Goal: Task Accomplishment & Management: Manage account settings

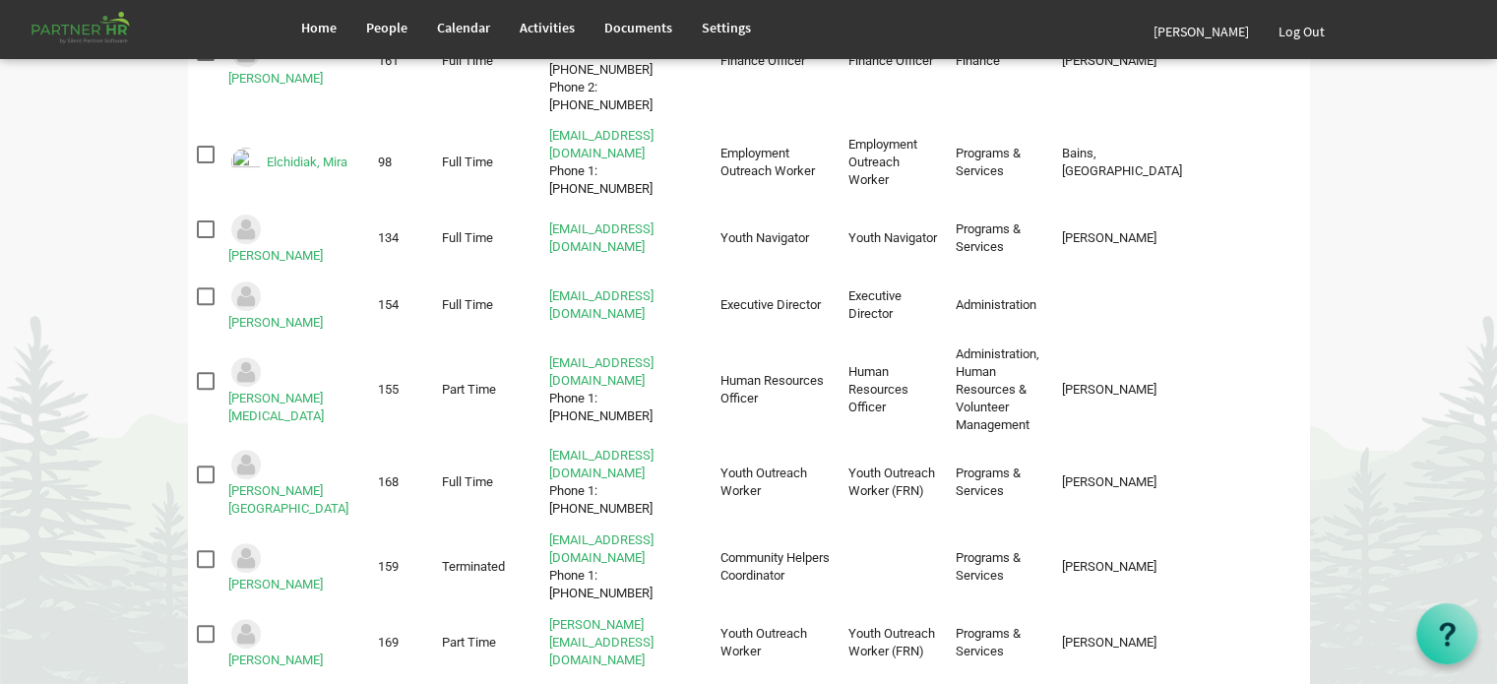
scroll to position [689, 0]
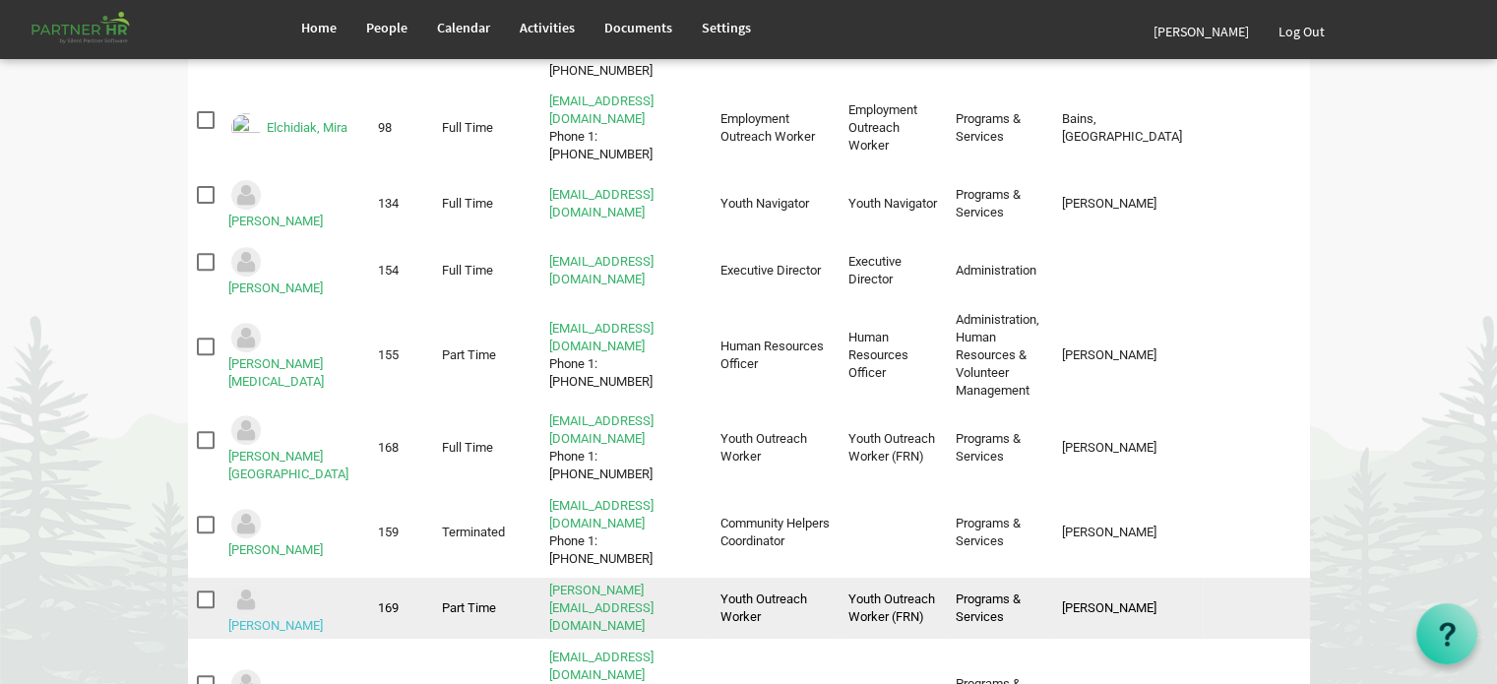
click at [312, 618] on link "Osborne, Owain" at bounding box center [275, 625] width 95 height 15
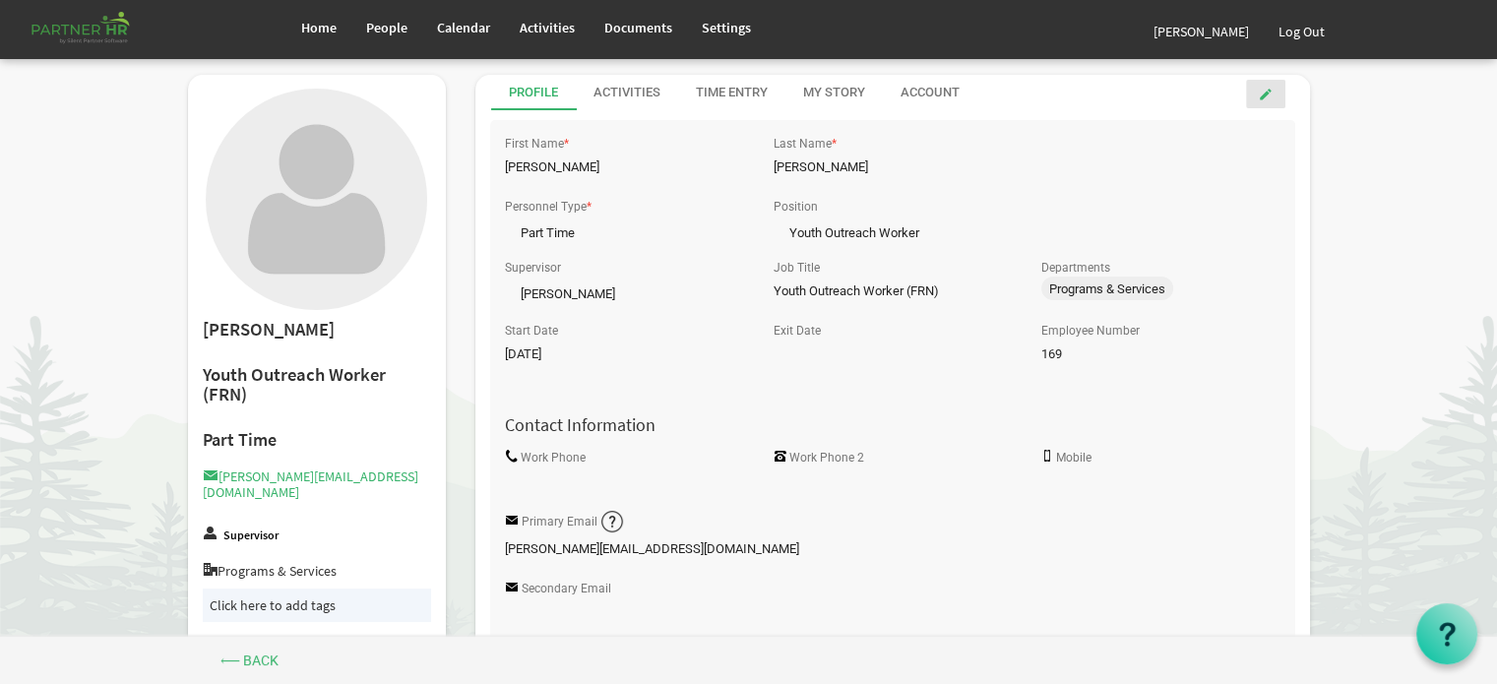
click at [1265, 94] on span at bounding box center [1266, 95] width 14 height 14
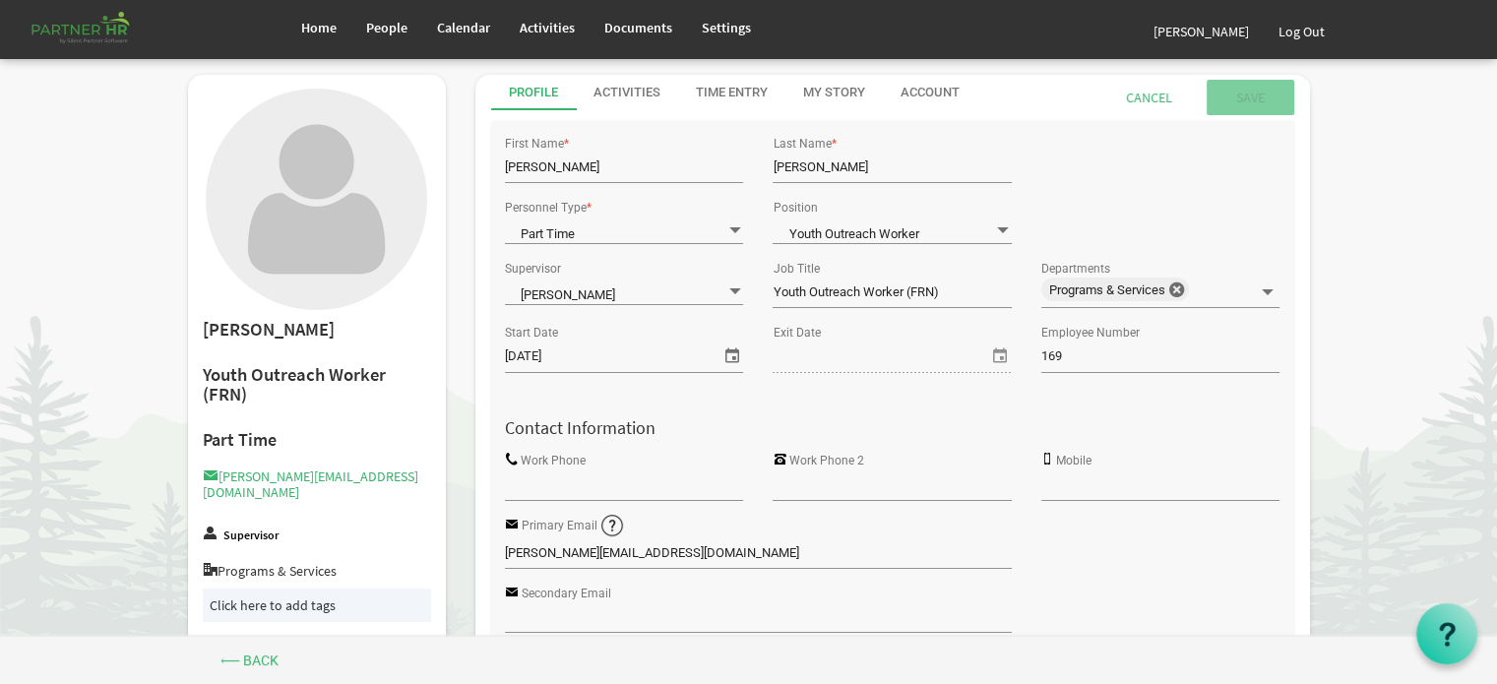
click at [551, 487] on input "Work Phone" at bounding box center [624, 486] width 238 height 30
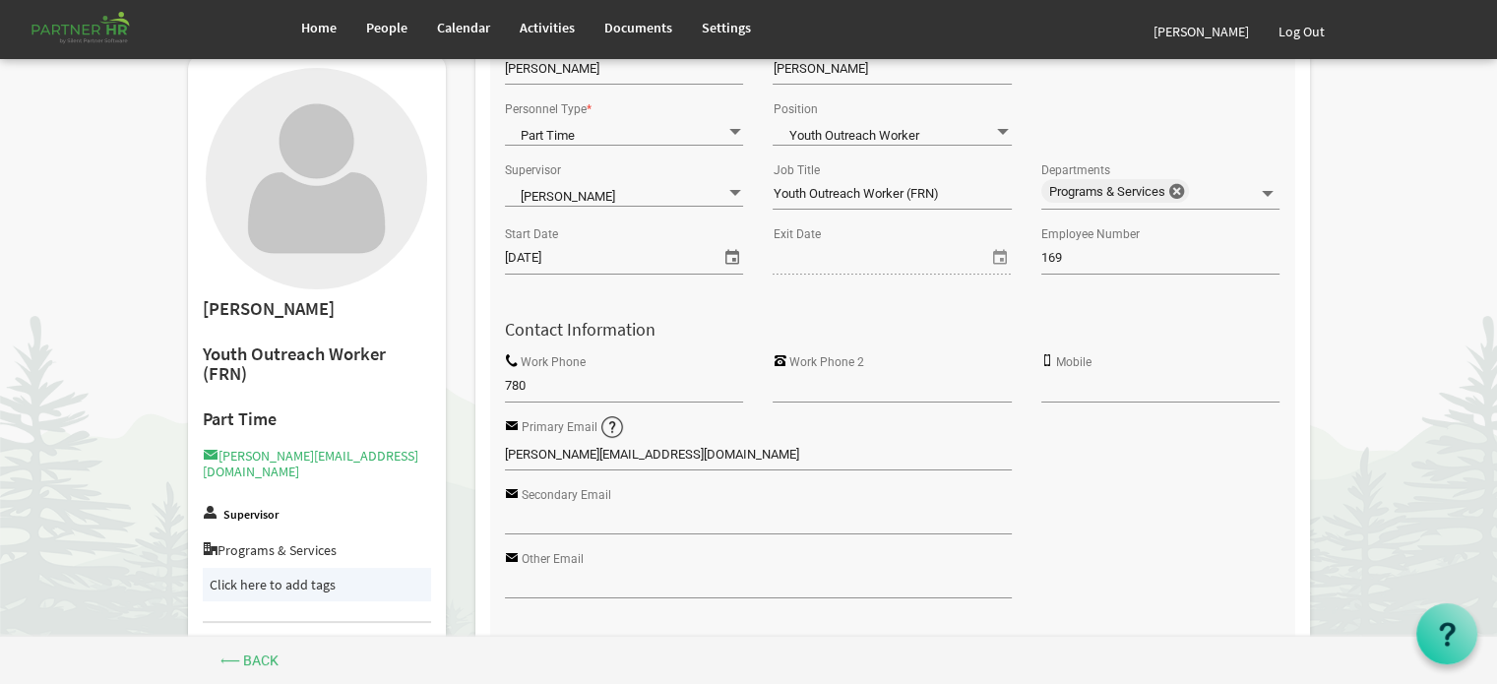
click at [570, 385] on input "780" at bounding box center [624, 387] width 238 height 30
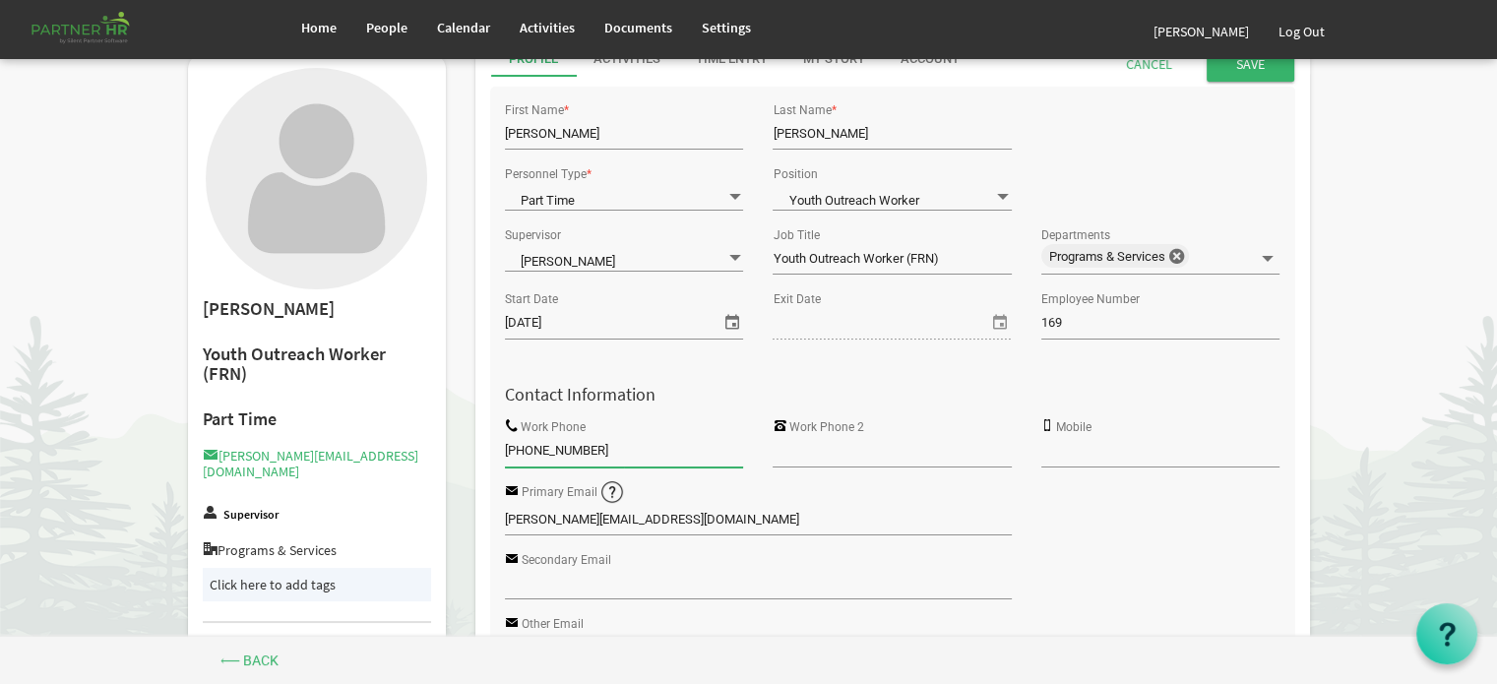
scroll to position [0, 0]
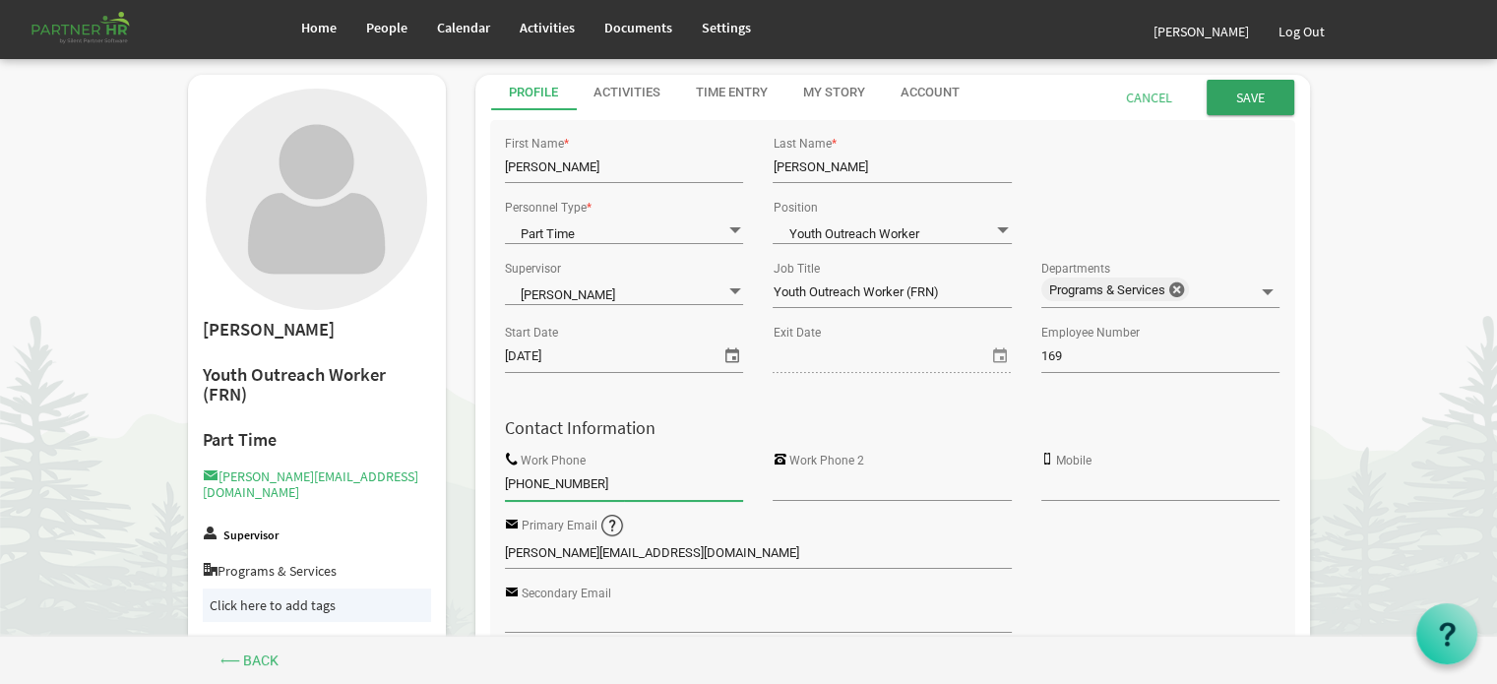
type input "780-781-6315"
click at [1250, 97] on input "Save" at bounding box center [1251, 97] width 88 height 35
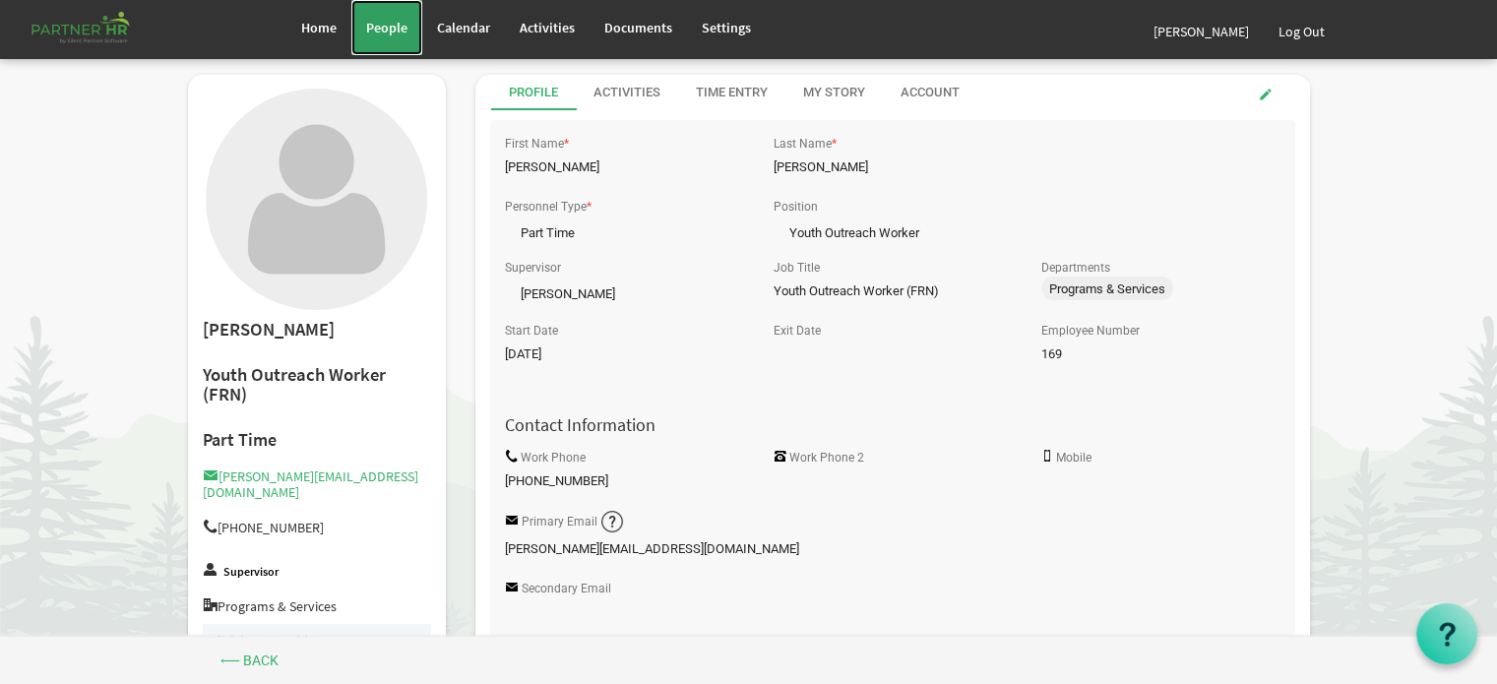
click at [377, 23] on span "People" at bounding box center [386, 28] width 41 height 18
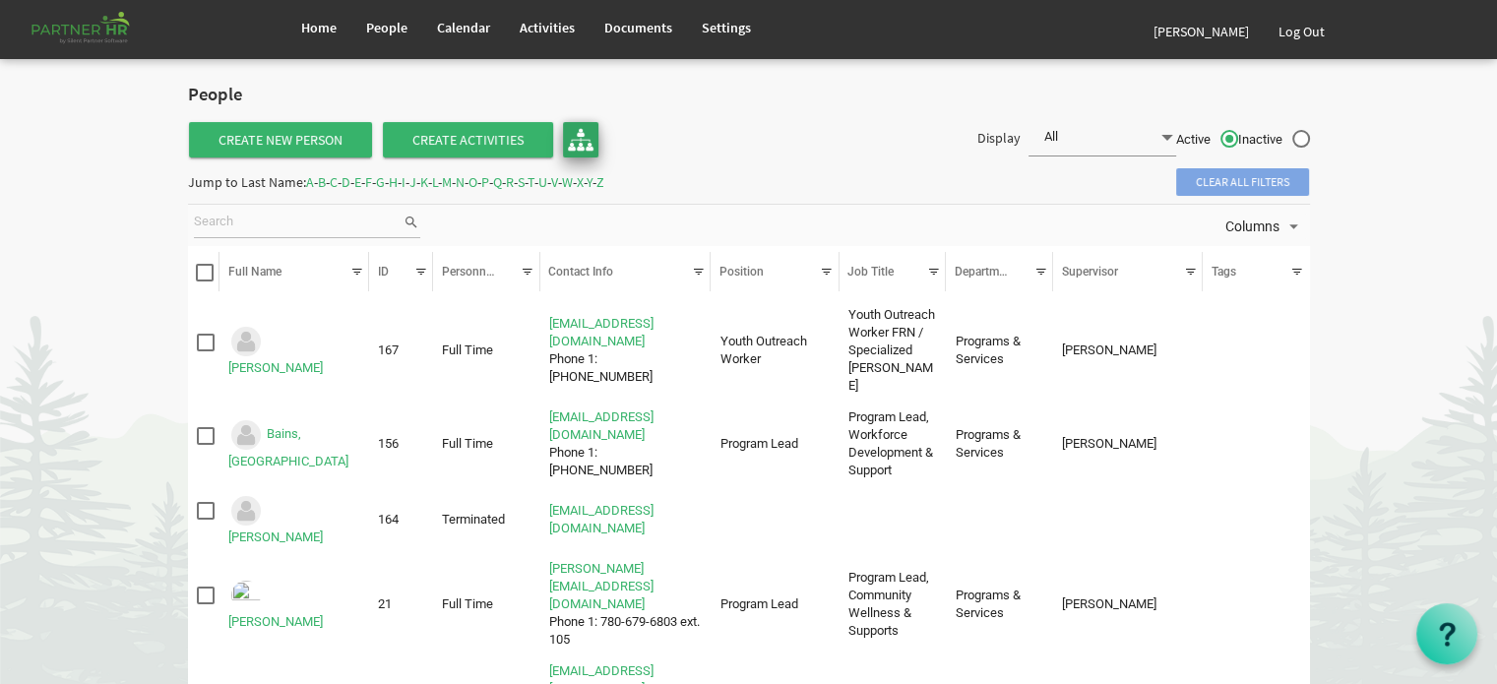
click at [575, 132] on img at bounding box center [581, 140] width 26 height 26
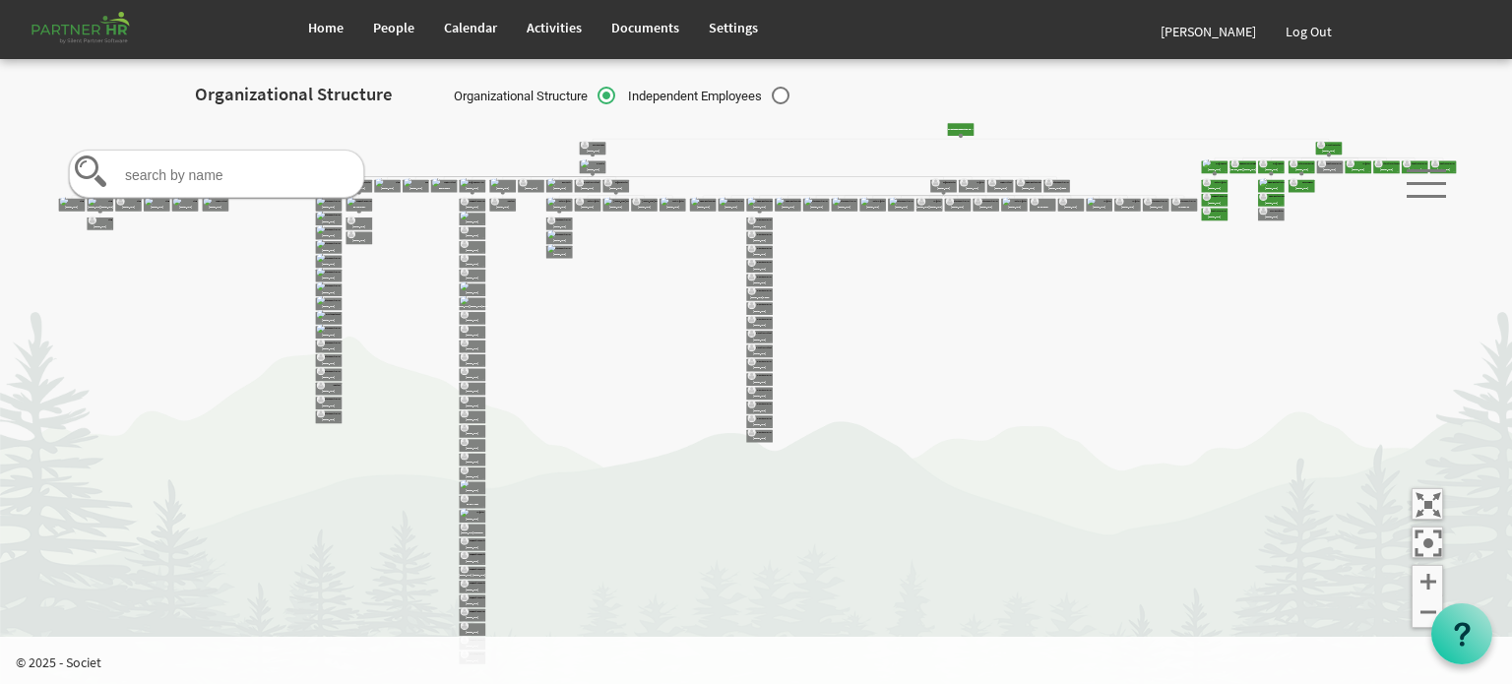
click at [87, 166] on icon at bounding box center [91, 172] width 32 height 32
click at [423, 149] on icon "Camrose Open Door Association Camrose Open Door Associat... James Cardiff Board…" at bounding box center [757, 393] width 1436 height 547
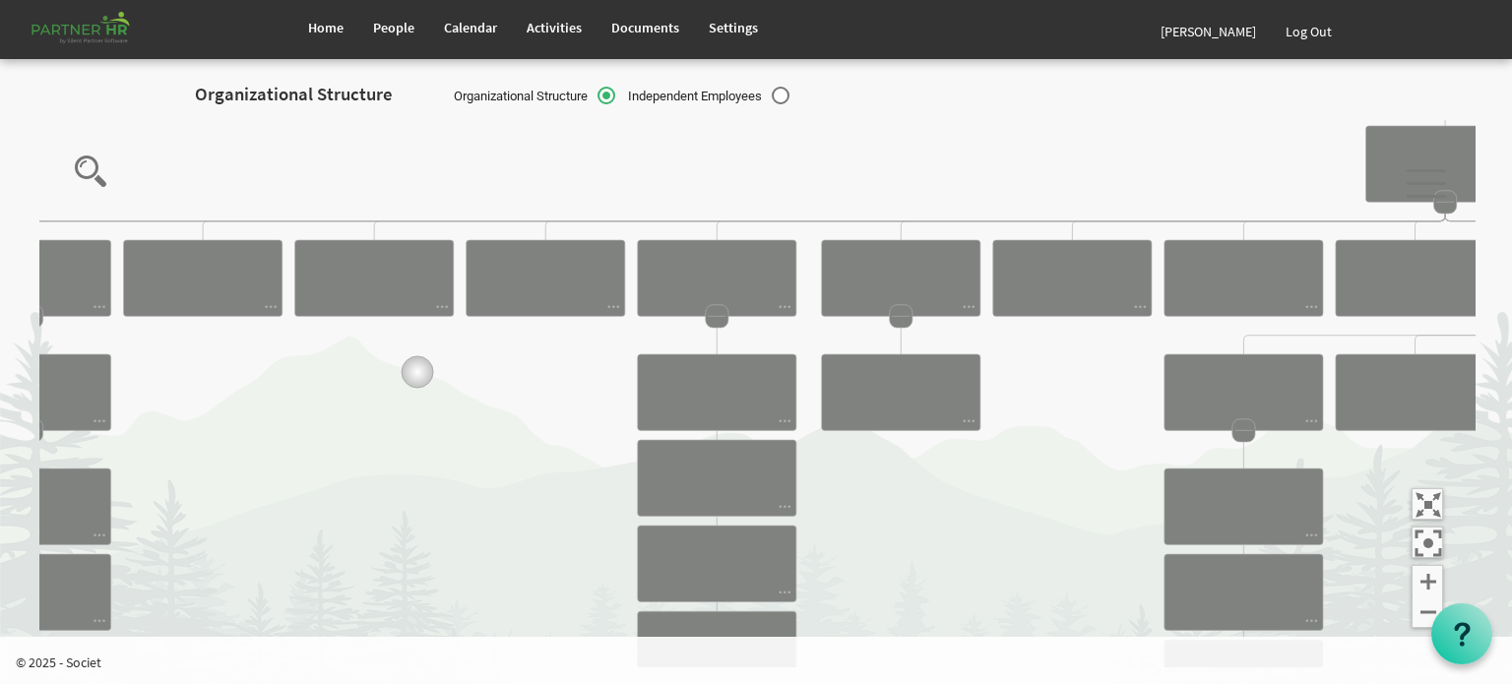
drag, startPoint x: 452, startPoint y: 227, endPoint x: 417, endPoint y: 373, distance: 149.7
click at [417, 373] on icon "Camrose Open Door Association Camrose Open Door Associat... James Cardiff Board…" at bounding box center [757, 393] width 1436 height 547
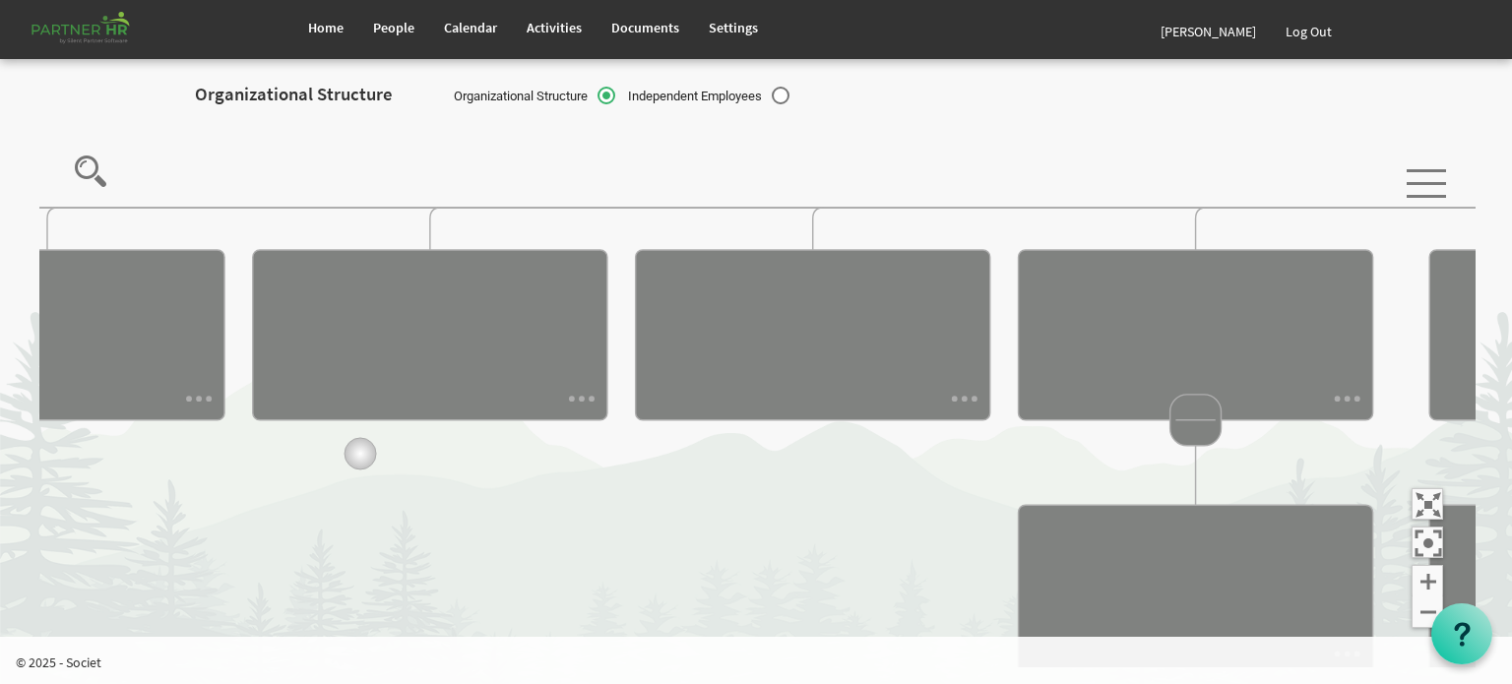
drag, startPoint x: 293, startPoint y: 355, endPoint x: 389, endPoint y: 457, distance: 139.3
click at [389, 457] on icon "Camrose Open Door Association Camrose Open Door Associat... James Cardiff Board…" at bounding box center [757, 393] width 1436 height 547
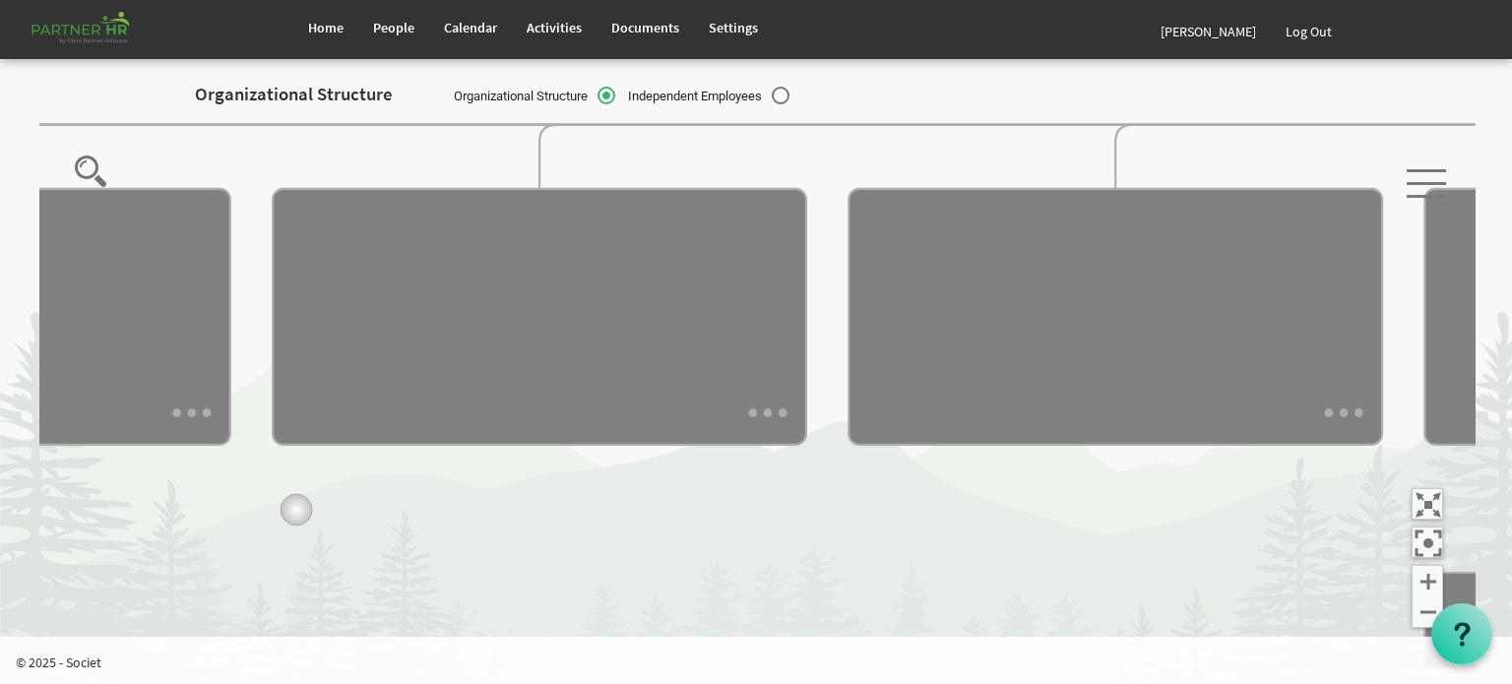
drag, startPoint x: 262, startPoint y: 506, endPoint x: 296, endPoint y: 509, distance: 34.6
click at [296, 509] on icon "Camrose Open Door Association Camrose Open Door Associat... James Cardiff Board…" at bounding box center [757, 393] width 1436 height 547
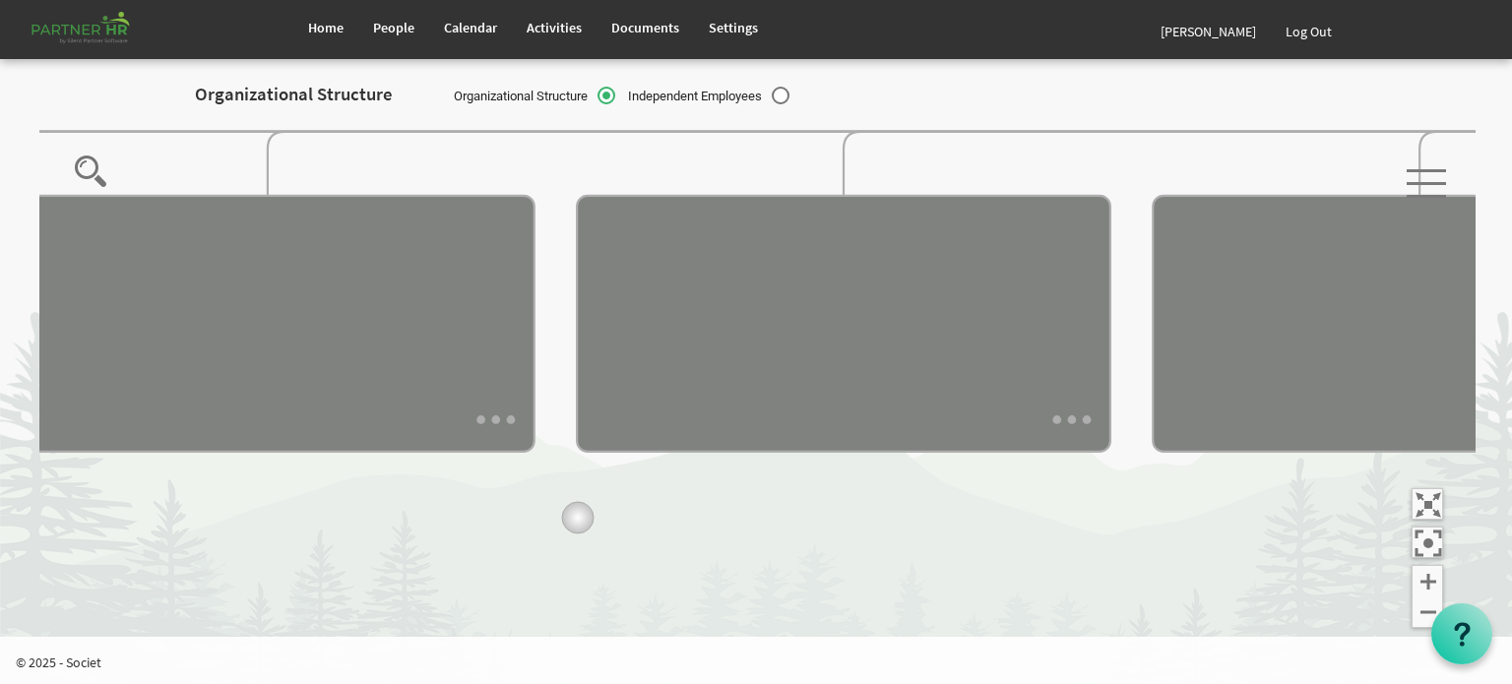
drag, startPoint x: 274, startPoint y: 510, endPoint x: 700, endPoint y: 503, distance: 426.4
click at [699, 504] on icon "Camrose Open Door Association Camrose Open Door Associat... James Cardiff Board…" at bounding box center [757, 393] width 1436 height 547
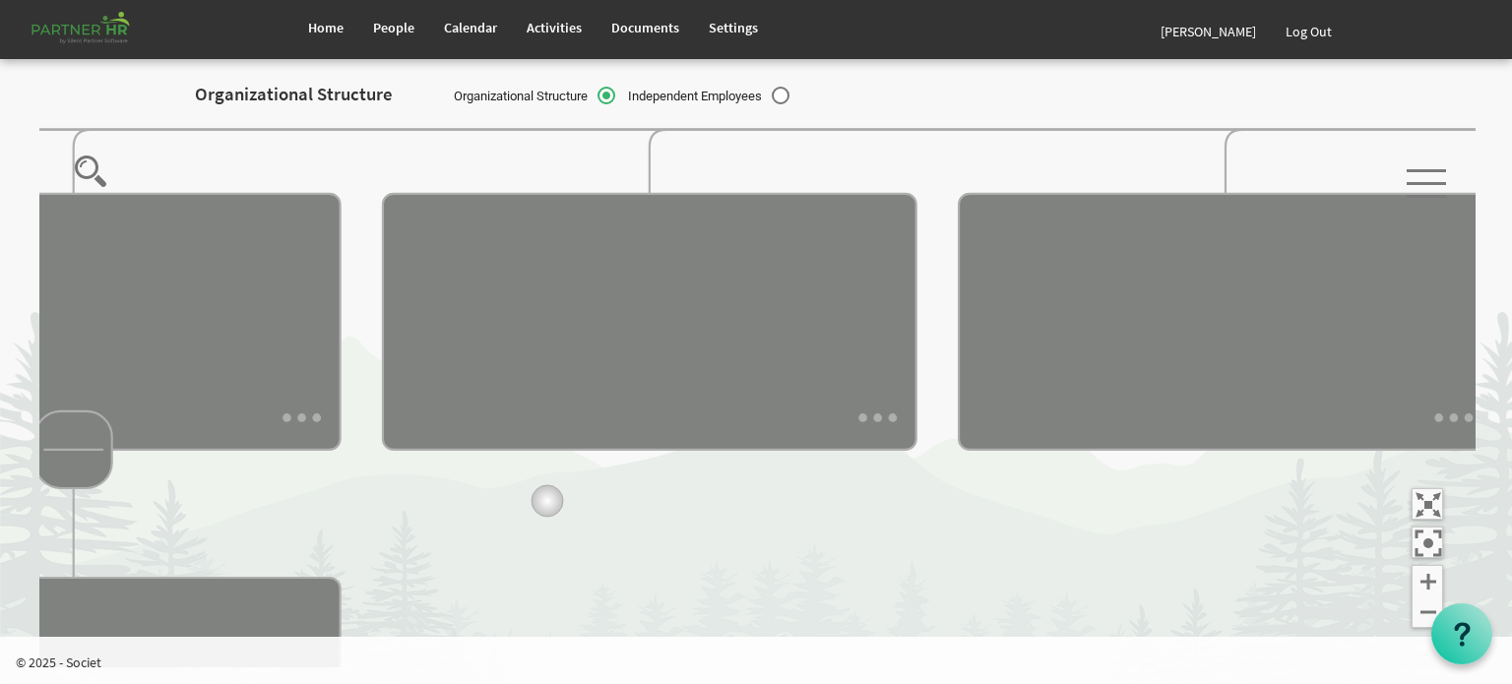
drag, startPoint x: 287, startPoint y: 489, endPoint x: 761, endPoint y: 482, distance: 473.6
click at [760, 482] on icon "Camrose Open Door Association Camrose Open Door Associat... James Cardiff Board…" at bounding box center [757, 393] width 1436 height 547
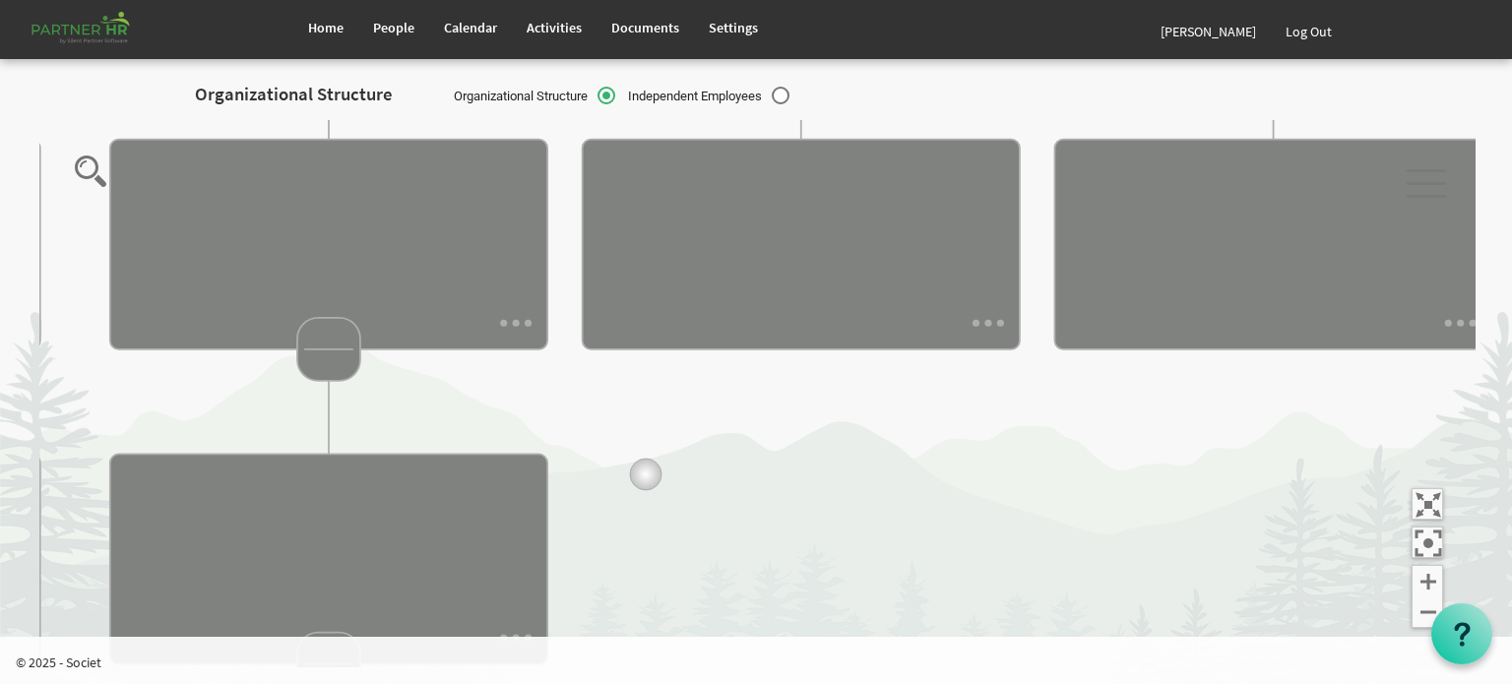
drag, startPoint x: 623, startPoint y: 567, endPoint x: 654, endPoint y: 403, distance: 167.2
click at [653, 409] on icon "Camrose Open Door Association Camrose Open Door Associat... James Cardiff Board…" at bounding box center [757, 393] width 1436 height 547
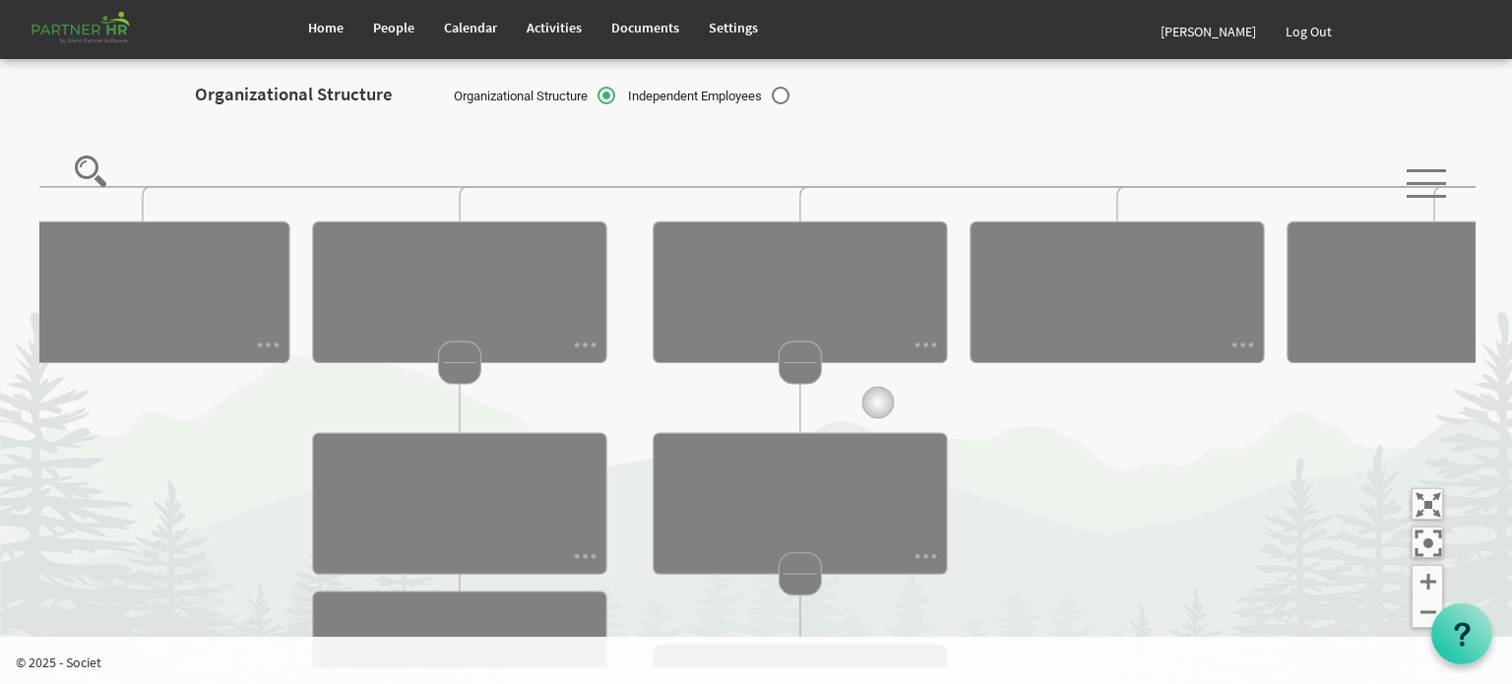
drag, startPoint x: 511, startPoint y: 385, endPoint x: 888, endPoint y: 401, distance: 377.4
click at [888, 401] on icon "Camrose Open Door Association Camrose Open Door Associat... James Cardiff Board…" at bounding box center [757, 393] width 1436 height 547
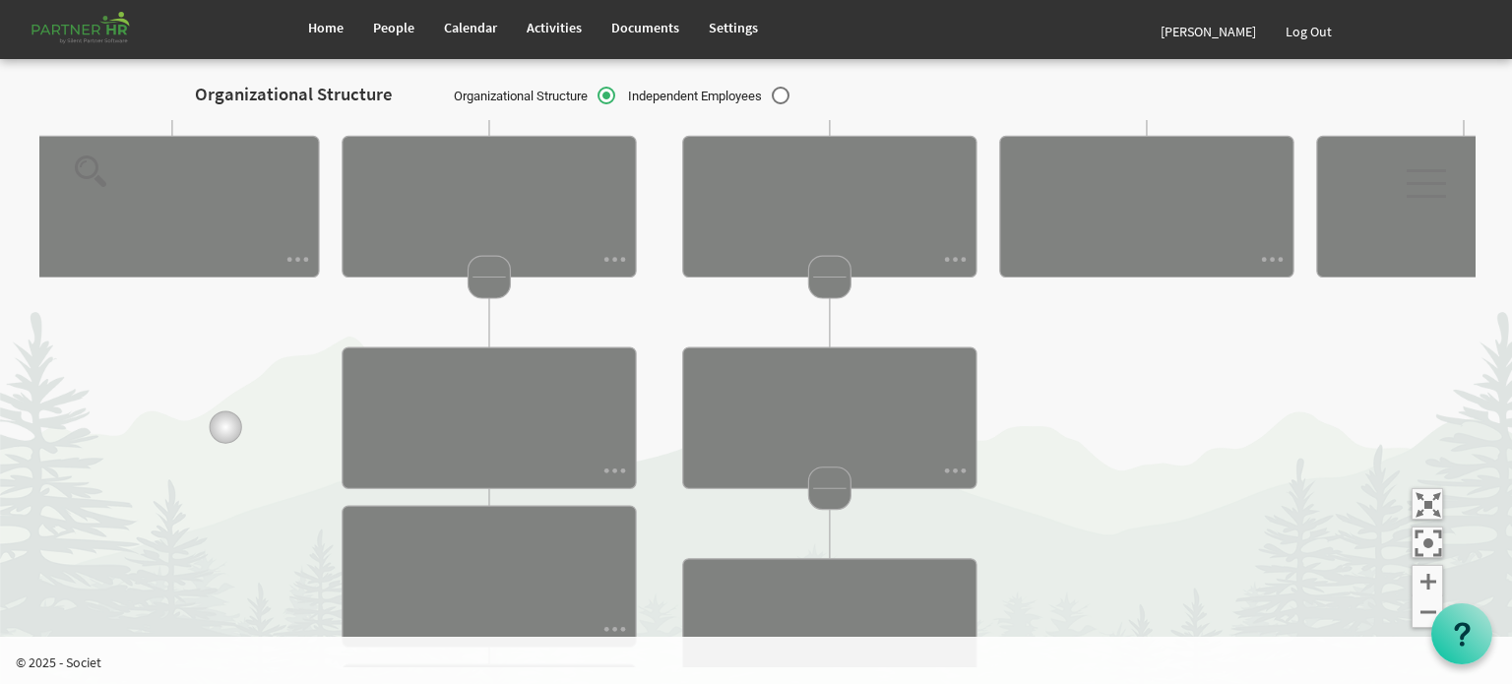
drag, startPoint x: 205, startPoint y: 511, endPoint x: 198, endPoint y: 294, distance: 216.7
click at [201, 300] on icon "Camrose Open Door Association Camrose Open Door Associat... James Cardiff Board…" at bounding box center [757, 393] width 1436 height 547
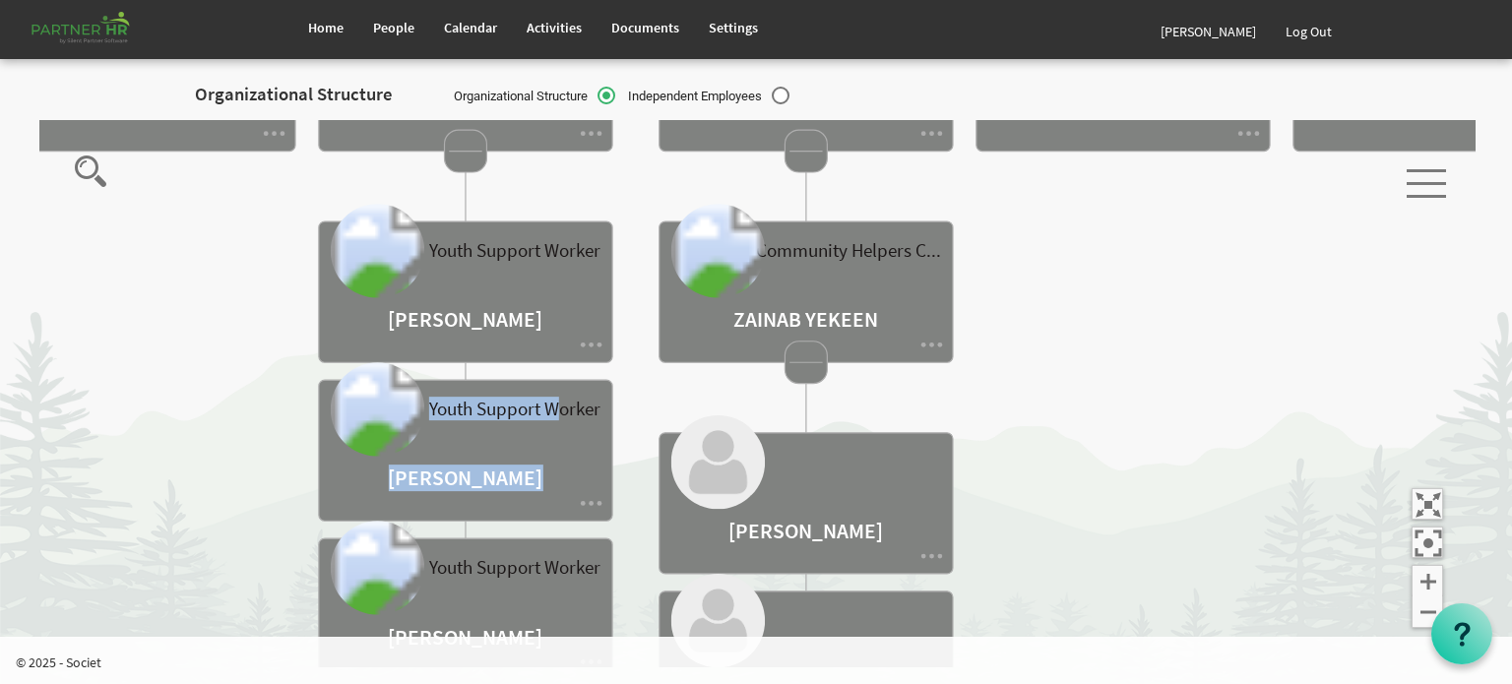
drag, startPoint x: 576, startPoint y: 478, endPoint x: 555, endPoint y: 365, distance: 115.1
click at [555, 365] on icon "Camrose Open Door Association Camrose Open Door Associat... James Cardiff Board…" at bounding box center [757, 393] width 1436 height 547
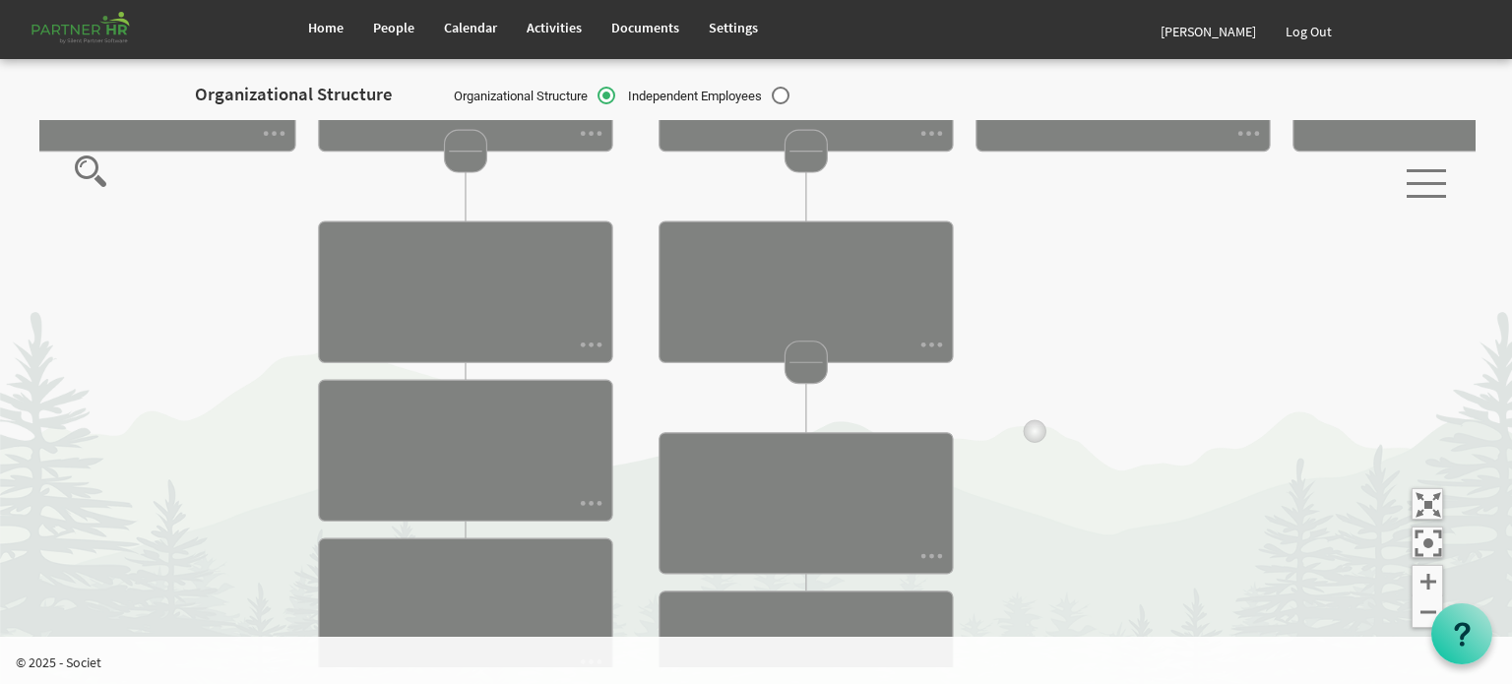
click at [1040, 435] on icon "Camrose Open Door Association Camrose Open Door Associat... James Cardiff Board…" at bounding box center [757, 393] width 1436 height 547
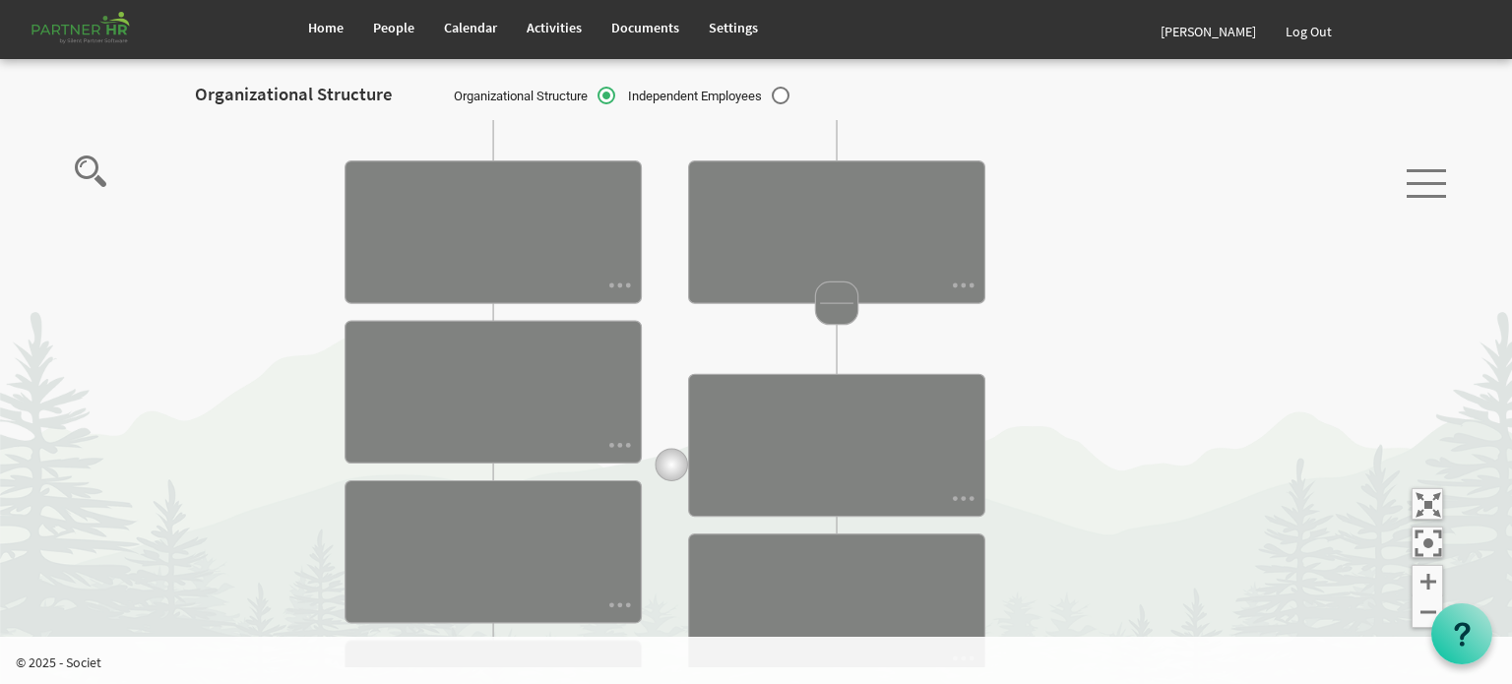
click at [676, 353] on icon "Camrose Open Door Association Camrose Open Door Associat... James Cardiff Board…" at bounding box center [757, 393] width 1436 height 547
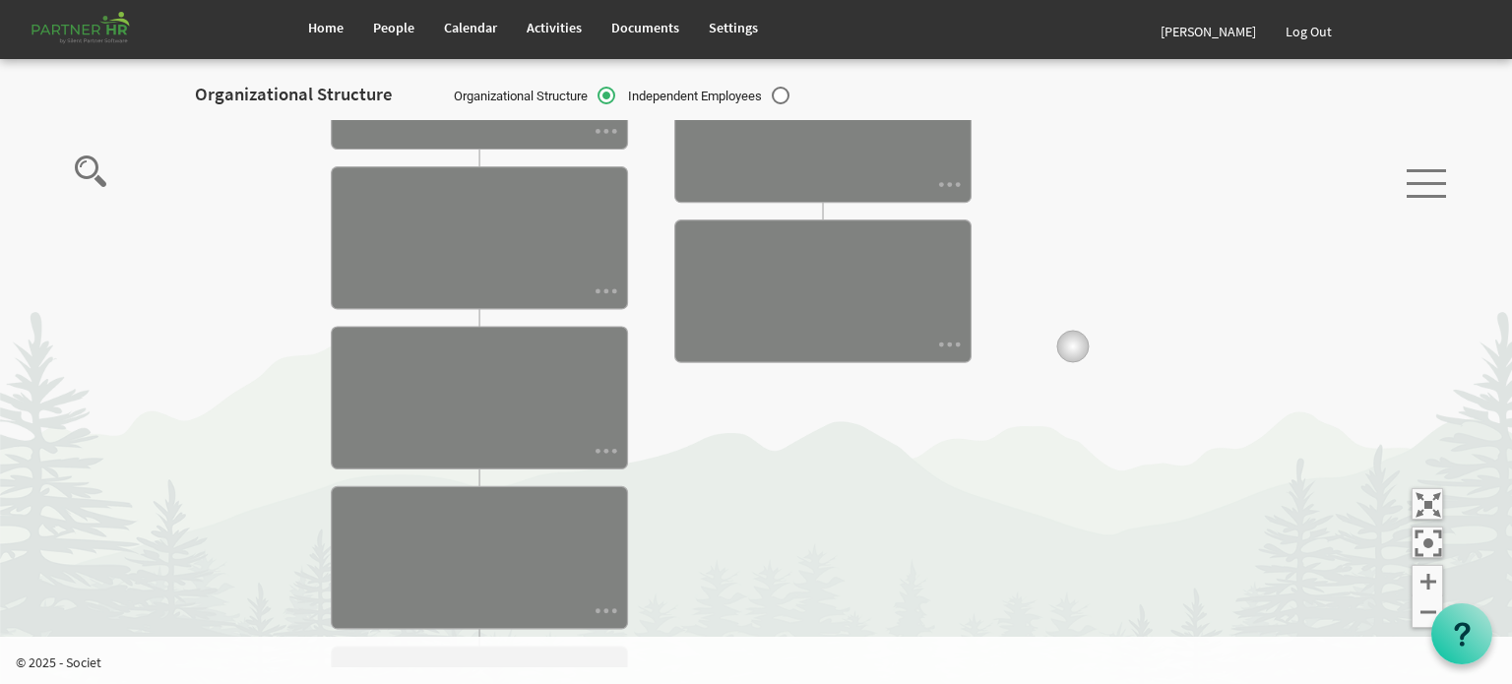
drag, startPoint x: 1091, startPoint y: 549, endPoint x: 1071, endPoint y: 345, distance: 205.7
click at [1071, 345] on icon "Camrose Open Door Association Camrose Open Door Associat... James Cardiff Board…" at bounding box center [757, 393] width 1436 height 547
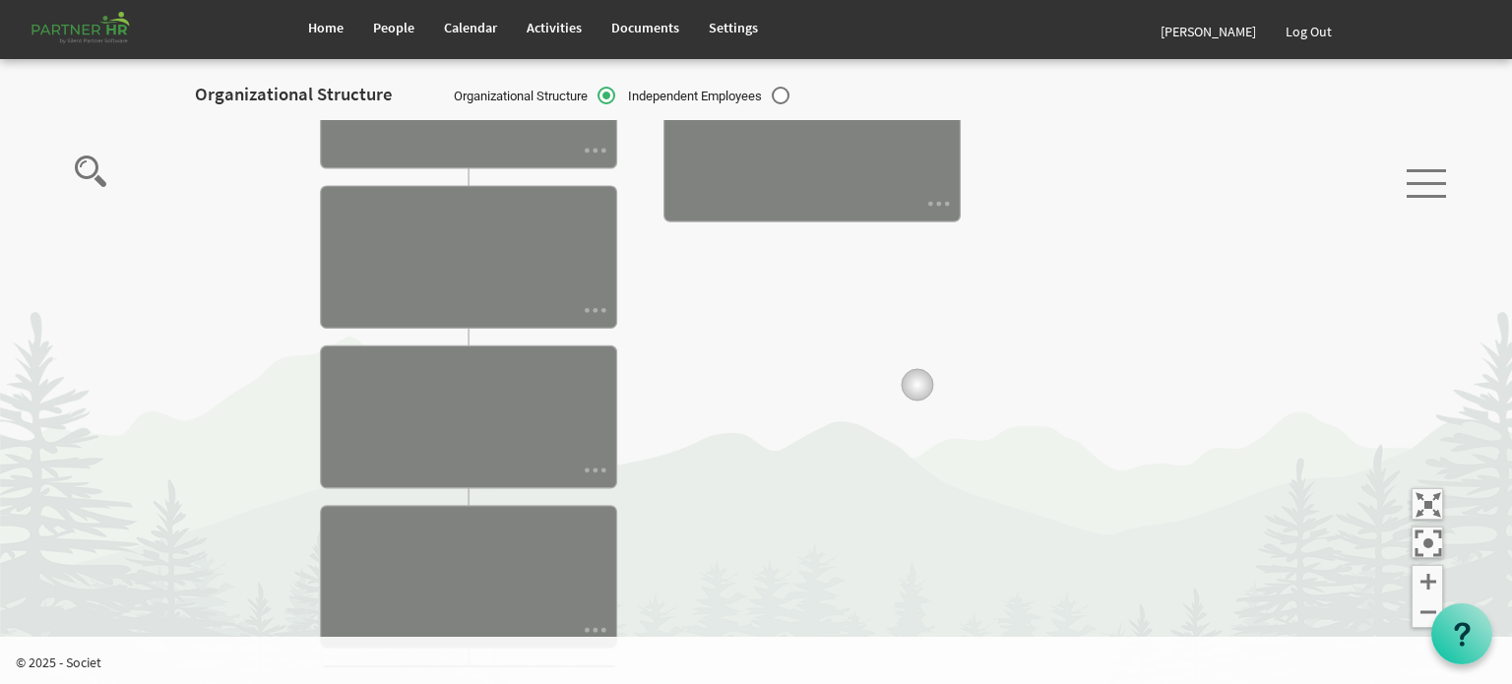
drag, startPoint x: 927, startPoint y: 524, endPoint x: 918, endPoint y: 368, distance: 155.9
click at [918, 368] on icon "Camrose Open Door Association Camrose Open Door Associat... James Cardiff Board…" at bounding box center [757, 393] width 1436 height 547
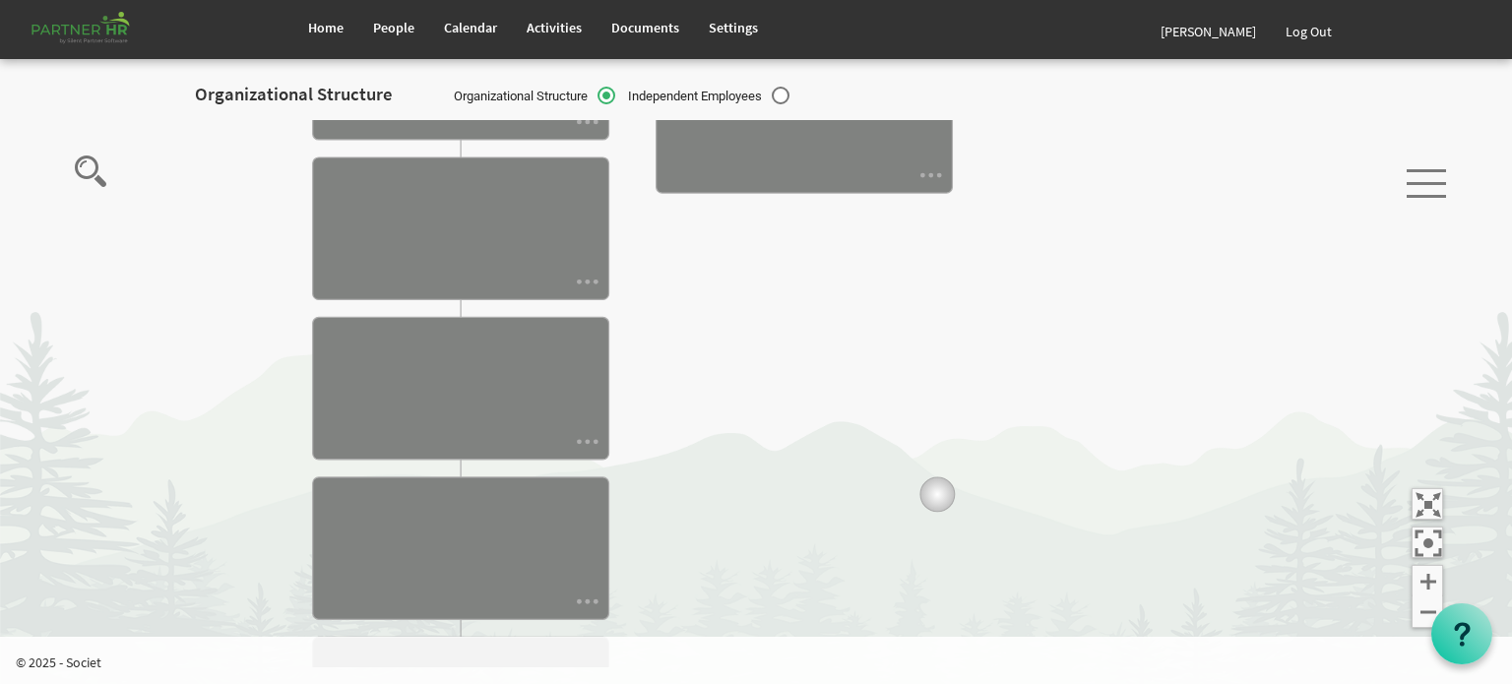
drag, startPoint x: 944, startPoint y: 505, endPoint x: 898, endPoint y: 378, distance: 135.2
click at [898, 378] on icon "Camrose Open Door Association Camrose Open Door Associat... James Cardiff Board…" at bounding box center [757, 393] width 1436 height 547
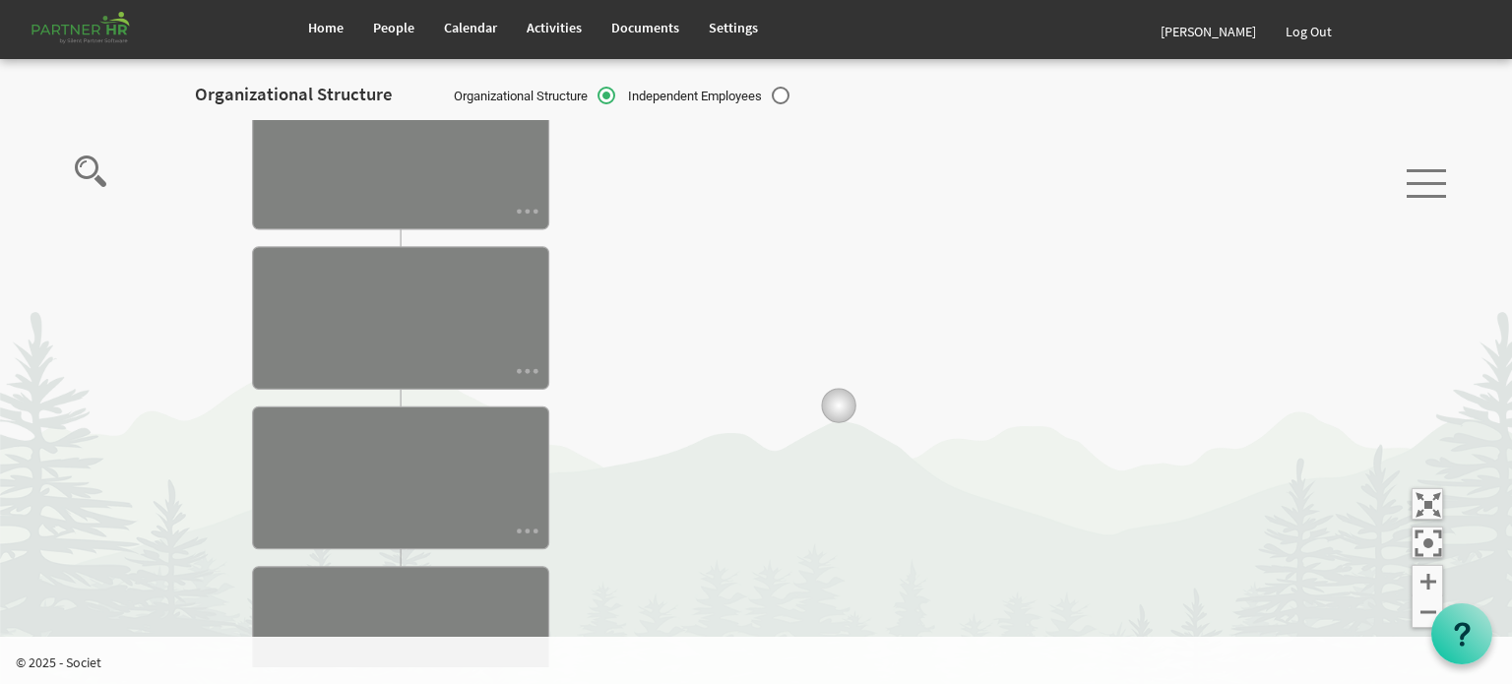
drag, startPoint x: 859, startPoint y: 520, endPoint x: 835, endPoint y: 346, distance: 175.9
click at [835, 346] on icon "Camrose Open Door Association Camrose Open Door Associat... James Cardiff Board…" at bounding box center [757, 393] width 1436 height 547
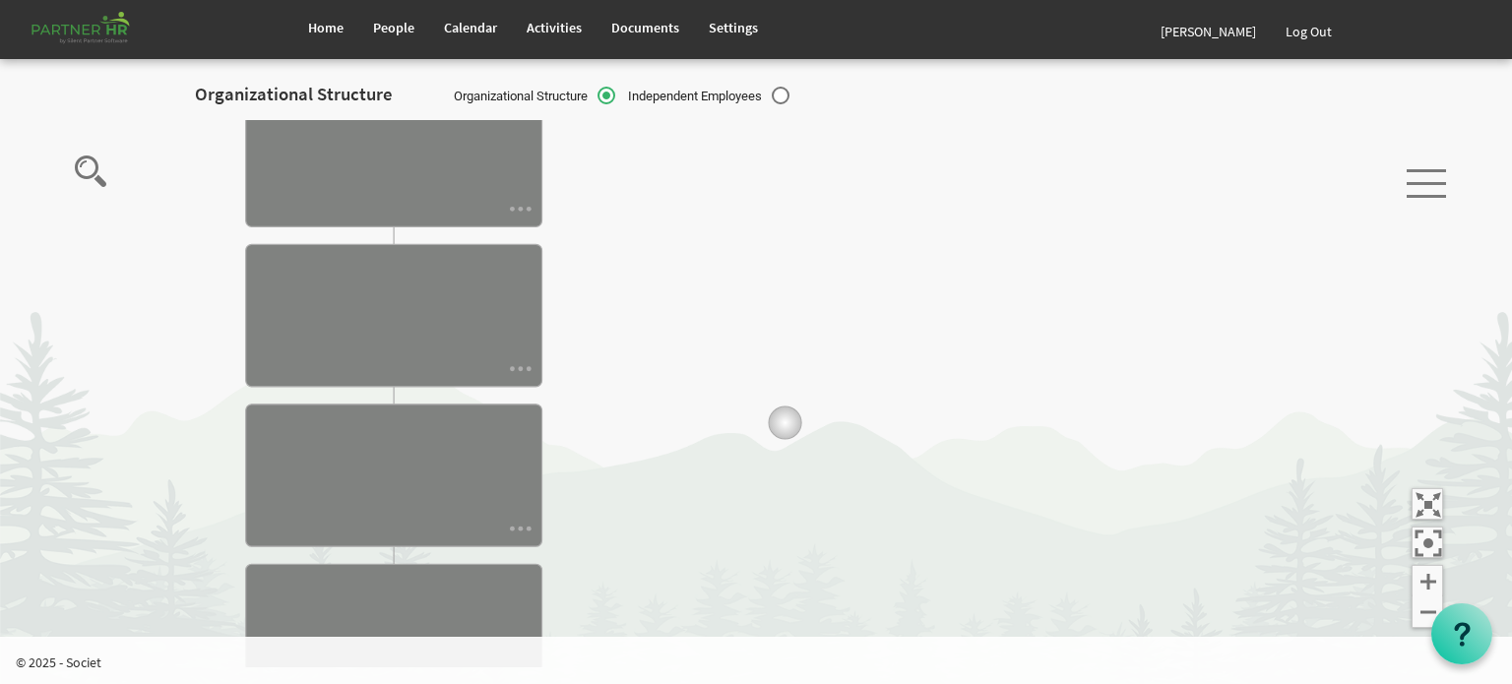
drag, startPoint x: 789, startPoint y: 526, endPoint x: 789, endPoint y: 407, distance: 119.1
click at [789, 407] on icon "Camrose Open Door Association Camrose Open Door Associat... James Cardiff Board…" at bounding box center [757, 393] width 1436 height 547
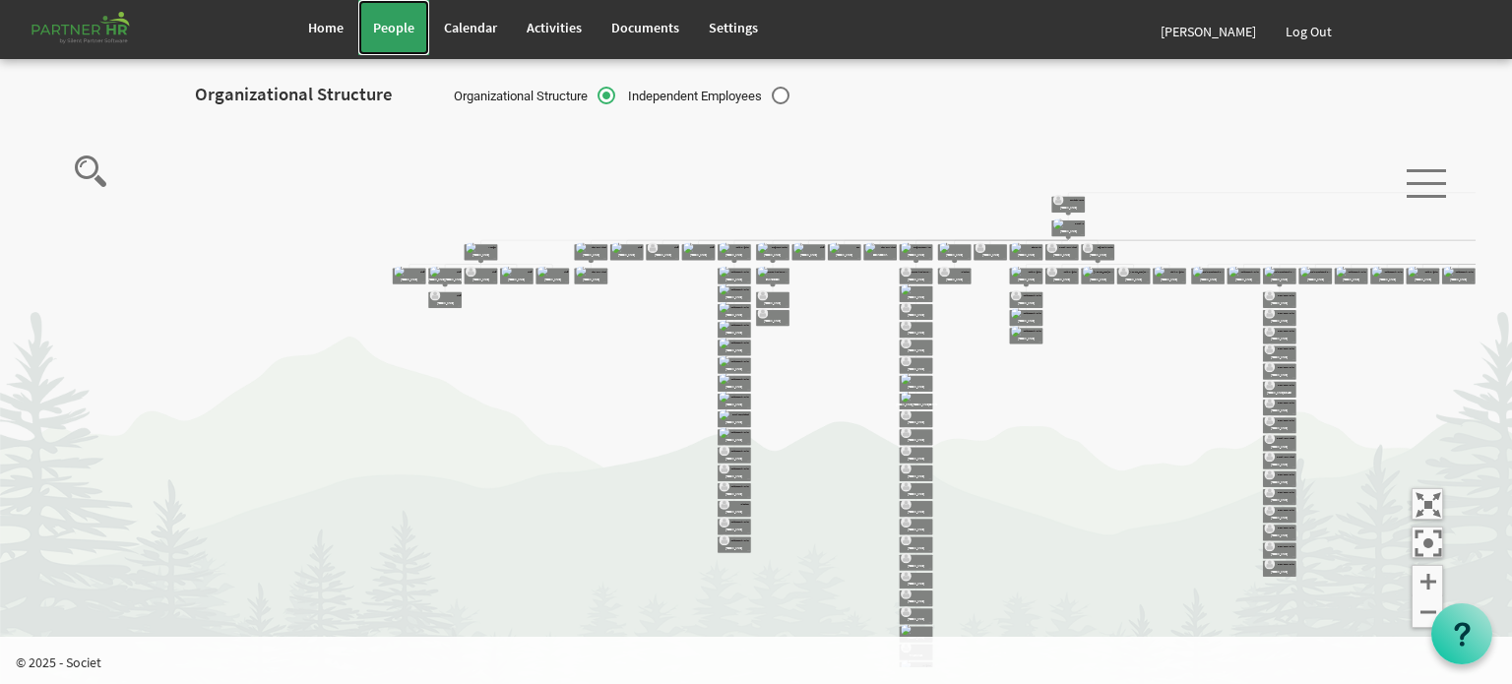
click at [390, 28] on span "People" at bounding box center [393, 28] width 41 height 18
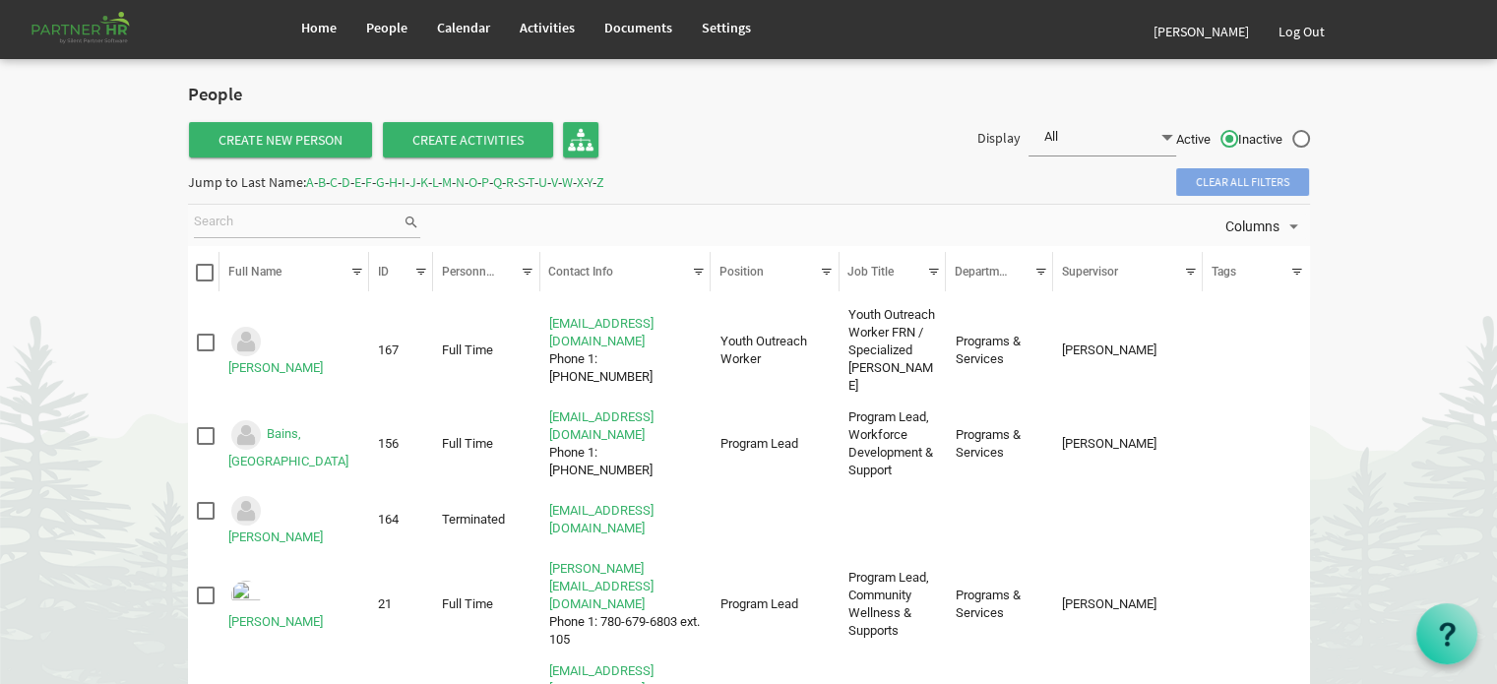
click at [1303, 137] on label "Inactive" at bounding box center [1275, 140] width 72 height 21
click at [1240, 135] on input "Inactive" at bounding box center [1239, 134] width 1 height 1
radio input "true"
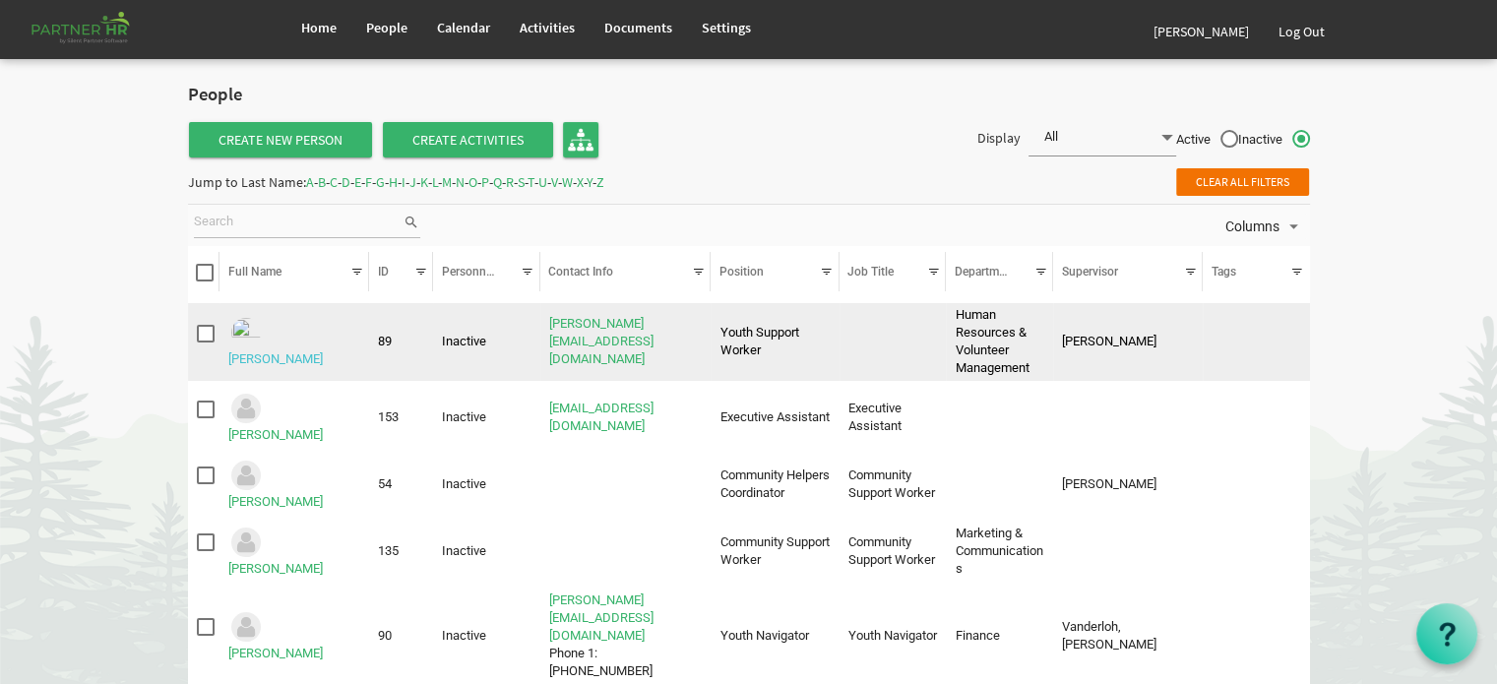
click at [310, 351] on link "Afriyie, Josiah" at bounding box center [275, 358] width 95 height 15
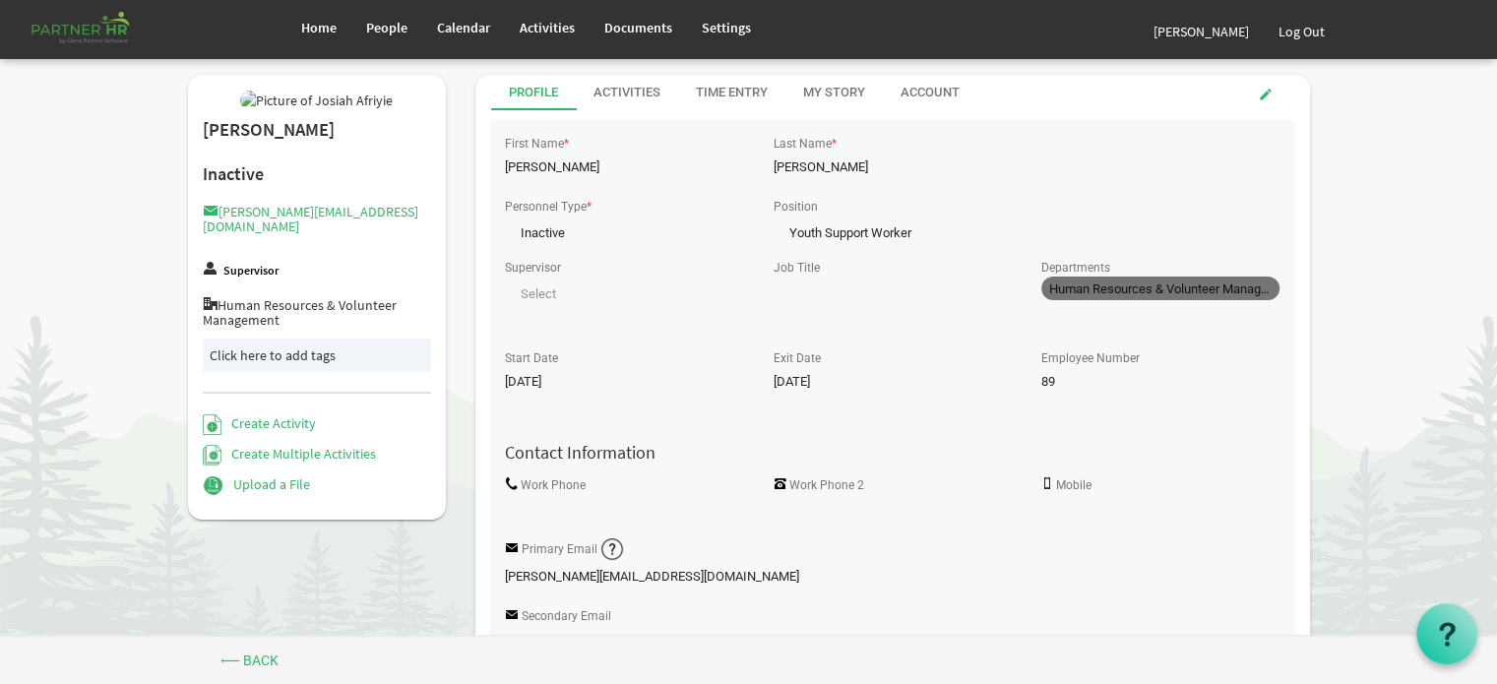
click at [1213, 287] on span "Human Resources & Volunteer Management" at bounding box center [1163, 289] width 226 height 15
click at [1233, 257] on div "Departments Human Resources & Volunteer Management 0" at bounding box center [1161, 299] width 268 height 91
click at [1263, 93] on span at bounding box center [1266, 95] width 14 height 14
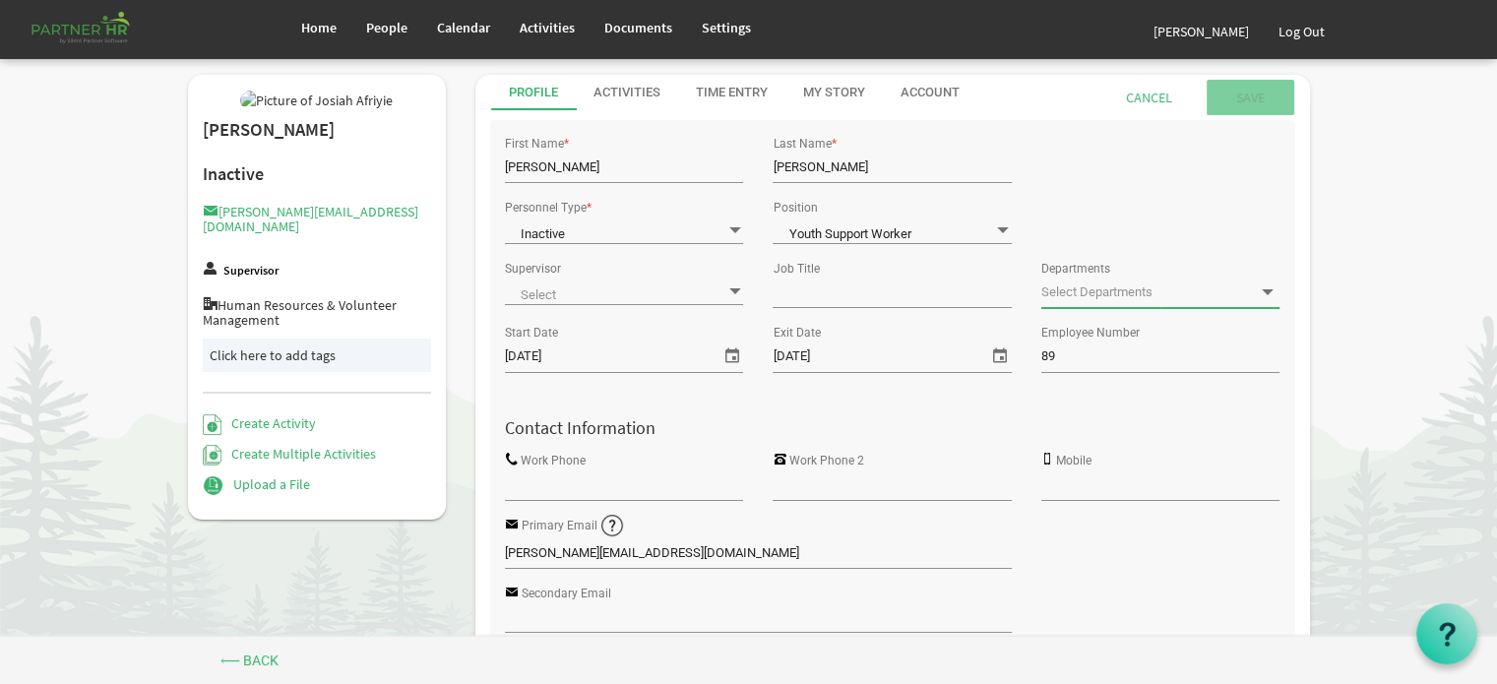
click at [1003, 230] on span at bounding box center [1003, 230] width 18 height 19
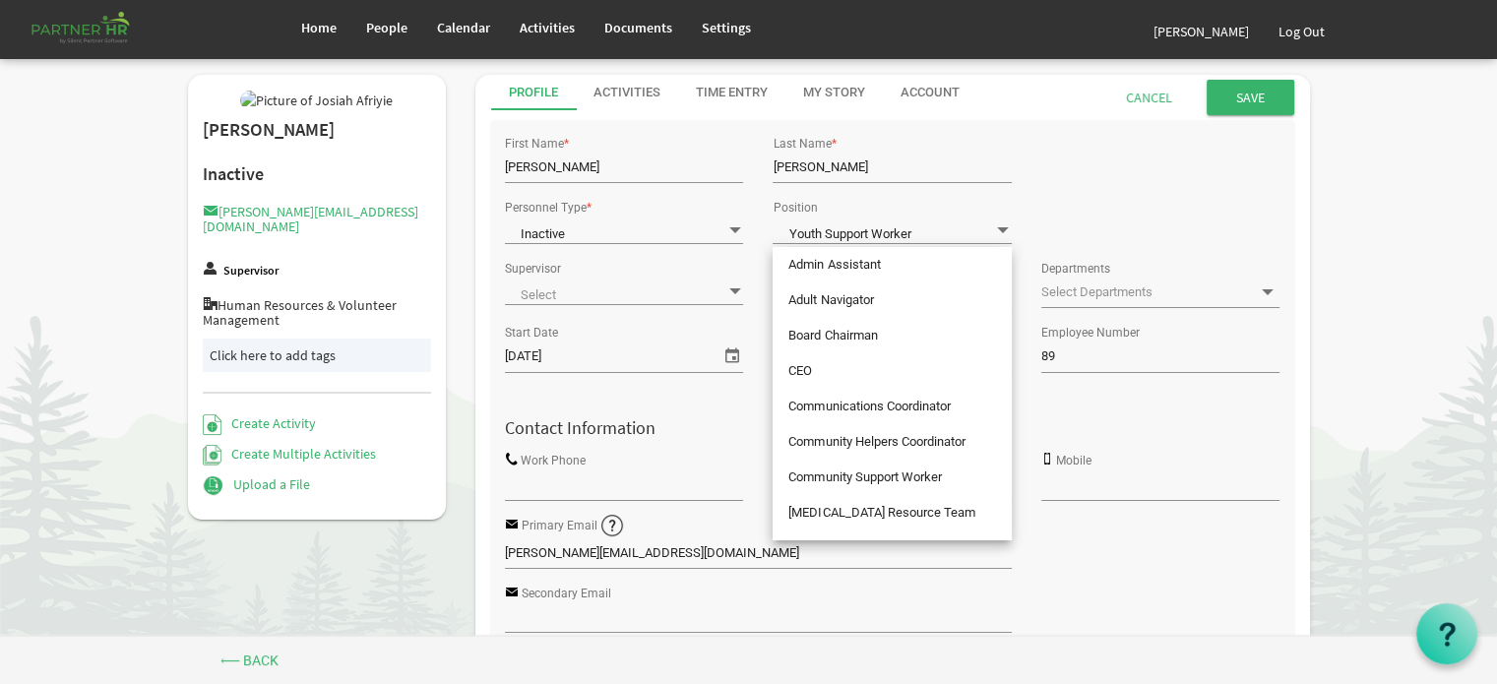
click at [1057, 190] on div "First Name * Josiah Last Name * Afriyie" at bounding box center [892, 162] width 805 height 64
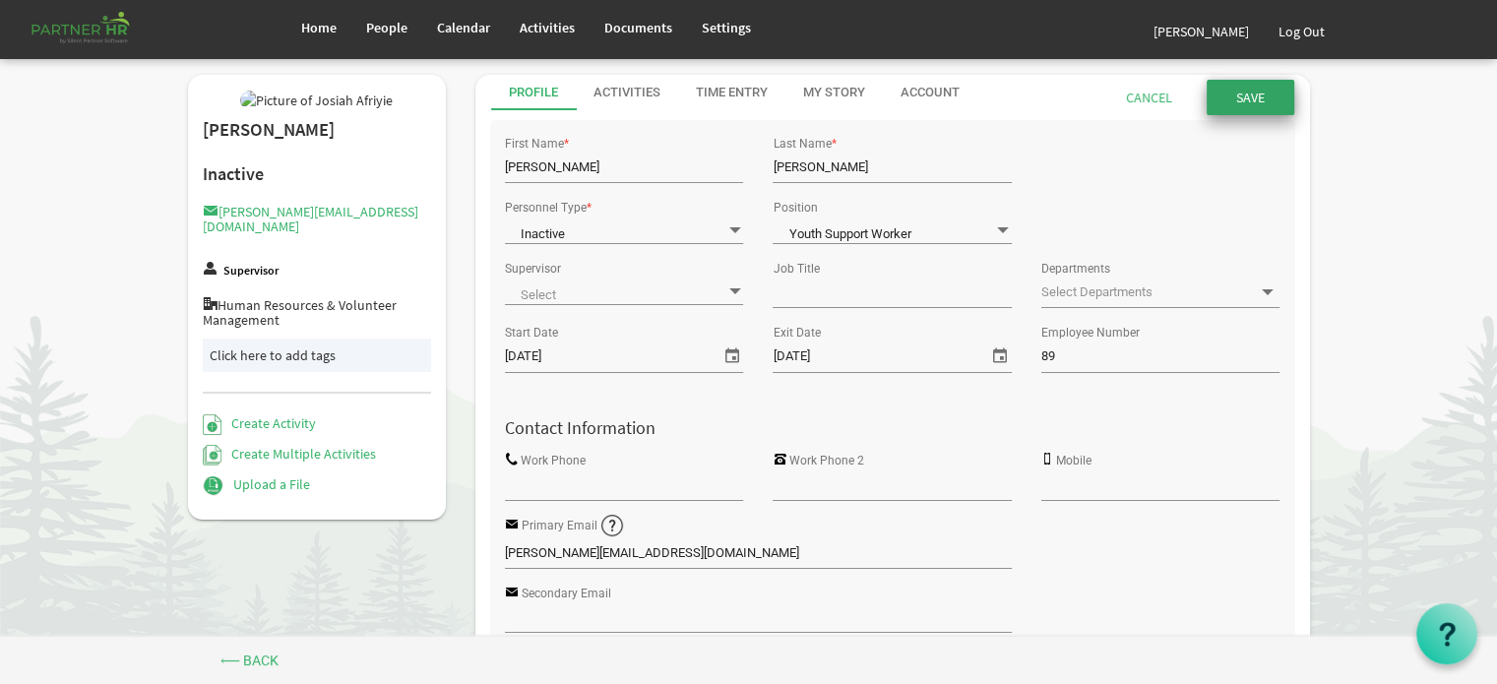
click at [1258, 93] on input "submit" at bounding box center [1251, 97] width 88 height 35
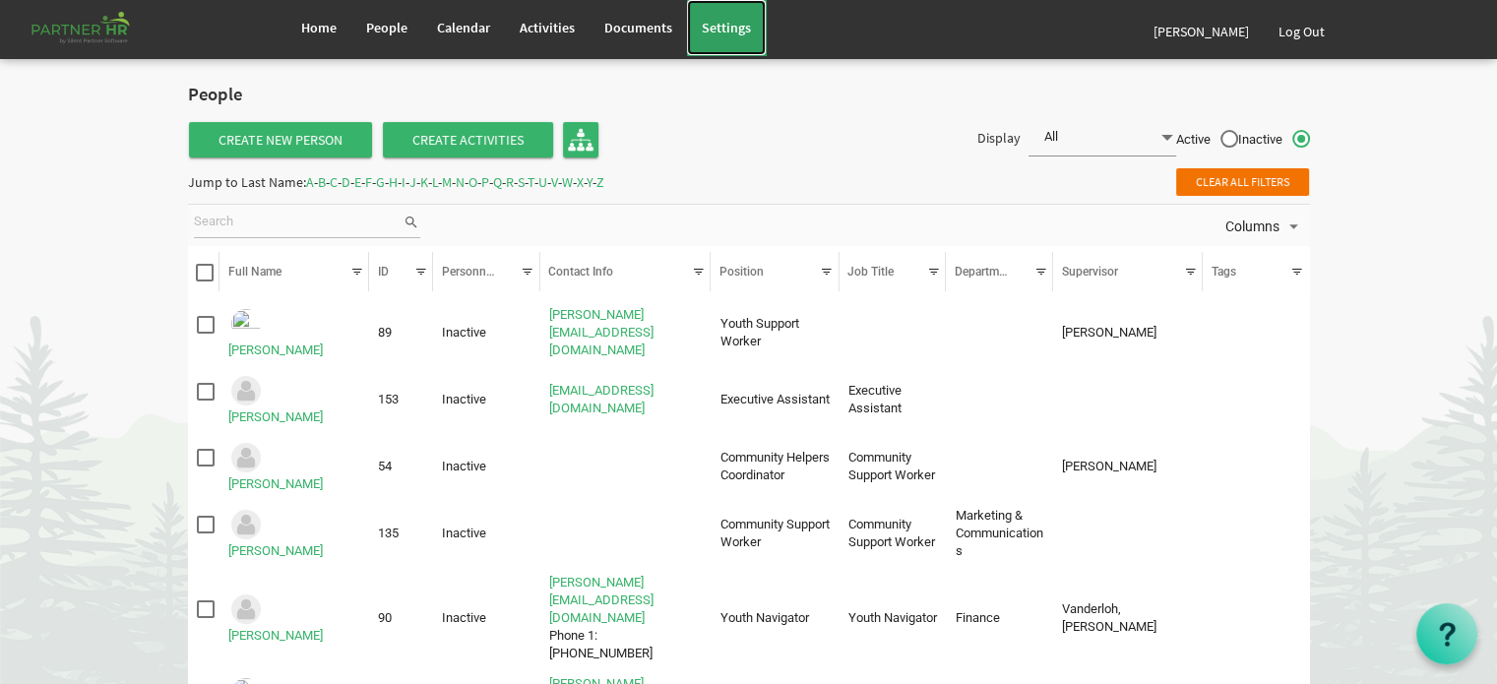
click at [725, 23] on span "Settings" at bounding box center [726, 28] width 49 height 18
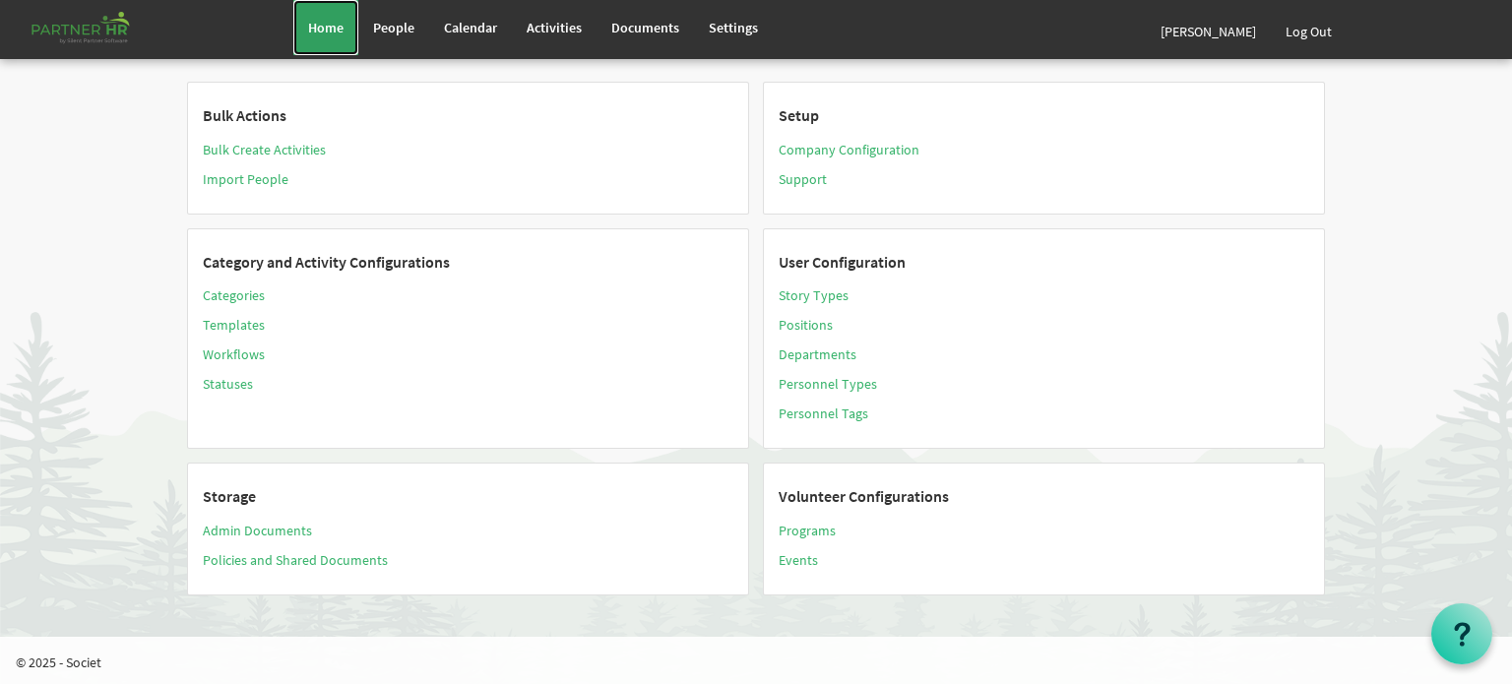
click at [335, 19] on span "Home" at bounding box center [325, 28] width 35 height 18
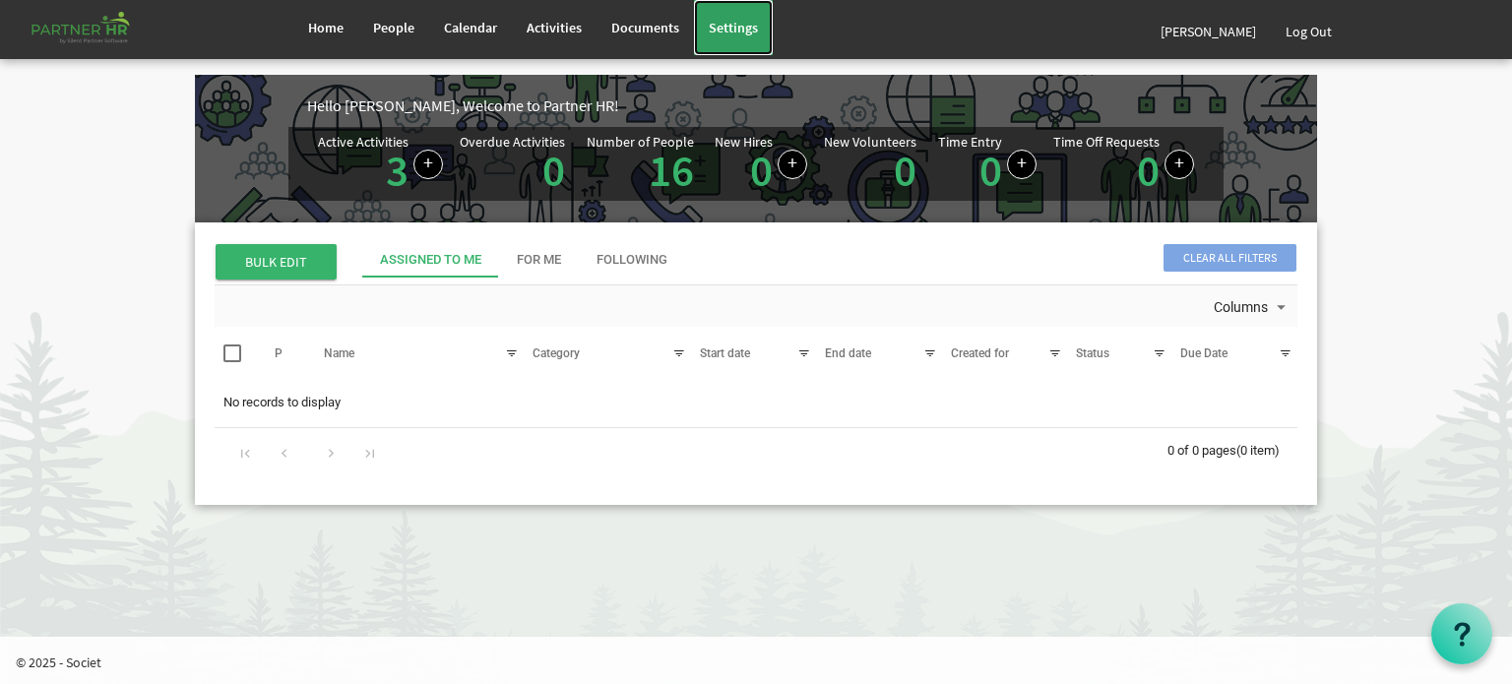
click at [728, 29] on span "Settings" at bounding box center [733, 28] width 49 height 18
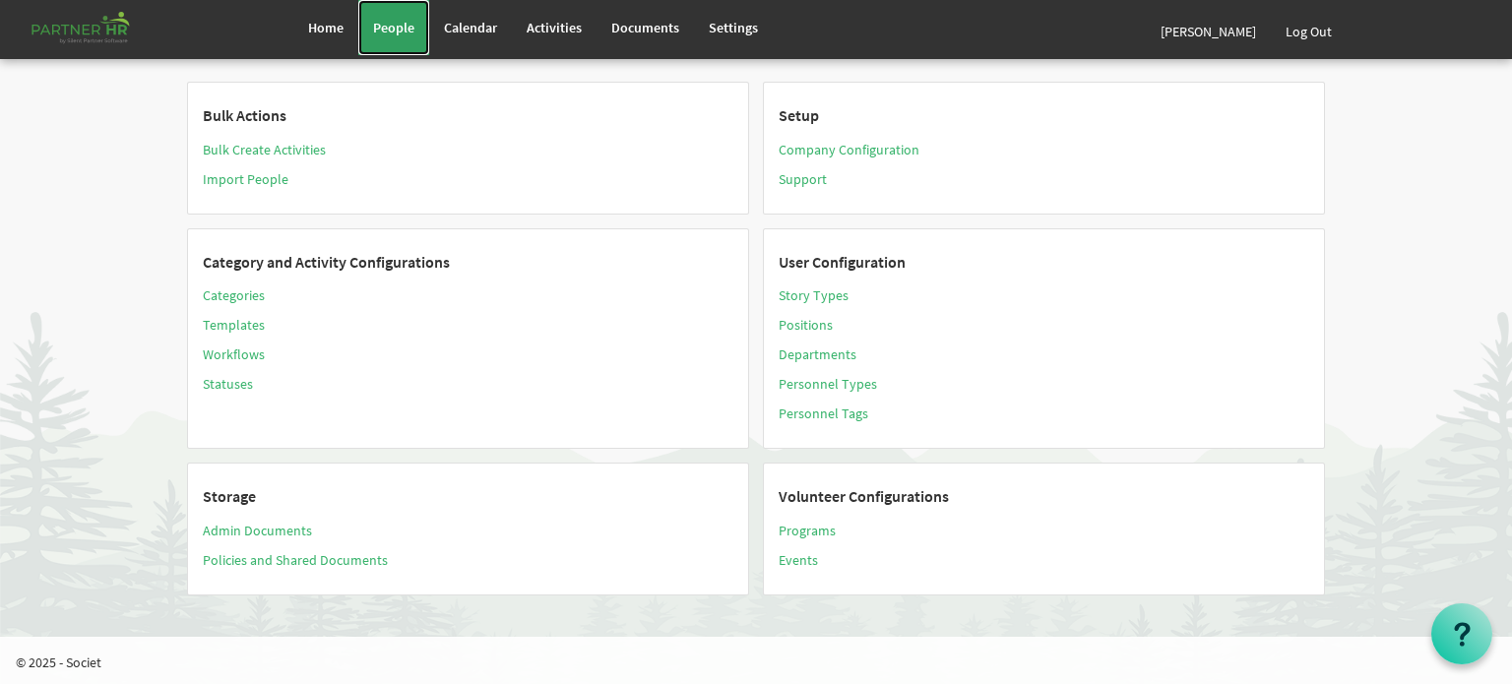
click at [390, 27] on span "People" at bounding box center [393, 28] width 41 height 18
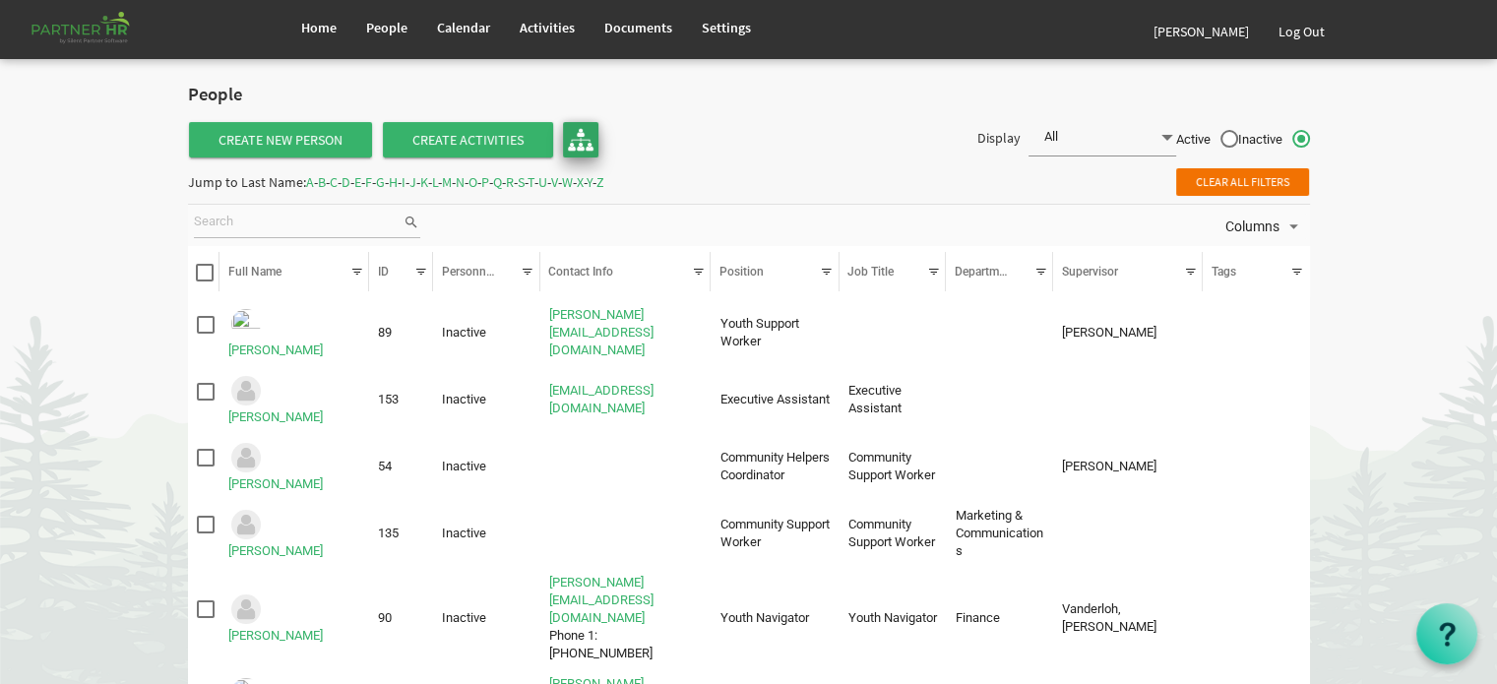
click at [581, 141] on img at bounding box center [581, 140] width 26 height 26
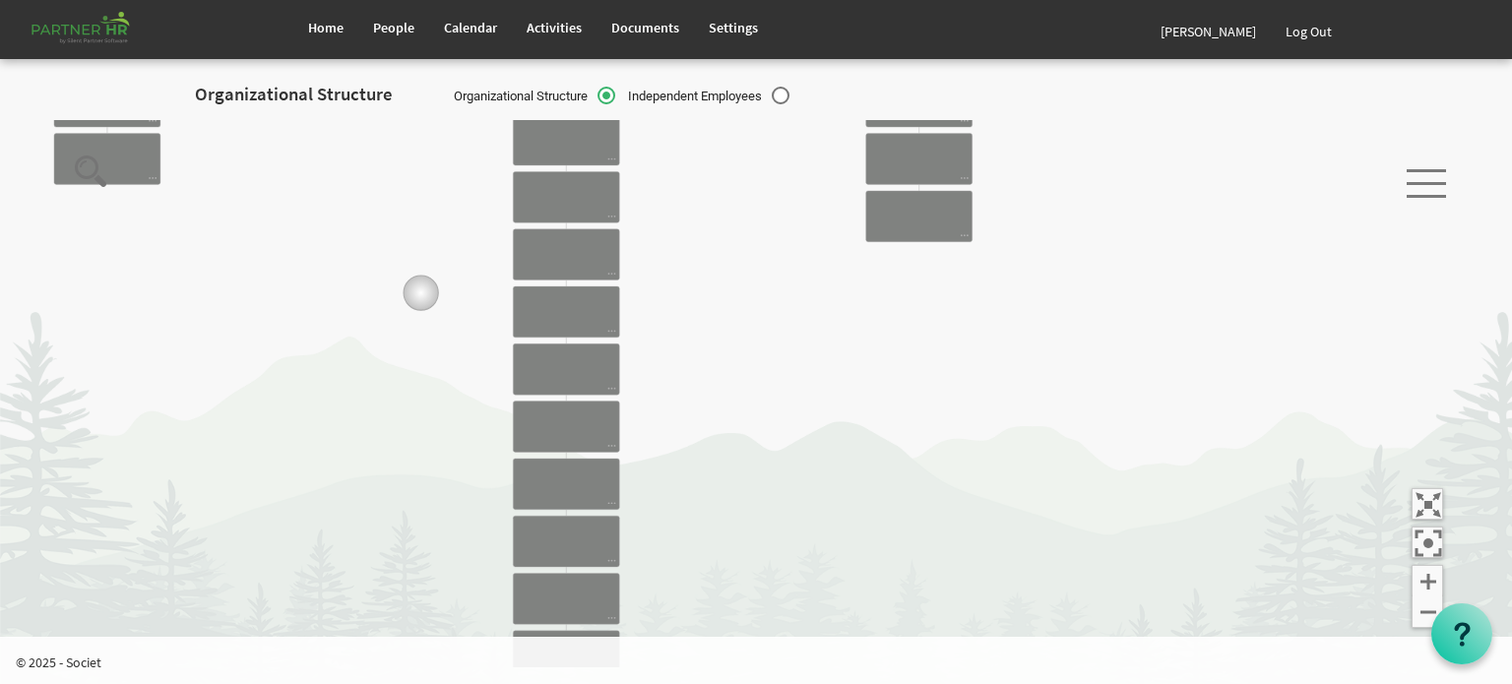
drag, startPoint x: 386, startPoint y: 263, endPoint x: 693, endPoint y: 450, distance: 359.7
click at [683, 448] on icon "Camrose Open Door Association Camrose Open Door Associat... James Cardiff Board…" at bounding box center [757, 393] width 1436 height 547
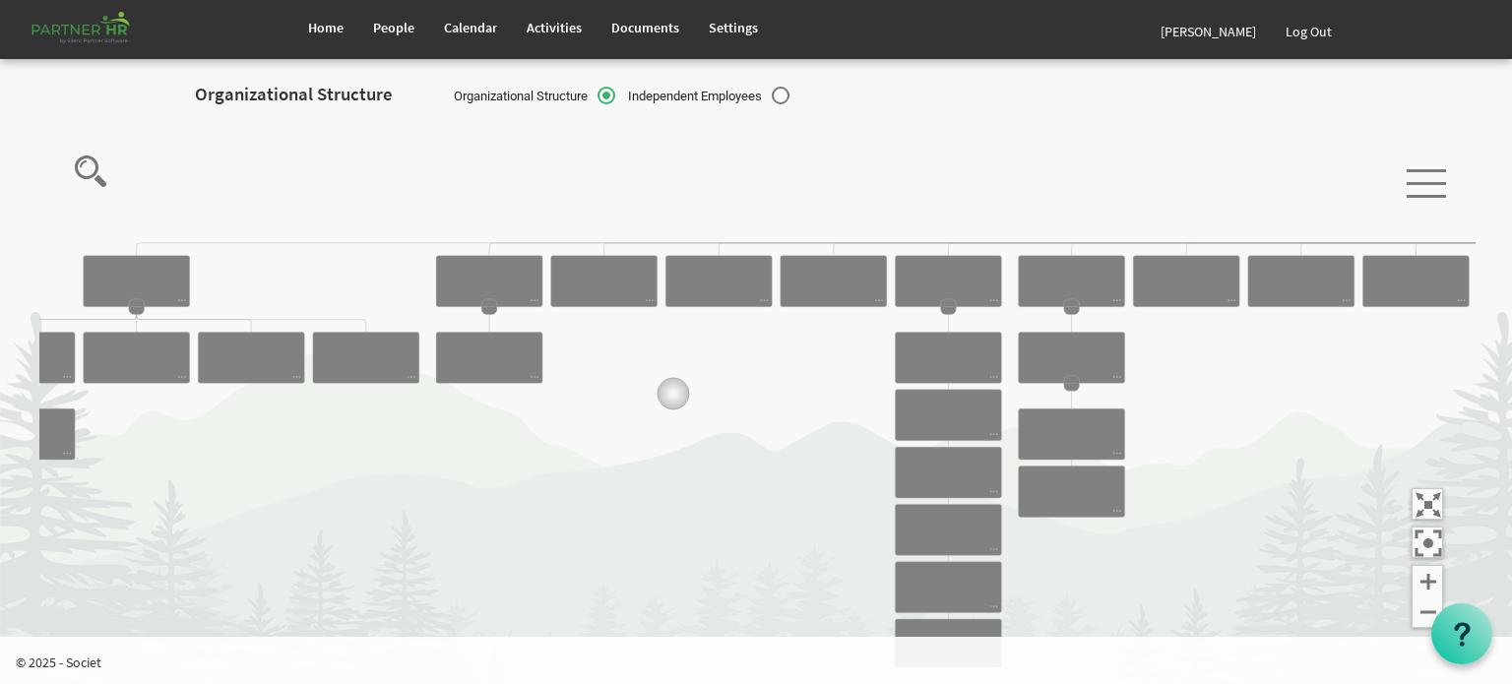
drag, startPoint x: 430, startPoint y: 361, endPoint x: 696, endPoint y: 389, distance: 267.3
click at [693, 389] on icon "Camrose Open Door Association Camrose Open Door Associat... James Cardiff Board…" at bounding box center [757, 393] width 1436 height 547
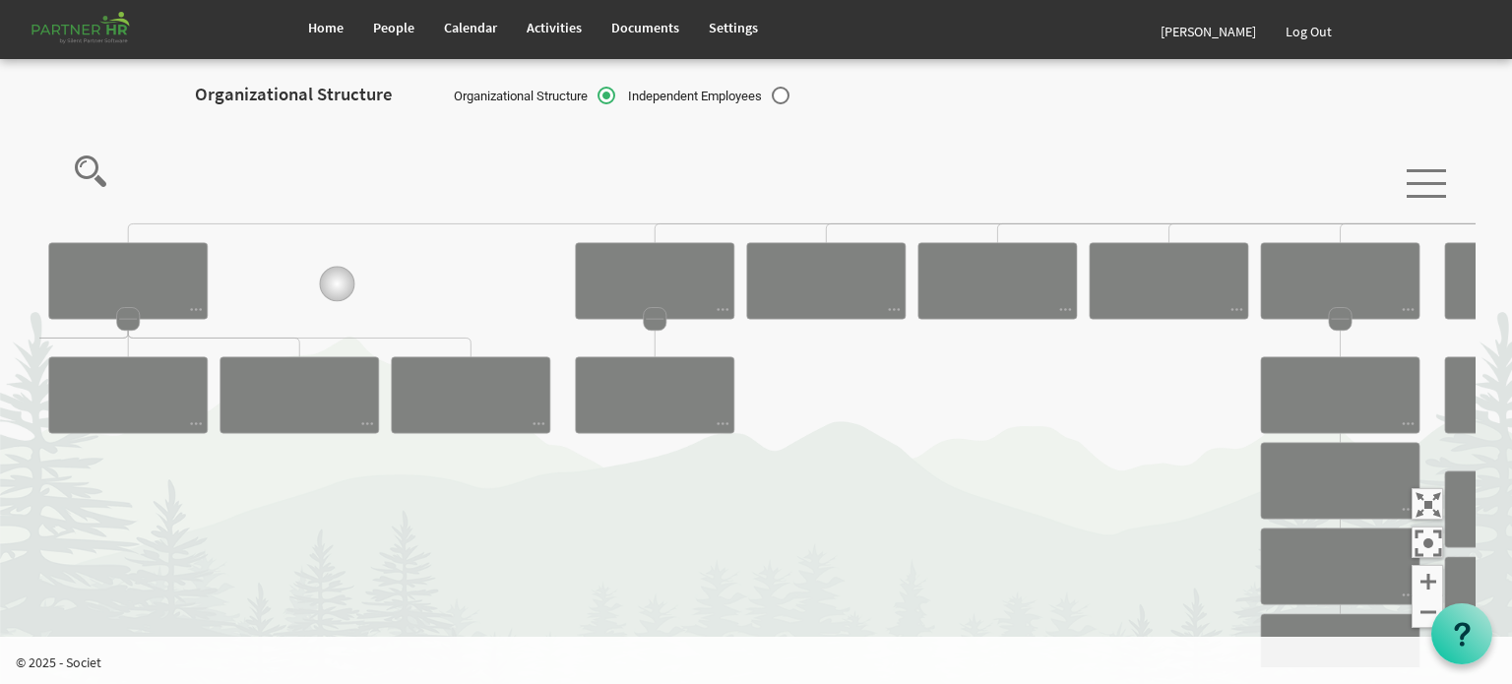
drag, startPoint x: 281, startPoint y: 275, endPoint x: 536, endPoint y: 307, distance: 257.1
click at [536, 307] on icon "Camrose Open Door Association Camrose Open Door Associat... James Cardiff Board…" at bounding box center [757, 393] width 1436 height 547
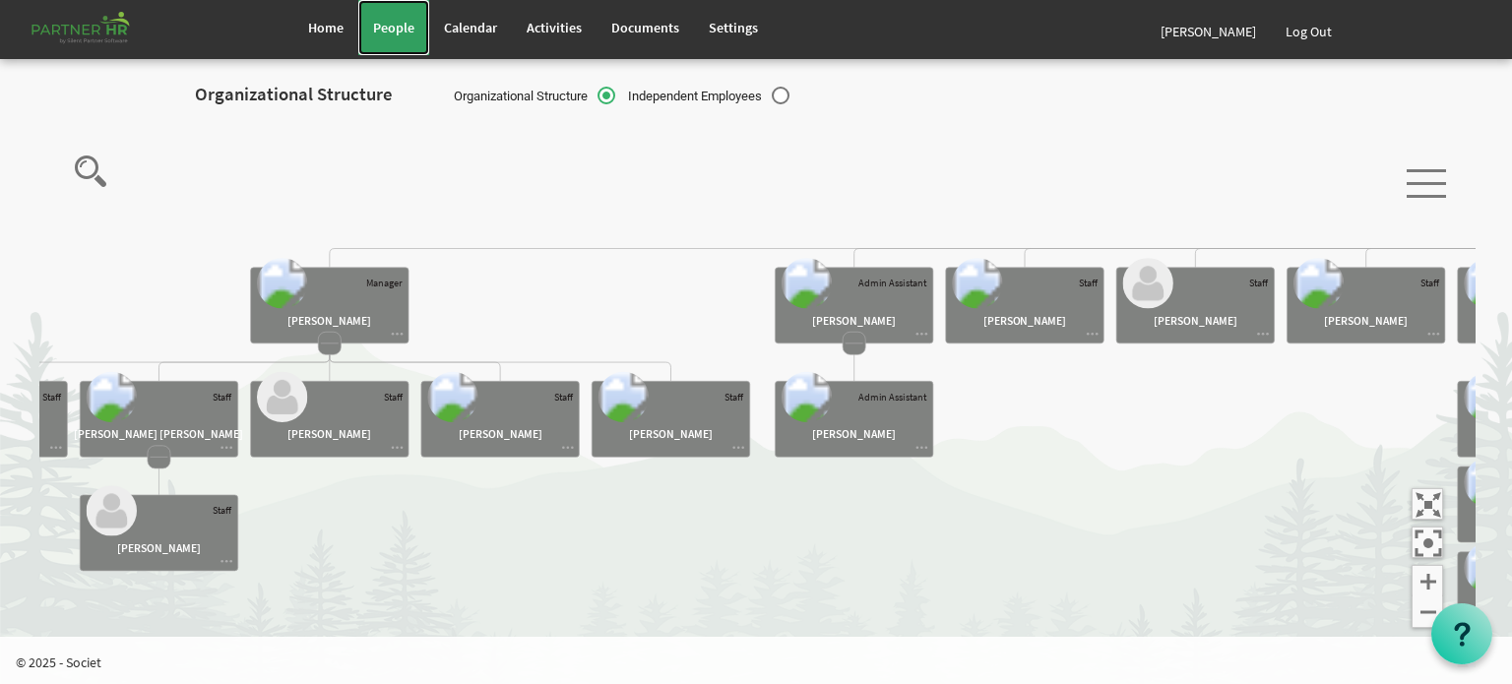
click at [386, 23] on span "People" at bounding box center [393, 28] width 41 height 18
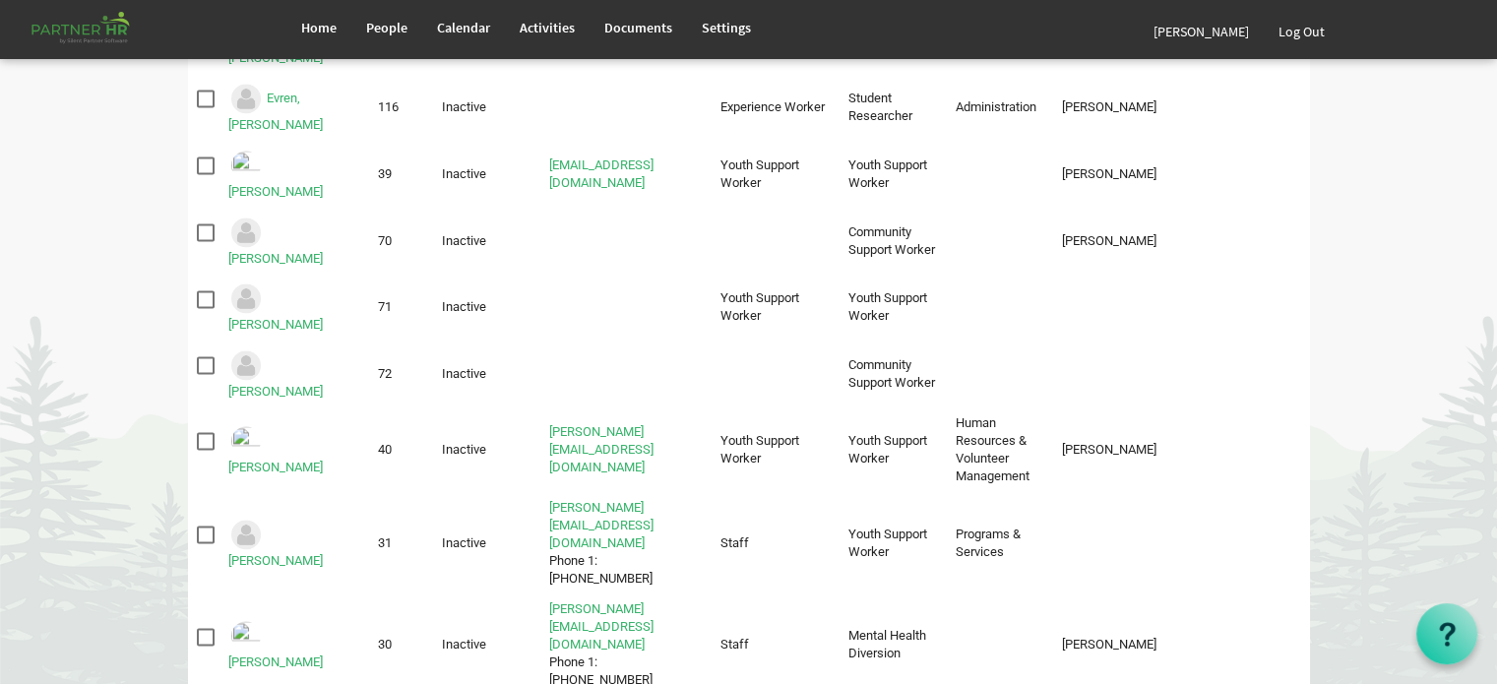
scroll to position [2818, 0]
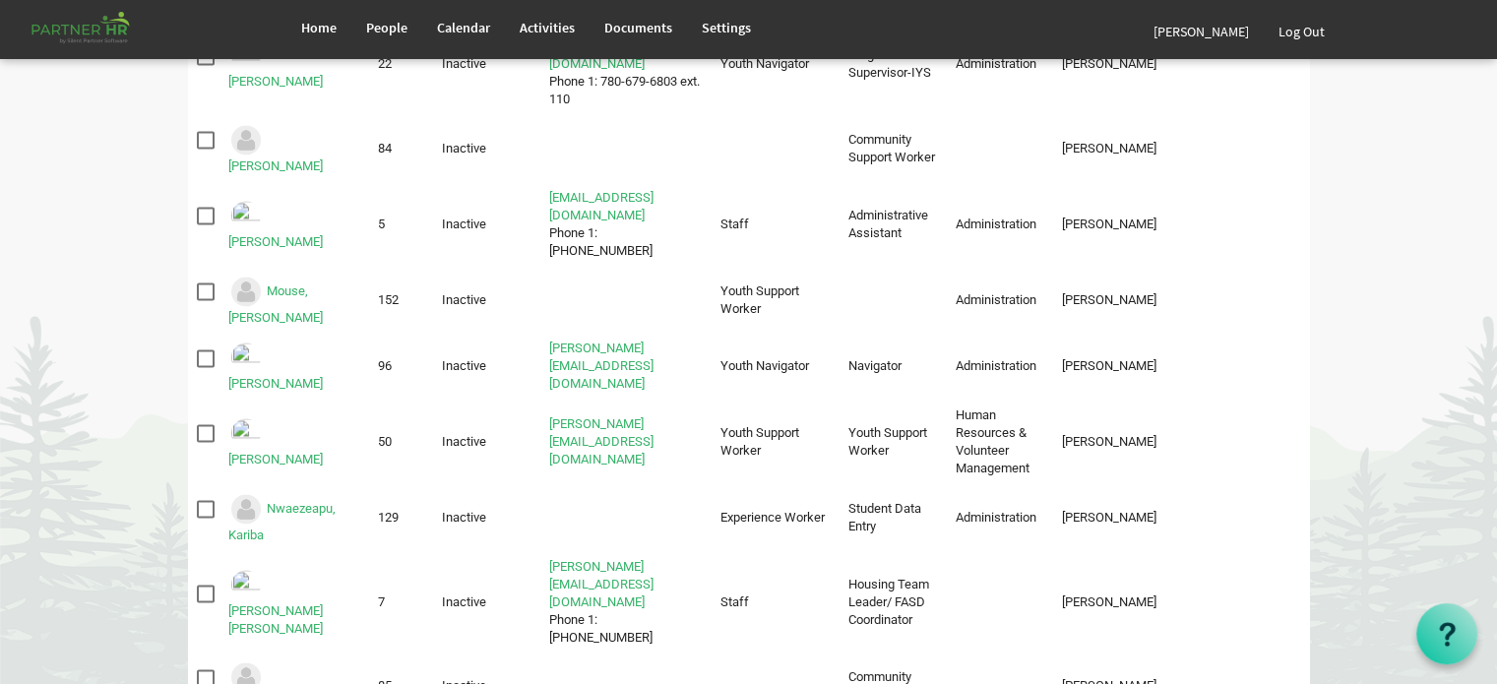
scroll to position [3064, 0]
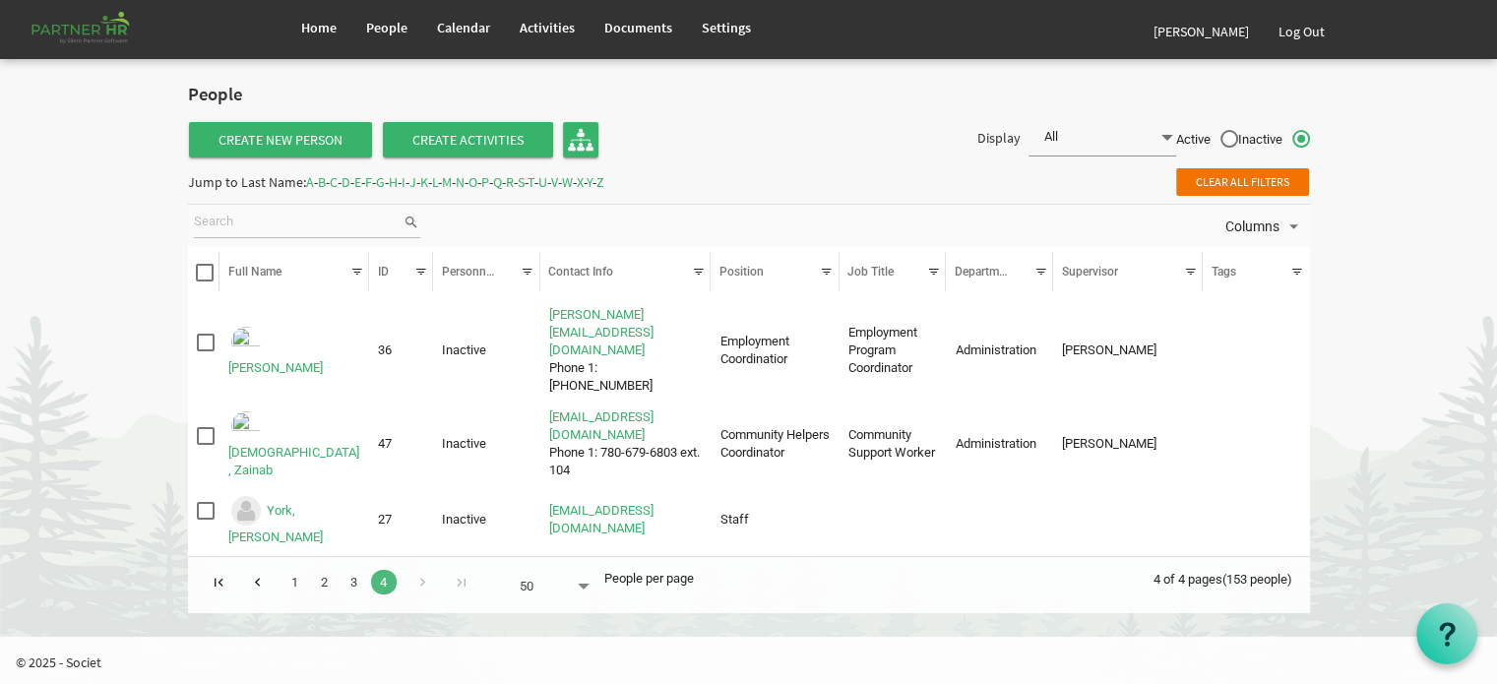
scroll to position [0, 0]
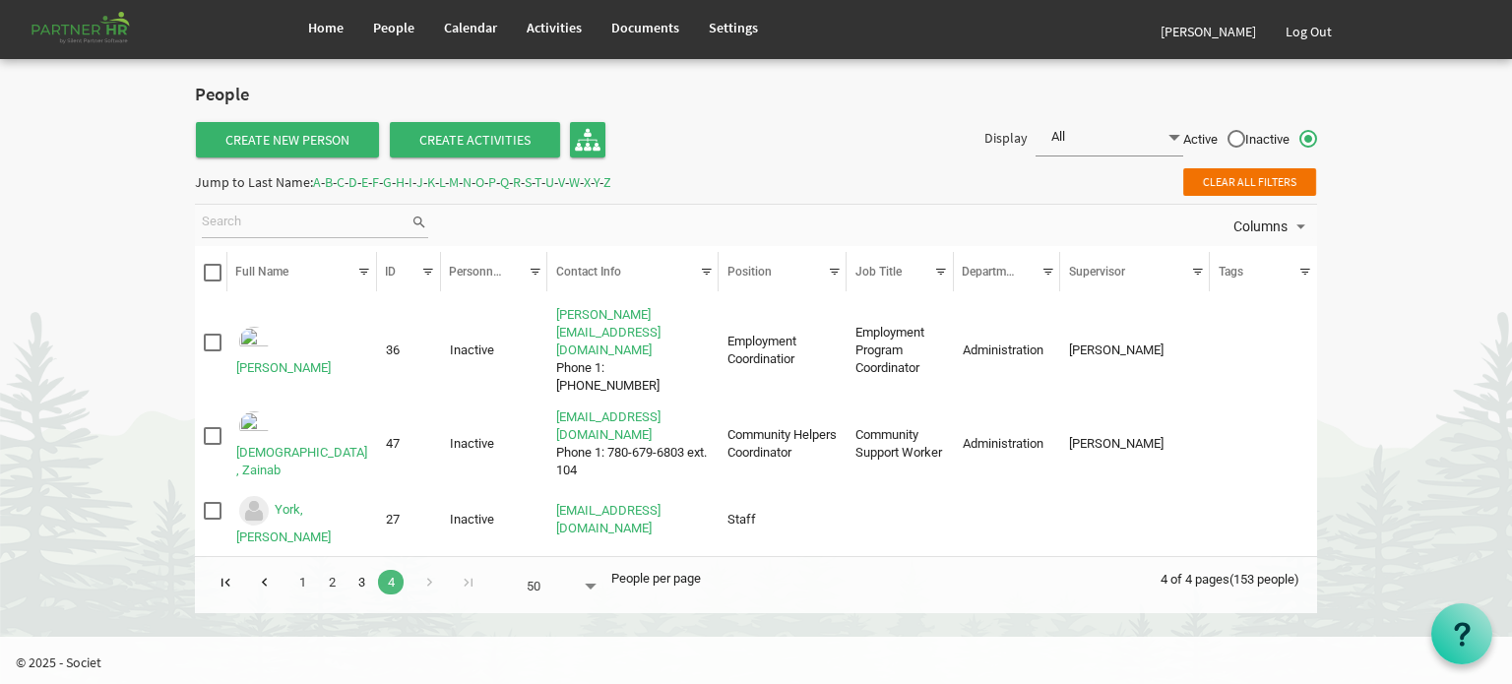
click at [361, 570] on link "3" at bounding box center [362, 582] width 26 height 25
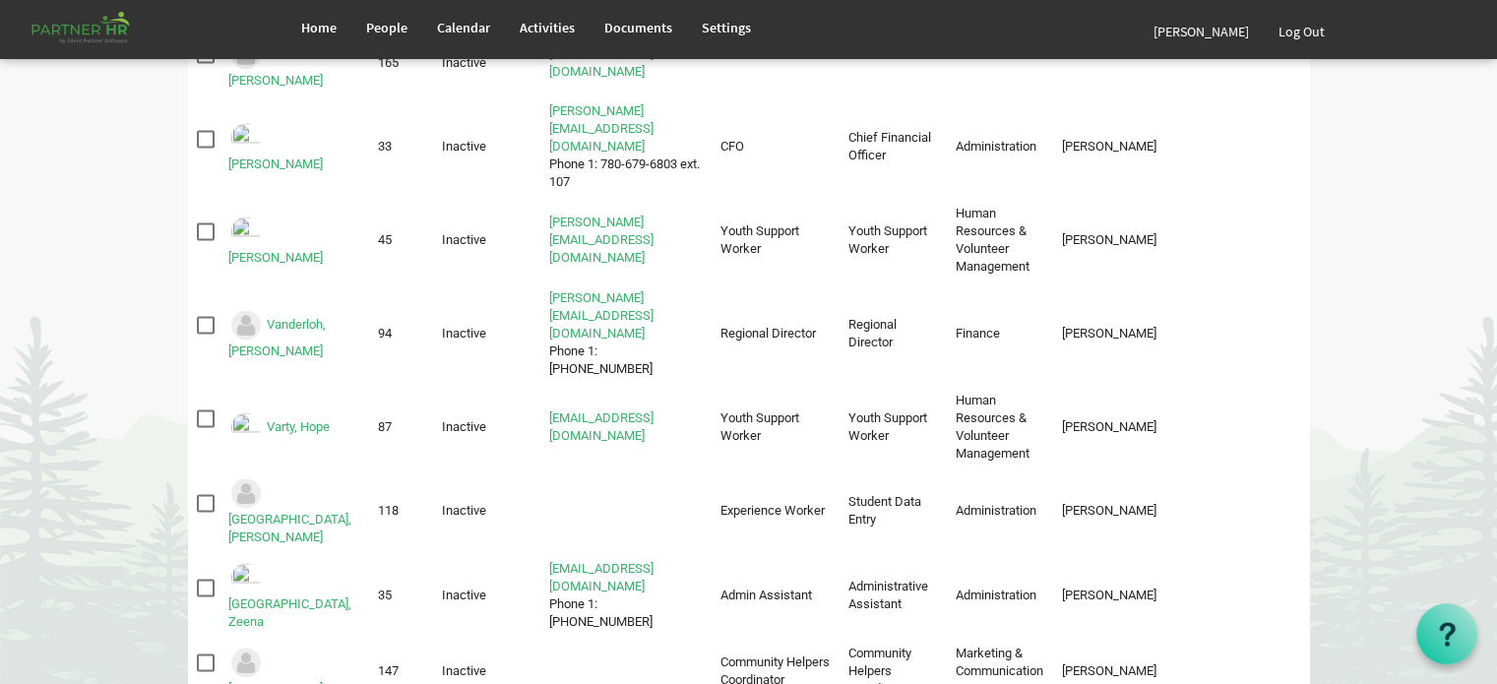
scroll to position [3121, 0]
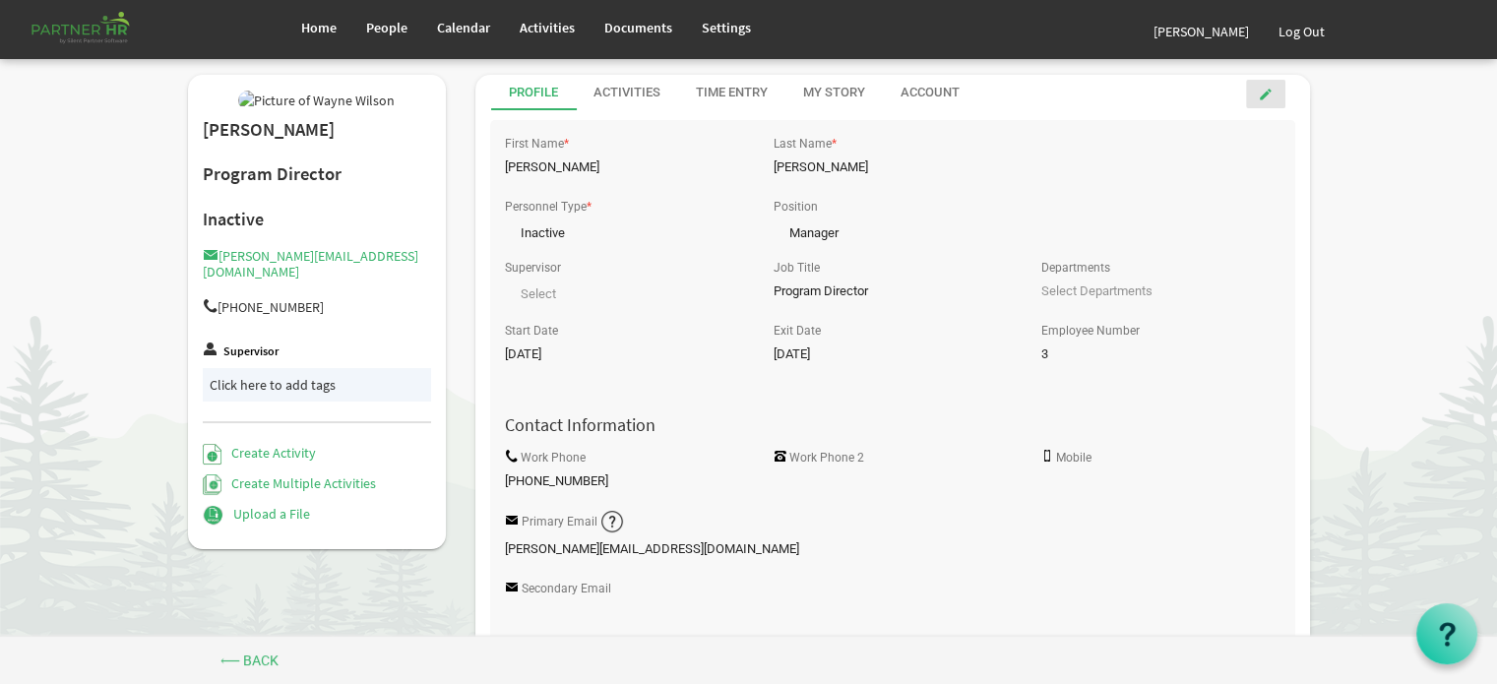
click at [1266, 92] on span at bounding box center [1266, 95] width 14 height 14
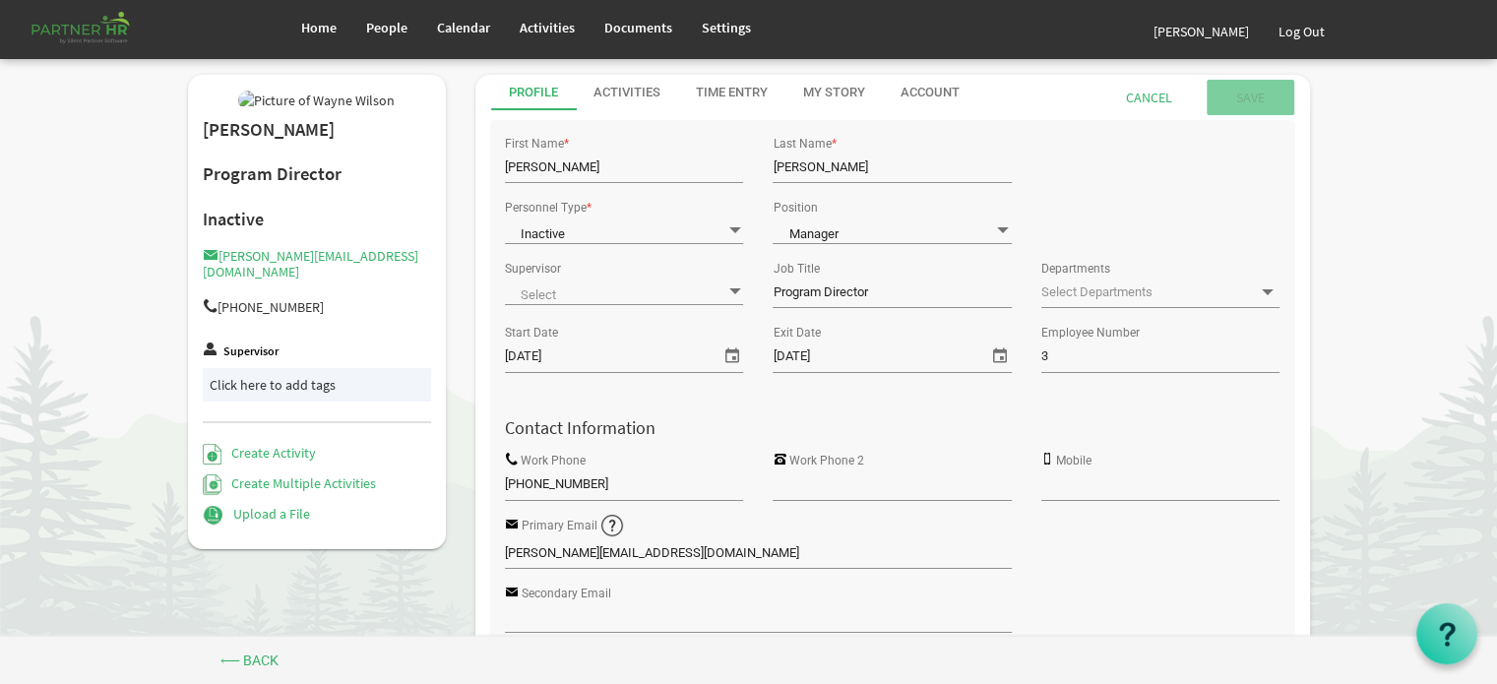
click at [1264, 292] on span at bounding box center [1267, 293] width 18 height 18
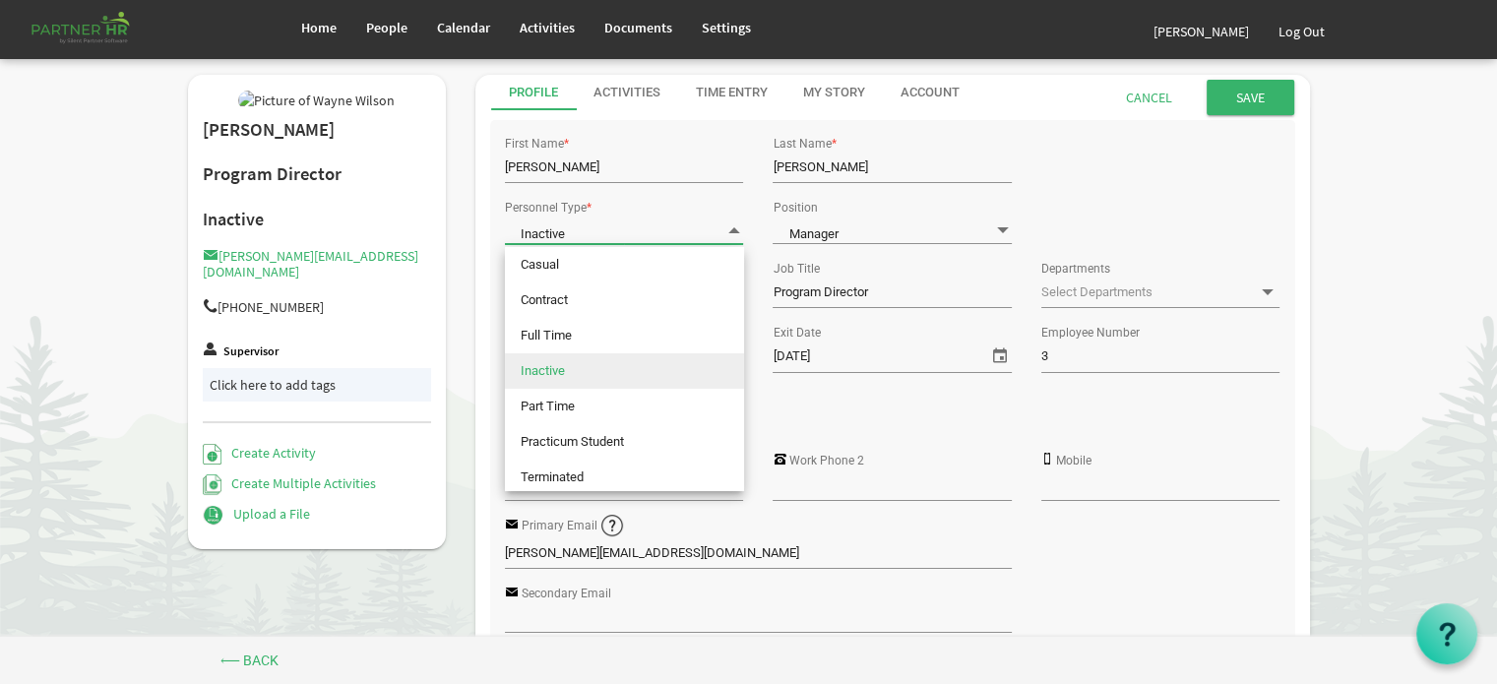
click at [735, 228] on span at bounding box center [735, 230] width 18 height 19
click at [1118, 194] on div "Personnel Type * Inactive Inactive Position Manager Manager" at bounding box center [892, 224] width 805 height 61
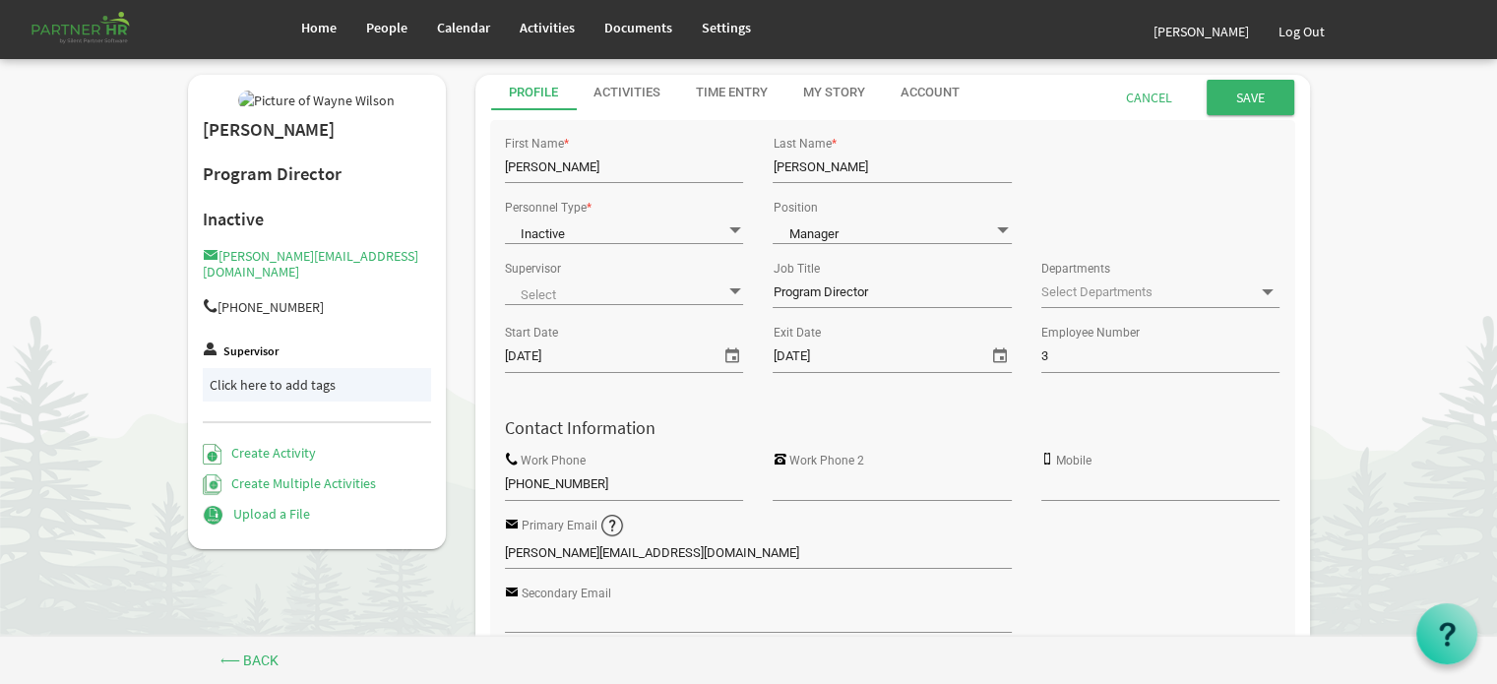
click at [1001, 225] on span at bounding box center [1003, 230] width 18 height 19
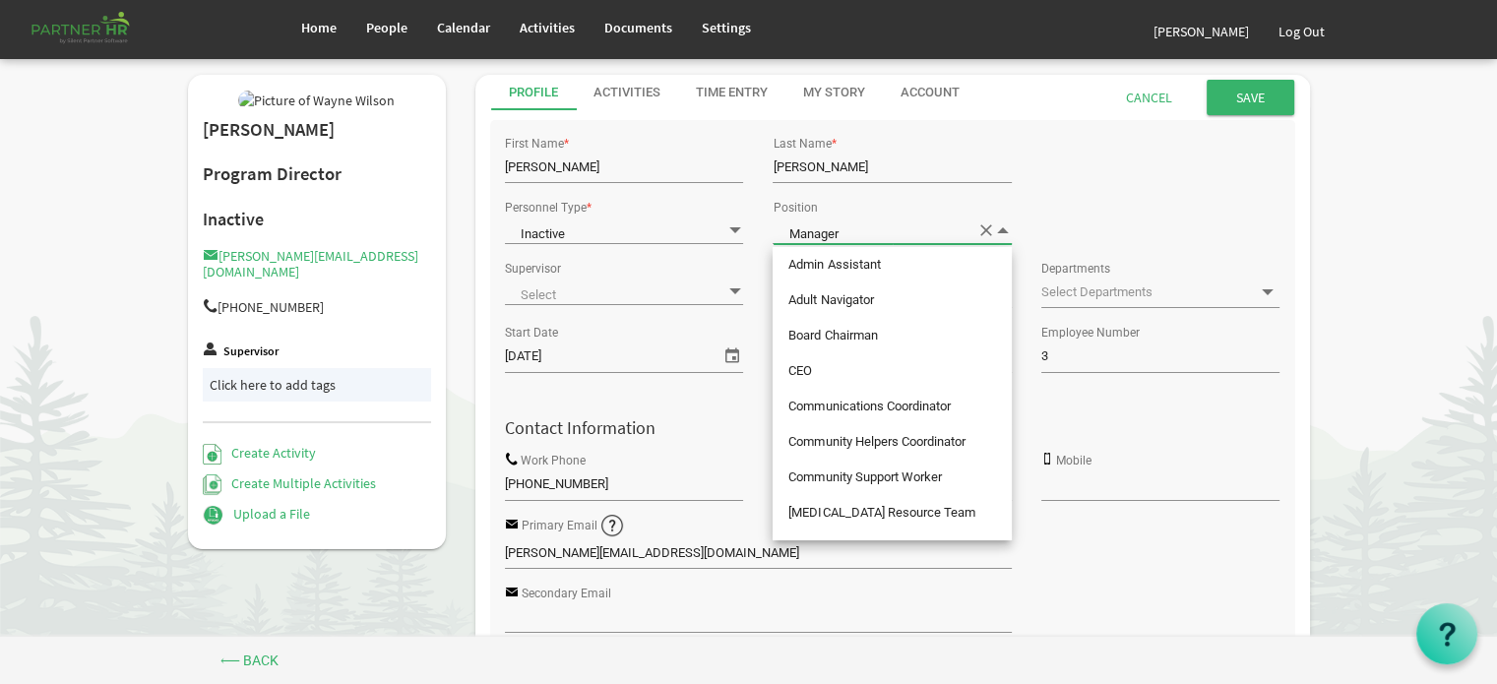
scroll to position [380, 0]
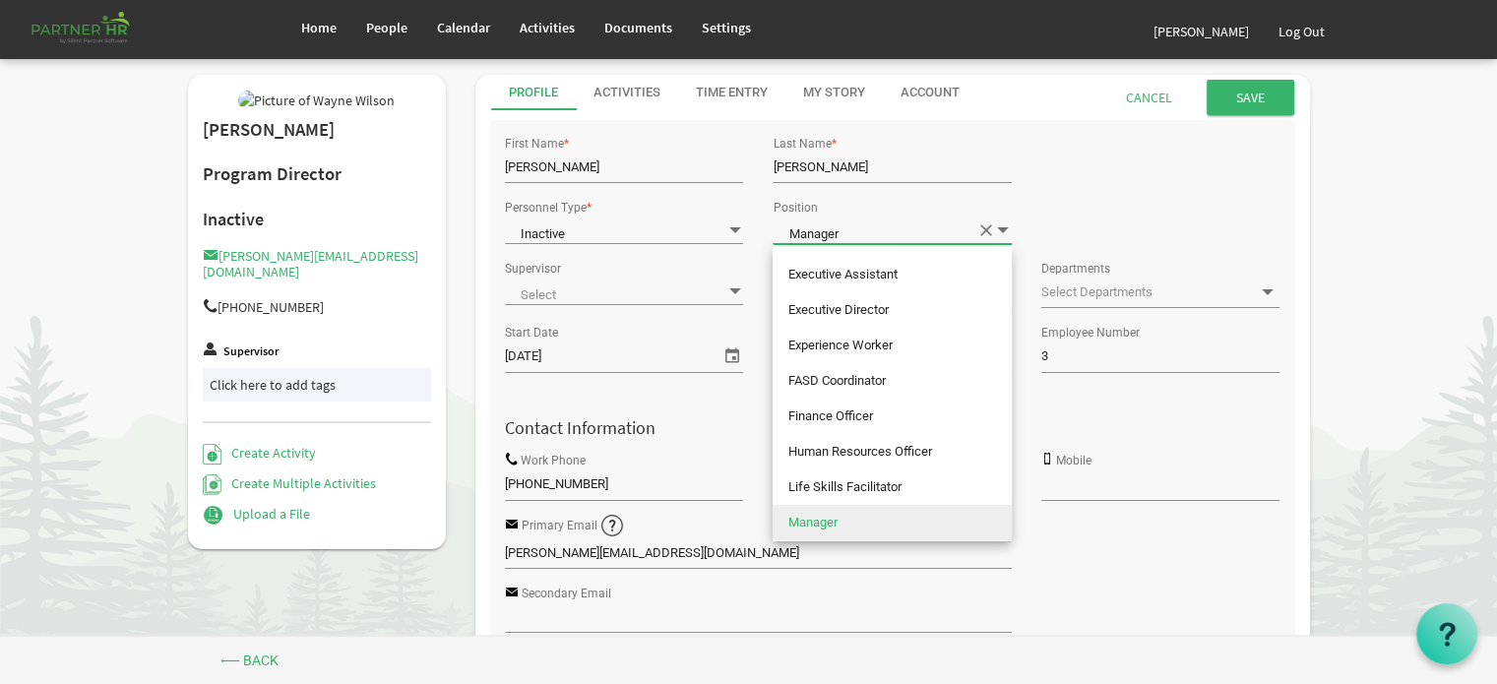
click at [1001, 225] on span at bounding box center [1003, 230] width 18 height 19
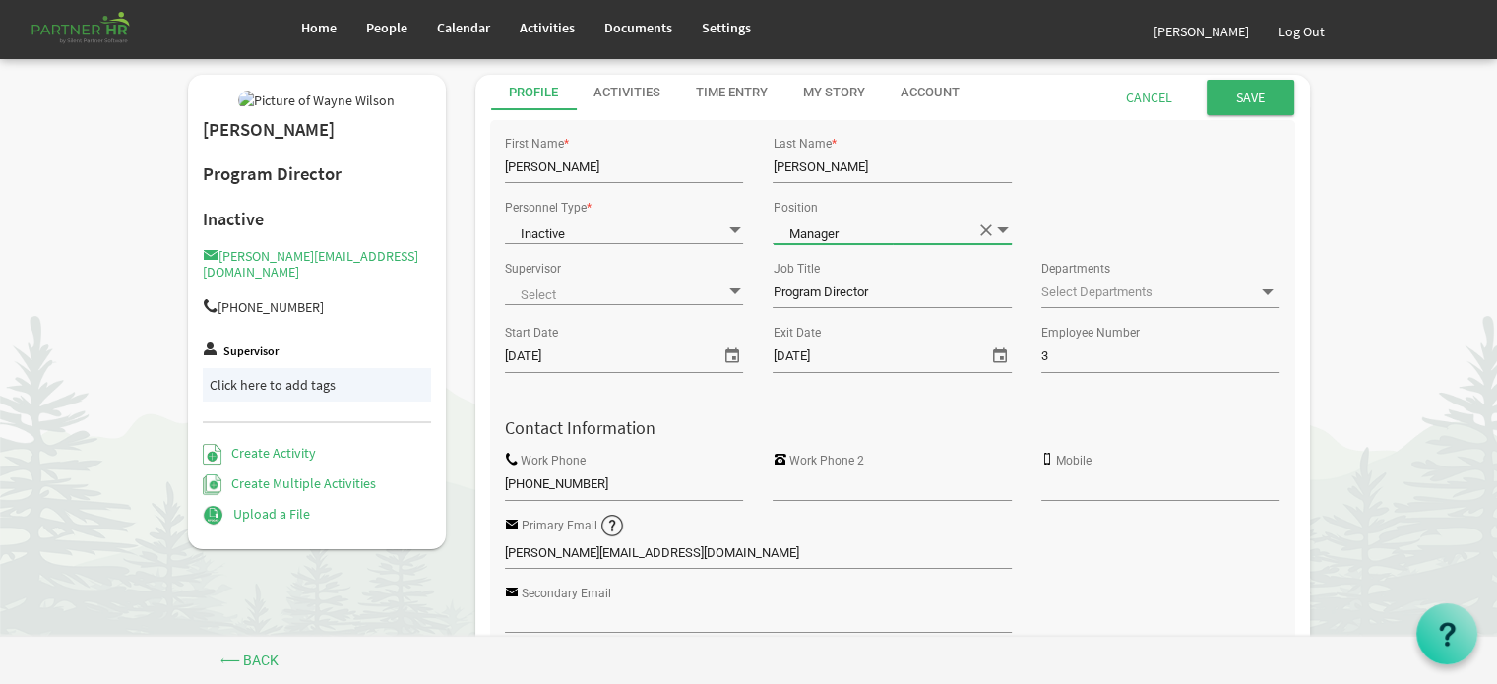
click at [950, 289] on input "Program Director" at bounding box center [892, 293] width 238 height 30
drag, startPoint x: 902, startPoint y: 290, endPoint x: 732, endPoint y: 283, distance: 170.5
click at [732, 283] on div "Supervisor null Job Title Program Director Departments" at bounding box center [892, 287] width 805 height 64
click at [1252, 97] on input "Save" at bounding box center [1251, 97] width 88 height 35
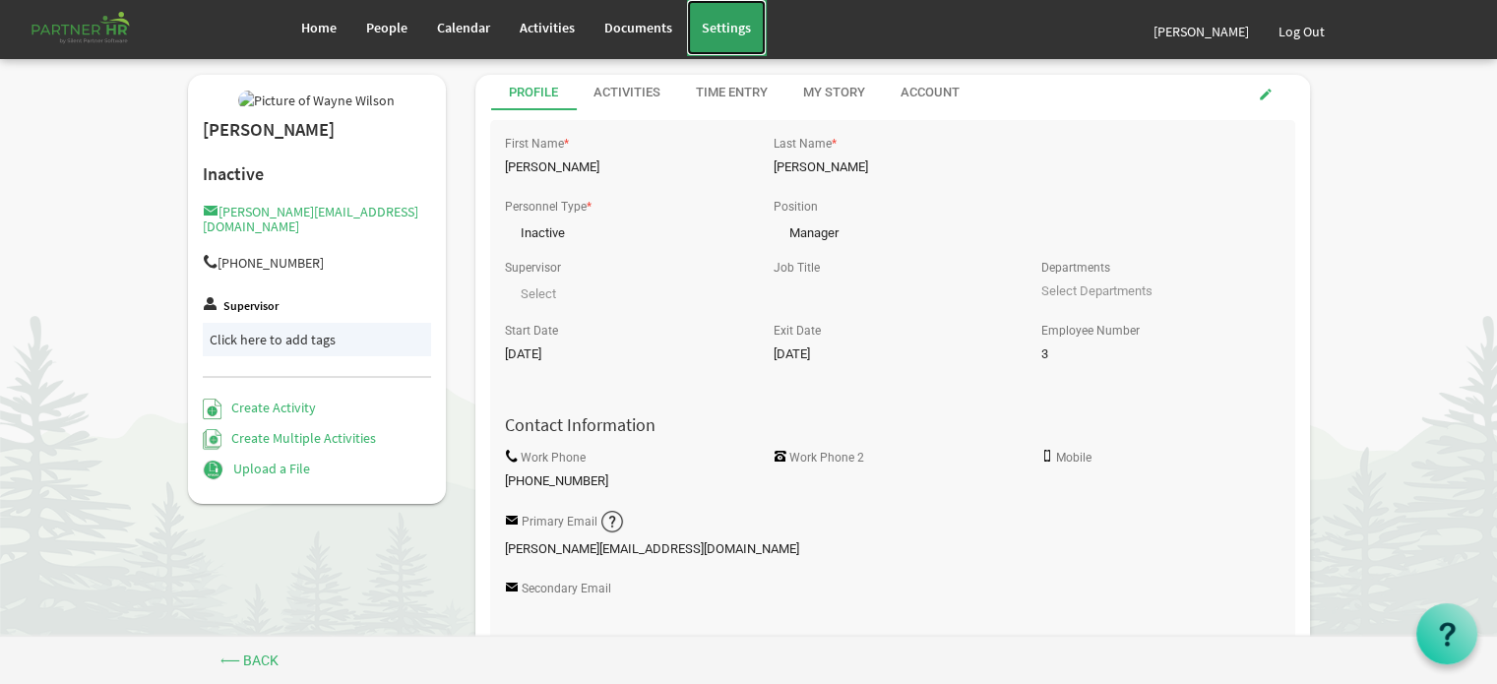
click at [732, 25] on span "Settings" at bounding box center [726, 28] width 49 height 18
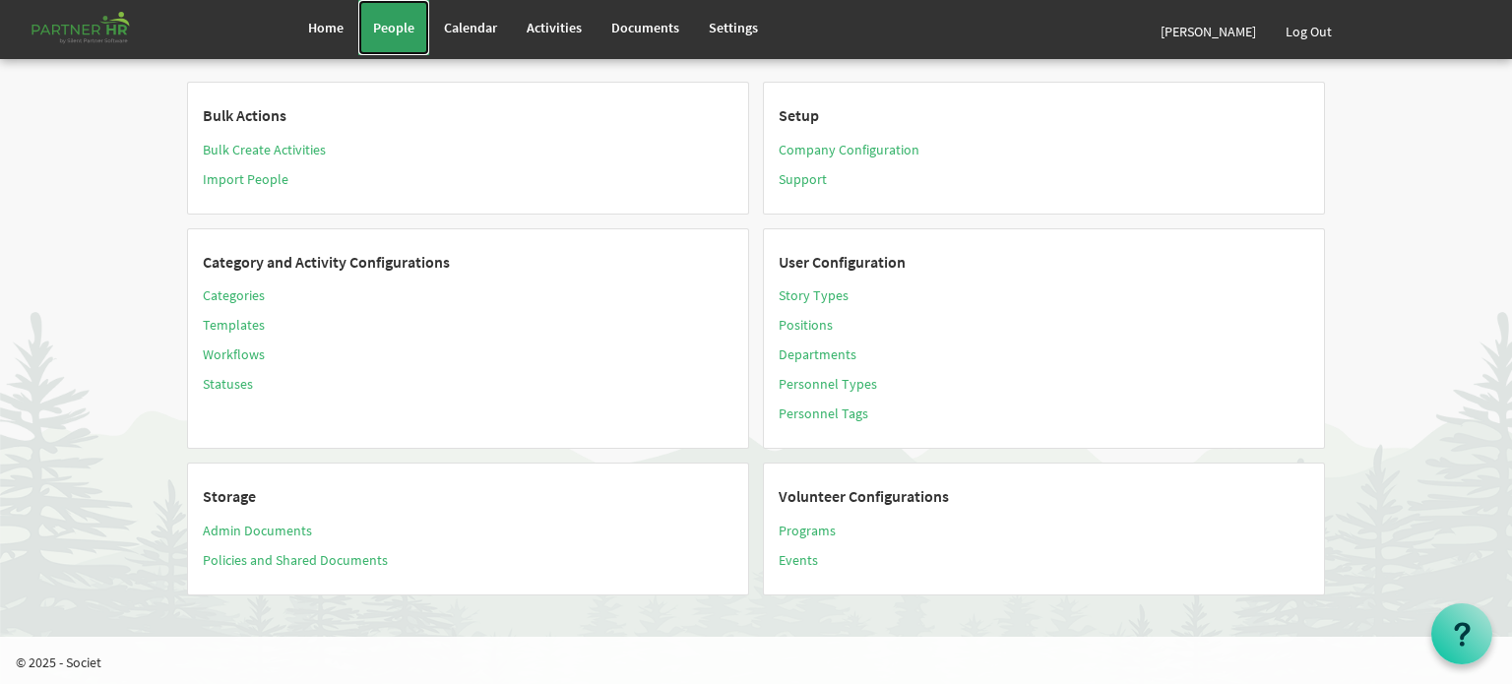
click at [399, 24] on span "People" at bounding box center [393, 28] width 41 height 18
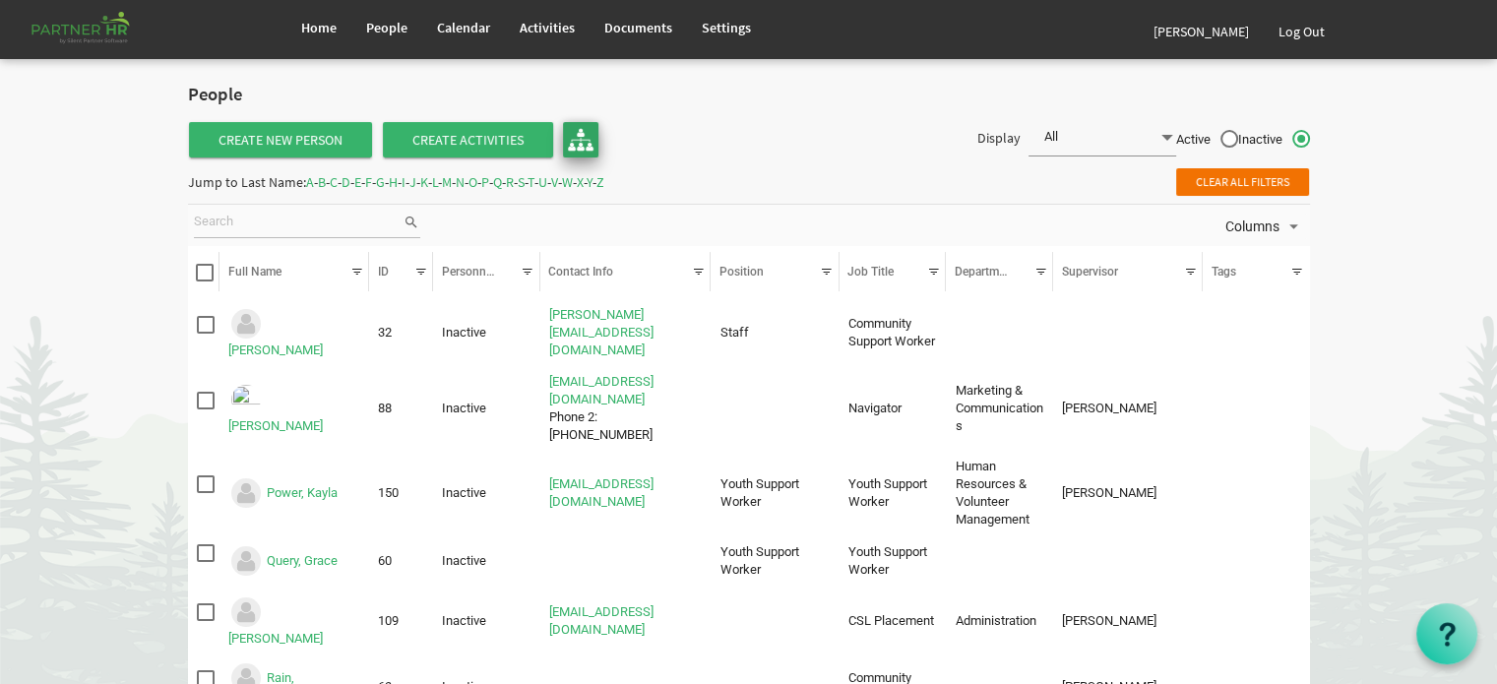
click at [575, 131] on img at bounding box center [581, 140] width 26 height 26
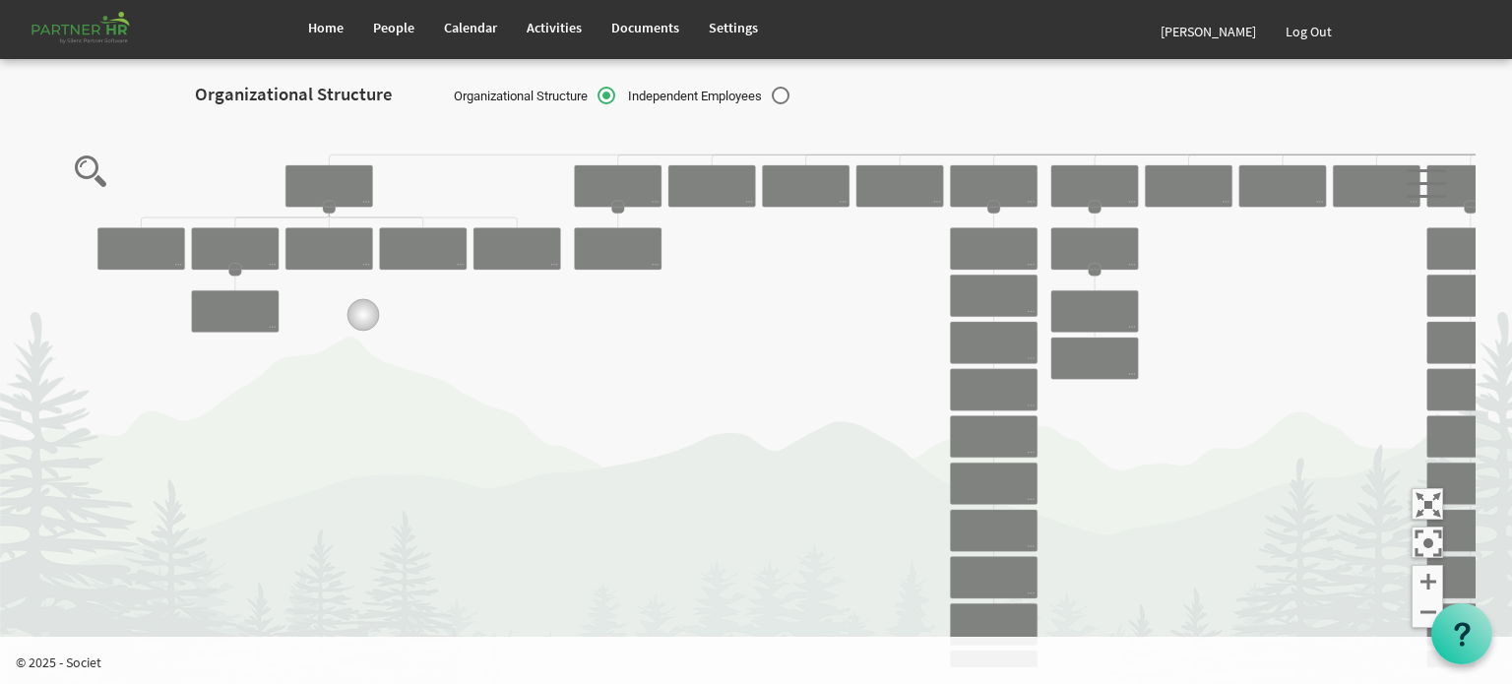
drag, startPoint x: 327, startPoint y: 298, endPoint x: 473, endPoint y: 389, distance: 171.6
click at [464, 385] on icon "Camrose Open Door Association Camrose Open Door Associat... [PERSON_NAME] Board…" at bounding box center [757, 393] width 1436 height 547
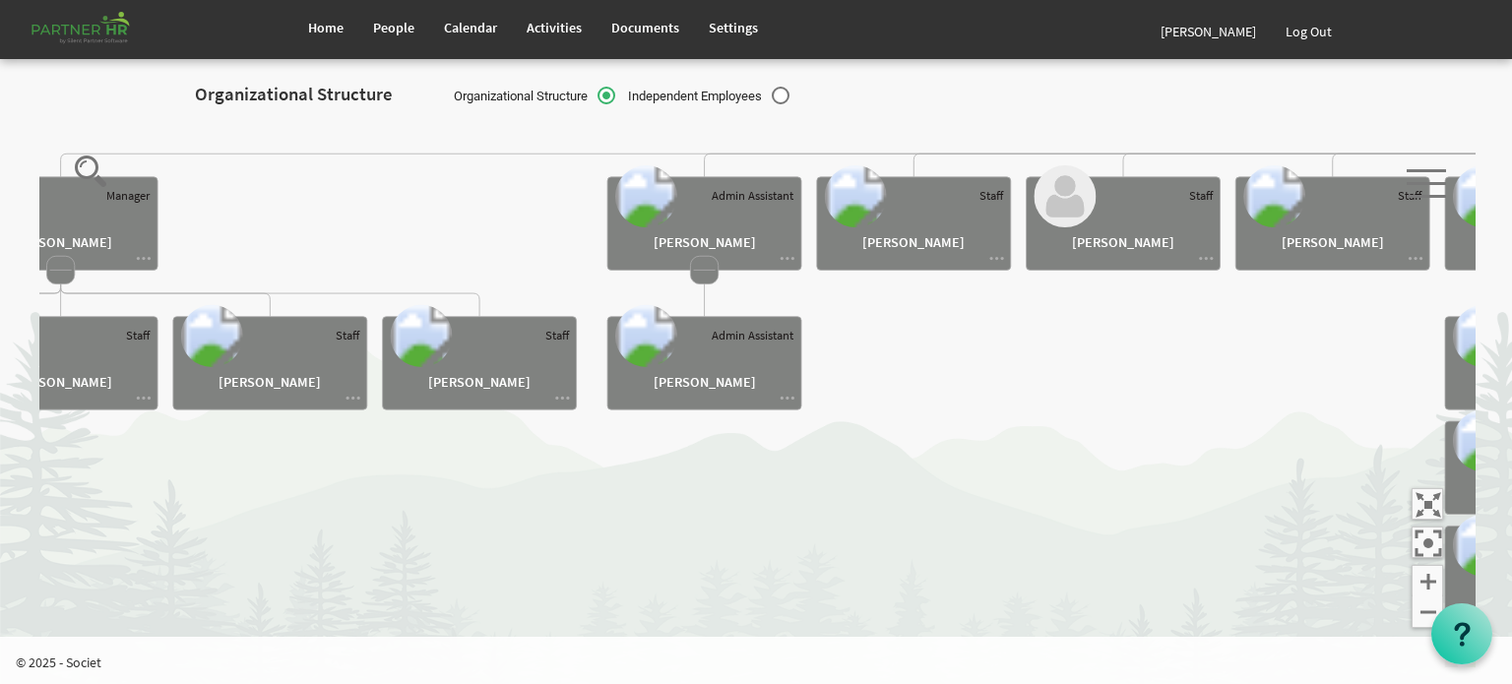
drag, startPoint x: 287, startPoint y: 232, endPoint x: 445, endPoint y: 287, distance: 166.6
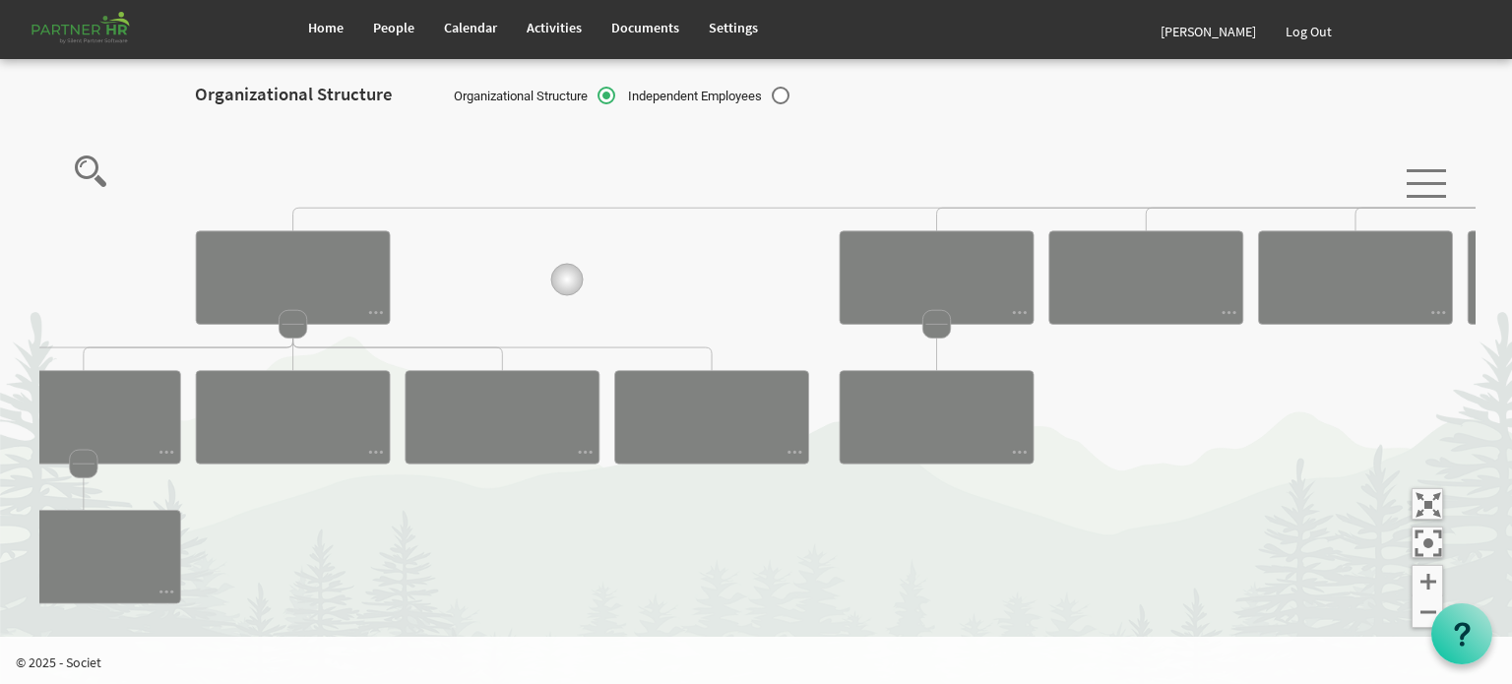
drag, startPoint x: 335, startPoint y: 224, endPoint x: 606, endPoint y: 282, distance: 277.7
click at [606, 282] on icon "Camrose Open Door Association Camrose Open Door Associat... [PERSON_NAME] Board…" at bounding box center [757, 393] width 1436 height 547
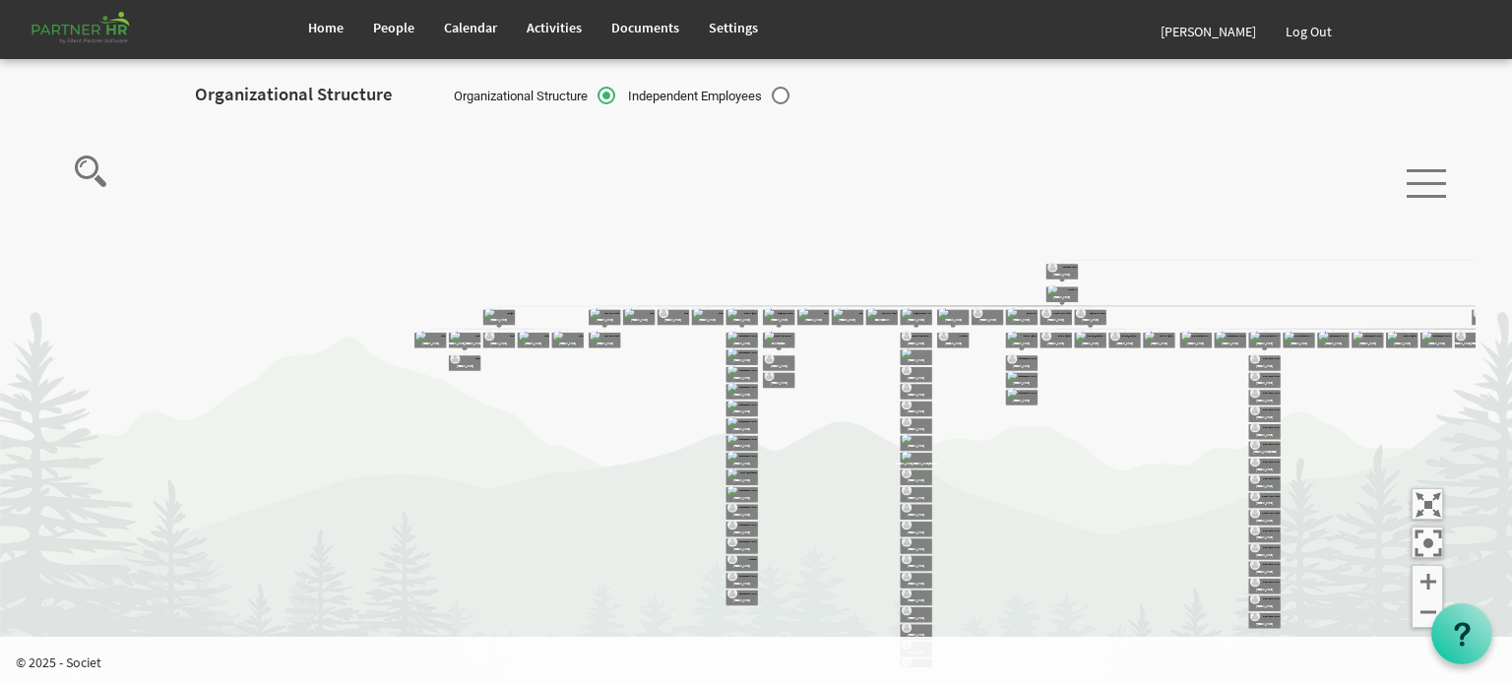
drag, startPoint x: 973, startPoint y: 231, endPoint x: 504, endPoint y: 231, distance: 468.6
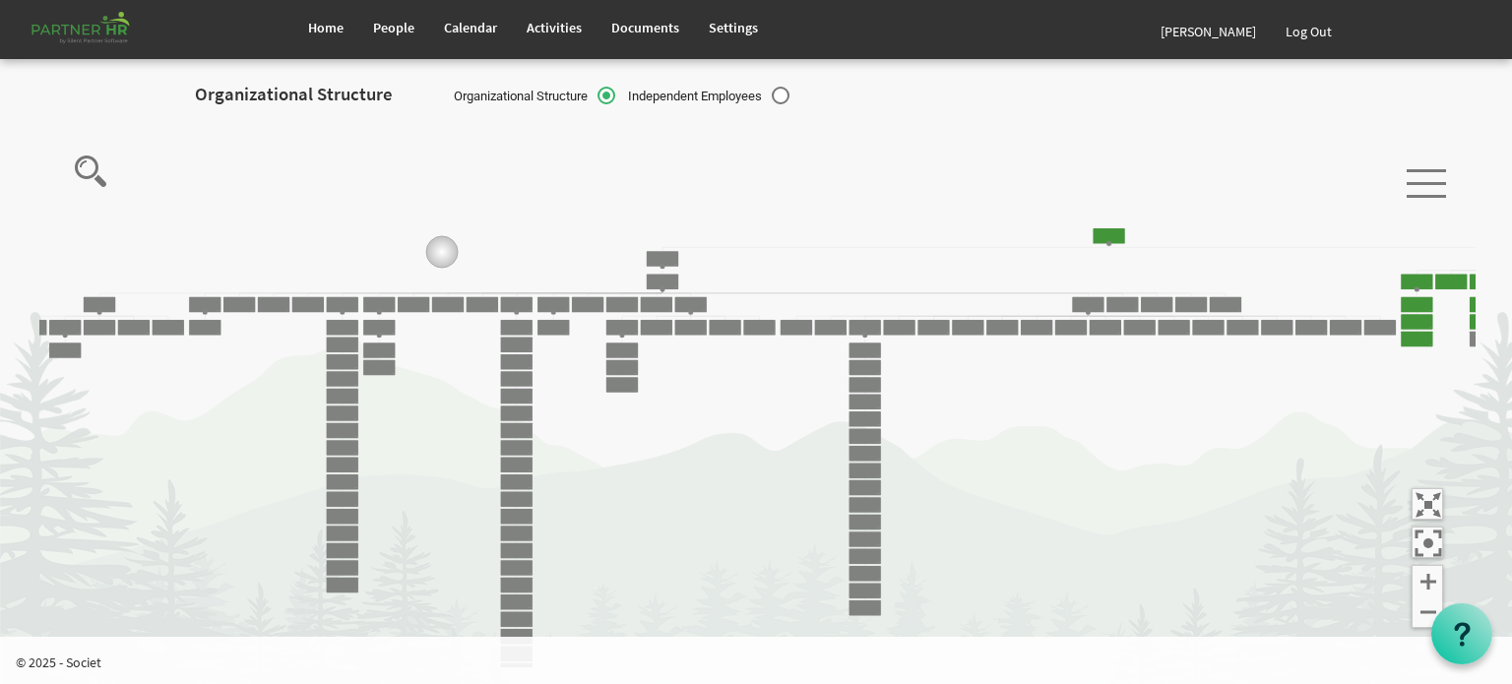
drag, startPoint x: 842, startPoint y: 264, endPoint x: 350, endPoint y: 251, distance: 491.5
click at [349, 251] on icon "Camrose Open Door Association Camrose Open Door Associat... James Cardiff Board…" at bounding box center [757, 393] width 1436 height 547
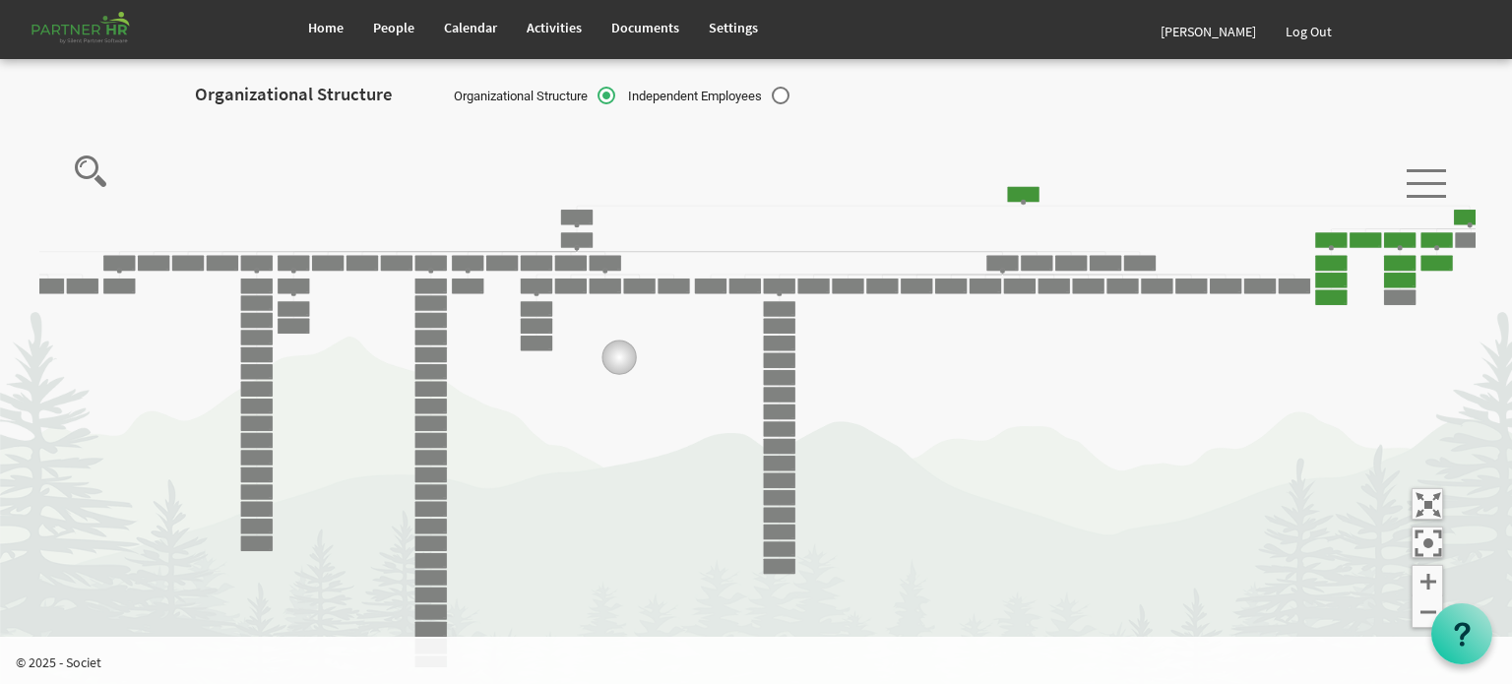
drag, startPoint x: 610, startPoint y: 292, endPoint x: 618, endPoint y: 370, distance: 78.2
click at [618, 371] on icon "Camrose Open Door Association Camrose Open Door Associat... James Cardiff Board…" at bounding box center [757, 393] width 1436 height 547
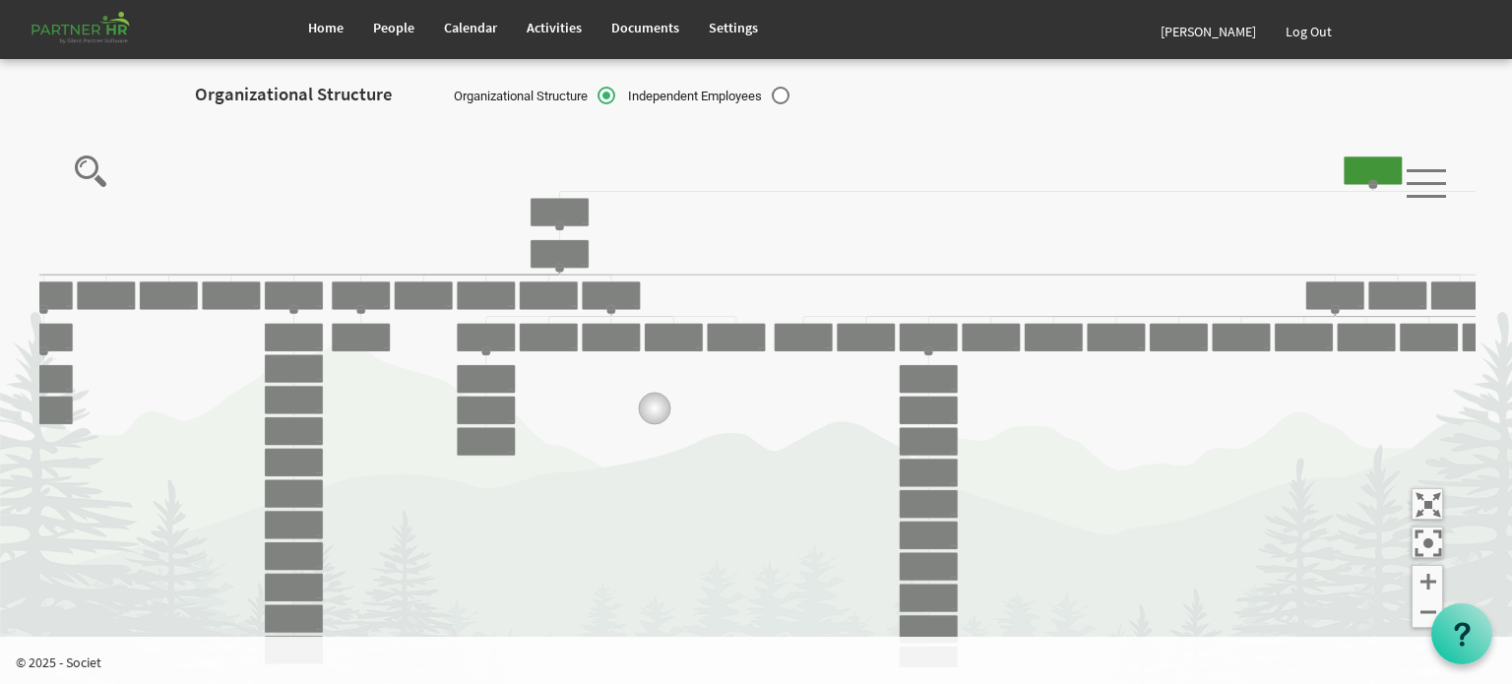
drag, startPoint x: 630, startPoint y: 275, endPoint x: 654, endPoint y: 416, distance: 143.7
click at [654, 420] on icon "Camrose Open Door Association Camrose Open Door Associat... James Cardiff Board…" at bounding box center [757, 393] width 1436 height 547
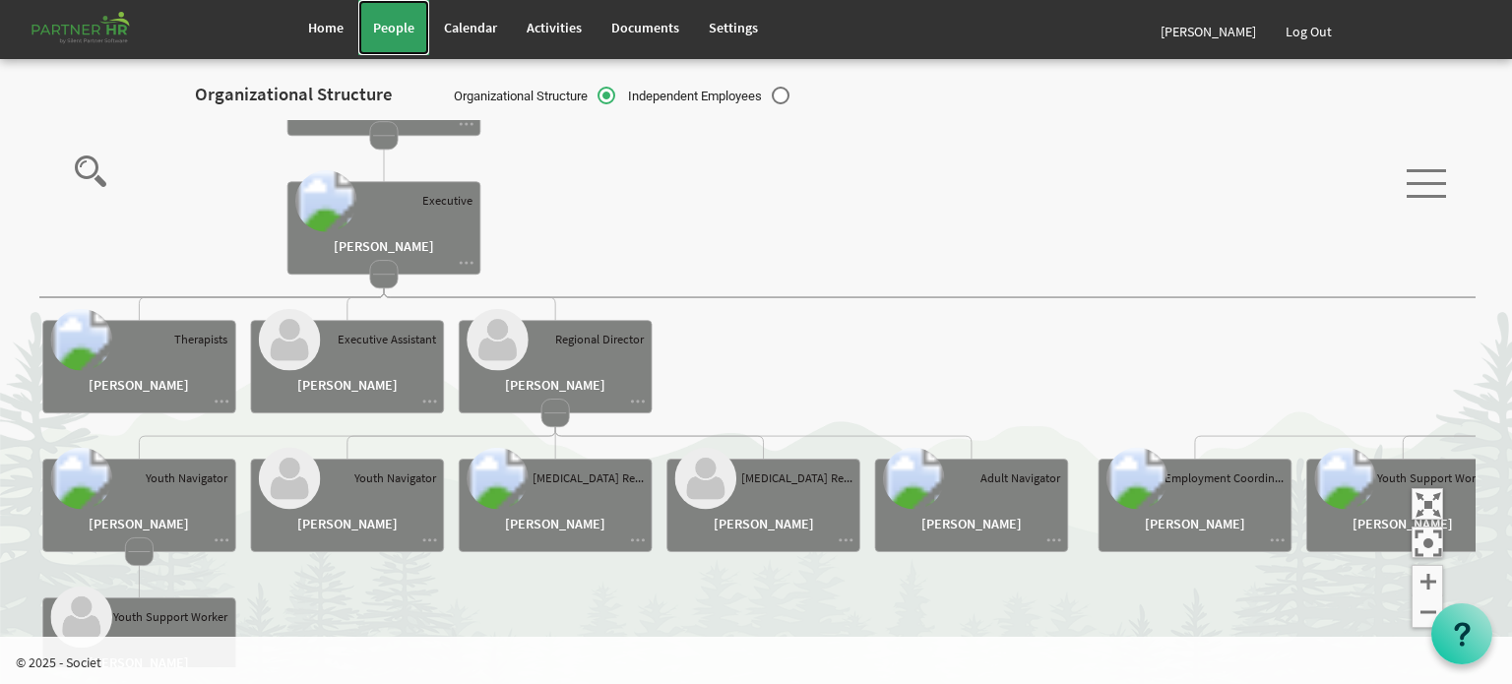
click at [391, 23] on span "People" at bounding box center [393, 28] width 41 height 18
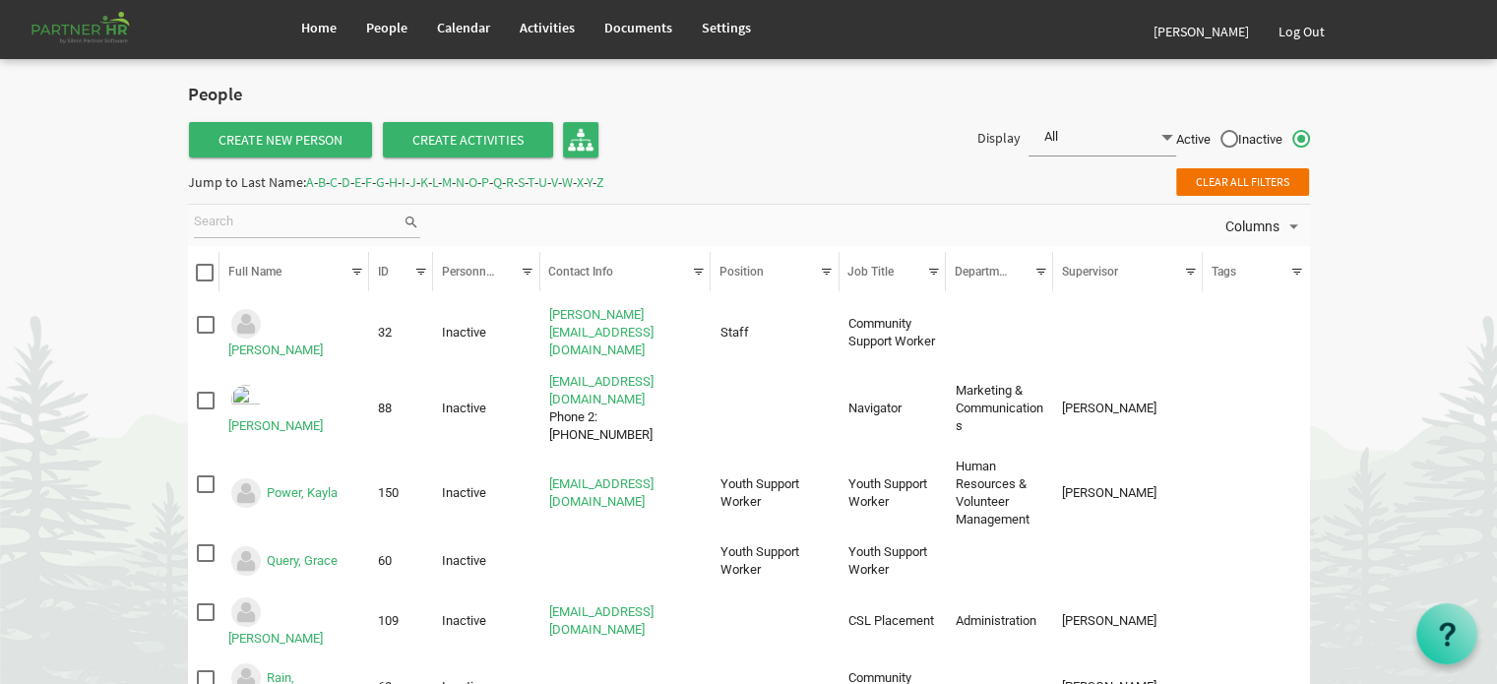
click at [287, 221] on input "search" at bounding box center [298, 223] width 209 height 30
type input "[PERSON_NAME]"
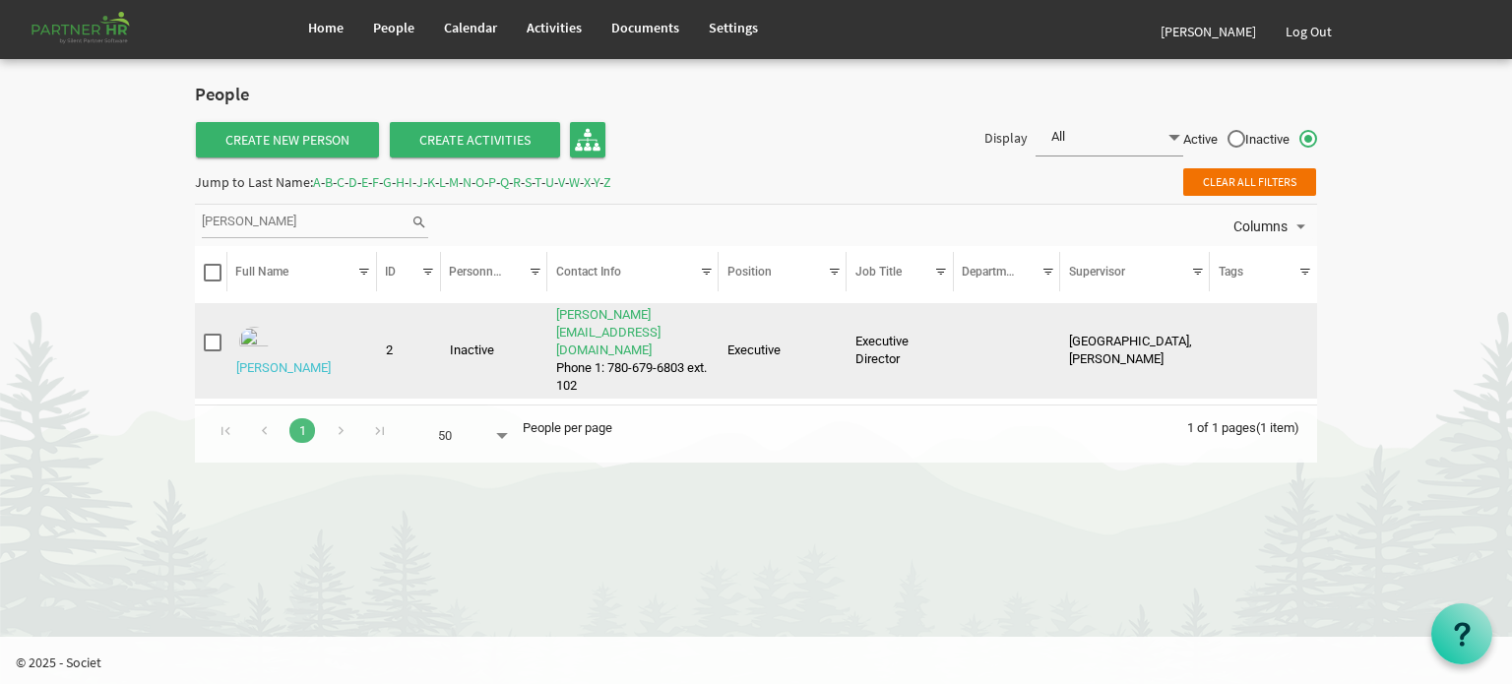
click at [306, 360] on link "[PERSON_NAME]" at bounding box center [283, 367] width 95 height 15
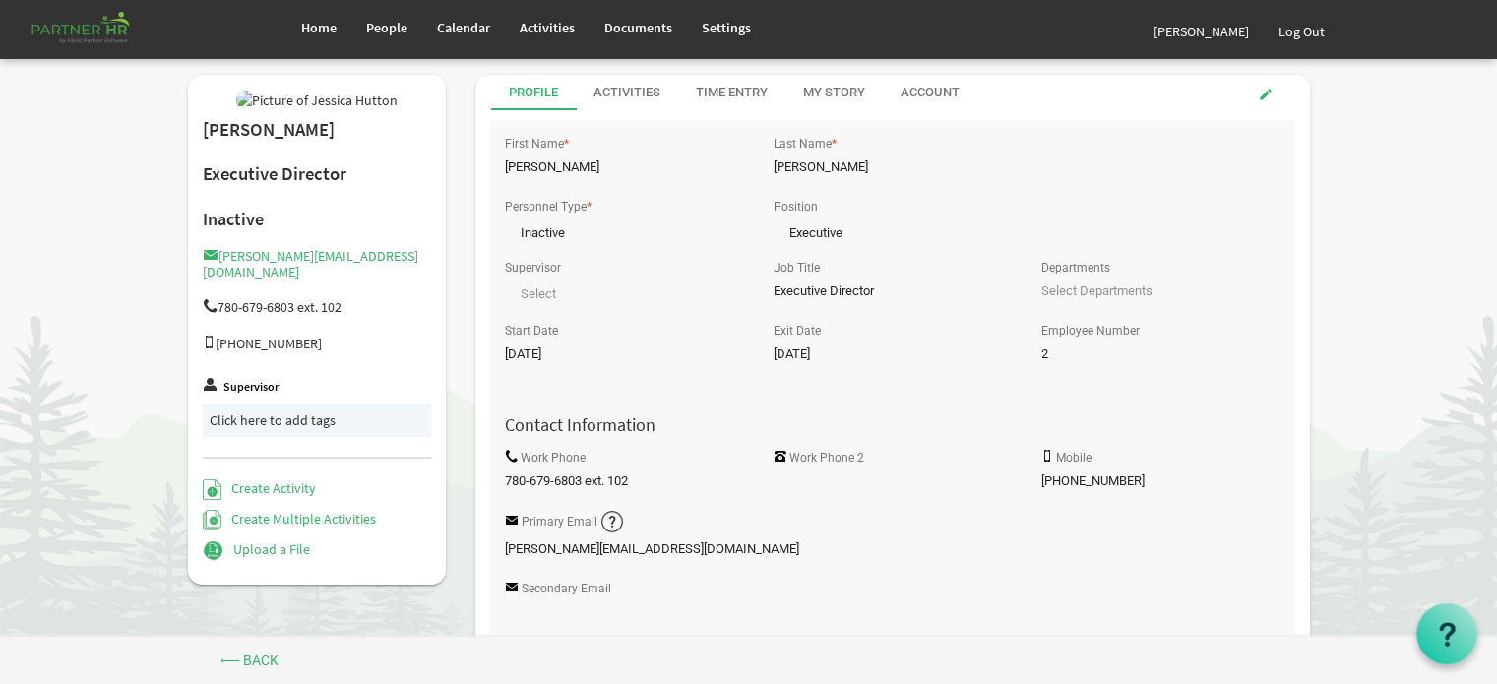
click at [841, 288] on input "Executive Director" at bounding box center [892, 292] width 238 height 30
click at [1266, 91] on span at bounding box center [1266, 95] width 14 height 14
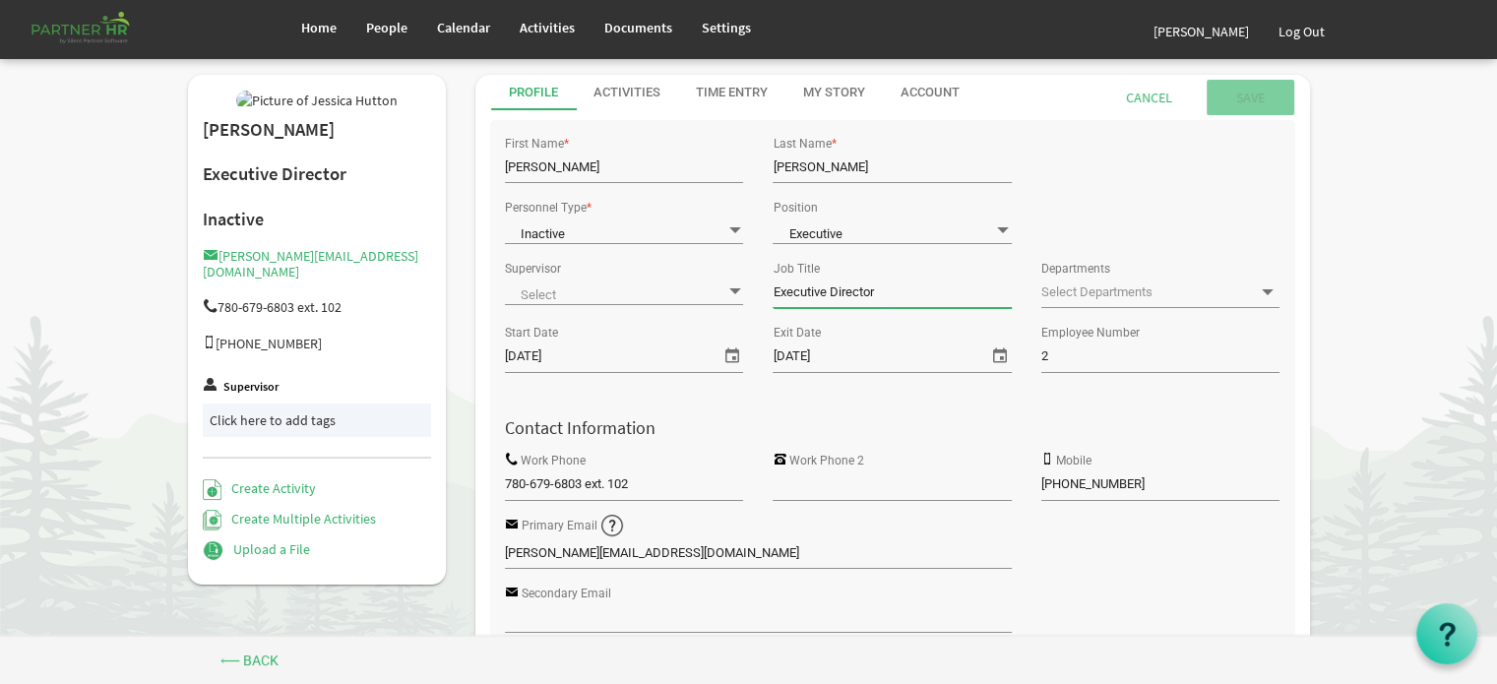
click at [900, 295] on input "Executive Director" at bounding box center [892, 293] width 238 height 30
drag, startPoint x: 919, startPoint y: 291, endPoint x: 754, endPoint y: 296, distance: 164.5
click at [755, 293] on div "Supervisor null Job Title Executive Director Departments" at bounding box center [892, 287] width 805 height 64
click at [910, 224] on span "Executive Executive" at bounding box center [892, 231] width 238 height 28
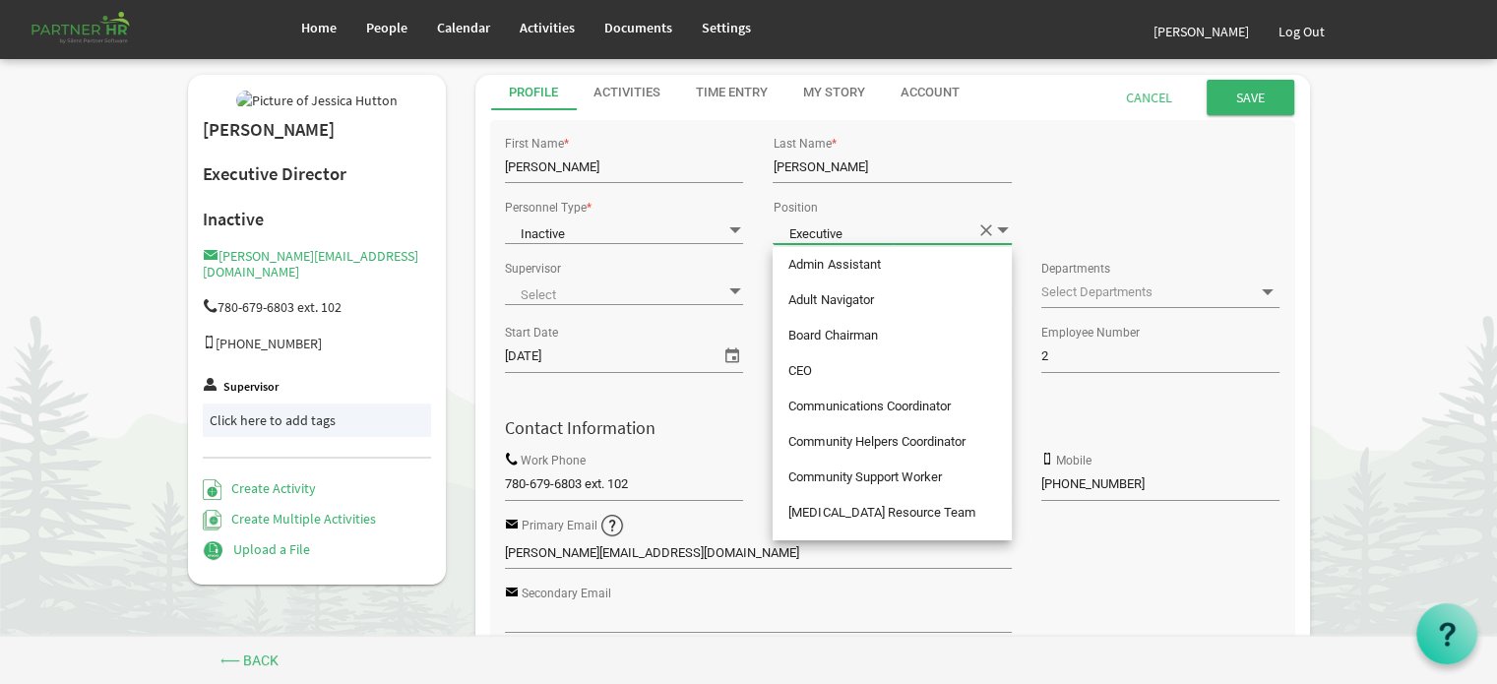
click at [904, 228] on span "Executive Executive" at bounding box center [892, 231] width 238 height 28
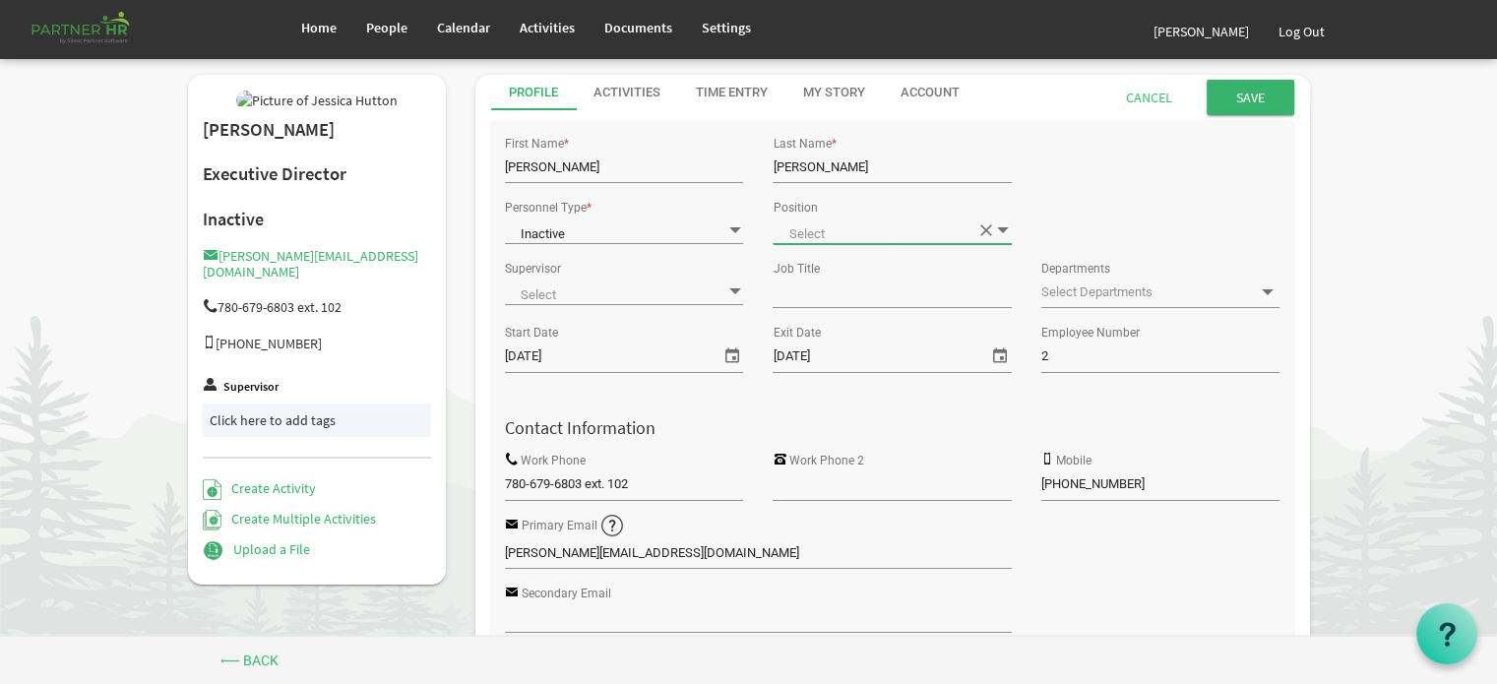
click at [987, 228] on span "Executive" at bounding box center [892, 231] width 238 height 28
click at [1248, 96] on input "submit" at bounding box center [1251, 97] width 88 height 35
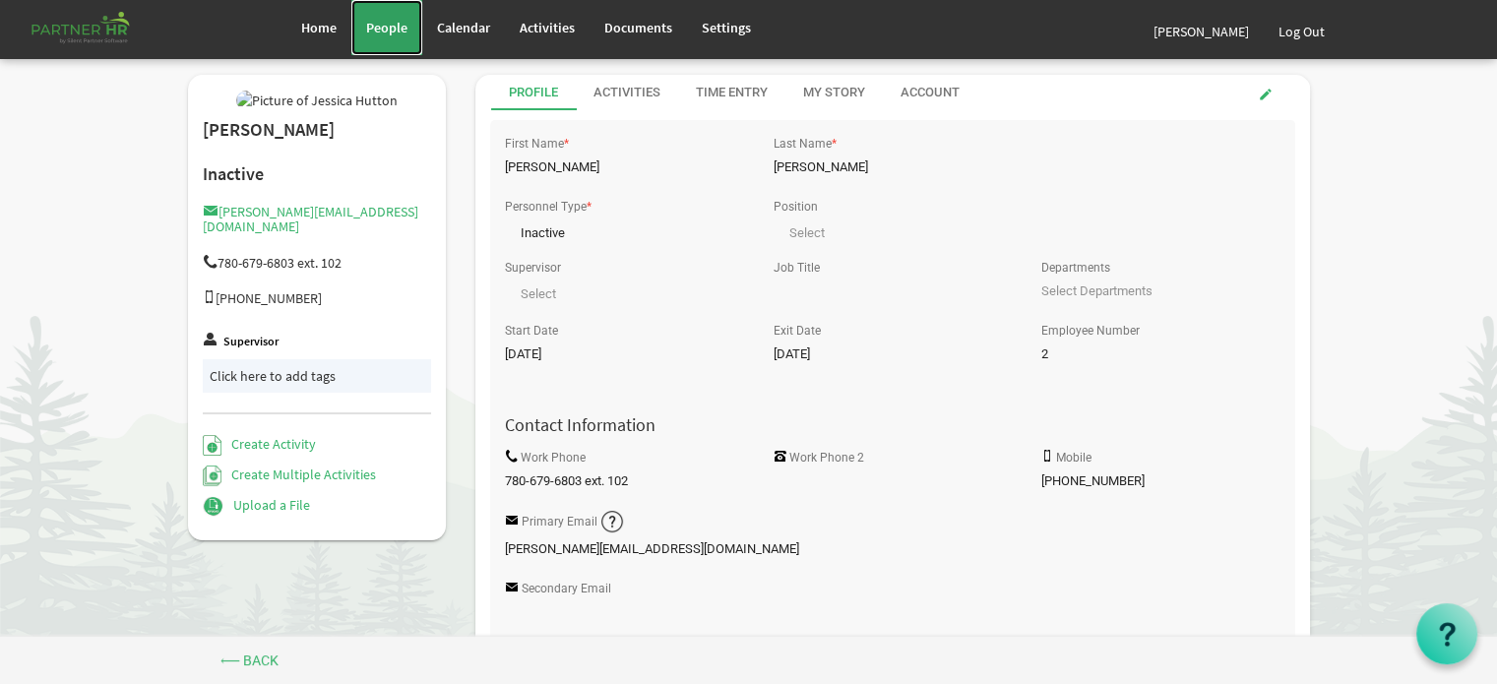
click at [386, 27] on span "People" at bounding box center [386, 28] width 41 height 18
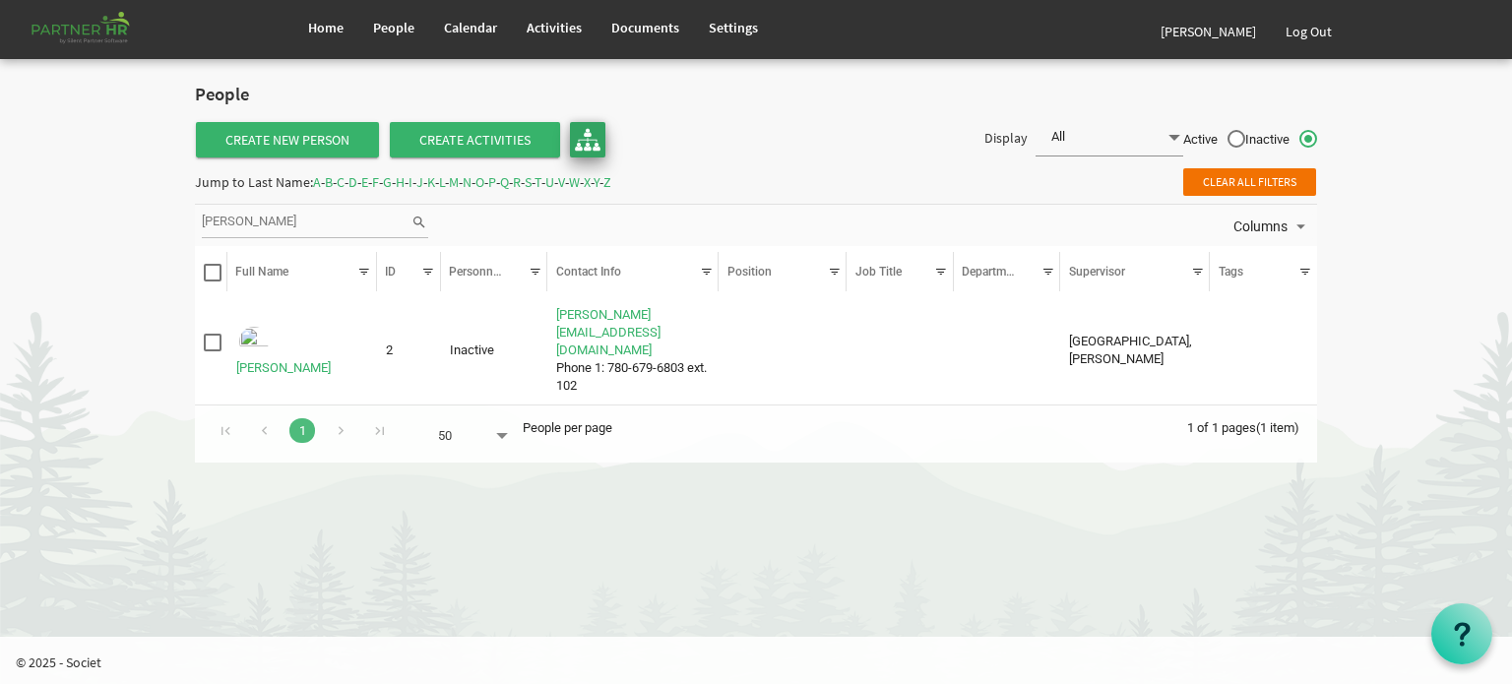
click at [583, 134] on img at bounding box center [588, 140] width 26 height 26
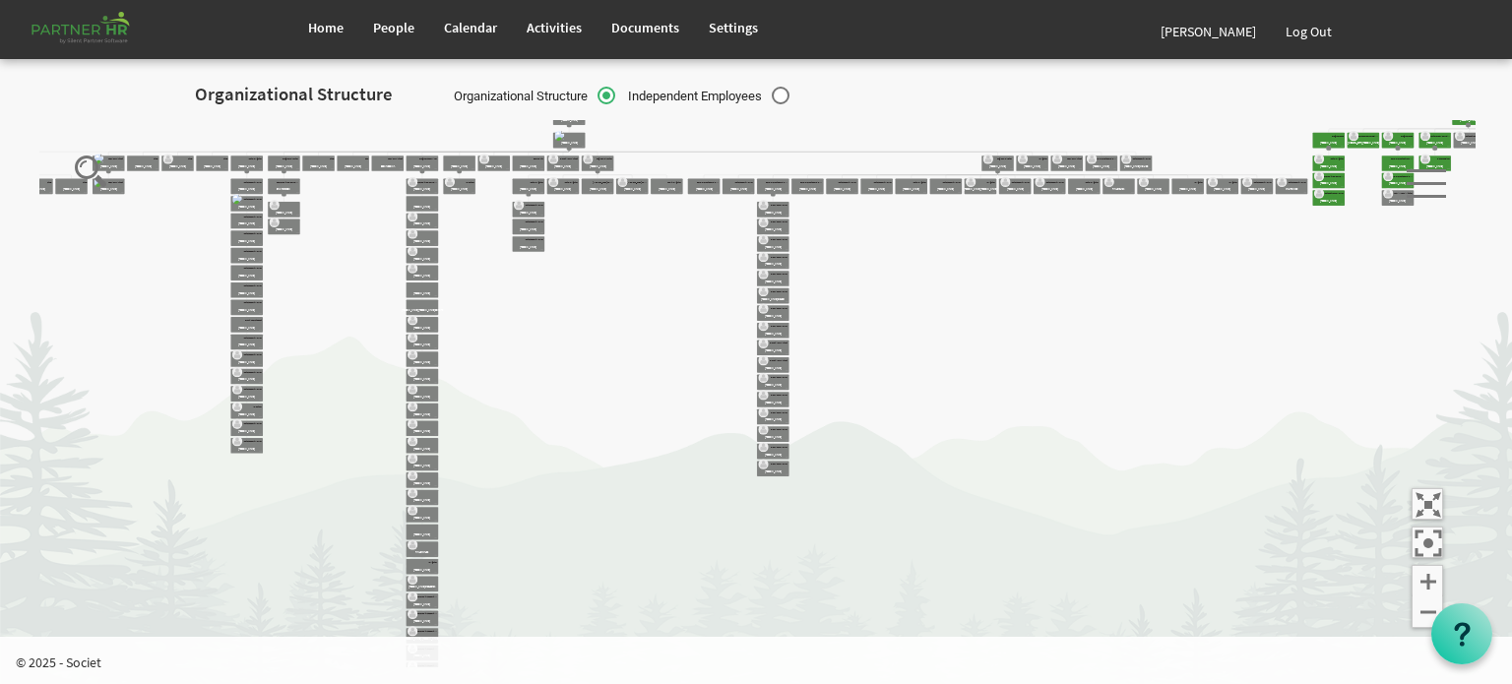
drag, startPoint x: 650, startPoint y: 264, endPoint x: 678, endPoint y: 326, distance: 68.3
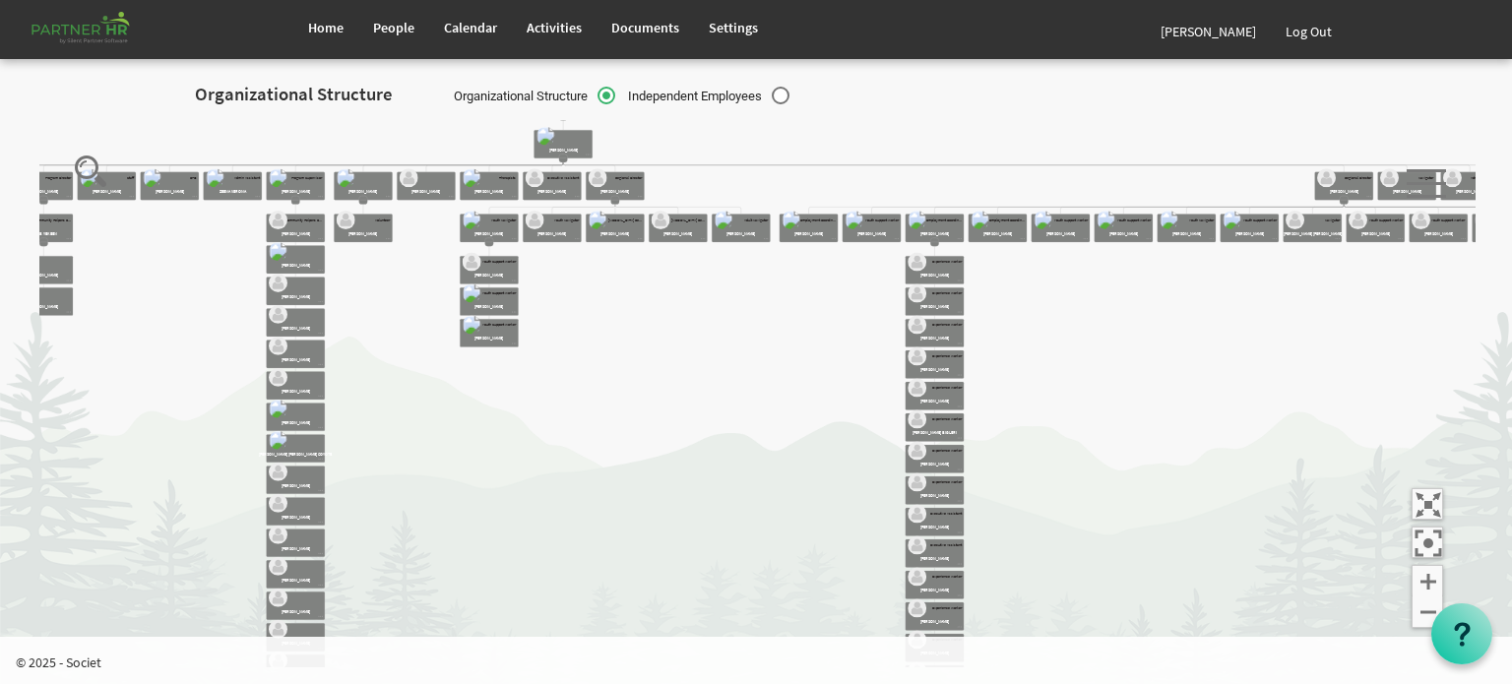
drag, startPoint x: 625, startPoint y: 205, endPoint x: 706, endPoint y: 445, distance: 253.4
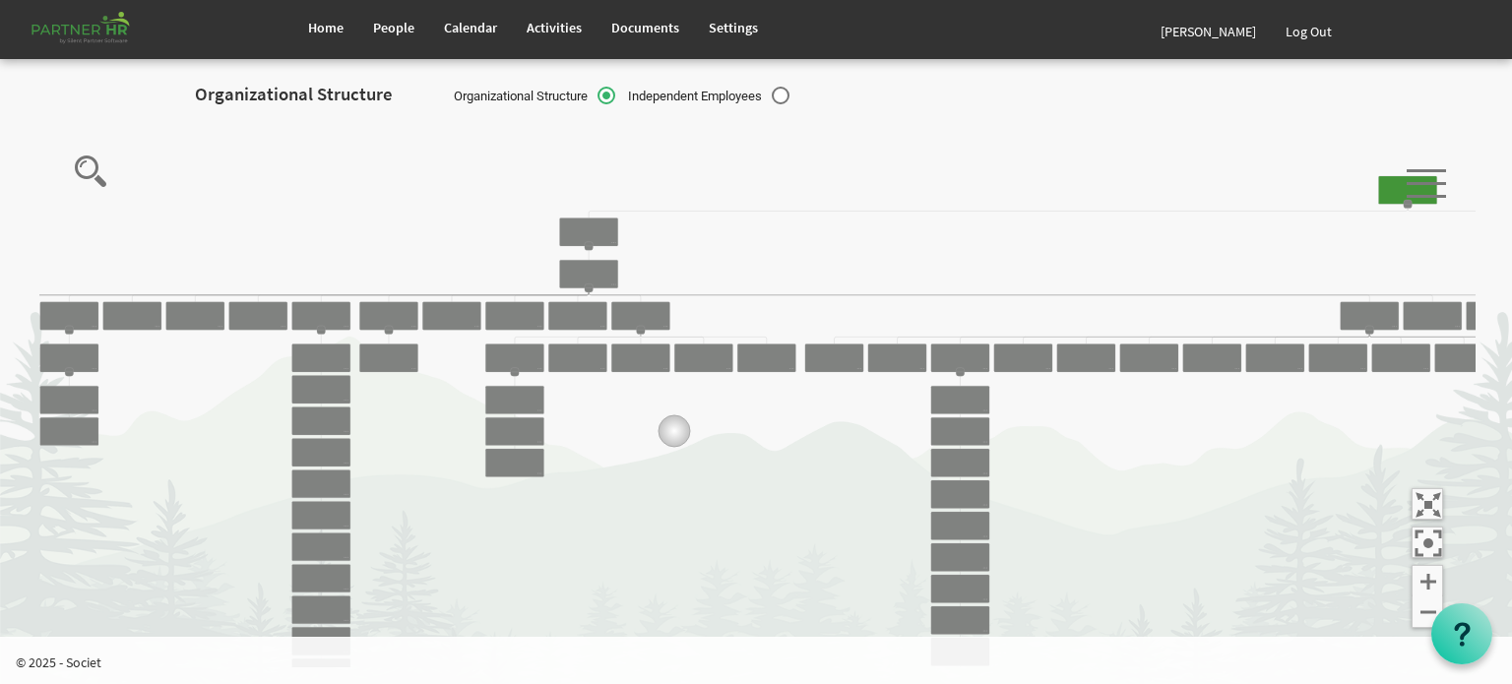
drag, startPoint x: 649, startPoint y: 300, endPoint x: 674, endPoint y: 433, distance: 135.4
click at [674, 433] on icon "Camrose Open Door Association Camrose Open Door Associat... James Cardiff Board…" at bounding box center [757, 393] width 1436 height 547
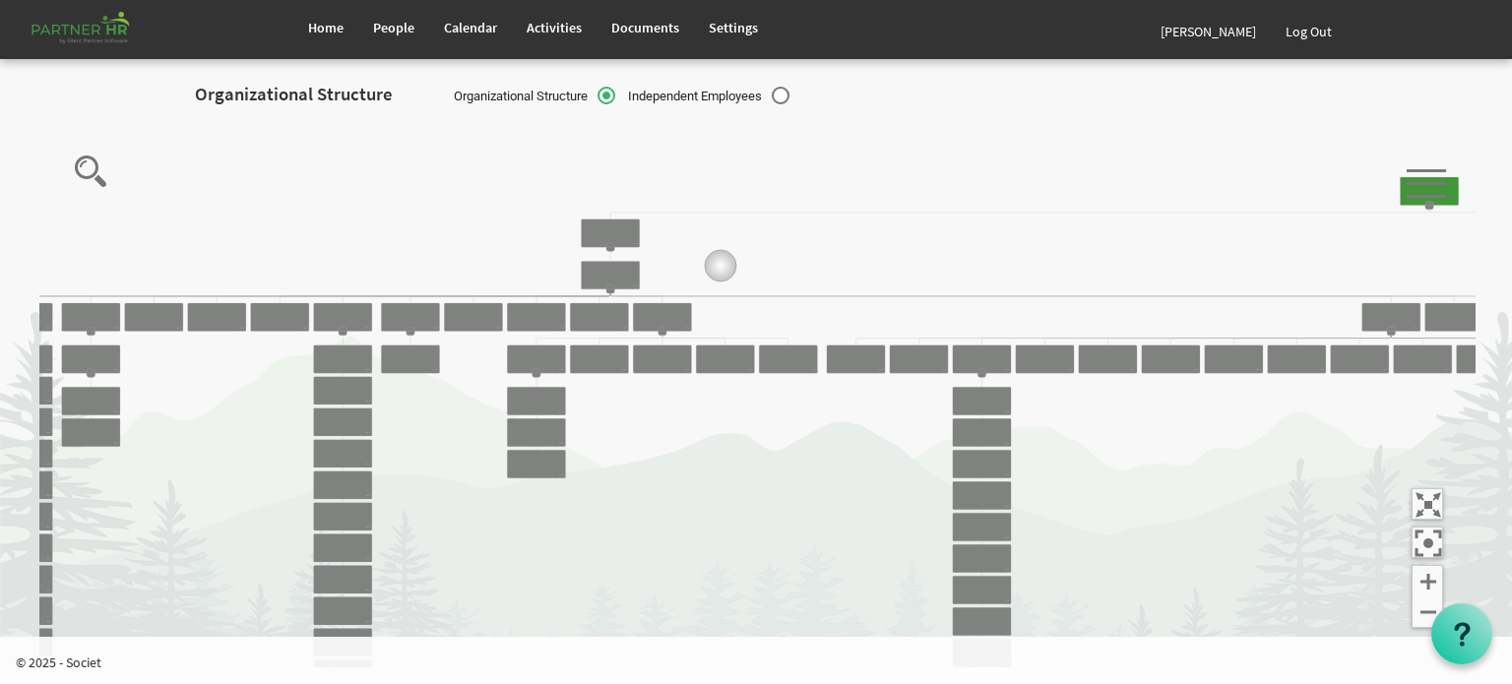
drag, startPoint x: 699, startPoint y: 215, endPoint x: 729, endPoint y: 302, distance: 92.5
click at [729, 298] on icon "Camrose Open Door Association Camrose Open Door Associat... James Cardiff Board…" at bounding box center [757, 393] width 1436 height 547
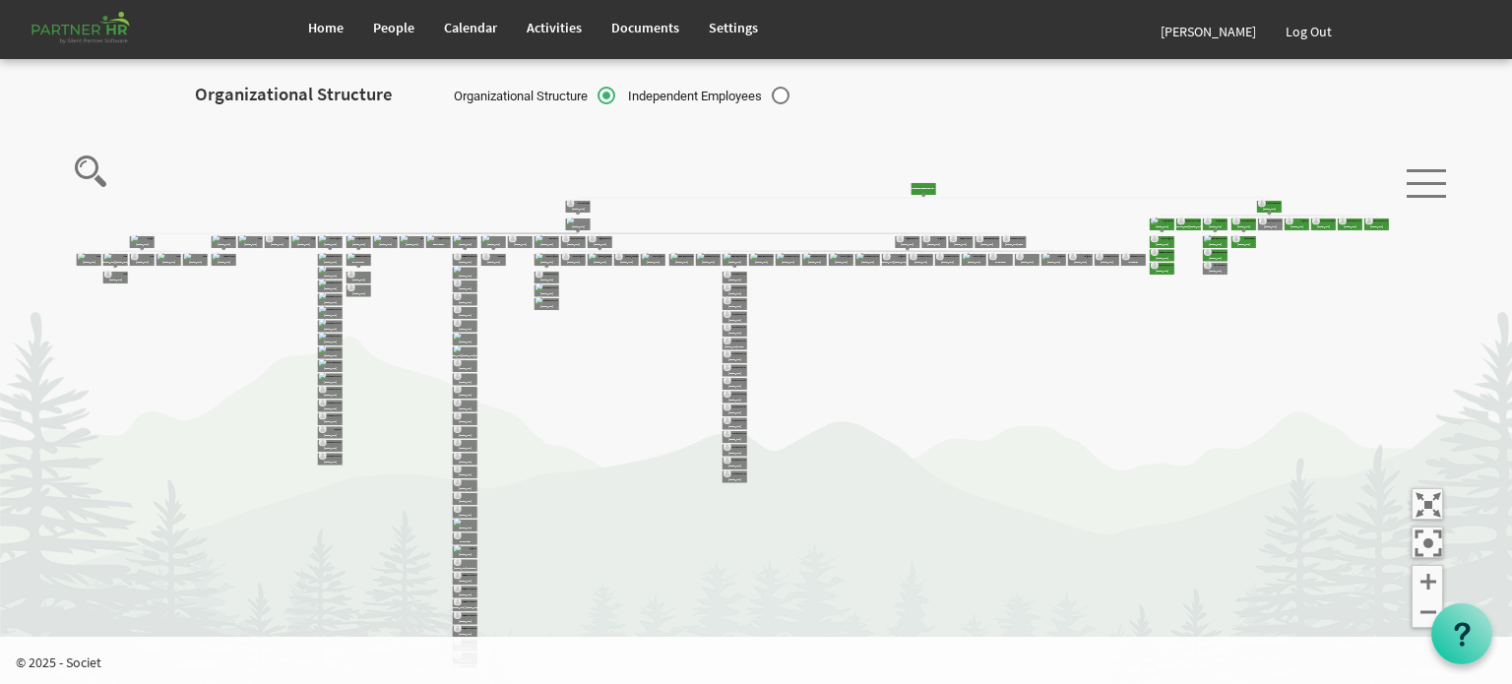
click at [783, 94] on label "Independent Employees" at bounding box center [708, 97] width 161 height 21
click at [619, 92] on input "Independent Employees" at bounding box center [618, 91] width 1 height 1
radio input "true"
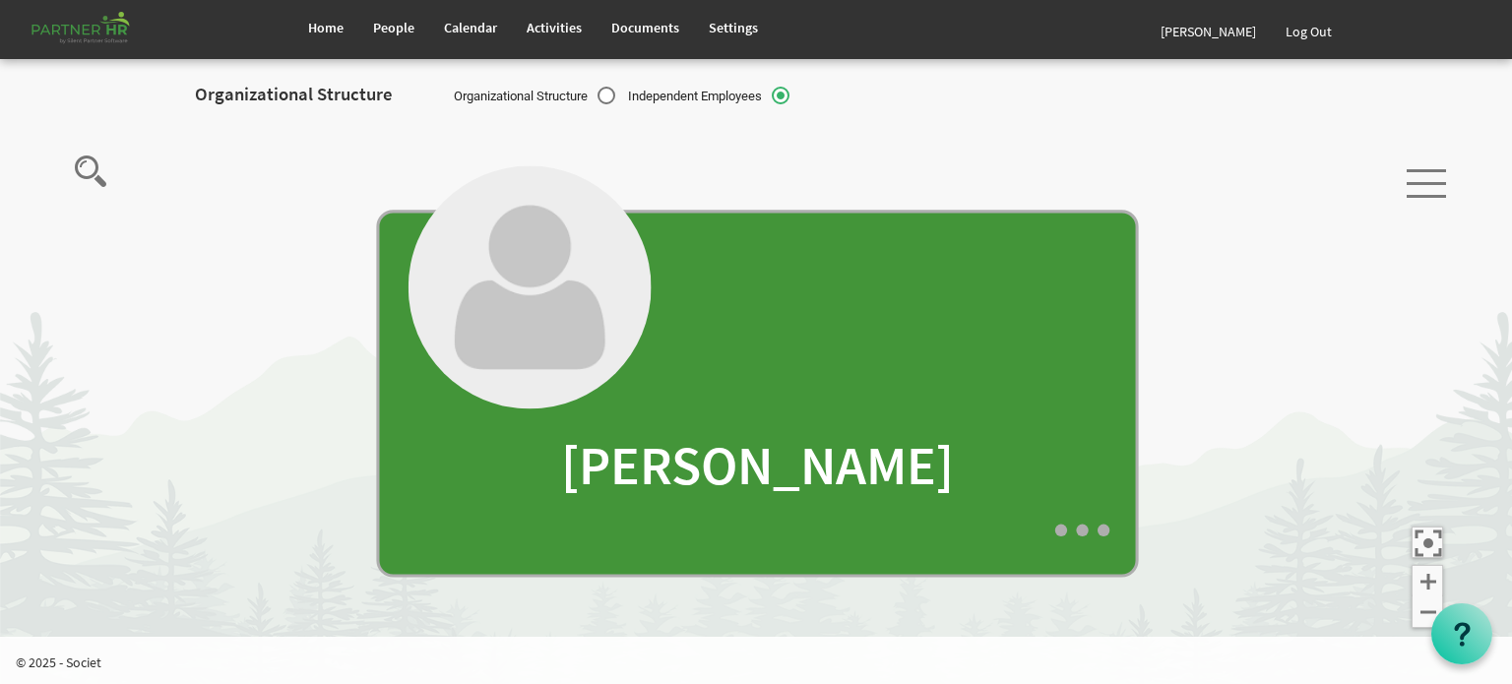
click at [605, 96] on label "Organizational Structure" at bounding box center [534, 97] width 161 height 21
click at [445, 92] on input "Organizational Structure" at bounding box center [444, 91] width 1 height 1
radio input "true"
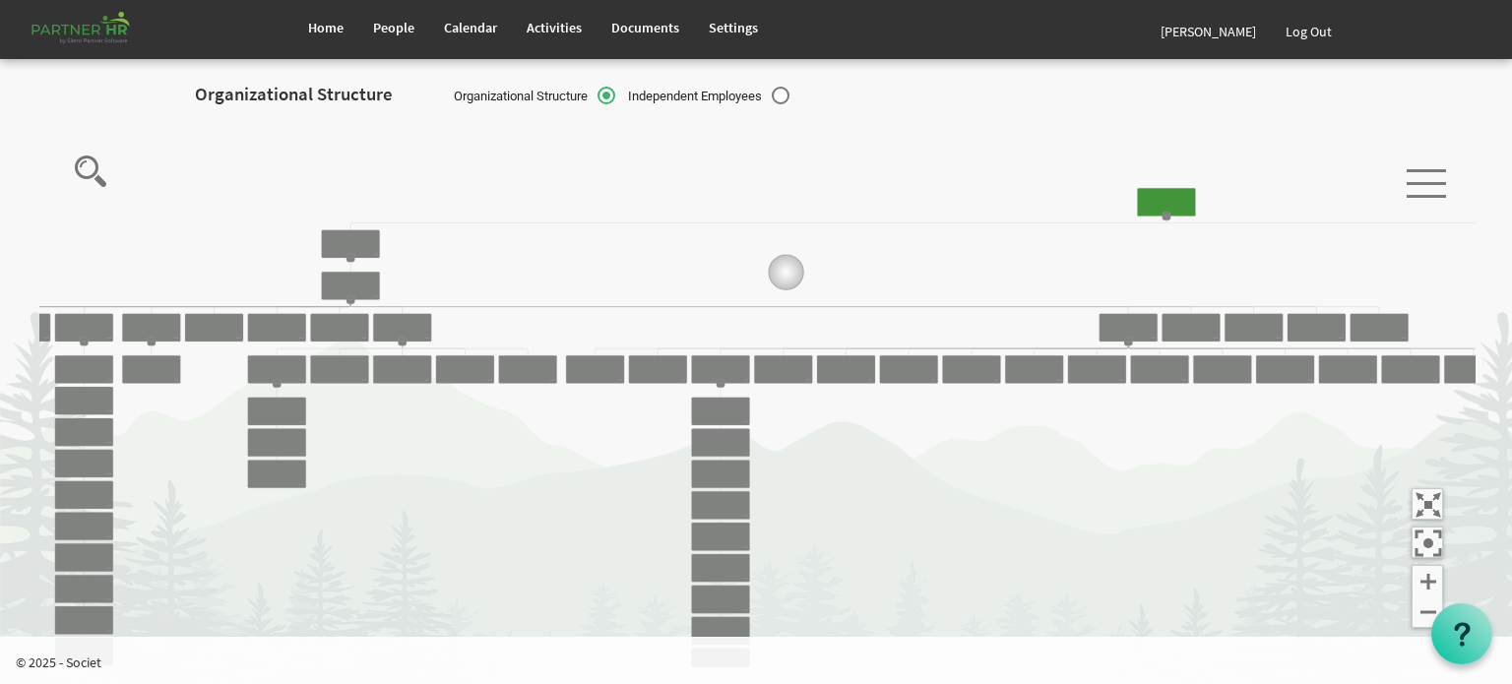
click at [449, 326] on icon "Camrose Open Door Association Camrose Open Door Associat... James Cardiff Board…" at bounding box center [757, 393] width 1436 height 547
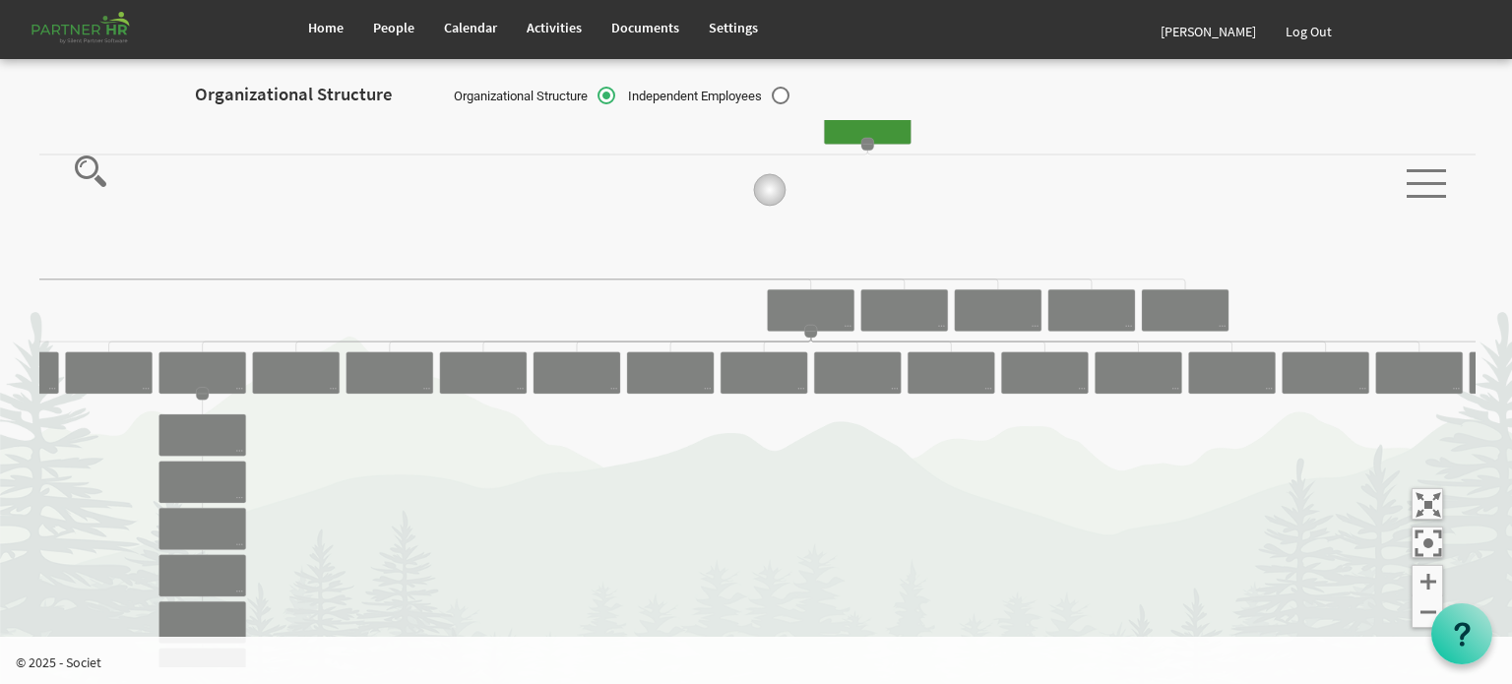
drag, startPoint x: 770, startPoint y: 189, endPoint x: 729, endPoint y: 299, distance: 117.8
click at [739, 287] on icon "Camrose Open Door Association Camrose Open Door Associat... James Cardiff Board…" at bounding box center [757, 393] width 1436 height 547
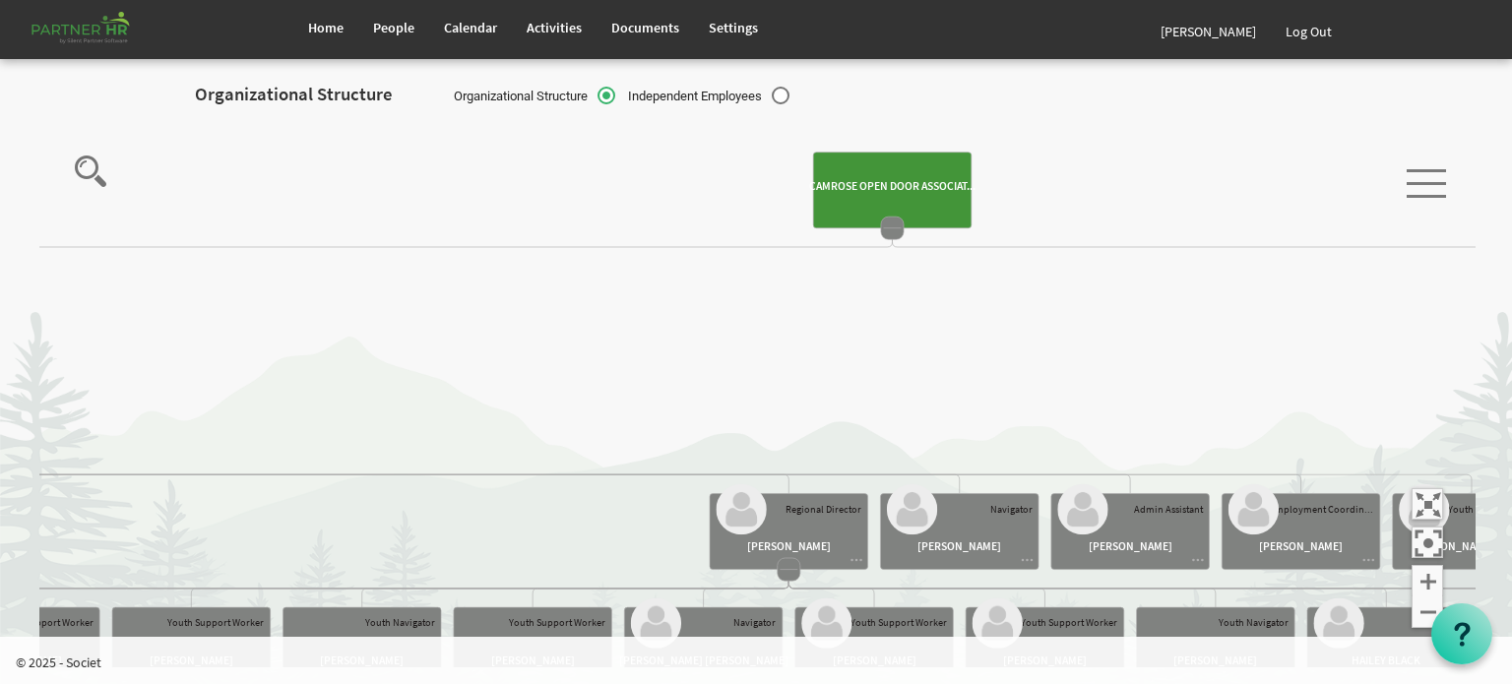
drag, startPoint x: 784, startPoint y: 215, endPoint x: 748, endPoint y: 313, distance: 104.6
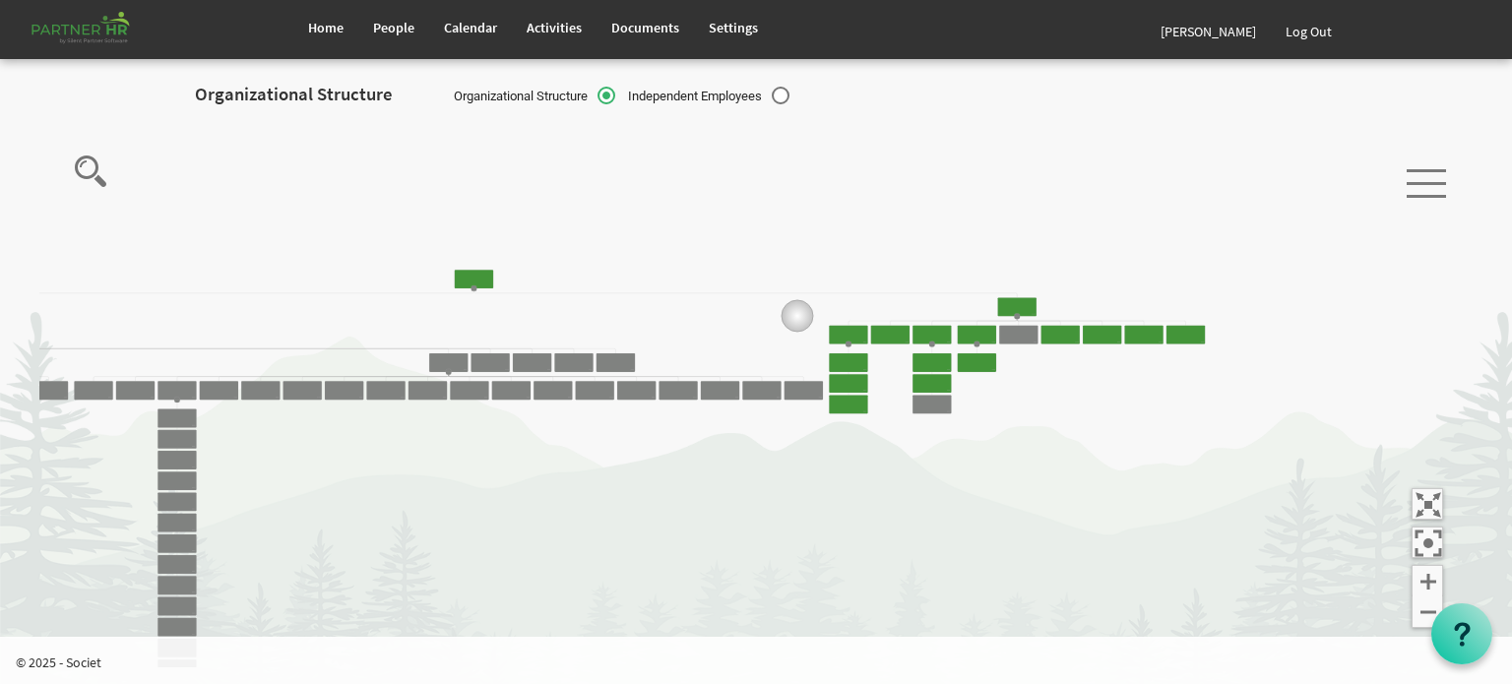
drag, startPoint x: 1115, startPoint y: 315, endPoint x: 733, endPoint y: 314, distance: 381.0
click at [730, 314] on icon "Camrose Open Door Association Camrose Open Door Associat... James Cardiff Board…" at bounding box center [757, 393] width 1436 height 547
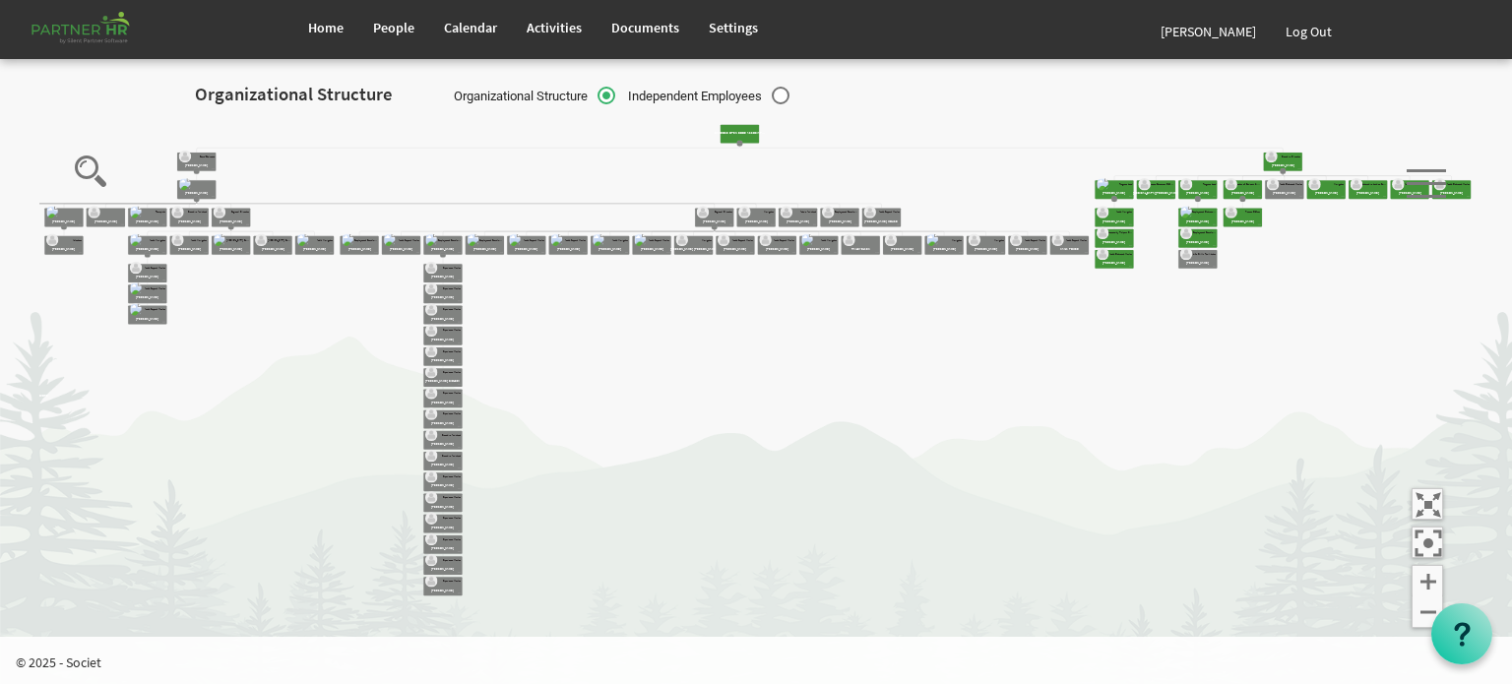
drag, startPoint x: 1041, startPoint y: 374, endPoint x: 969, endPoint y: 439, distance: 96.9
click at [975, 432] on icon "Camrose Open Door Association Camrose Open Door Associat... James Cardiff Board…" at bounding box center [757, 393] width 1436 height 547
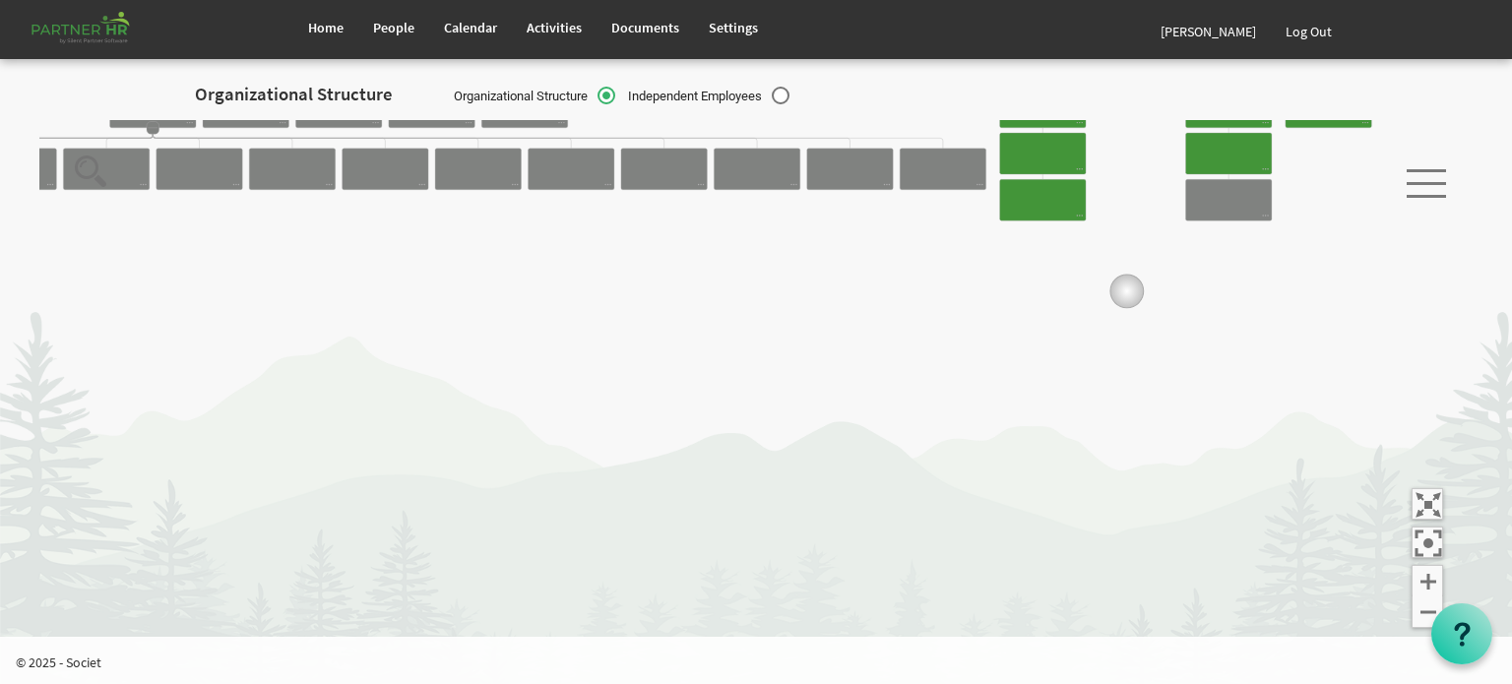
drag, startPoint x: 1129, startPoint y: 259, endPoint x: 1059, endPoint y: 458, distance: 210.8
click at [1083, 396] on icon "Camrose Open Door Association Camrose Open Door Associat... James Cardiff Board…" at bounding box center [757, 393] width 1436 height 547
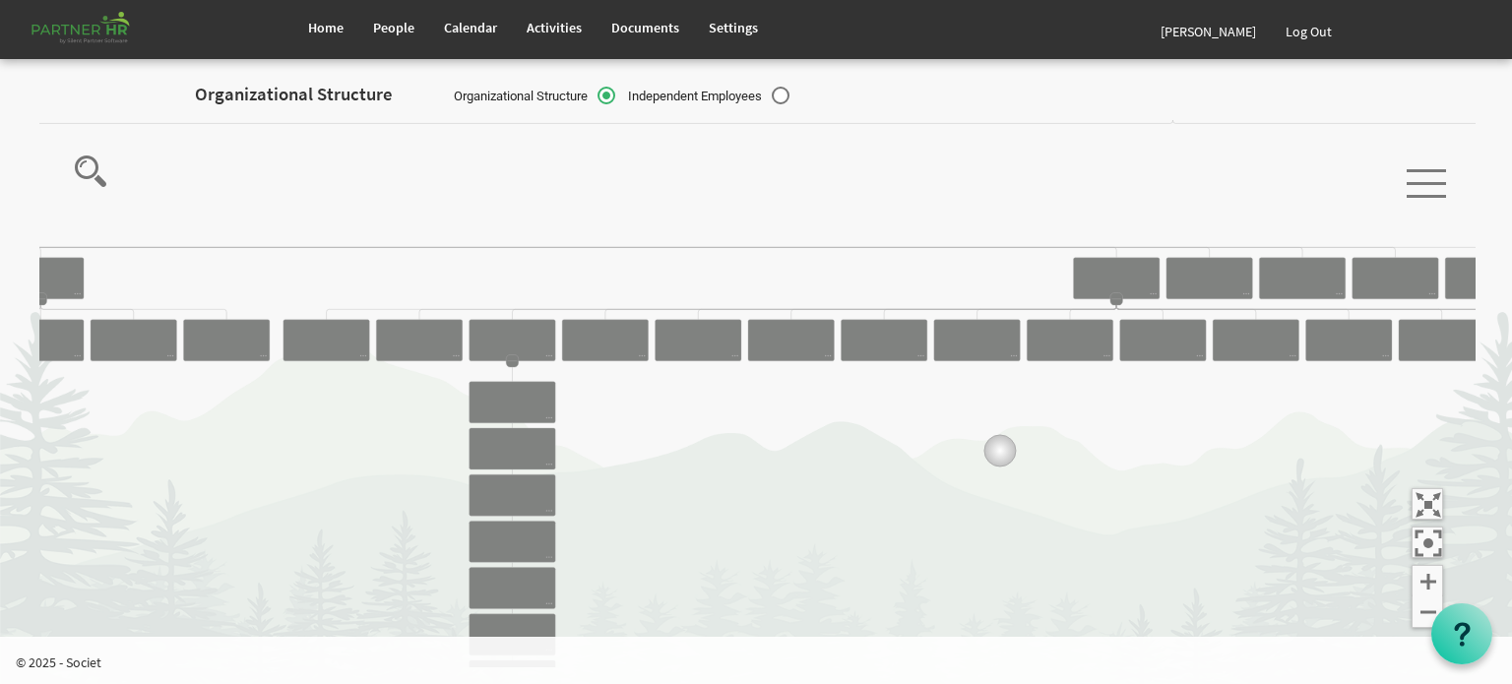
drag, startPoint x: 1114, startPoint y: 385, endPoint x: 1203, endPoint y: 419, distance: 96.0
click at [1180, 420] on icon "Camrose Open Door Association Camrose Open Door Associat... James Cardiff Board…" at bounding box center [757, 393] width 1436 height 547
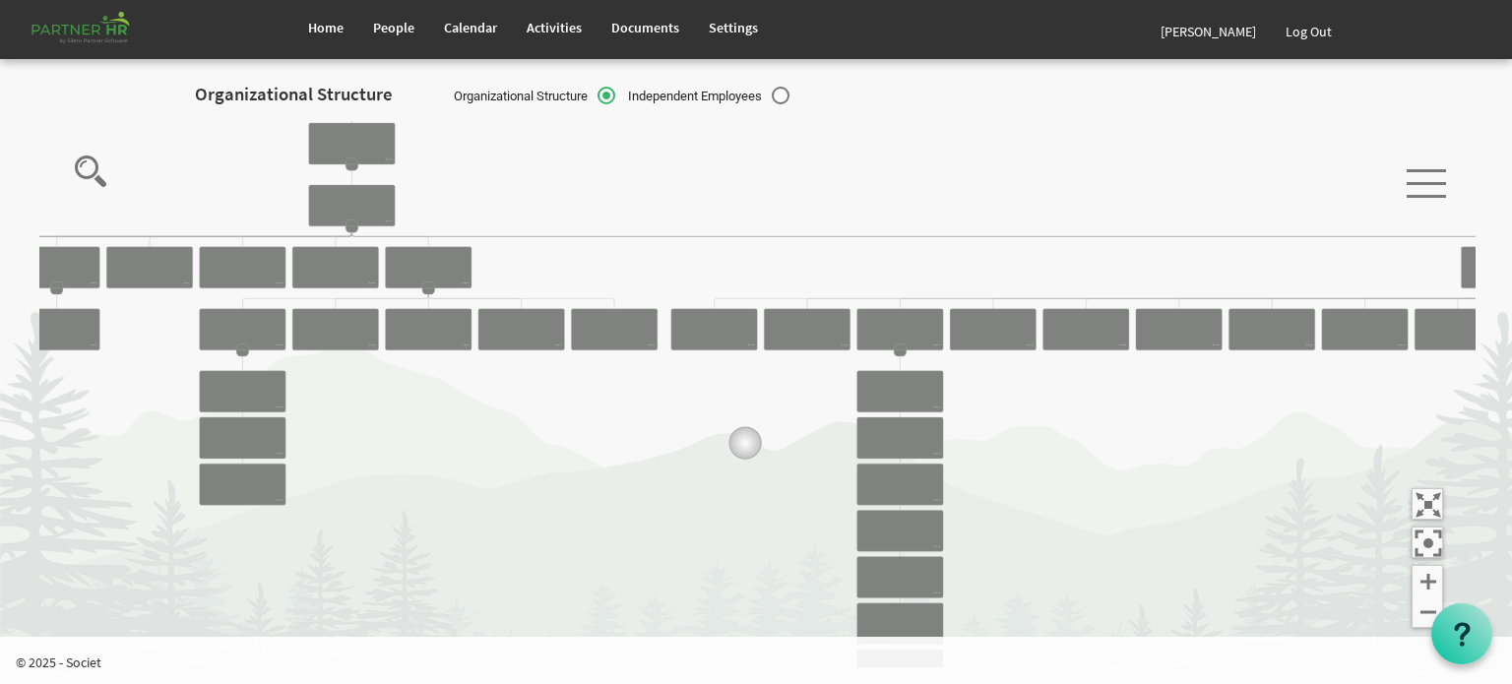
drag, startPoint x: 566, startPoint y: 428, endPoint x: 866, endPoint y: 440, distance: 300.5
click at [866, 440] on icon "Camrose Open Door Association Camrose Open Door Associat... James Cardiff Board…" at bounding box center [757, 393] width 1436 height 547
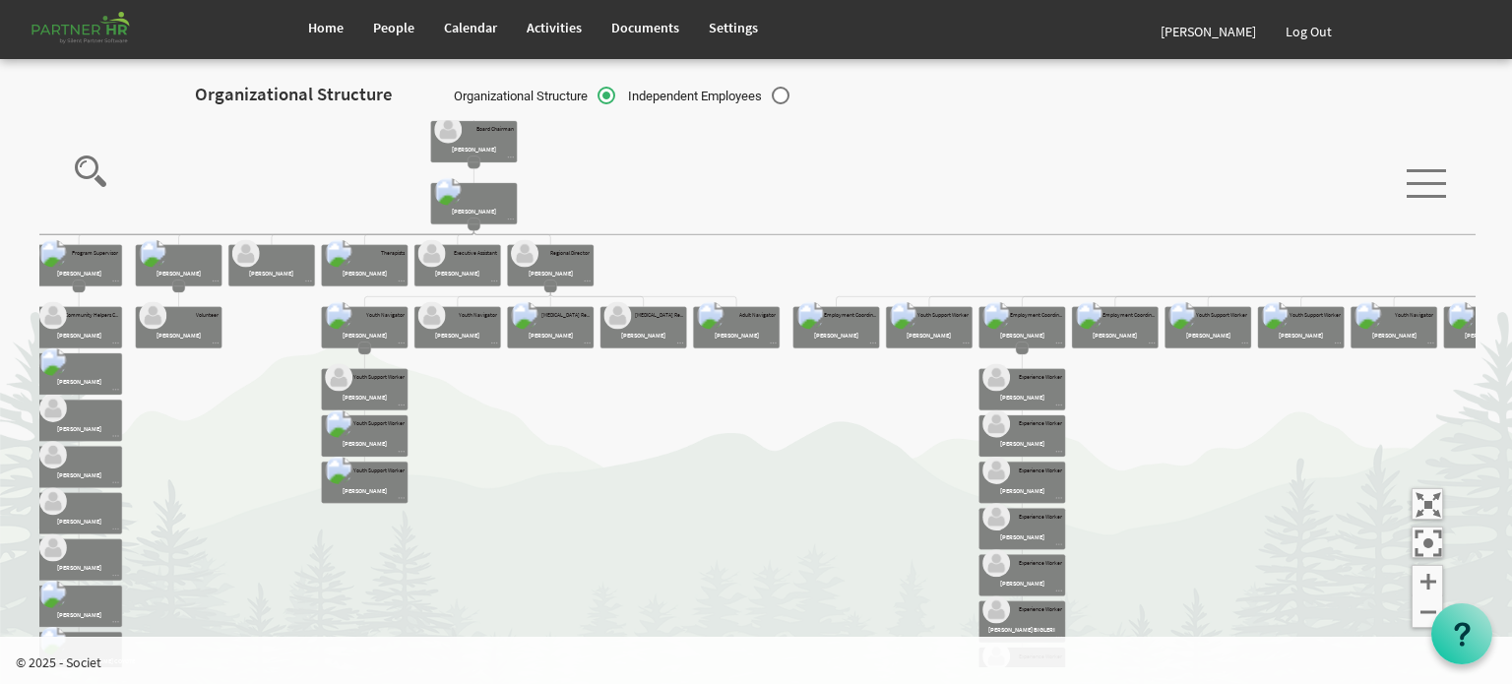
drag, startPoint x: 968, startPoint y: 443, endPoint x: 1028, endPoint y: 439, distance: 60.2
click at [1000, 442] on icon "Camrose Open Door Association Camrose Open Door Associat... James Cardiff Board…" at bounding box center [757, 393] width 1436 height 547
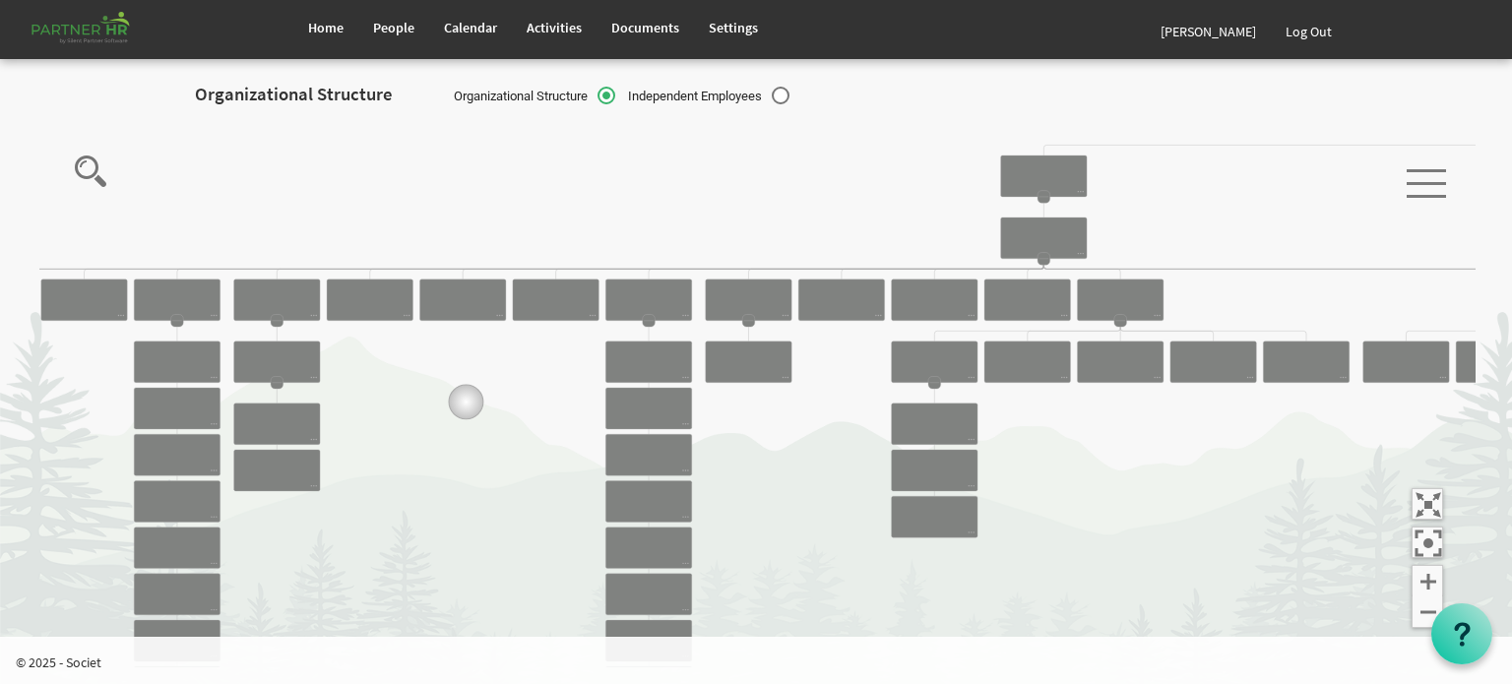
drag, startPoint x: 288, startPoint y: 390, endPoint x: 913, endPoint y: 343, distance: 626.0
click at [913, 343] on icon "Camrose Open Door Association Camrose Open Door Associat... James Cardiff Board…" at bounding box center [757, 393] width 1436 height 547
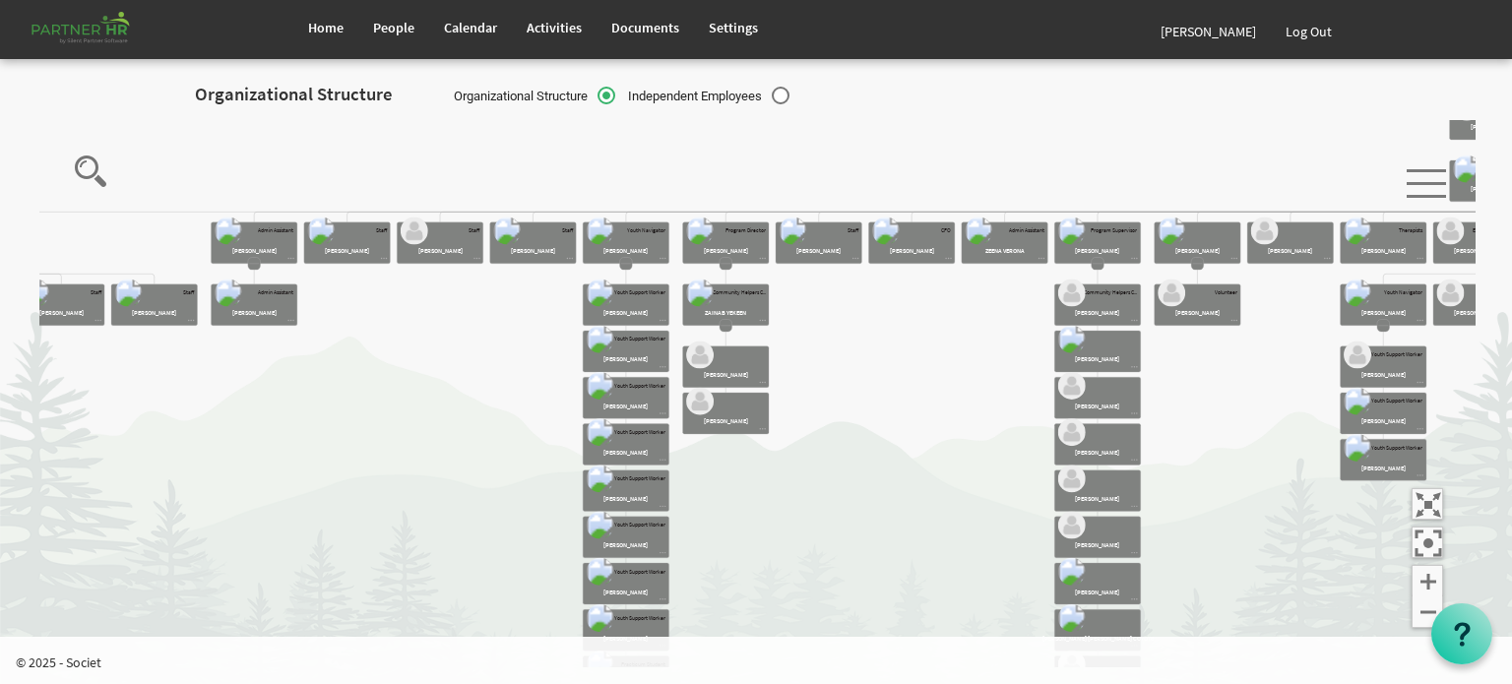
drag, startPoint x: 480, startPoint y: 361, endPoint x: 990, endPoint y: 330, distance: 511.0
click at [957, 337] on icon "Camrose Open Door Association Camrose Open Door Associat... James Cardiff Board…" at bounding box center [757, 393] width 1436 height 547
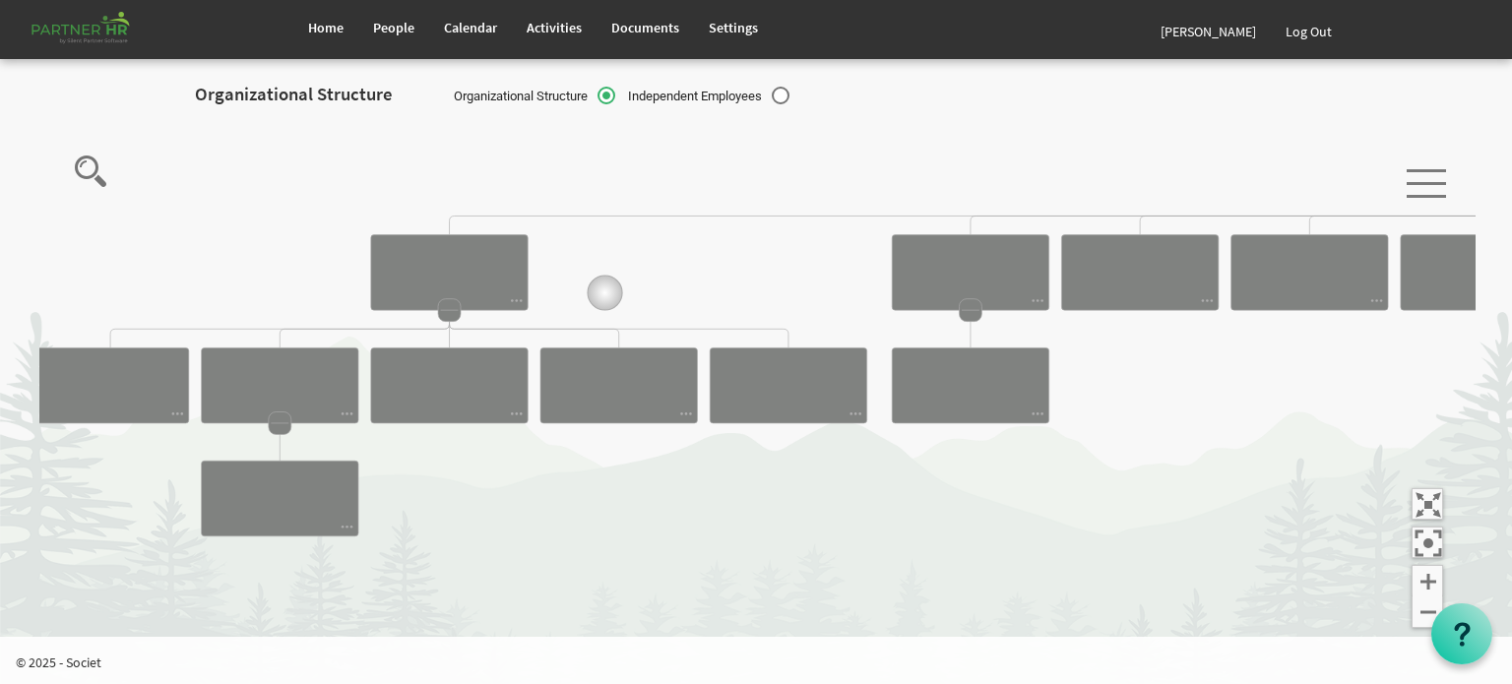
click at [744, 305] on icon "Camrose Open Door Association Camrose Open Door Associat... James Cardiff Board…" at bounding box center [757, 393] width 1436 height 547
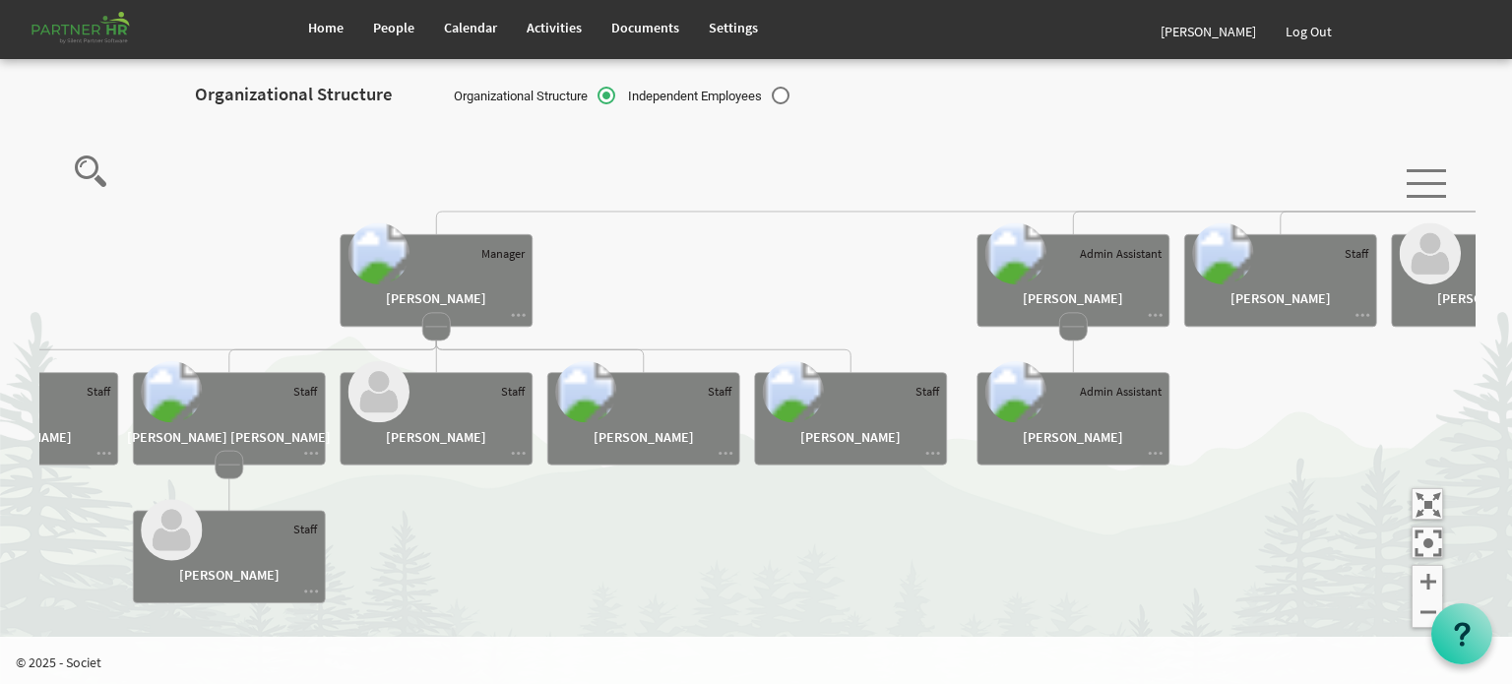
drag, startPoint x: 623, startPoint y: 280, endPoint x: 638, endPoint y: 279, distance: 14.8
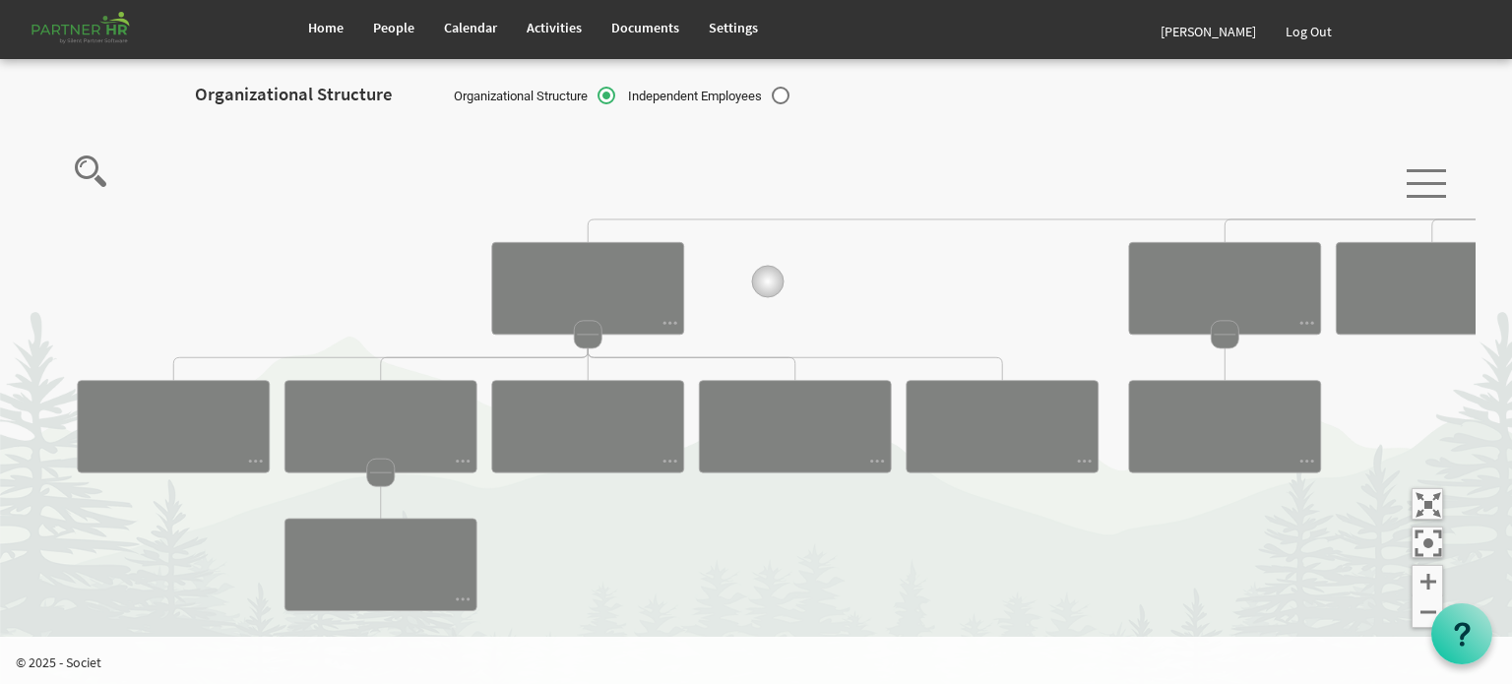
drag, startPoint x: 616, startPoint y: 273, endPoint x: 810, endPoint y: 280, distance: 194.1
click at [810, 280] on icon "Camrose Open Door Association Camrose Open Door Associat... James Cardiff Board…" at bounding box center [757, 393] width 1436 height 547
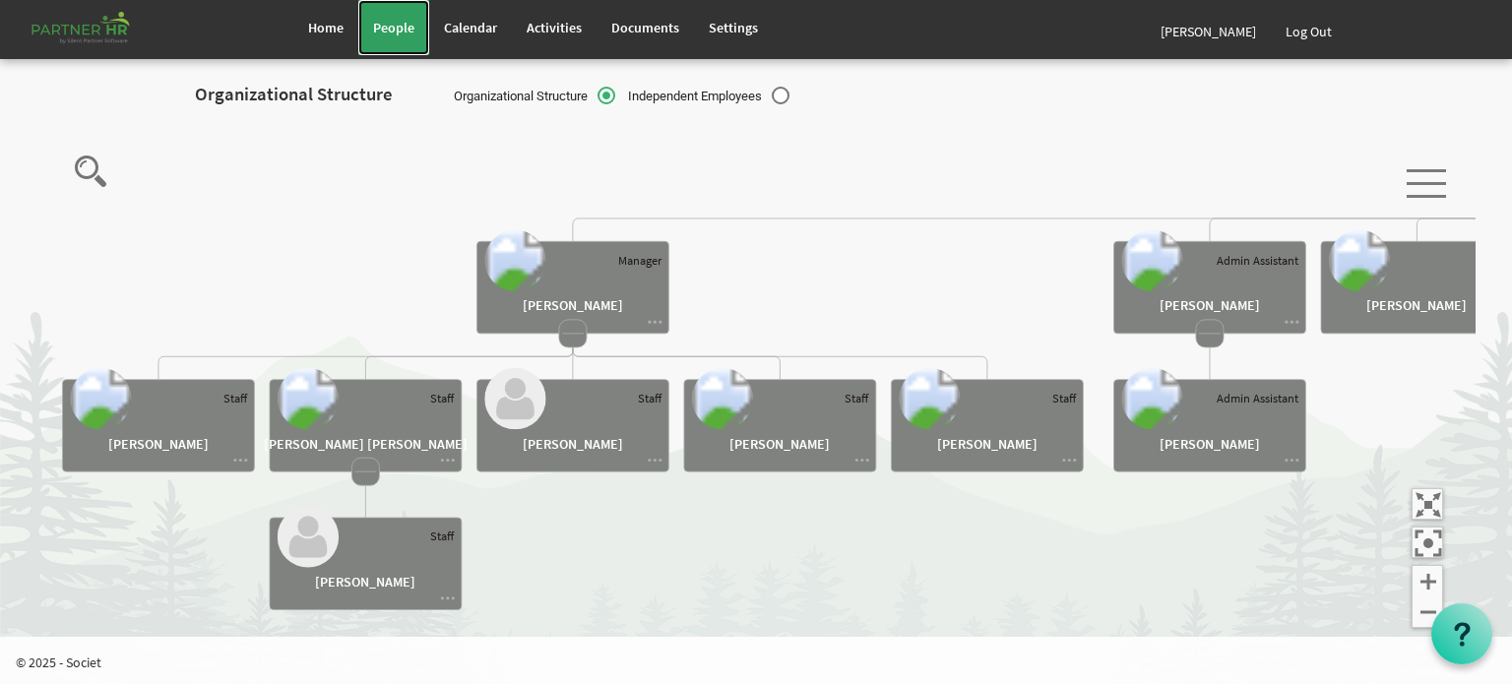
click at [397, 24] on span "People" at bounding box center [393, 28] width 41 height 18
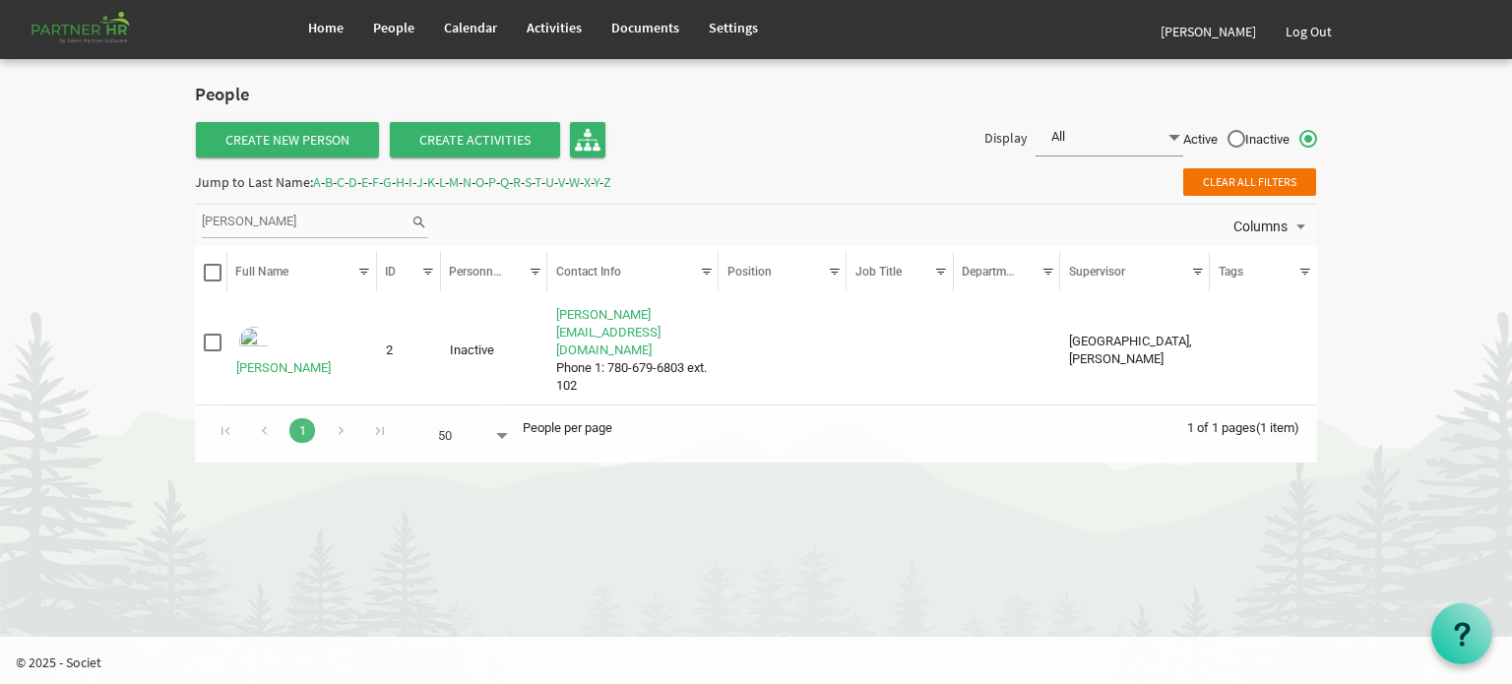
click at [445, 180] on span "L" at bounding box center [442, 182] width 6 height 18
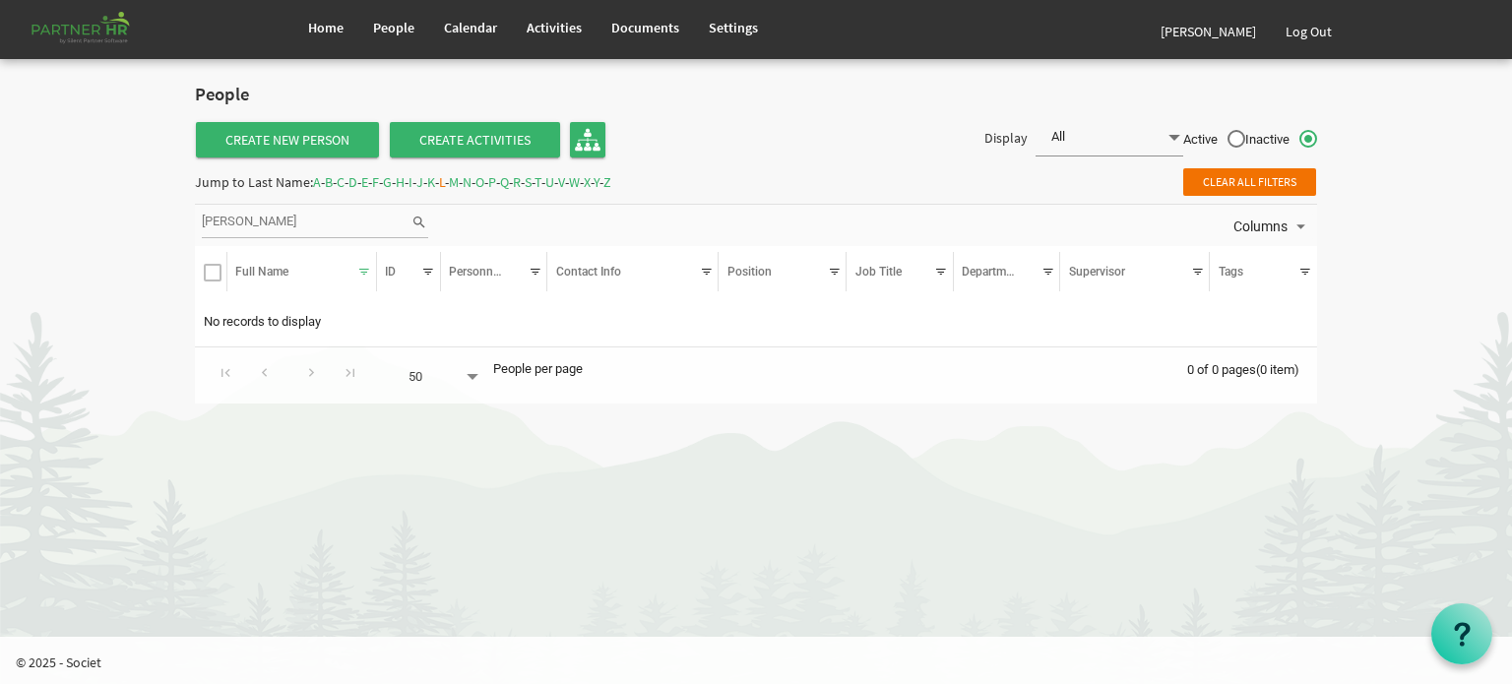
click at [265, 220] on input "hutton" at bounding box center [306, 223] width 209 height 30
drag, startPoint x: 281, startPoint y: 220, endPoint x: 123, endPoint y: 204, distance: 158.3
click at [123, 204] on body "Home People Calendar" at bounding box center [756, 211] width 1512 height 423
type input "lock"
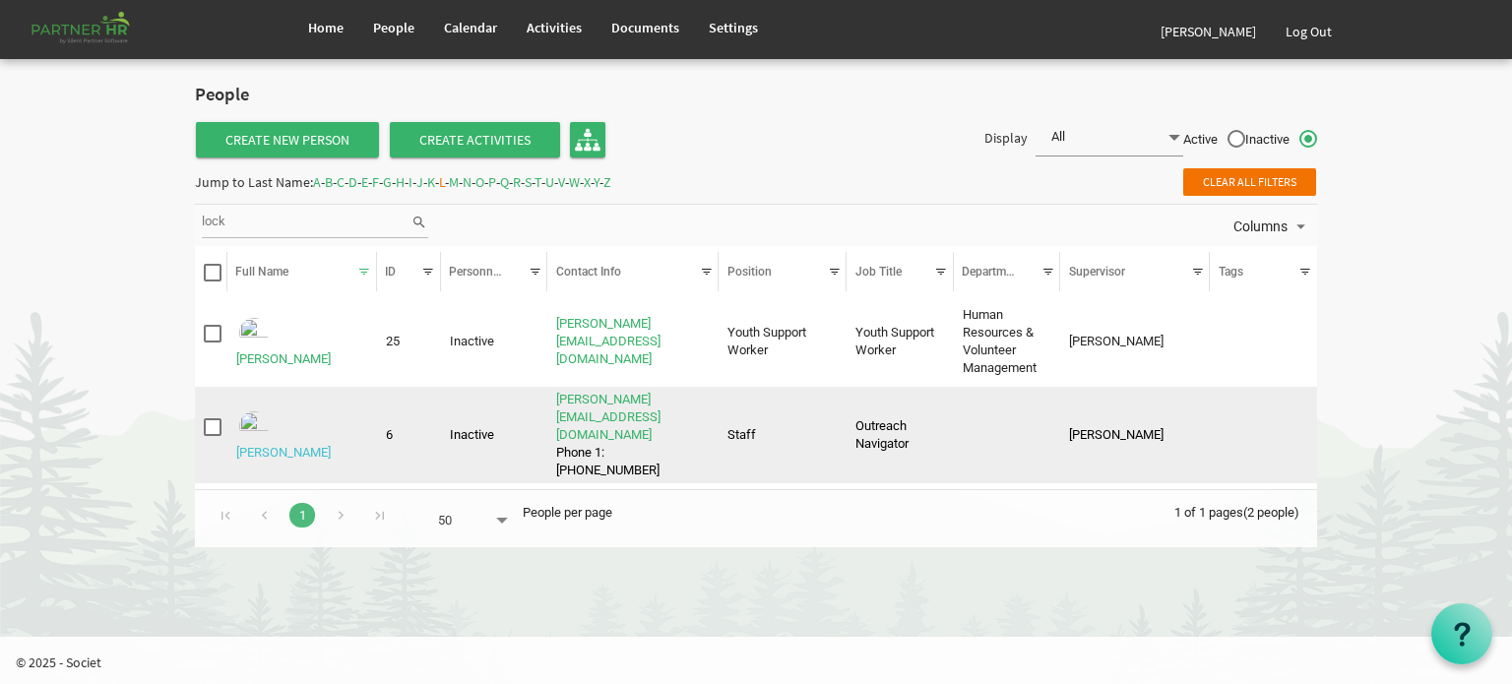
click at [299, 445] on link "Lockhat, Brianne" at bounding box center [283, 452] width 95 height 15
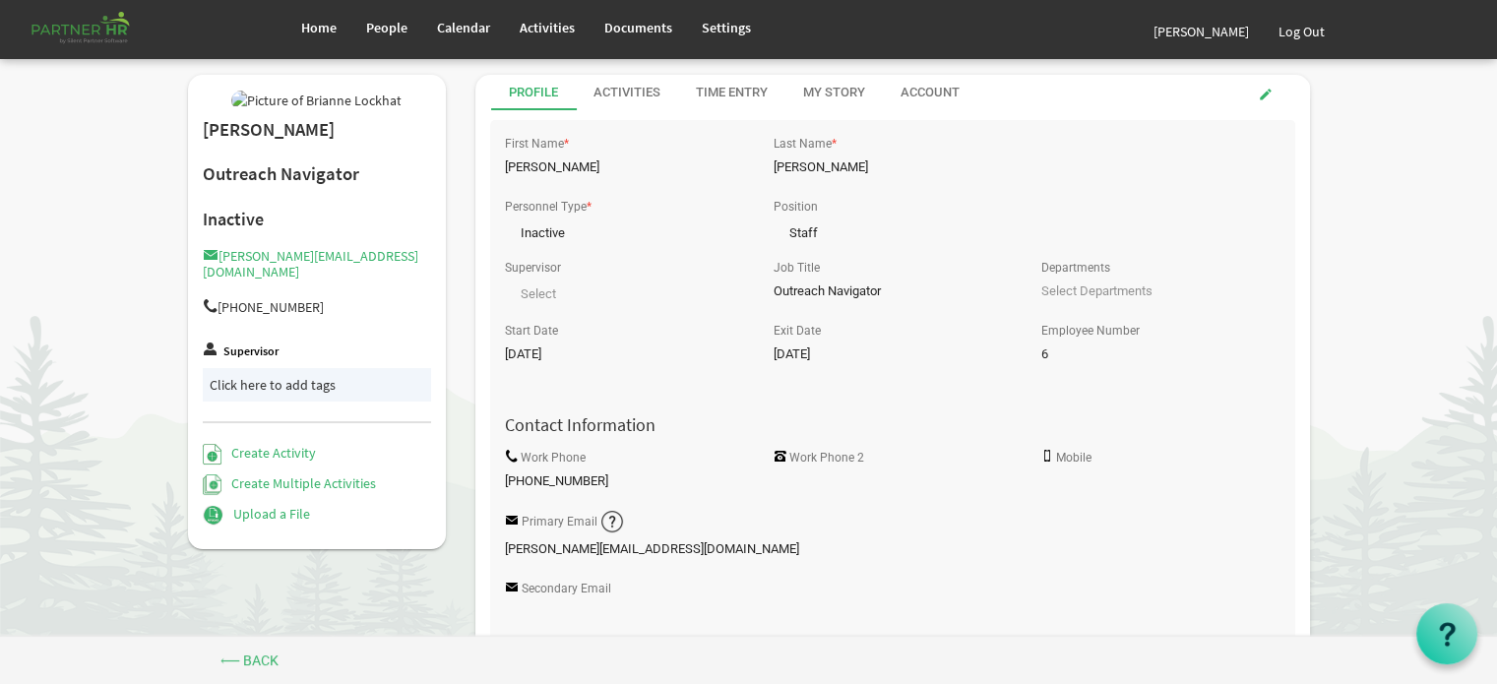
click at [827, 221] on span "Staff Staff" at bounding box center [892, 230] width 238 height 28
click at [1261, 90] on span at bounding box center [1266, 95] width 14 height 14
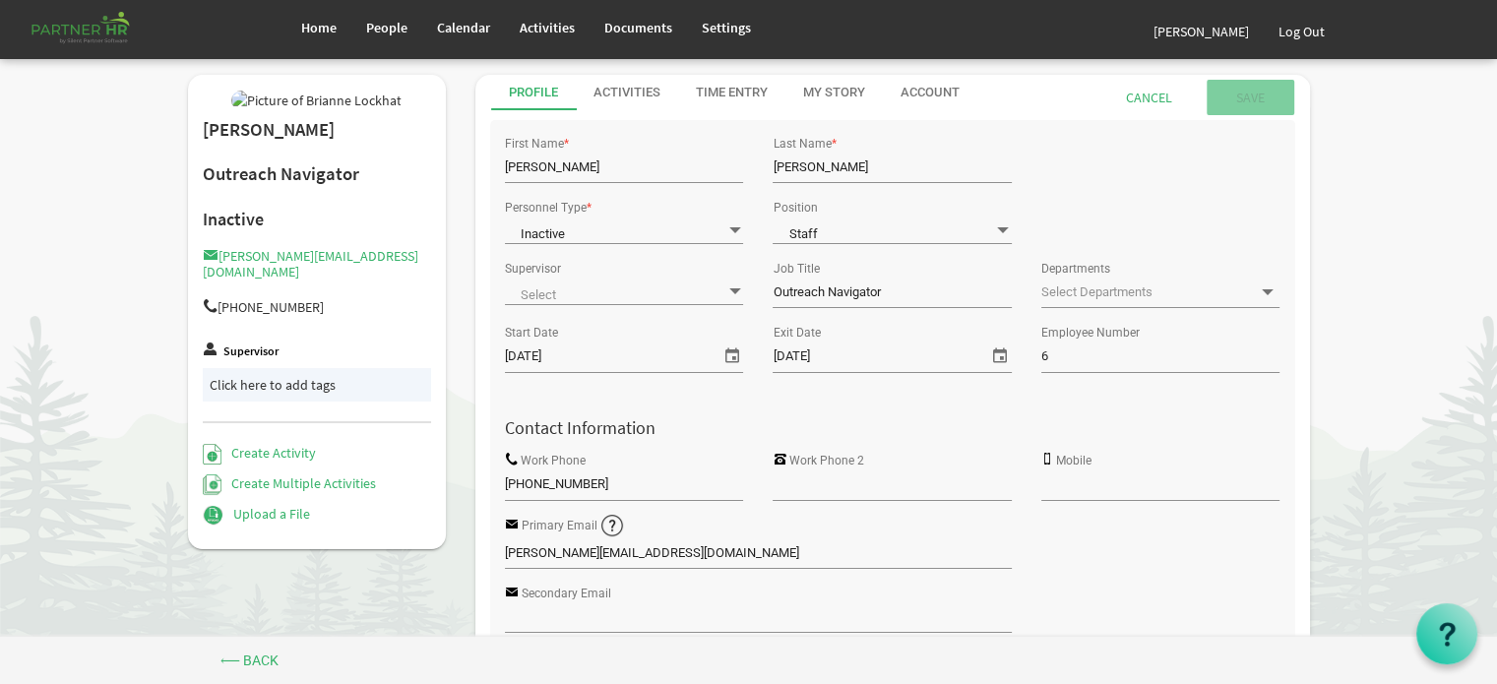
click at [1004, 228] on span at bounding box center [1003, 230] width 18 height 19
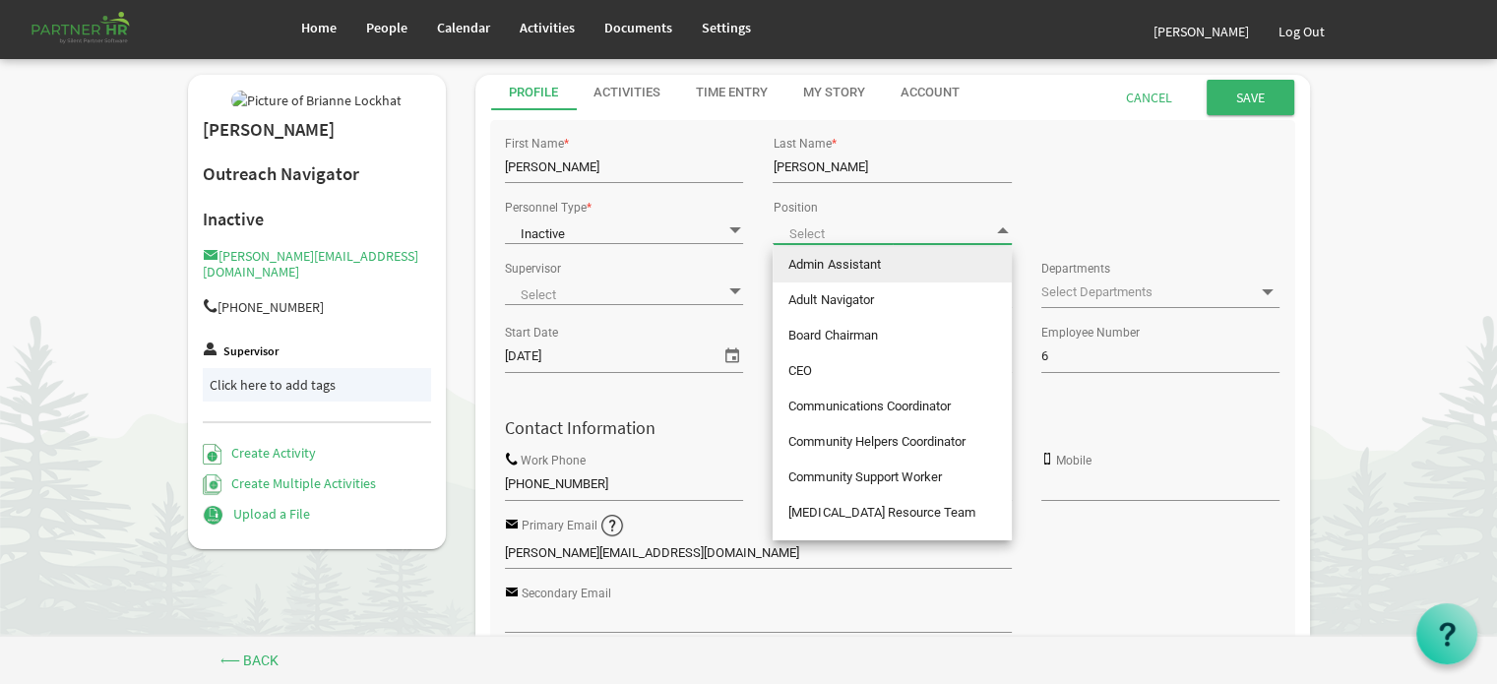
click at [987, 228] on span at bounding box center [892, 231] width 238 height 28
click at [1104, 204] on div "Personnel Type * Inactive Inactive Position" at bounding box center [892, 224] width 805 height 61
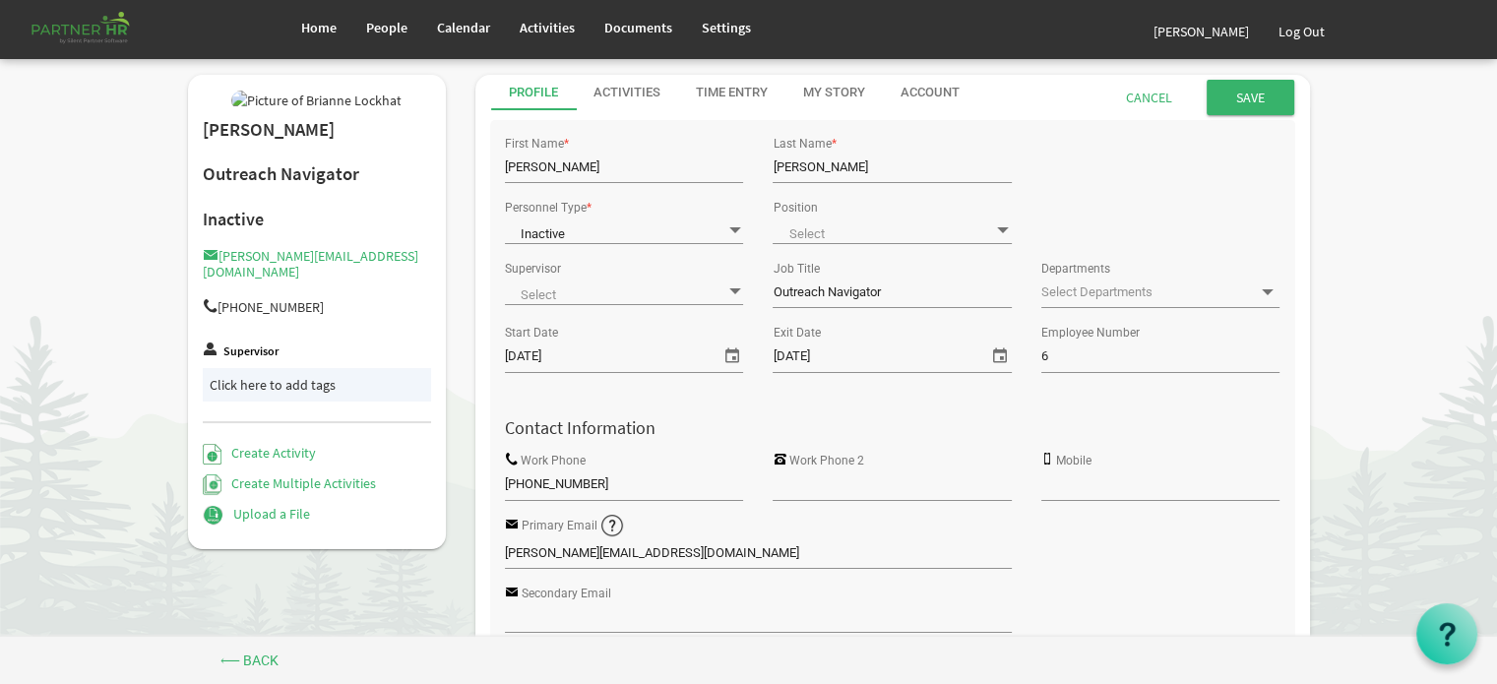
click at [928, 294] on input "Outreach Navigator" at bounding box center [892, 293] width 238 height 30
drag, startPoint x: 941, startPoint y: 292, endPoint x: 757, endPoint y: 300, distance: 184.3
click at [768, 290] on div "Job Title Outreach Navigator" at bounding box center [892, 287] width 268 height 64
click at [1256, 92] on input "Save" at bounding box center [1251, 97] width 88 height 35
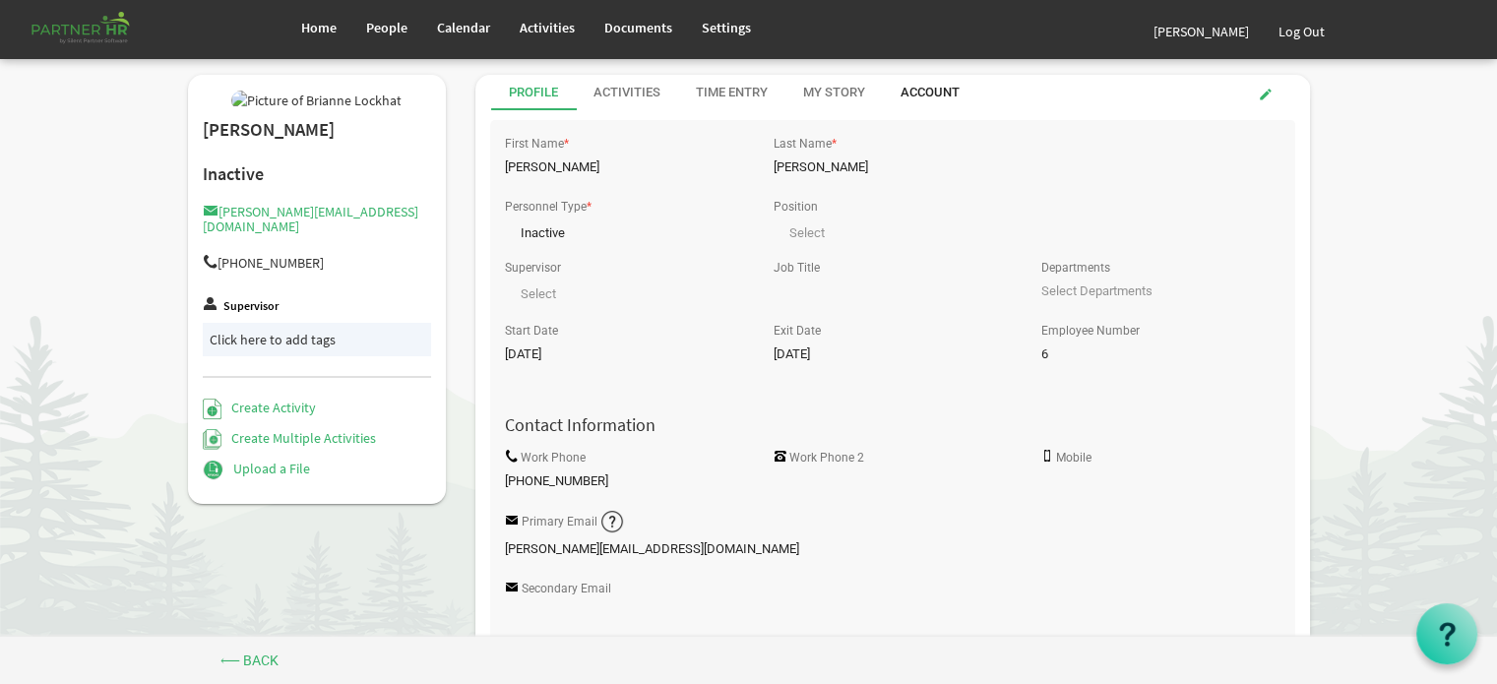
click at [929, 90] on div "Account" at bounding box center [930, 93] width 59 height 19
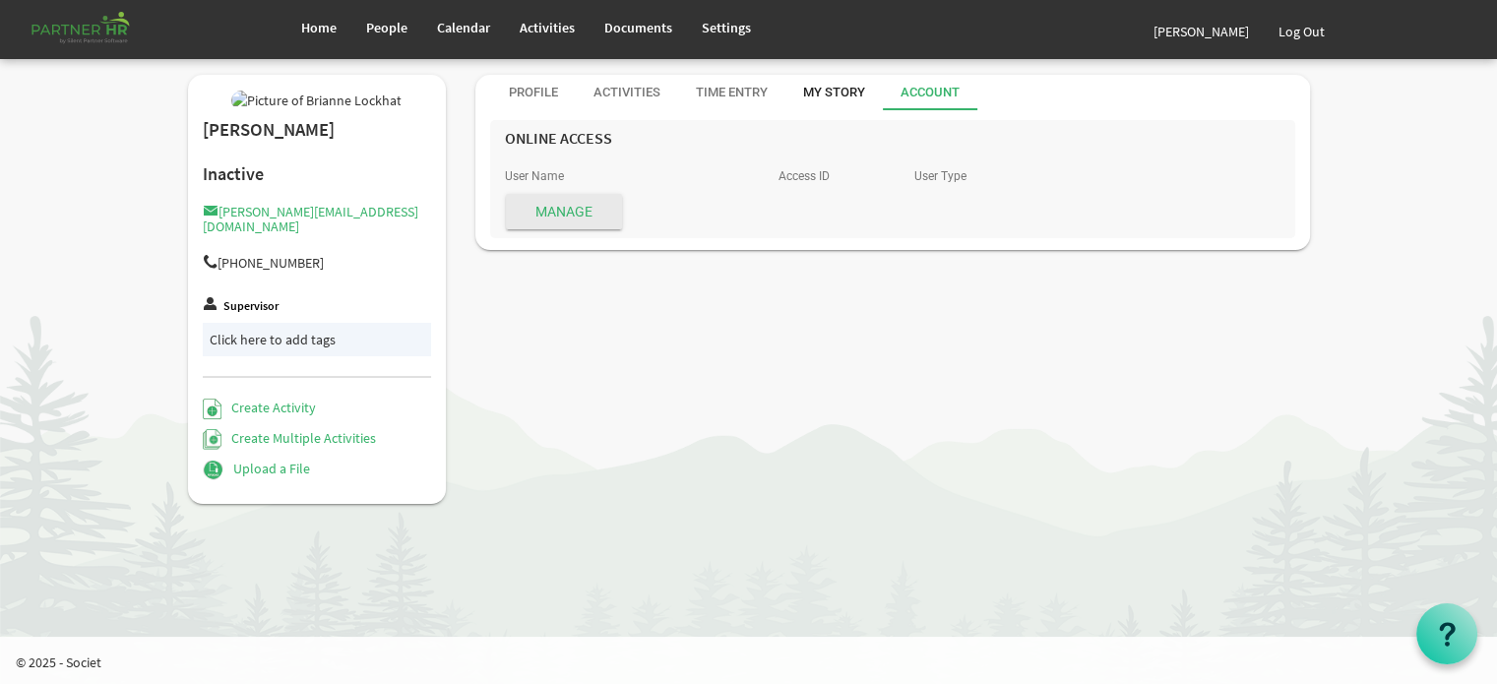
click at [824, 89] on div "My Story" at bounding box center [834, 93] width 62 height 19
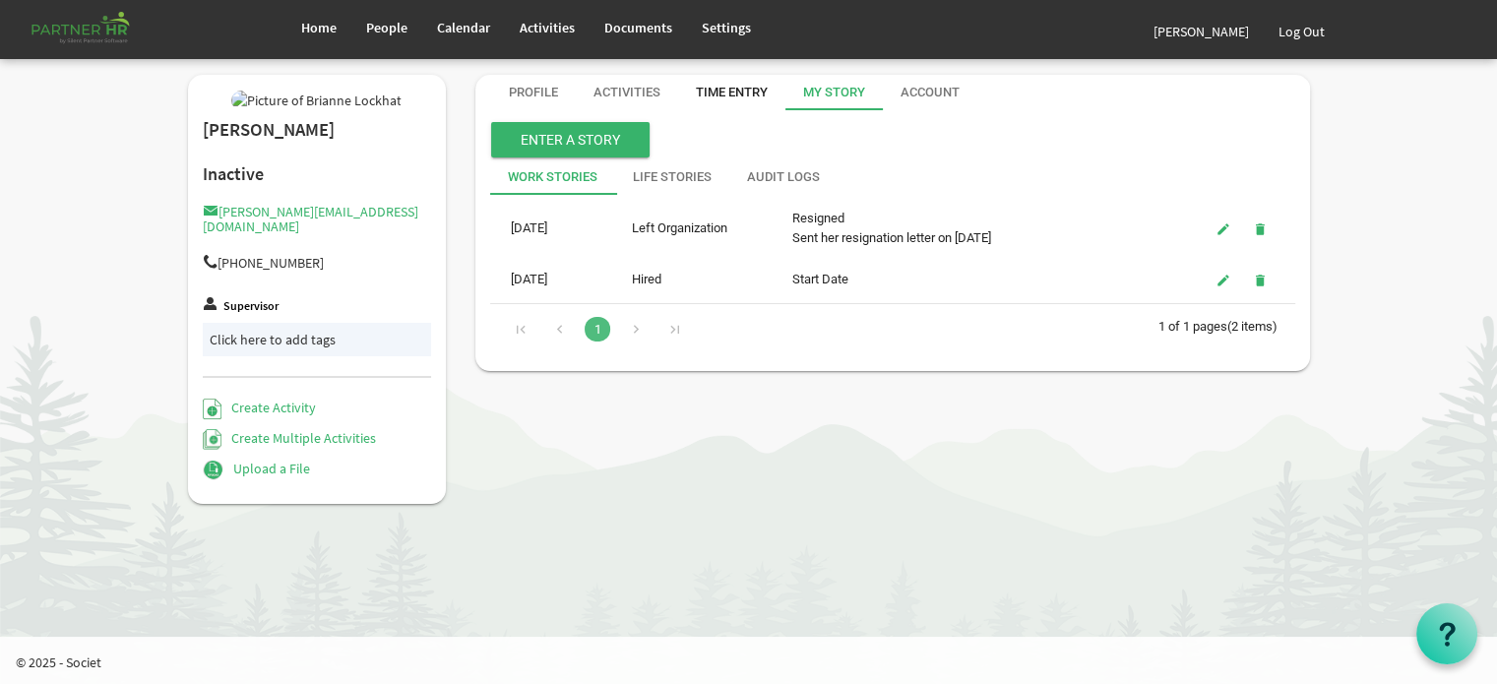
click at [727, 89] on div "Time Entry" at bounding box center [732, 93] width 72 height 19
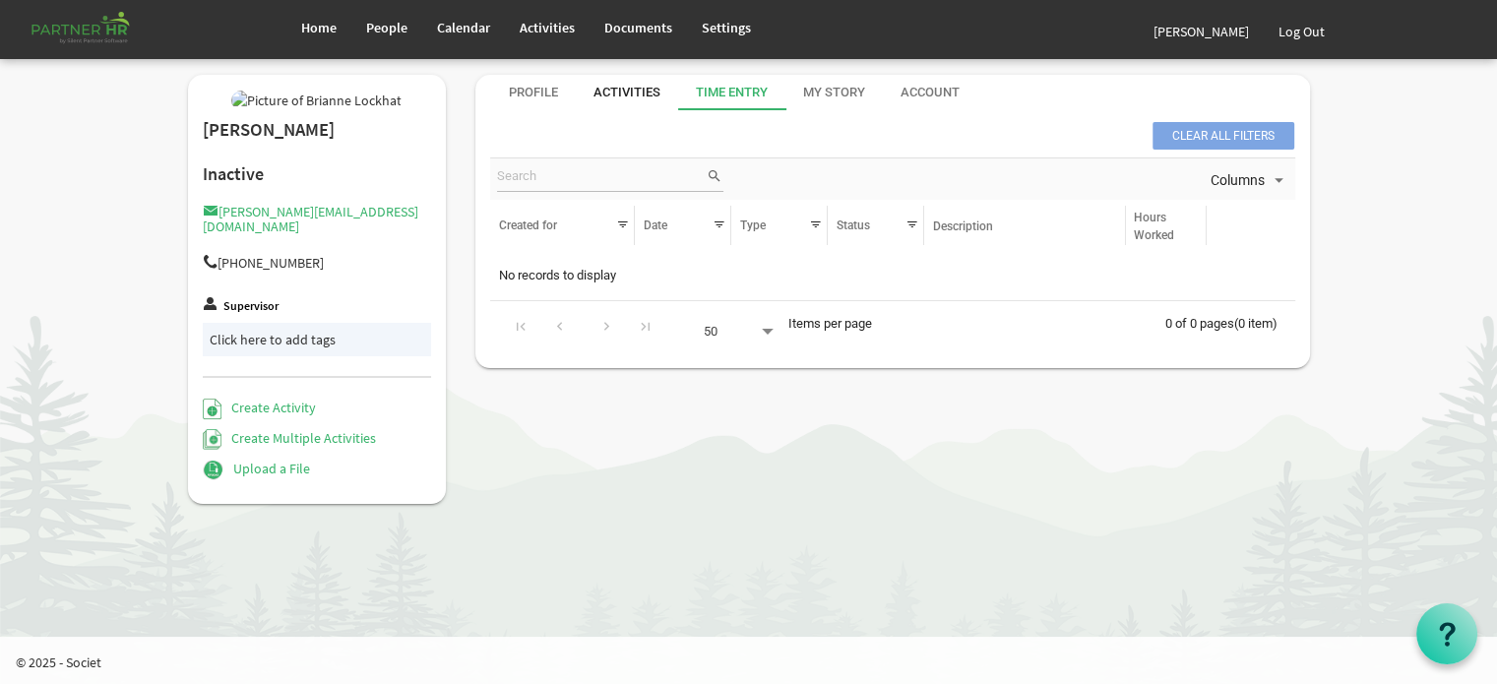
click at [630, 95] on div "Activities" at bounding box center [627, 93] width 67 height 19
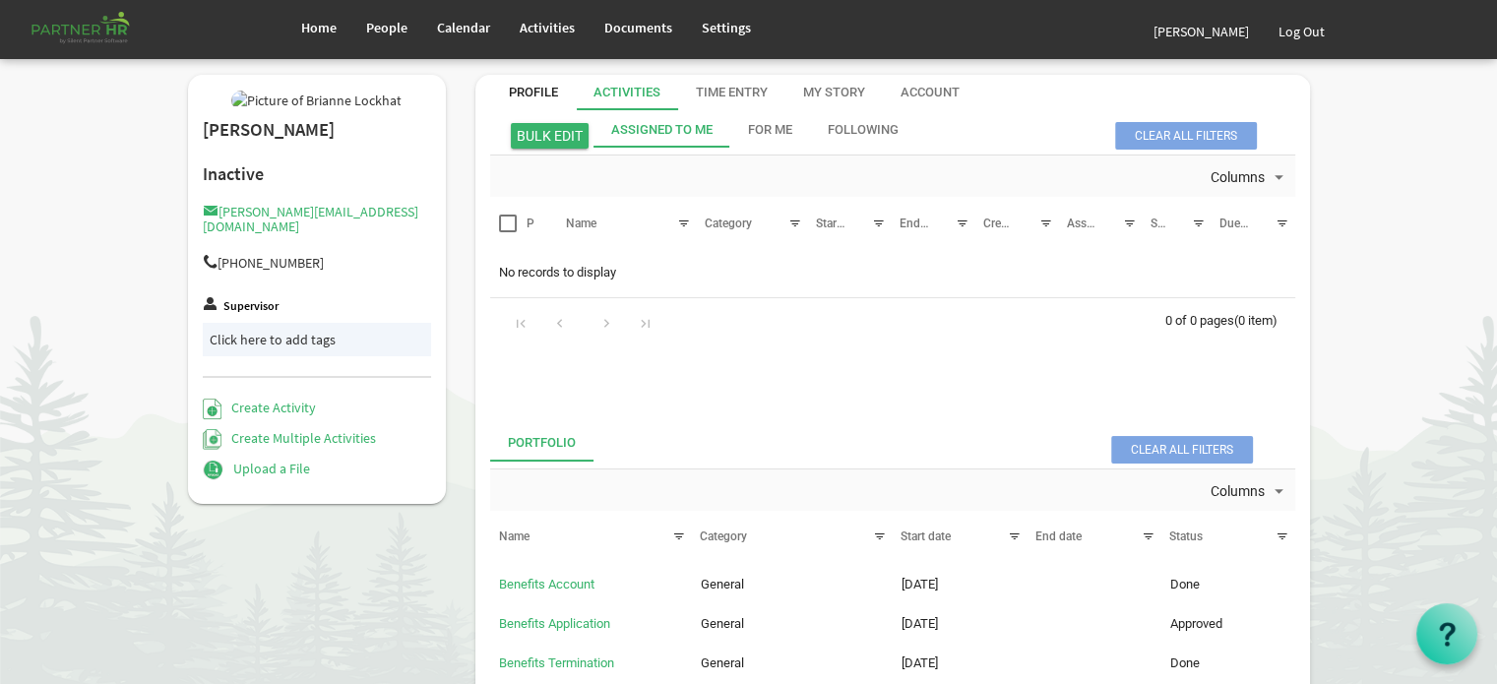
click at [533, 90] on div "Profile" at bounding box center [533, 93] width 49 height 19
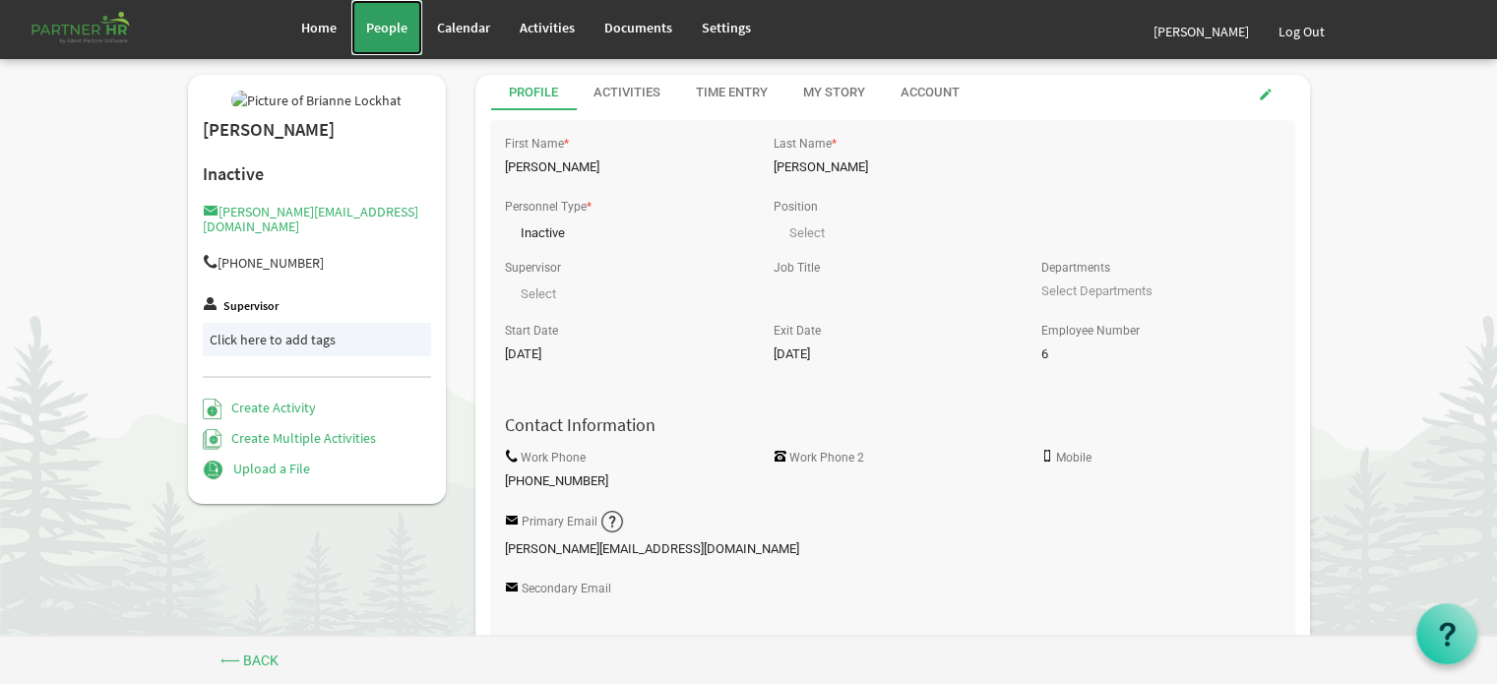
click at [385, 27] on span "People" at bounding box center [386, 28] width 41 height 18
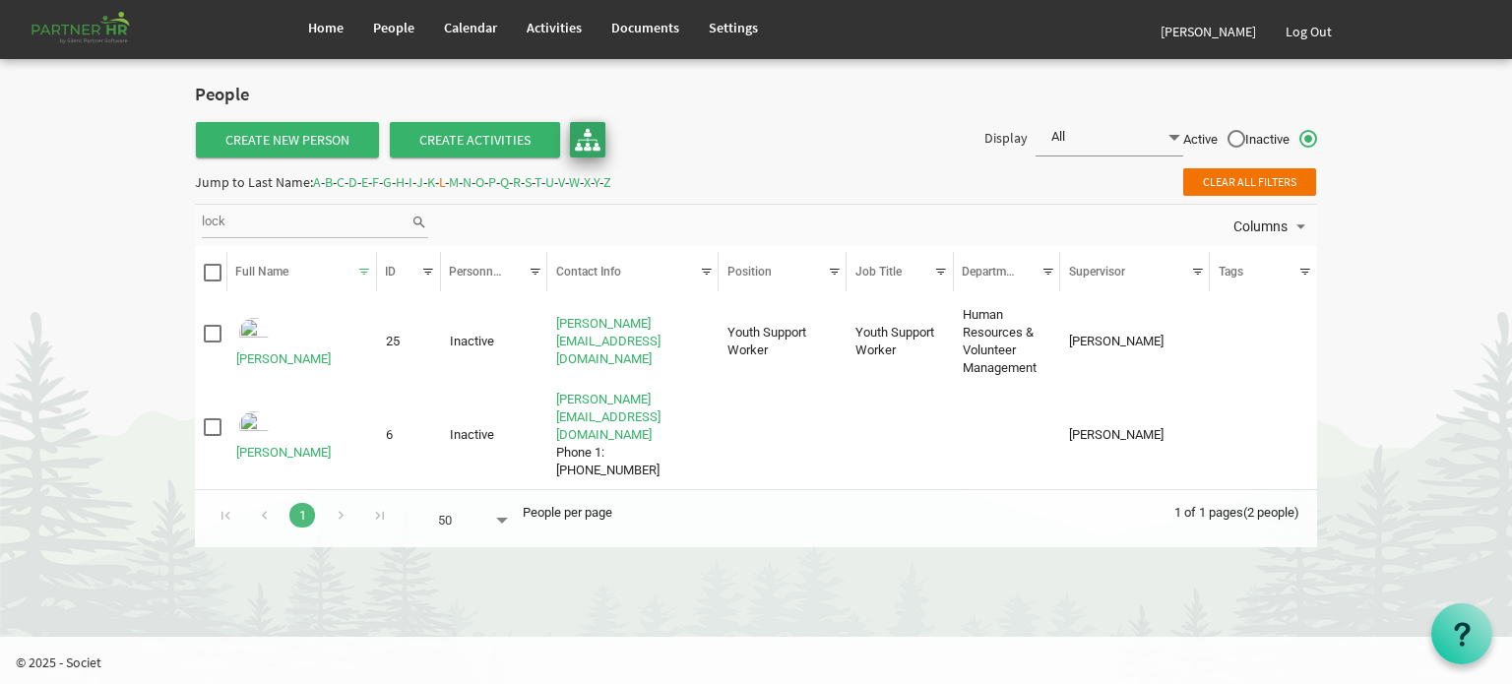
click at [588, 140] on img at bounding box center [588, 140] width 26 height 26
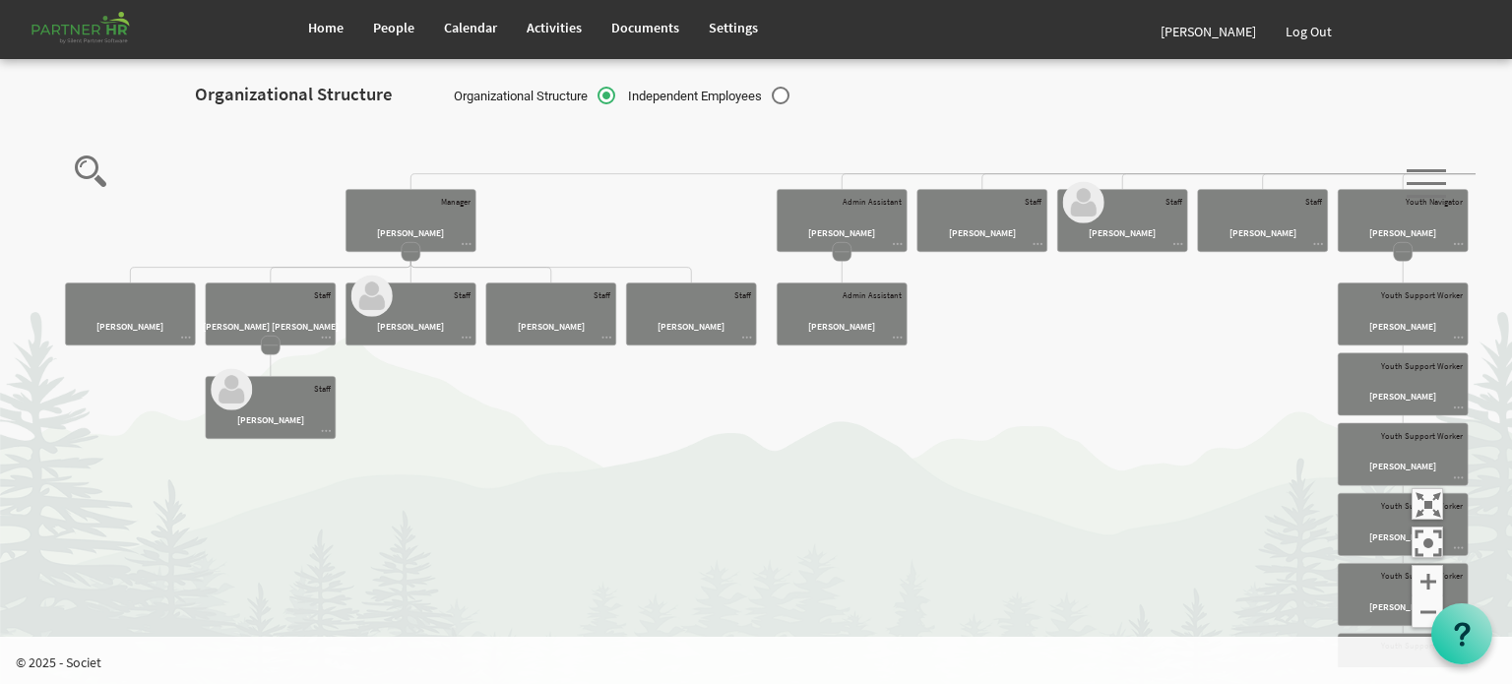
drag, startPoint x: 296, startPoint y: 339, endPoint x: 541, endPoint y: 466, distance: 275.2
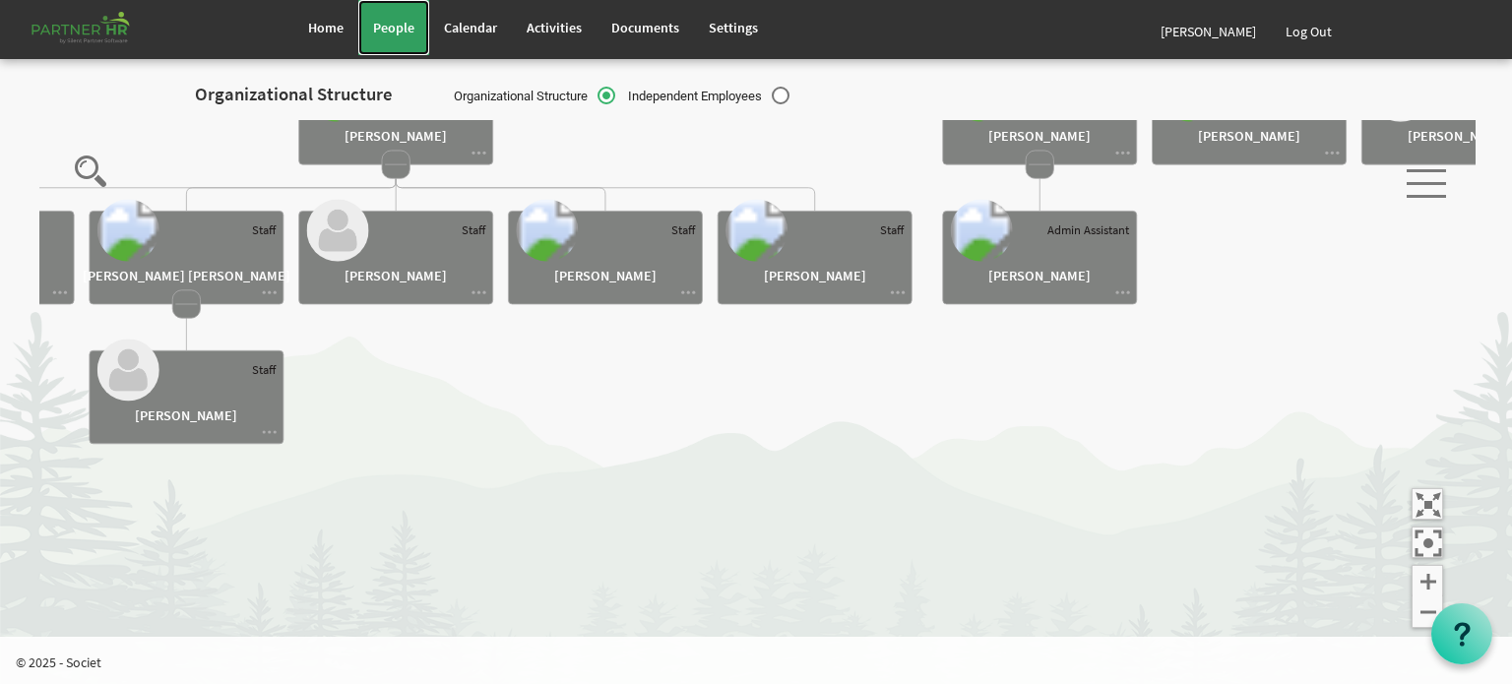
click at [388, 23] on span "People" at bounding box center [393, 28] width 41 height 18
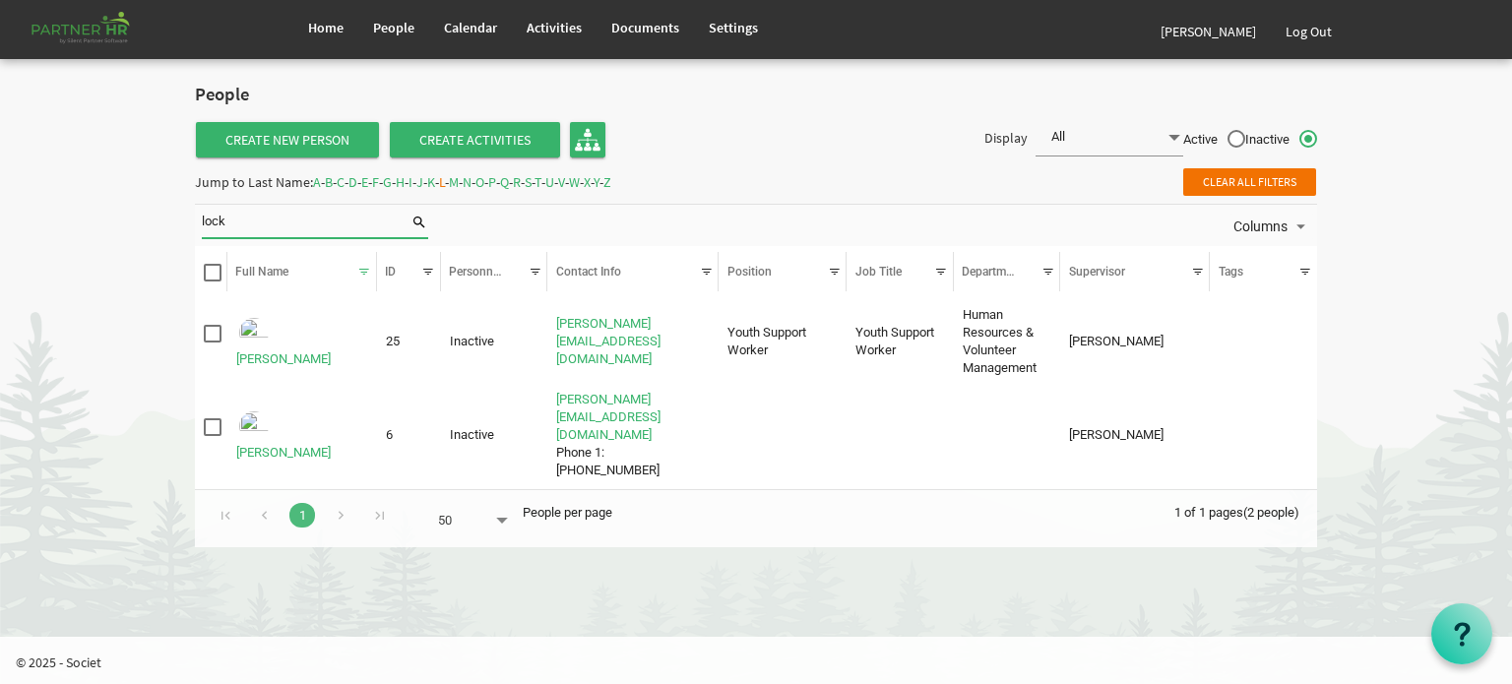
drag, startPoint x: 248, startPoint y: 219, endPoint x: 158, endPoint y: 210, distance: 91.0
click at [158, 211] on body "Home People Calendar" at bounding box center [756, 283] width 1512 height 567
type input "[PERSON_NAME]"
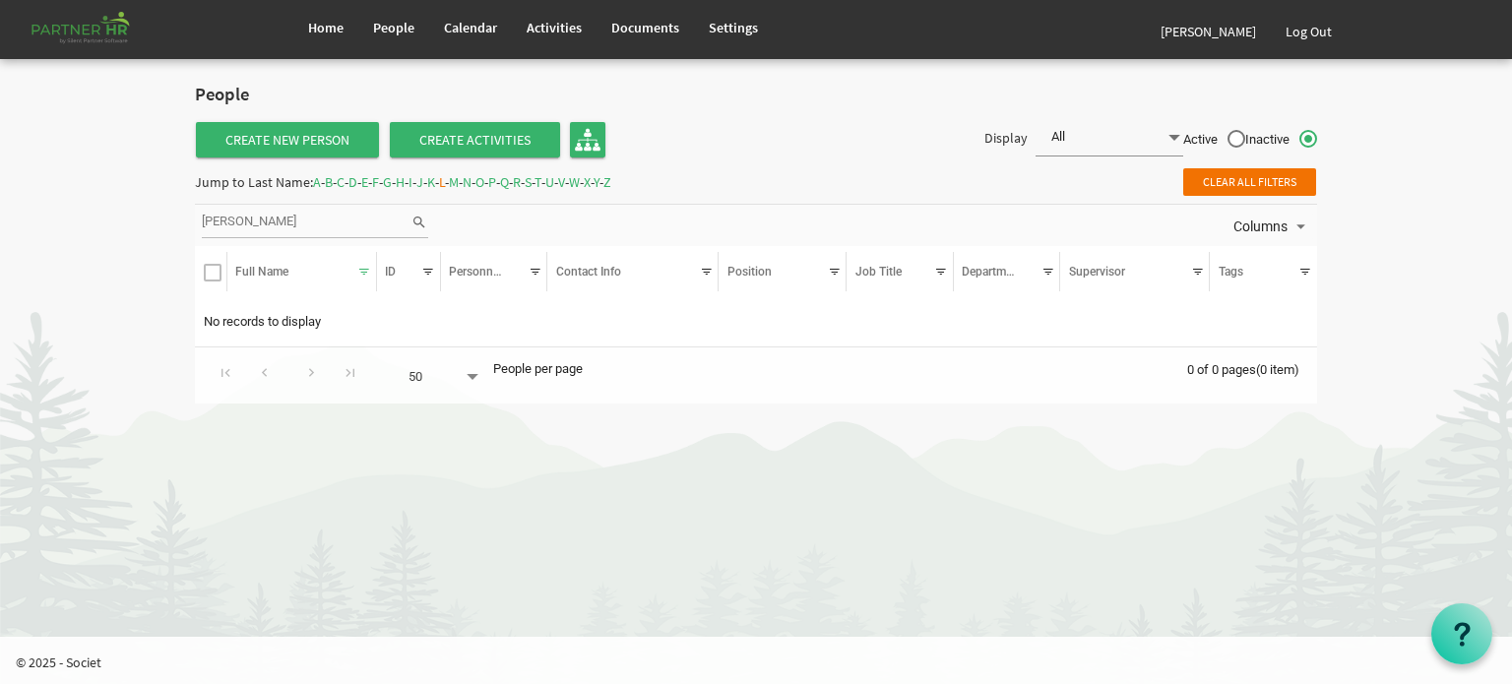
click at [282, 220] on input "moss" at bounding box center [306, 223] width 209 height 30
type input "mos"
click at [586, 137] on img at bounding box center [588, 140] width 26 height 26
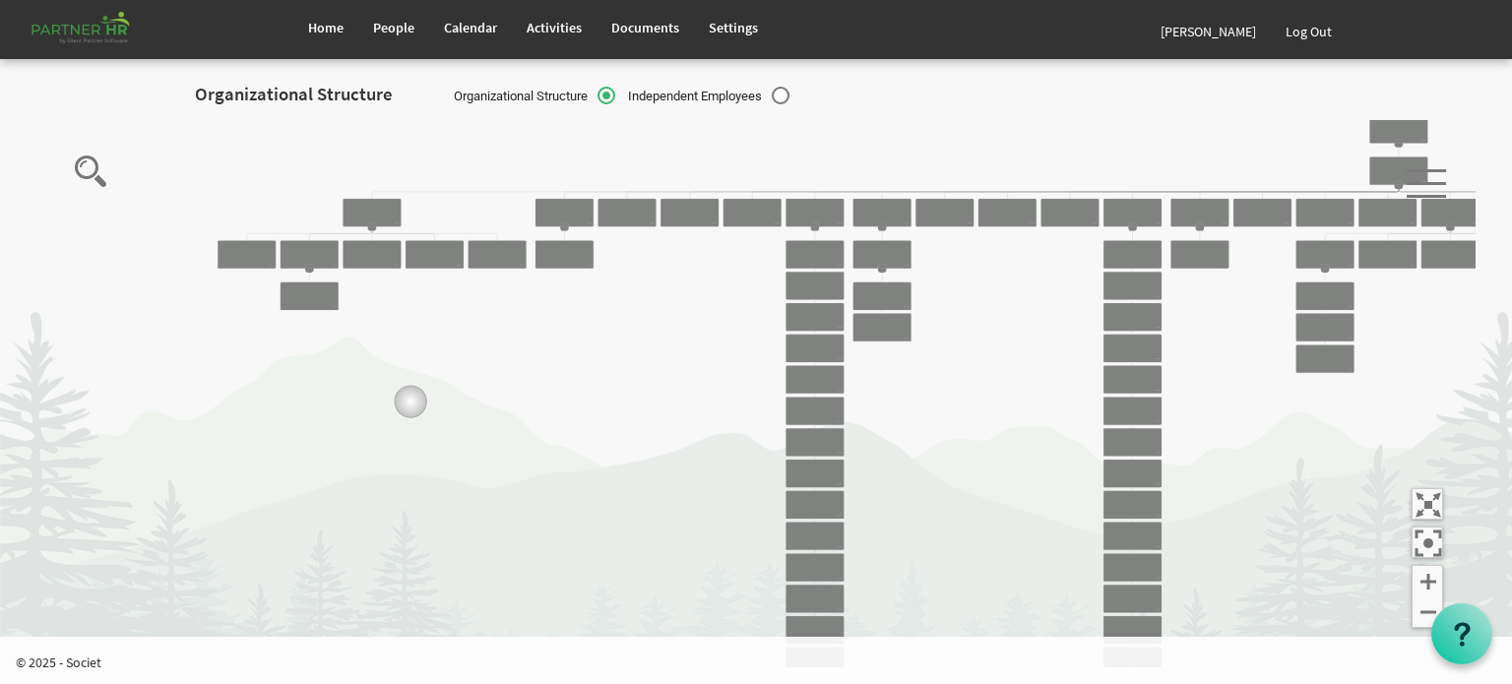
drag, startPoint x: 115, startPoint y: 241, endPoint x: 436, endPoint y: 423, distance: 369.0
click at [433, 416] on icon "Camrose Open Door Association Camrose Open Door Associat... [PERSON_NAME] Board…" at bounding box center [757, 393] width 1436 height 547
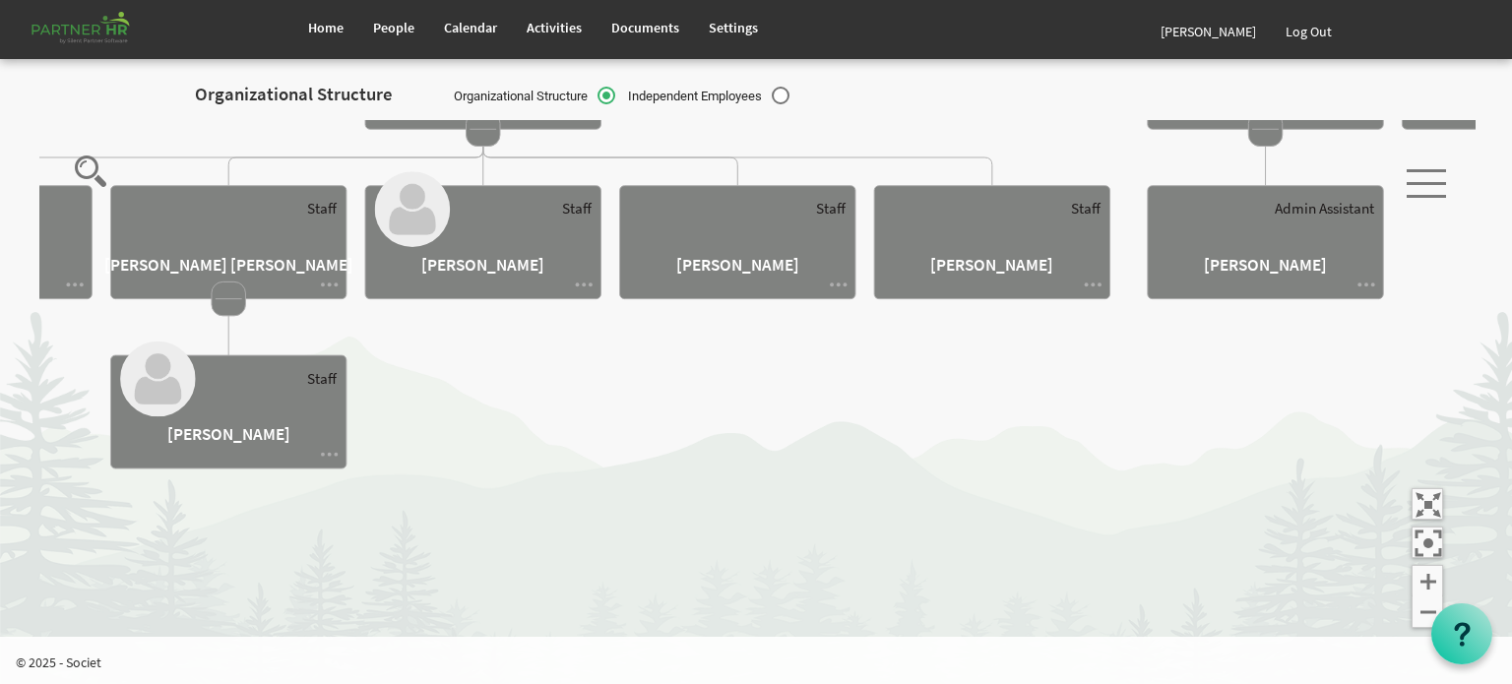
drag, startPoint x: 399, startPoint y: 369, endPoint x: 514, endPoint y: 448, distance: 139.5
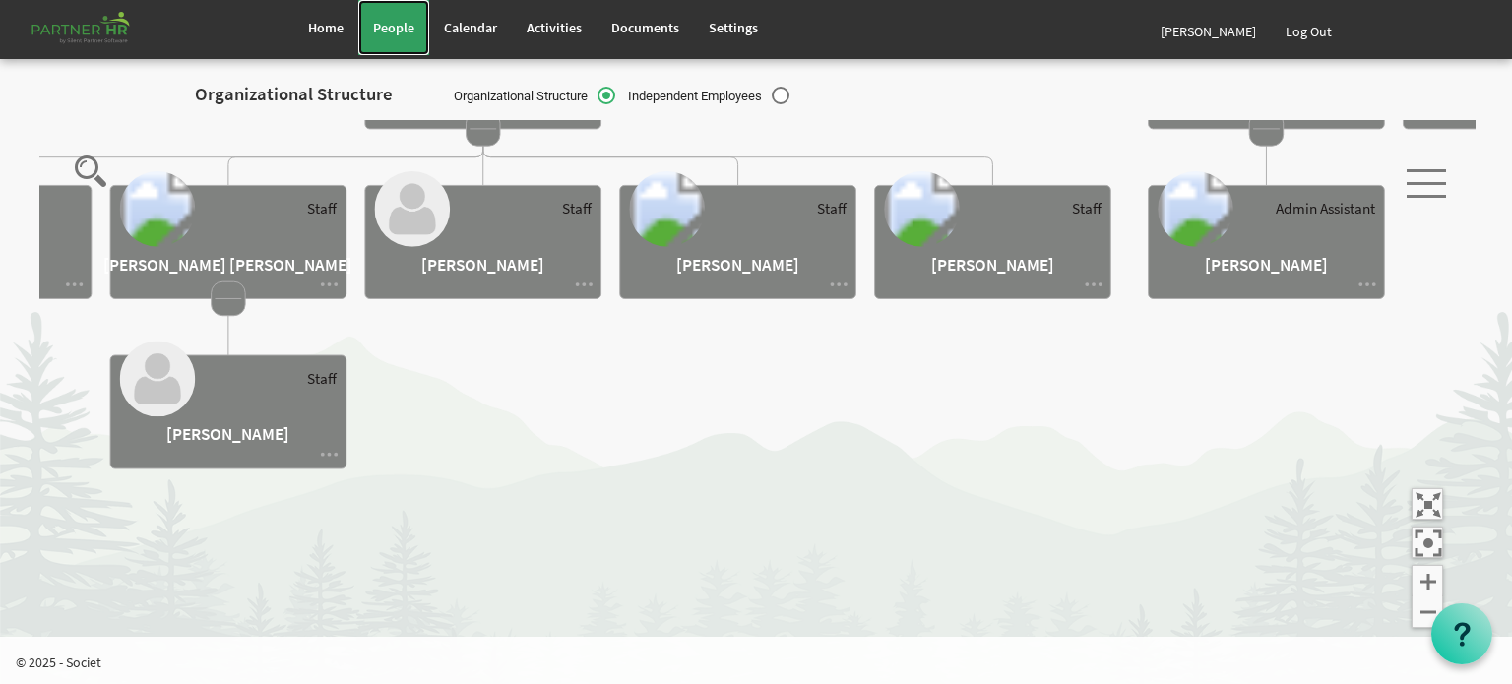
click at [404, 27] on span "People" at bounding box center [393, 28] width 41 height 18
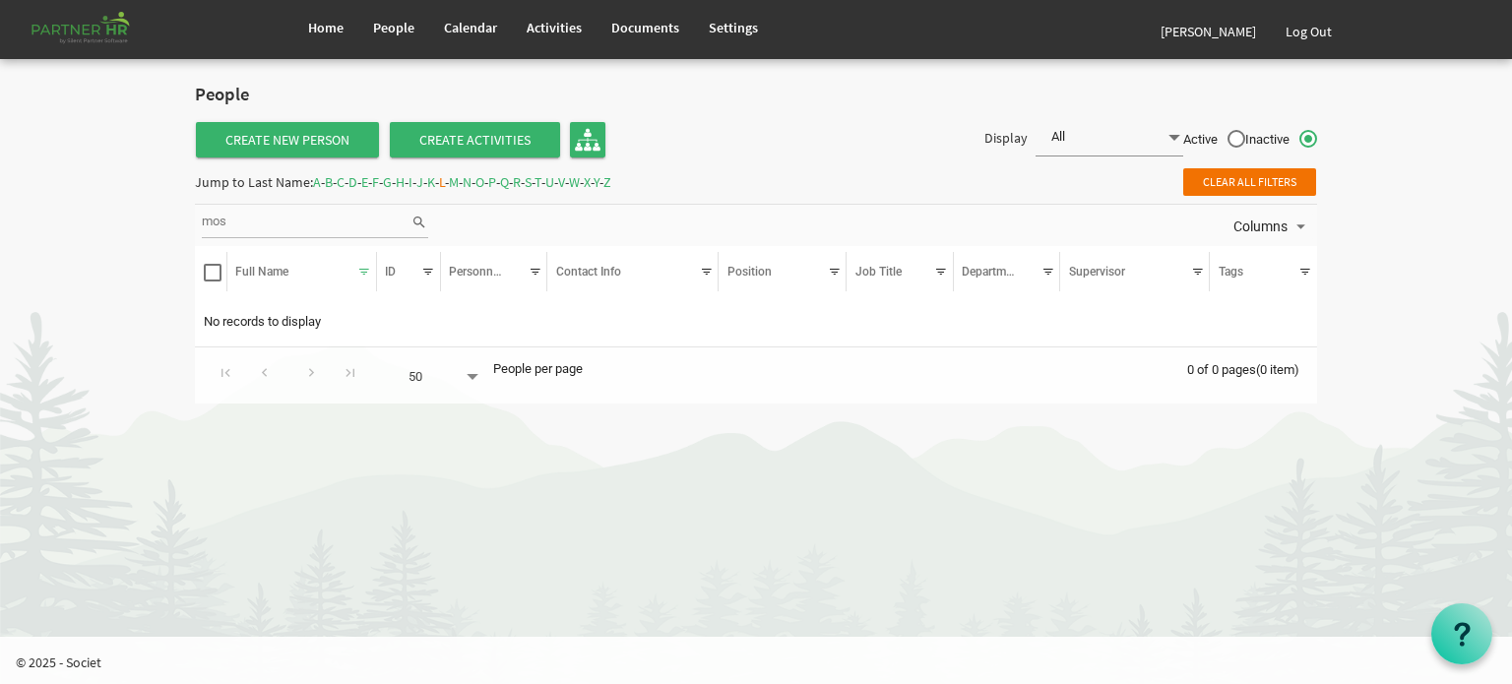
click at [459, 182] on span "M" at bounding box center [454, 182] width 10 height 18
click at [484, 180] on span "O" at bounding box center [480, 182] width 9 height 18
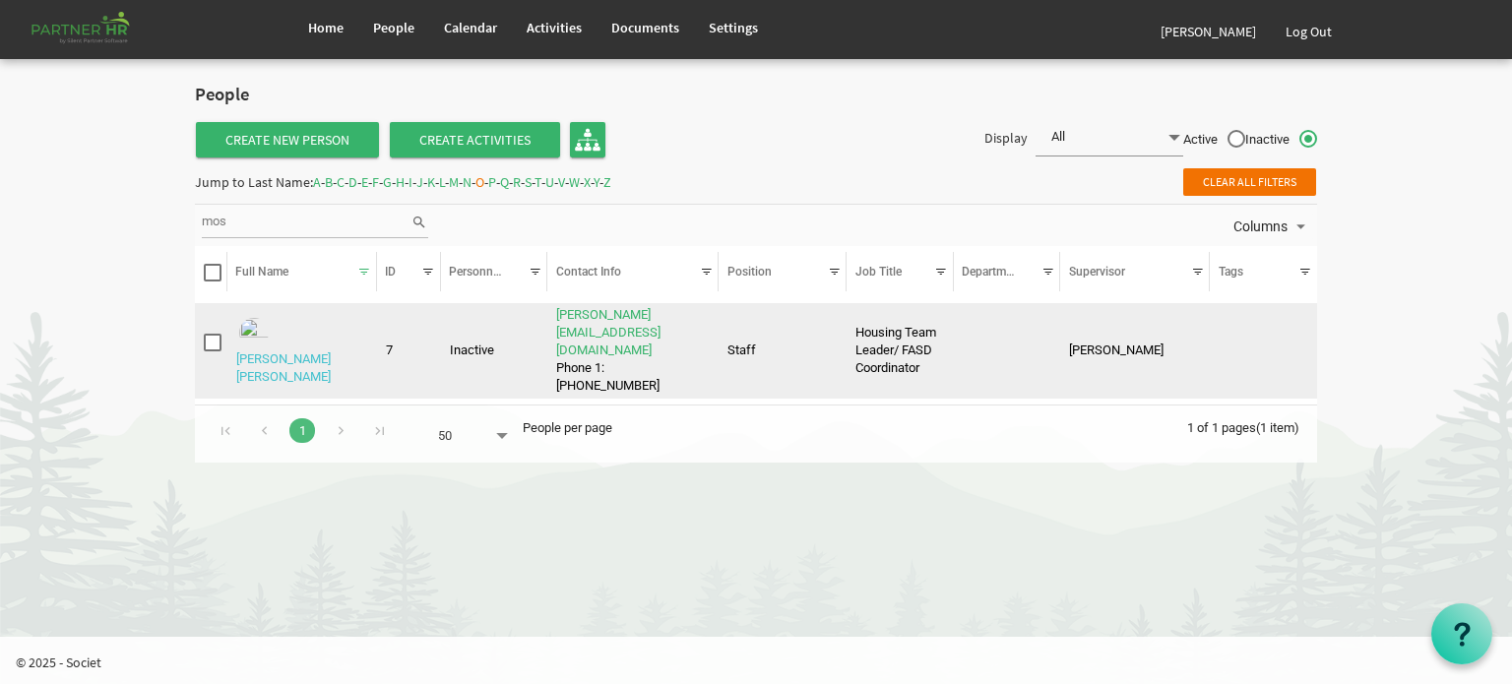
click at [305, 351] on link "[PERSON_NAME] [PERSON_NAME]" at bounding box center [283, 367] width 95 height 32
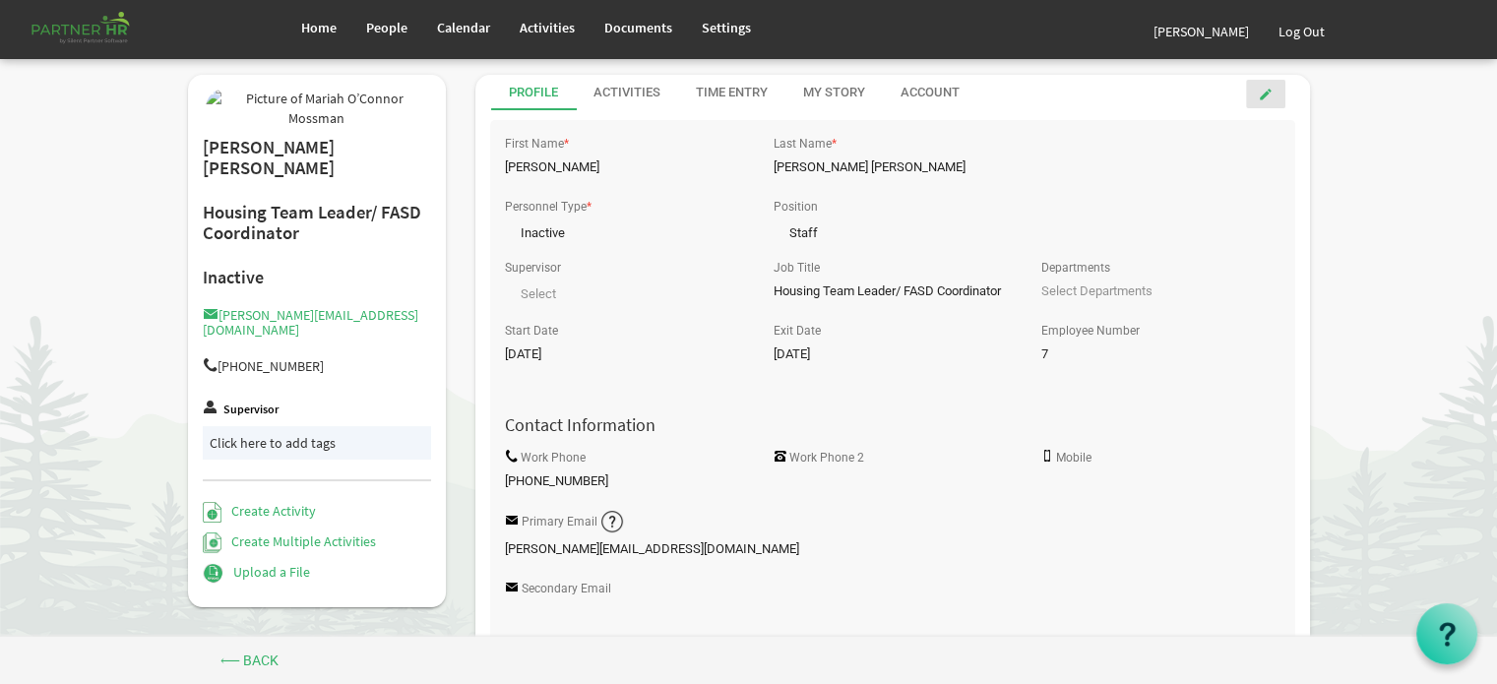
click at [1264, 90] on span at bounding box center [1266, 95] width 14 height 14
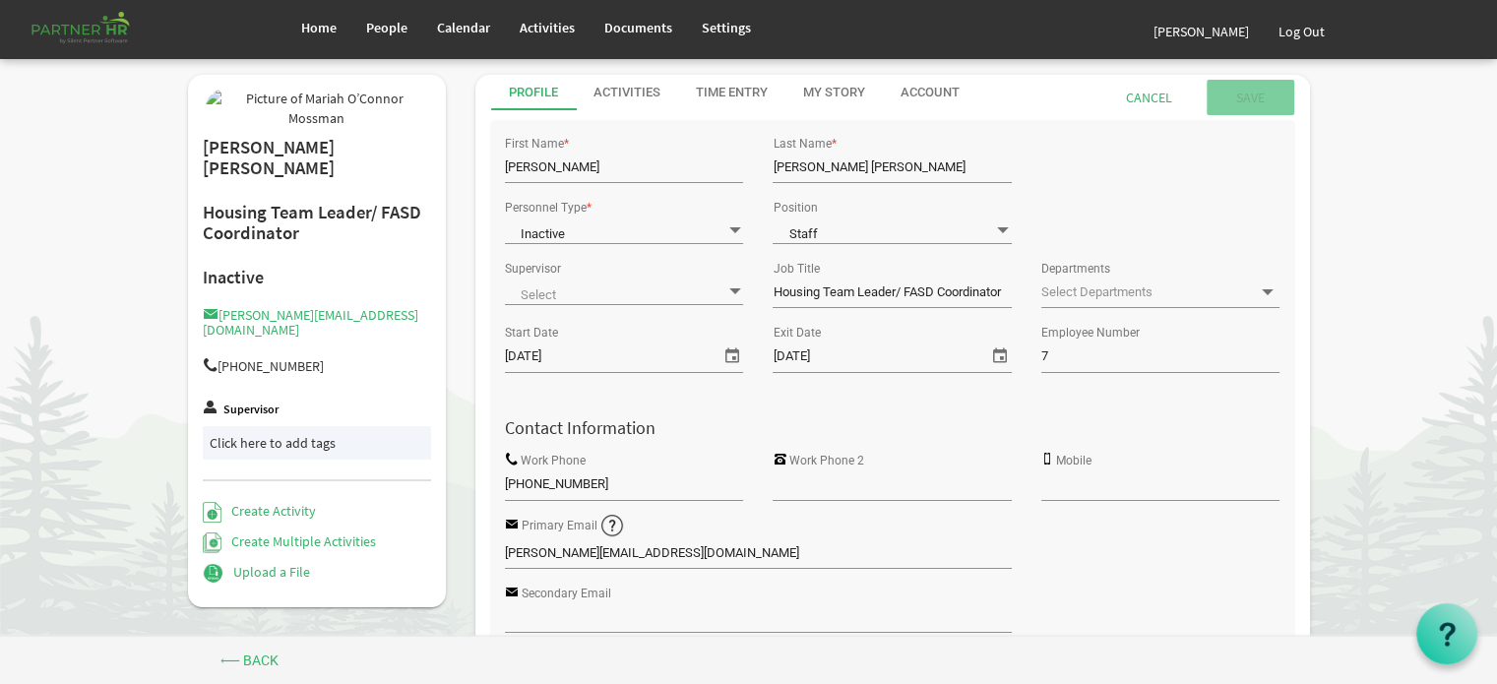
click at [1004, 227] on span at bounding box center [1003, 230] width 18 height 19
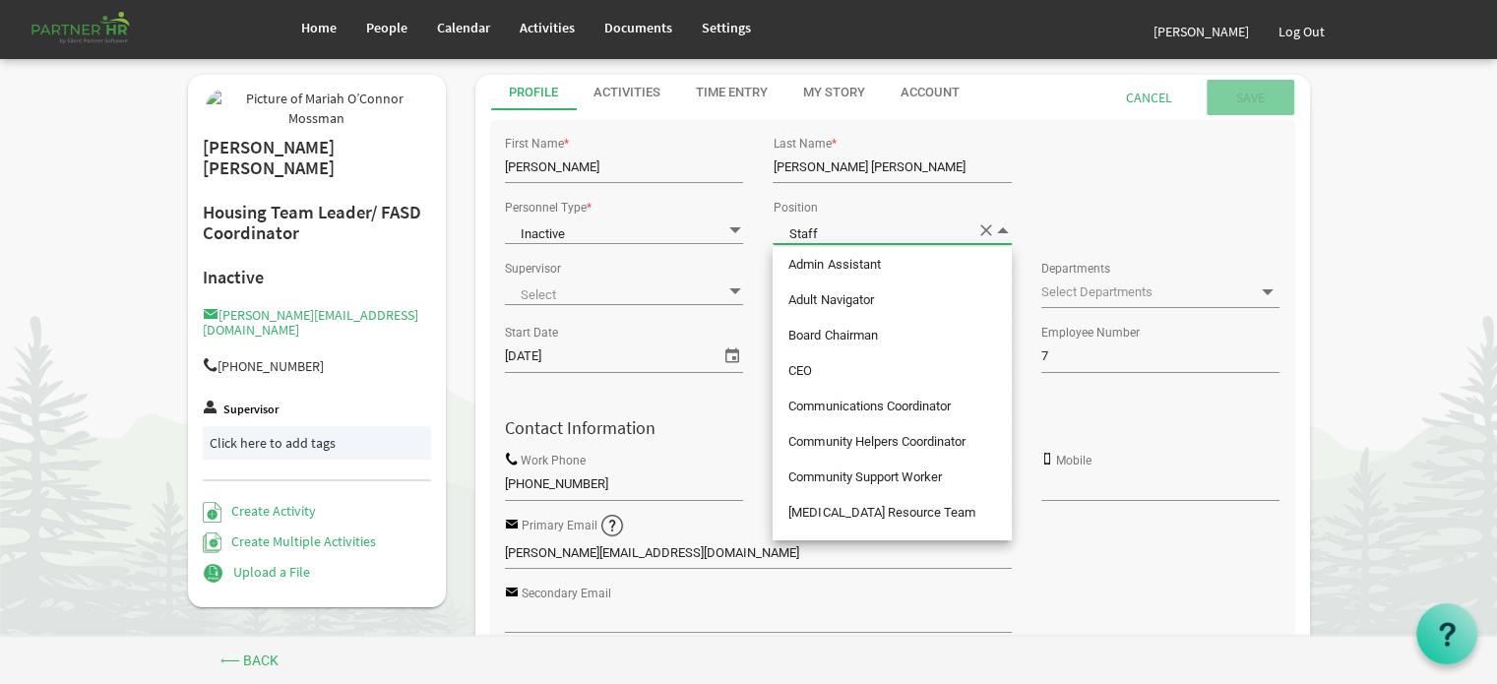
scroll to position [664, 0]
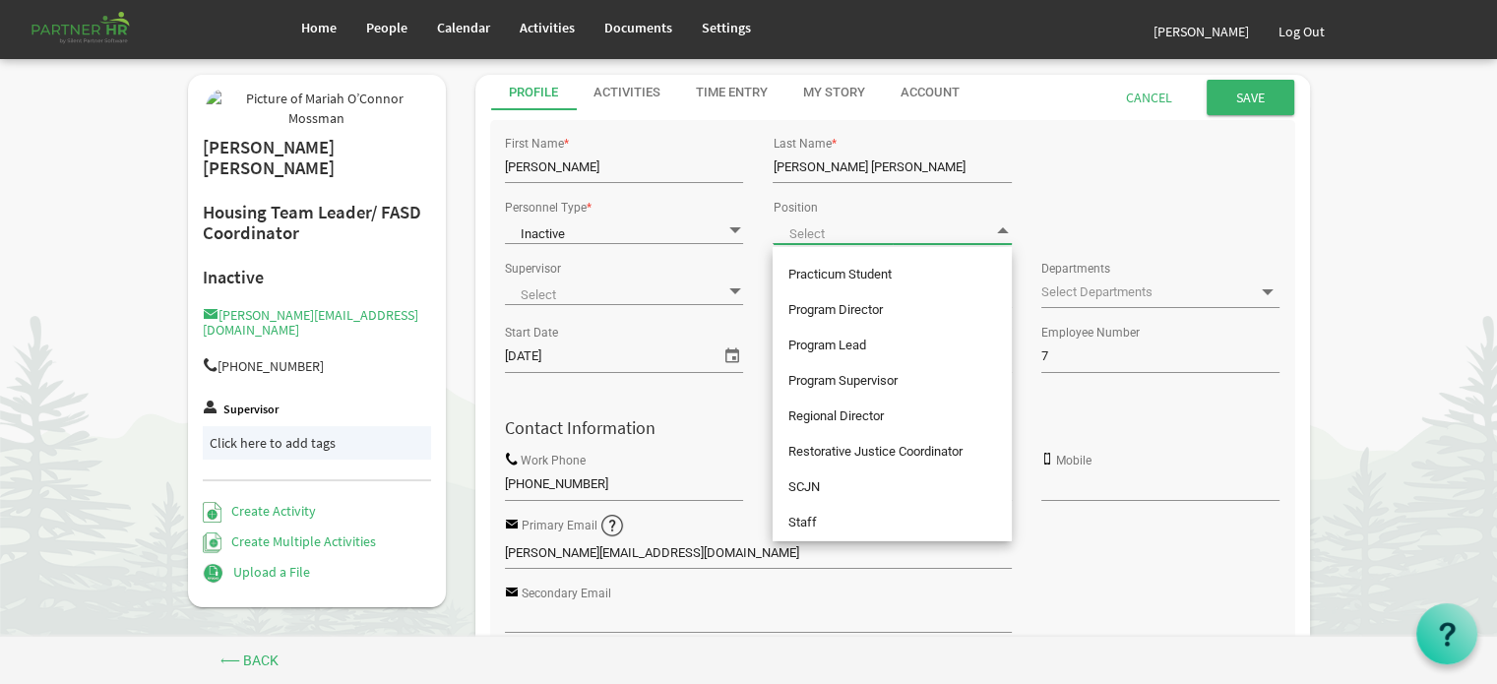
click at [985, 227] on span at bounding box center [892, 231] width 238 height 28
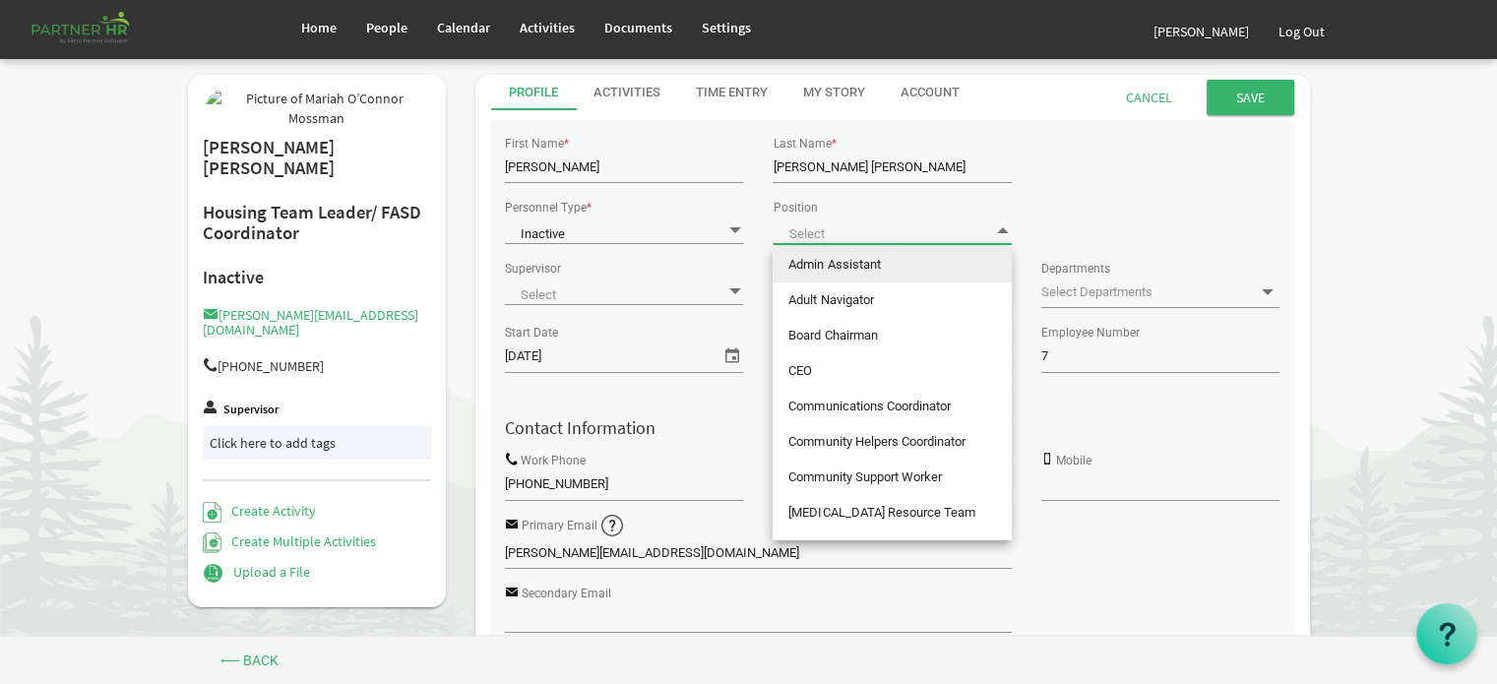
click at [1113, 202] on div "Personnel Type * Inactive Inactive Position" at bounding box center [892, 224] width 805 height 61
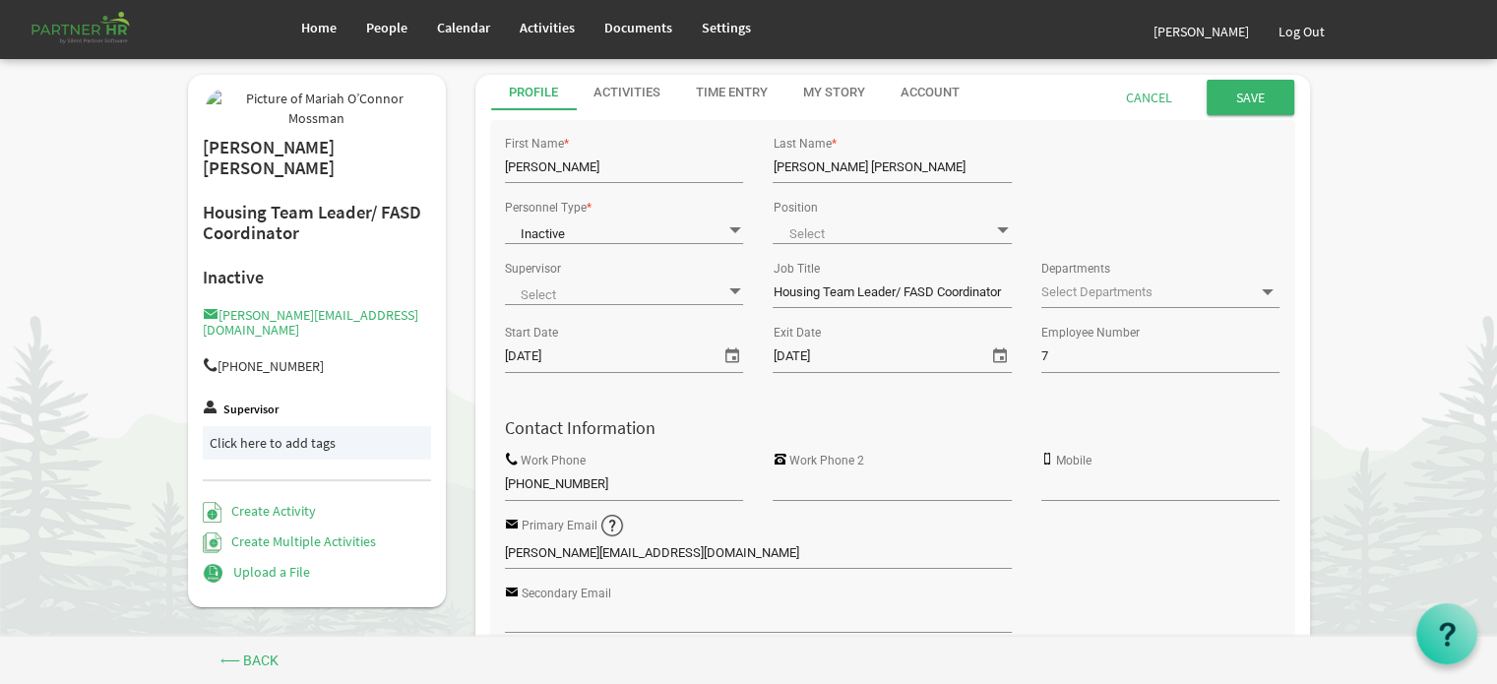
click at [984, 287] on input "Housing Team Leader/ FASD Coordinator" at bounding box center [892, 293] width 238 height 30
click at [1007, 290] on div "Job Title Housing Team Leader/ FASD Coordinator" at bounding box center [892, 287] width 268 height 64
drag, startPoint x: 1008, startPoint y: 290, endPoint x: 713, endPoint y: 353, distance: 302.0
click at [725, 307] on div "Supervisor null Job Title Housing Team Leader/ FASD Coordinator Departments" at bounding box center [892, 287] width 805 height 64
click at [1250, 91] on input "Save" at bounding box center [1251, 97] width 88 height 35
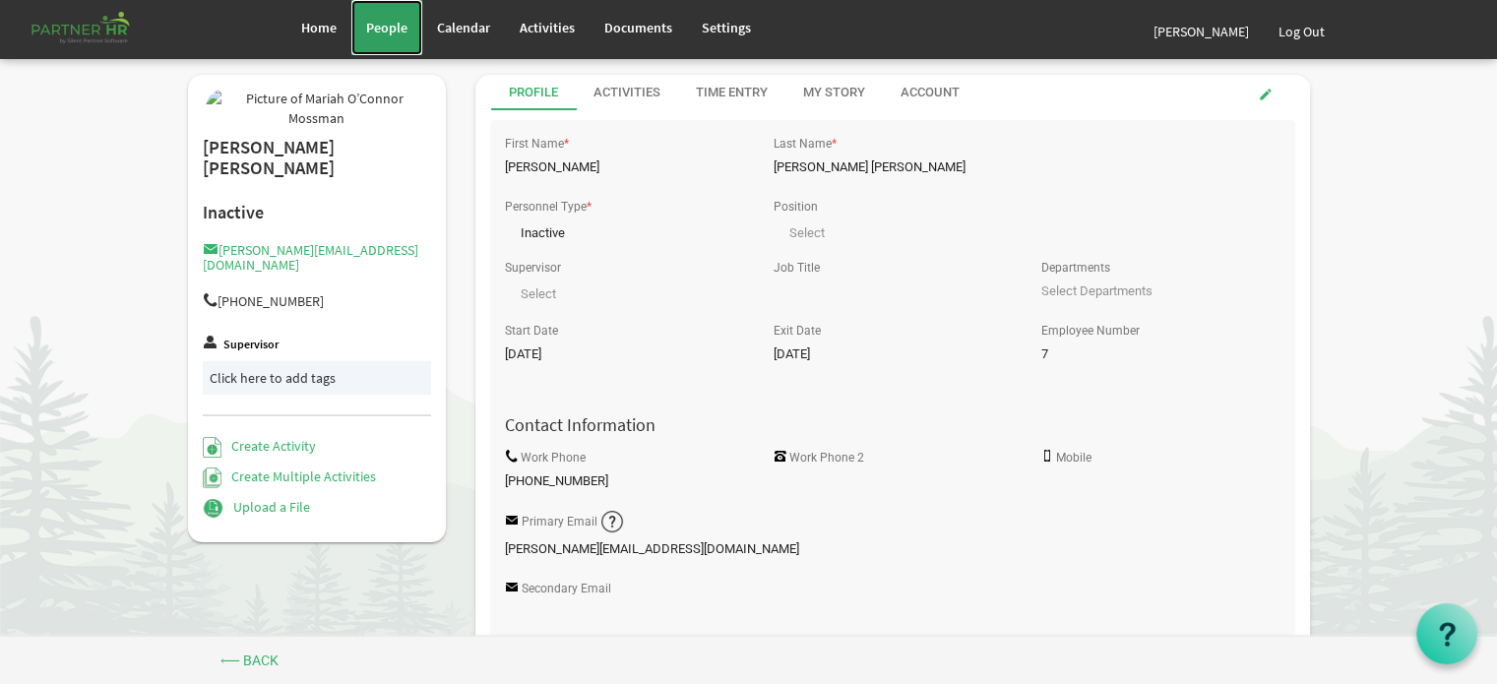
drag, startPoint x: 375, startPoint y: 19, endPoint x: 387, endPoint y: 23, distance: 12.5
click at [375, 19] on span "People" at bounding box center [386, 28] width 41 height 18
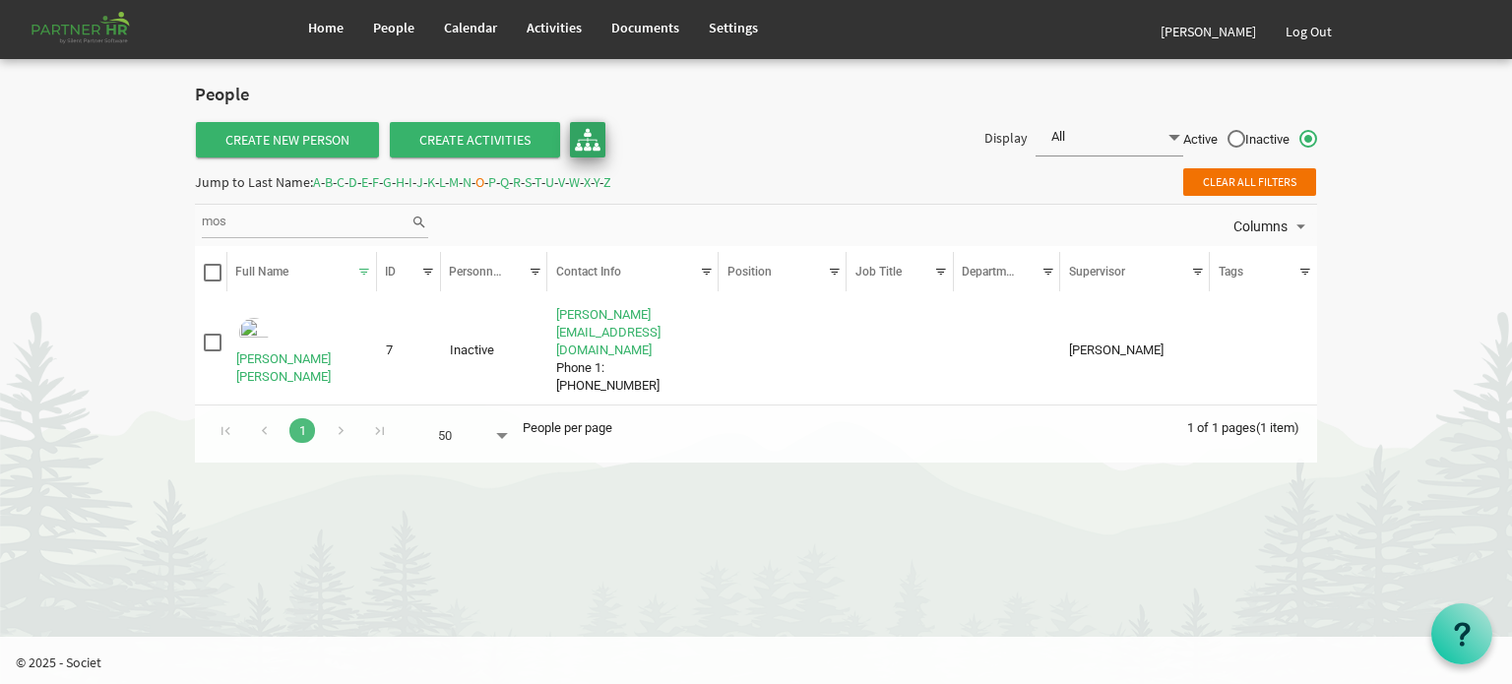
click at [584, 134] on img at bounding box center [588, 140] width 26 height 26
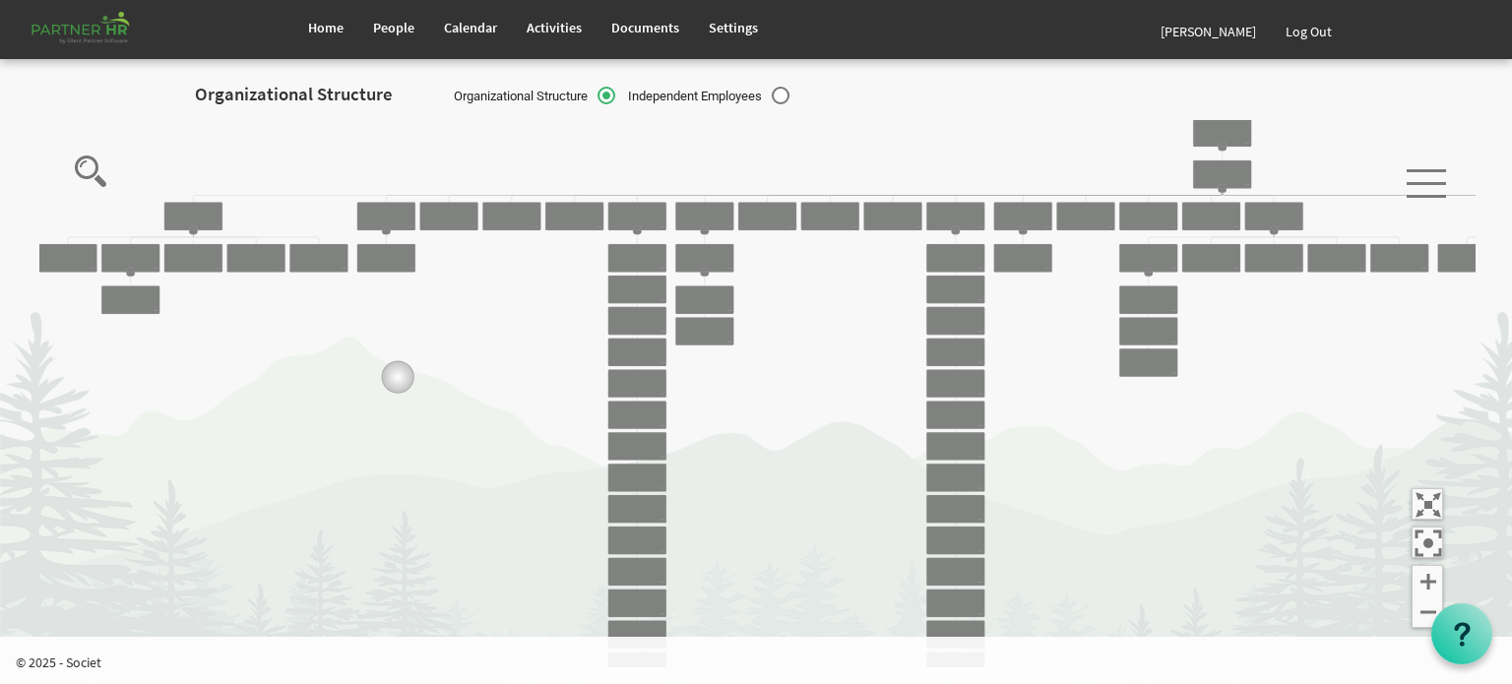
drag, startPoint x: 203, startPoint y: 252, endPoint x: 469, endPoint y: 414, distance: 311.5
click at [469, 414] on icon "Camrose Open Door Association Camrose Open Door Associat... [PERSON_NAME] Board…" at bounding box center [757, 393] width 1436 height 547
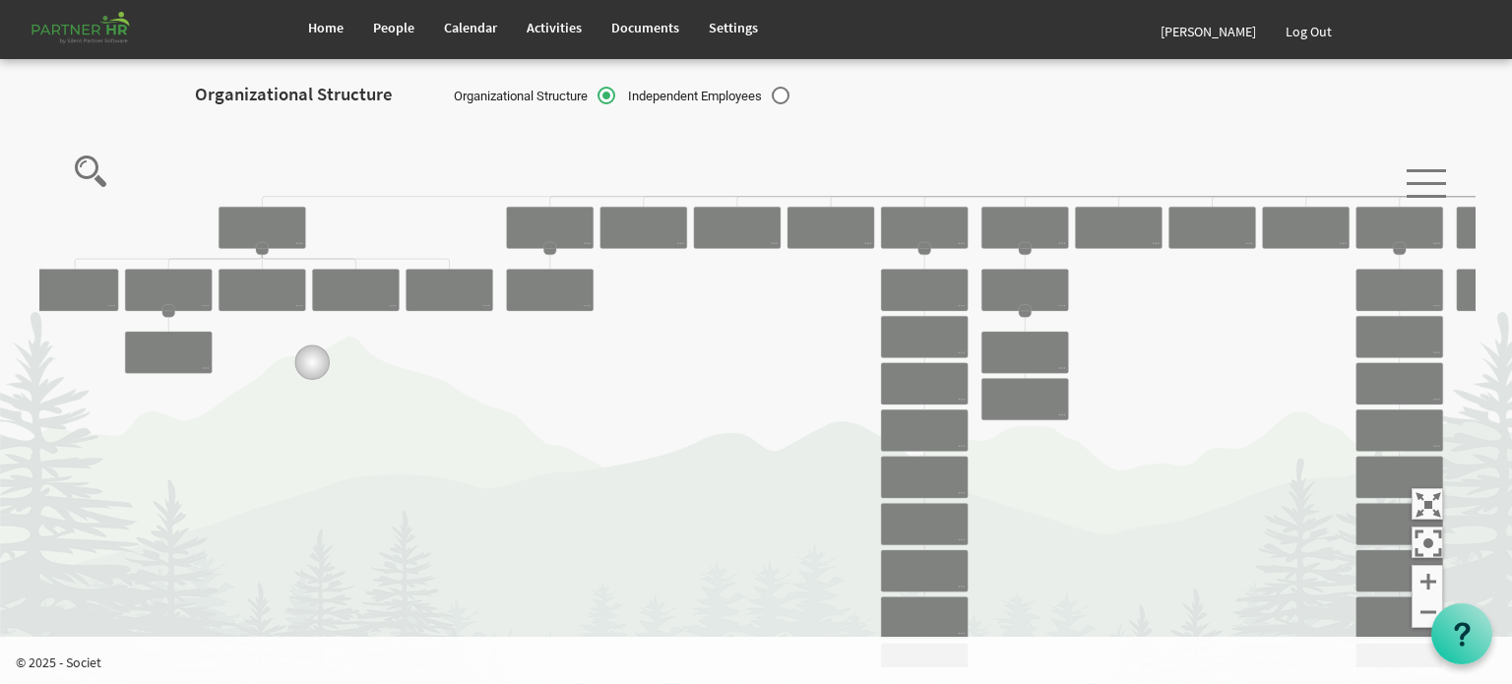
drag, startPoint x: 271, startPoint y: 338, endPoint x: 459, endPoint y: 425, distance: 207.5
click at [441, 419] on icon "Camrose Open Door Association Camrose Open Door Associat... James Cardiff Board…" at bounding box center [757, 393] width 1436 height 547
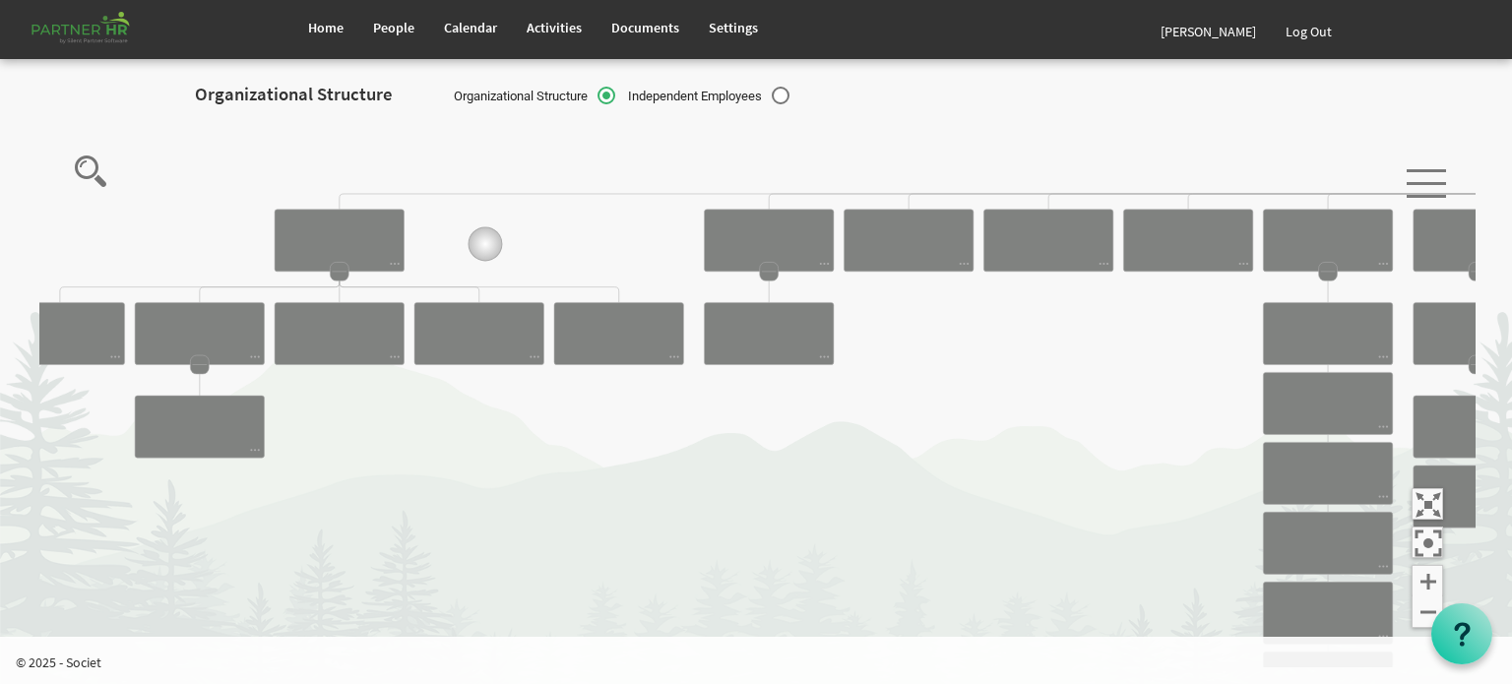
drag, startPoint x: 383, startPoint y: 220, endPoint x: 560, endPoint y: 264, distance: 182.7
click at [560, 264] on icon "Camrose Open Door Association Camrose Open Door Associat... James Cardiff Board…" at bounding box center [757, 393] width 1436 height 547
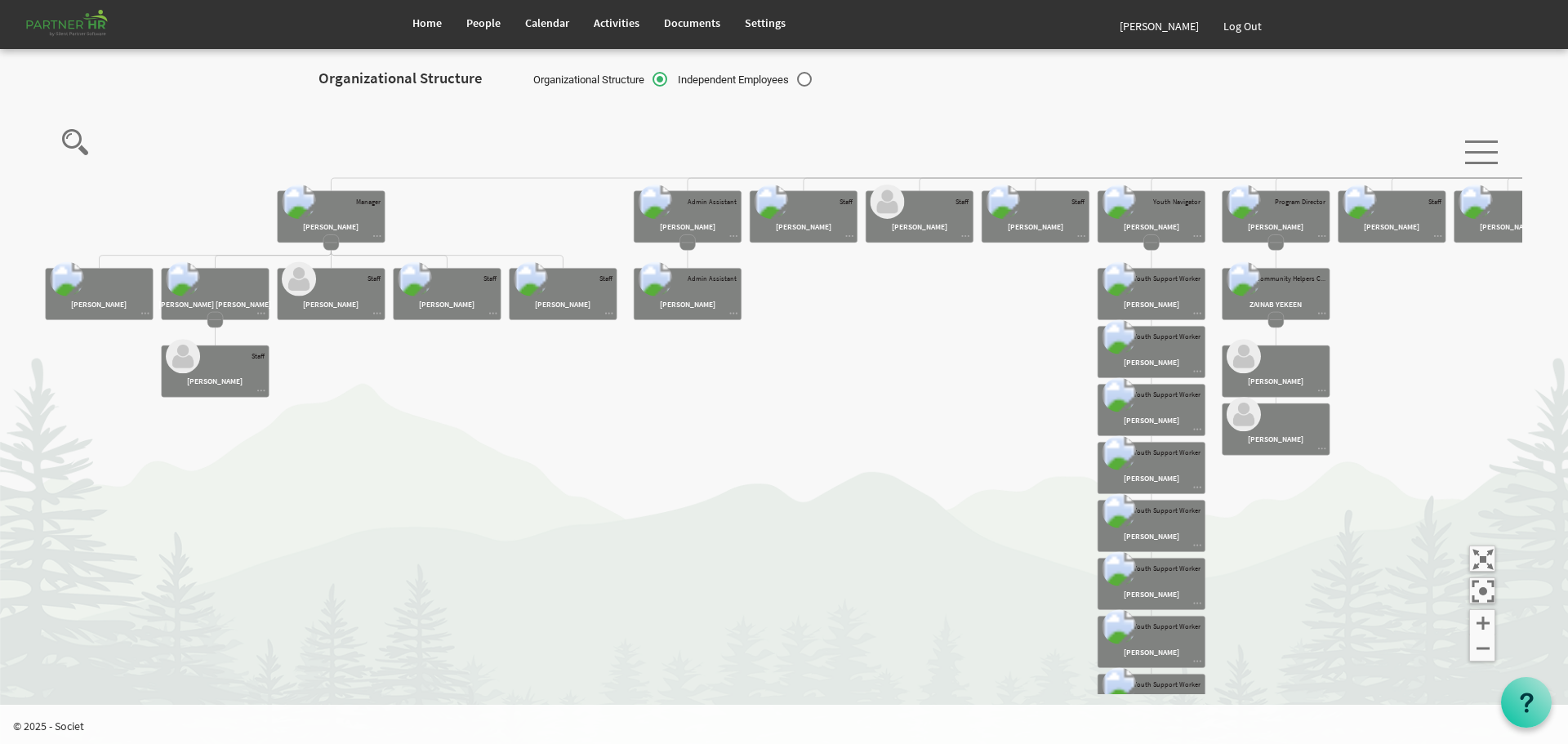
click at [806, 79] on label "Independent Employees" at bounding box center [744, 80] width 134 height 17
click at [670, 76] on input "Independent Employees" at bounding box center [670, 75] width 1 height 1
radio input "true"
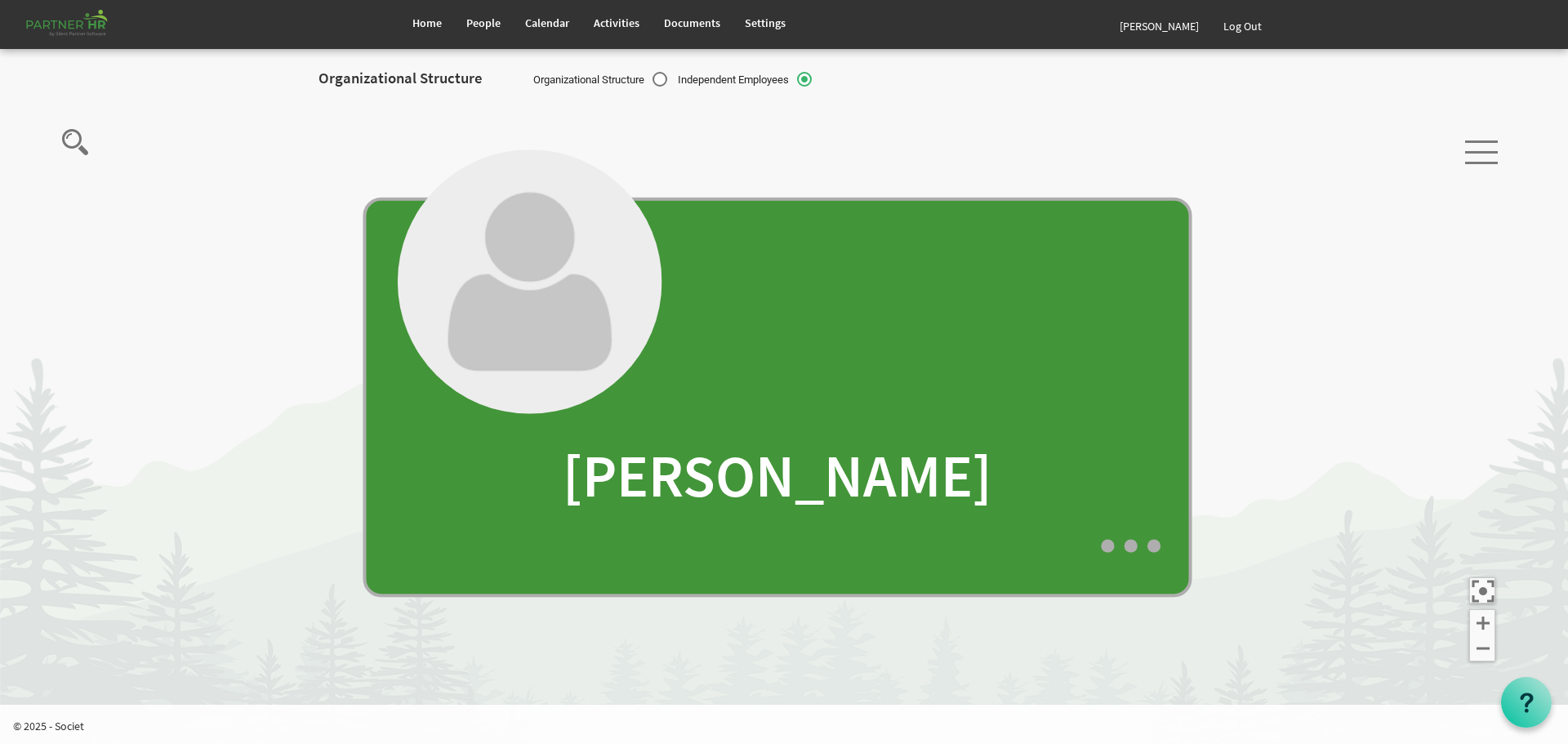
click at [660, 76] on label "Organizational Structure" at bounding box center [600, 80] width 134 height 17
click at [526, 76] on input "Organizational Structure" at bounding box center [525, 75] width 1 height 1
radio input "true"
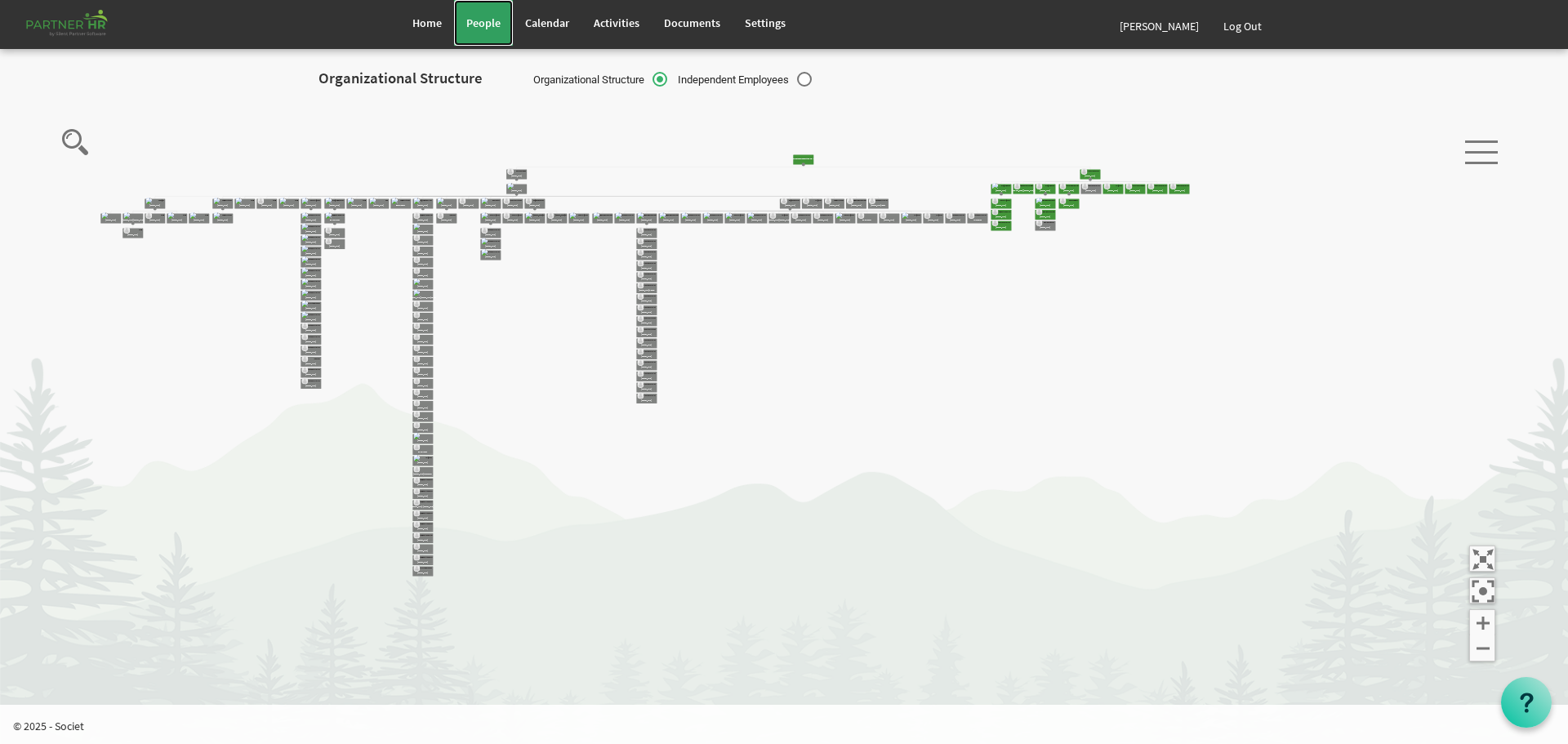
click at [477, 17] on span "People" at bounding box center [483, 23] width 34 height 15
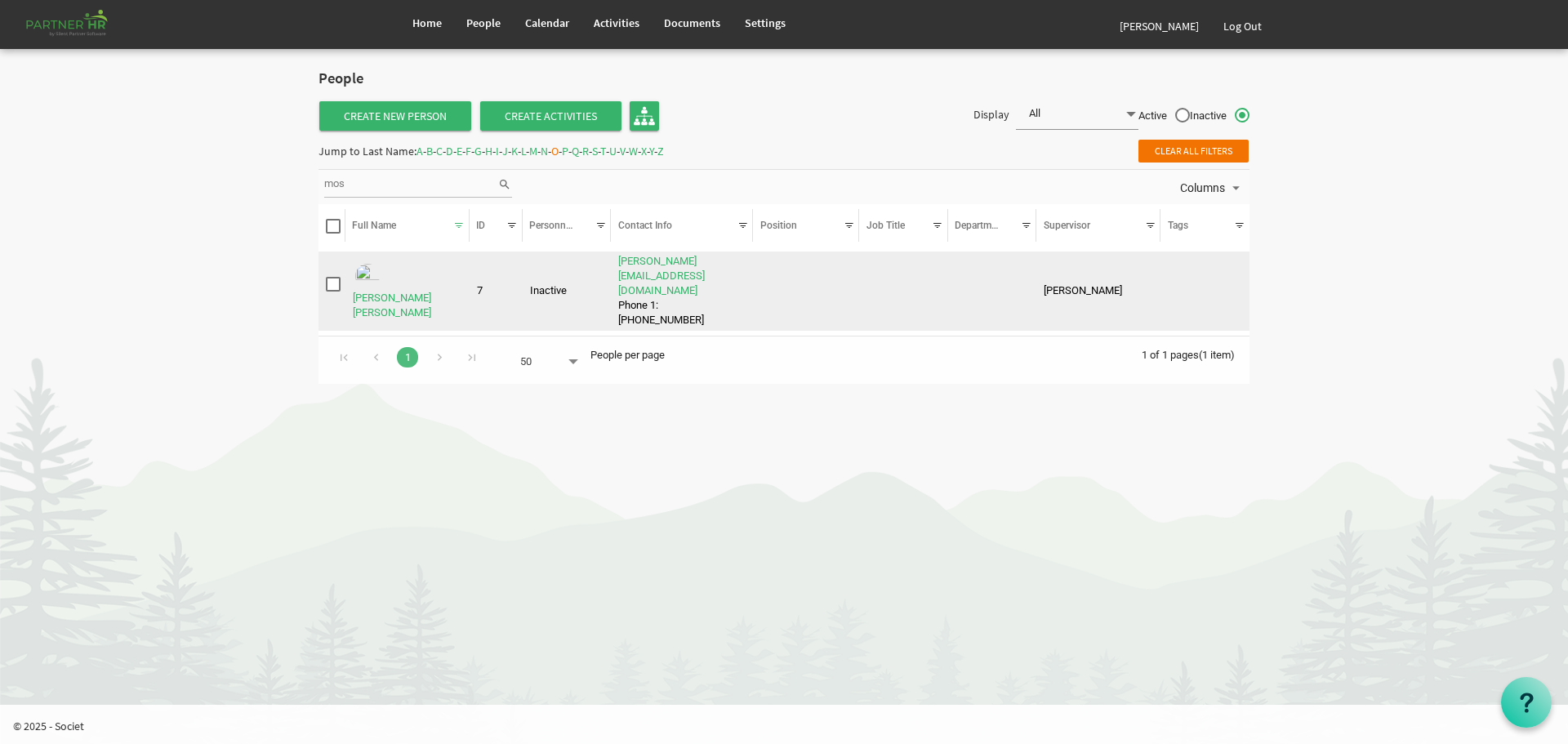
click at [1078, 273] on td "[PERSON_NAME]" at bounding box center [1098, 291] width 124 height 80
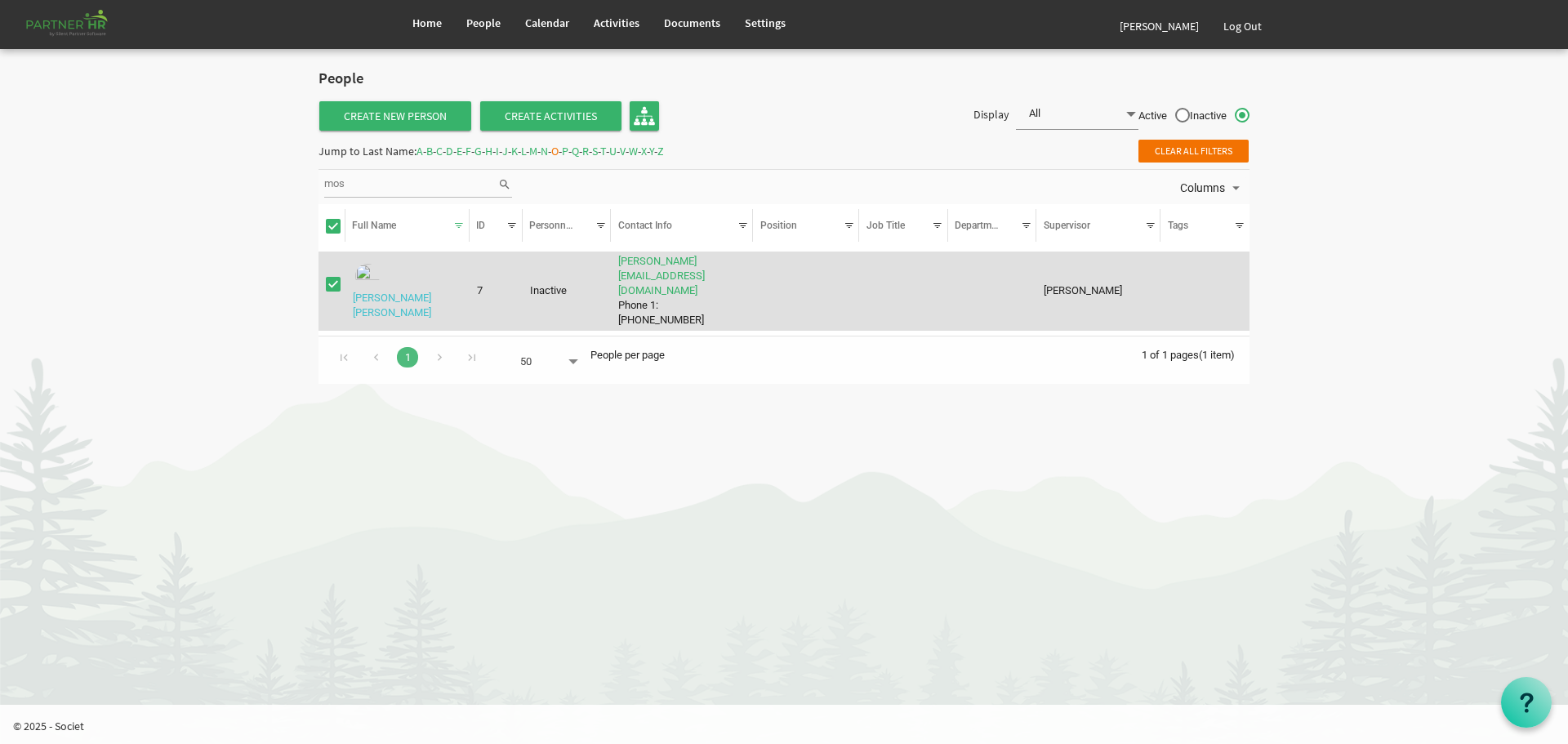
click at [407, 291] on link "[PERSON_NAME] [PERSON_NAME]" at bounding box center [392, 304] width 79 height 27
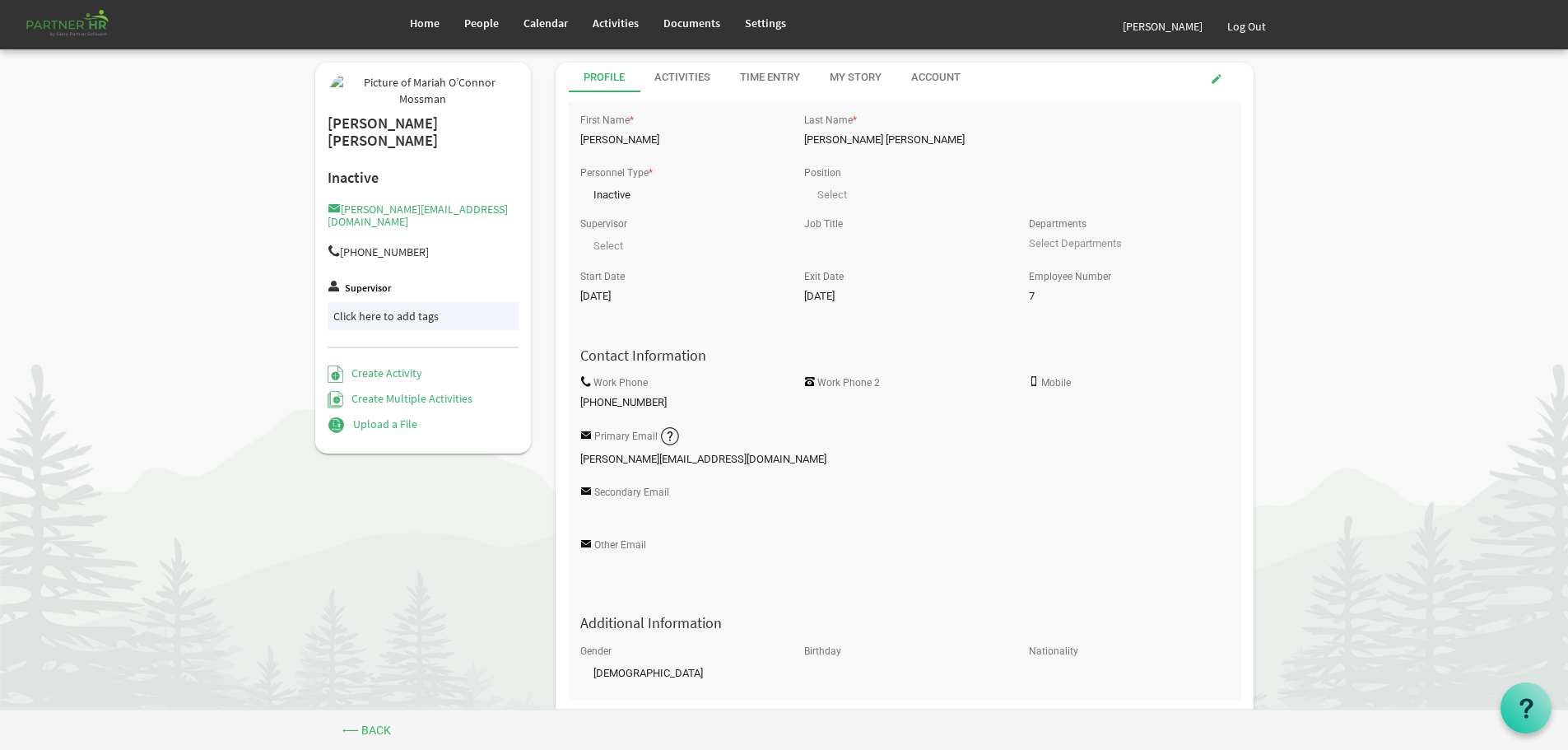
click at [609, 228] on label "Supervisor" at bounding box center [603, 224] width 47 height 11
click at [609, 232] on input "Supervisor" at bounding box center [680, 246] width 199 height 29
click at [610, 242] on span "null" at bounding box center [680, 243] width 199 height 23
click at [1213, 75] on span at bounding box center [1216, 79] width 12 height 12
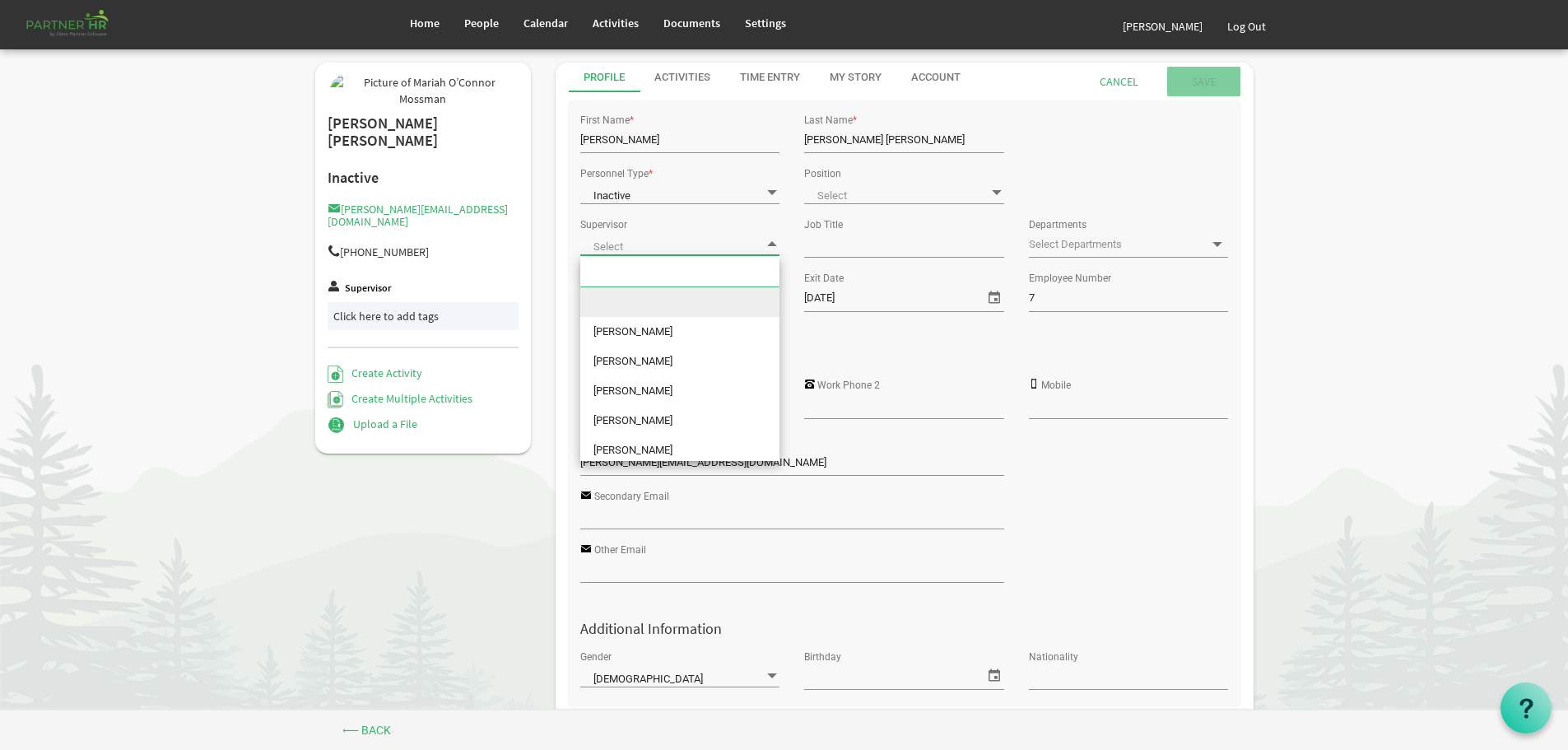
click at [770, 241] on span at bounding box center [772, 243] width 15 height 16
click at [700, 269] on input "text" at bounding box center [664, 271] width 170 height 29
click at [678, 245] on span "null" at bounding box center [680, 244] width 199 height 23
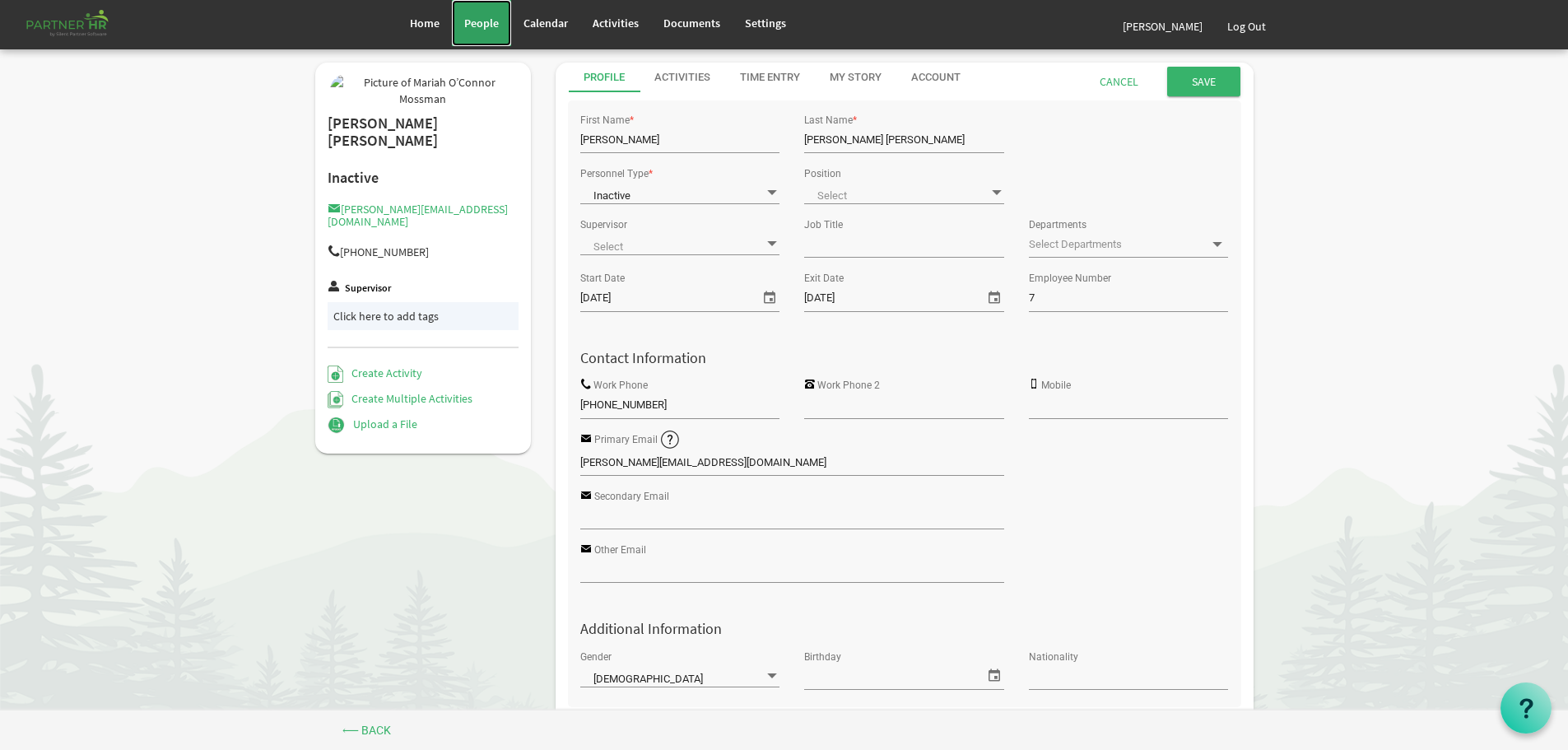
click at [477, 20] on span "People" at bounding box center [481, 23] width 34 height 15
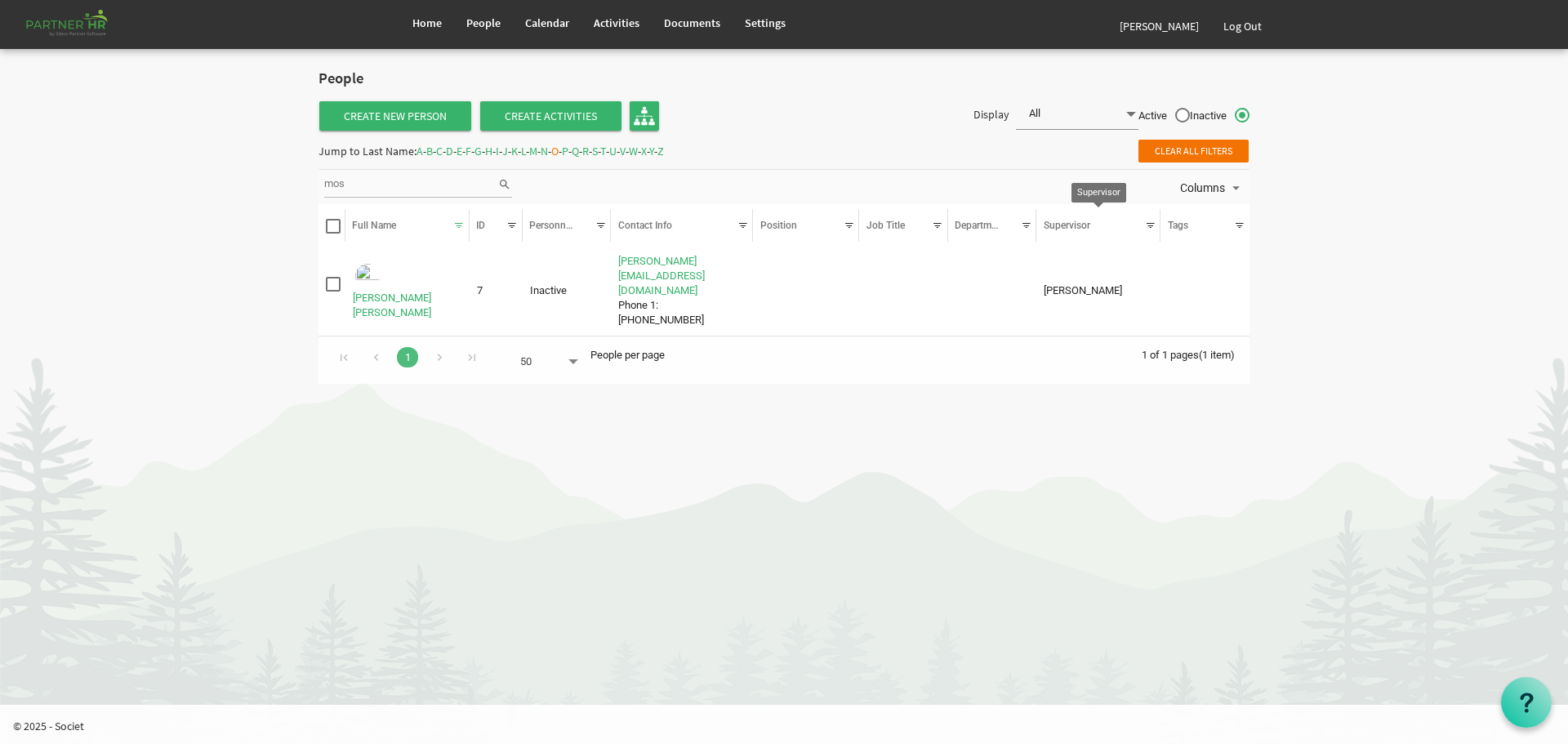
click at [1151, 224] on div at bounding box center [1151, 226] width 18 height 18
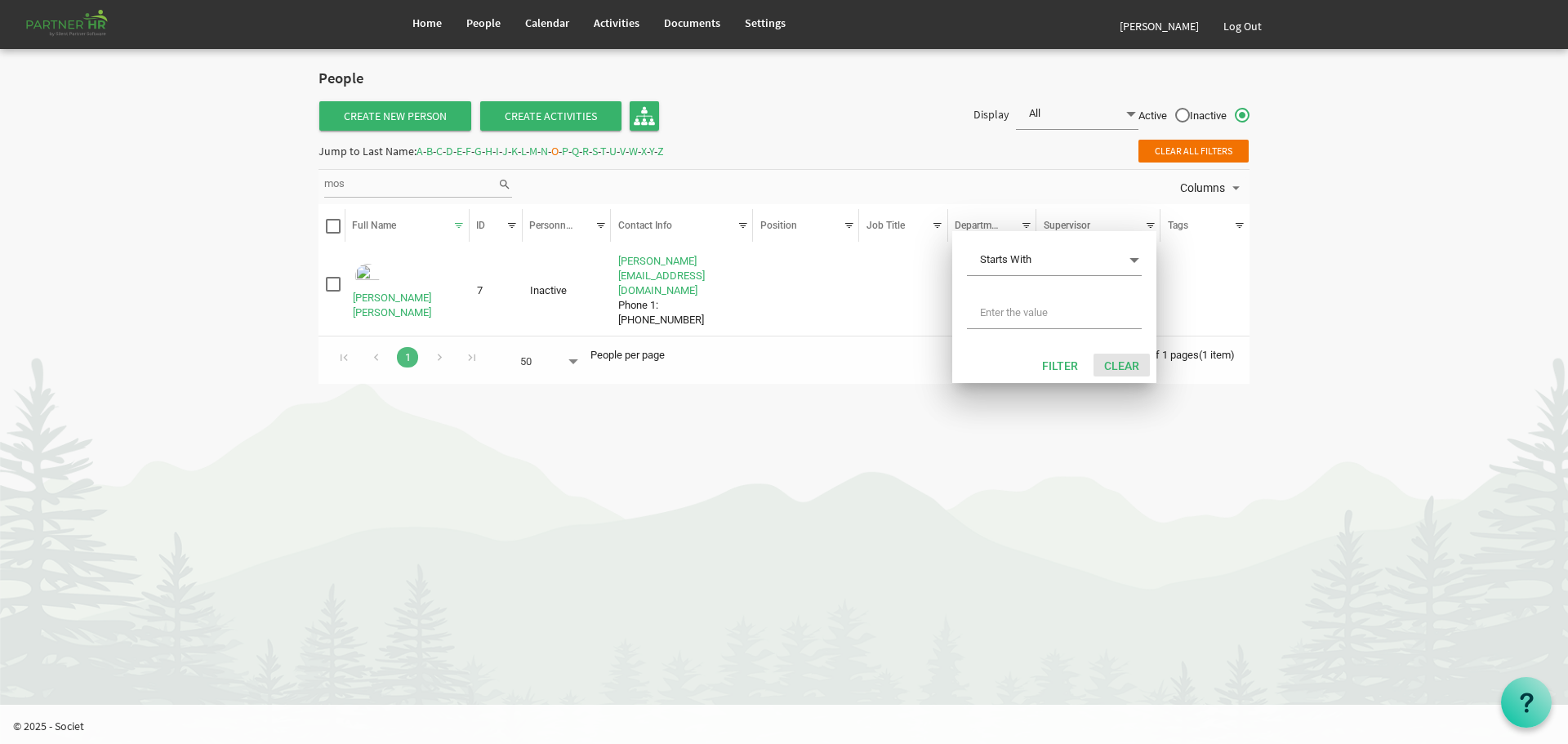
click at [1120, 367] on button "Clear" at bounding box center [1122, 365] width 56 height 23
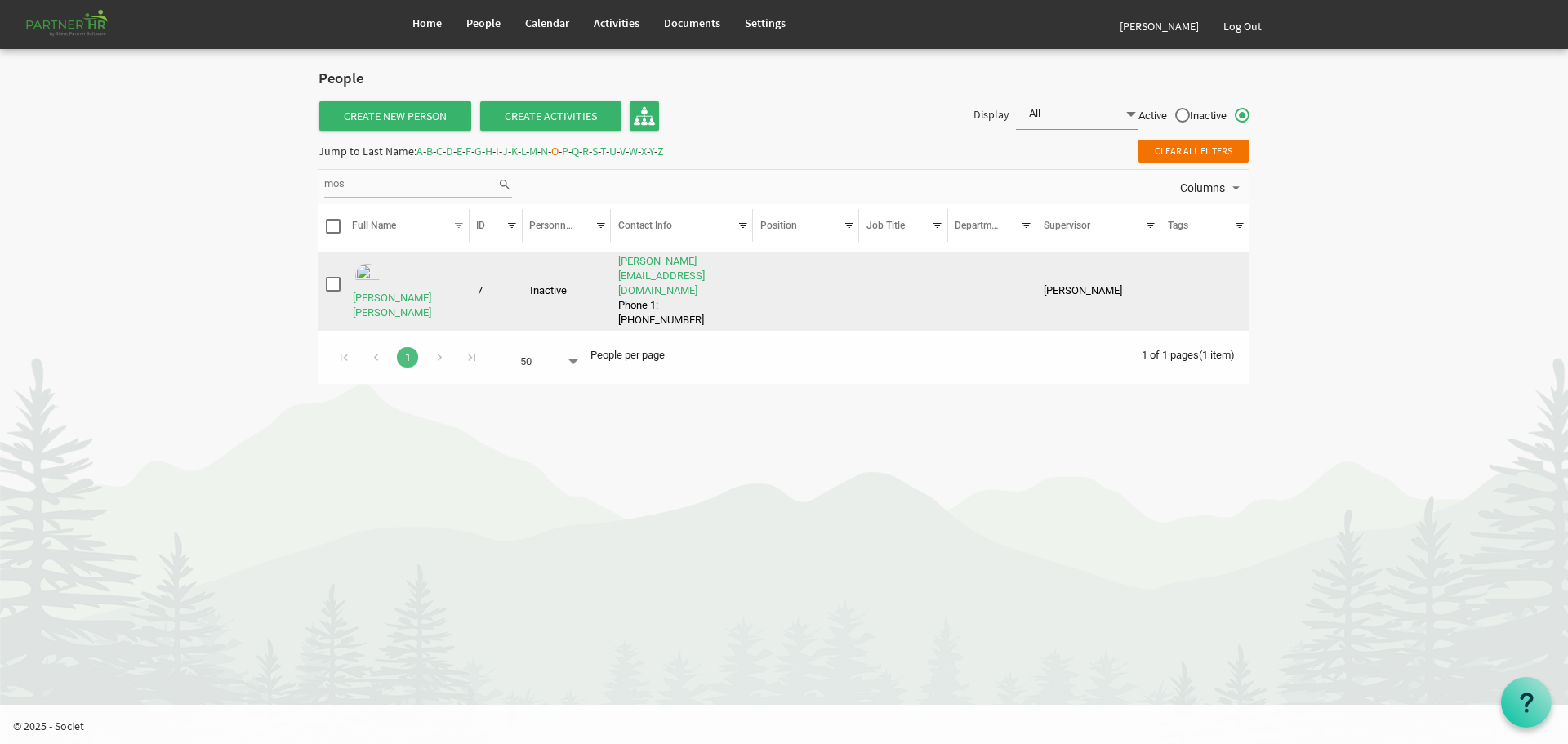
click at [1090, 277] on td "Wilson, Wayne" at bounding box center [1098, 291] width 124 height 80
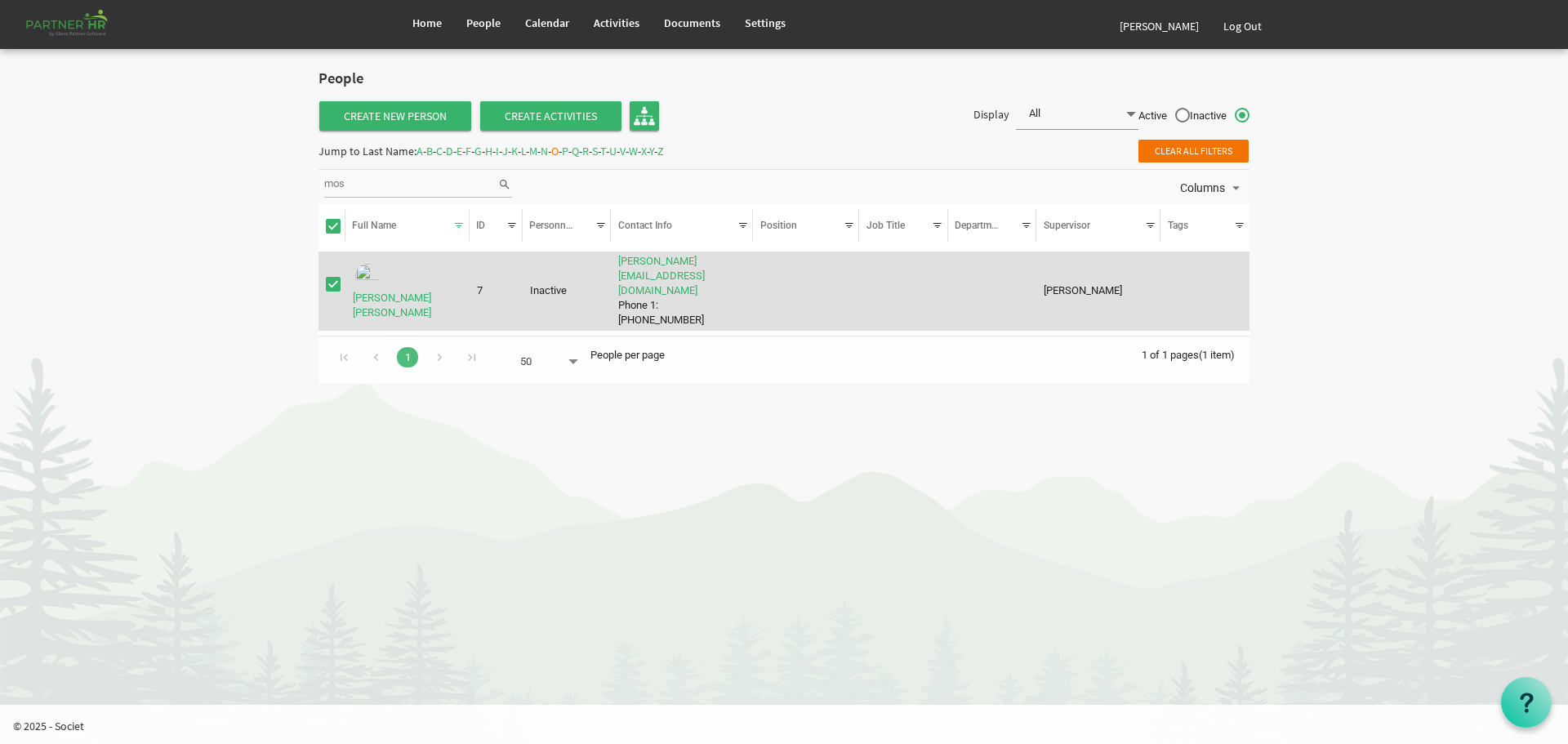
click at [1096, 279] on td "[PERSON_NAME]" at bounding box center [1098, 291] width 124 height 80
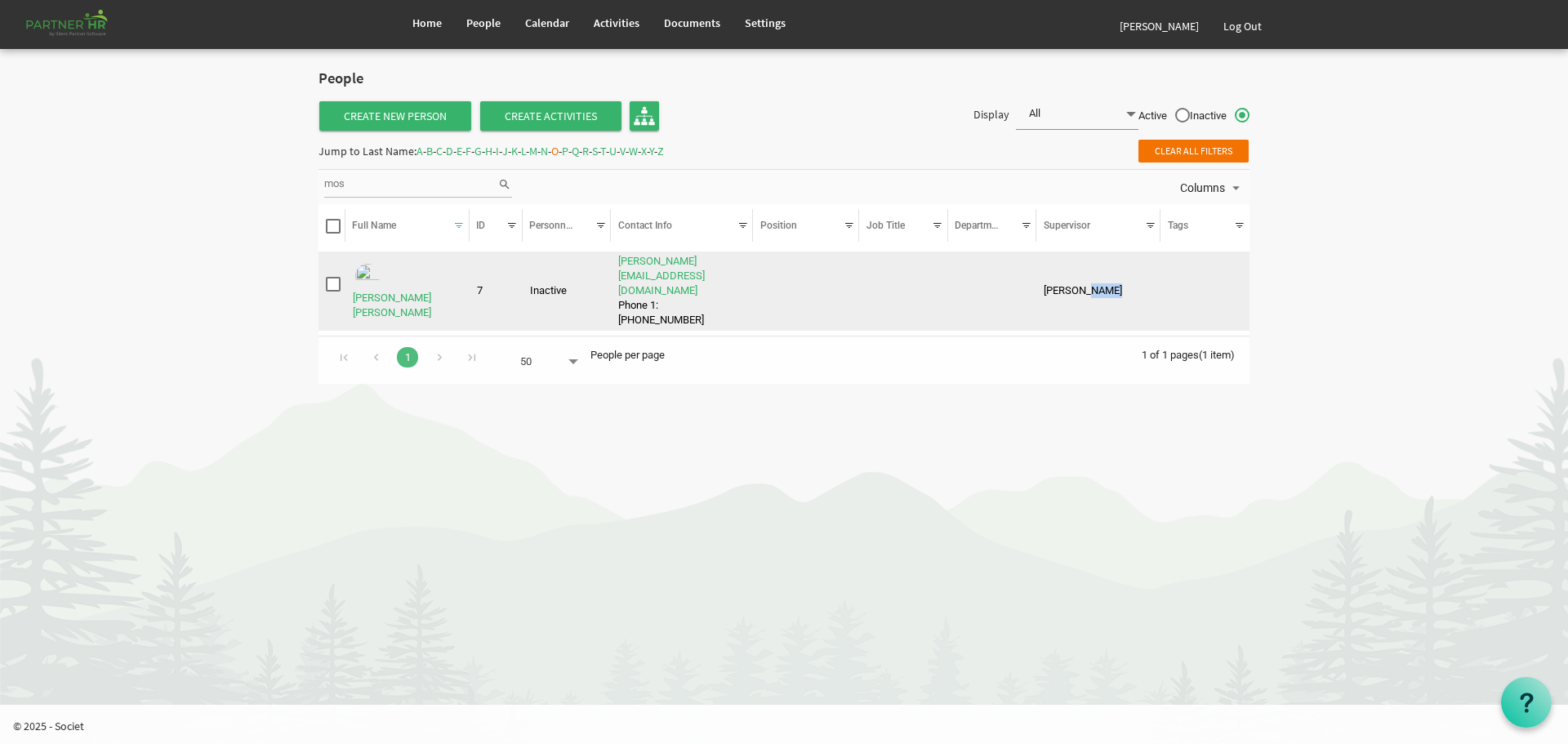
click at [1096, 279] on td "[PERSON_NAME]" at bounding box center [1098, 291] width 124 height 80
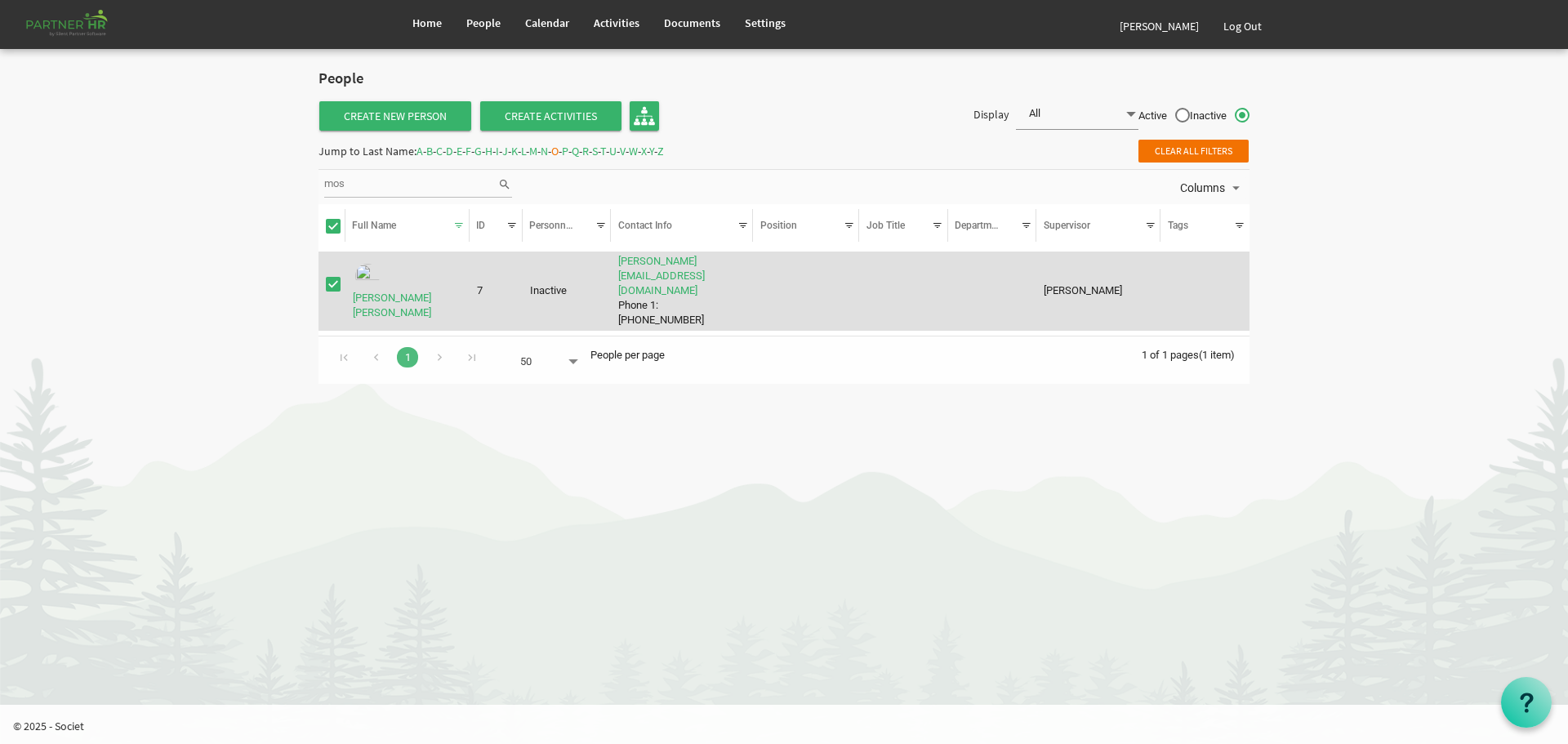
click at [1065, 281] on td "[PERSON_NAME]" at bounding box center [1098, 291] width 124 height 80
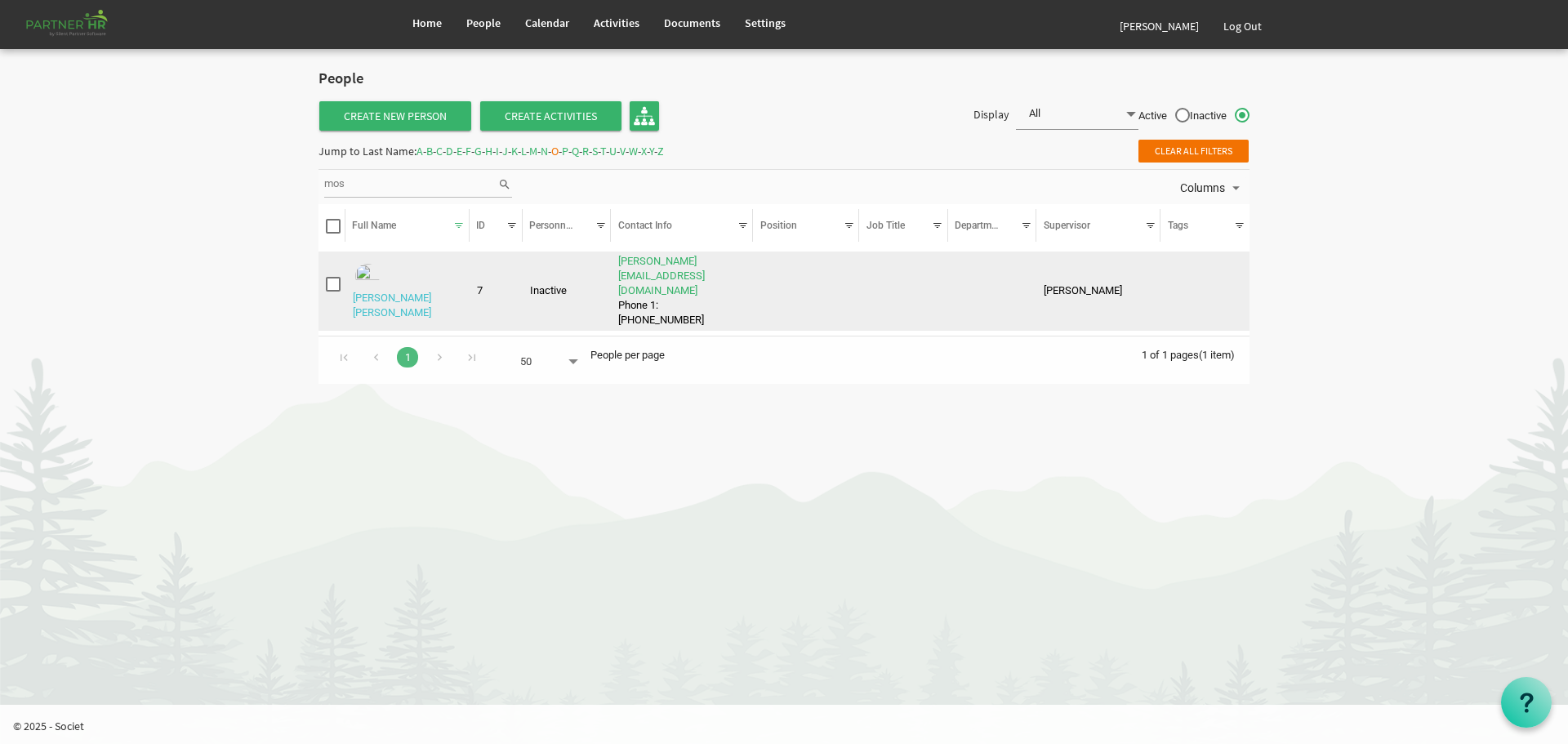
click at [409, 291] on link "[PERSON_NAME] [PERSON_NAME]" at bounding box center [392, 304] width 79 height 27
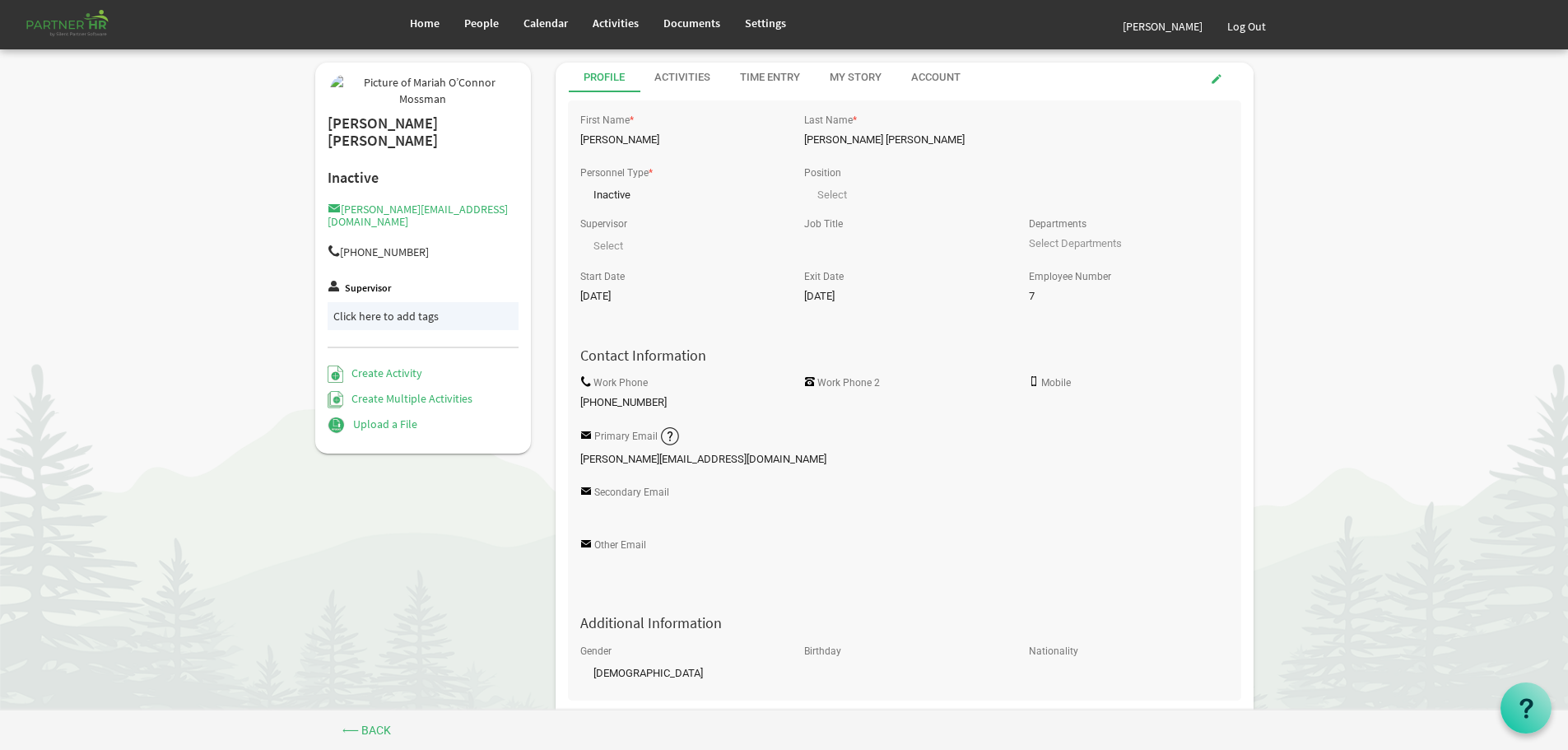
click at [366, 293] on label "Supervisor" at bounding box center [368, 288] width 46 height 11
click at [384, 324] on div "Click here to add tags" at bounding box center [424, 316] width 181 height 17
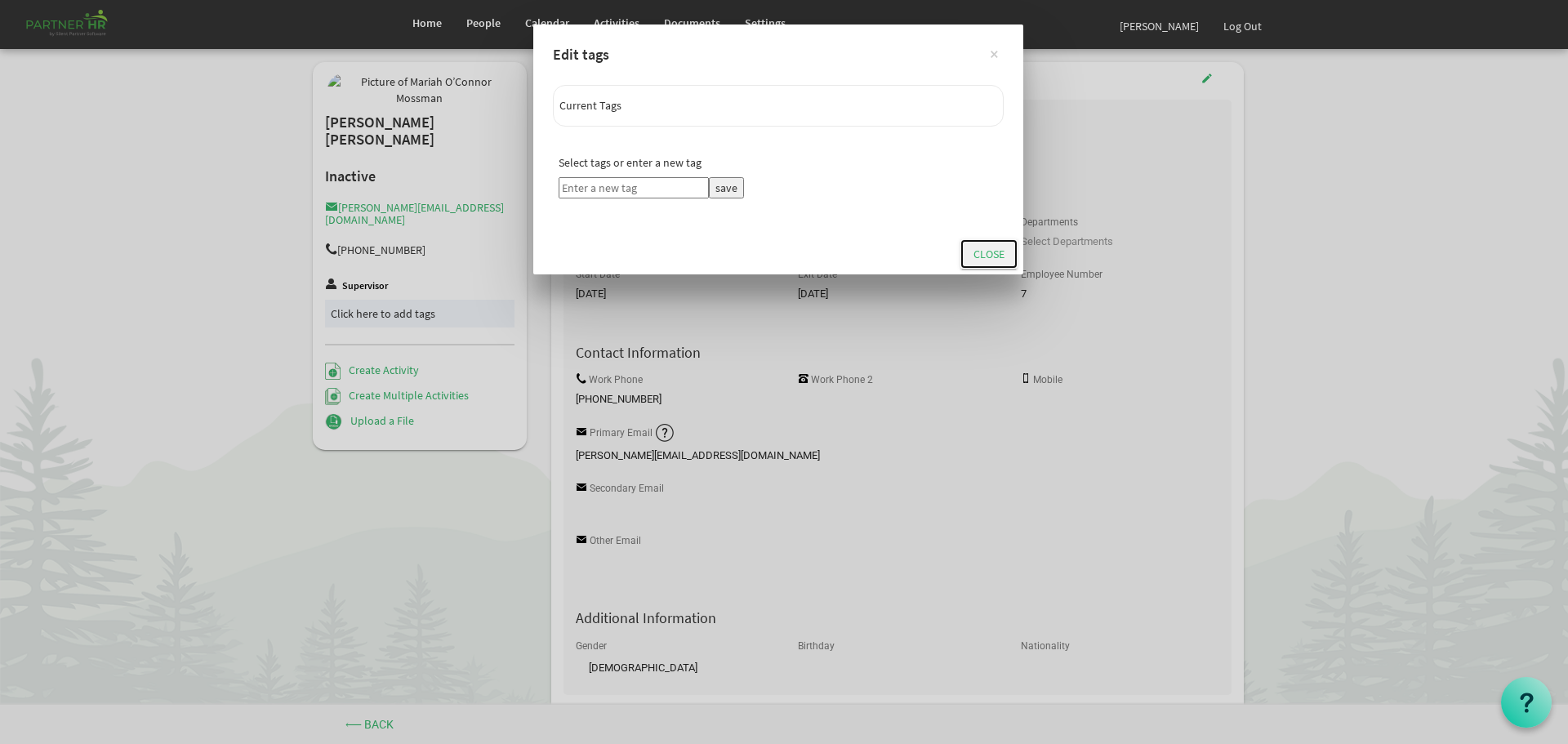
click at [986, 252] on button "Close" at bounding box center [989, 253] width 57 height 29
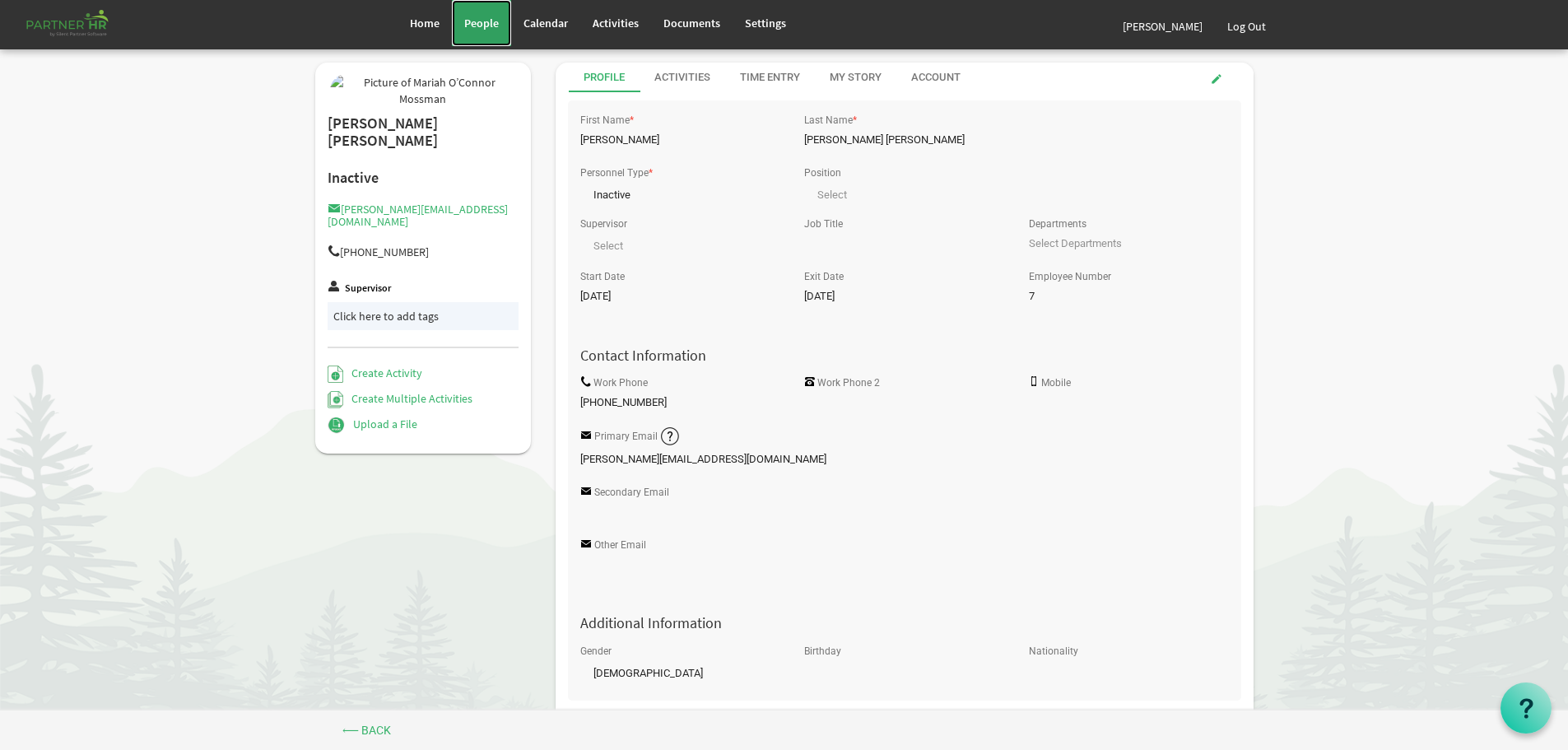
click at [481, 23] on span "People" at bounding box center [481, 23] width 34 height 15
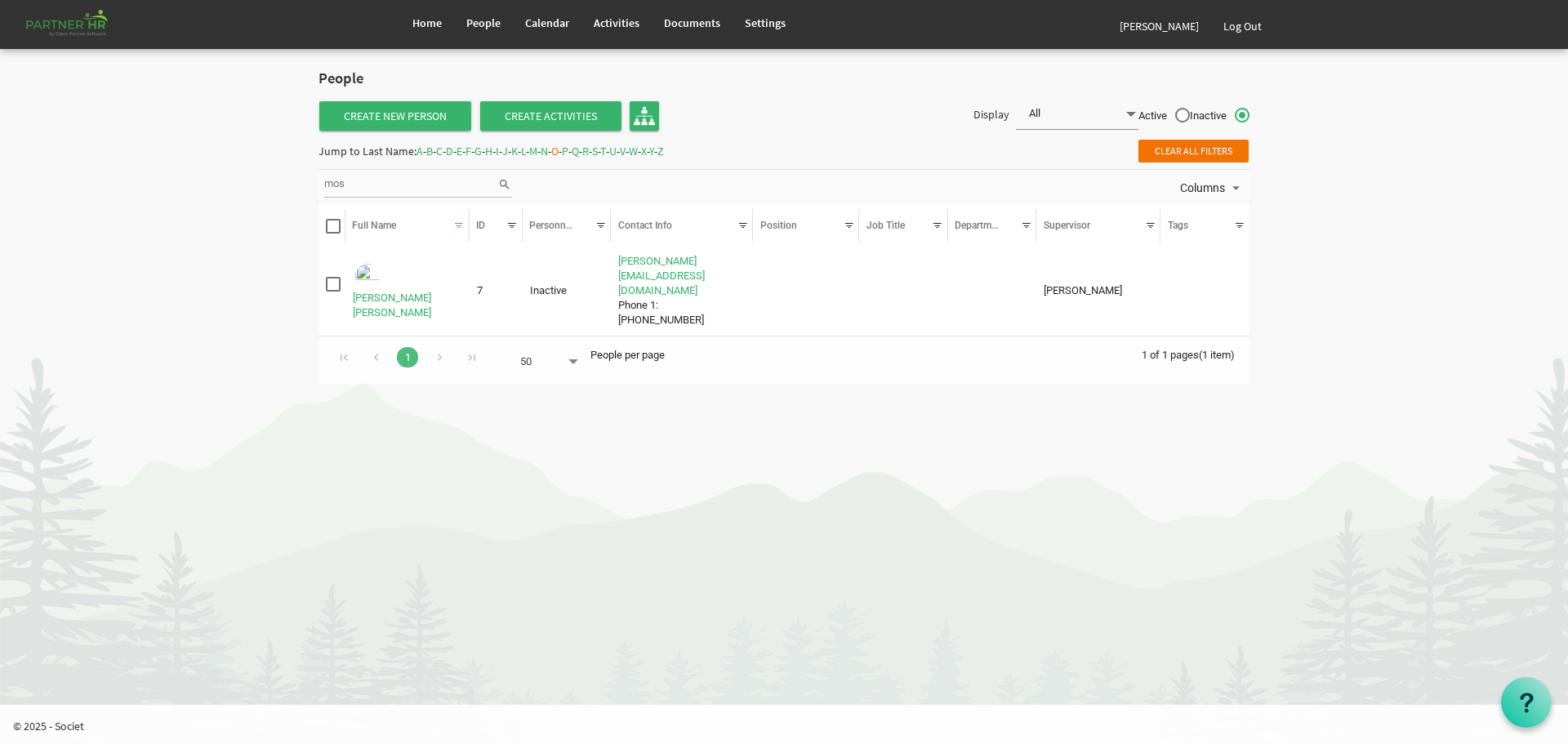
click at [638, 150] on span "W" at bounding box center [633, 151] width 9 height 15
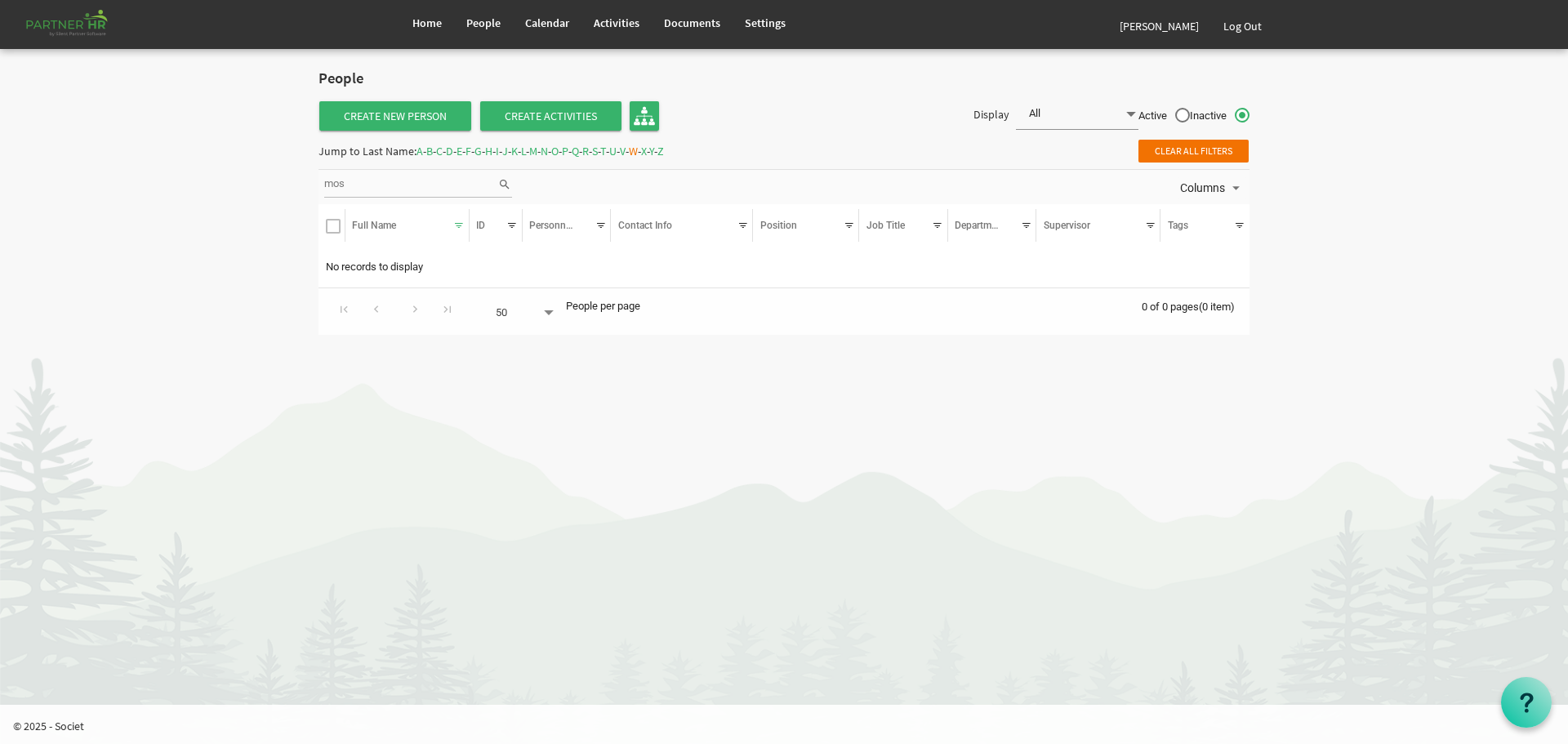
click at [638, 148] on span "W" at bounding box center [633, 151] width 9 height 15
click at [372, 185] on input "mos" at bounding box center [411, 185] width 173 height 25
drag, startPoint x: 372, startPoint y: 185, endPoint x: 258, endPoint y: 173, distance: 114.6
click at [258, 173] on body "Home People Calendar" at bounding box center [784, 175] width 1568 height 351
type input "wilson"
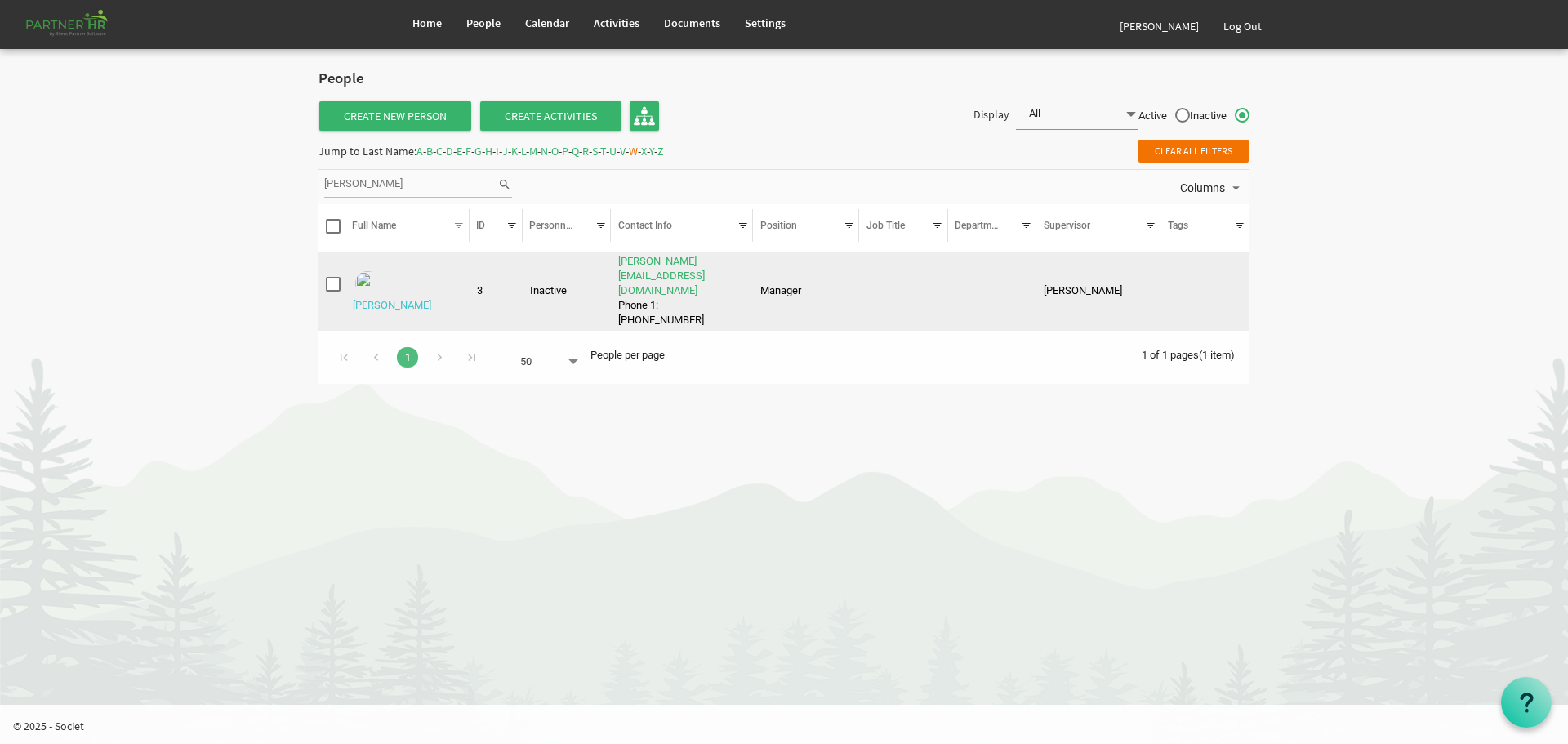
click at [416, 299] on link "Wilson, Wayne" at bounding box center [392, 304] width 79 height 12
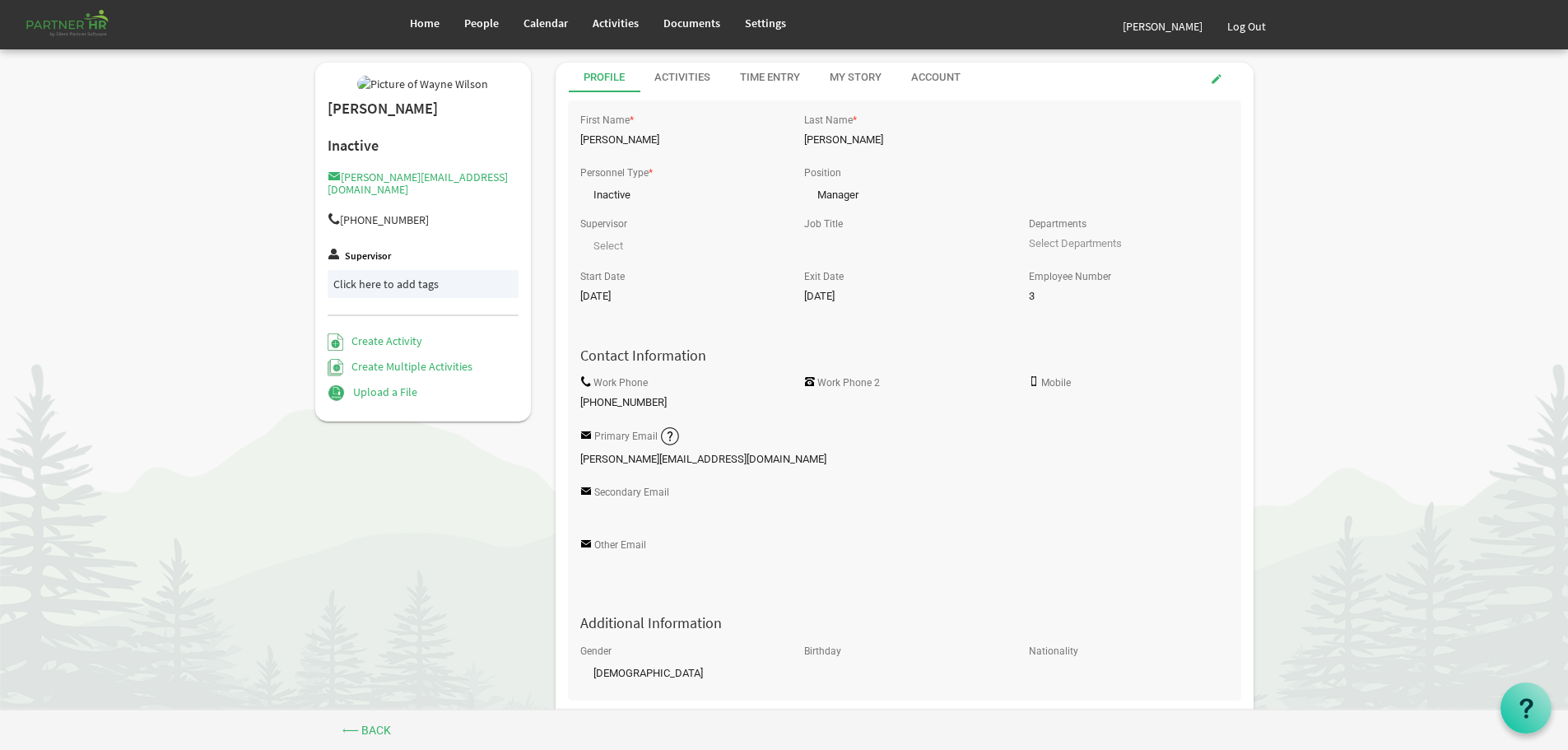
click at [867, 189] on span "Manager Manager" at bounding box center [904, 192] width 199 height 23
click at [841, 191] on span "Manager Manager" at bounding box center [904, 192] width 199 height 23
click at [1216, 79] on span at bounding box center [1216, 79] width 12 height 12
click at [995, 191] on span at bounding box center [996, 192] width 15 height 16
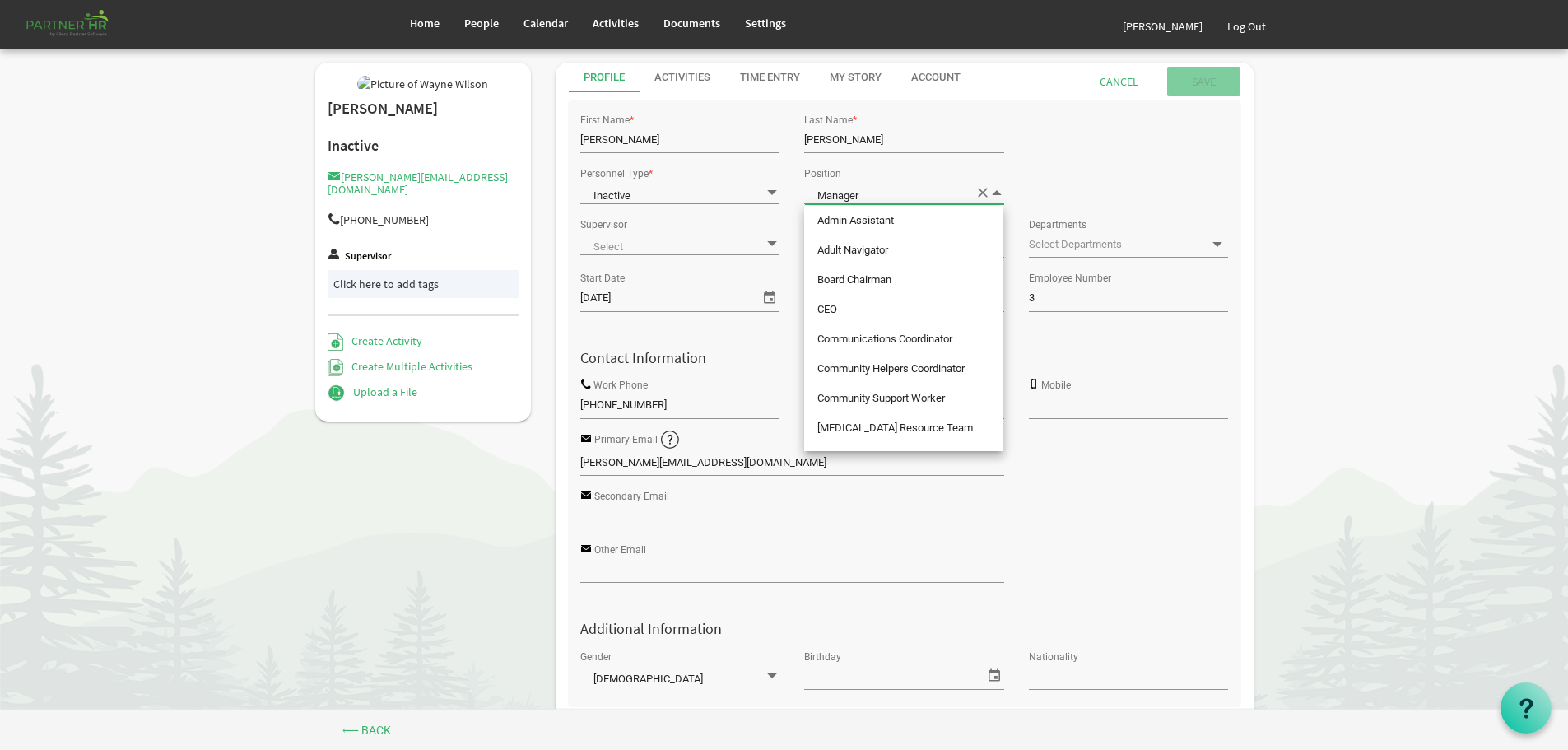
scroll to position [318, 0]
click at [982, 190] on span "Manager" at bounding box center [904, 193] width 199 height 23
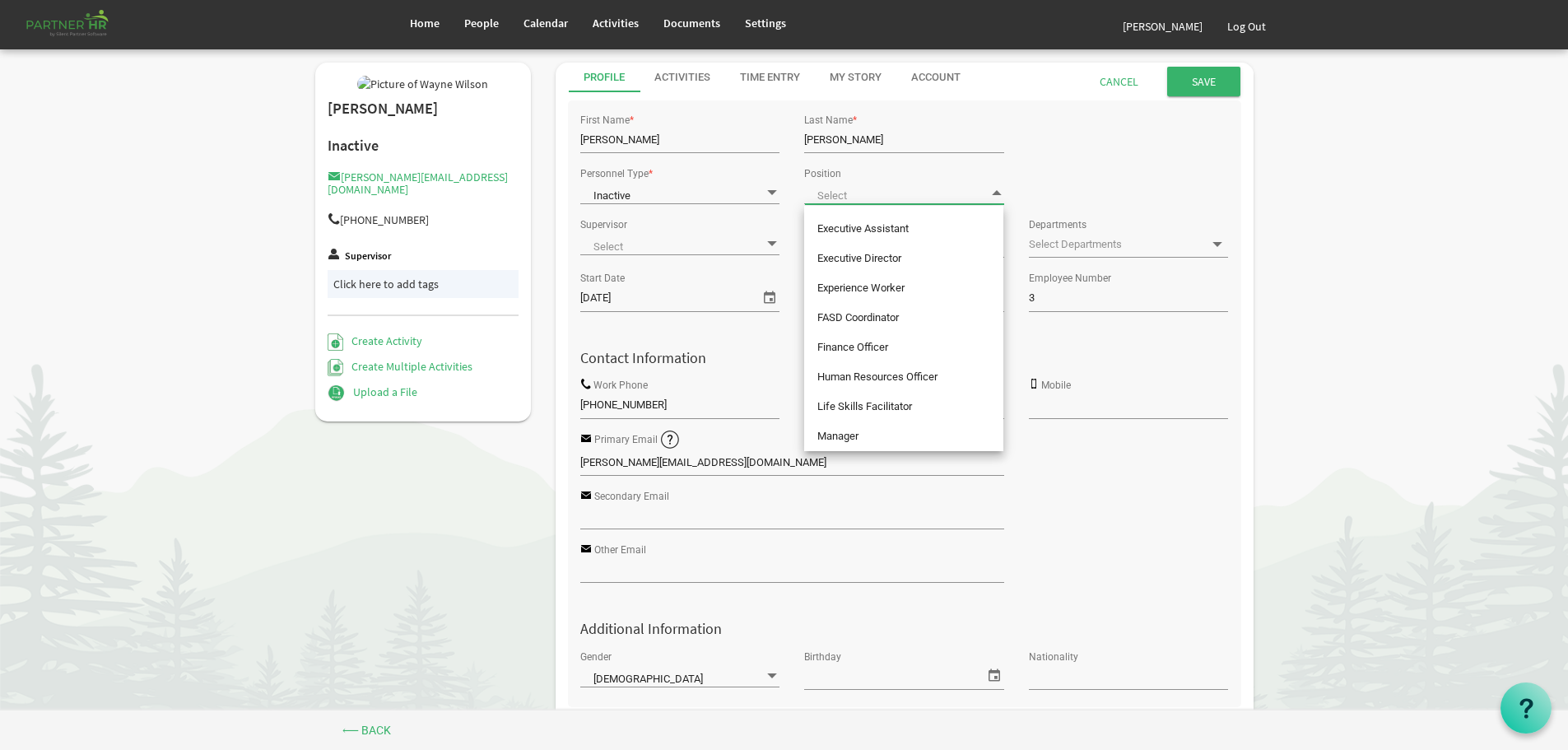
scroll to position [0, 0]
click at [1099, 166] on div "Personnel Type * Inactive Inactive Position" at bounding box center [904, 187] width 673 height 51
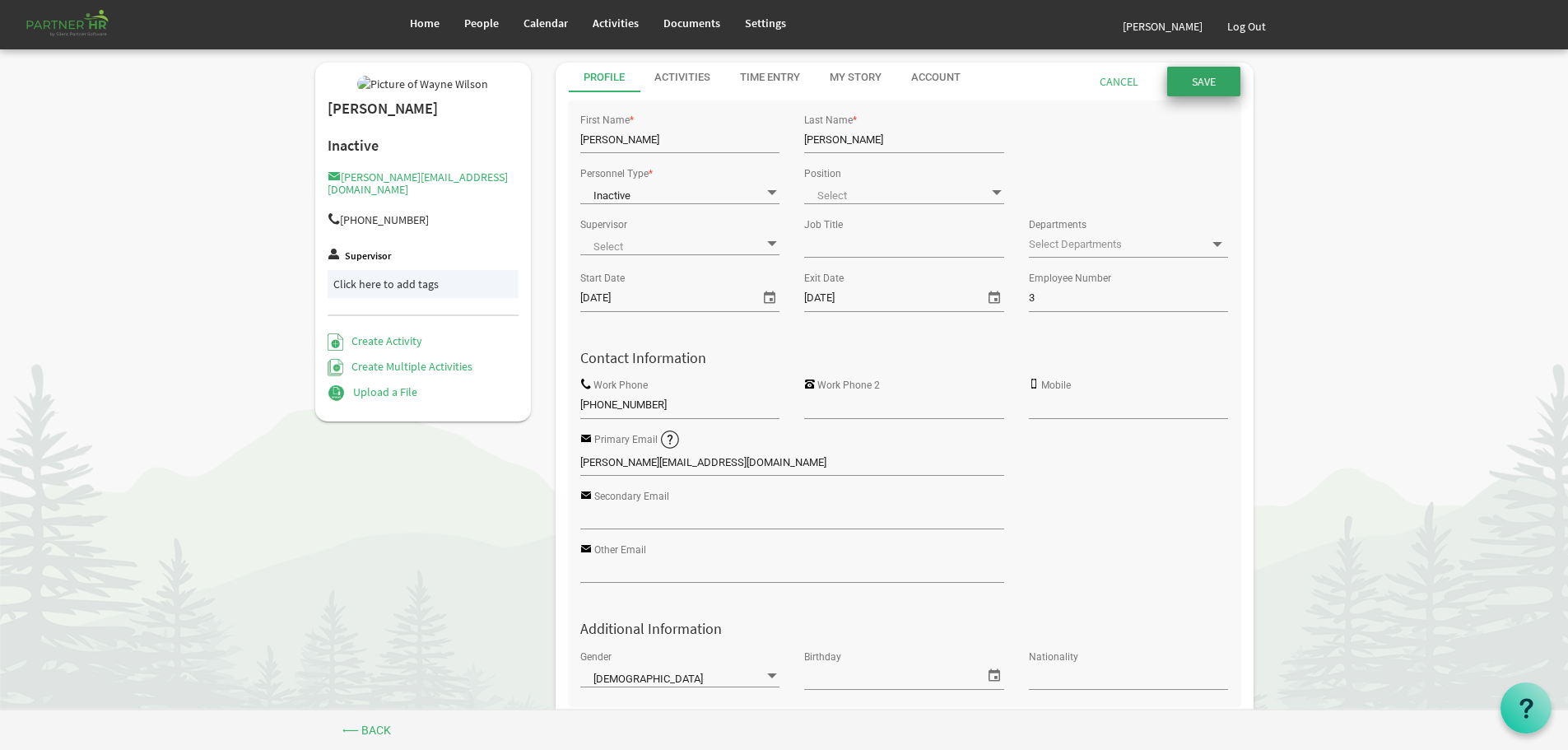
click at [1198, 80] on input "submit" at bounding box center [1204, 81] width 74 height 29
click at [475, 18] on span "People" at bounding box center [481, 23] width 34 height 15
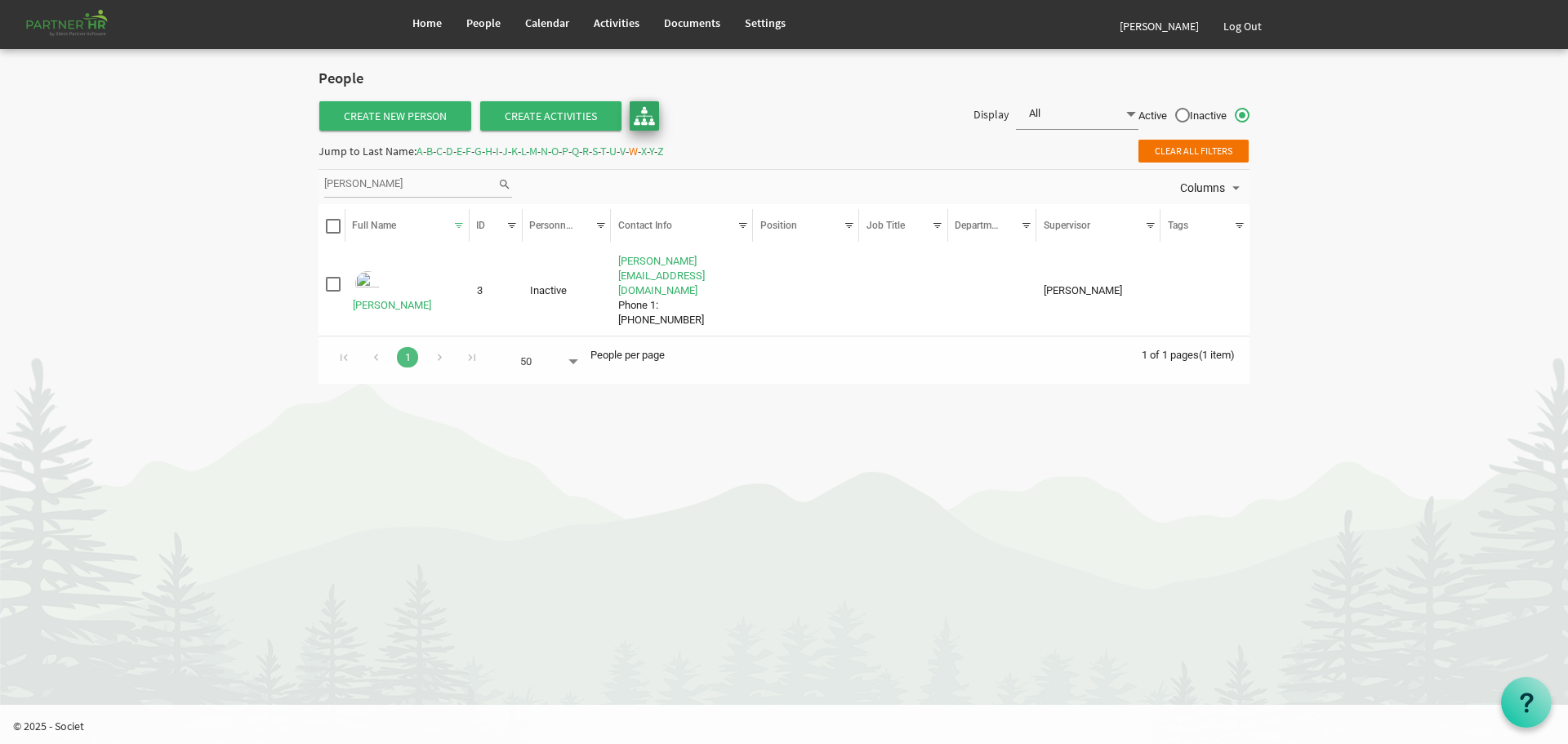
click at [642, 113] on img at bounding box center [645, 116] width 22 height 22
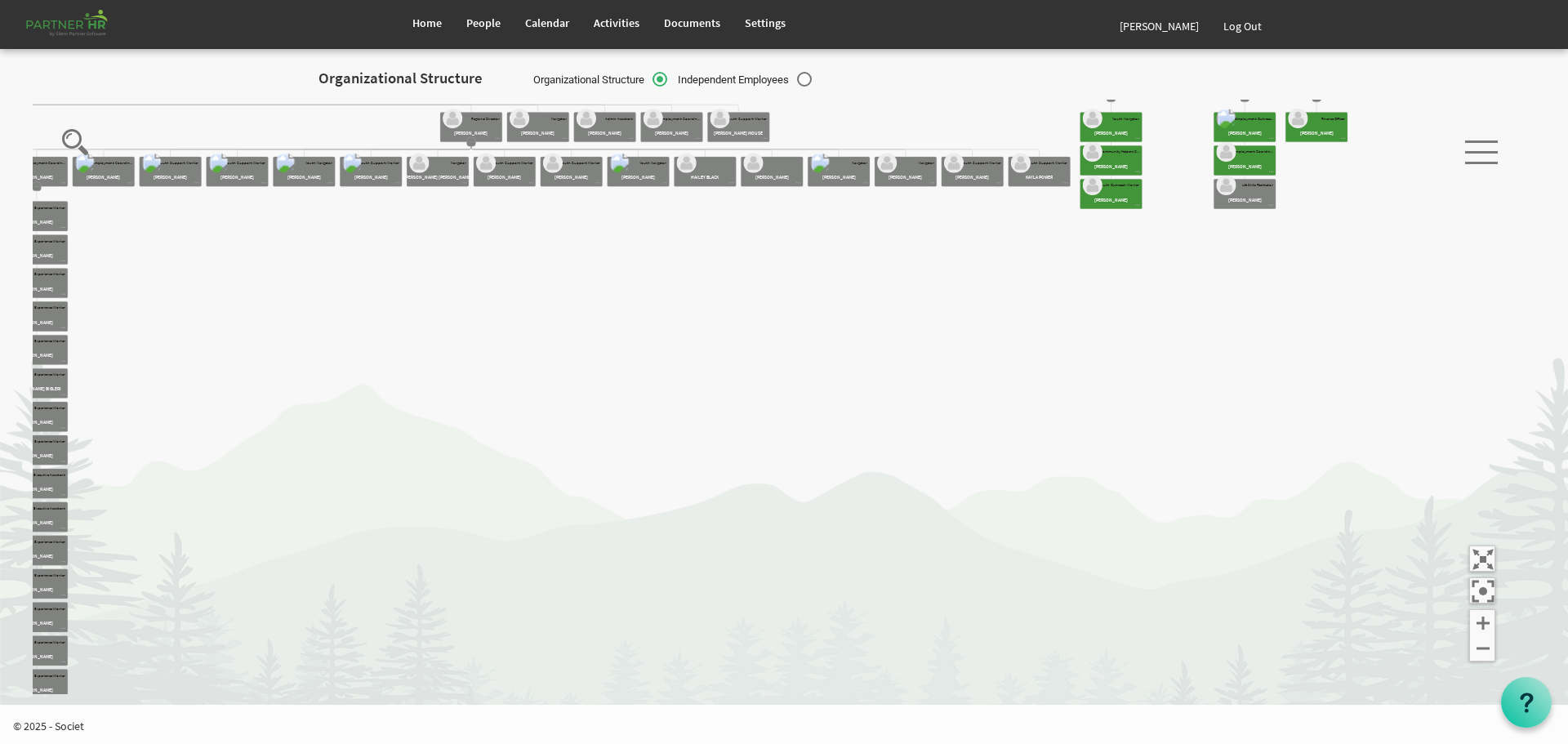
drag, startPoint x: 1270, startPoint y: 231, endPoint x: 1135, endPoint y: 469, distance: 273.6
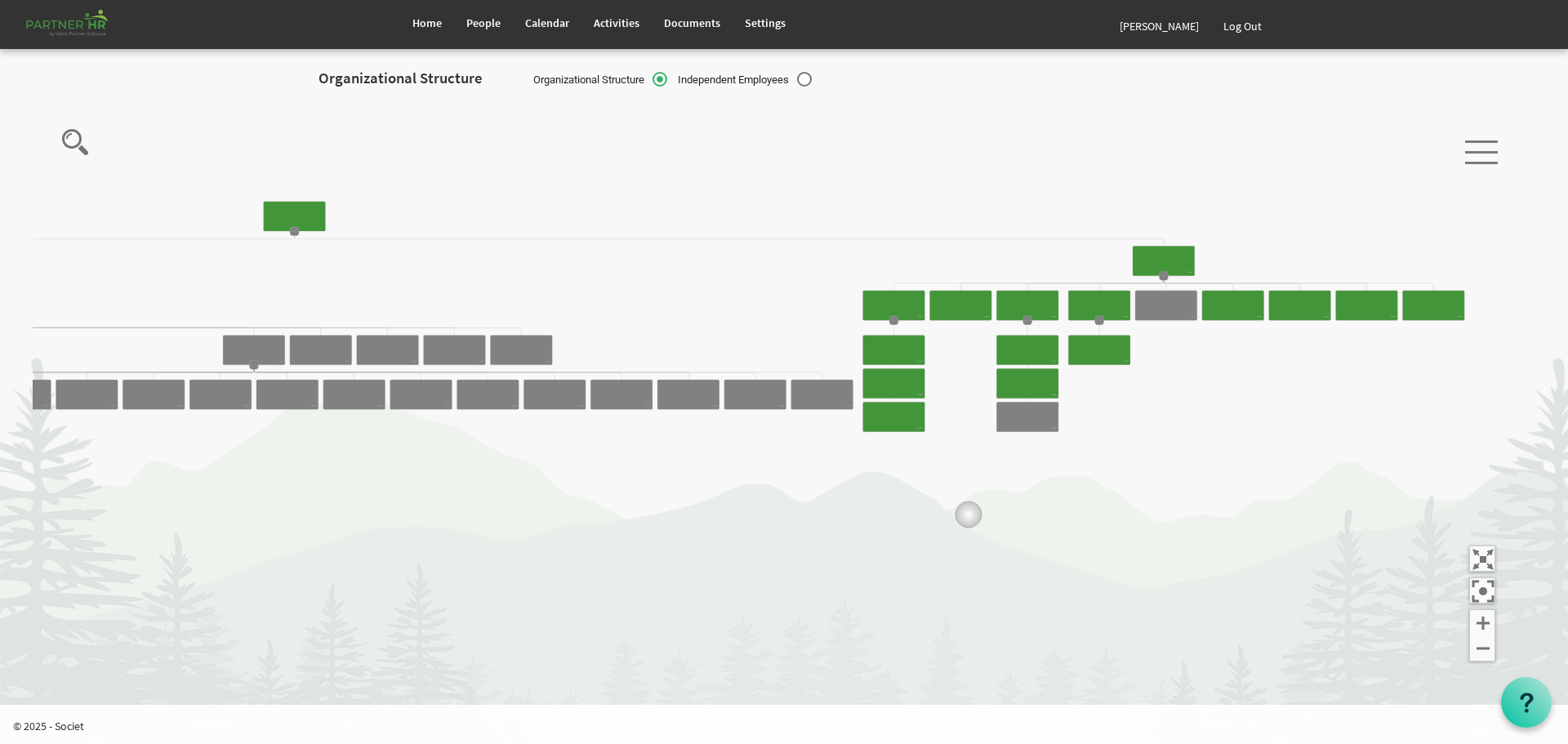
drag, startPoint x: 1186, startPoint y: 291, endPoint x: 918, endPoint y: 536, distance: 363.1
click at [916, 537] on icon "Camrose Open Door Association Camrose Open Door Associat... James Cardiff Board…" at bounding box center [777, 397] width 1490 height 596
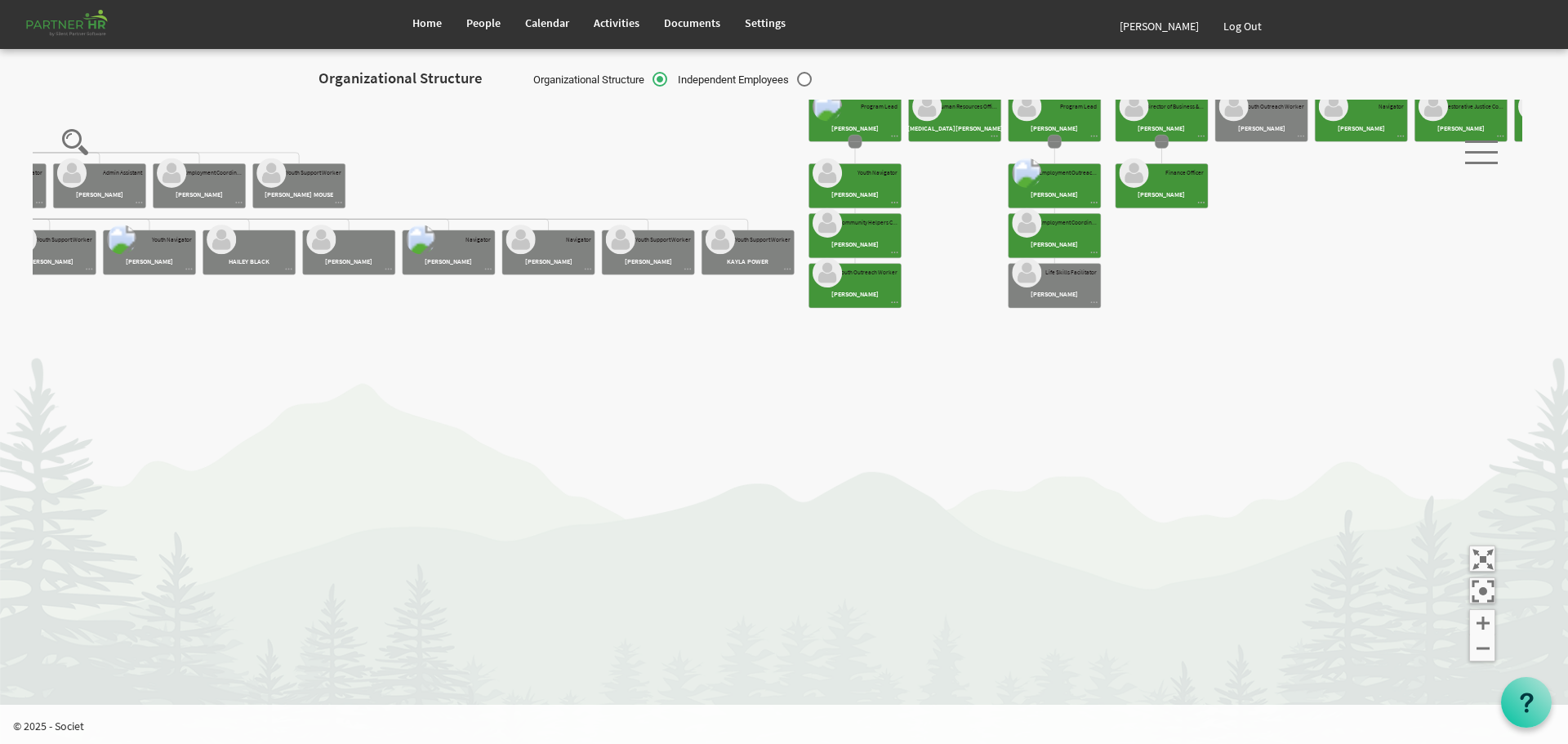
drag, startPoint x: 1182, startPoint y: 291, endPoint x: 1166, endPoint y: 372, distance: 82.6
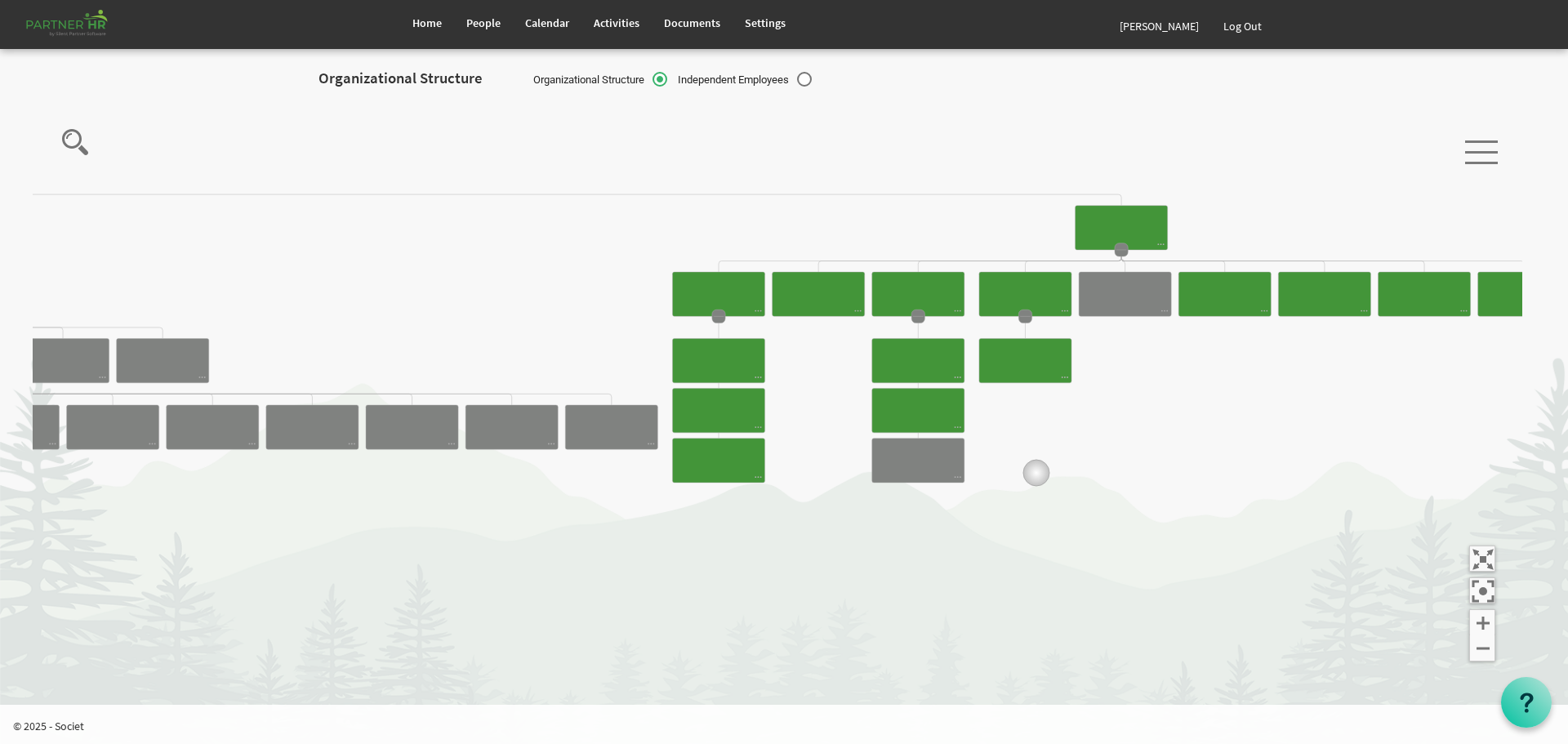
drag, startPoint x: 1173, startPoint y: 298, endPoint x: 966, endPoint y: 500, distance: 289.2
click at [966, 500] on icon "Camrose Open Door Association Camrose Open Door Associat... James Cardiff Board…" at bounding box center [777, 397] width 1490 height 596
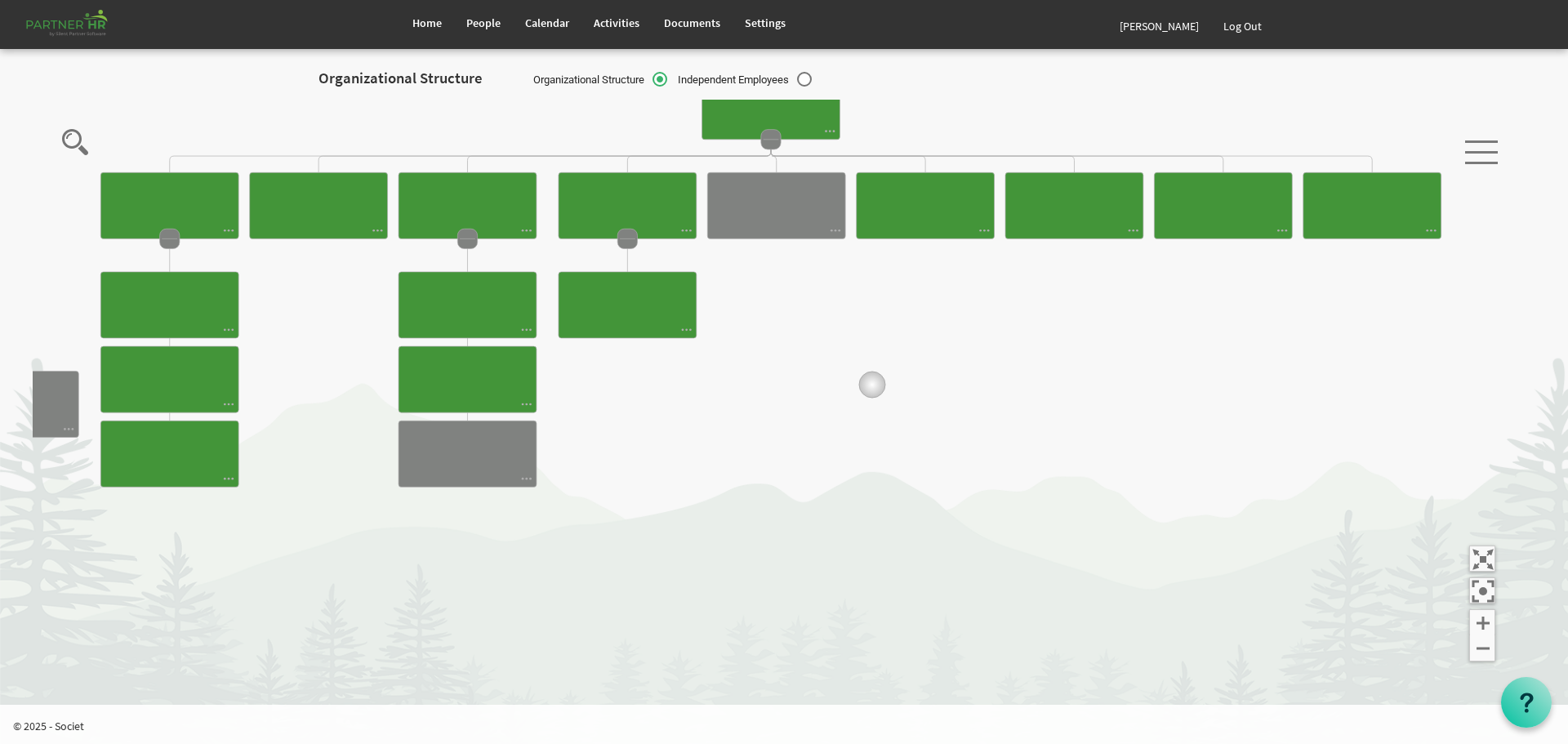
drag, startPoint x: 1147, startPoint y: 373, endPoint x: 829, endPoint y: 385, distance: 318.2
click at [829, 385] on icon "Camrose Open Door Association Camrose Open Door Associat... James Cardiff Board…" at bounding box center [777, 397] width 1490 height 596
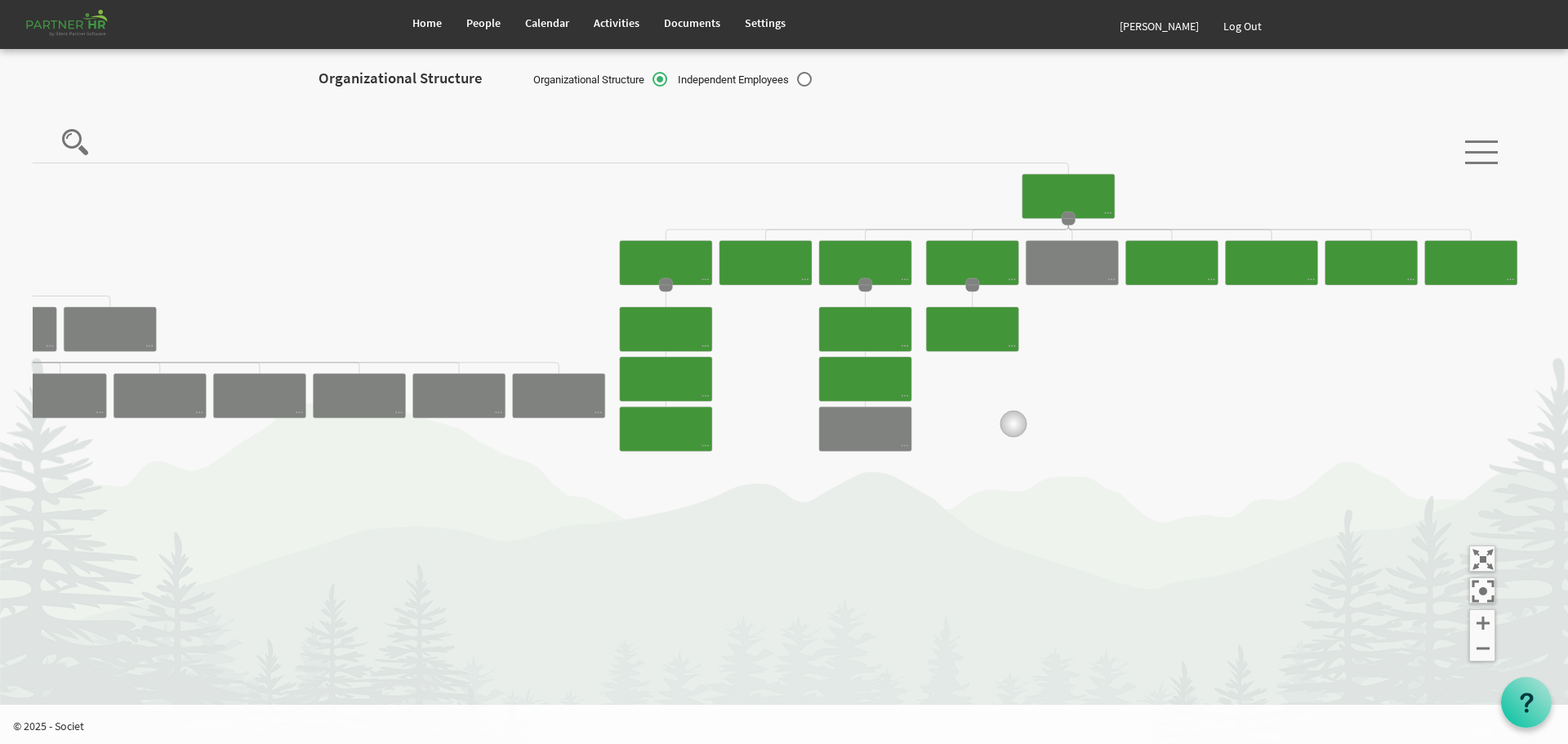
drag, startPoint x: 851, startPoint y: 425, endPoint x: 1015, endPoint y: 424, distance: 164.0
click at [1015, 424] on icon "Camrose Open Door Association Camrose Open Door Associat... James Cardiff Board…" at bounding box center [777, 397] width 1490 height 596
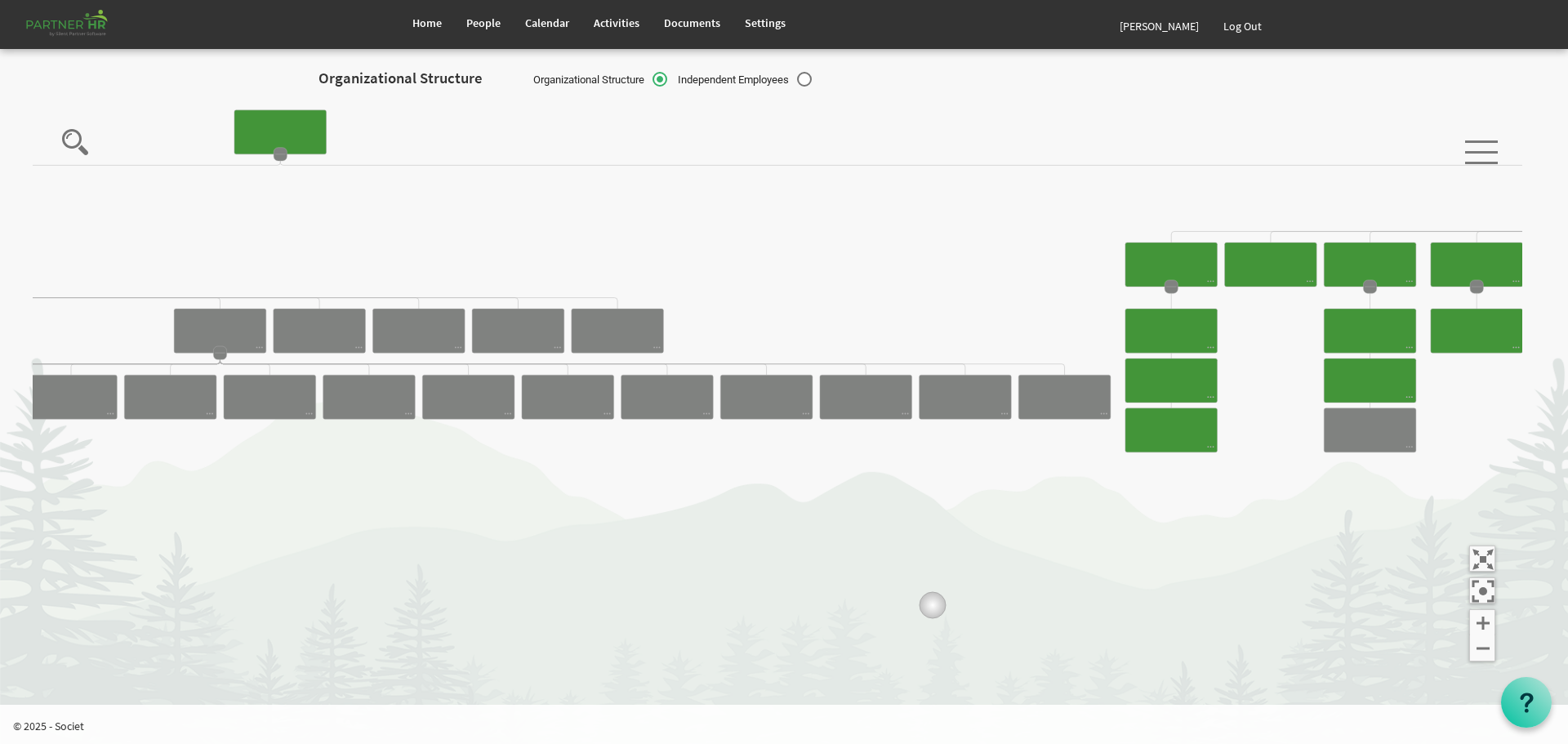
drag, startPoint x: 309, startPoint y: 576, endPoint x: 964, endPoint y: 601, distance: 655.5
click at [964, 601] on icon "Camrose Open Door Association Camrose Open Door Associat... James Cardiff Board…" at bounding box center [777, 397] width 1490 height 596
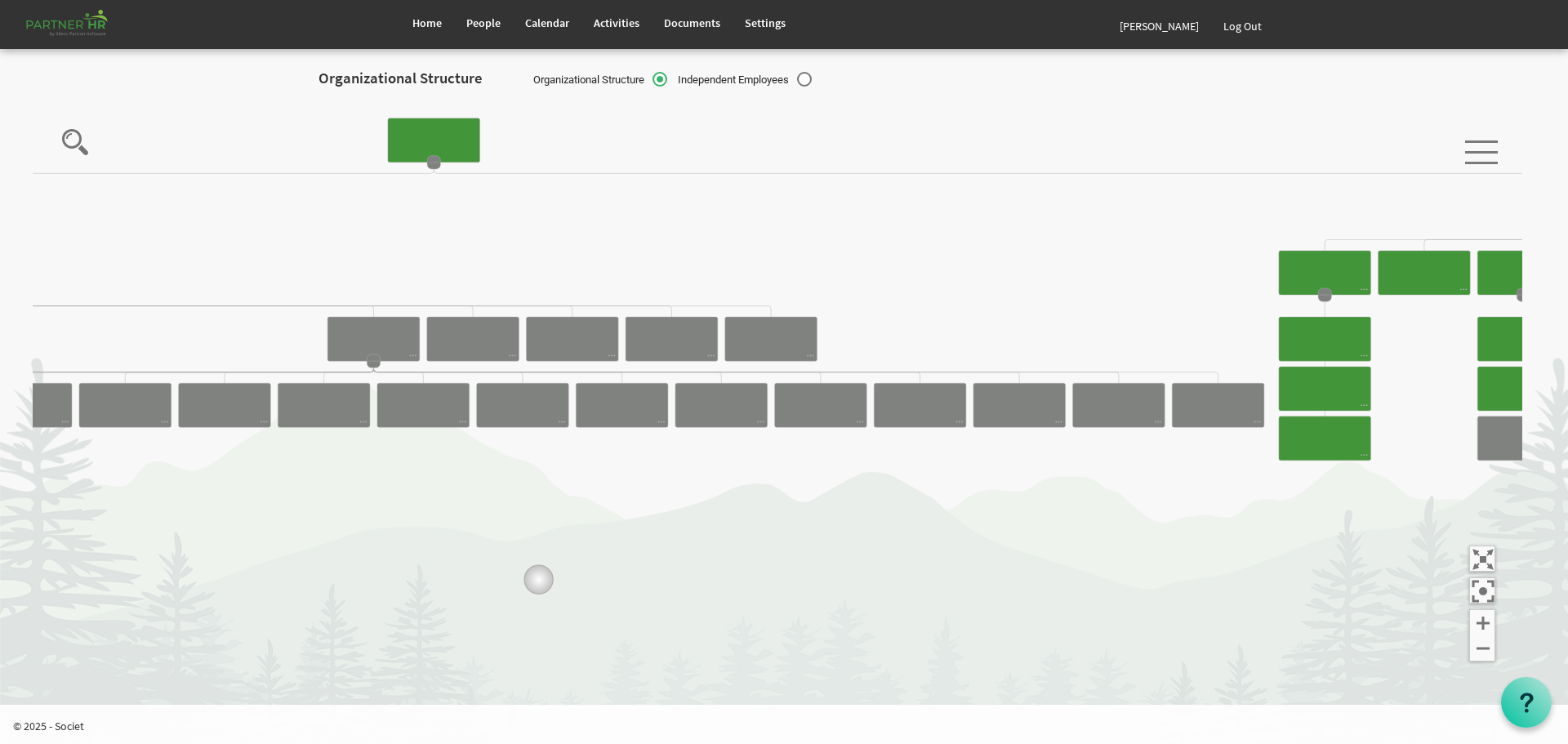
drag, startPoint x: 419, startPoint y: 566, endPoint x: 764, endPoint y: 589, distance: 345.8
click at [744, 588] on icon "Camrose Open Door Association Camrose Open Door Associat... James Cardiff Board…" at bounding box center [777, 397] width 1490 height 596
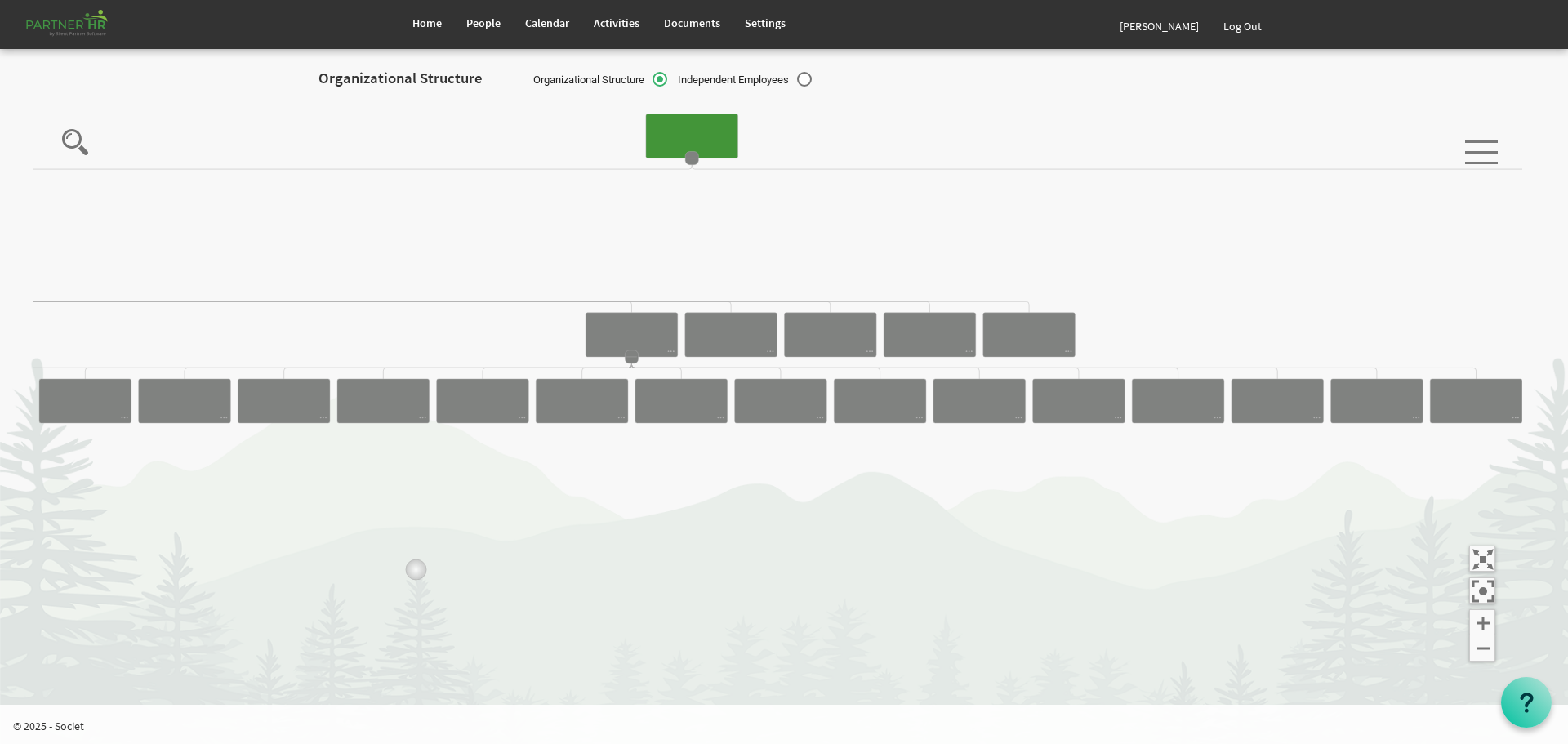
drag, startPoint x: 370, startPoint y: 569, endPoint x: 888, endPoint y: 587, distance: 518.3
click at [760, 587] on icon "Camrose Open Door Association Camrose Open Door Associat... James Cardiff Board…" at bounding box center [777, 397] width 1490 height 596
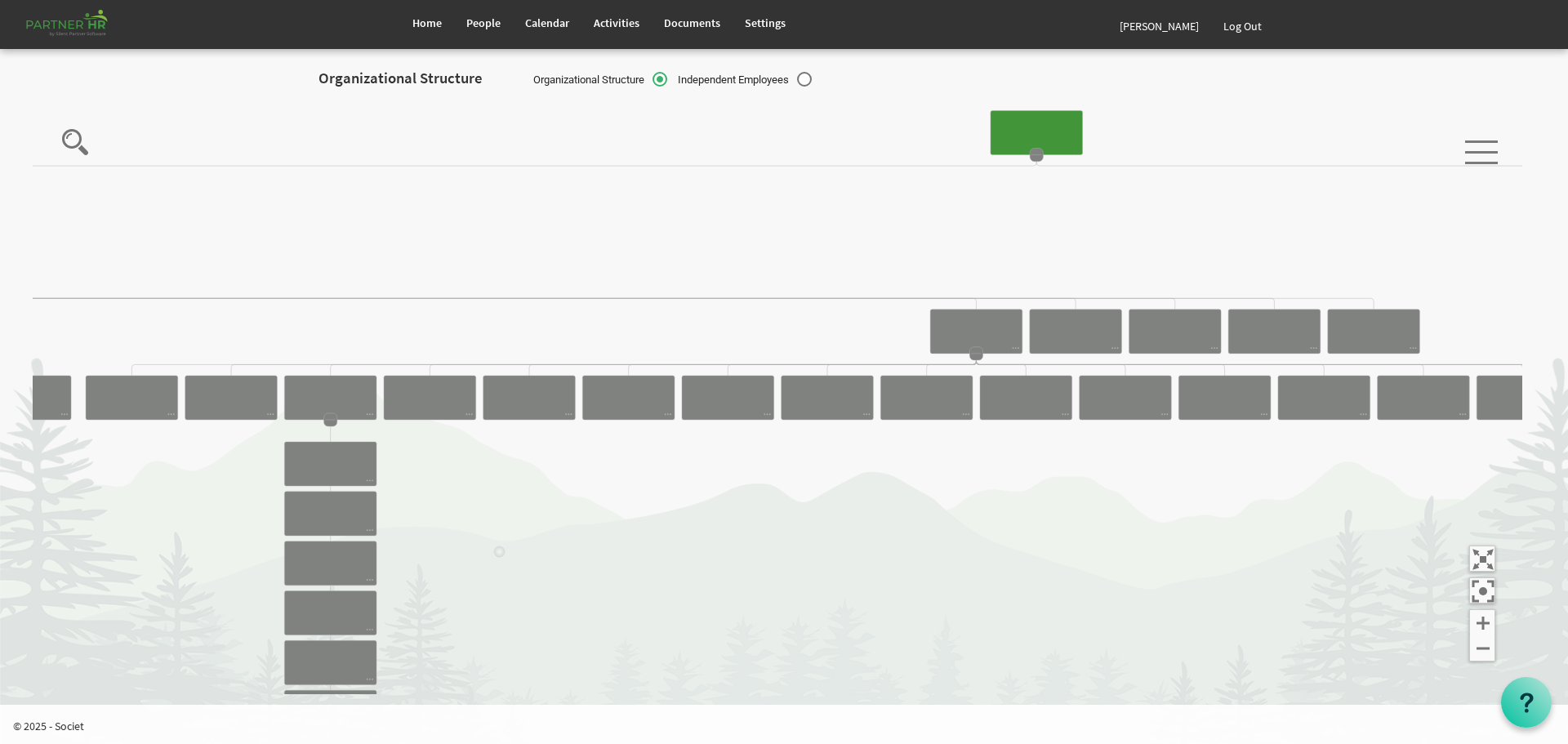
drag, startPoint x: 503, startPoint y: 559, endPoint x: 908, endPoint y: 581, distance: 405.6
click at [908, 581] on icon "Camrose Open Door Association Camrose Open Door Associat... James Cardiff Board…" at bounding box center [777, 397] width 1490 height 596
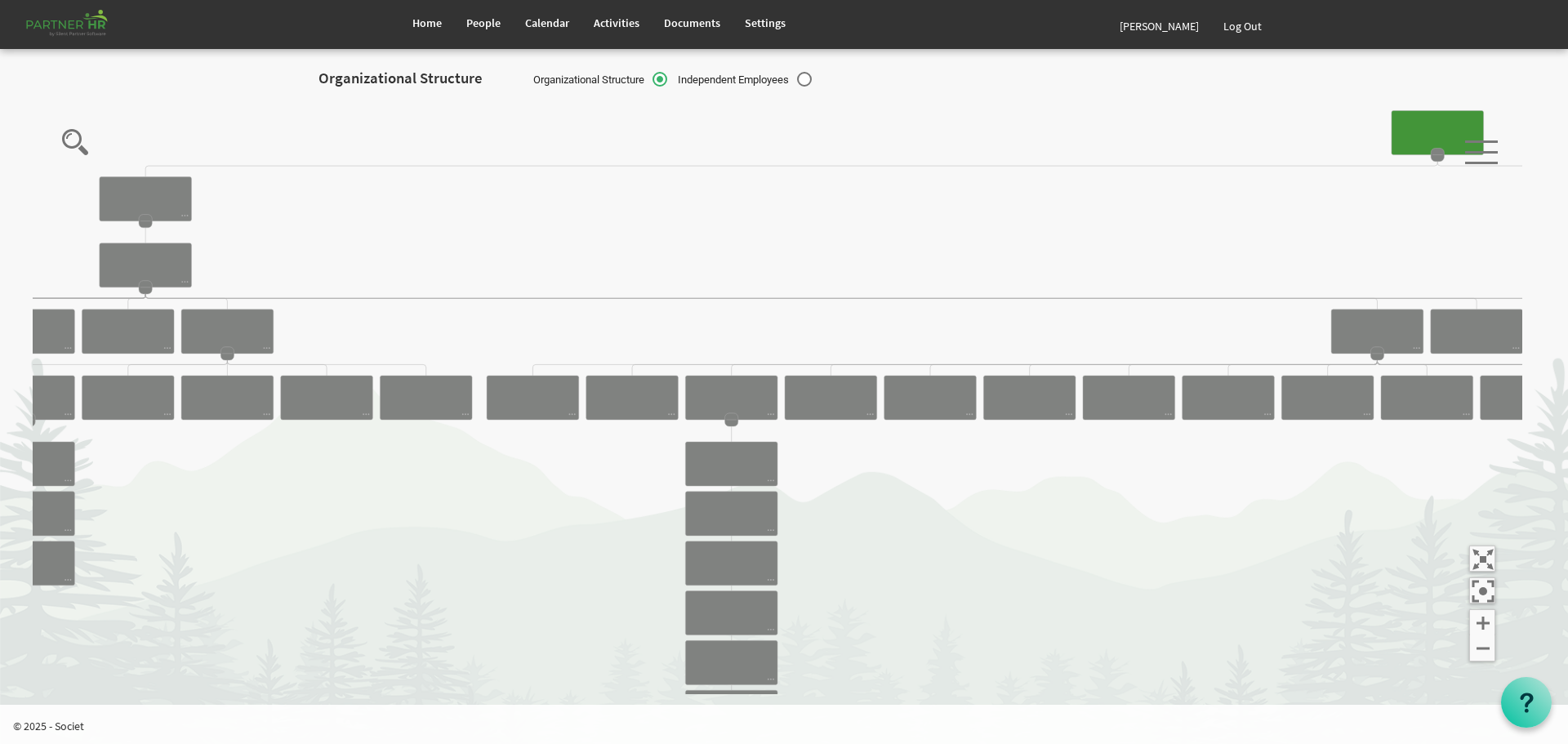
drag, startPoint x: 482, startPoint y: 558, endPoint x: 713, endPoint y: 581, distance: 232.1
click at [704, 580] on icon "Camrose Open Door Association Camrose Open Door Associat... James Cardiff Board…" at bounding box center [777, 397] width 1490 height 596
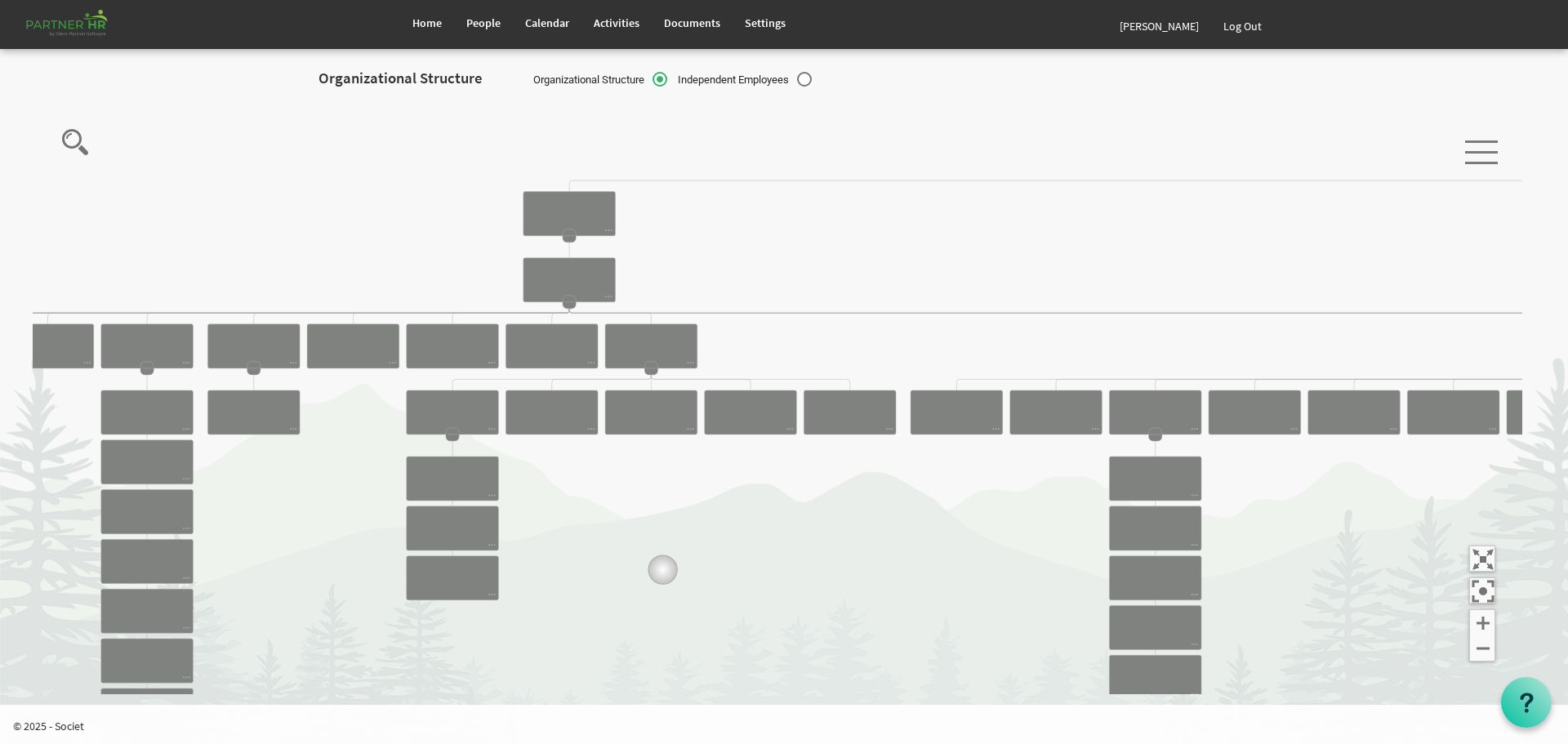
drag, startPoint x: 551, startPoint y: 562, endPoint x: 972, endPoint y: 580, distance: 421.4
click at [786, 572] on icon "Camrose Open Door Association Camrose Open Door Associat... James Cardiff Board…" at bounding box center [777, 397] width 1490 height 596
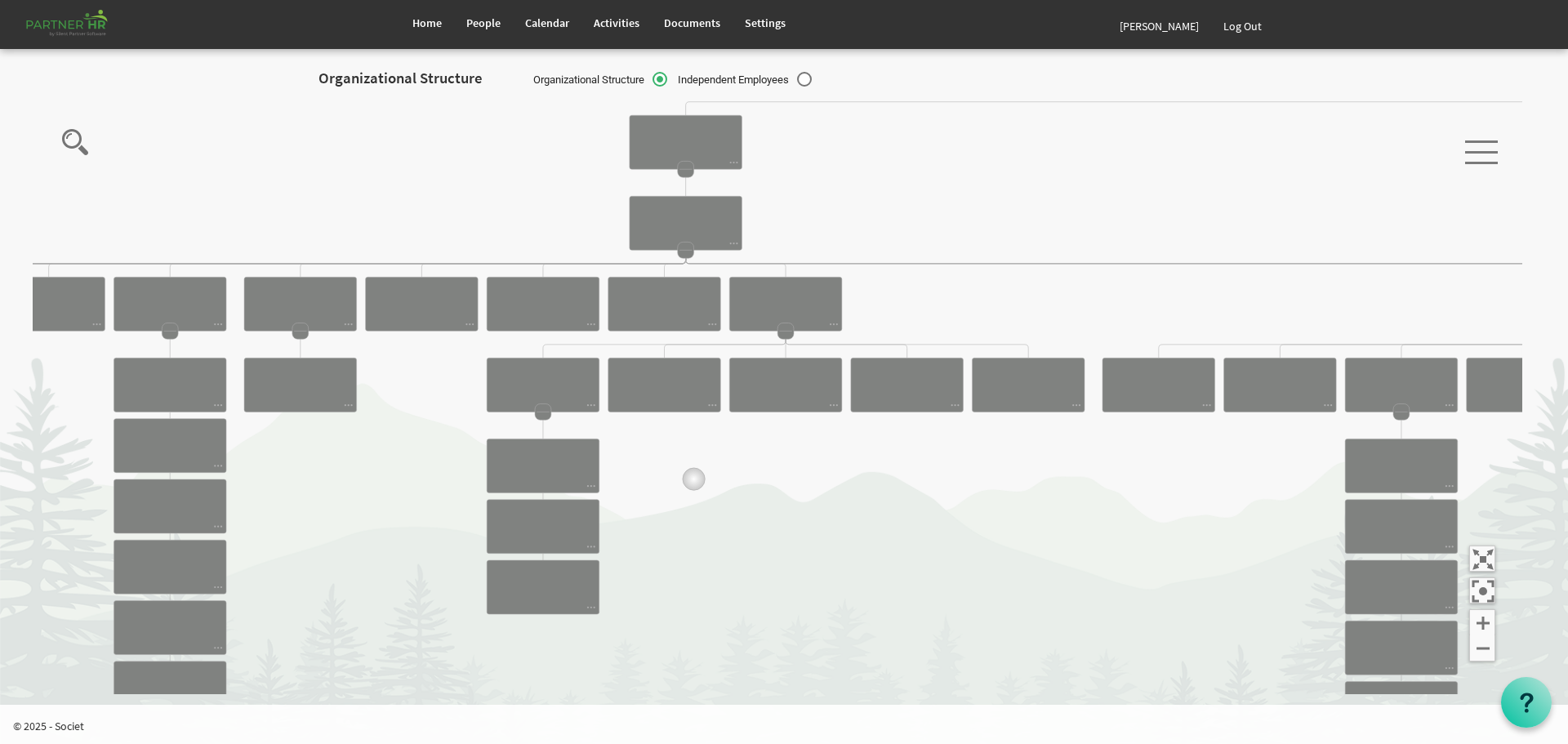
drag, startPoint x: 679, startPoint y: 481, endPoint x: 1225, endPoint y: 545, distance: 549.7
click at [1196, 543] on icon "Camrose Open Door Association Camrose Open Door Associat... James Cardiff Board…" at bounding box center [777, 397] width 1490 height 596
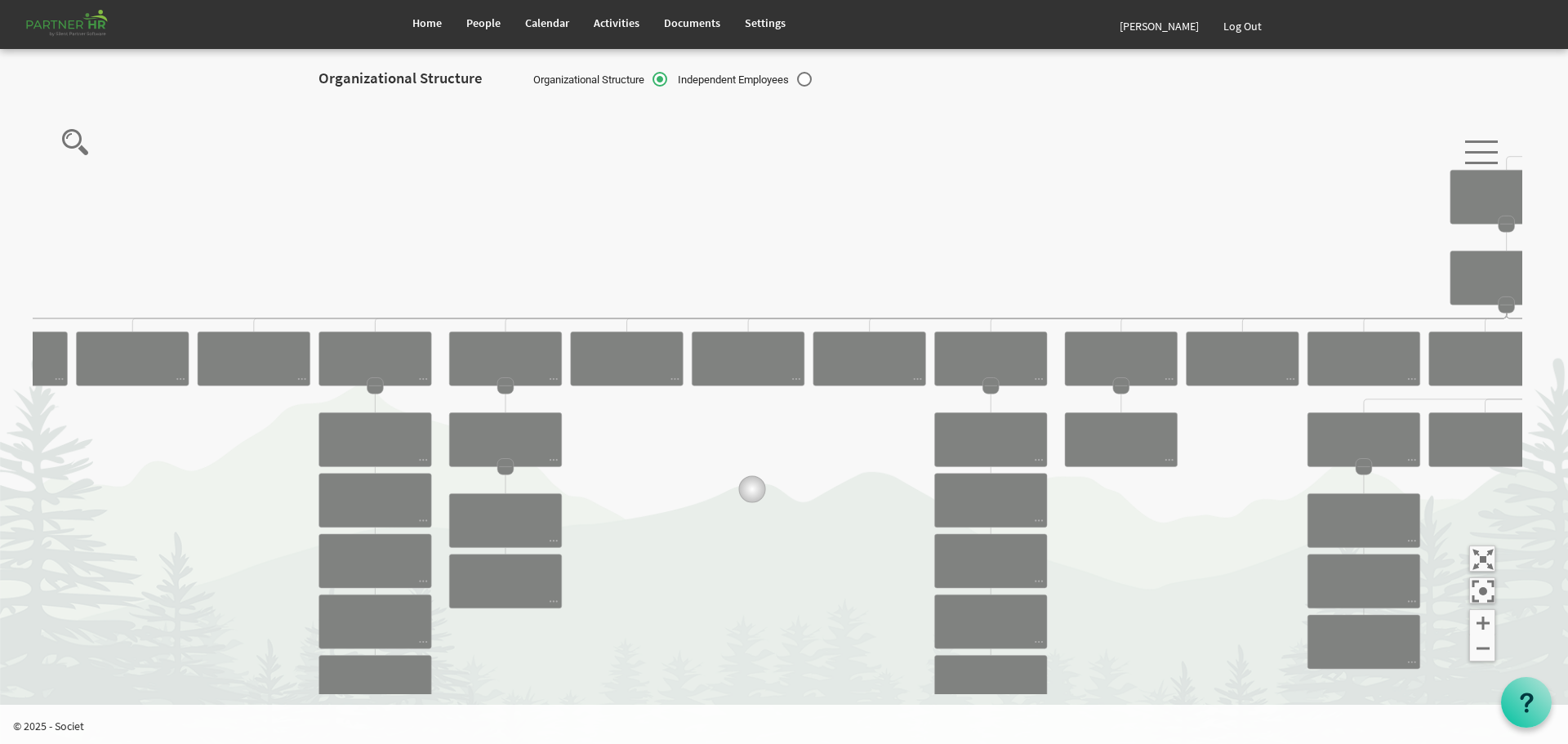
drag, startPoint x: 447, startPoint y: 498, endPoint x: 758, endPoint y: 489, distance: 311.1
click at [758, 489] on icon "Camrose Open Door Association Camrose Open Door Associat... James Cardiff Board…" at bounding box center [777, 397] width 1490 height 596
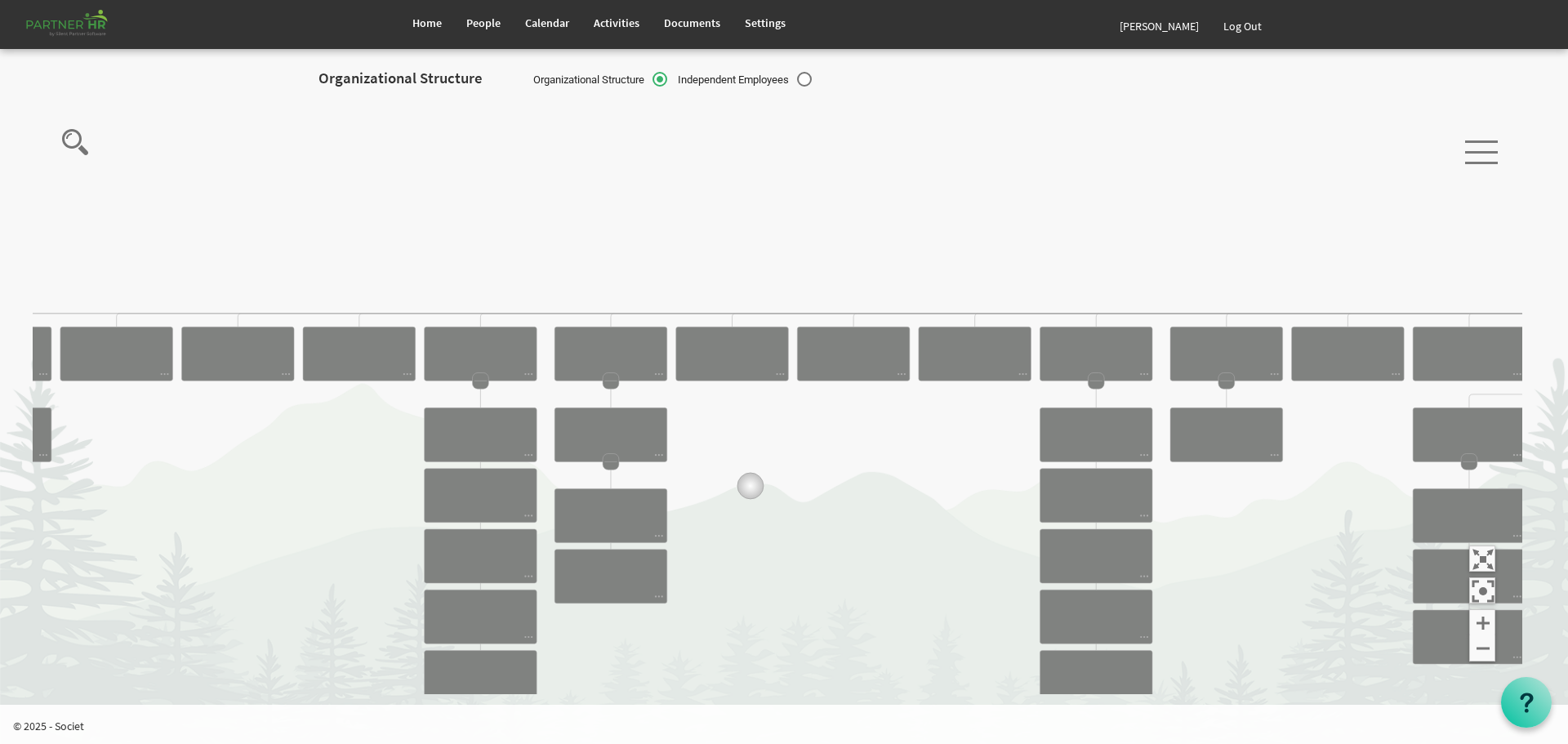
drag, startPoint x: 706, startPoint y: 489, endPoint x: 986, endPoint y: 460, distance: 281.5
click at [976, 462] on icon "Camrose Open Door Association Camrose Open Door Associat... James Cardiff Board…" at bounding box center [777, 397] width 1490 height 596
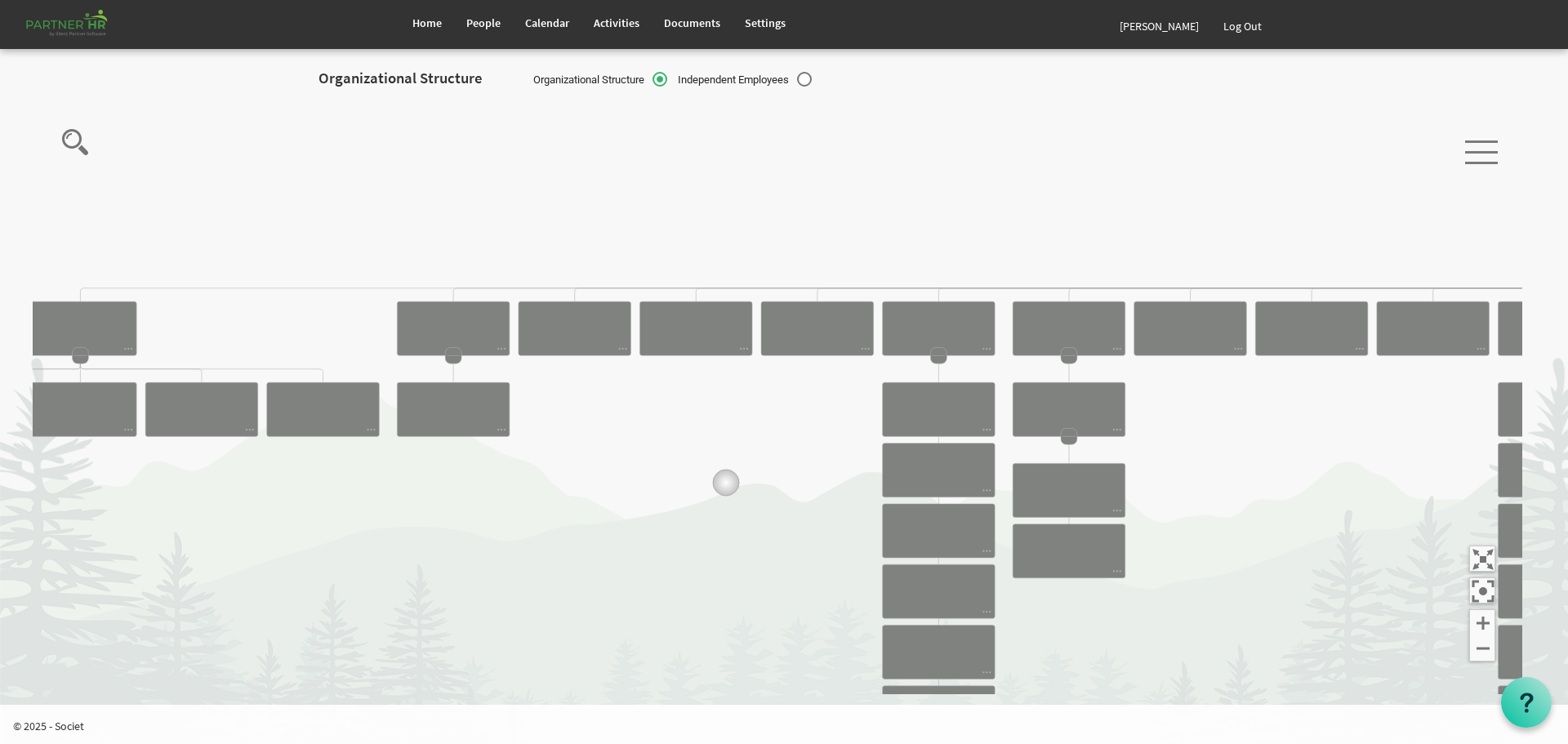
drag, startPoint x: 493, startPoint y: 484, endPoint x: 819, endPoint y: 474, distance: 326.2
click at [816, 474] on icon "Camrose Open Door Association Camrose Open Door Associat... James Cardiff Board…" at bounding box center [777, 397] width 1490 height 596
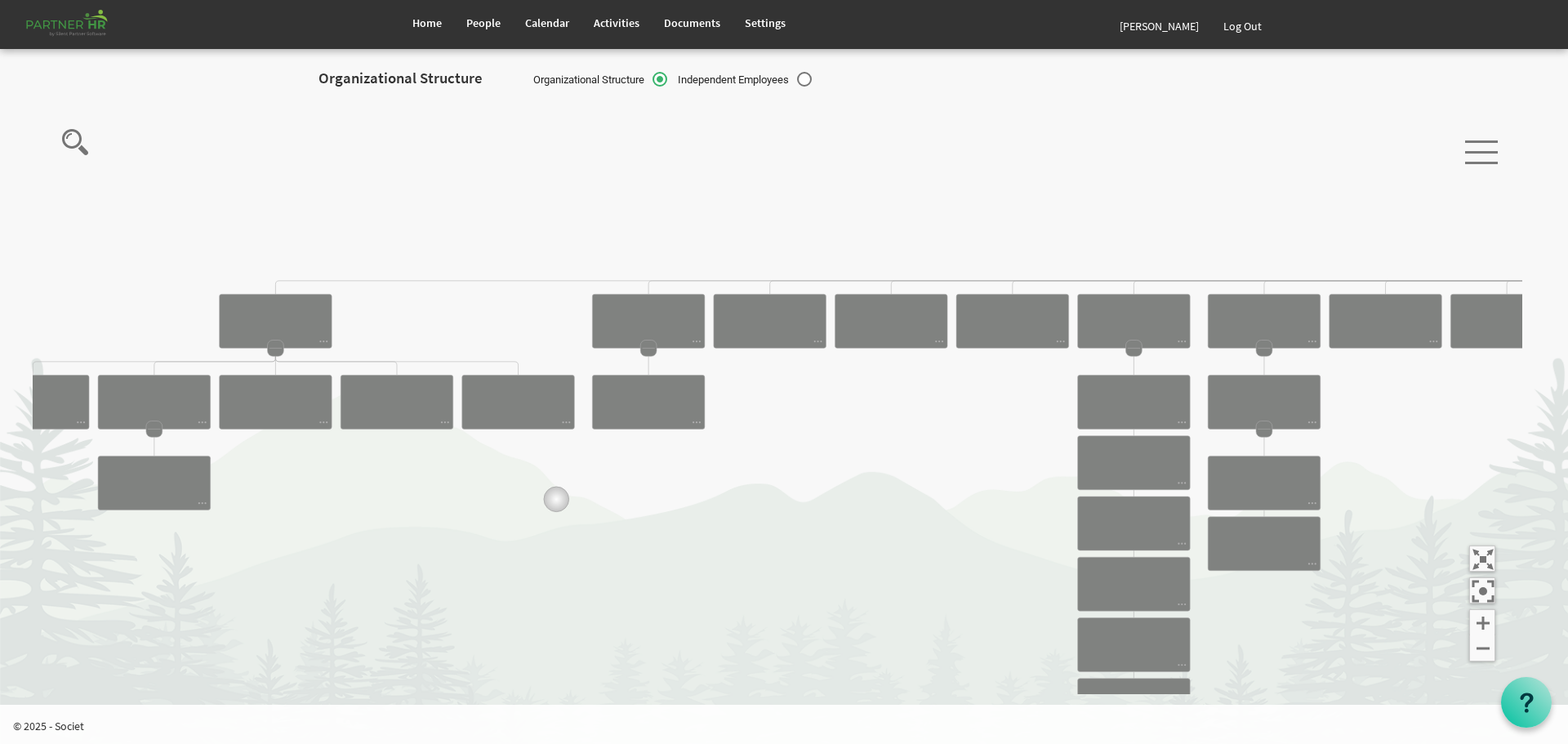
drag, startPoint x: 557, startPoint y: 500, endPoint x: 879, endPoint y: 476, distance: 322.9
click at [878, 476] on icon "Camrose Open Door Association Camrose Open Door Associat... James Cardiff Board…" at bounding box center [777, 397] width 1490 height 596
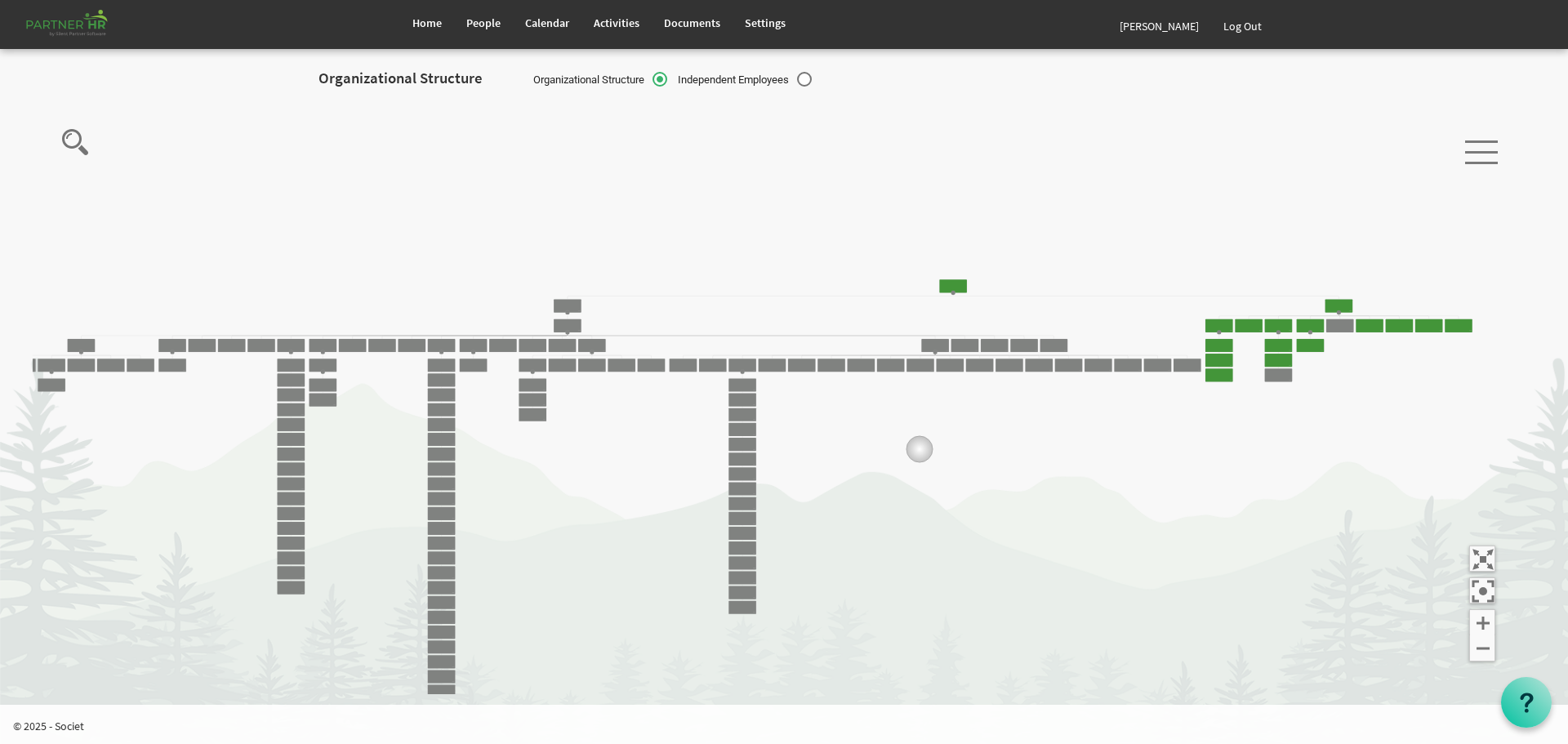
drag, startPoint x: 1190, startPoint y: 461, endPoint x: 875, endPoint y: 447, distance: 315.3
click at [875, 447] on icon "Camrose Open Door Association Camrose Open Door Associat... James Cardiff Board…" at bounding box center [777, 397] width 1490 height 596
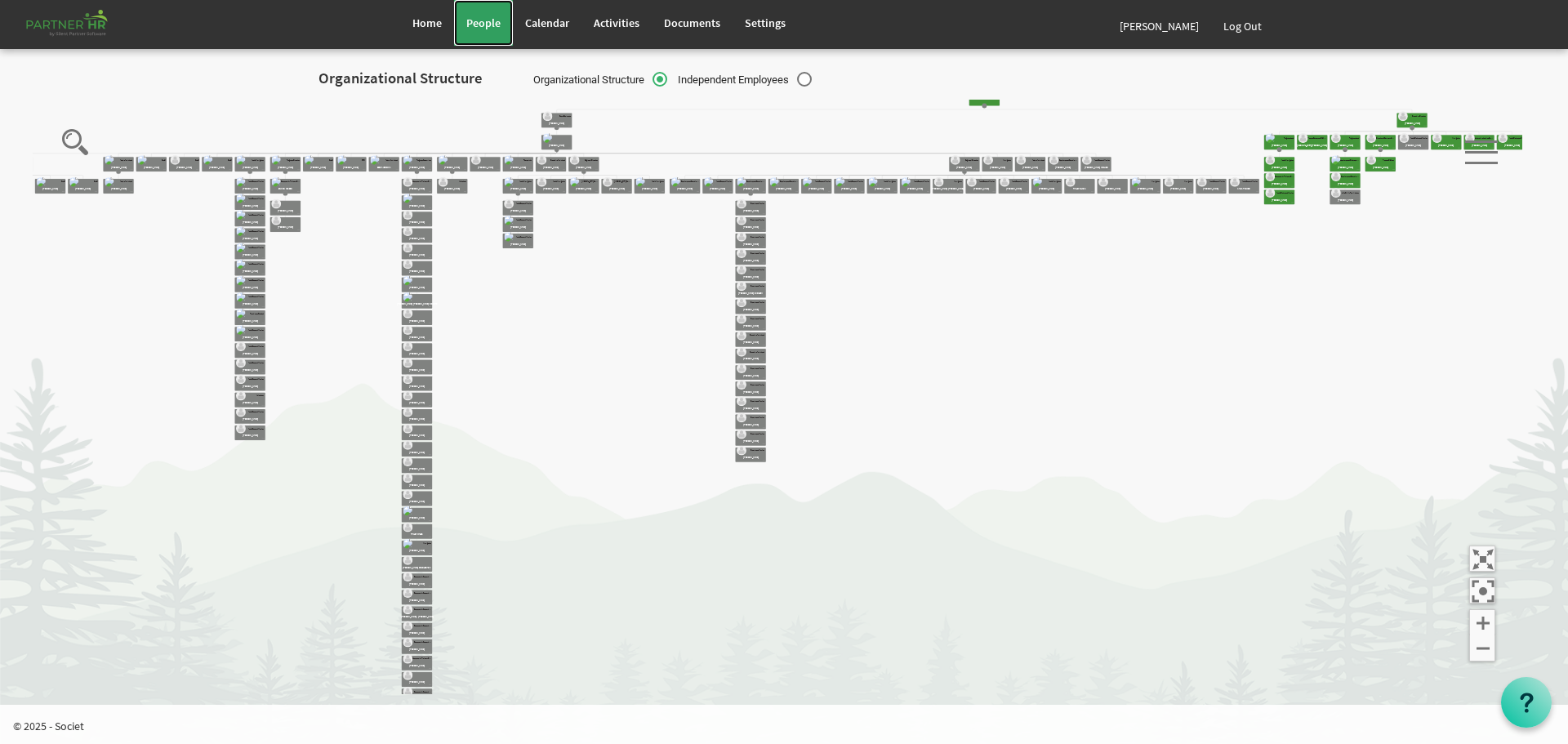
click at [477, 17] on span "People" at bounding box center [483, 23] width 34 height 15
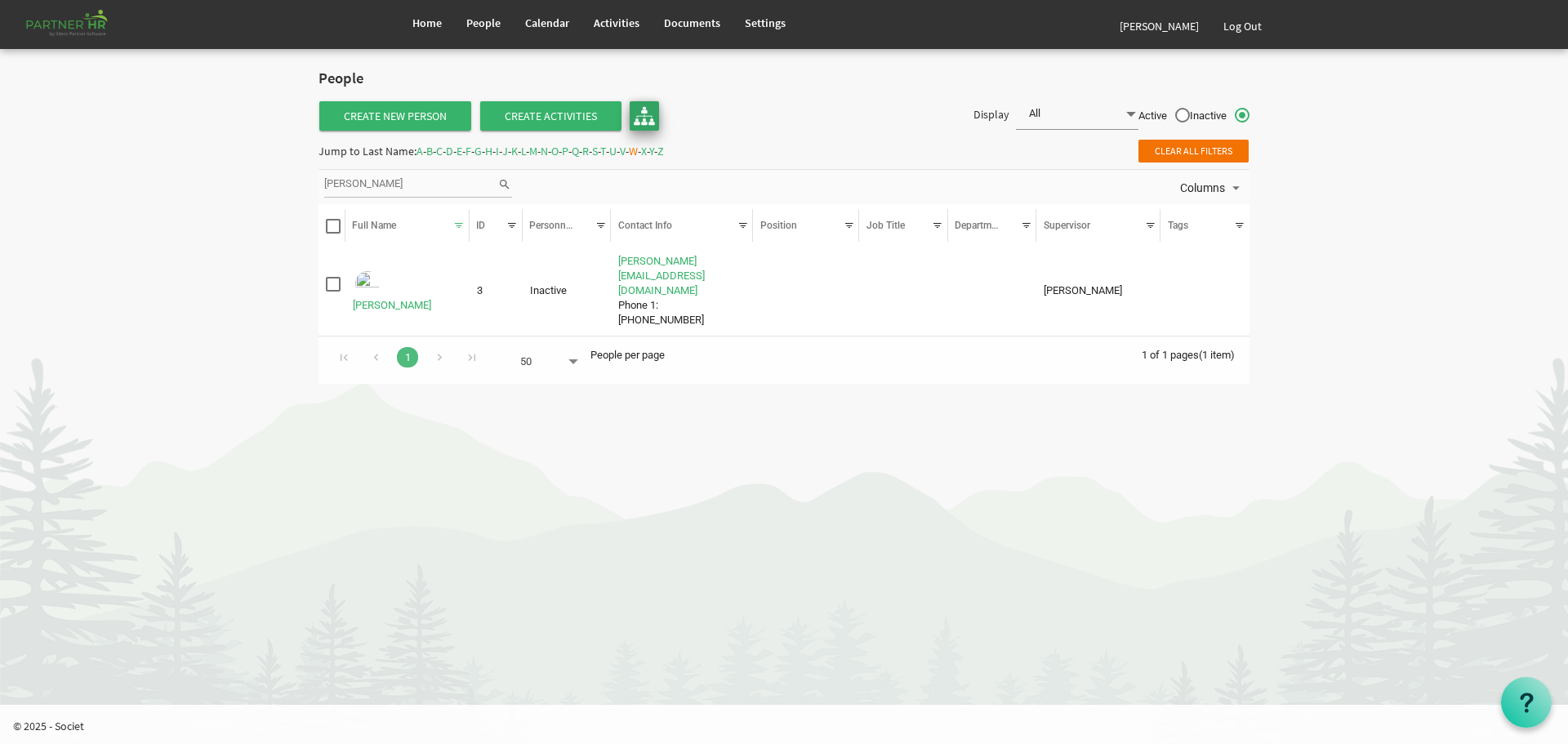
click at [640, 111] on img at bounding box center [645, 116] width 22 height 22
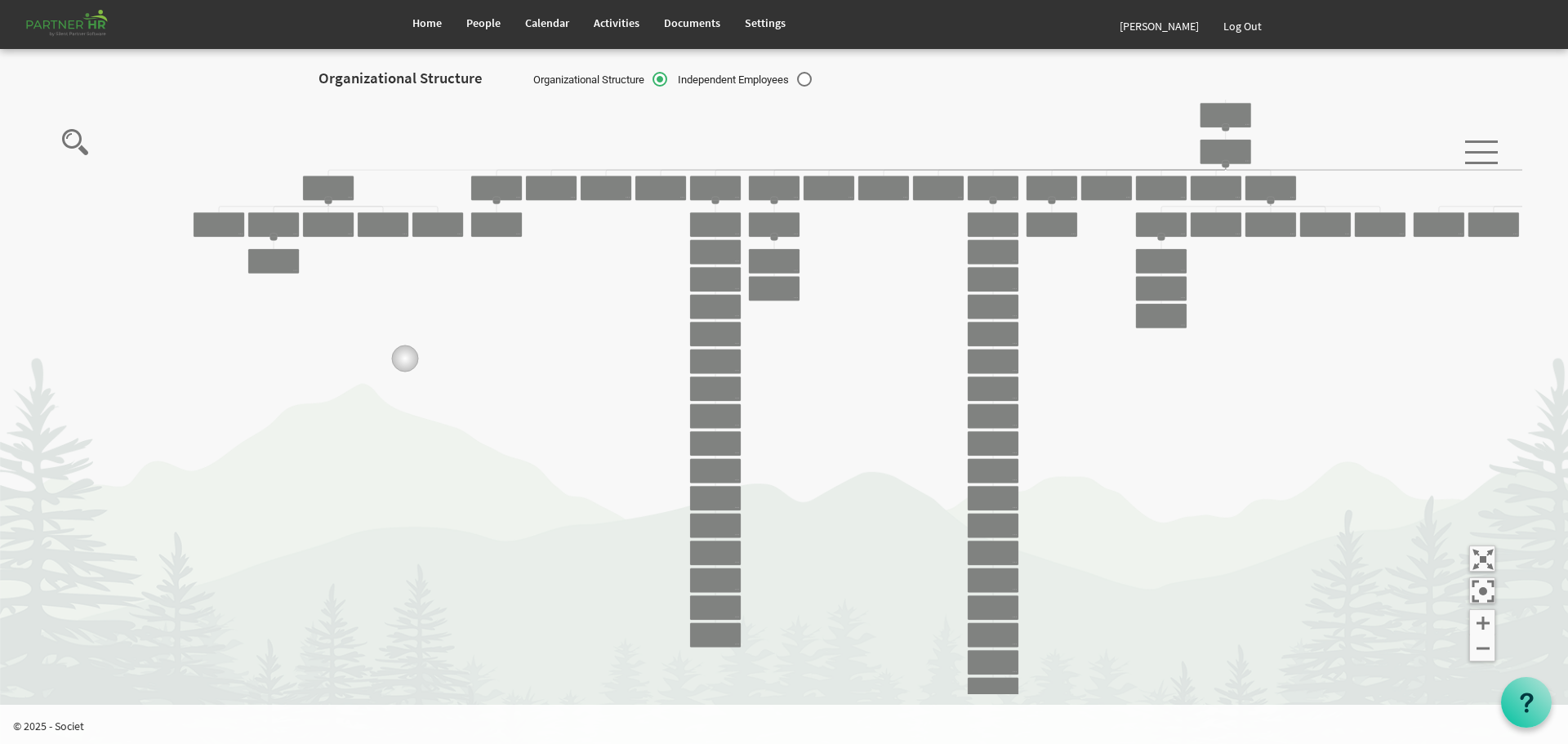
drag, startPoint x: 158, startPoint y: 237, endPoint x: 480, endPoint y: 397, distance: 359.6
click at [480, 397] on icon "Camrose Open Door Association Camrose Open Door Associat... James Cardiff Board…" at bounding box center [777, 397] width 1490 height 596
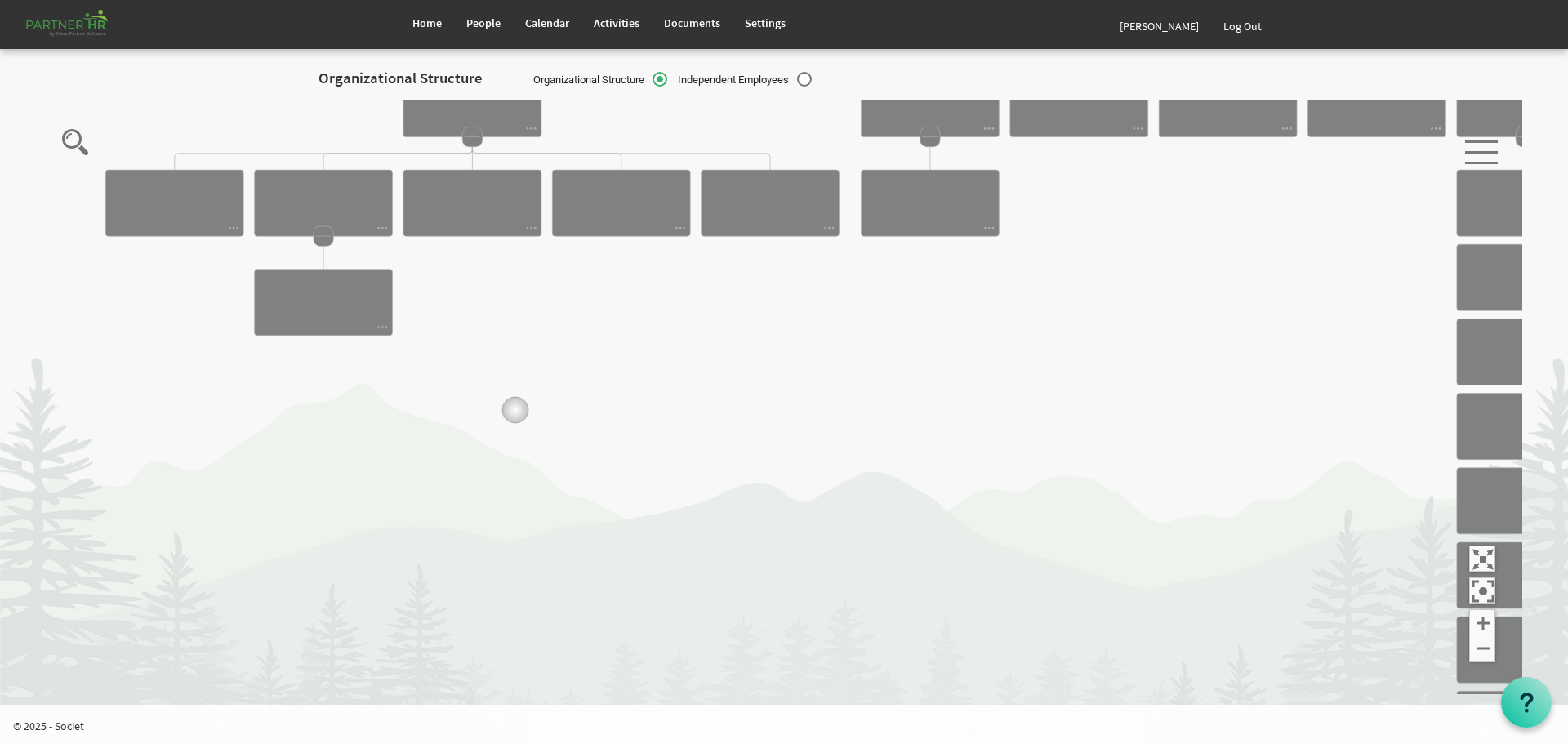
drag, startPoint x: 272, startPoint y: 300, endPoint x: 532, endPoint y: 418, distance: 285.5
click at [532, 418] on icon "Camrose Open Door Association Camrose Open Door Associat... James Cardiff Board…" at bounding box center [777, 397] width 1490 height 596
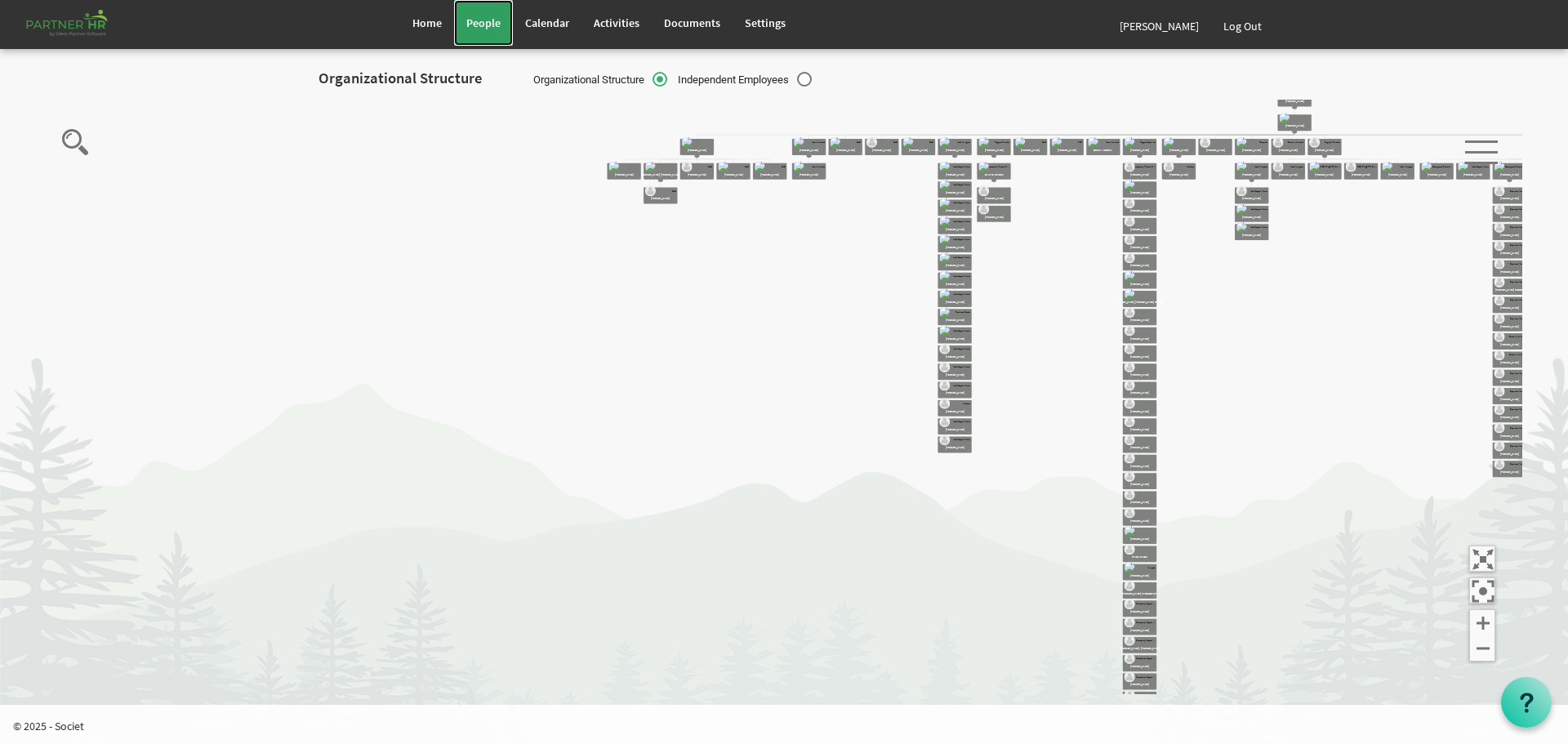
click at [481, 17] on span "People" at bounding box center [483, 23] width 34 height 15
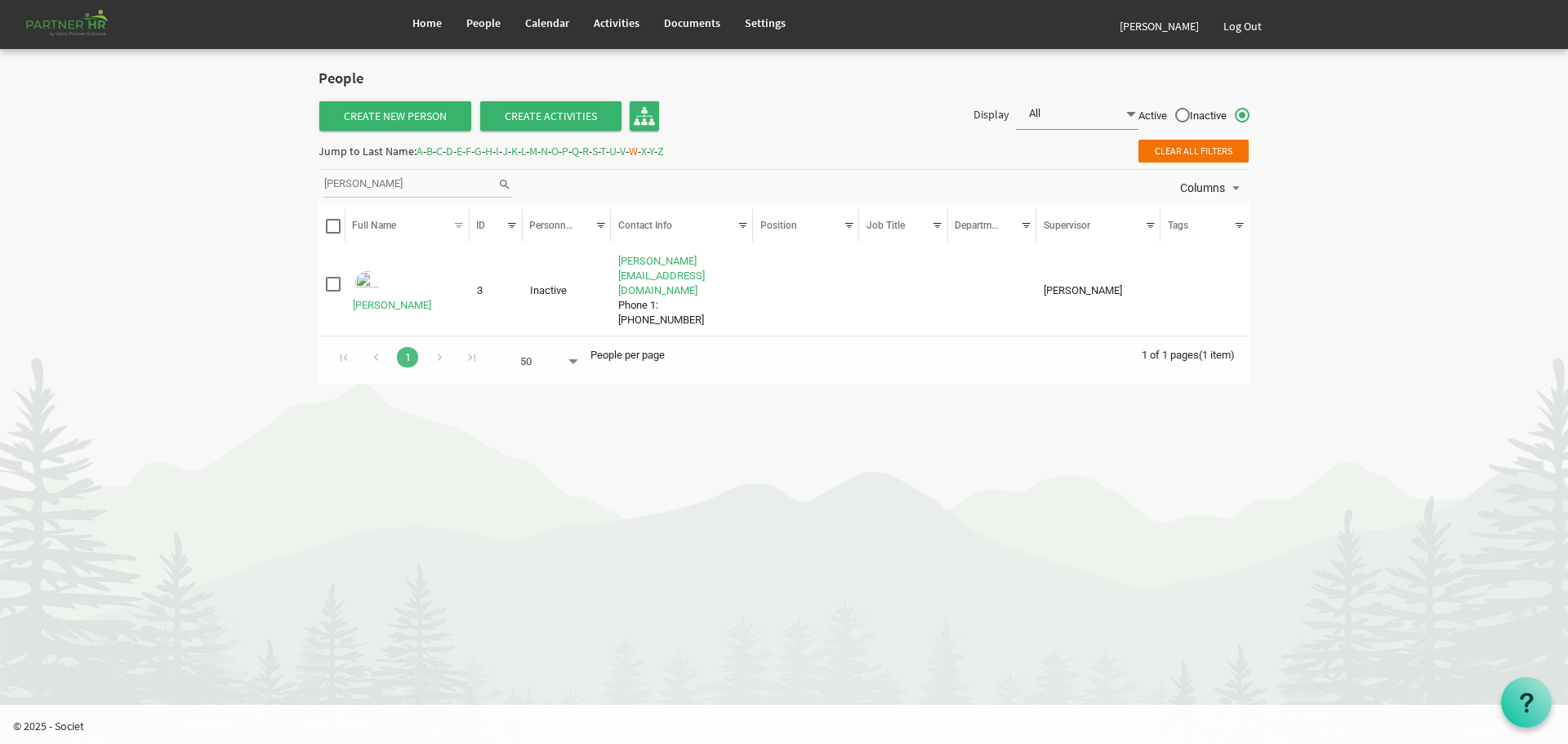
click at [598, 151] on span "S" at bounding box center [595, 151] width 6 height 15
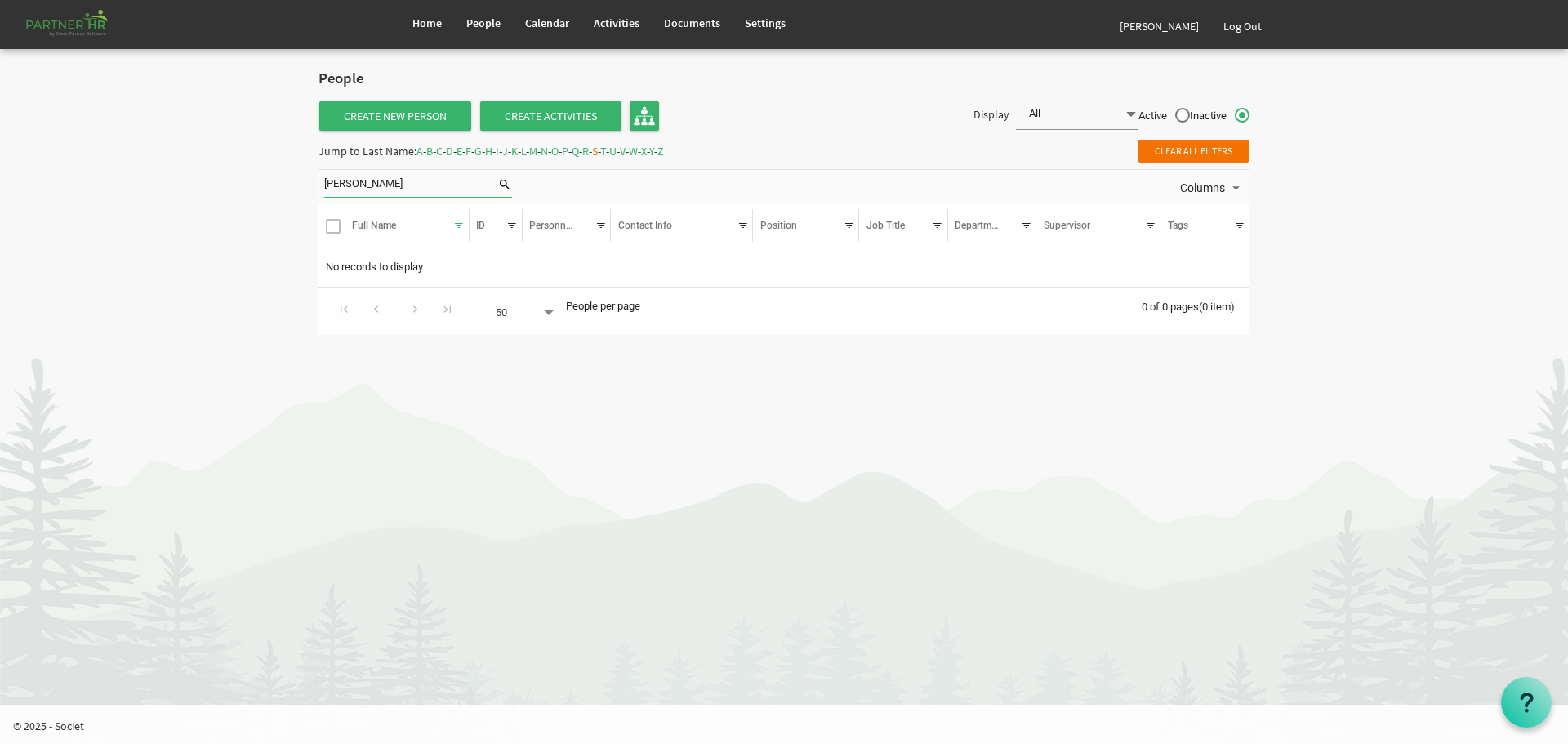
drag, startPoint x: 379, startPoint y: 182, endPoint x: 270, endPoint y: 175, distance: 109.2
click at [270, 175] on body "Home People Calendar" at bounding box center [784, 175] width 1568 height 351
type input "[PERSON_NAME]"
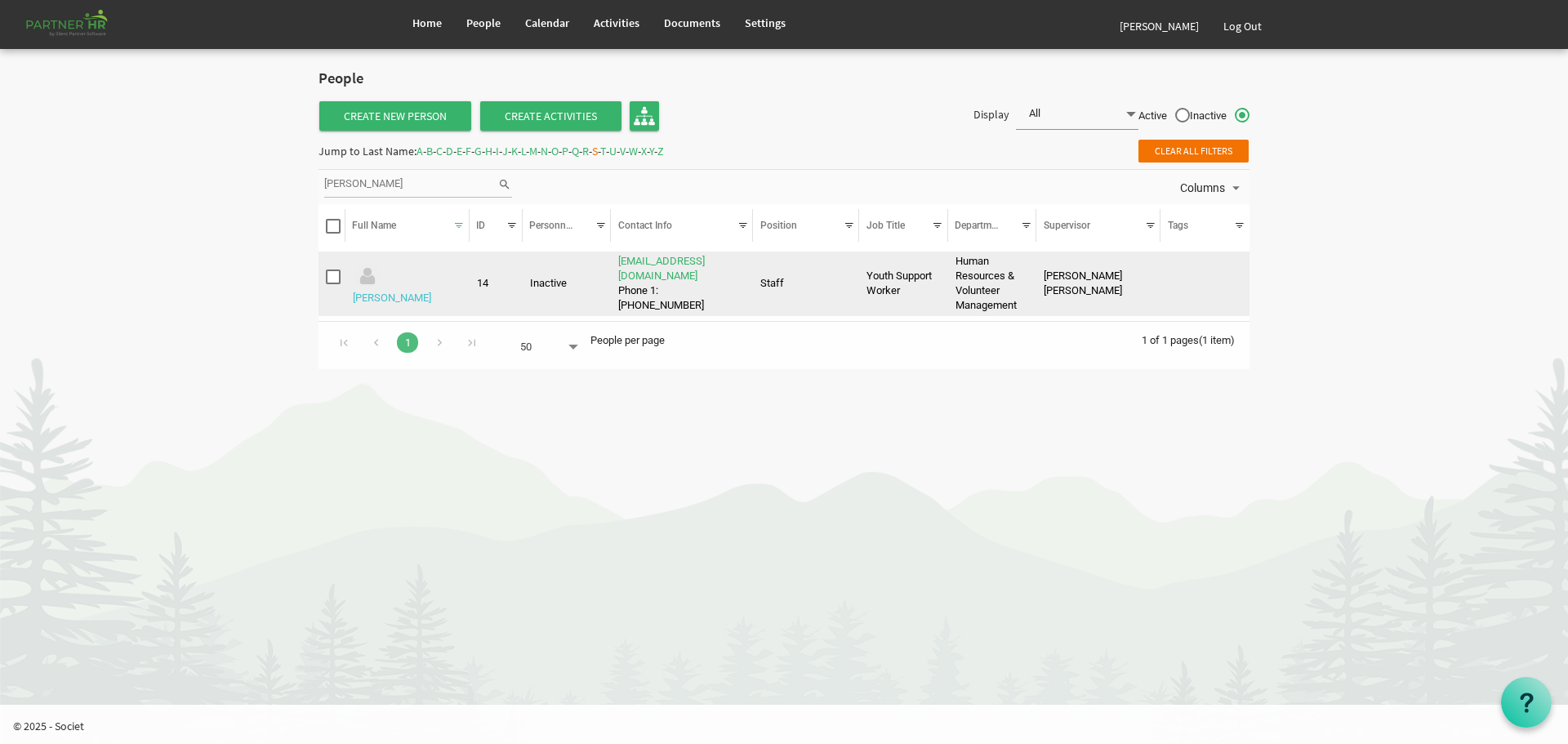
click at [415, 291] on link "[PERSON_NAME]" at bounding box center [392, 297] width 79 height 12
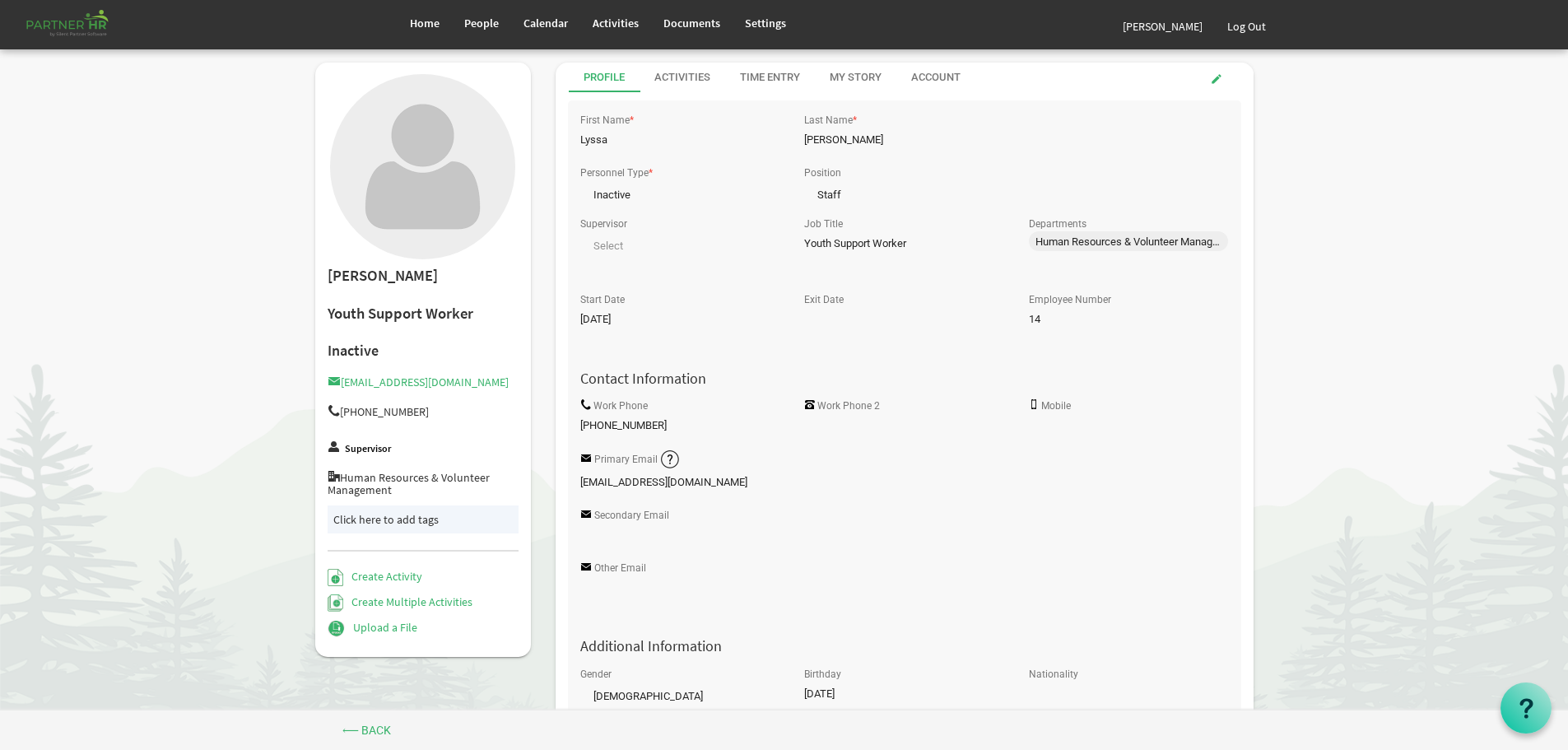
click at [349, 446] on label "Supervisor" at bounding box center [368, 449] width 46 height 11
click at [1128, 238] on span "Human Resources & Volunteer Management" at bounding box center [1130, 242] width 189 height 13
click at [1218, 237] on span "Human Resources & Volunteer Management" at bounding box center [1130, 242] width 189 height 13
click at [1168, 256] on div "Human Resources & Volunteer Management 0" at bounding box center [1128, 255] width 199 height 48
click at [1116, 271] on div "Human Resources & Volunteer Management 0" at bounding box center [1128, 255] width 199 height 48
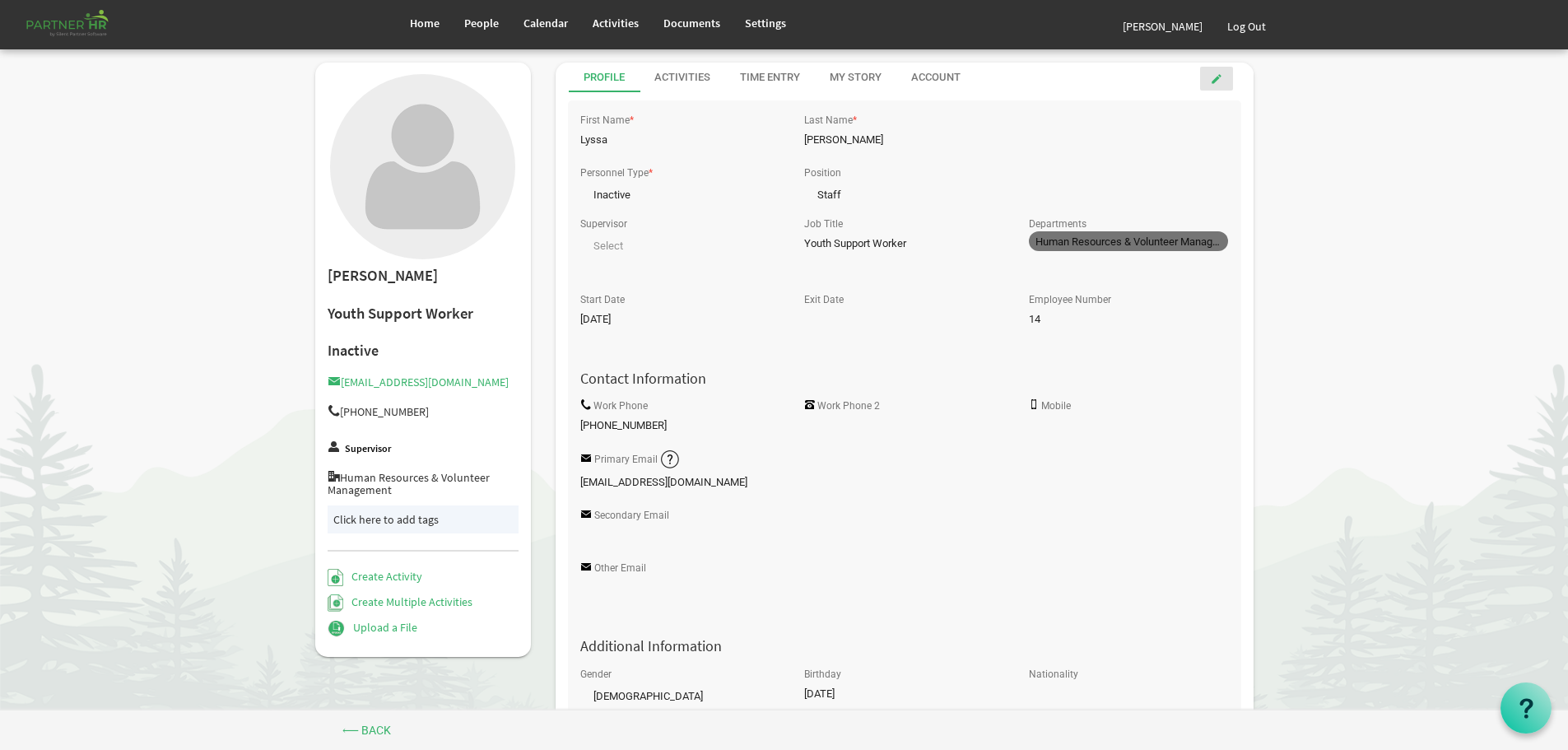
click at [1214, 75] on span at bounding box center [1216, 79] width 12 height 12
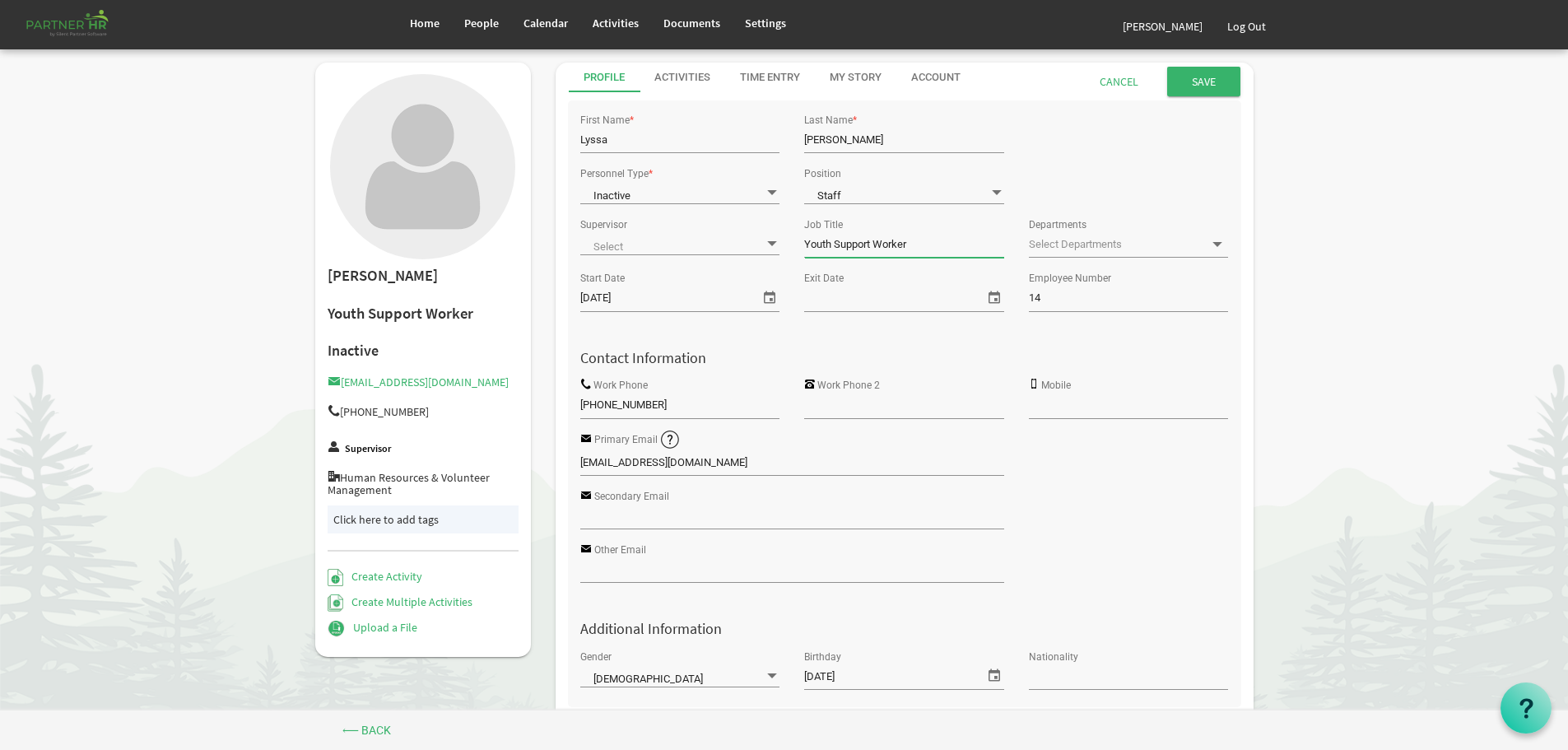
click at [952, 246] on input "Youth Support Worker" at bounding box center [904, 245] width 199 height 25
drag, startPoint x: 952, startPoint y: 246, endPoint x: 789, endPoint y: 235, distance: 163.4
click at [789, 235] on div "Supervisor null Job Title Youth Support Worker Departments" at bounding box center [904, 240] width 673 height 54
click at [772, 191] on span at bounding box center [772, 192] width 15 height 16
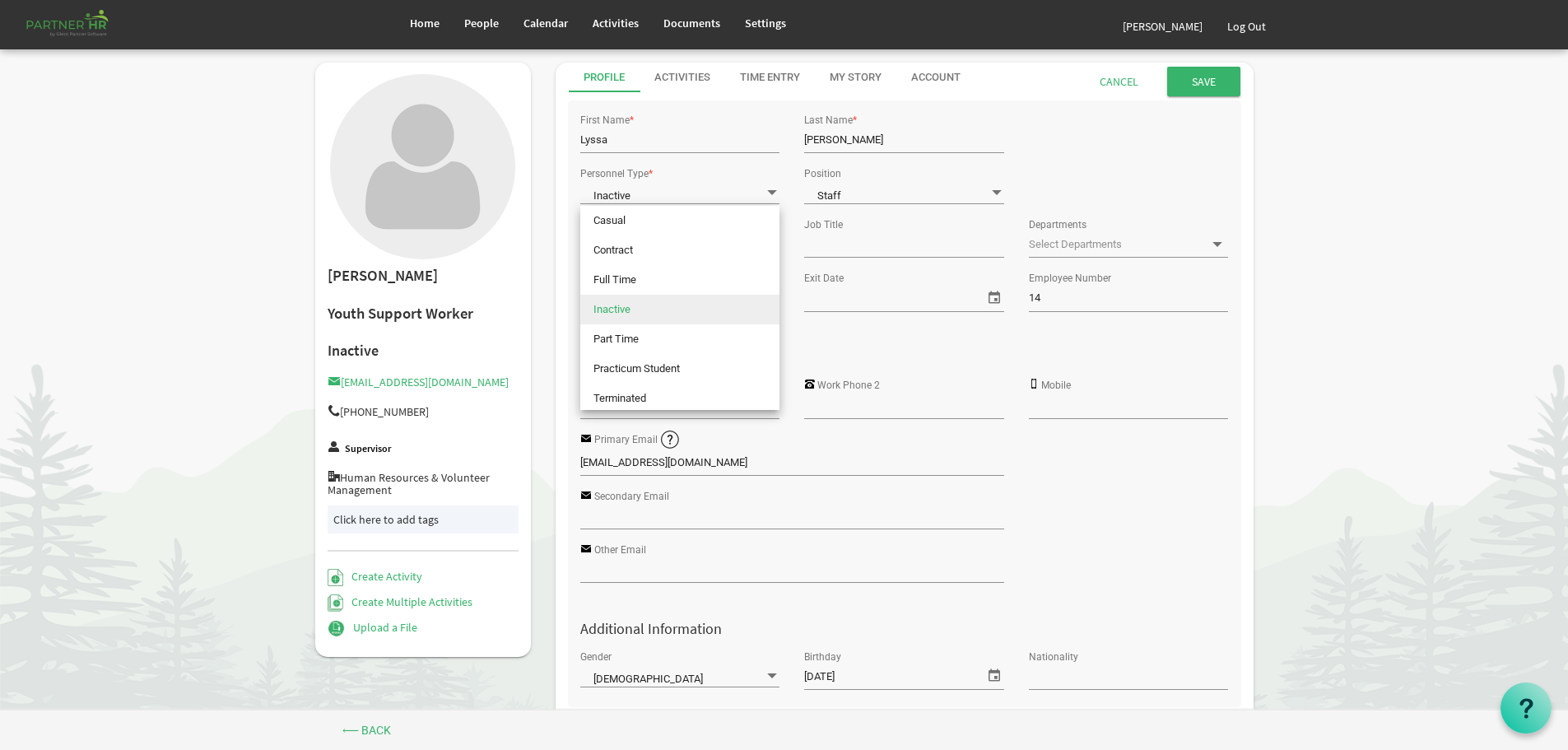
click at [1138, 442] on div "Primary Email lyssa@camroseopendoor.com" at bounding box center [904, 457] width 673 height 57
click at [927, 74] on div "Account" at bounding box center [935, 78] width 49 height 16
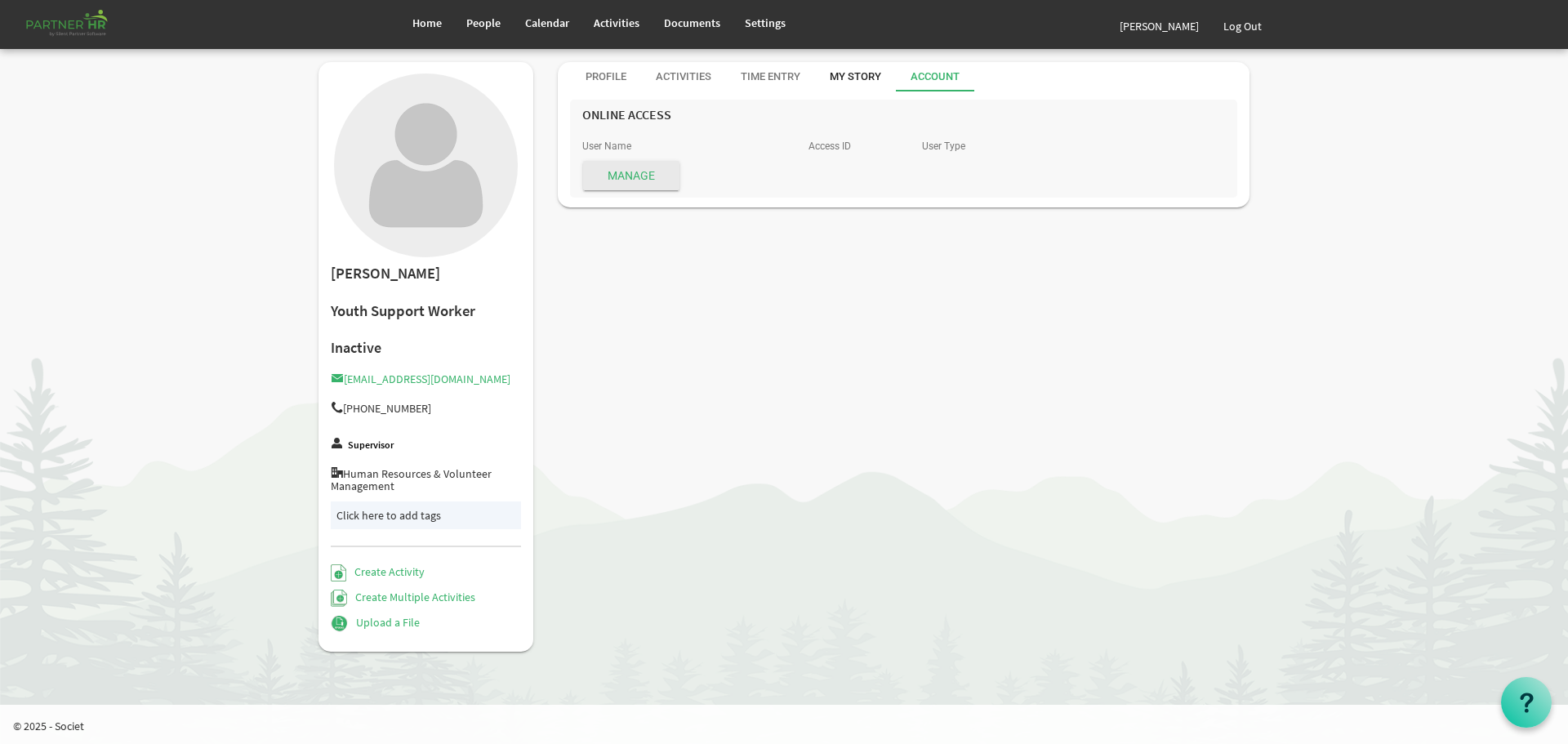
click at [853, 72] on div "My Story" at bounding box center [855, 77] width 51 height 16
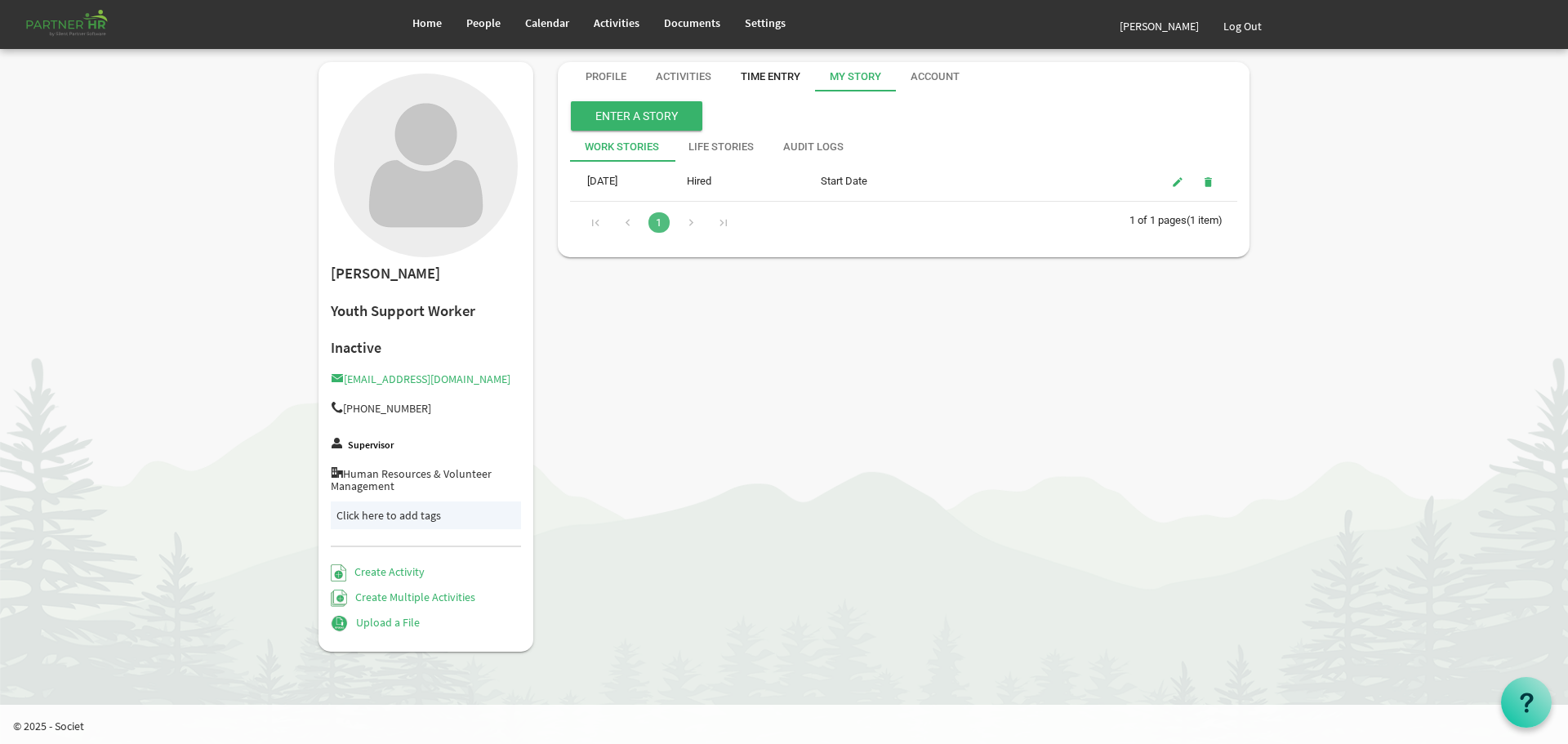
click at [765, 72] on div "Time Entry" at bounding box center [771, 77] width 60 height 16
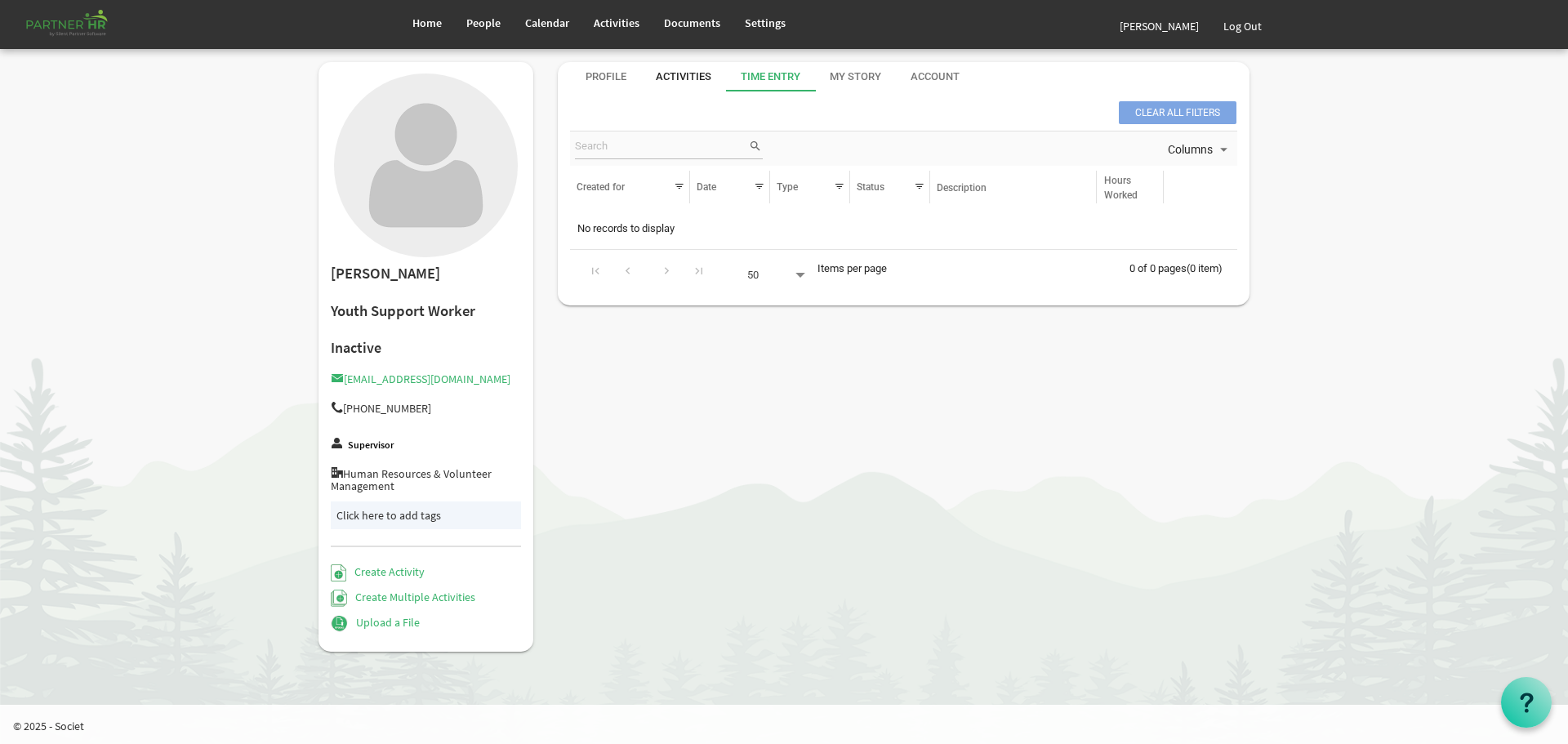
click at [685, 75] on div "Activities" at bounding box center [684, 77] width 56 height 16
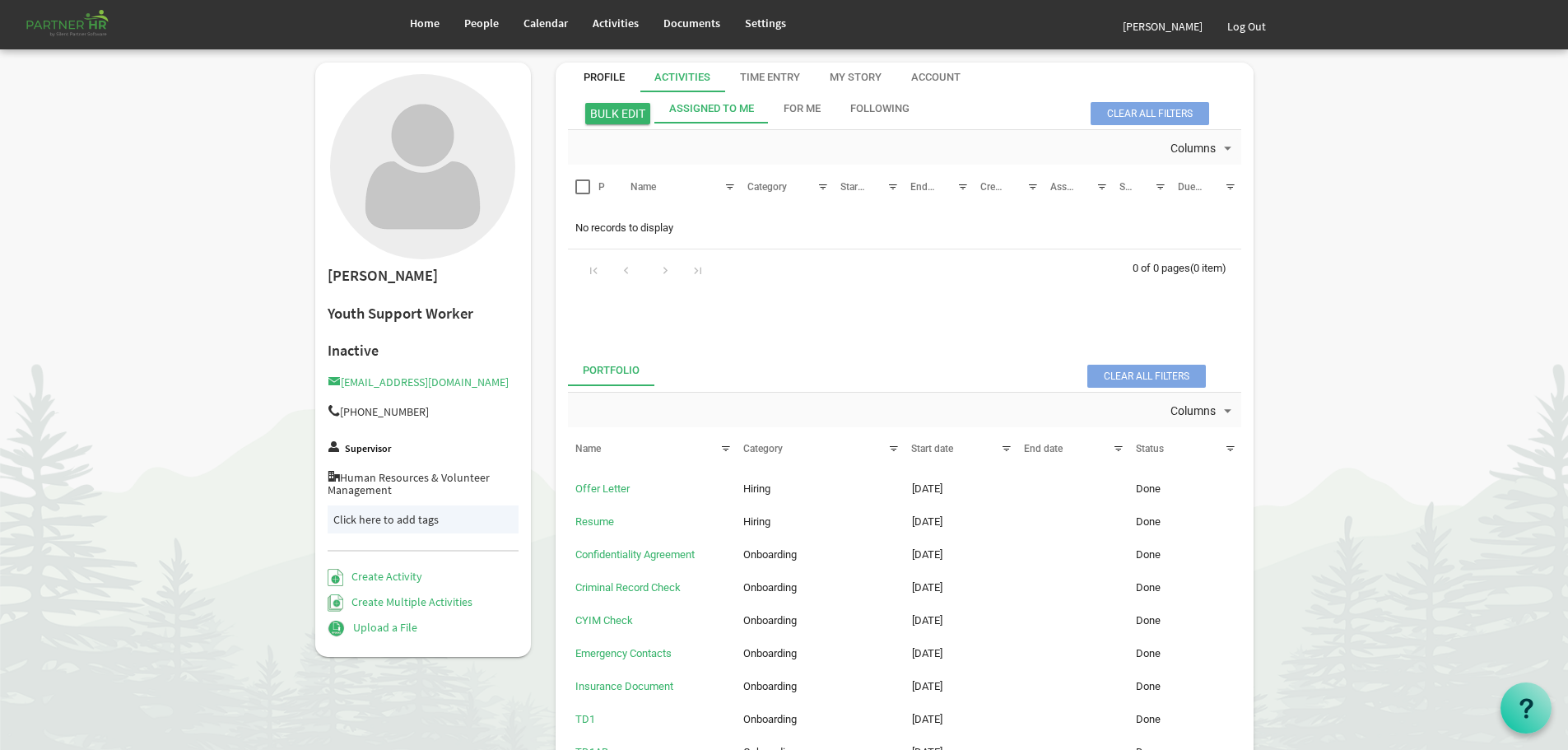
click at [604, 76] on div "Profile" at bounding box center [603, 78] width 41 height 16
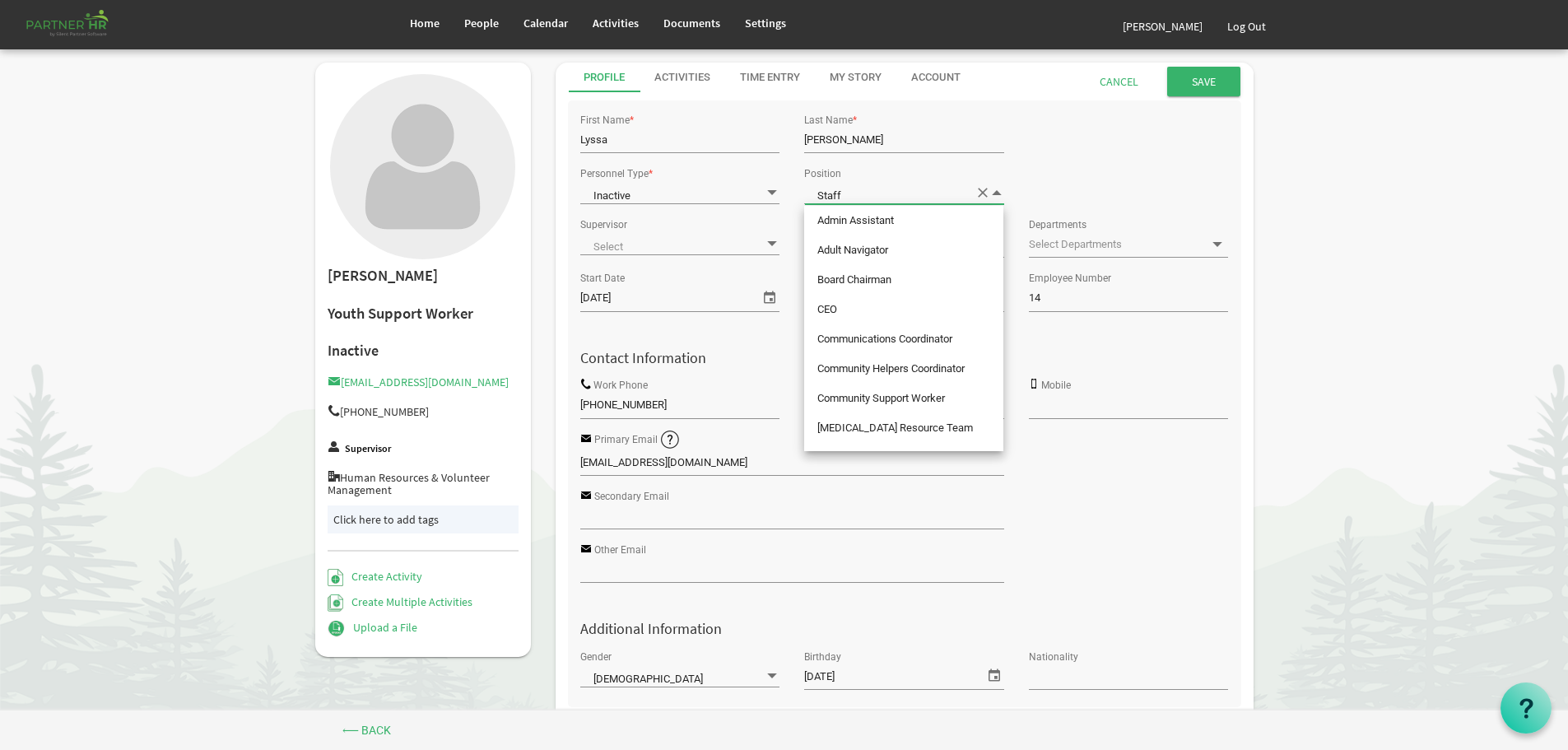
click at [996, 190] on span at bounding box center [996, 192] width 15 height 16
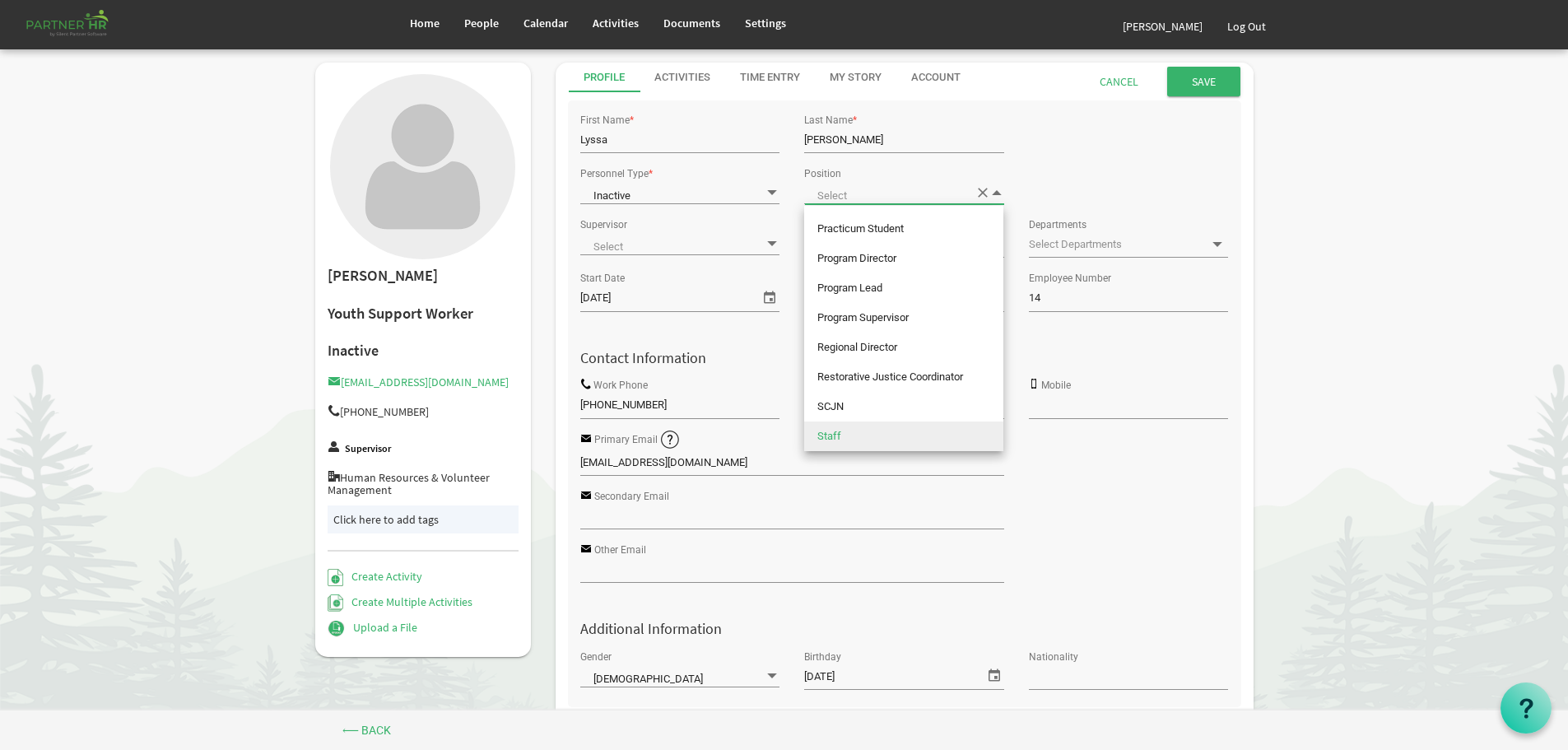
click at [981, 191] on span "Staff" at bounding box center [904, 193] width 199 height 23
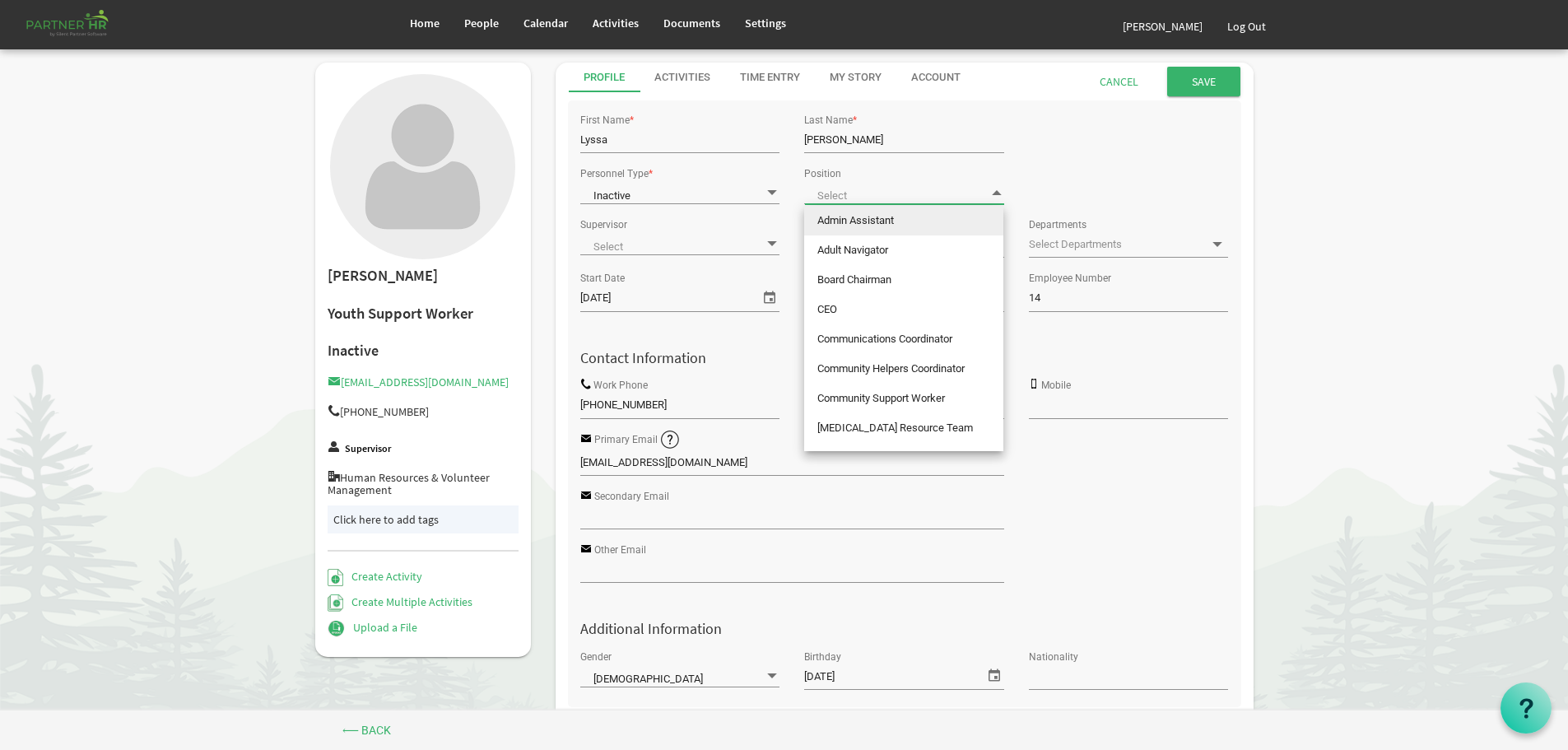
click at [1084, 169] on div "Personnel Type * Inactive Inactive Position" at bounding box center [904, 187] width 673 height 51
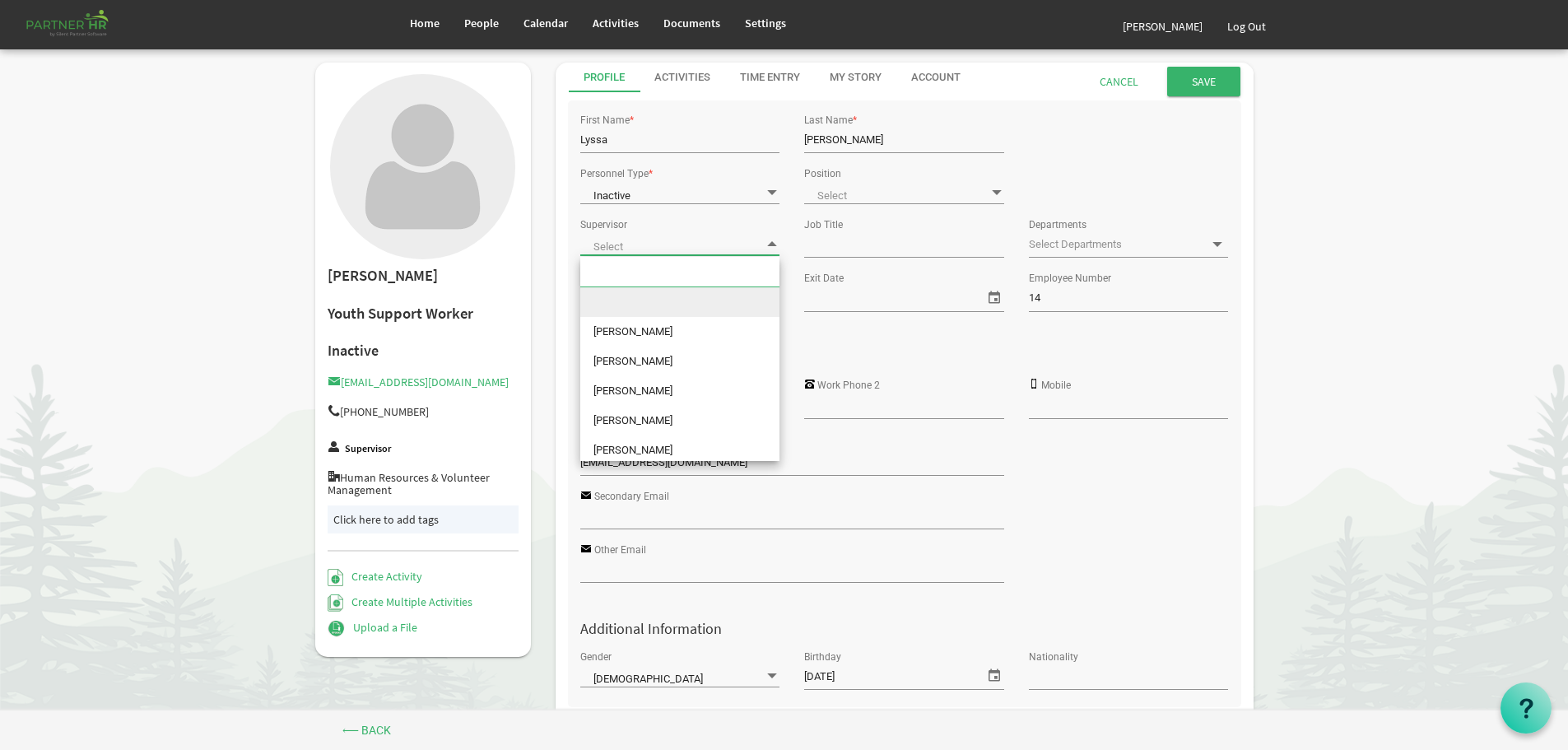
click at [771, 241] on span at bounding box center [772, 243] width 15 height 16
click at [771, 242] on span at bounding box center [772, 243] width 15 height 16
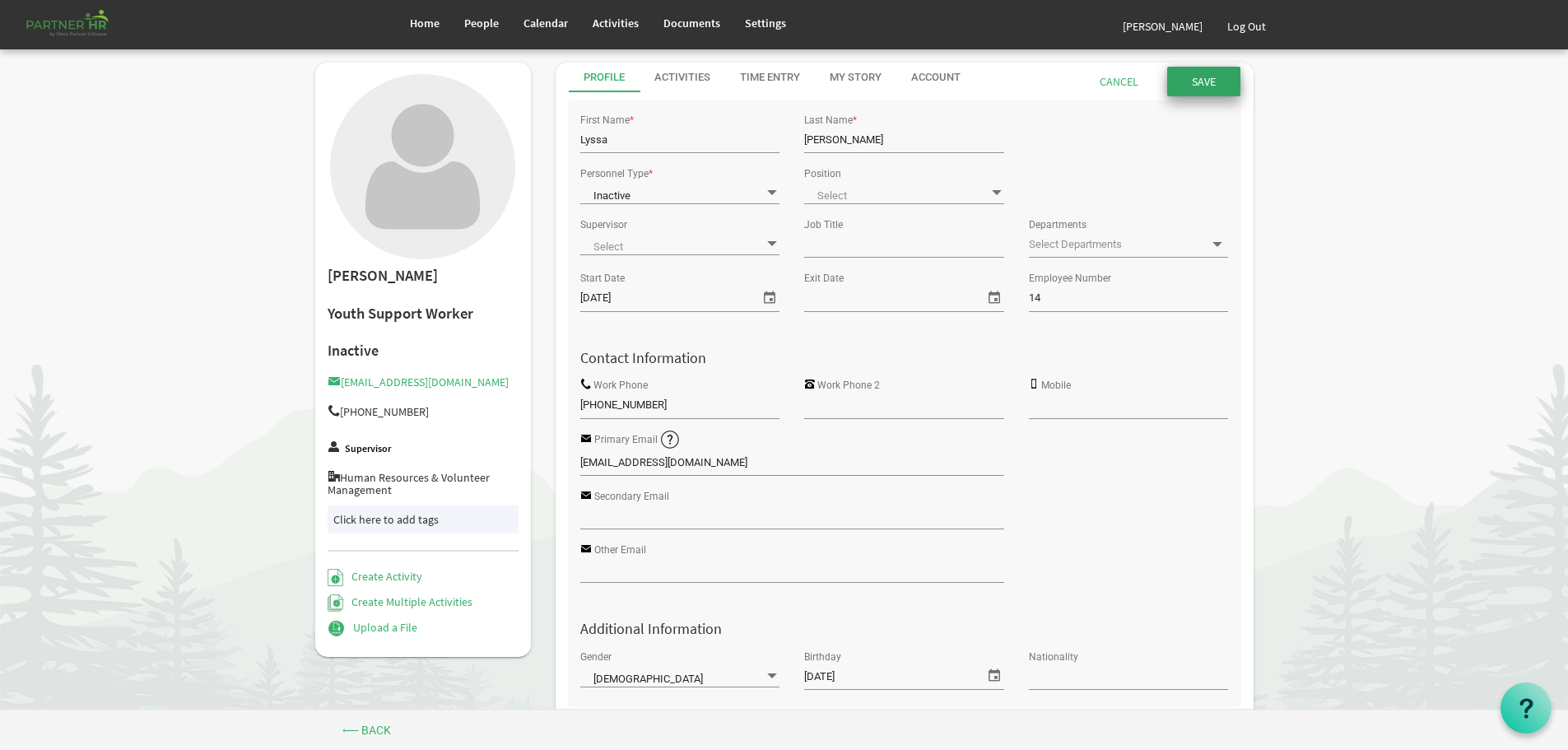
click at [1198, 78] on input "submit" at bounding box center [1204, 81] width 74 height 29
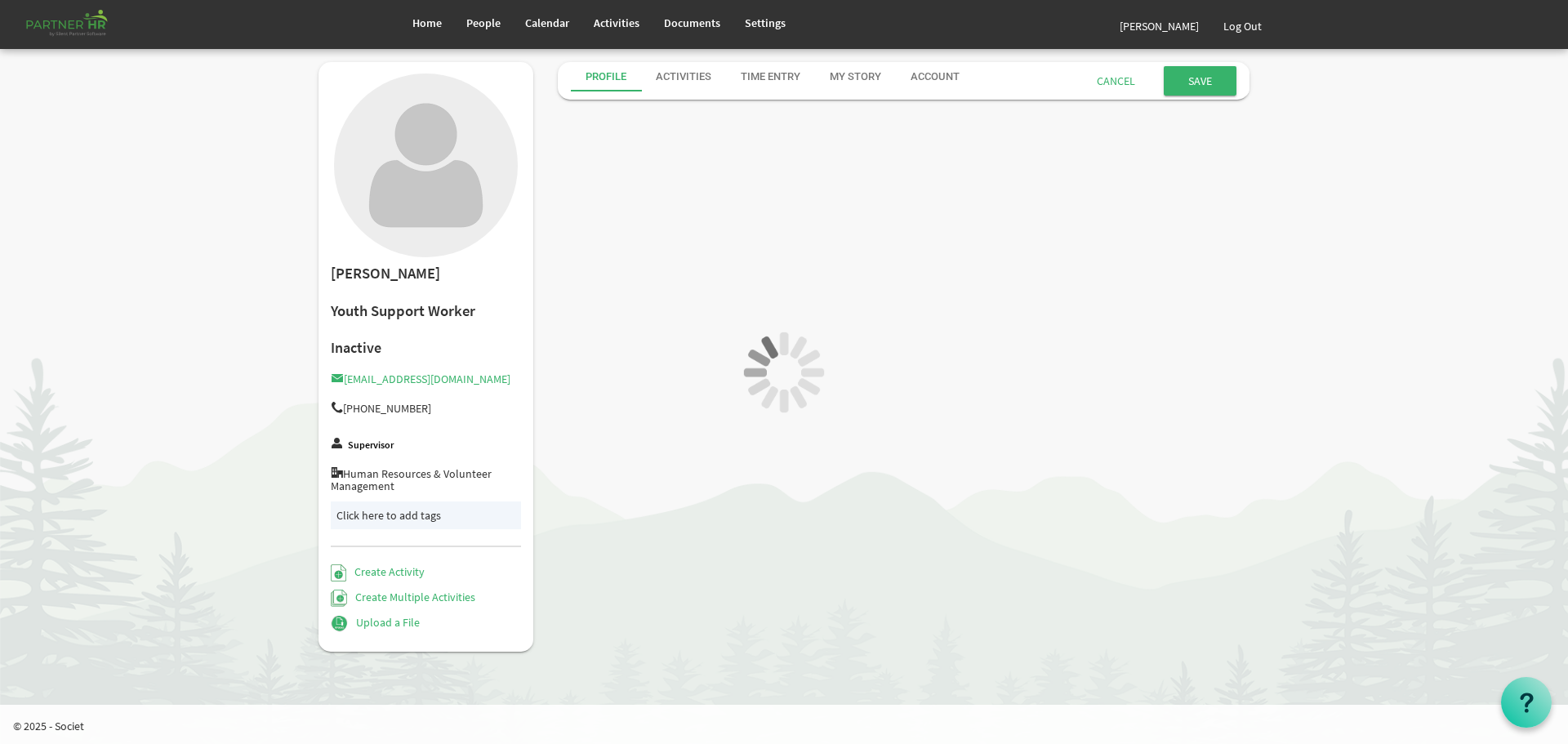
click at [1192, 80] on div at bounding box center [784, 372] width 1568 height 744
click at [484, 24] on div at bounding box center [784, 372] width 1568 height 744
click at [428, 22] on div at bounding box center [784, 372] width 1568 height 744
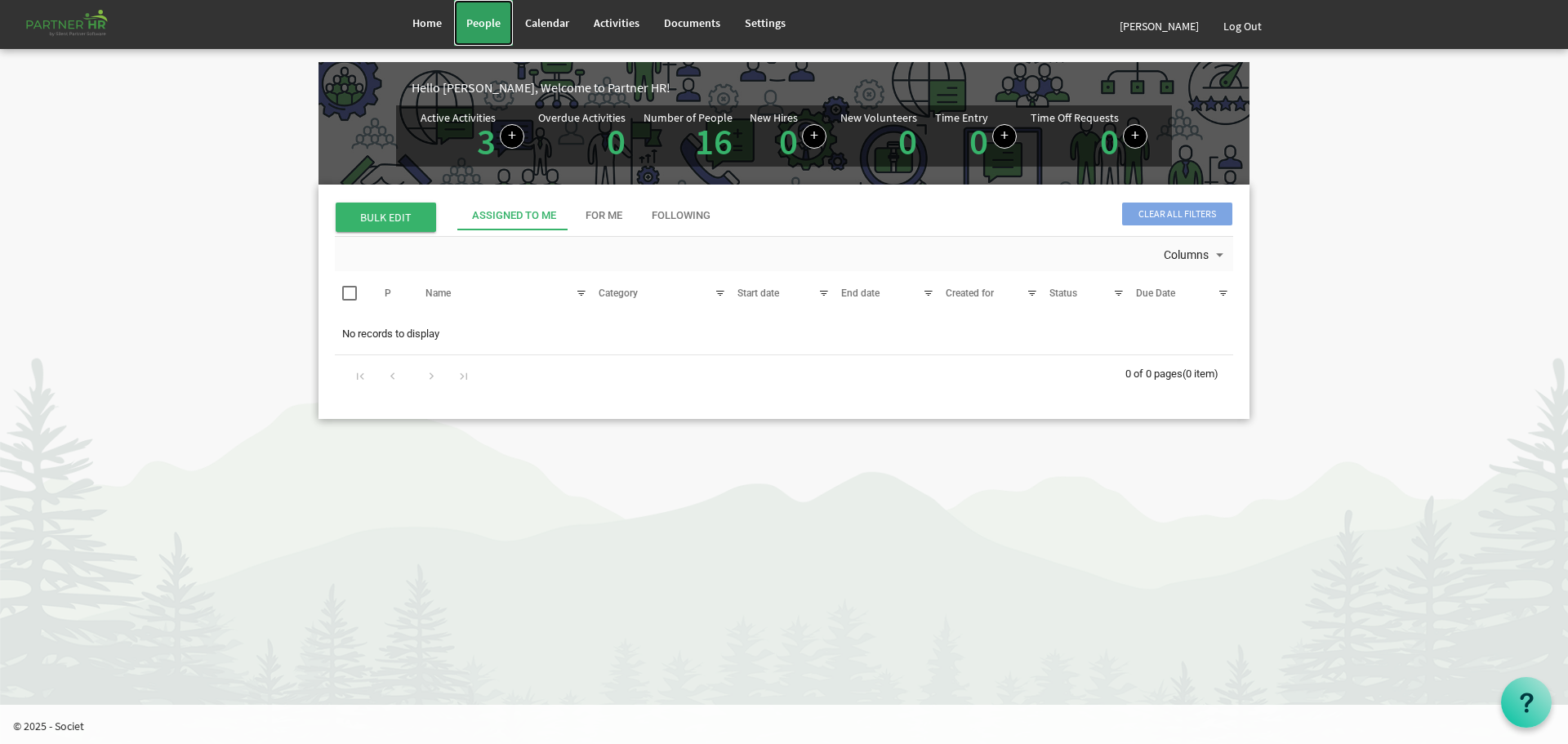
click at [485, 21] on span "People" at bounding box center [483, 23] width 34 height 15
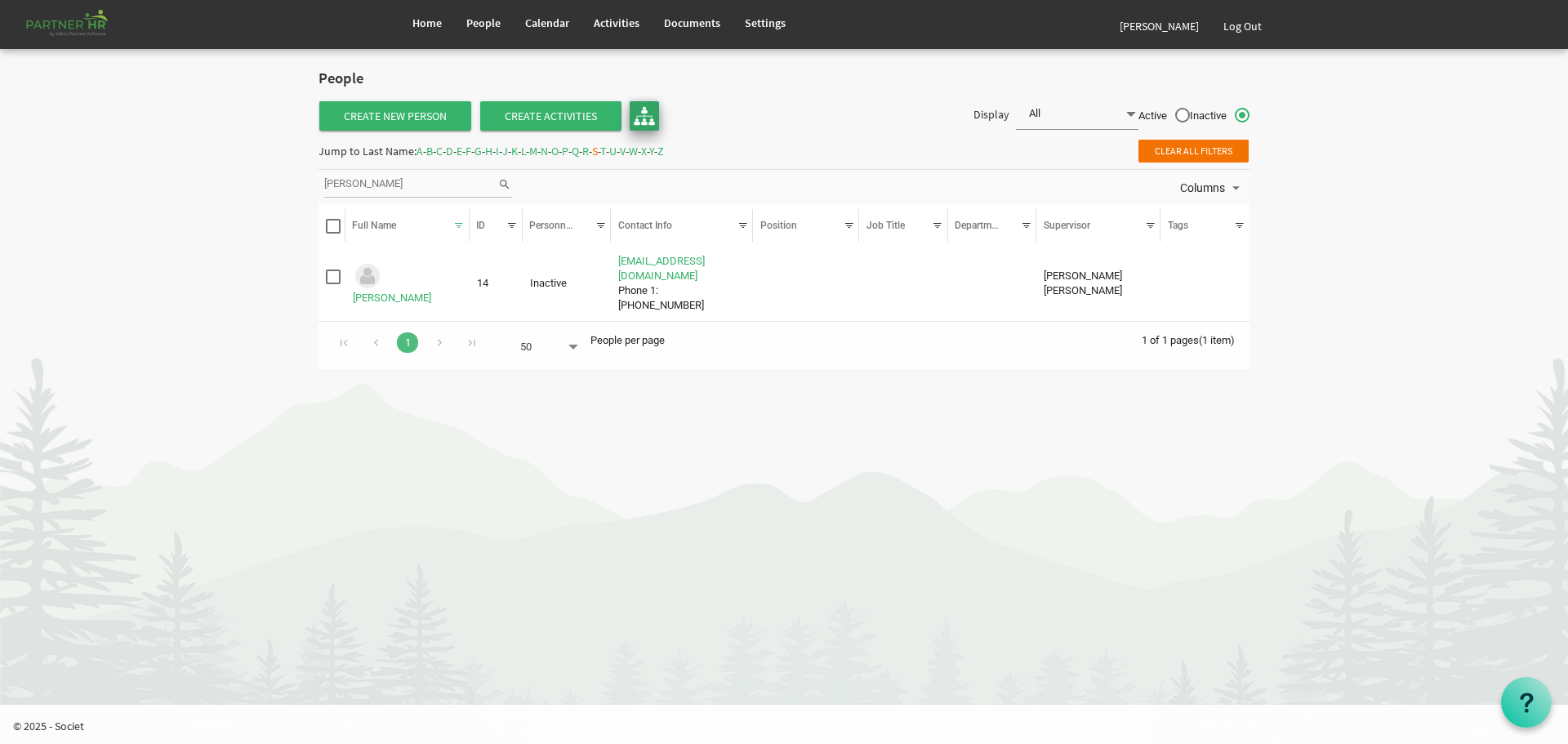
click at [642, 113] on img at bounding box center [645, 116] width 22 height 22
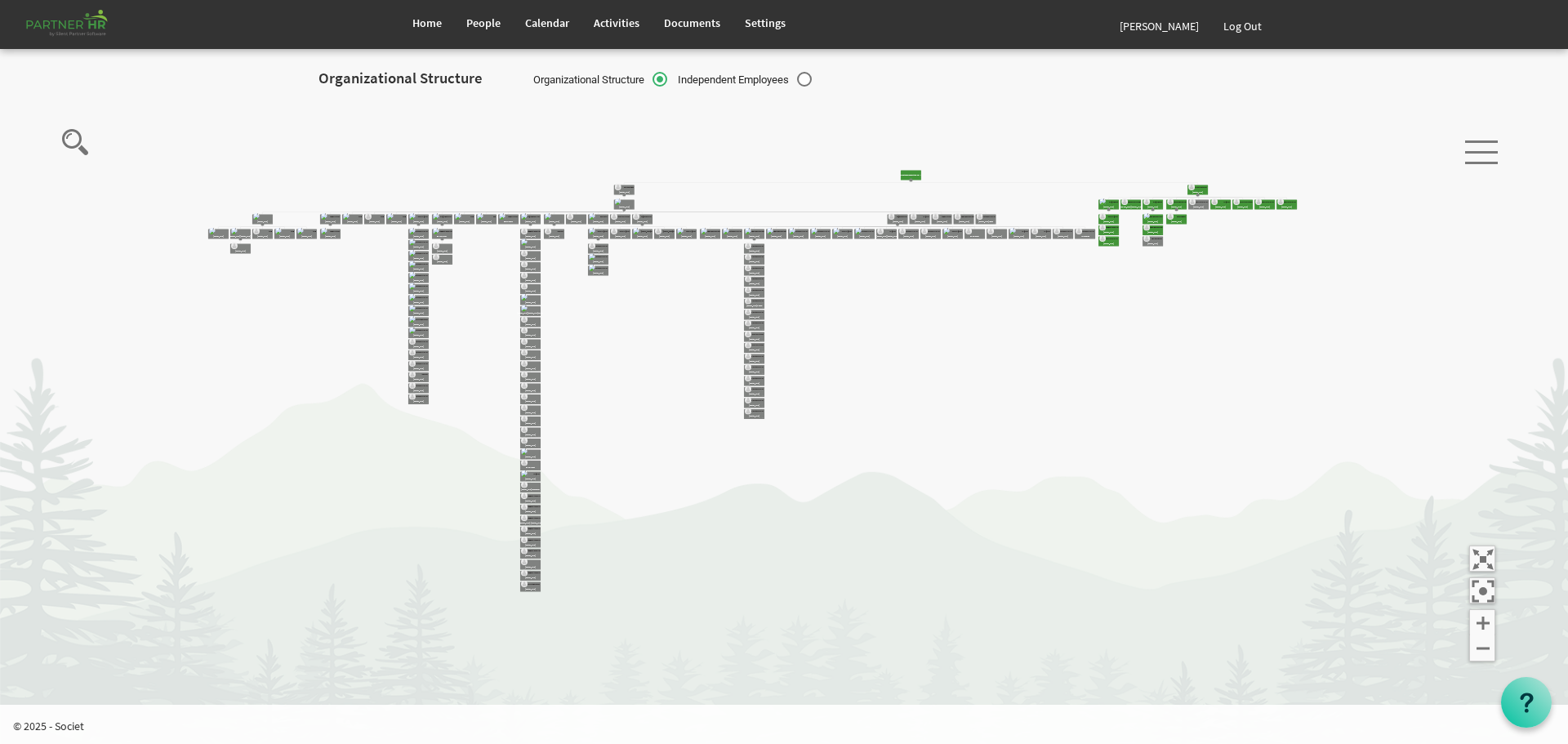
click at [808, 77] on label "Independent Employees" at bounding box center [744, 80] width 134 height 17
click at [670, 76] on input "Independent Employees" at bounding box center [670, 75] width 1 height 1
radio input "true"
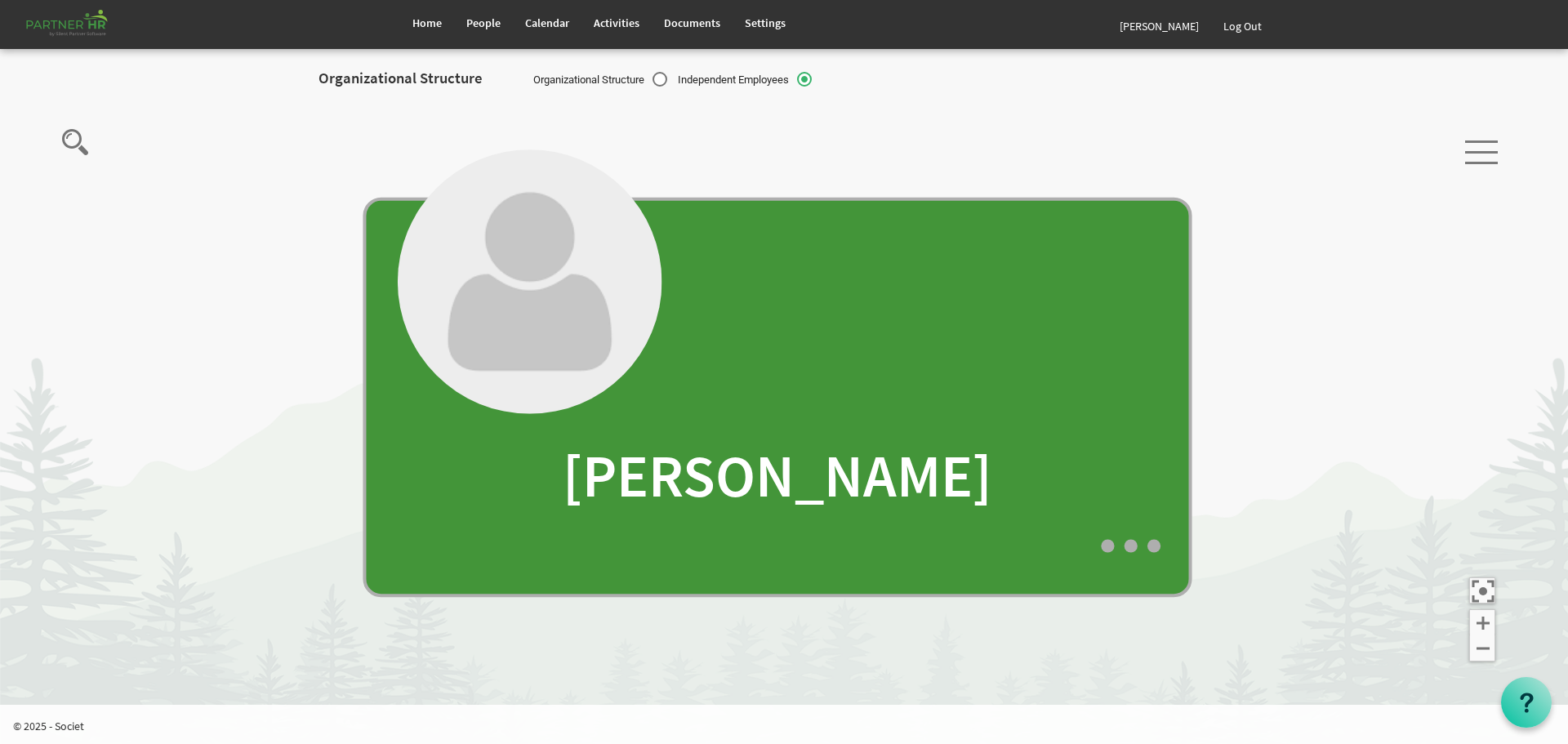
click at [660, 79] on label "Organizational Structure" at bounding box center [600, 80] width 134 height 17
click at [526, 76] on input "Organizational Structure" at bounding box center [525, 75] width 1 height 1
radio input "true"
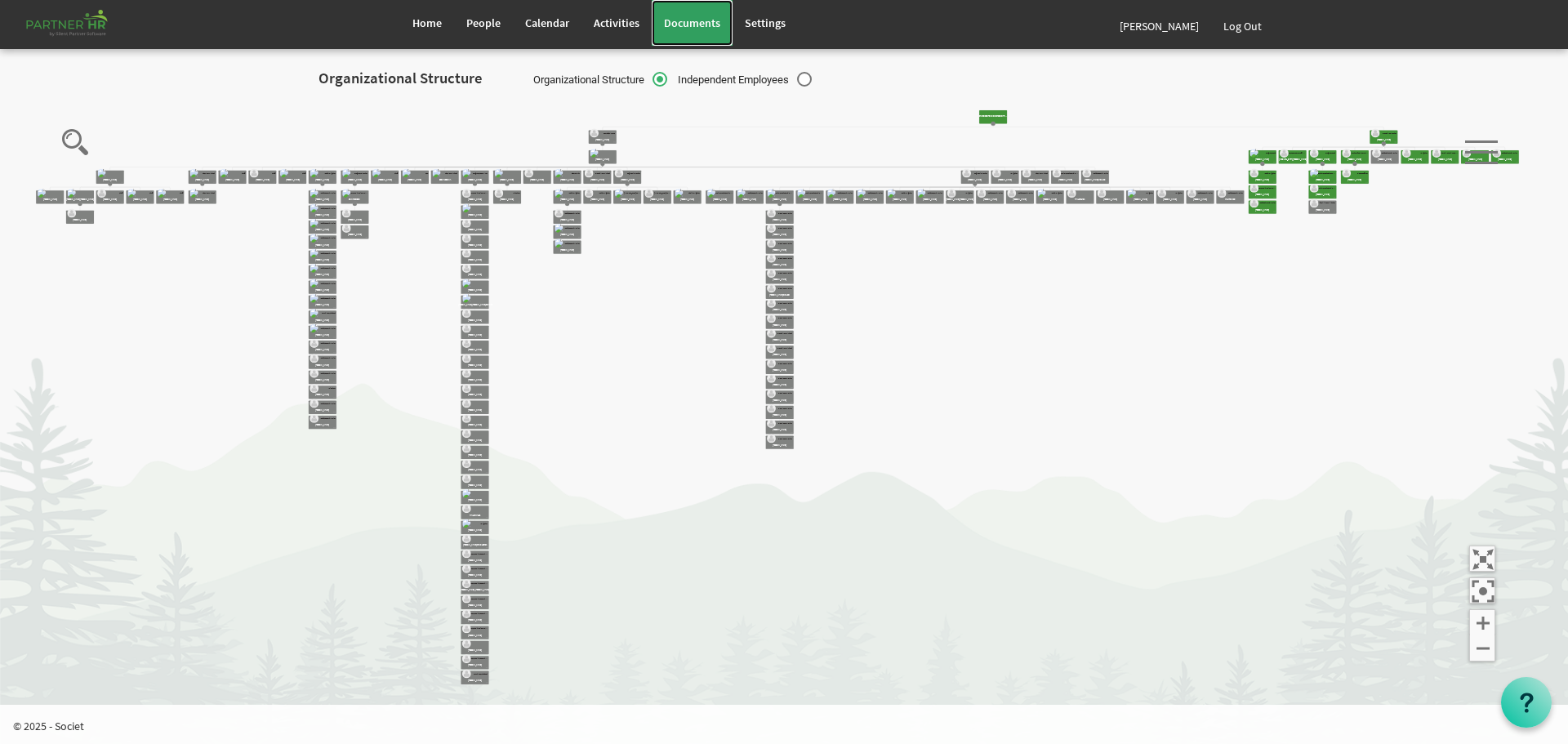
click at [694, 23] on span "Documents" at bounding box center [692, 23] width 56 height 15
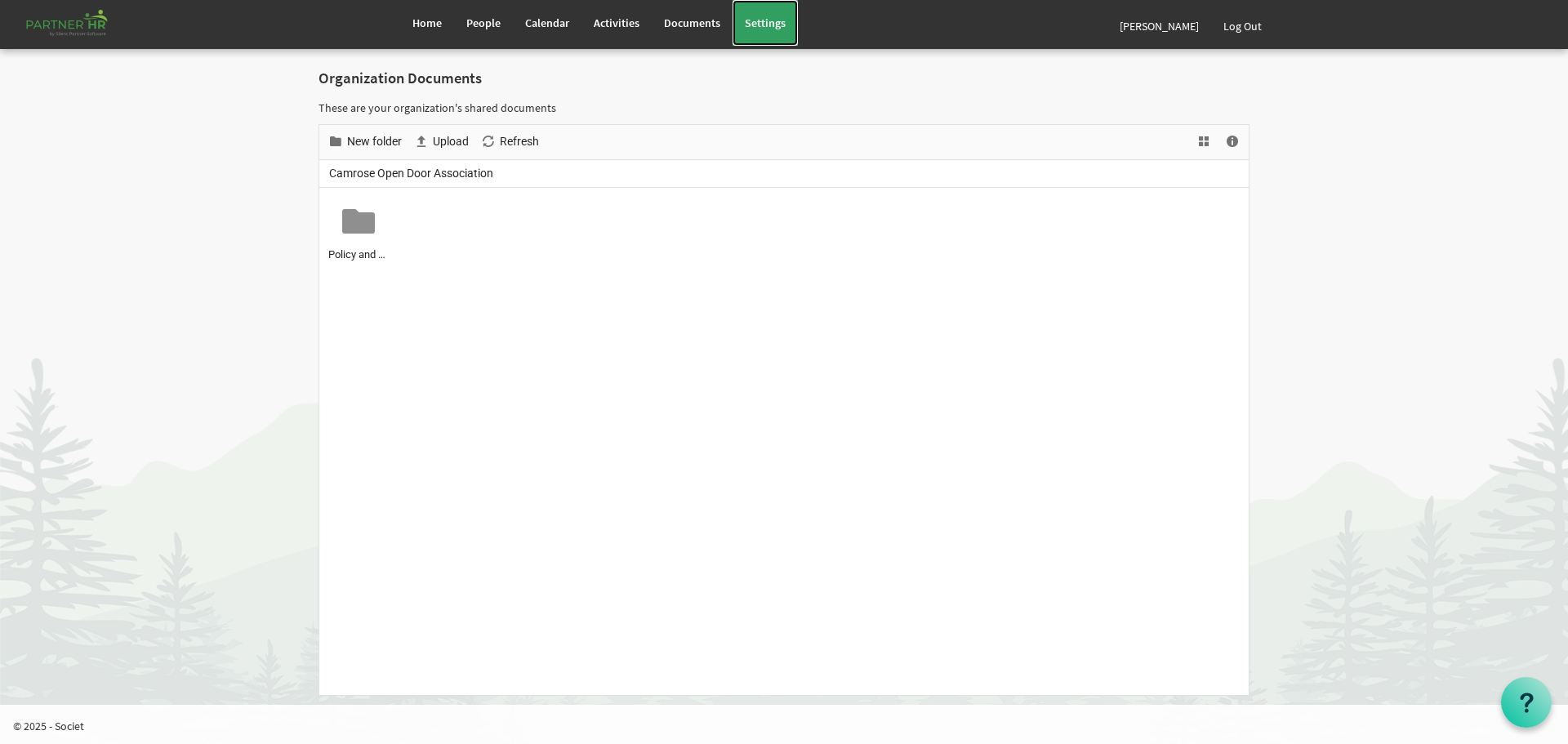
click at [767, 20] on span "Settings" at bounding box center [765, 23] width 41 height 15
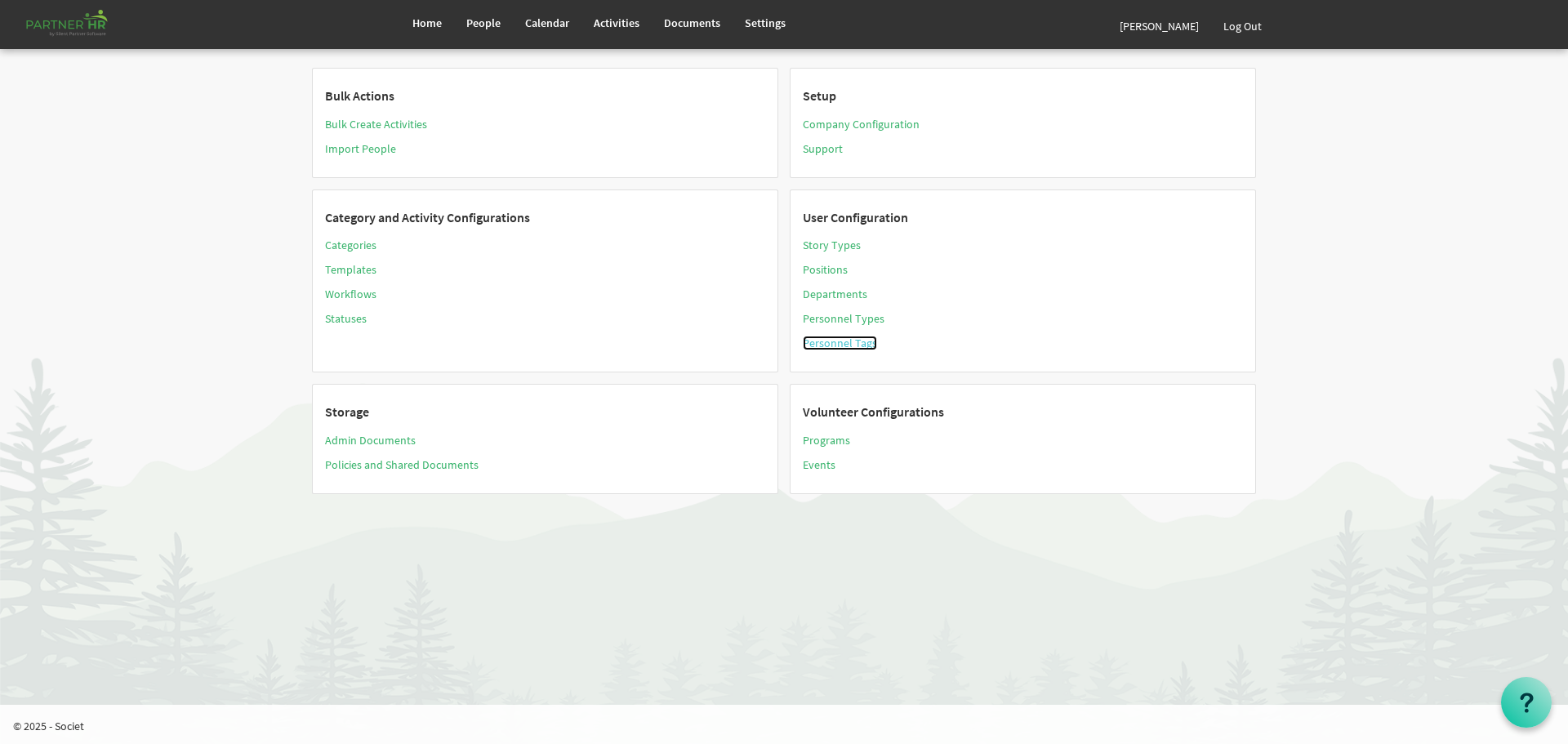
click at [833, 342] on link "Personnel Tags" at bounding box center [840, 343] width 75 height 15
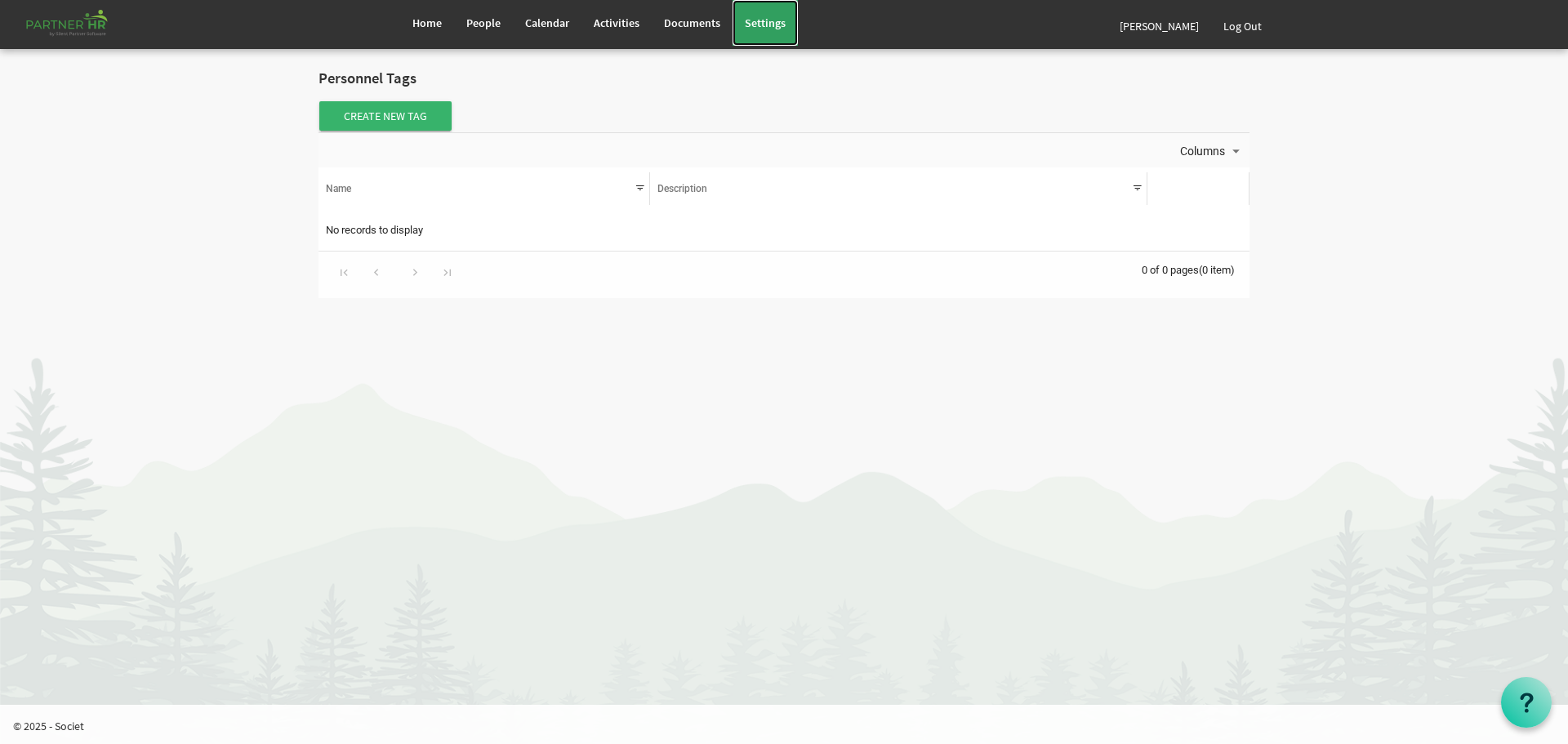
click at [776, 19] on span "Settings" at bounding box center [765, 23] width 41 height 15
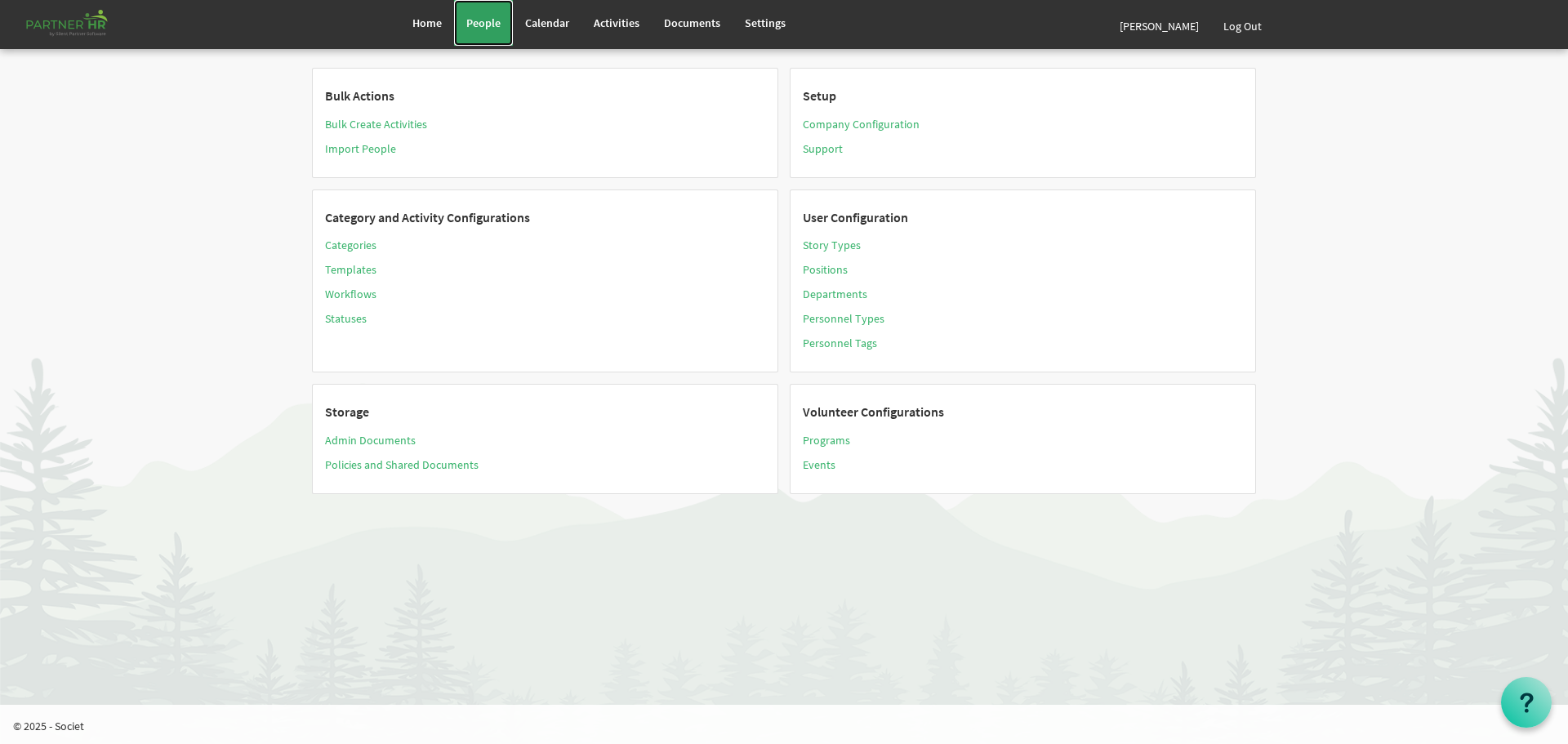
click at [481, 22] on span "People" at bounding box center [483, 23] width 34 height 15
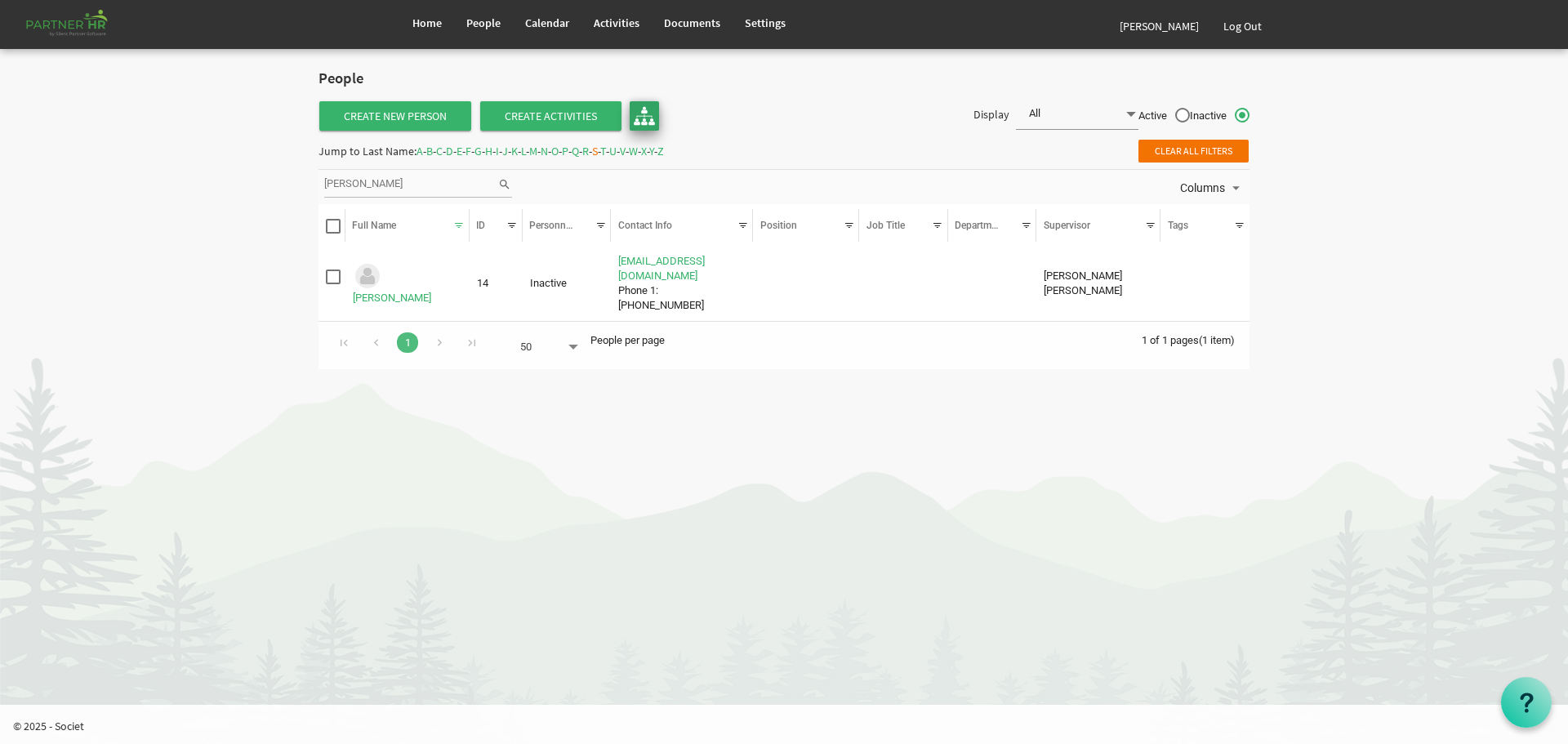
click at [639, 117] on img at bounding box center [645, 116] width 22 height 22
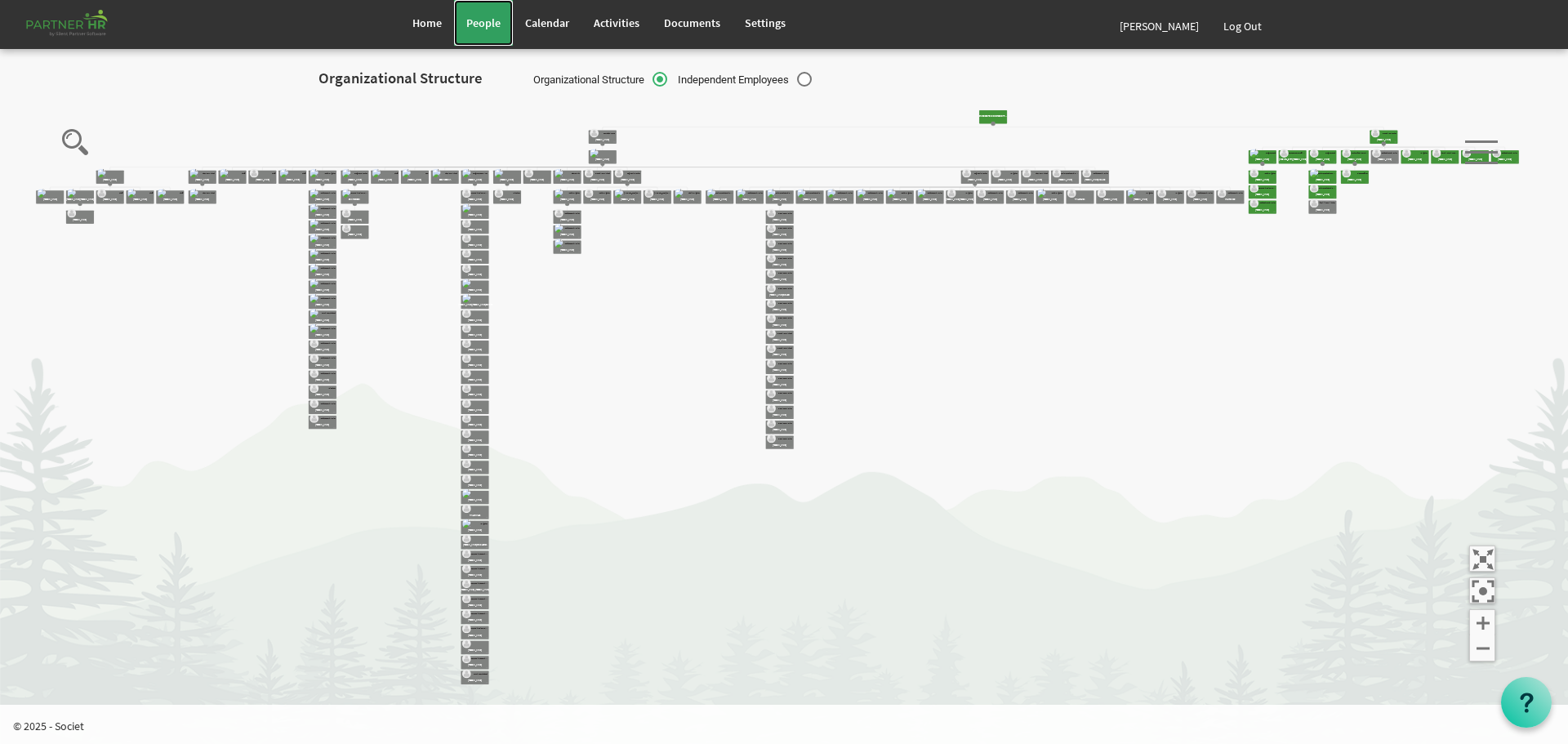
click at [487, 17] on span "People" at bounding box center [483, 23] width 34 height 15
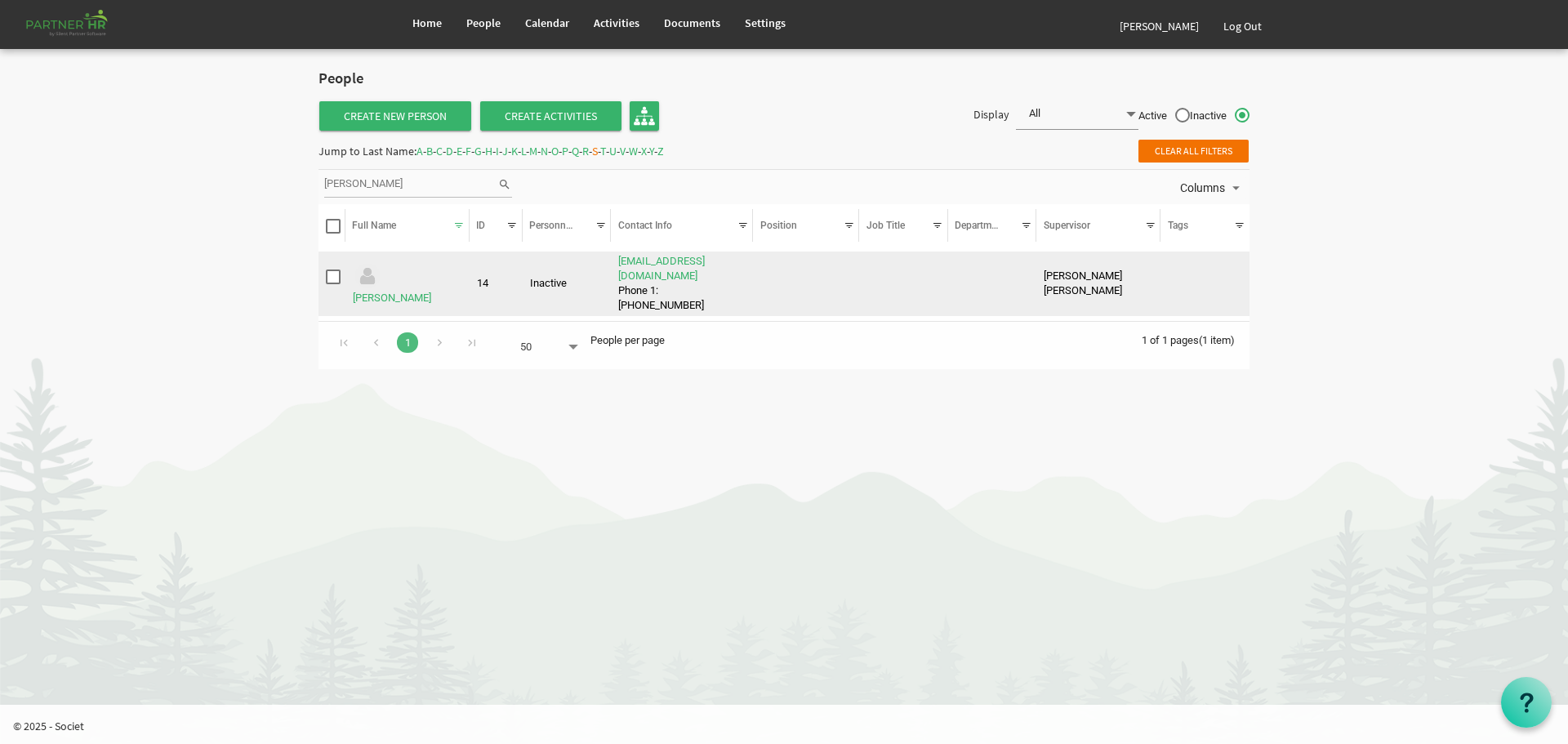
click at [1077, 274] on td "[PERSON_NAME] [PERSON_NAME]" at bounding box center [1098, 284] width 124 height 66
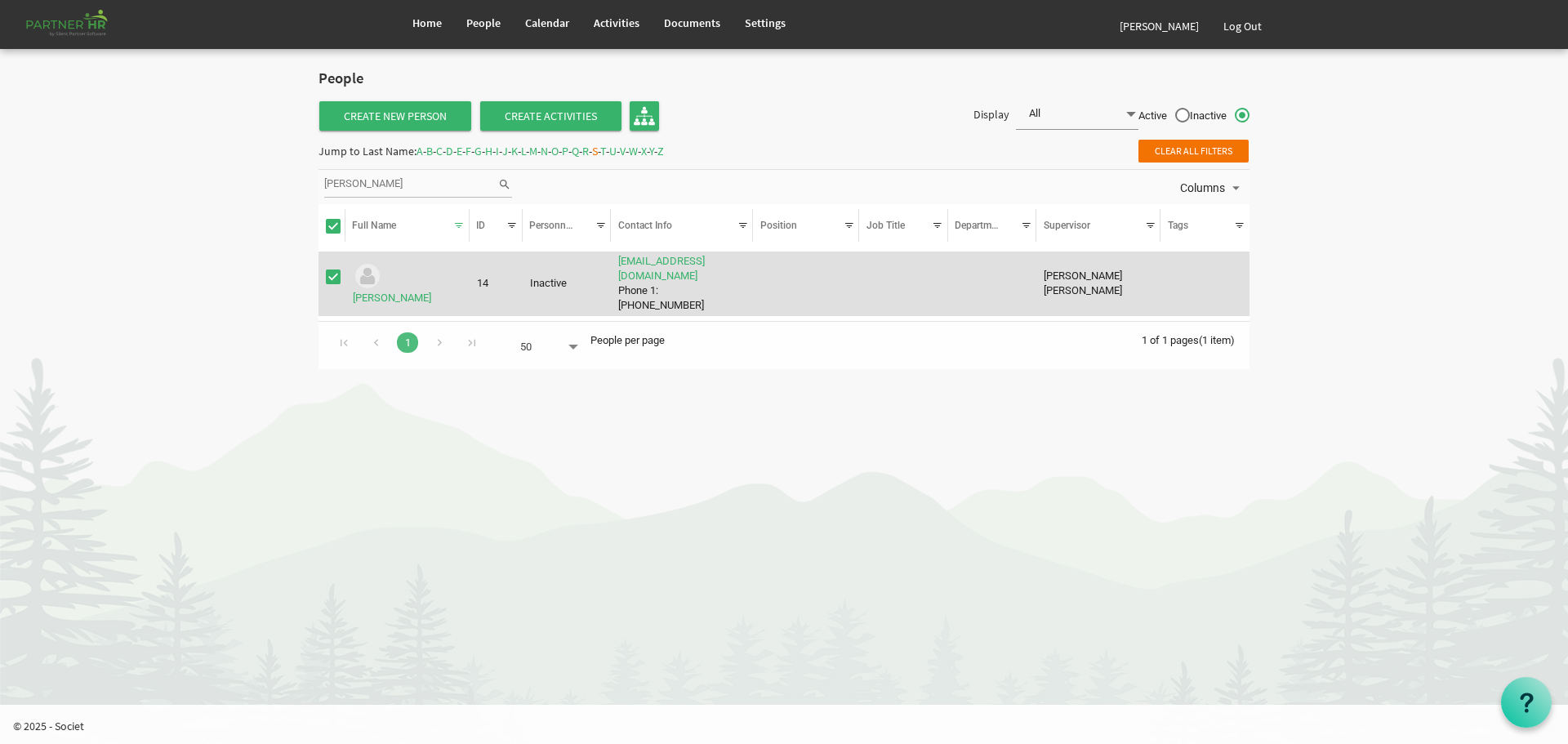
click at [1077, 274] on td "[PERSON_NAME] [PERSON_NAME]" at bounding box center [1098, 284] width 124 height 66
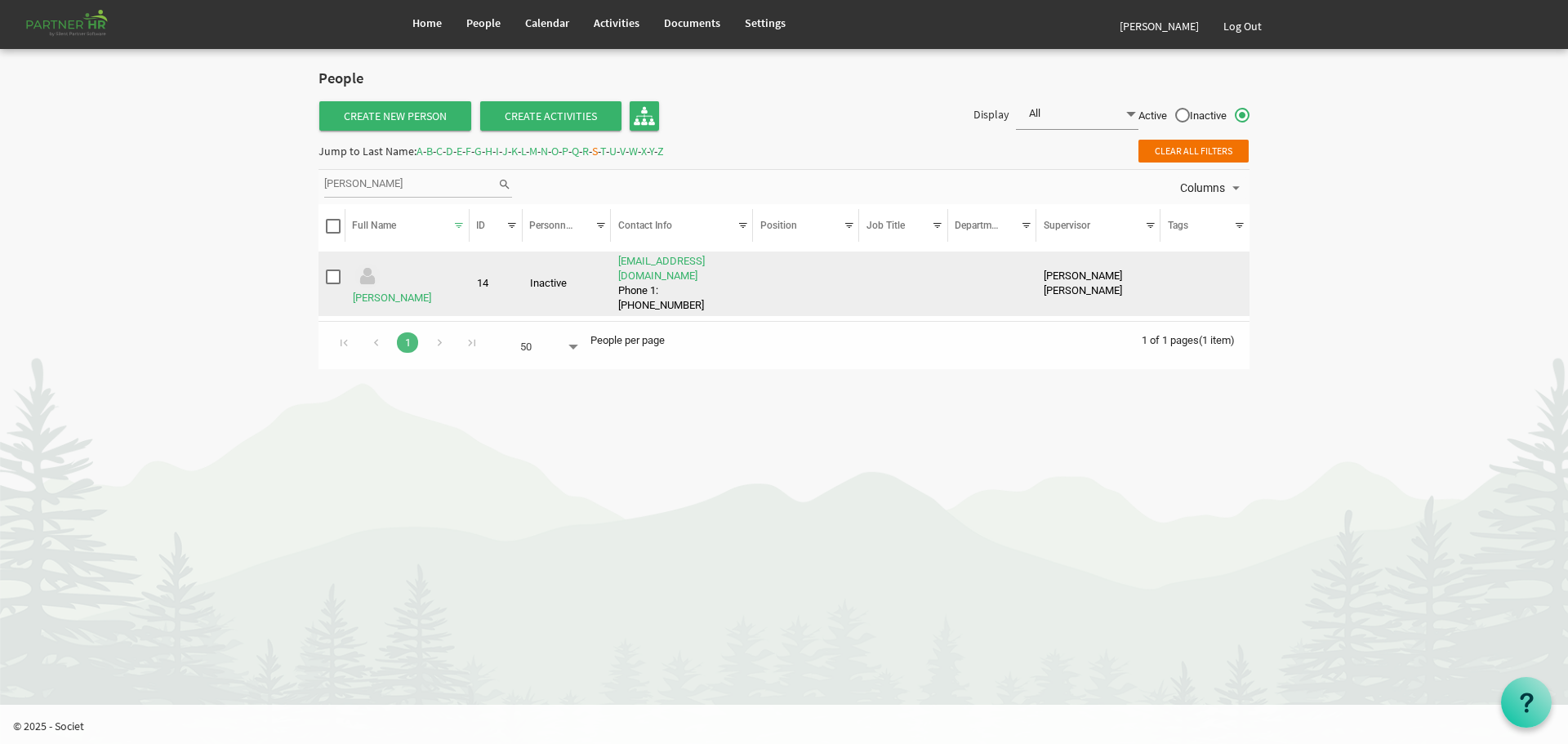
click at [1077, 274] on td "[PERSON_NAME] [PERSON_NAME]" at bounding box center [1098, 284] width 124 height 66
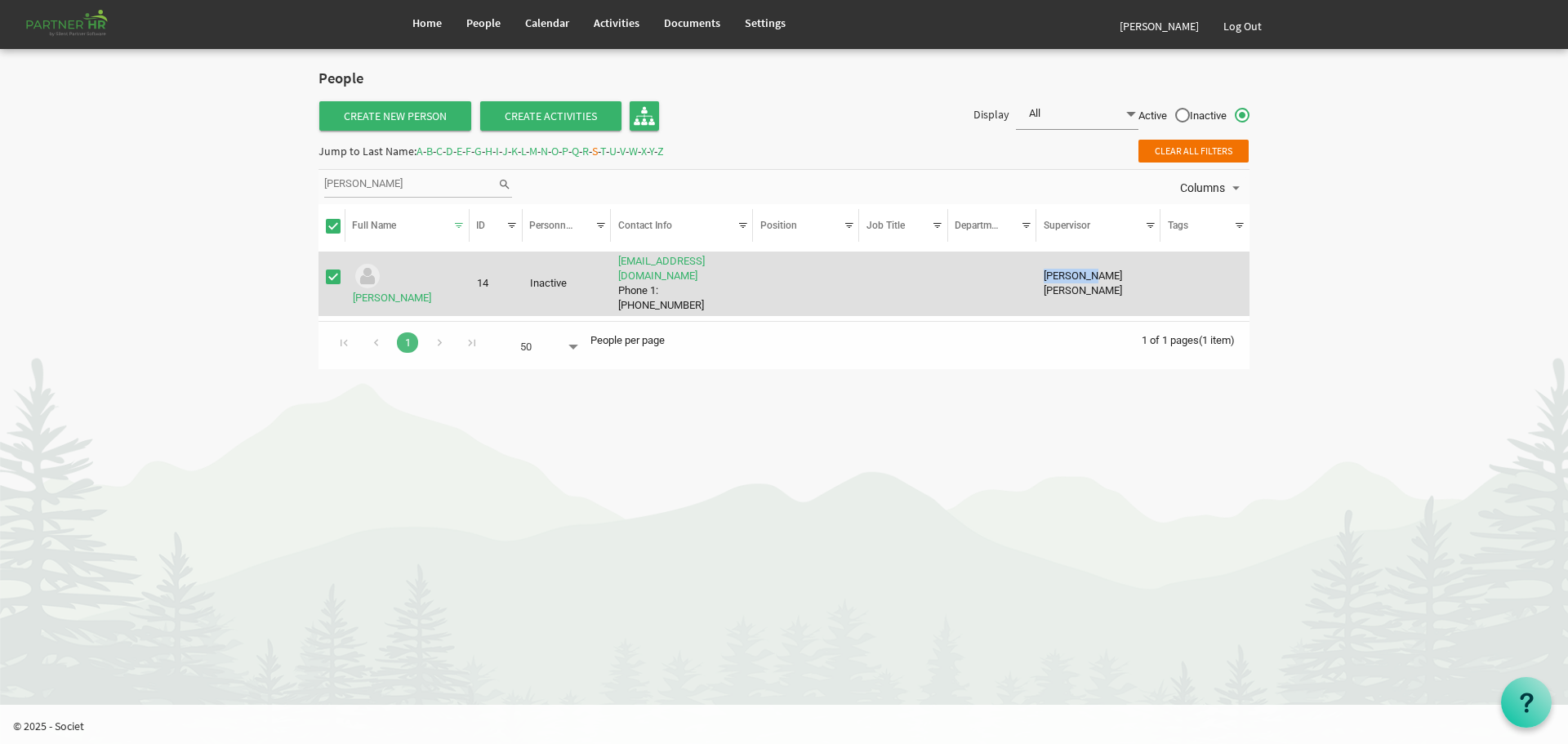
click at [1077, 274] on td "[PERSON_NAME] [PERSON_NAME]" at bounding box center [1098, 284] width 124 height 66
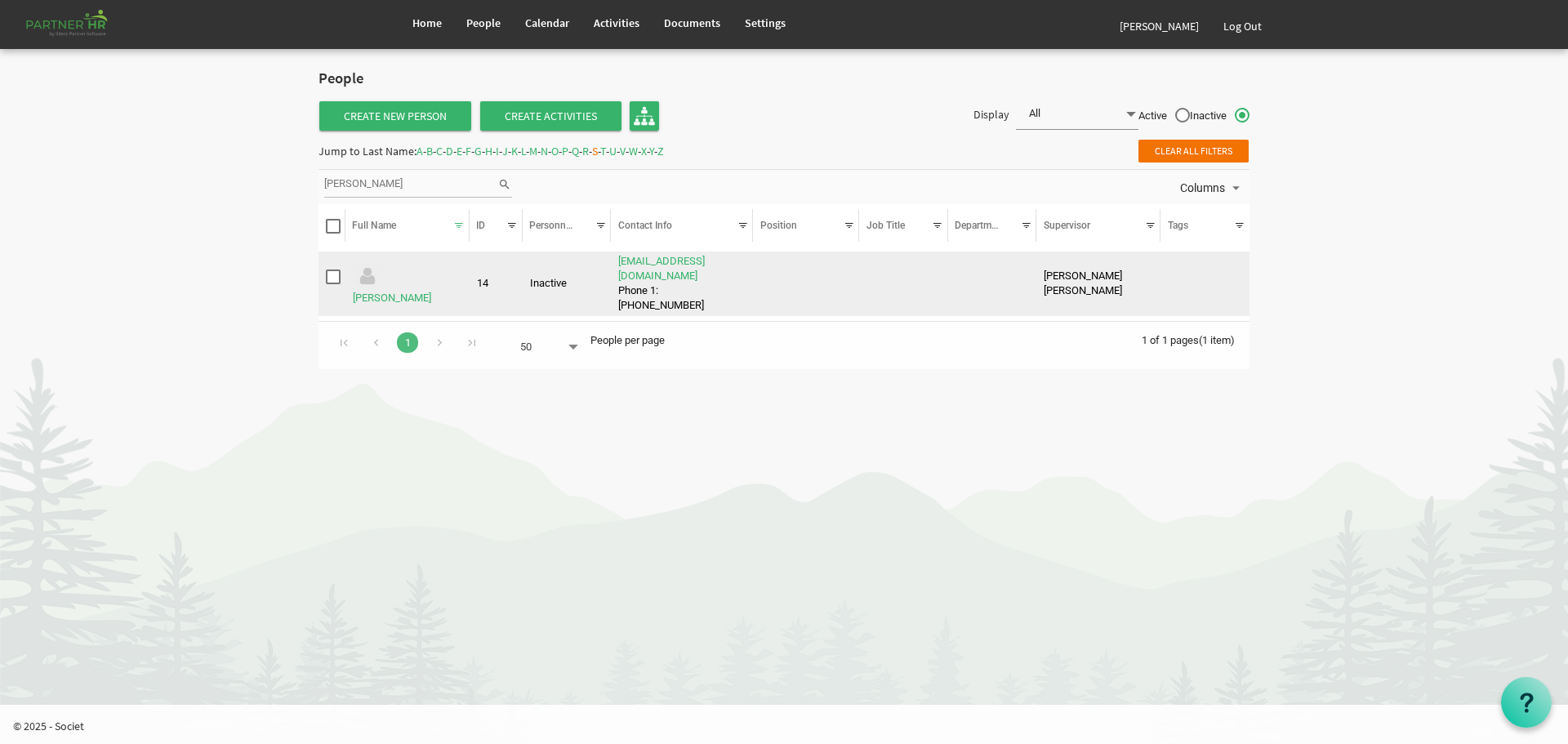
click at [1098, 284] on td "[PERSON_NAME] [PERSON_NAME]" at bounding box center [1098, 284] width 124 height 66
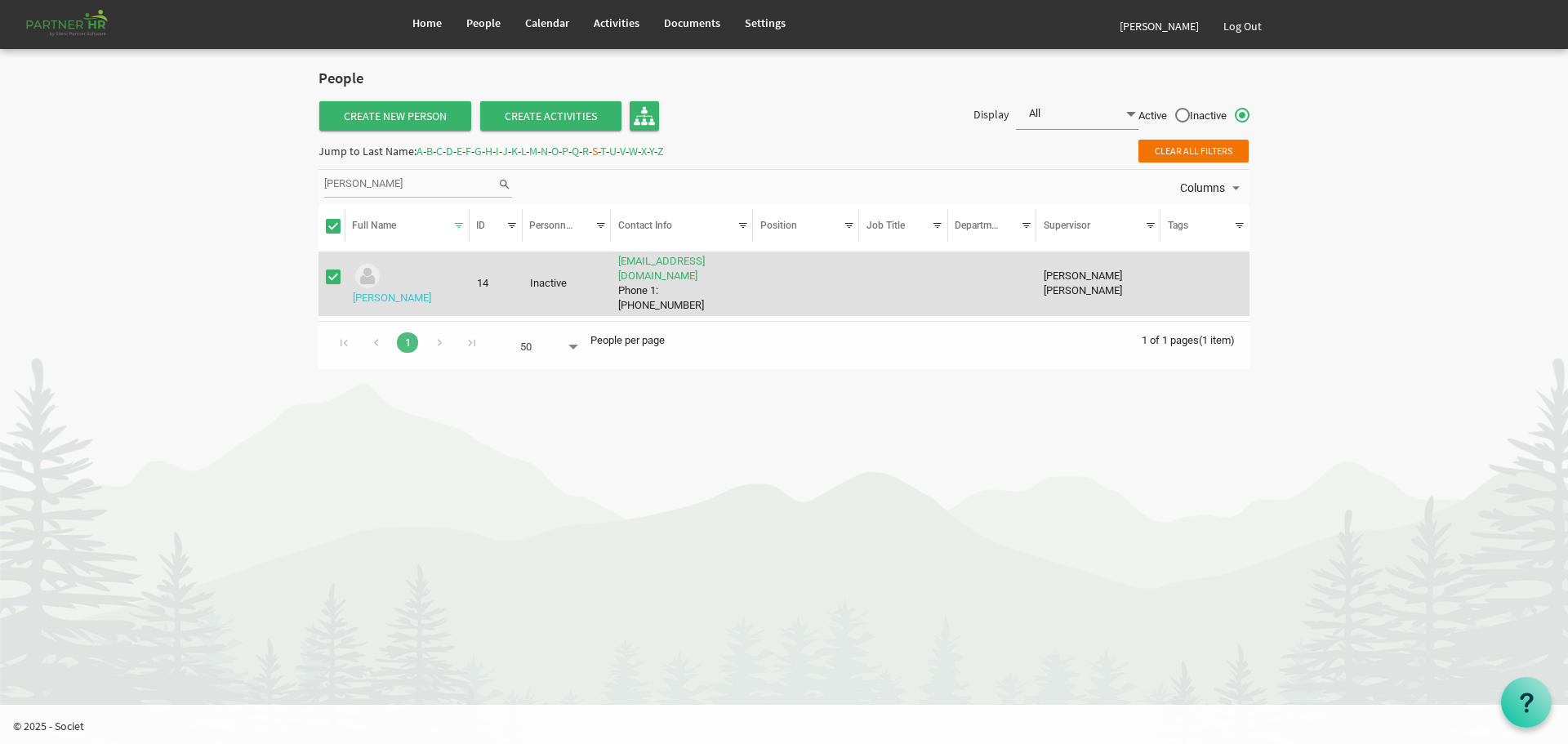
click at [407, 291] on link "[PERSON_NAME]" at bounding box center [392, 297] width 79 height 12
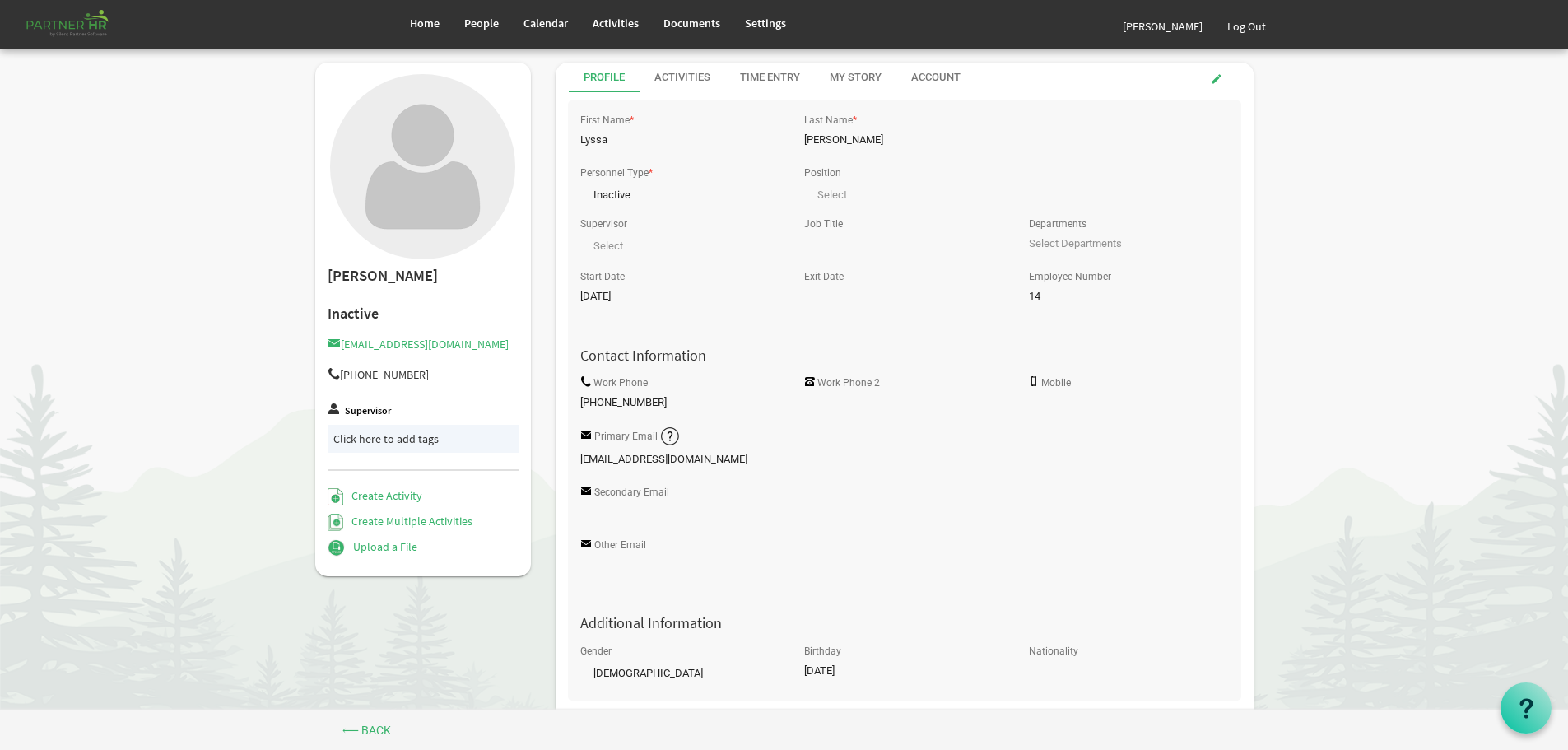
click at [362, 410] on label "Supervisor" at bounding box center [368, 411] width 46 height 11
click at [617, 231] on div "Supervisor null" at bounding box center [680, 237] width 224 height 51
click at [618, 240] on span "null" at bounding box center [680, 243] width 199 height 23
click at [615, 247] on span "null" at bounding box center [680, 243] width 199 height 23
click at [483, 23] on span "People" at bounding box center [481, 23] width 34 height 15
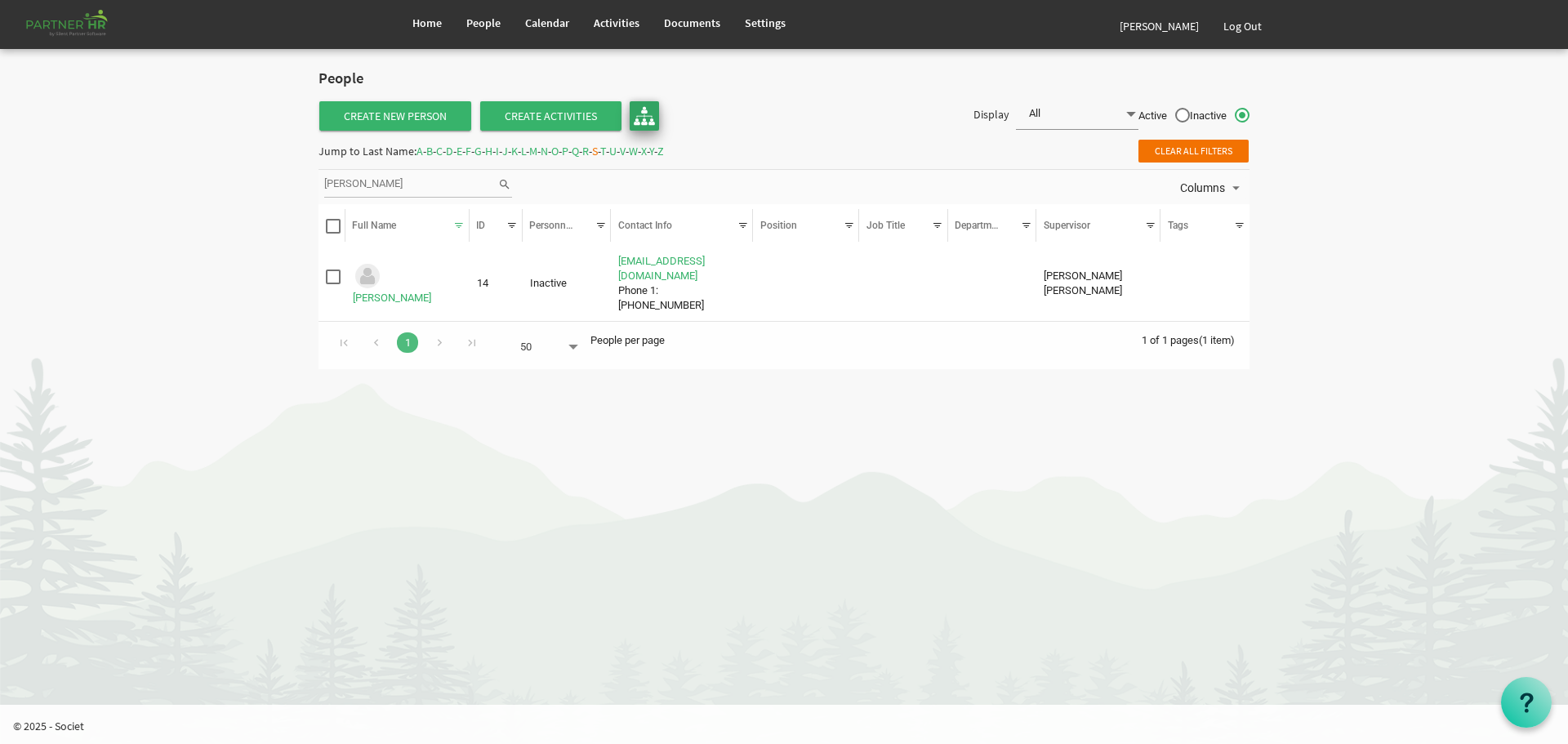
click at [644, 107] on img at bounding box center [645, 116] width 22 height 22
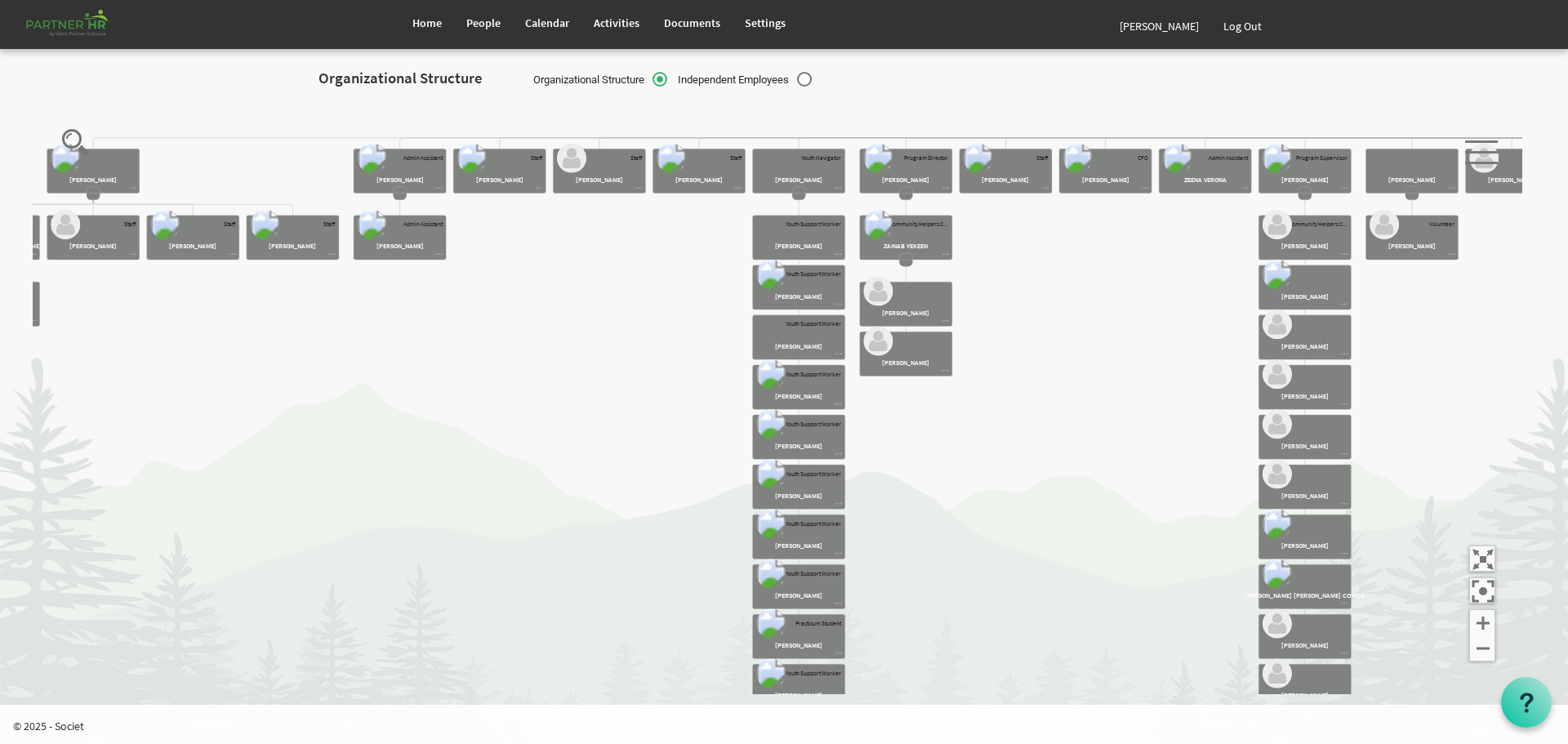
drag, startPoint x: 145, startPoint y: 221, endPoint x: 369, endPoint y: 408, distance: 291.8
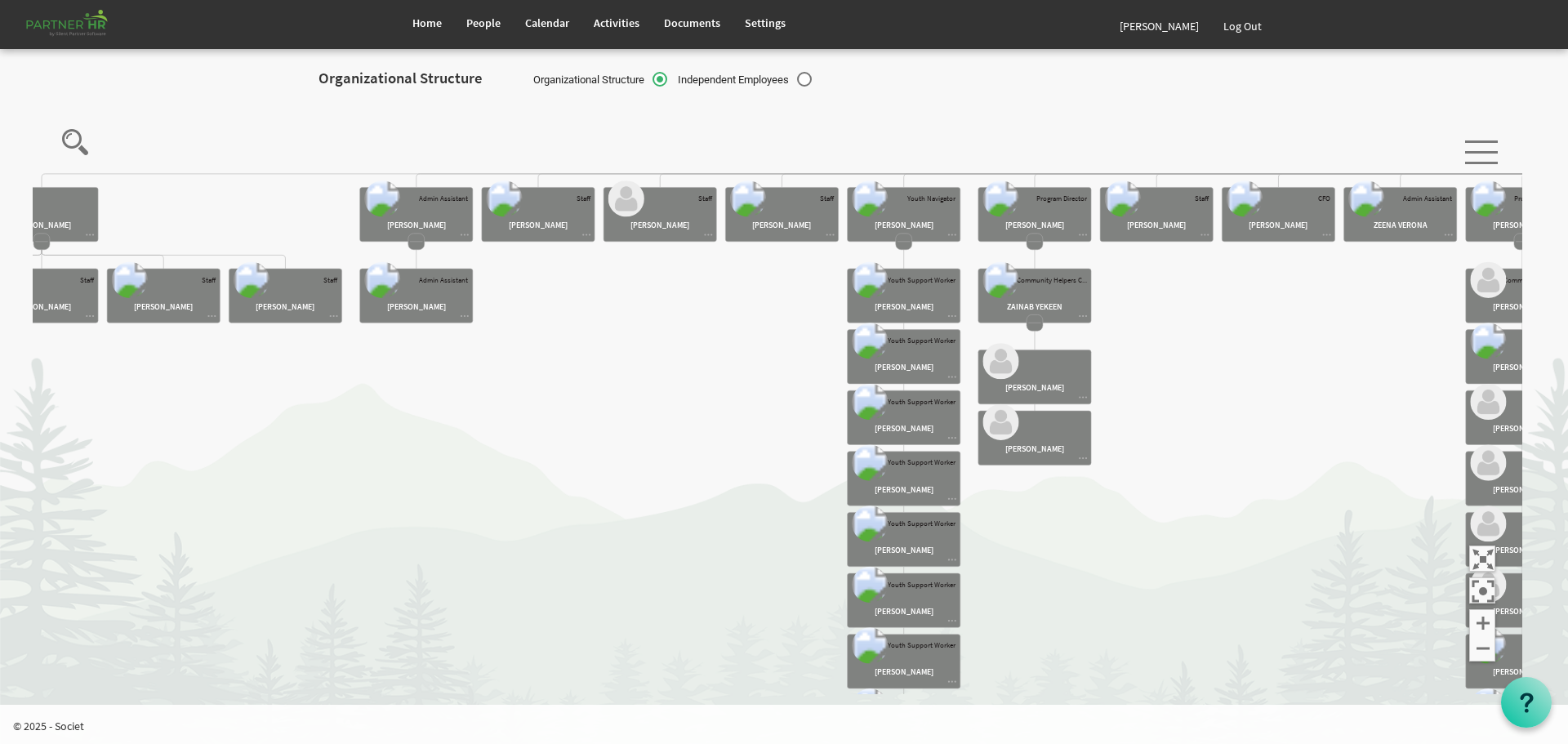
drag, startPoint x: 403, startPoint y: 301, endPoint x: 429, endPoint y: 403, distance: 105.3
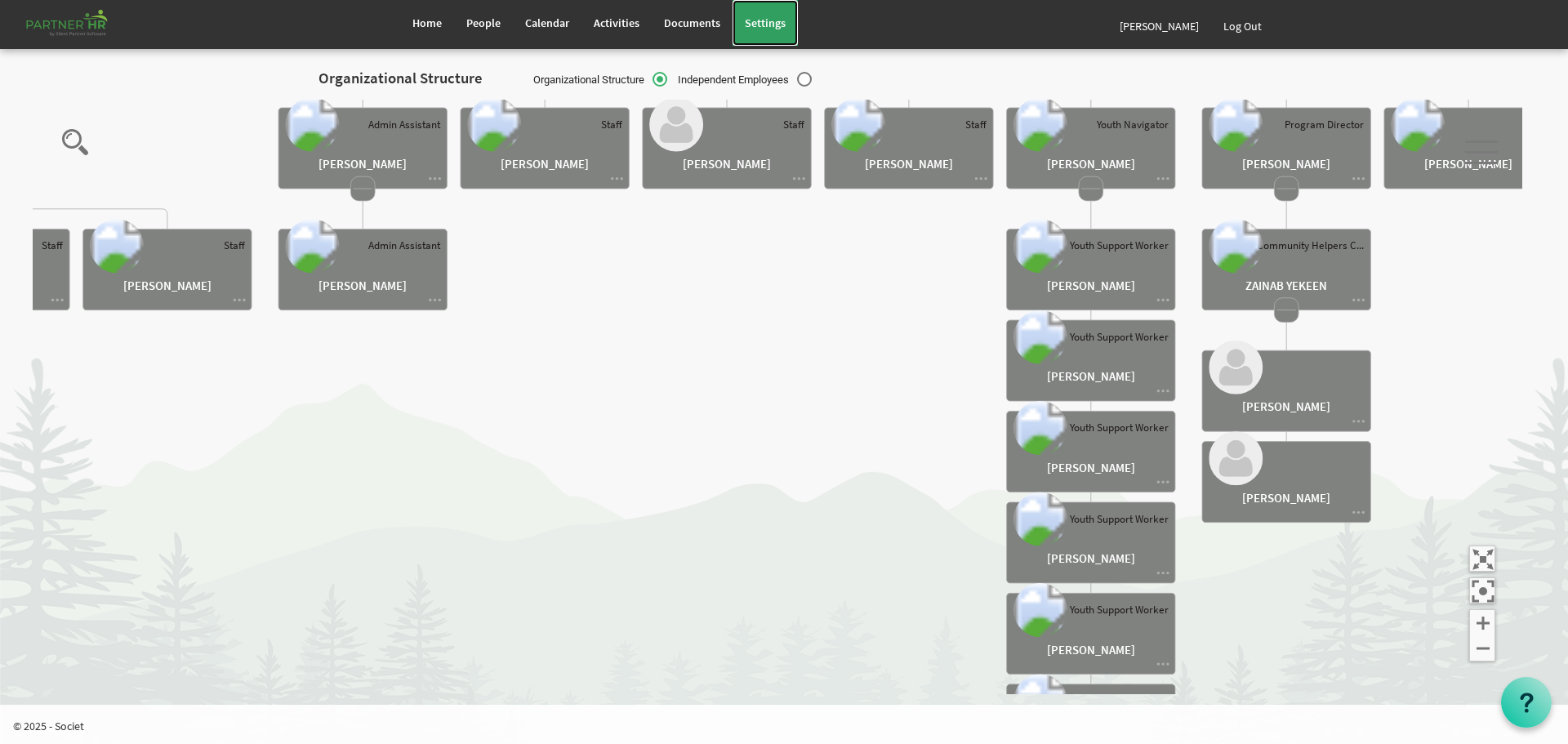
click at [752, 18] on span "Settings" at bounding box center [765, 23] width 41 height 15
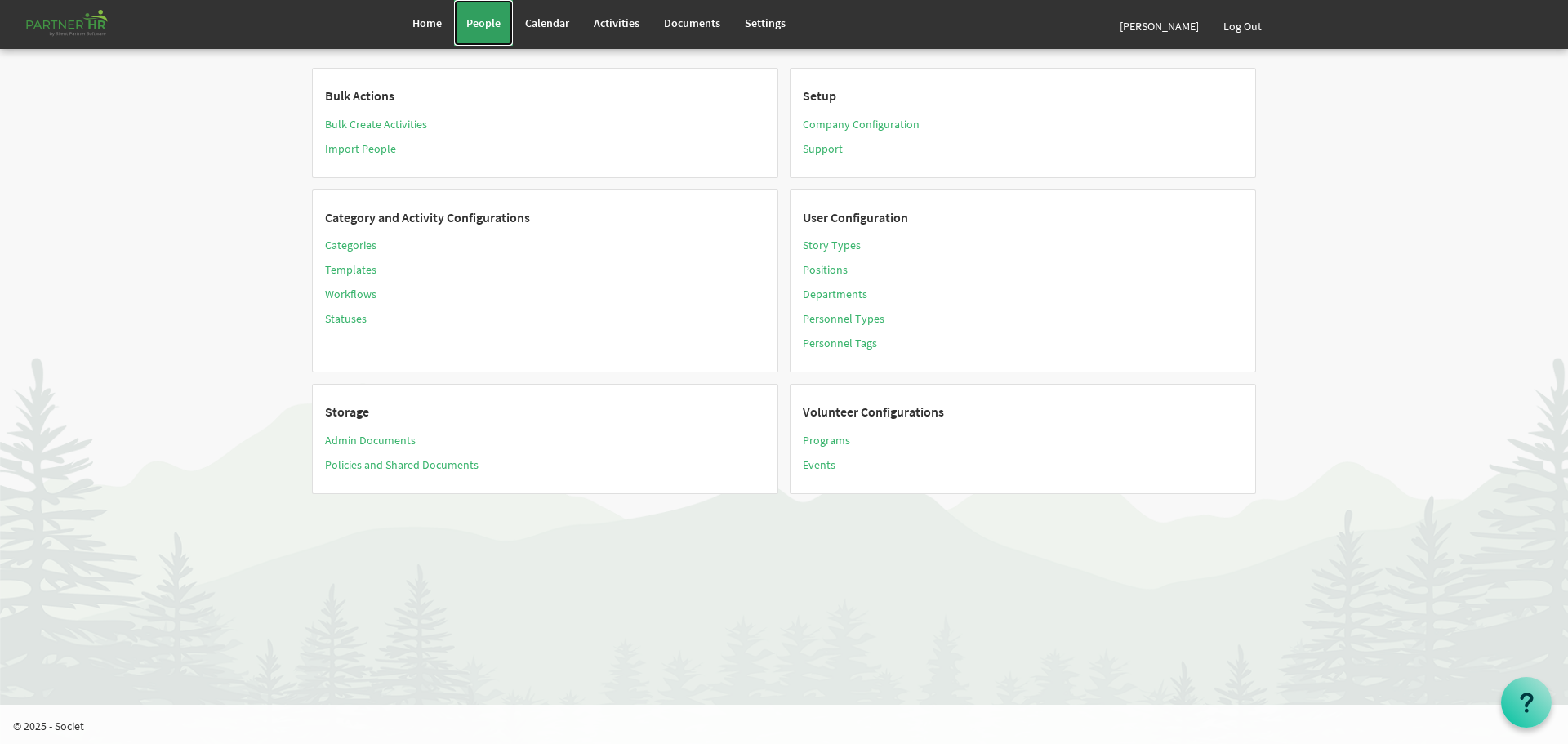
click at [485, 24] on span "People" at bounding box center [483, 23] width 34 height 15
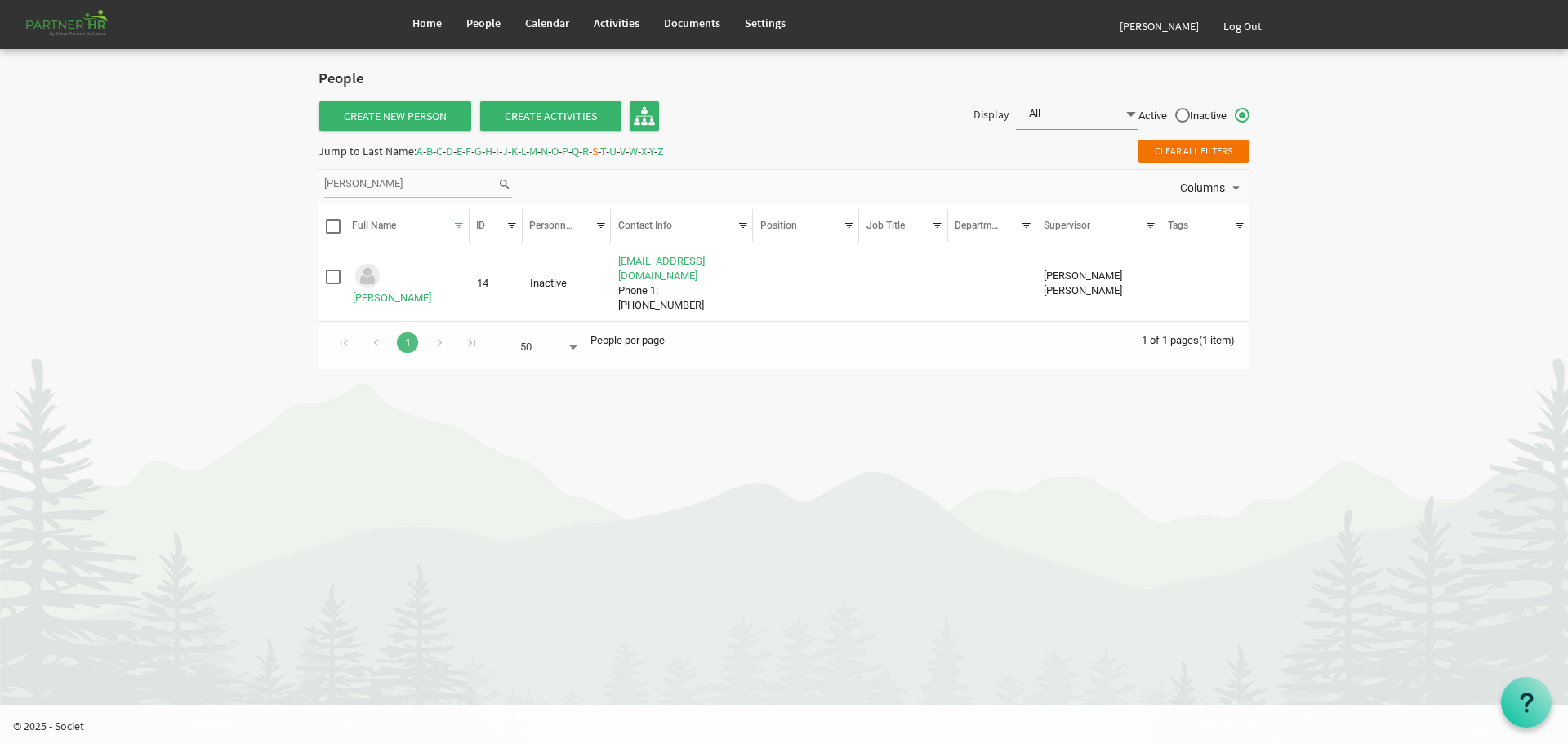
click at [433, 153] on span "B" at bounding box center [430, 151] width 7 height 15
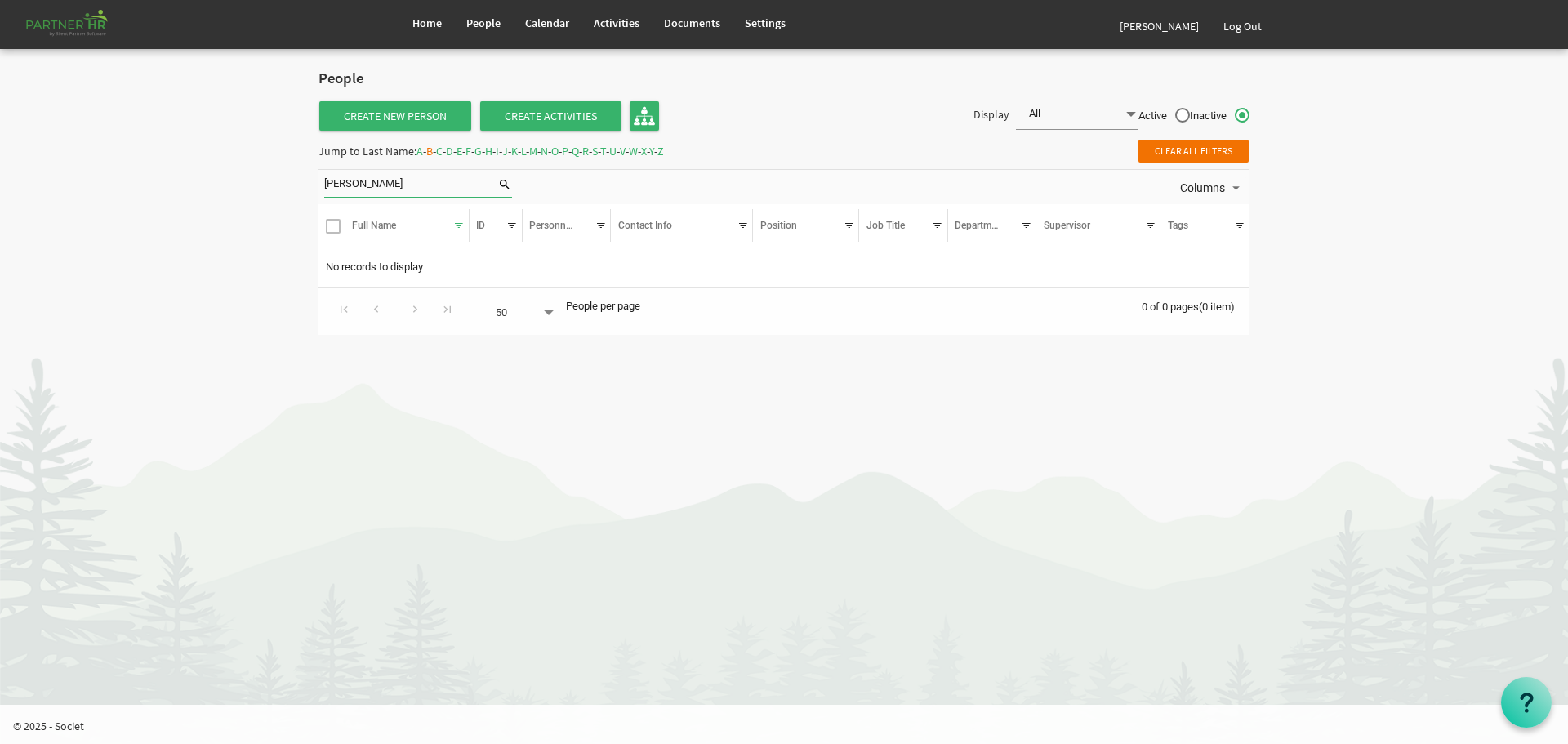
drag, startPoint x: 383, startPoint y: 186, endPoint x: 252, endPoint y: 178, distance: 131.2
click at [252, 178] on body "Home People Calendar" at bounding box center [784, 175] width 1568 height 351
click at [433, 149] on span "B" at bounding box center [430, 151] width 7 height 15
click at [433, 150] on span "B" at bounding box center [430, 151] width 7 height 15
click at [376, 182] on input "search" at bounding box center [411, 185] width 173 height 25
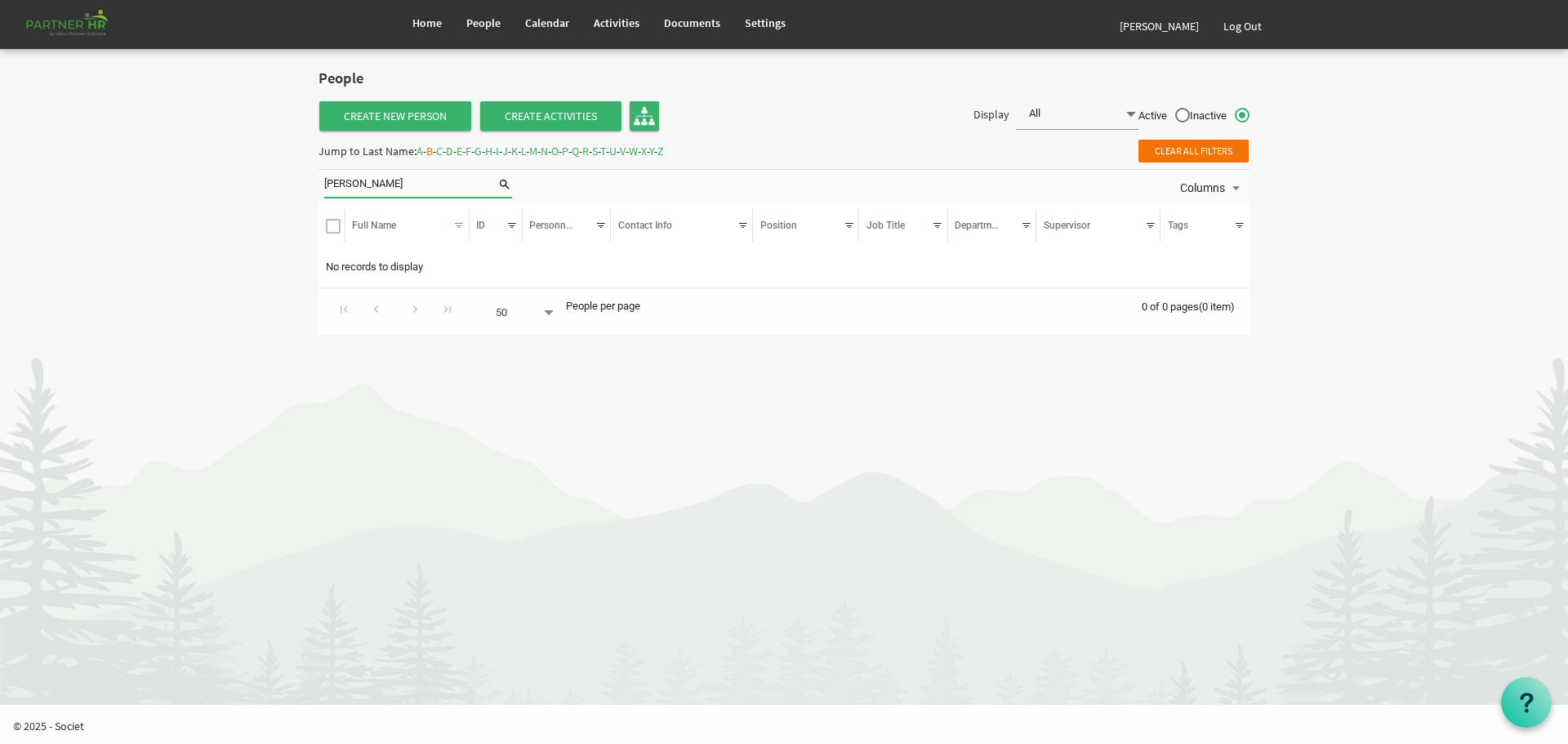
type input "[PERSON_NAME]"
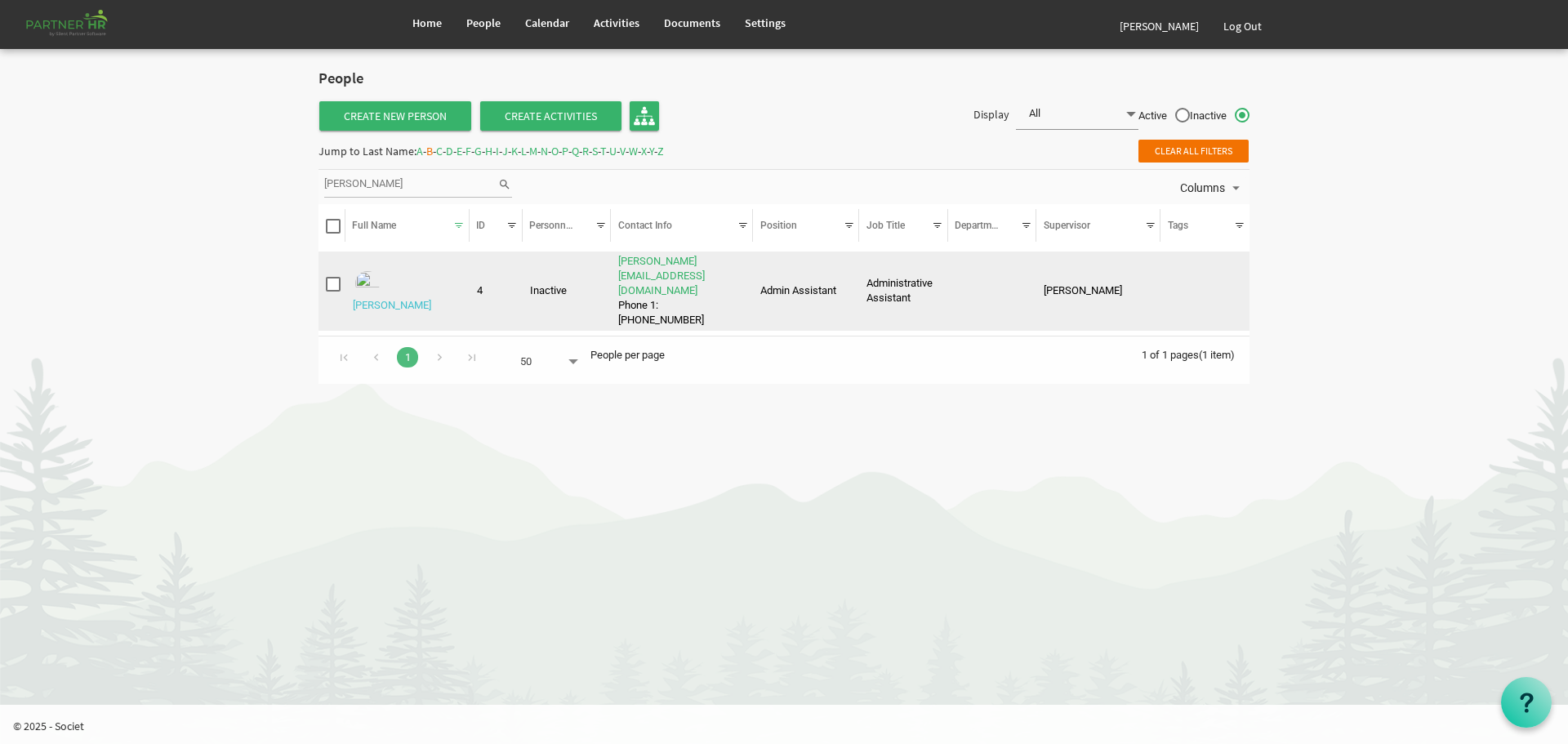
click at [418, 299] on link "[PERSON_NAME]" at bounding box center [392, 304] width 79 height 12
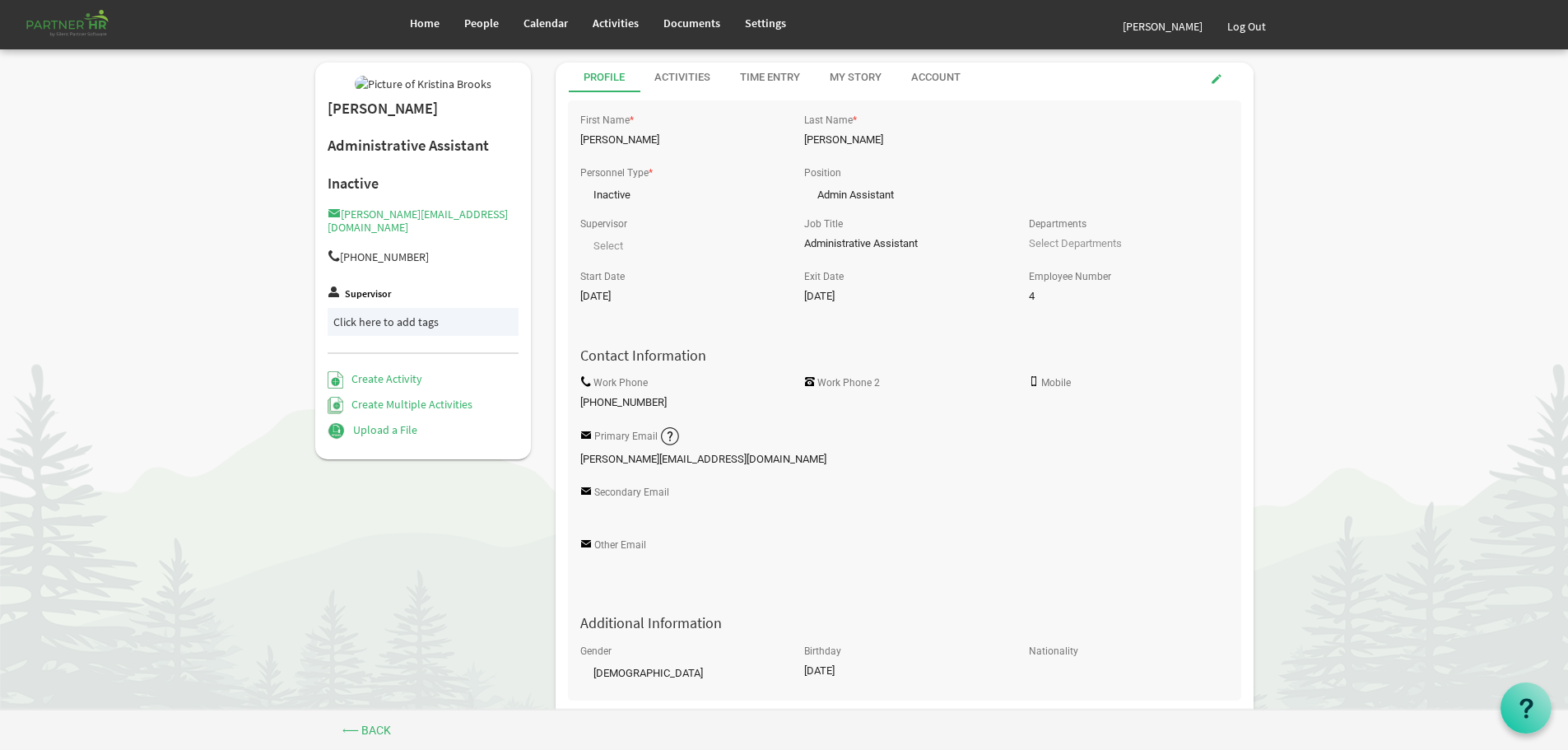
click at [1067, 246] on span at bounding box center [1115, 243] width 173 height 23
click at [1117, 240] on span at bounding box center [1115, 243] width 173 height 23
click at [1217, 75] on span at bounding box center [1216, 79] width 12 height 12
click at [771, 191] on span at bounding box center [772, 192] width 15 height 16
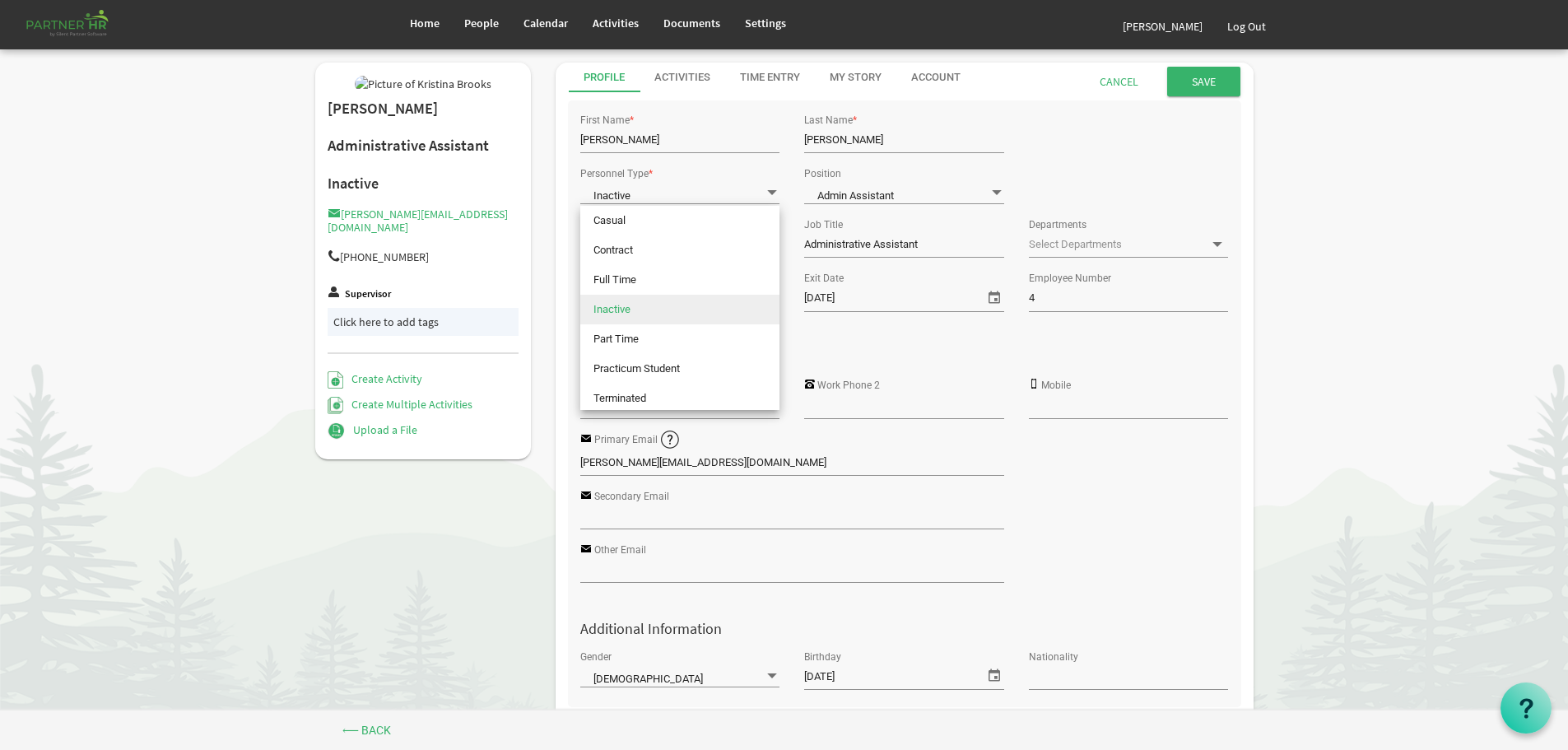
click at [1003, 347] on div "Contact Information" at bounding box center [904, 348] width 673 height 54
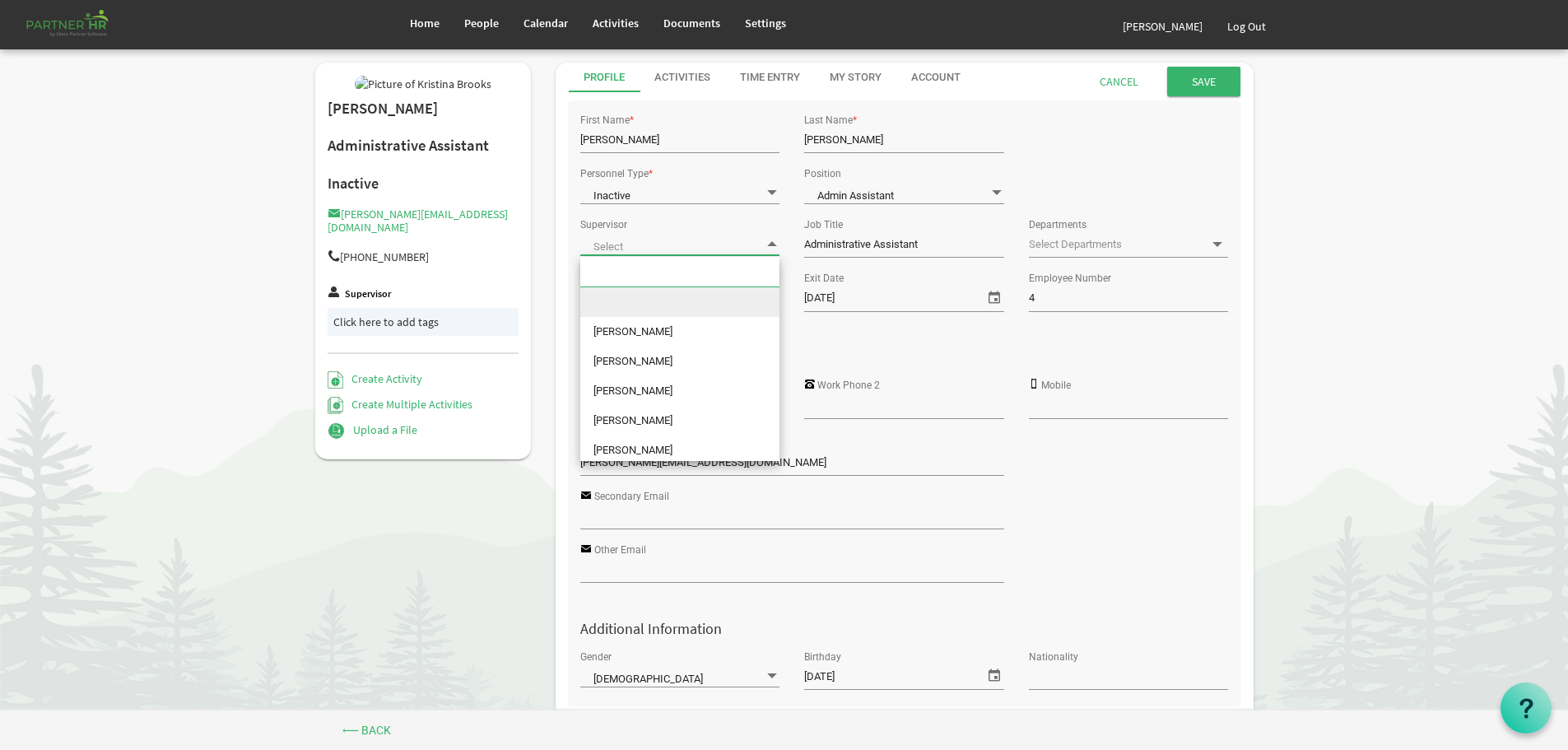
click at [771, 240] on span at bounding box center [772, 243] width 15 height 16
click at [772, 242] on span at bounding box center [772, 243] width 15 height 16
click at [930, 333] on div "Contact Information" at bounding box center [904, 348] width 673 height 54
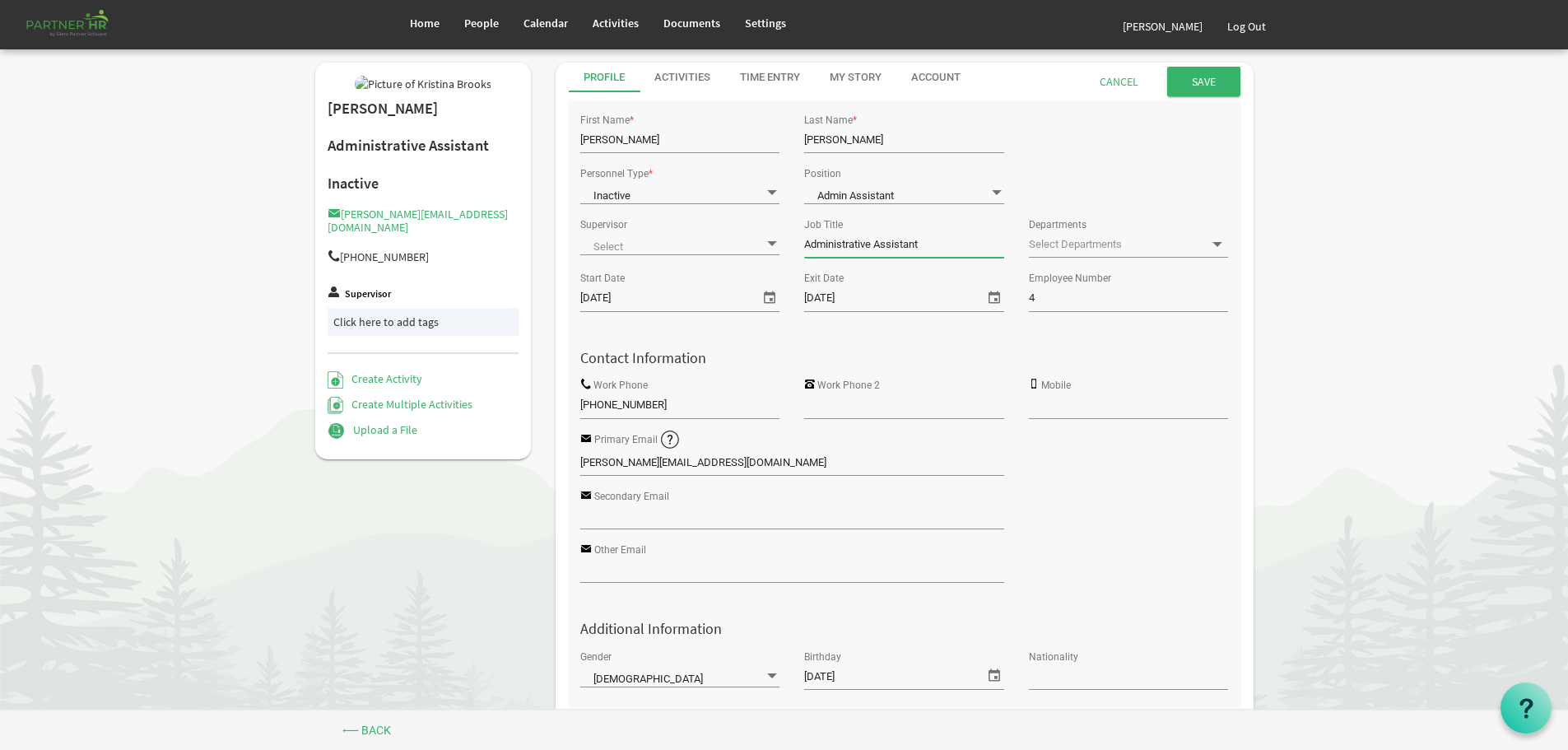
click at [938, 245] on input "Administrative Assistant" at bounding box center [904, 245] width 199 height 25
drag, startPoint x: 951, startPoint y: 242, endPoint x: 798, endPoint y: 238, distance: 153.1
click at [798, 238] on div "Job Title Administrative Assistant" at bounding box center [904, 240] width 224 height 54
click at [995, 189] on span at bounding box center [996, 192] width 15 height 16
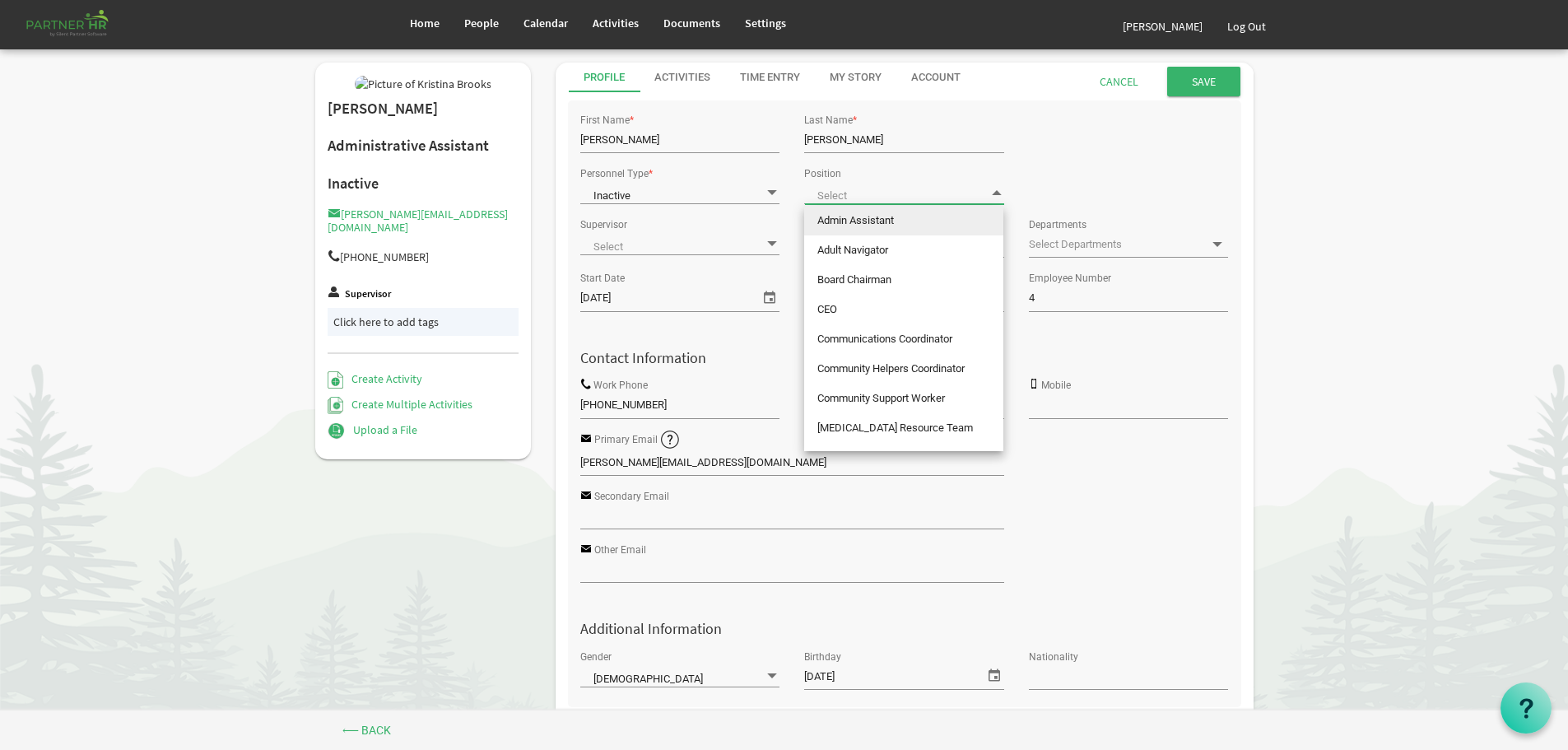
click at [983, 191] on span at bounding box center [904, 193] width 199 height 23
click at [1136, 195] on div "Personnel Type * Inactive Inactive Position" at bounding box center [904, 187] width 673 height 51
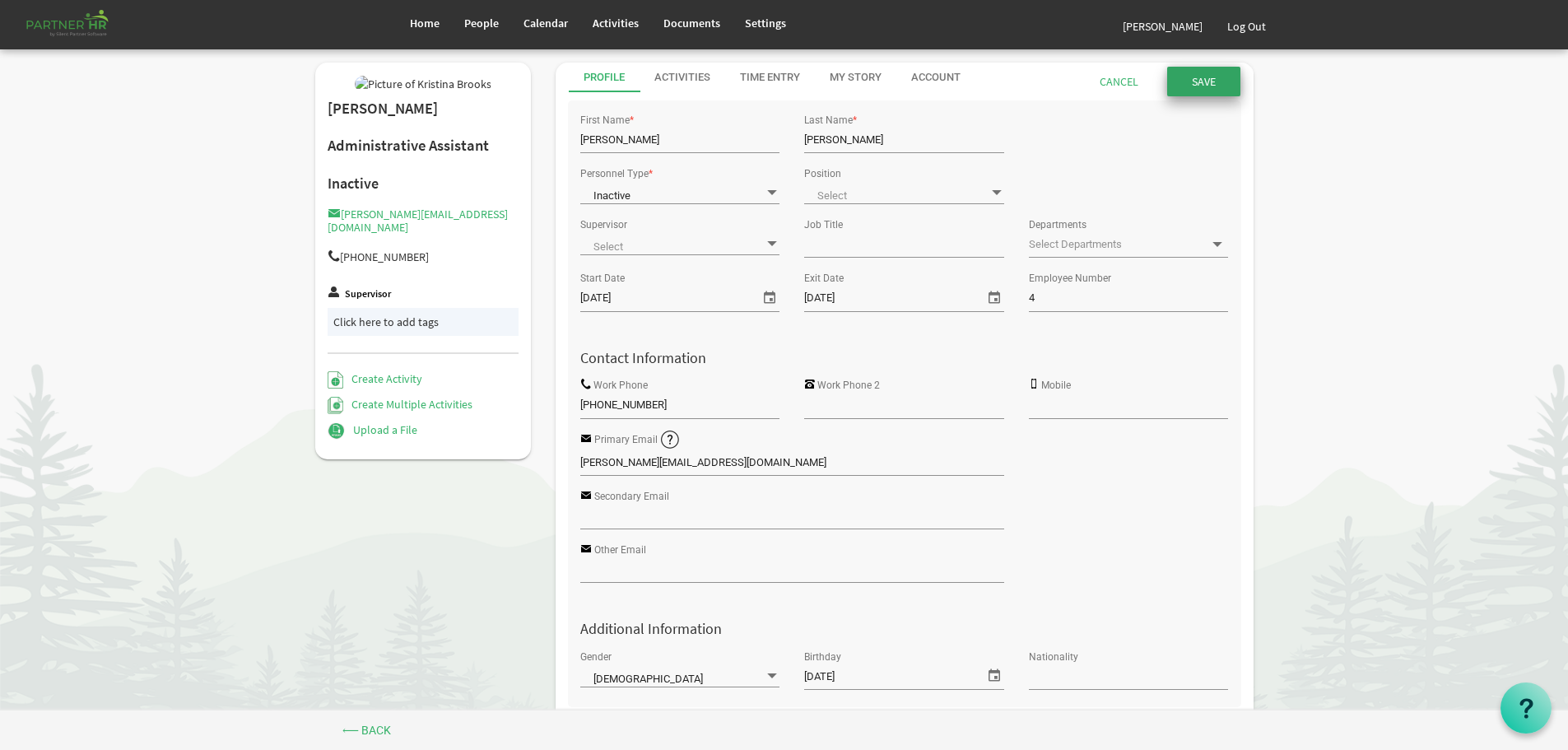
click at [1201, 77] on input "submit" at bounding box center [1204, 81] width 74 height 29
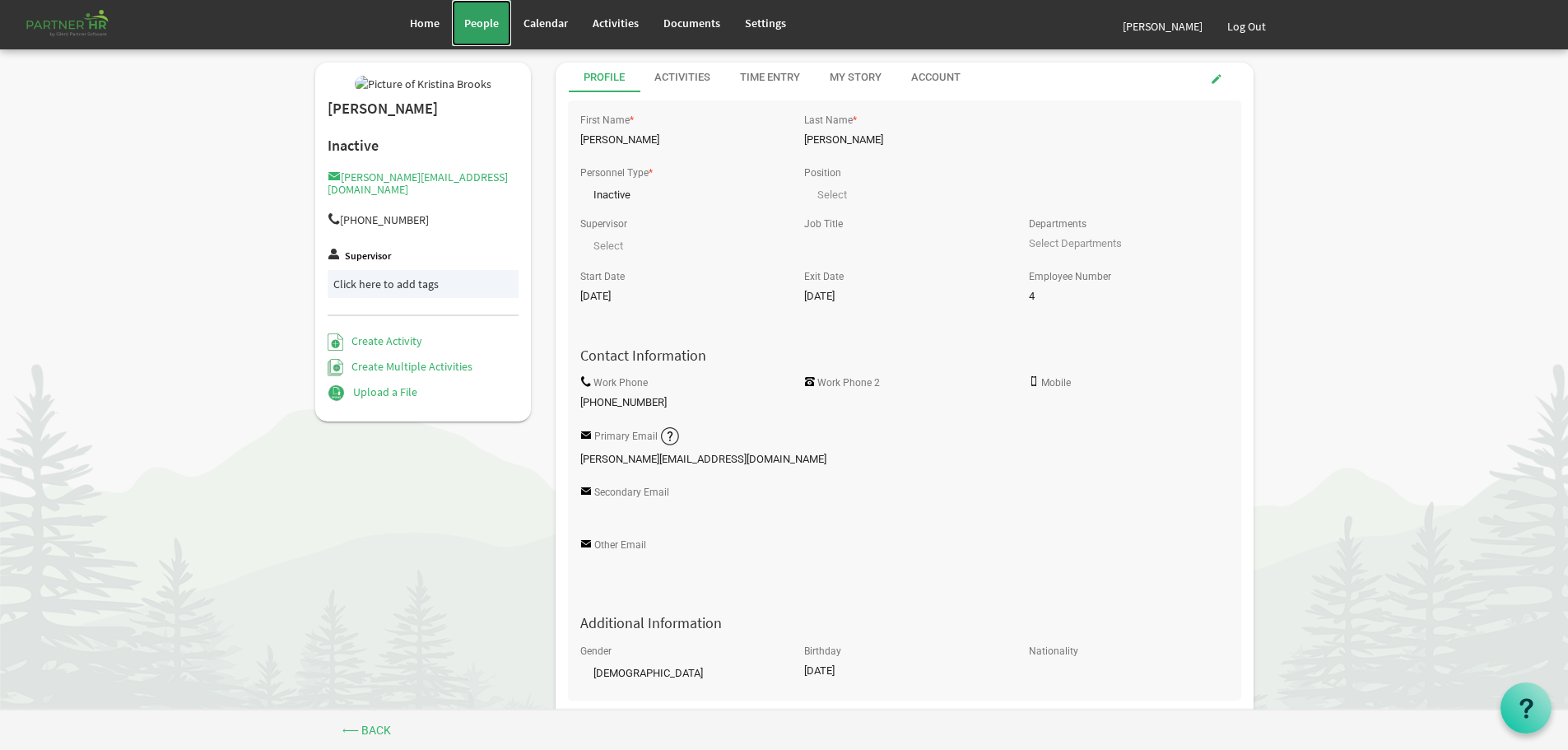
click at [479, 22] on span "People" at bounding box center [481, 23] width 34 height 15
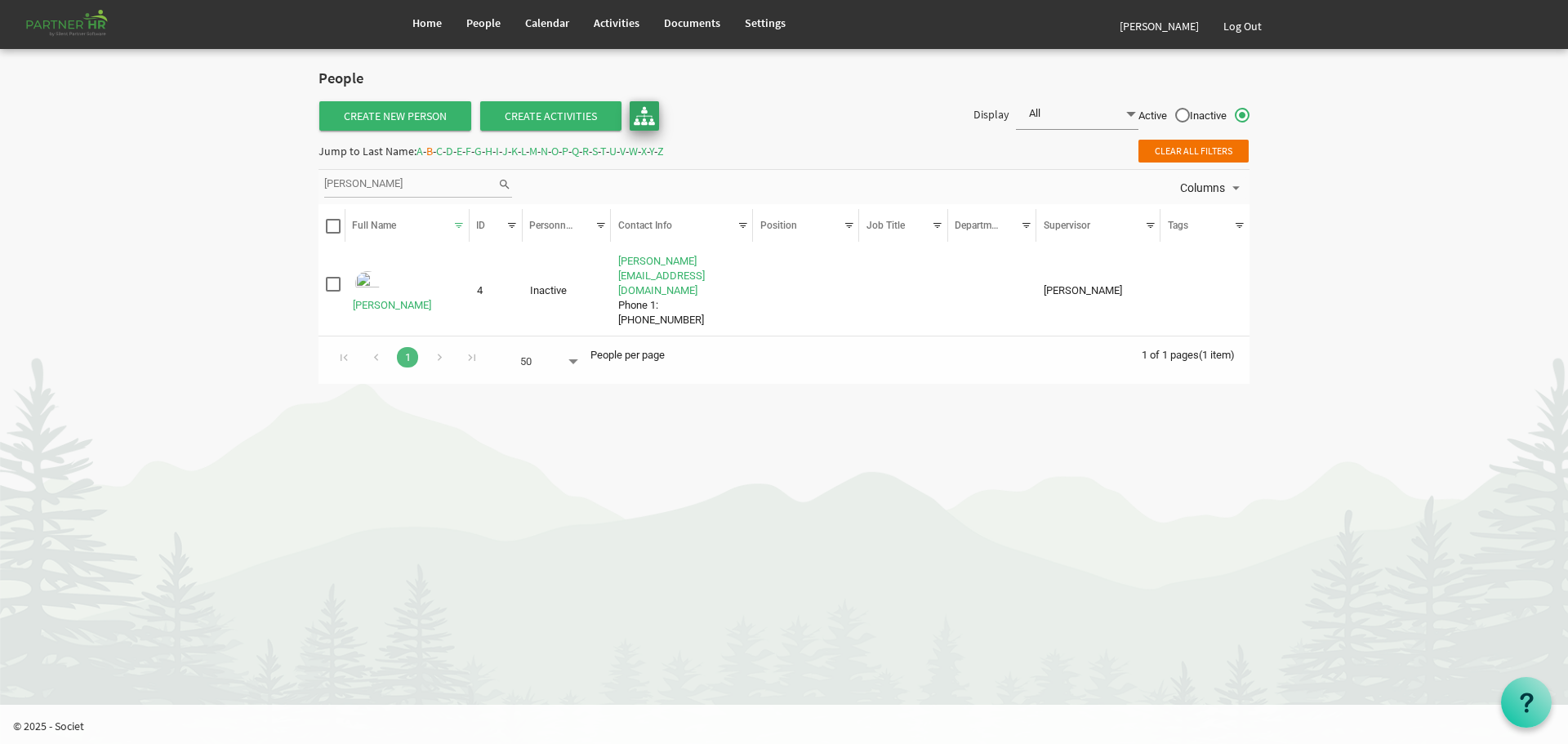
click at [642, 113] on img at bounding box center [645, 116] width 22 height 22
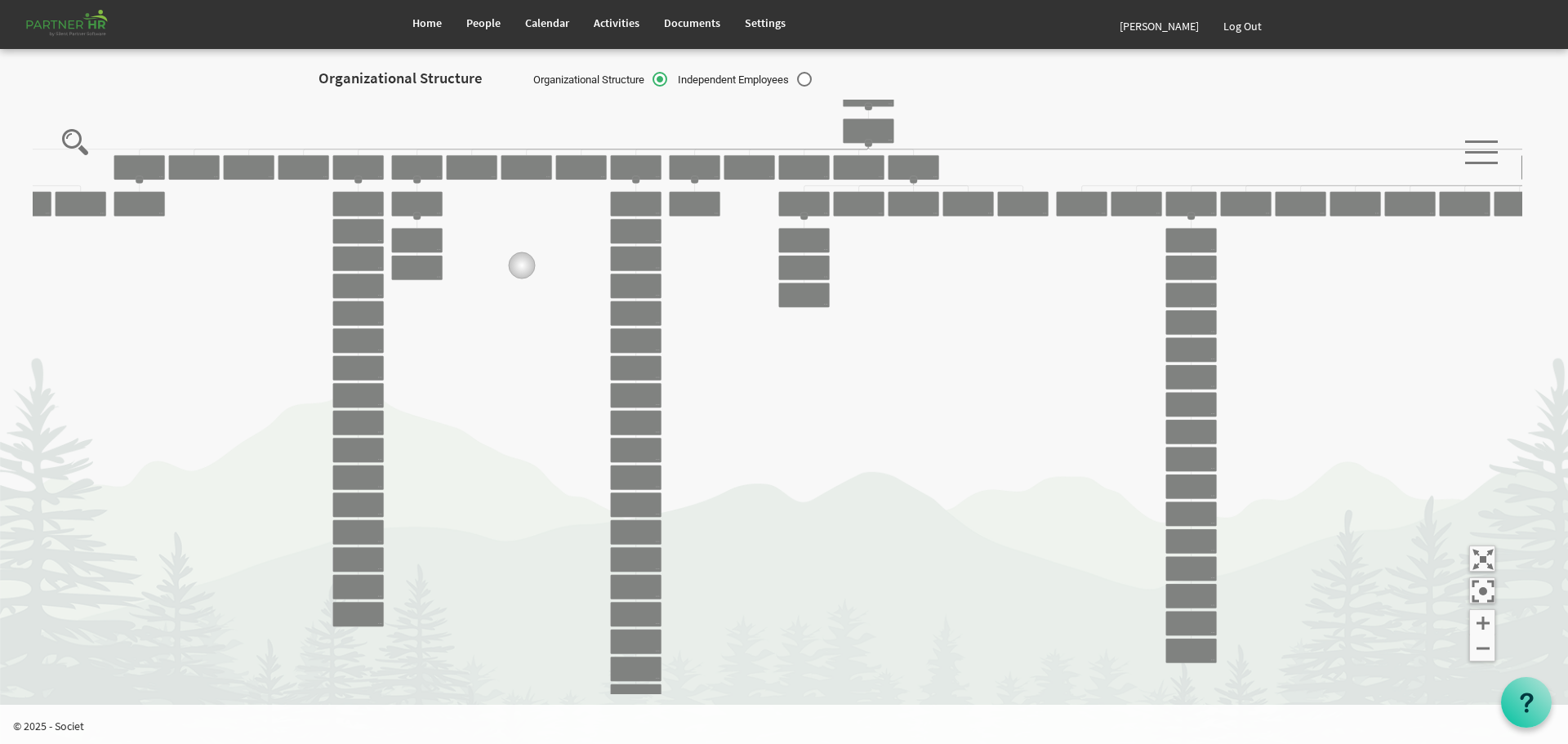
drag, startPoint x: 437, startPoint y: 226, endPoint x: 699, endPoint y: 326, distance: 280.4
click at [697, 325] on icon "Camrose Open Door Association Camrose Open Door Associat... James Cardiff Board…" at bounding box center [777, 397] width 1490 height 596
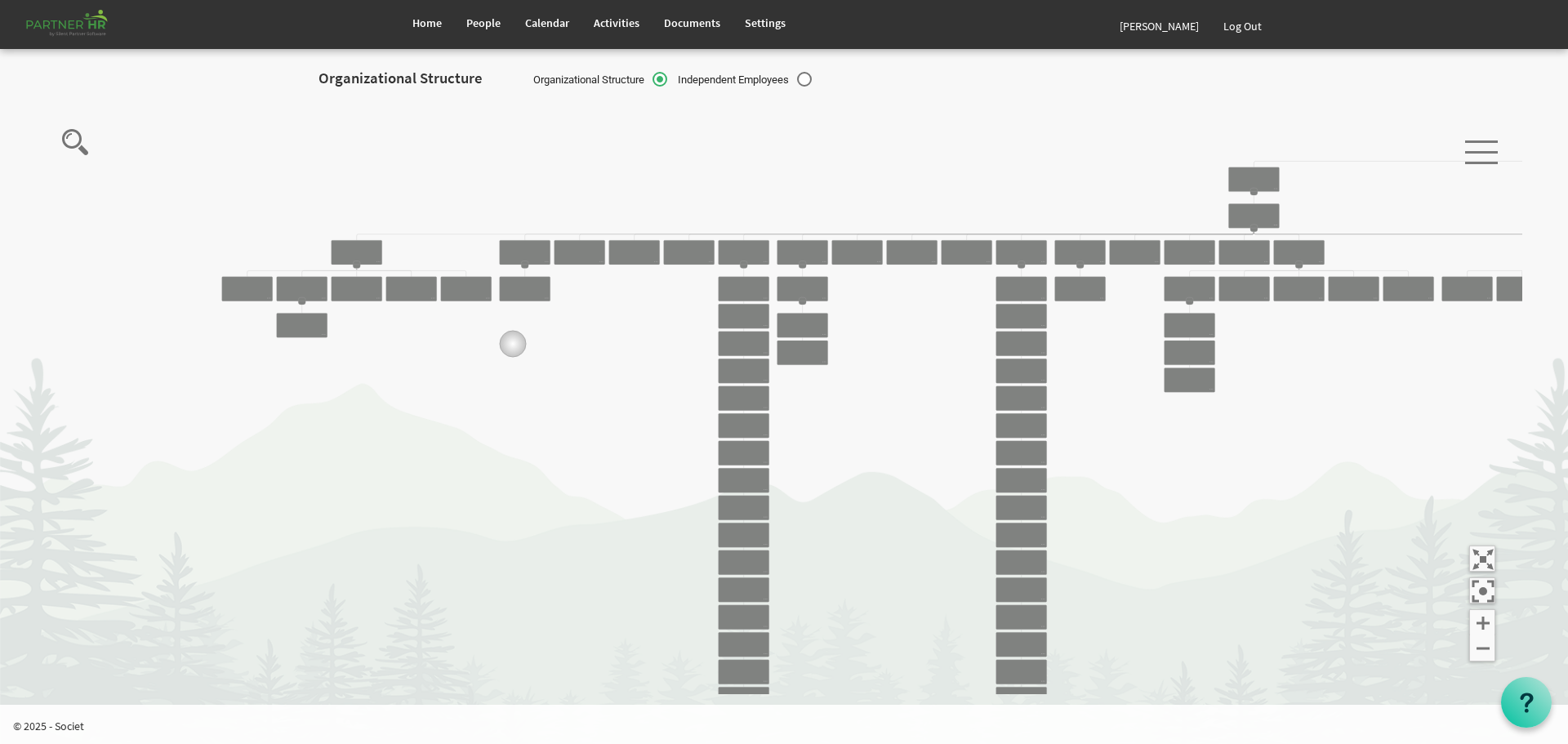
drag, startPoint x: 314, startPoint y: 321, endPoint x: 546, endPoint y: 349, distance: 233.7
click at [546, 349] on icon "Camrose Open Door Association Camrose Open Door Associat... James Cardiff Board…" at bounding box center [777, 397] width 1490 height 596
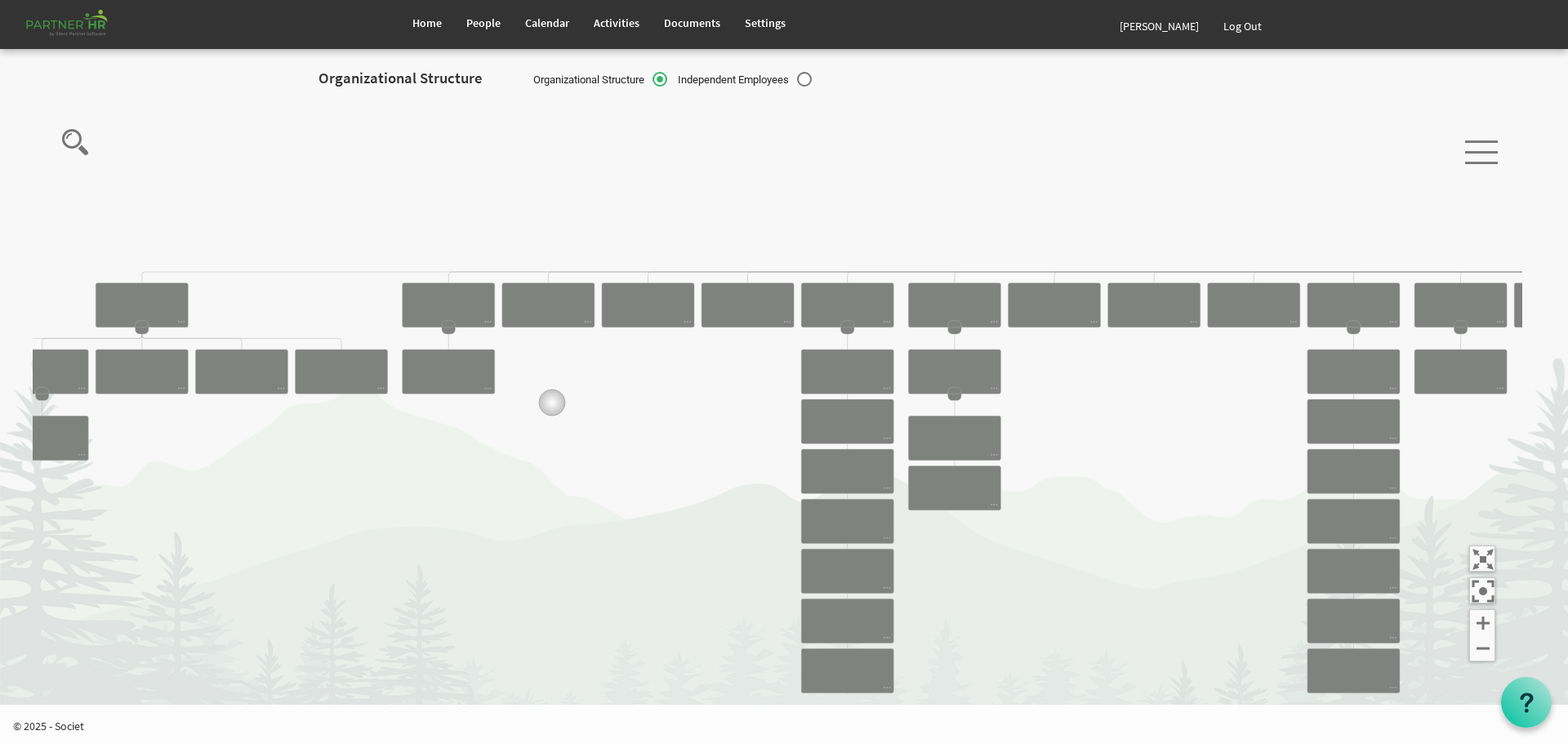
drag, startPoint x: 376, startPoint y: 243, endPoint x: 553, endPoint y: 402, distance: 237.9
click at [553, 402] on icon "Camrose Open Door Association Camrose Open Door Associat... James Cardiff Board…" at bounding box center [777, 397] width 1490 height 596
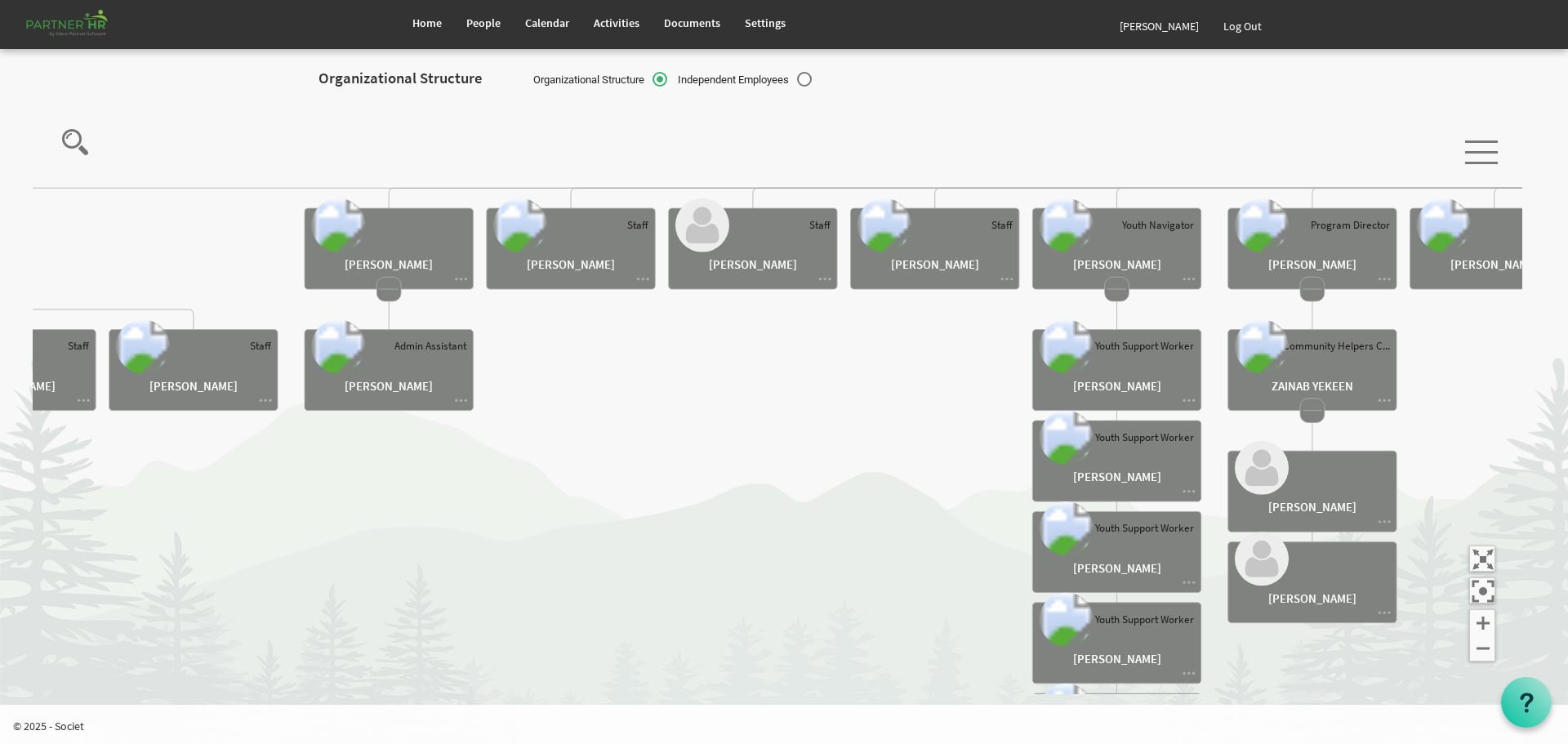
click at [389, 286] on rect at bounding box center [389, 289] width 25 height 25
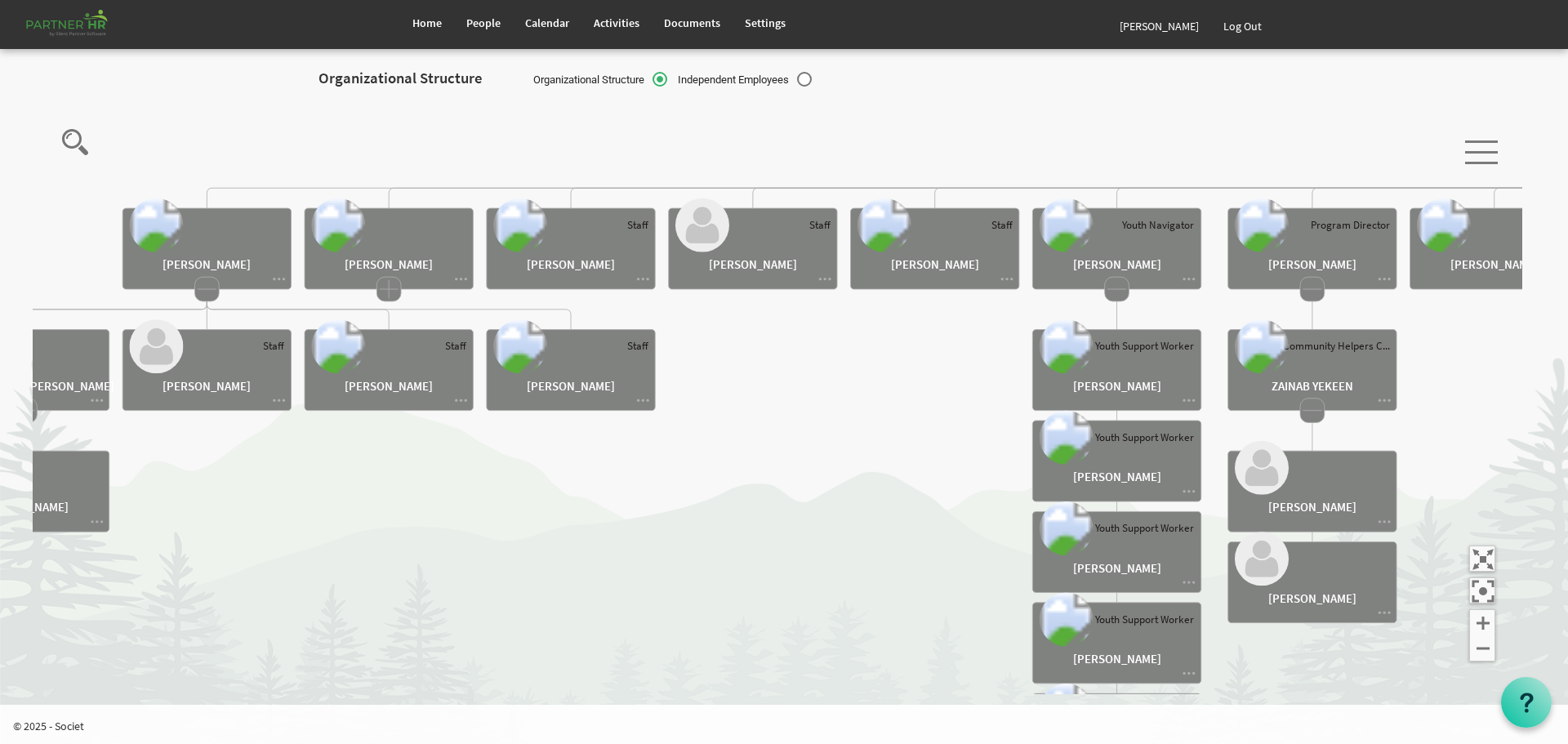
click at [385, 286] on rect at bounding box center [389, 289] width 25 height 25
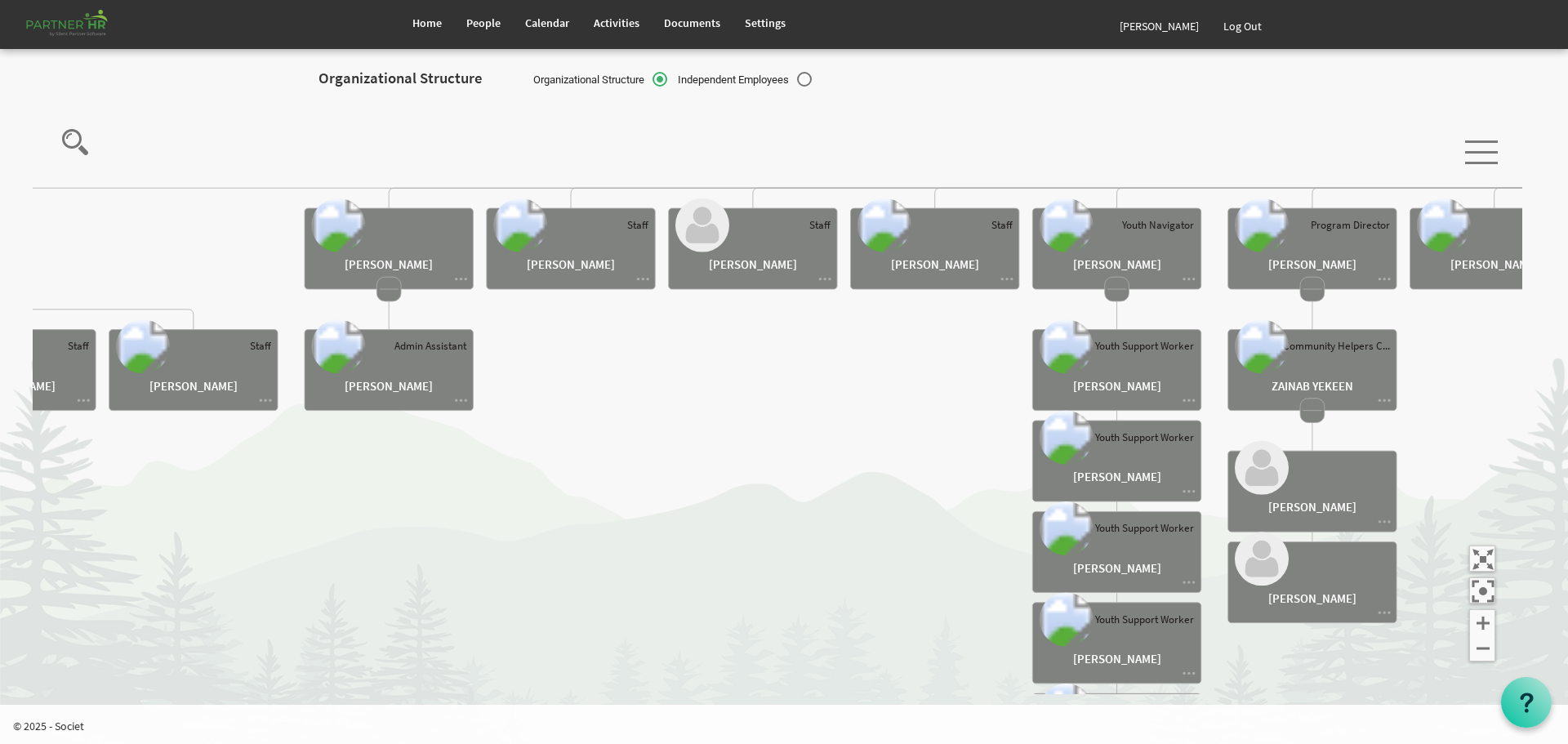
click at [392, 291] on rect at bounding box center [389, 289] width 25 height 25
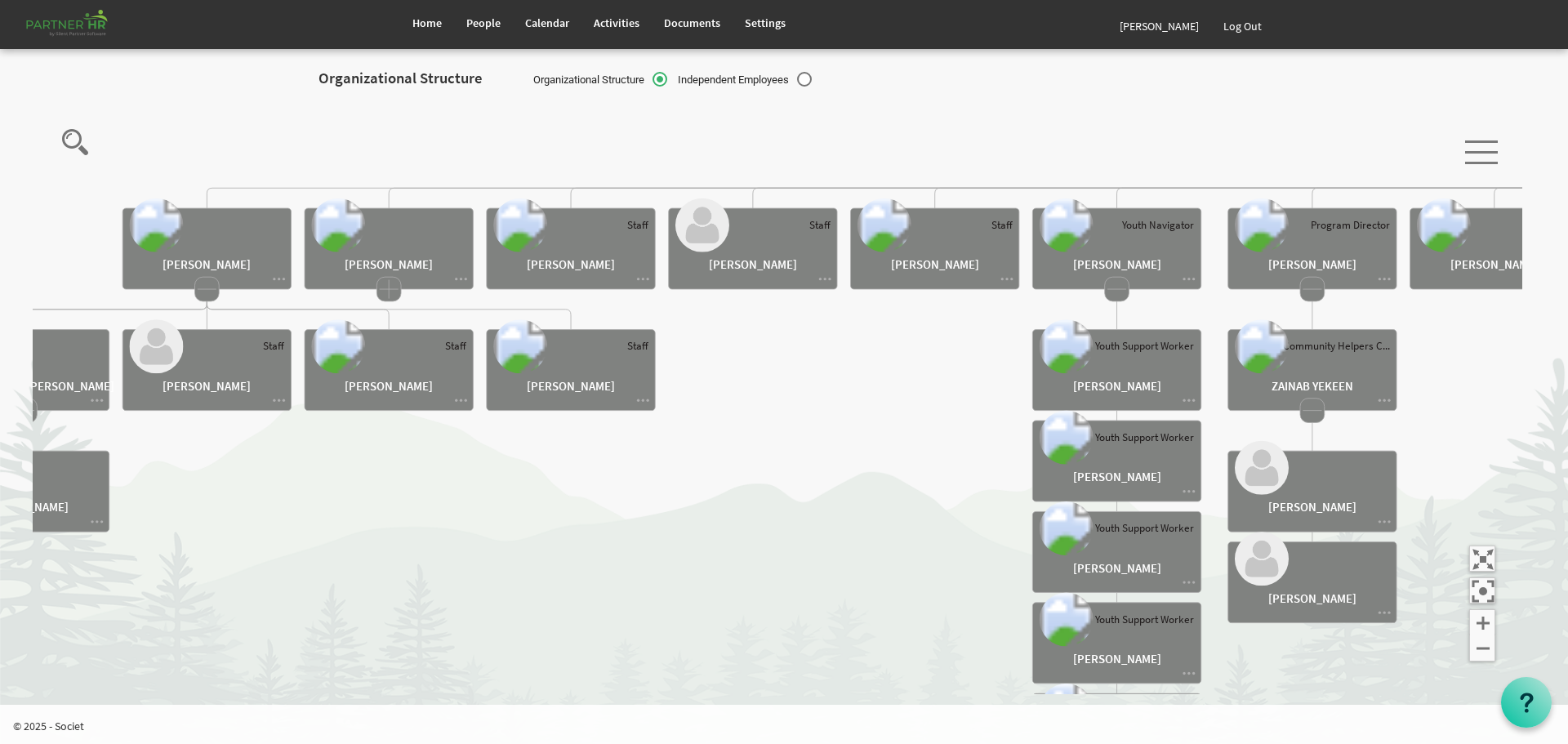
click at [210, 295] on rect at bounding box center [207, 289] width 25 height 25
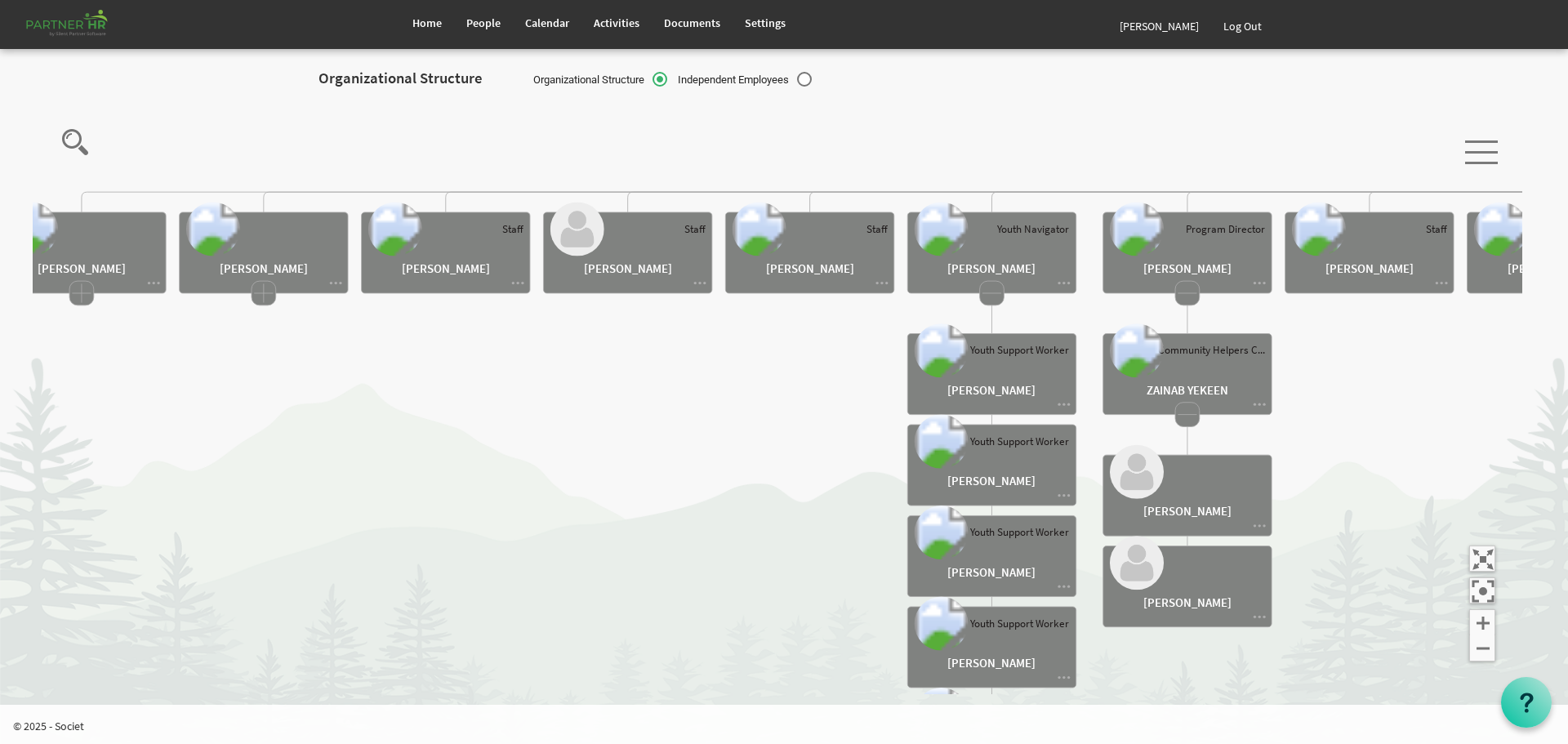
click at [997, 299] on rect at bounding box center [992, 294] width 25 height 25
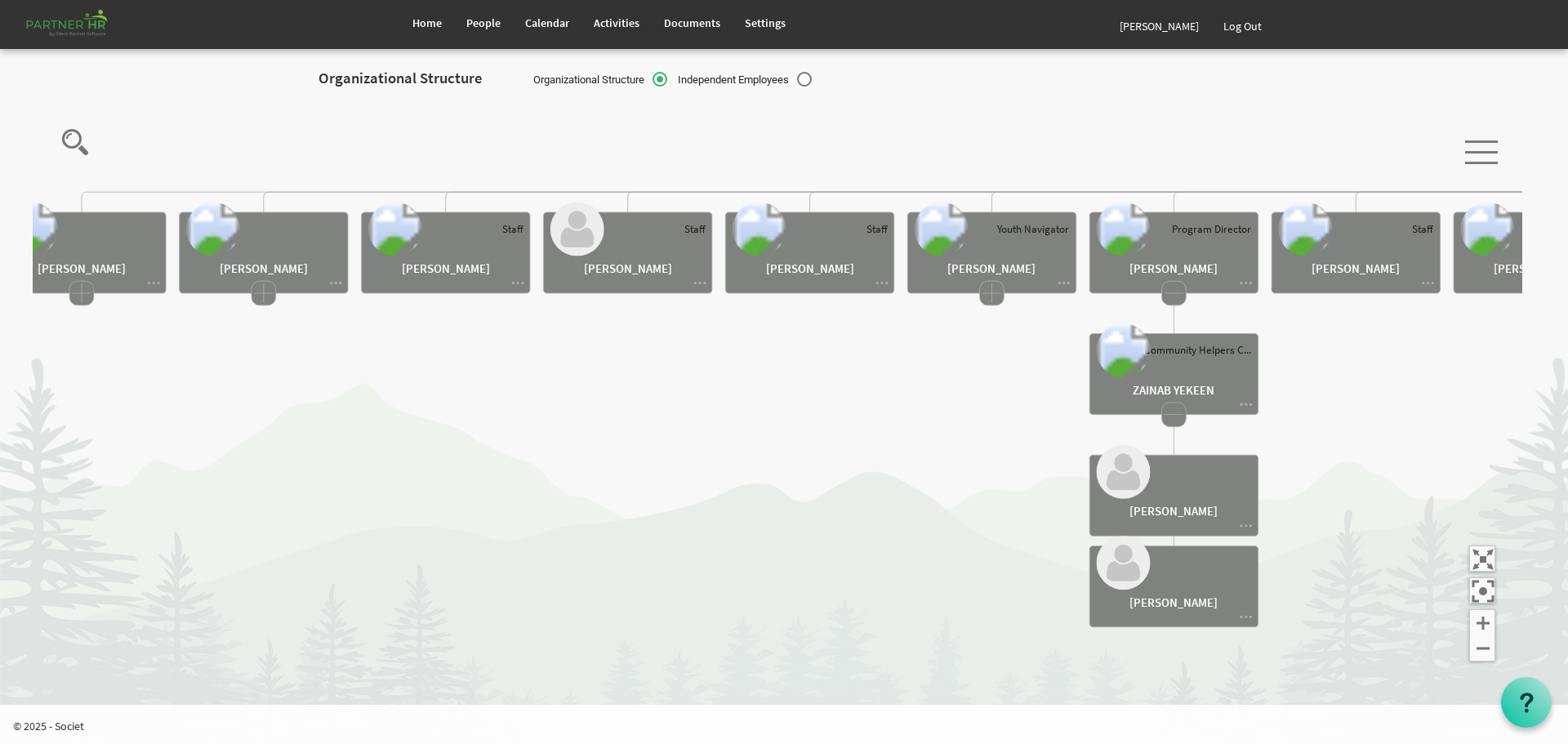
click at [1176, 413] on rect at bounding box center [1175, 414] width 25 height 25
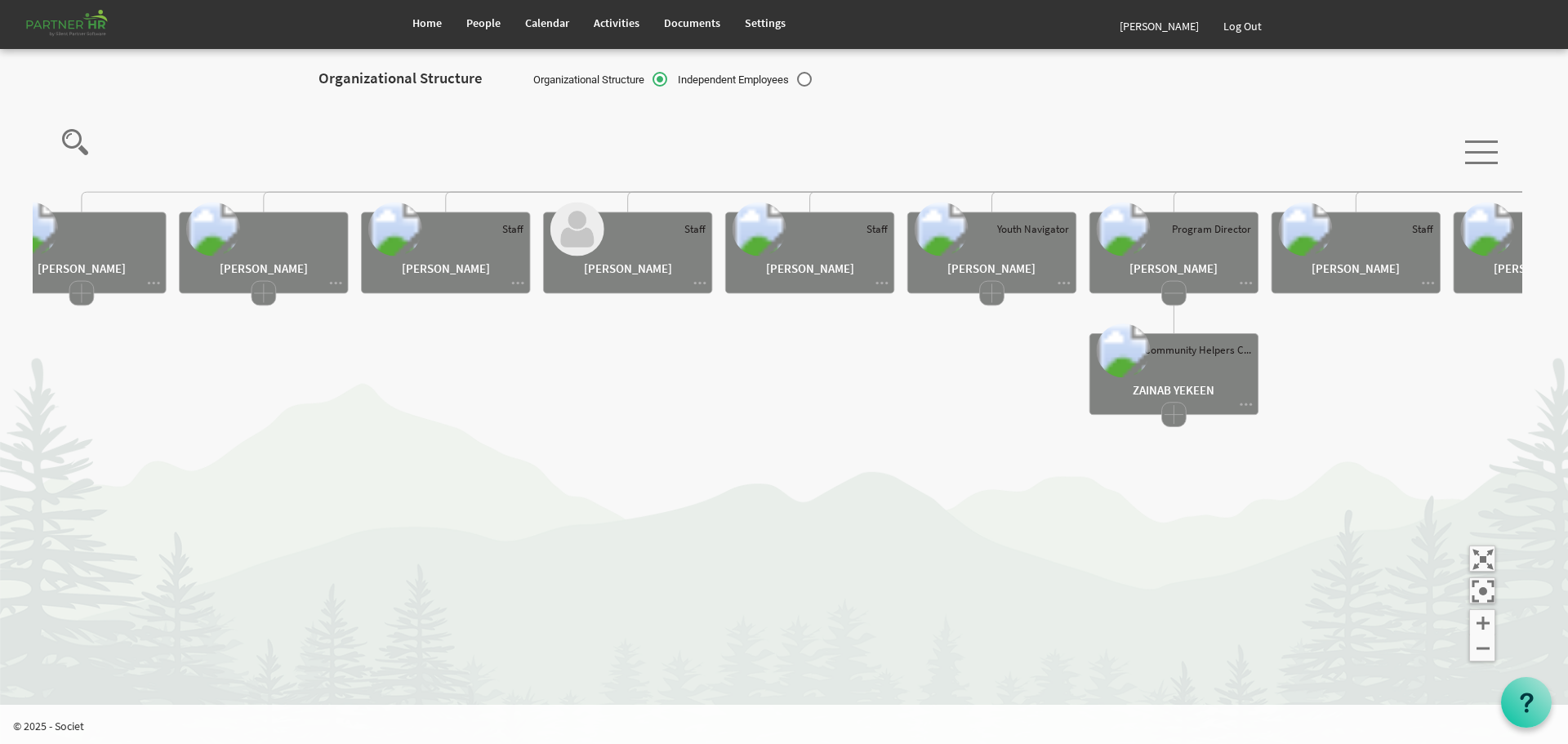
click at [1178, 303] on rect at bounding box center [1175, 294] width 25 height 25
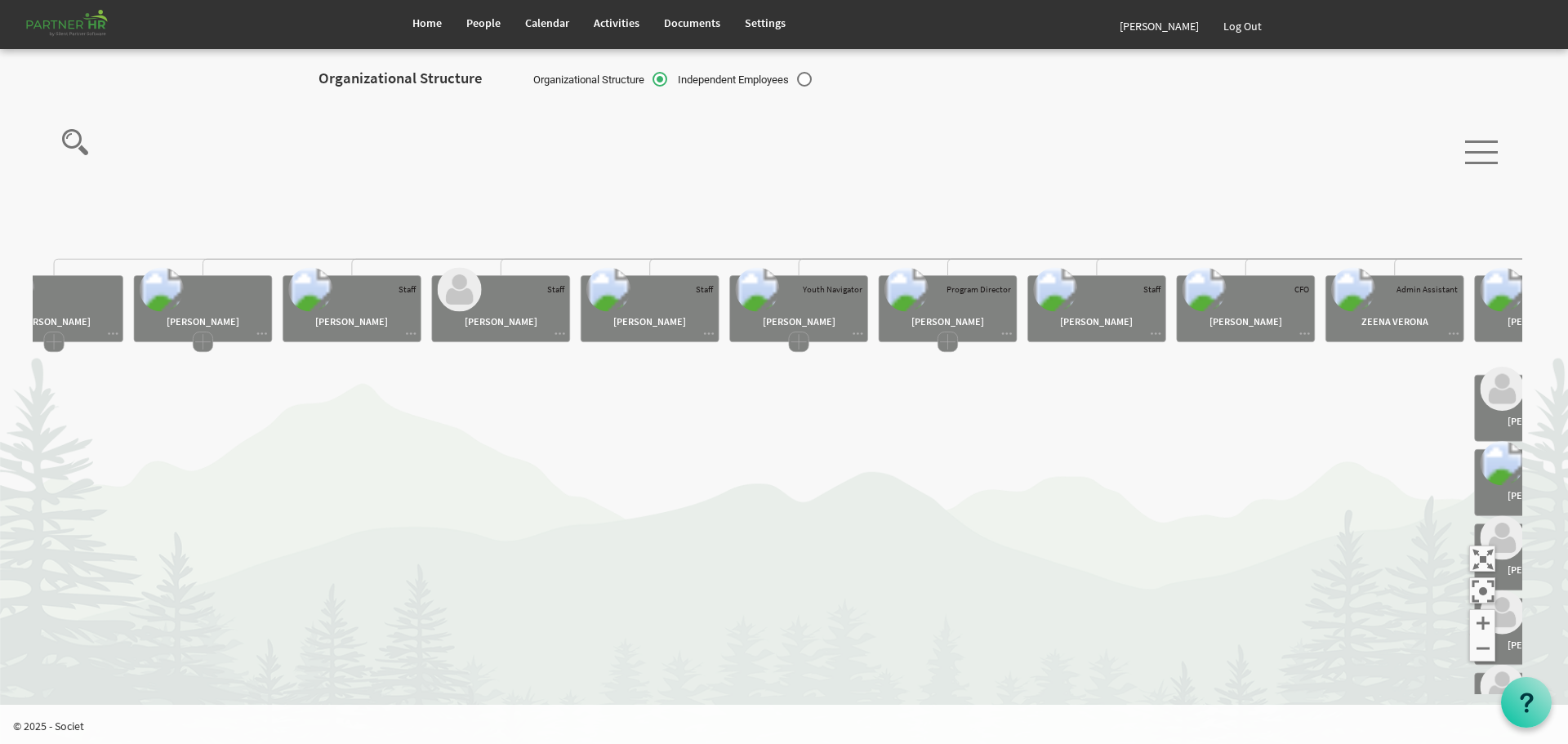
drag, startPoint x: 1254, startPoint y: 372, endPoint x: 811, endPoint y: 432, distance: 447.0
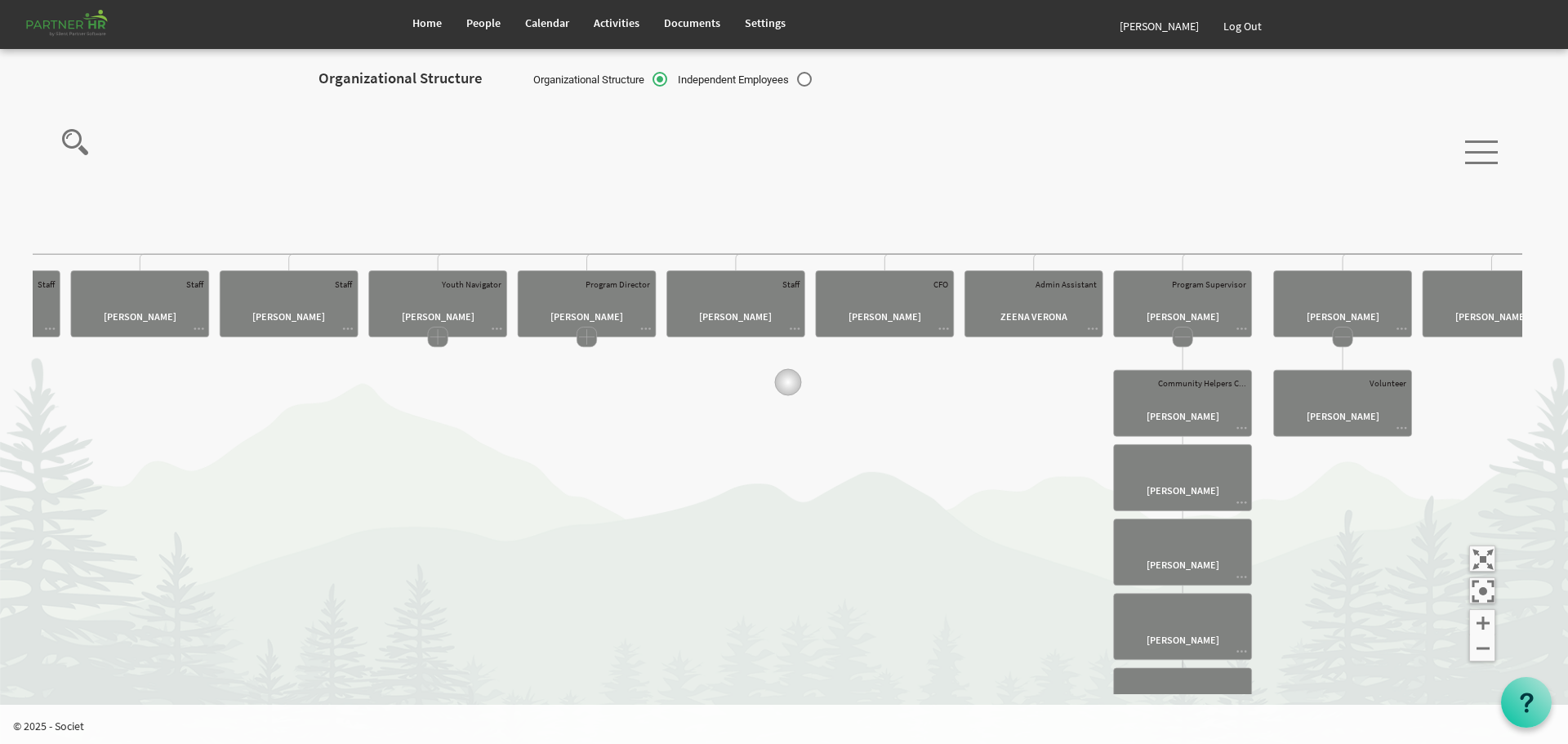
drag, startPoint x: 1149, startPoint y: 387, endPoint x: 636, endPoint y: 373, distance: 513.2
click at [639, 373] on icon "Camrose Open Door Association Camrose Open Door Associat... James Cardiff Board…" at bounding box center [777, 397] width 1490 height 596
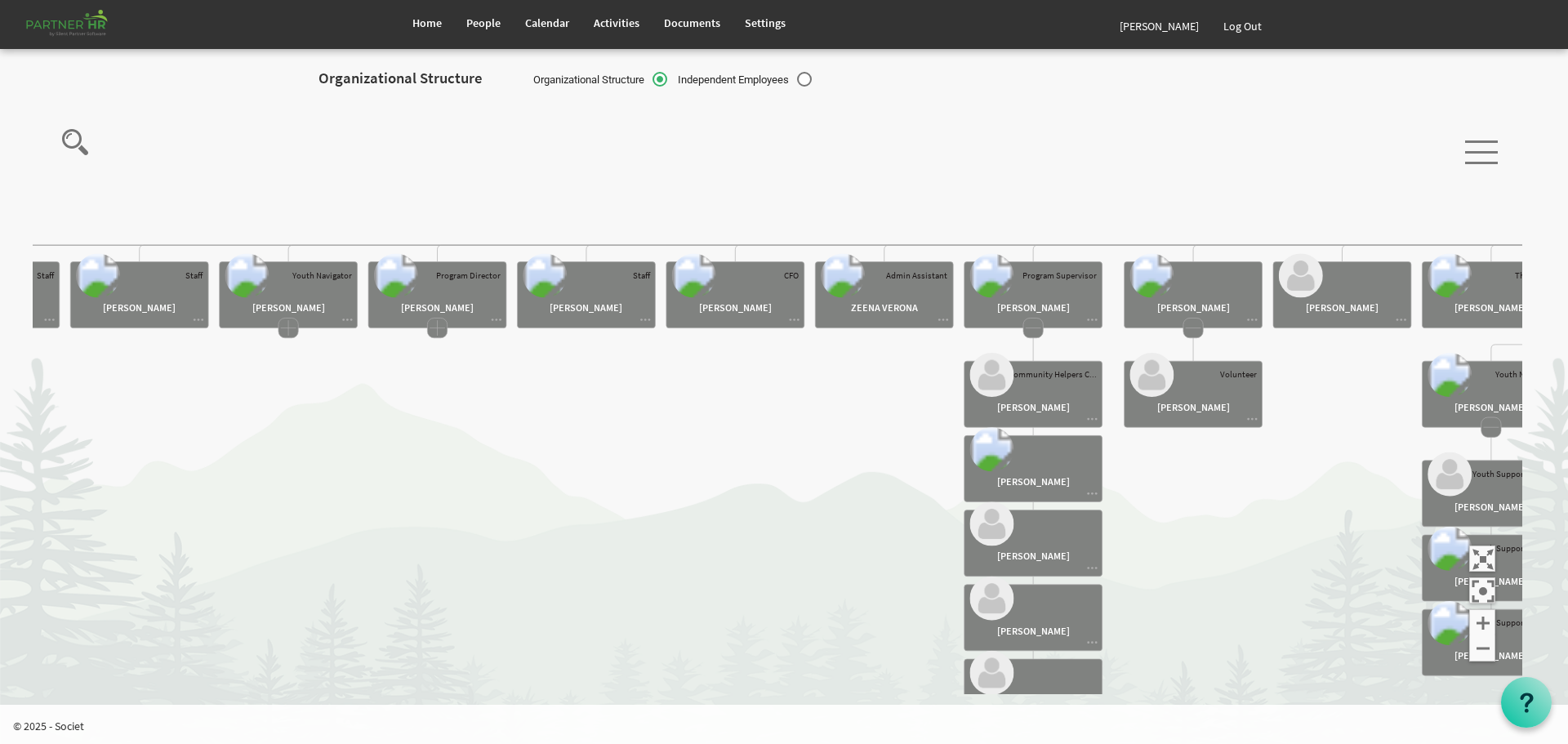
click at [1034, 327] on rect at bounding box center [1034, 328] width 20 height 20
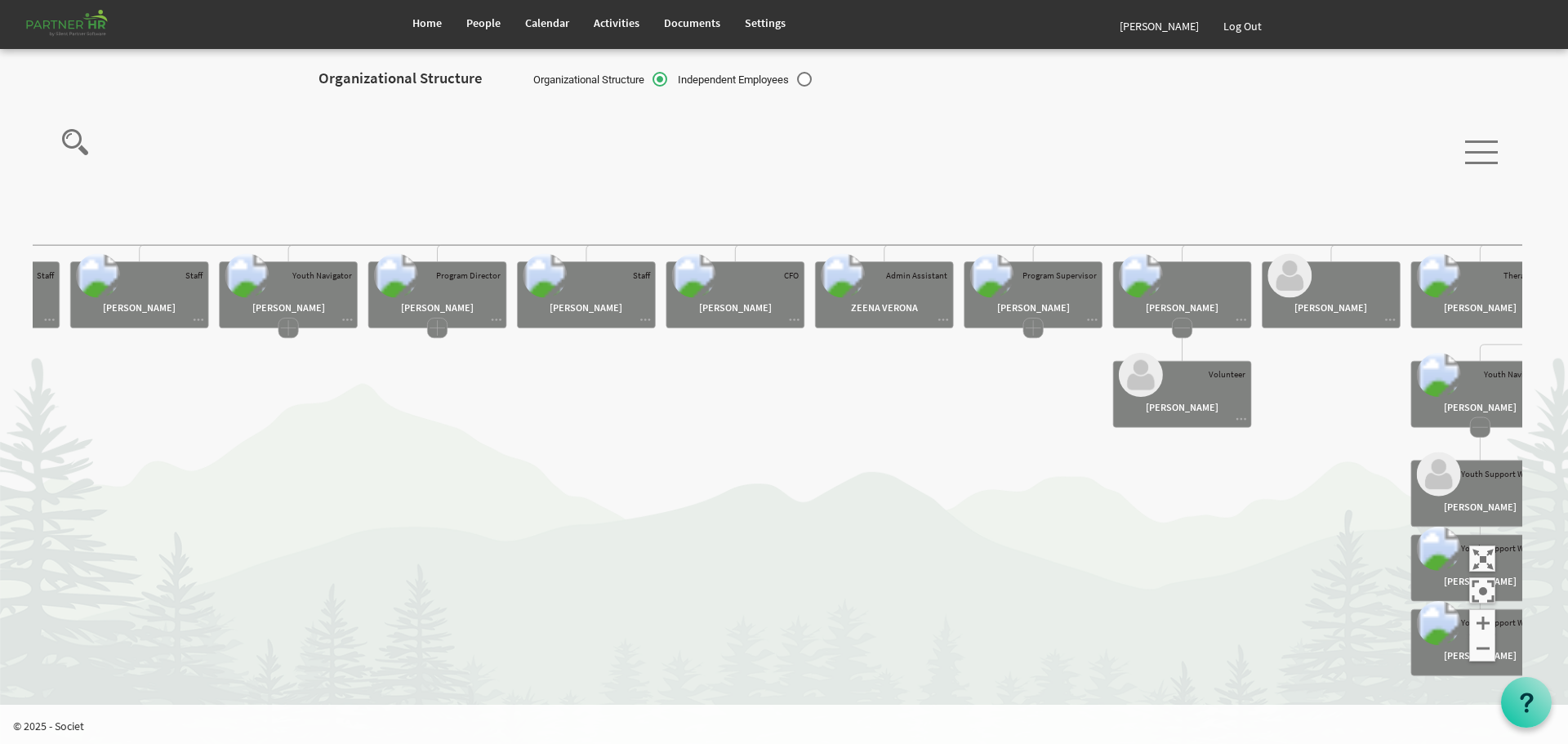
click at [1189, 328] on rect at bounding box center [1182, 328] width 20 height 20
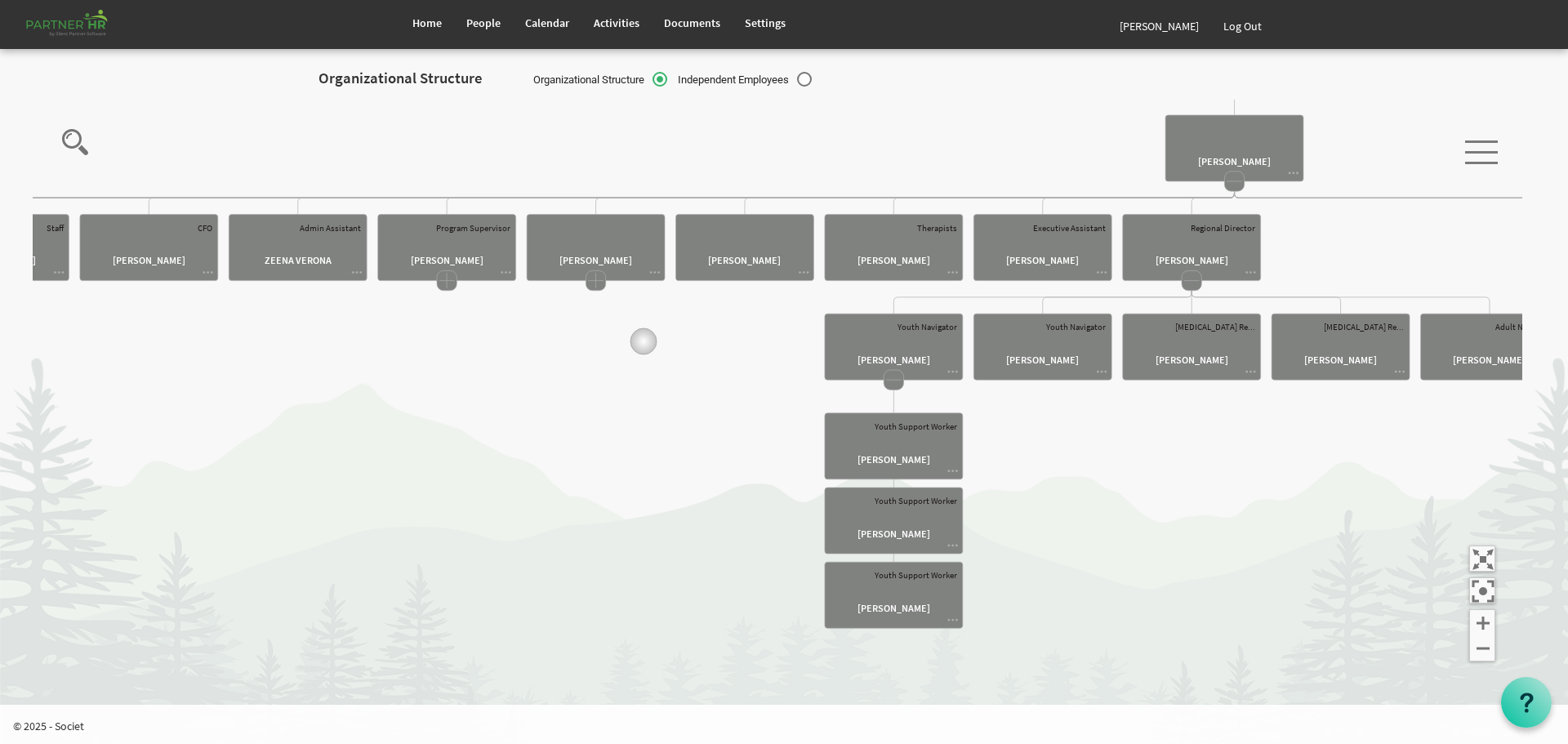
drag, startPoint x: 1230, startPoint y: 389, endPoint x: 603, endPoint y: 333, distance: 629.5
click at [605, 333] on icon "Camrose Open Door Association Camrose Open Door Associat... James Cardiff Board…" at bounding box center [777, 397] width 1490 height 596
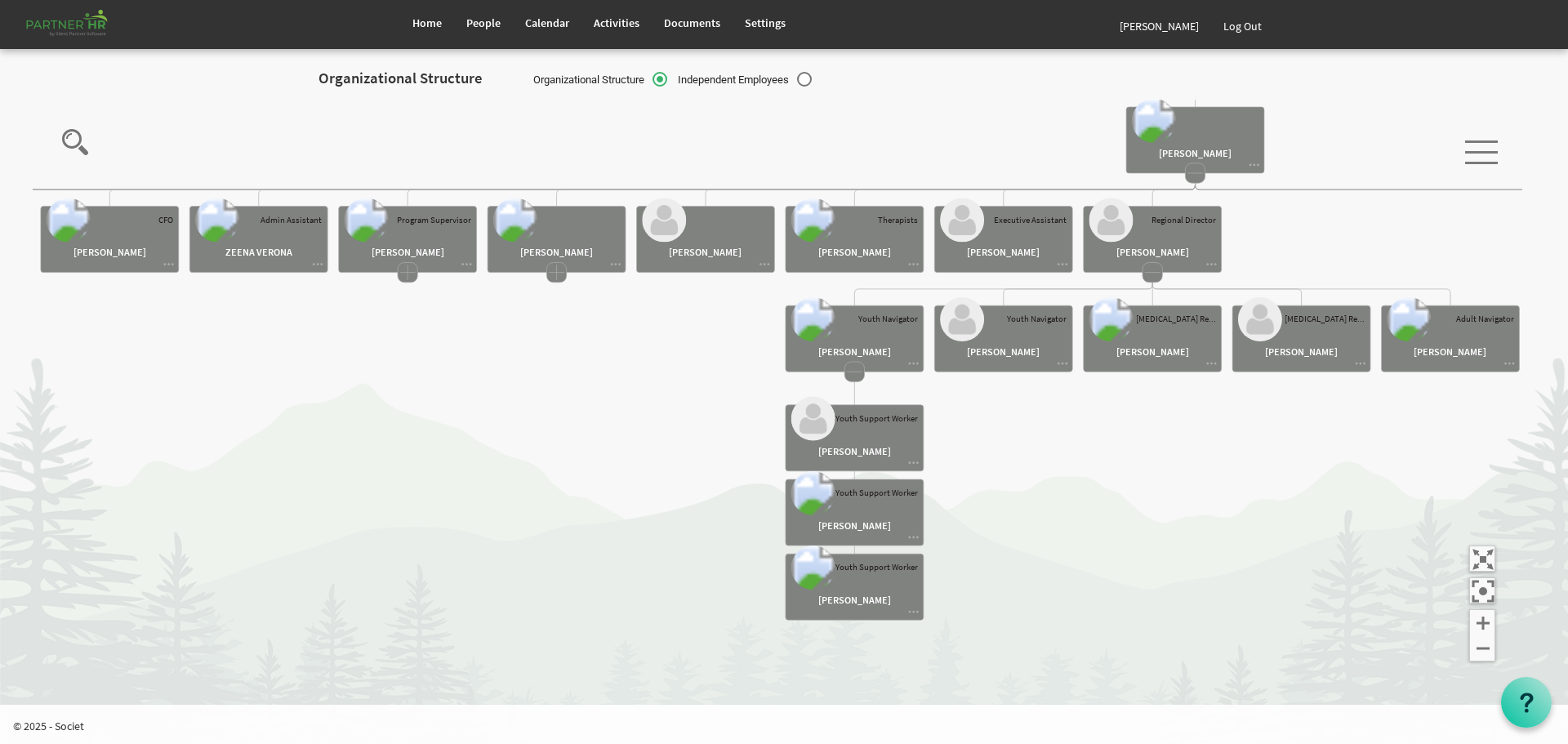
click at [858, 377] on rect at bounding box center [855, 372] width 20 height 20
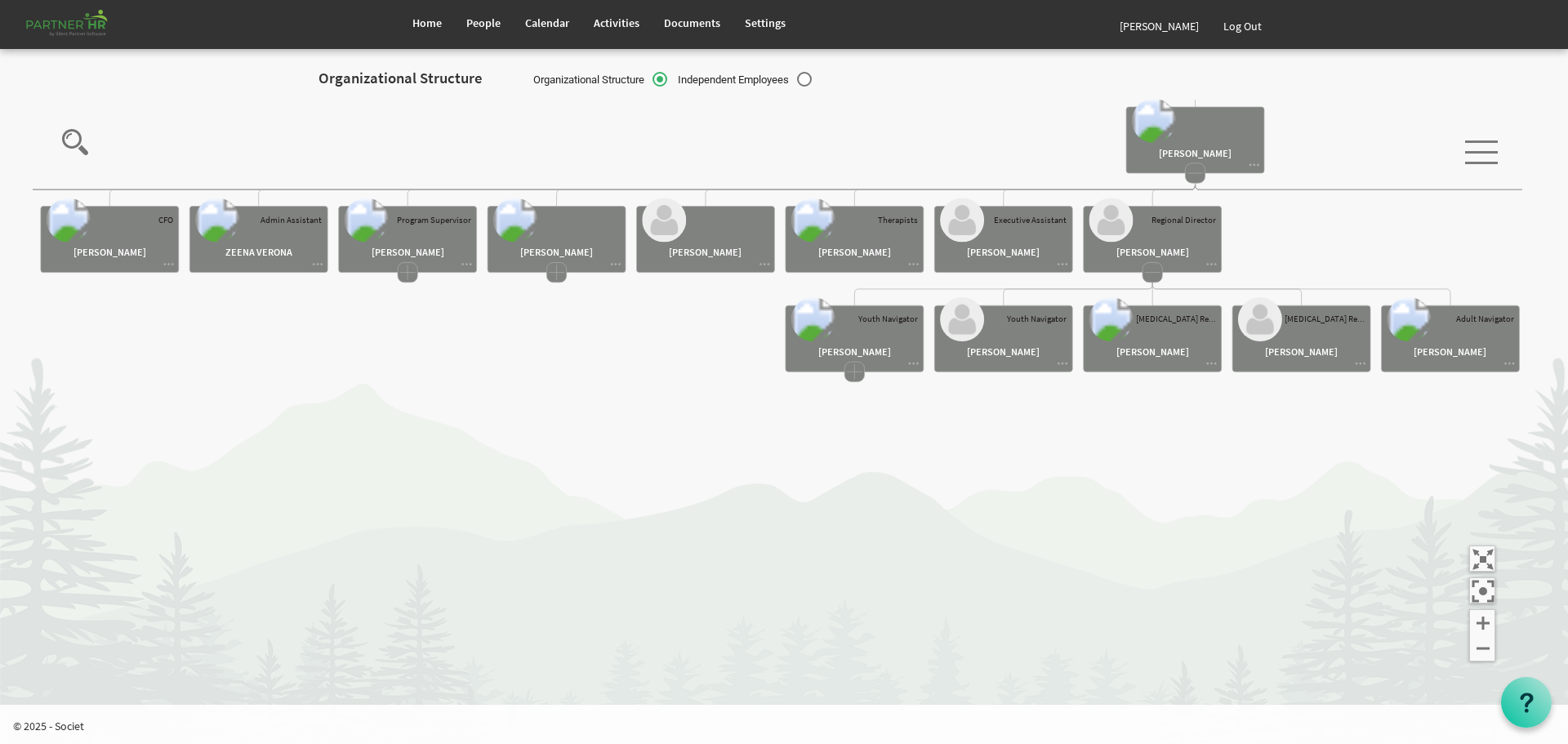
click at [1153, 282] on rect at bounding box center [1152, 272] width 20 height 20
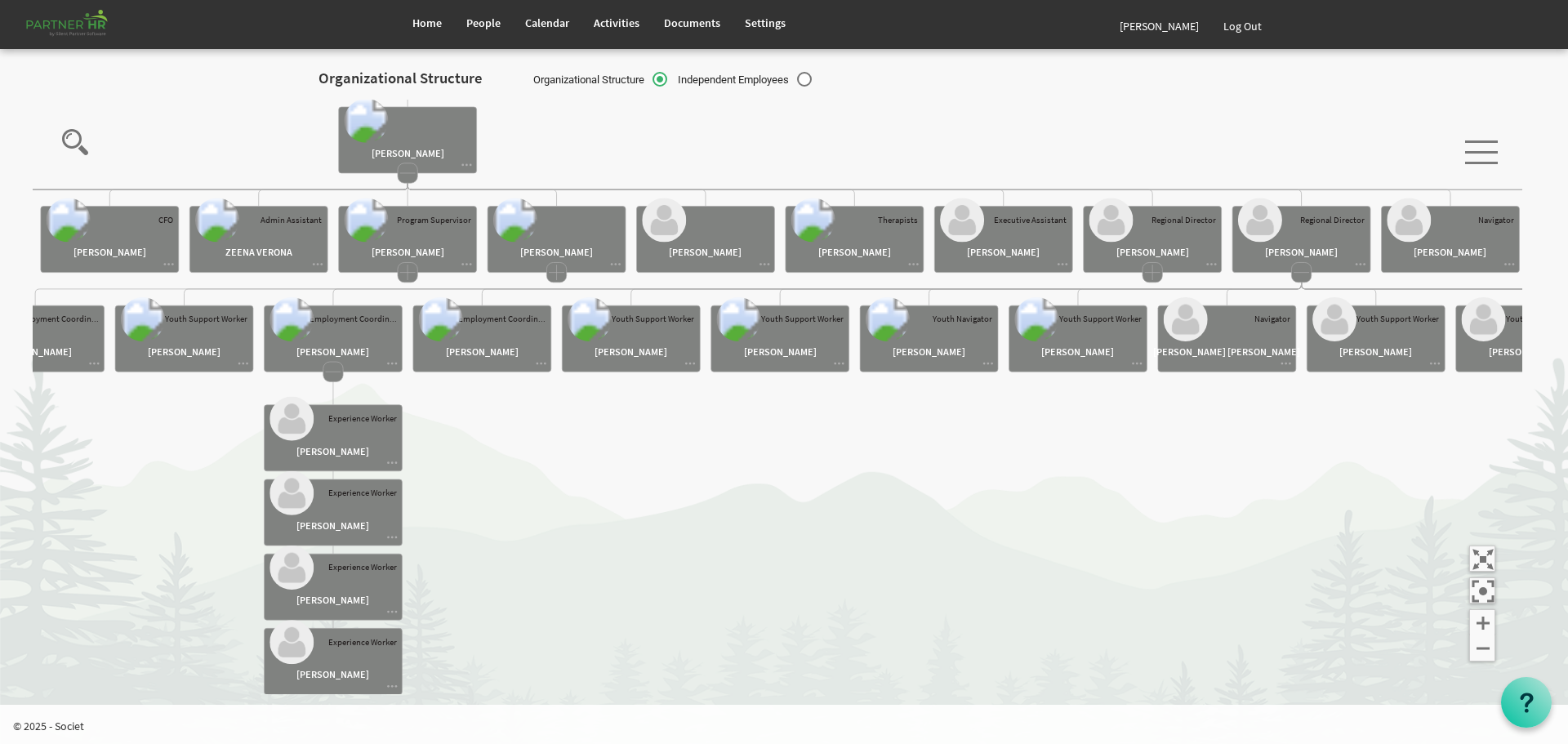
click at [329, 369] on rect at bounding box center [334, 372] width 20 height 20
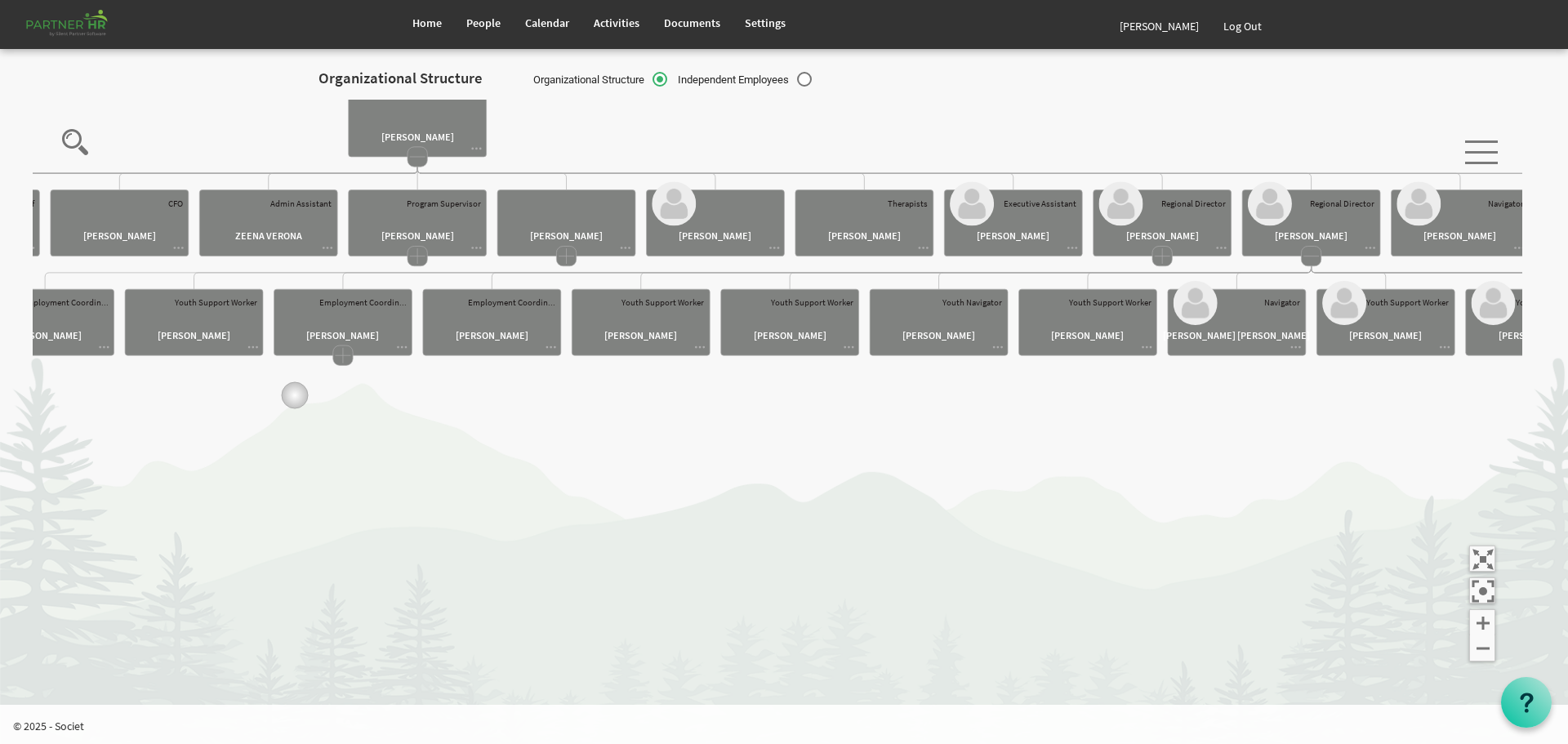
drag, startPoint x: 285, startPoint y: 411, endPoint x: 158, endPoint y: 390, distance: 128.7
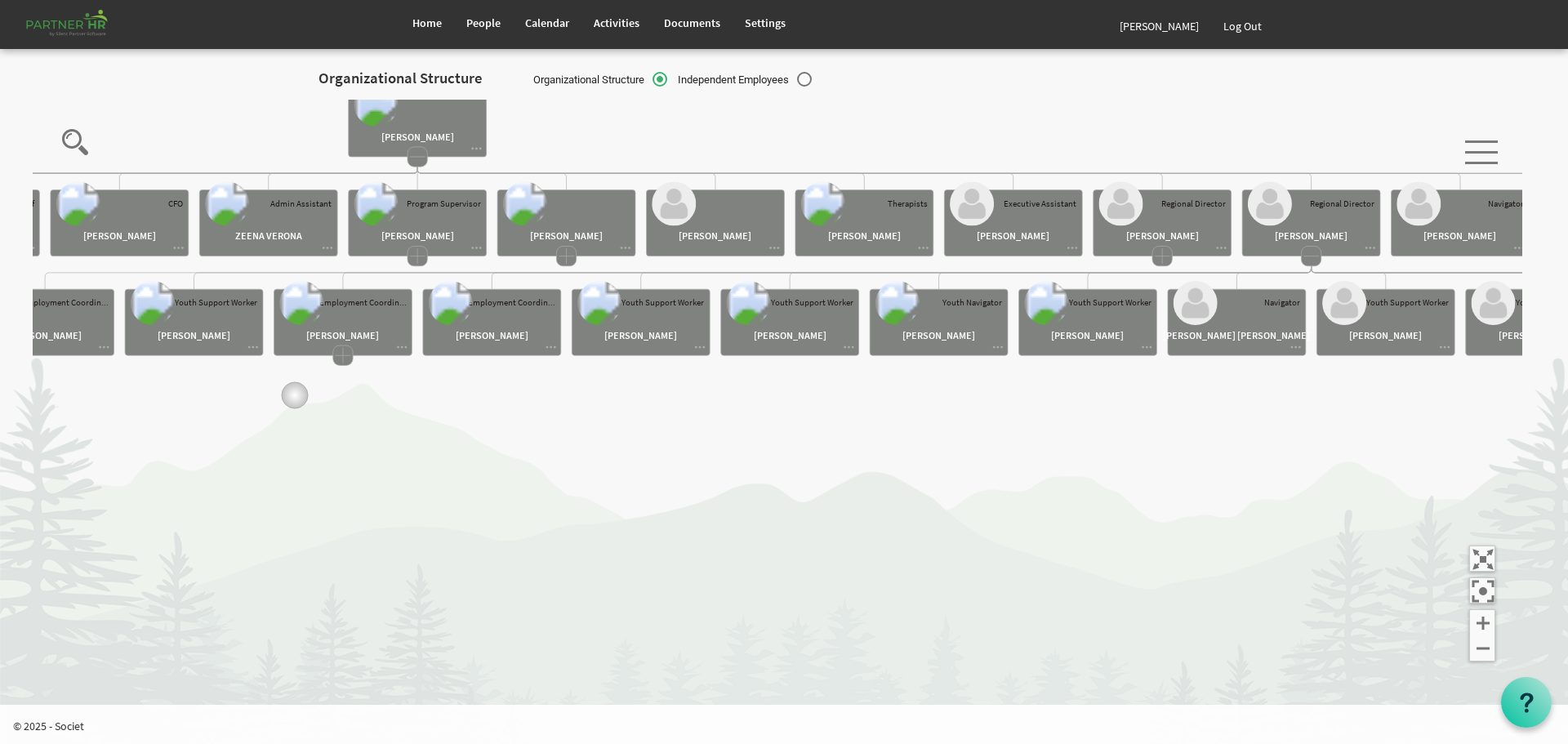
click at [158, 390] on icon "Camrose Open Door Association Camrose Open Door Associat... James Cardiff Board…" at bounding box center [777, 397] width 1490 height 596
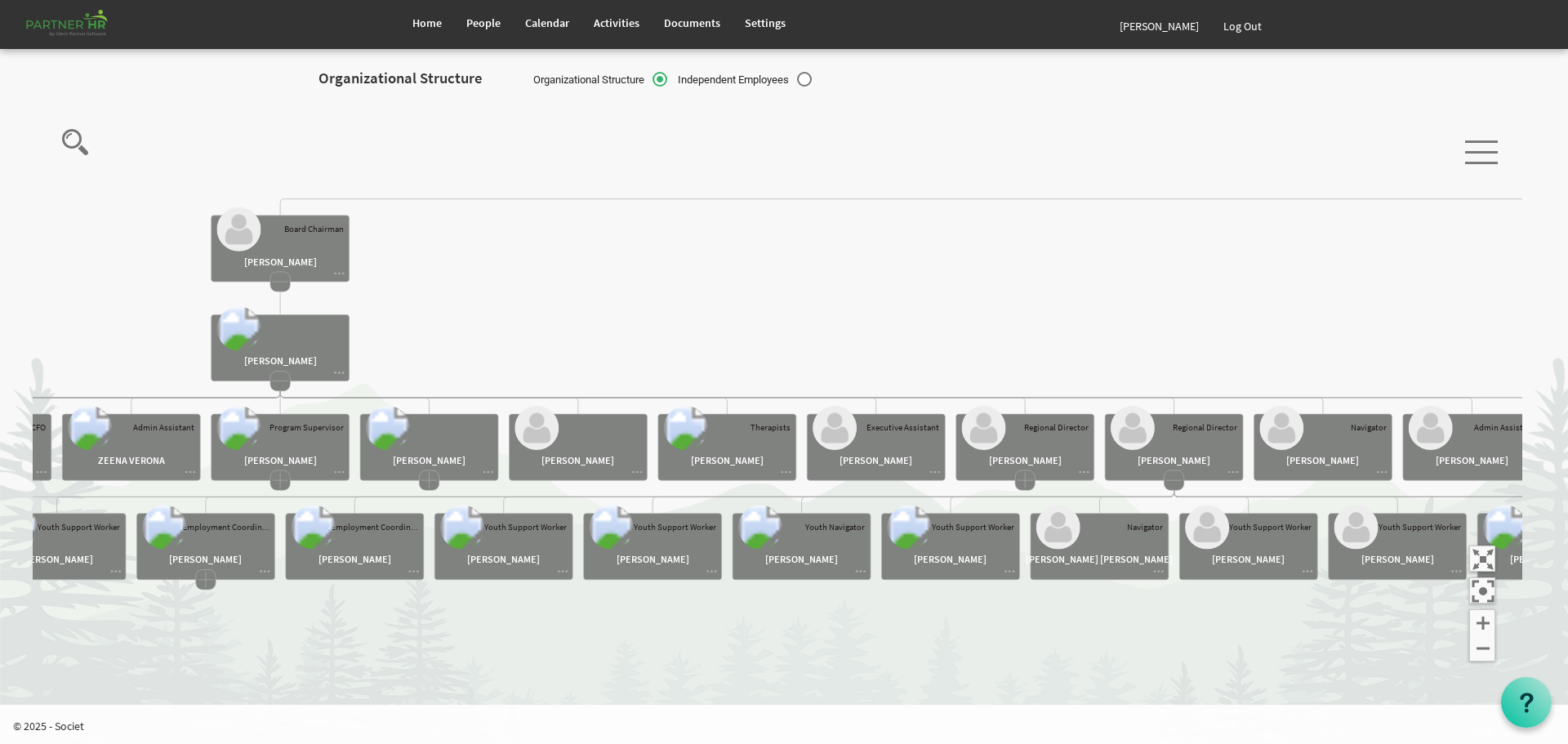
click at [1176, 488] on rect at bounding box center [1174, 480] width 20 height 20
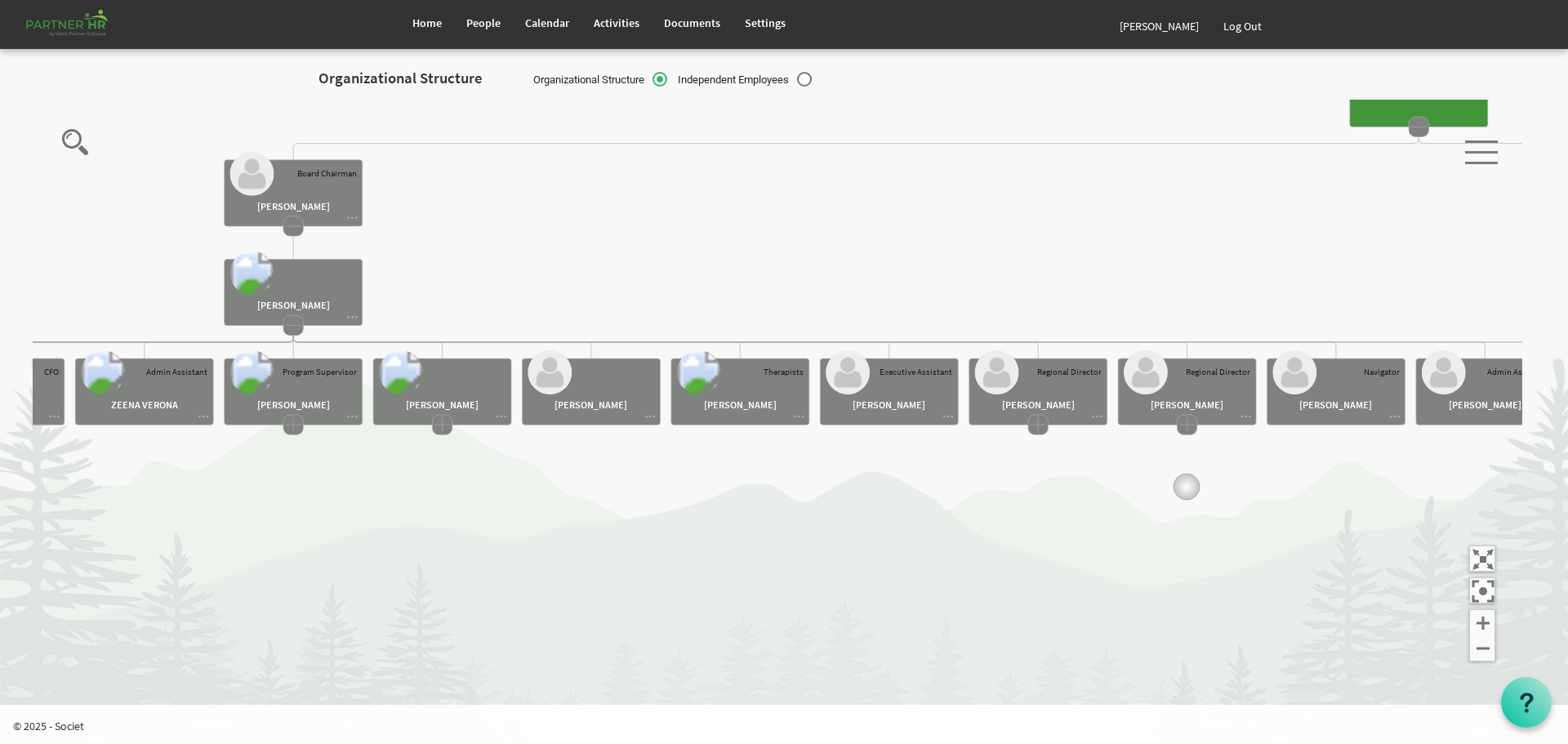
drag, startPoint x: 1174, startPoint y: 542, endPoint x: 1210, endPoint y: 487, distance: 65.7
click at [1210, 487] on icon "Camrose Open Door Association Camrose Open Door Associat... James Cardiff Board…" at bounding box center [777, 397] width 1490 height 596
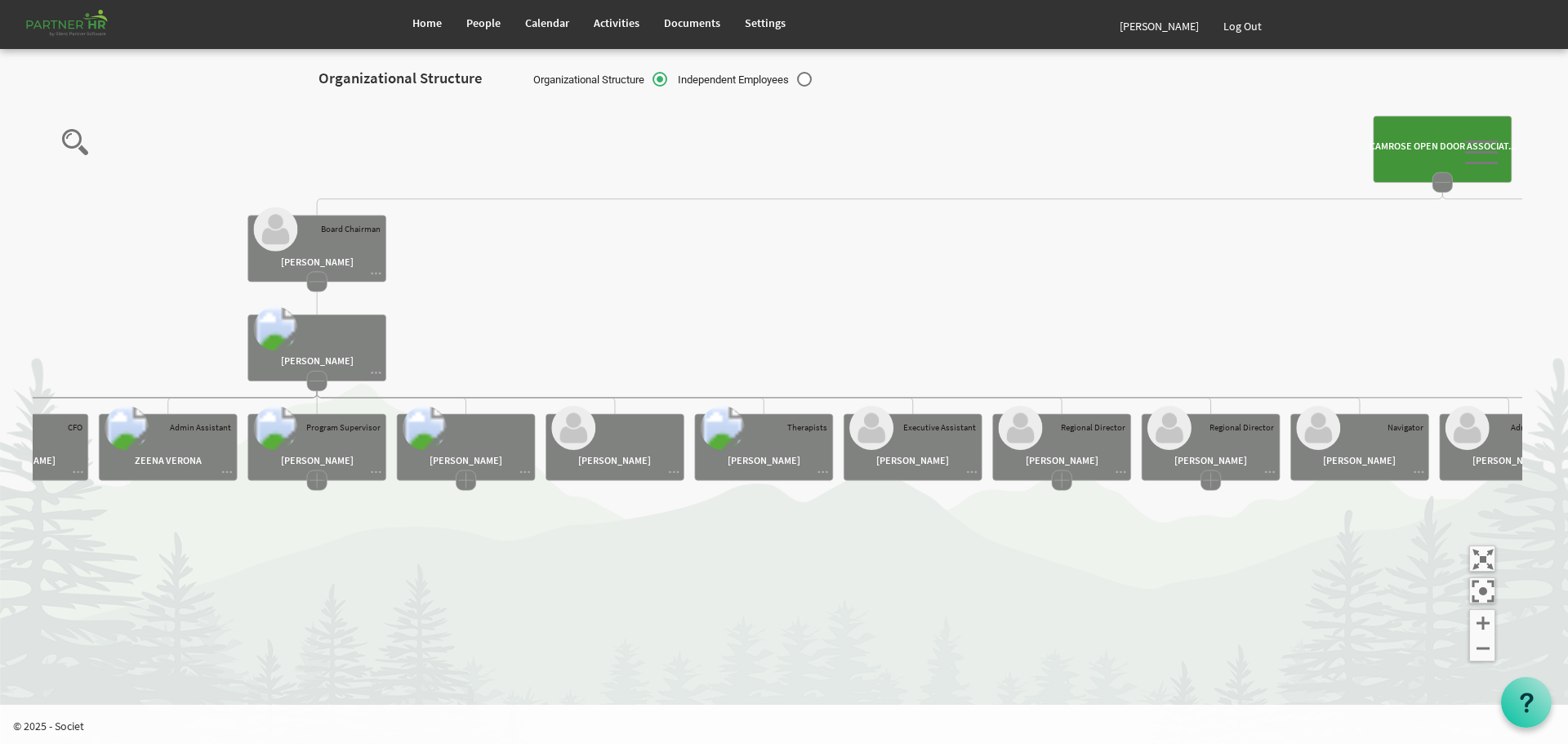
click at [315, 388] on rect at bounding box center [317, 381] width 20 height 20
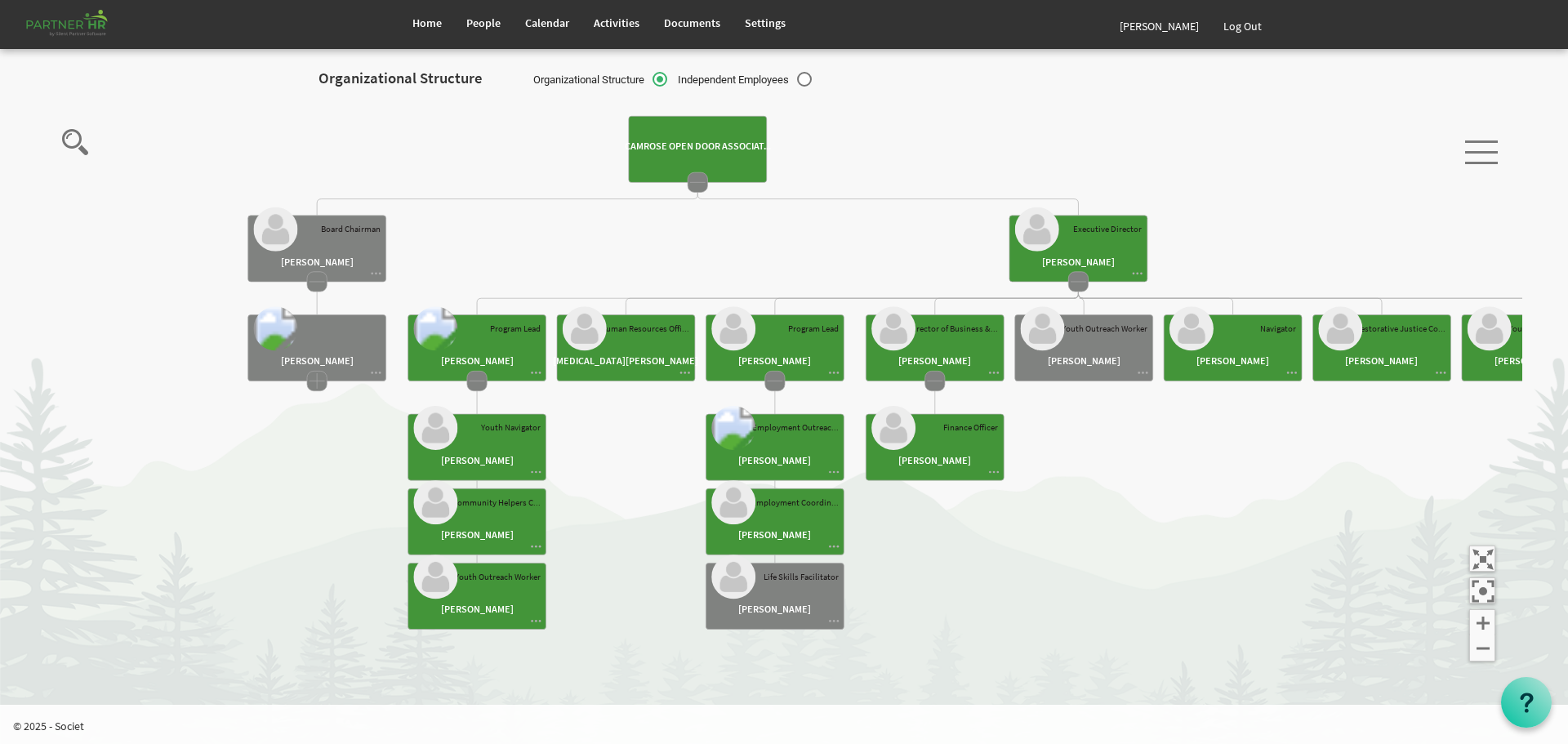
click at [319, 291] on icon "Camrose Open Door Association Camrose Open Door Associat... James Cardiff Board…" at bounding box center [777, 397] width 1490 height 596
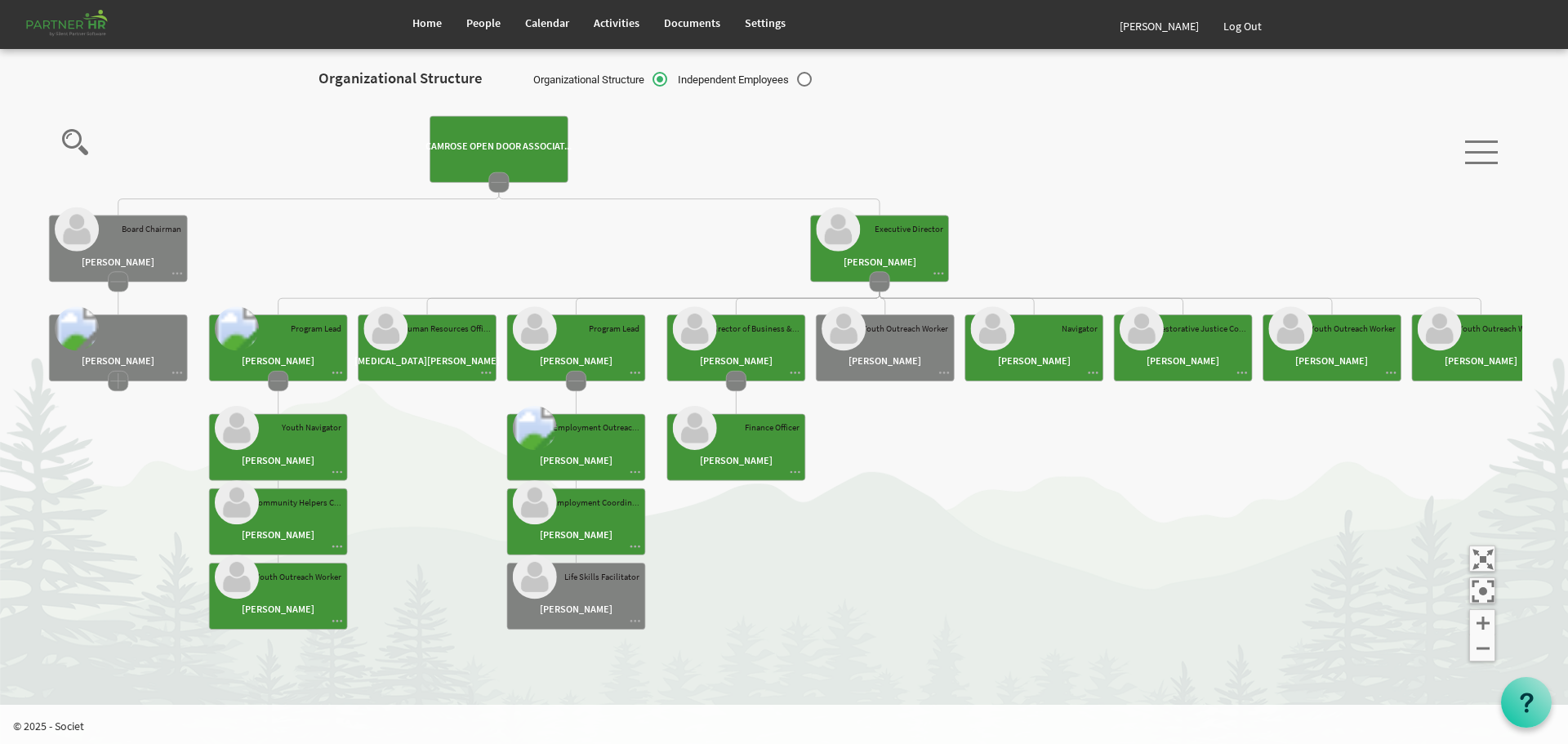
click at [117, 279] on rect at bounding box center [119, 281] width 20 height 20
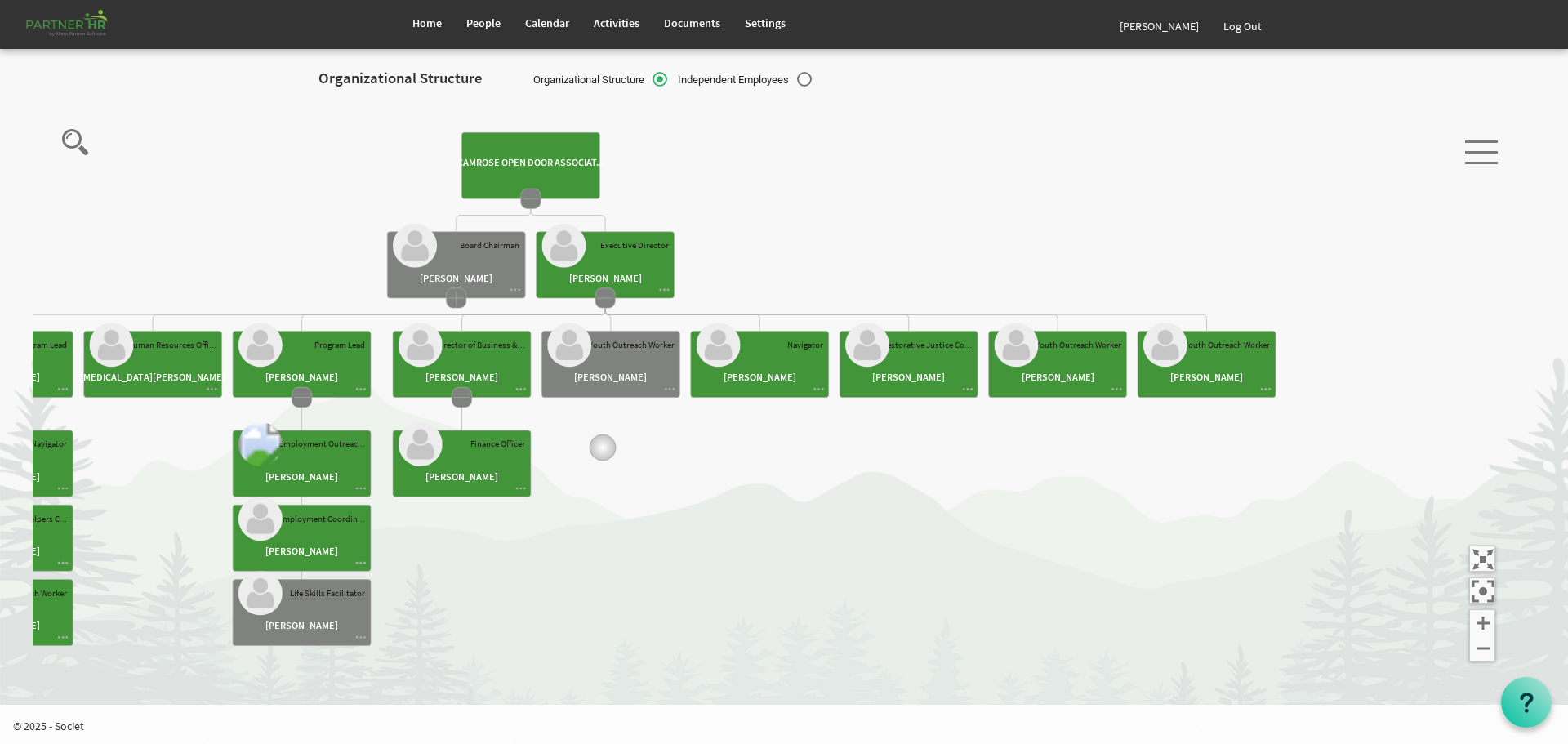
drag, startPoint x: 265, startPoint y: 431, endPoint x: 751, endPoint y: 423, distance: 486.1
click at [749, 423] on icon "Camrose Open Door Association Camrose Open Door Associat... James Cardiff Board…" at bounding box center [777, 397] width 1490 height 596
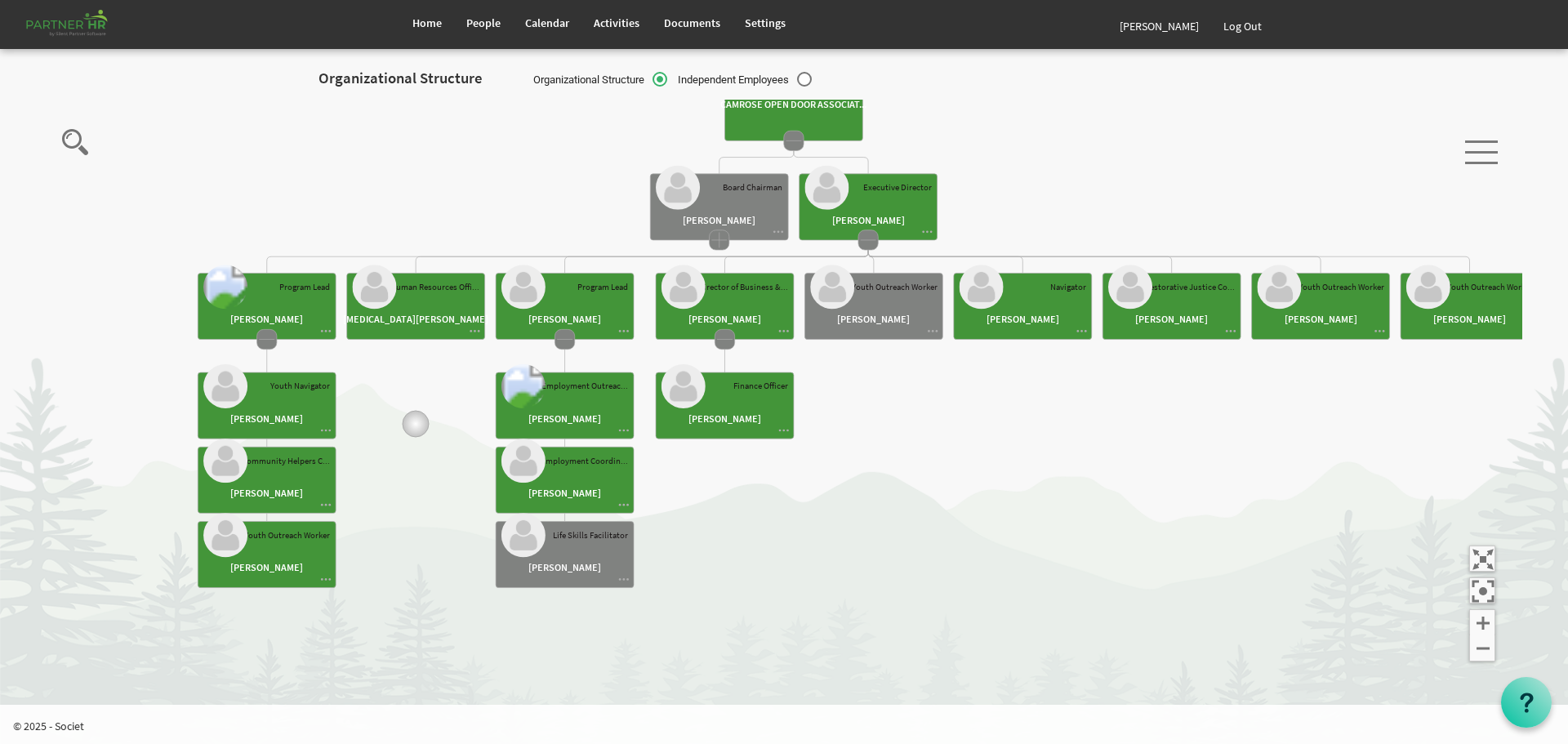
drag, startPoint x: 299, startPoint y: 465, endPoint x: 416, endPoint y: 424, distance: 124.0
click at [416, 424] on icon "Camrose Open Door Association Camrose Open Door Associat... James Cardiff Board…" at bounding box center [777, 397] width 1490 height 596
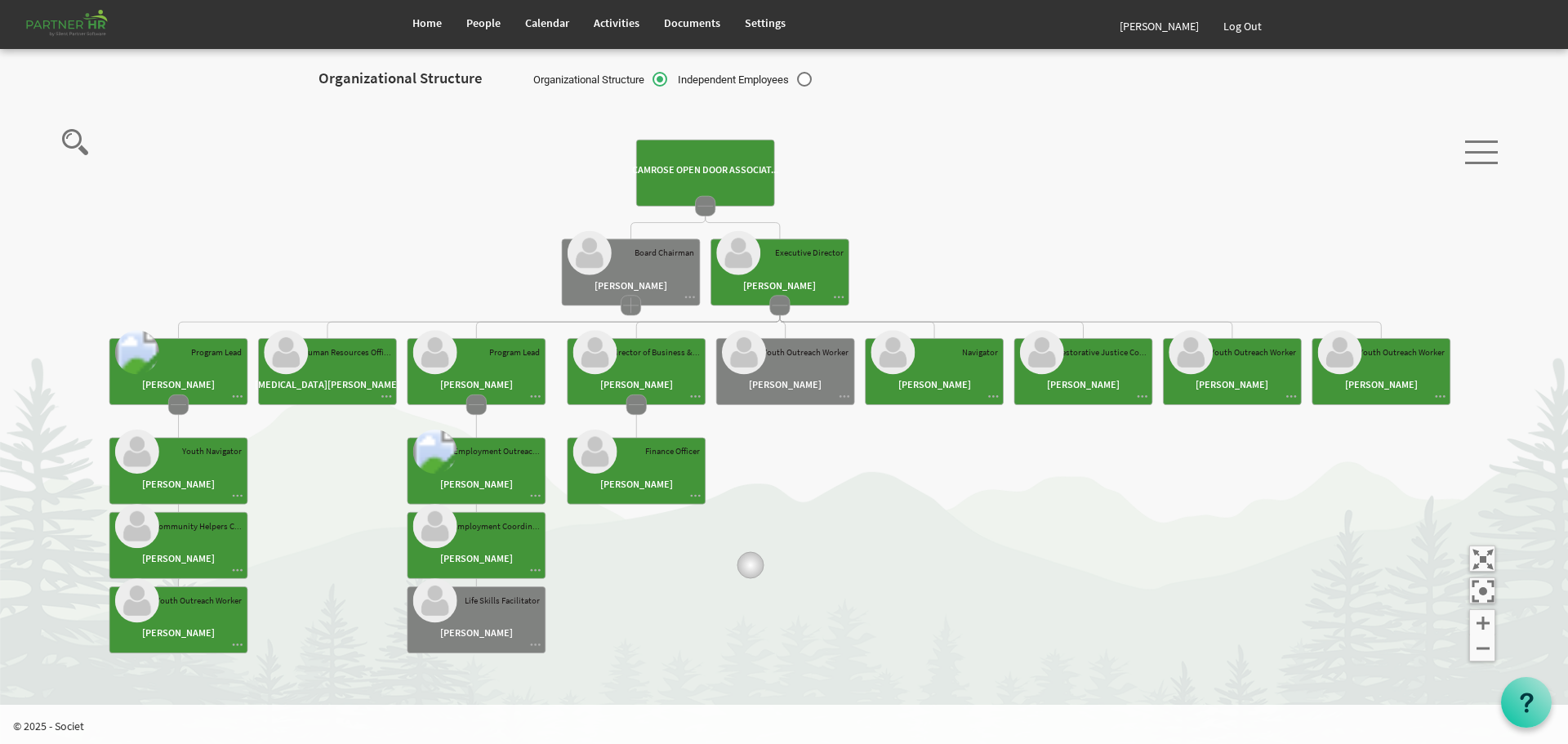
drag, startPoint x: 806, startPoint y: 542, endPoint x: 768, endPoint y: 553, distance: 39.6
click at [768, 553] on icon "Camrose Open Door Association Camrose Open Door Associat... James Cardiff Board…" at bounding box center [777, 397] width 1490 height 596
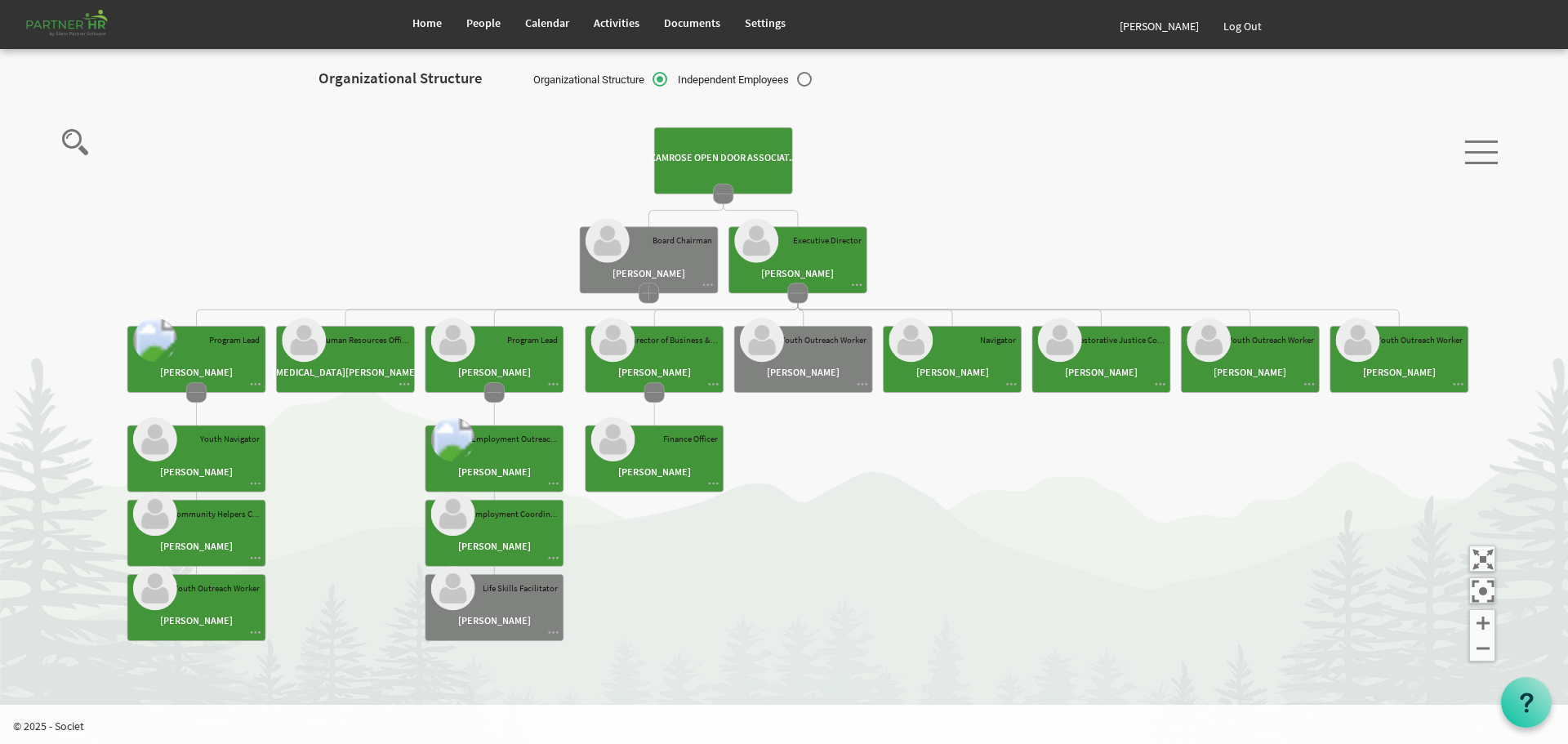
click at [647, 290] on rect at bounding box center [649, 293] width 20 height 20
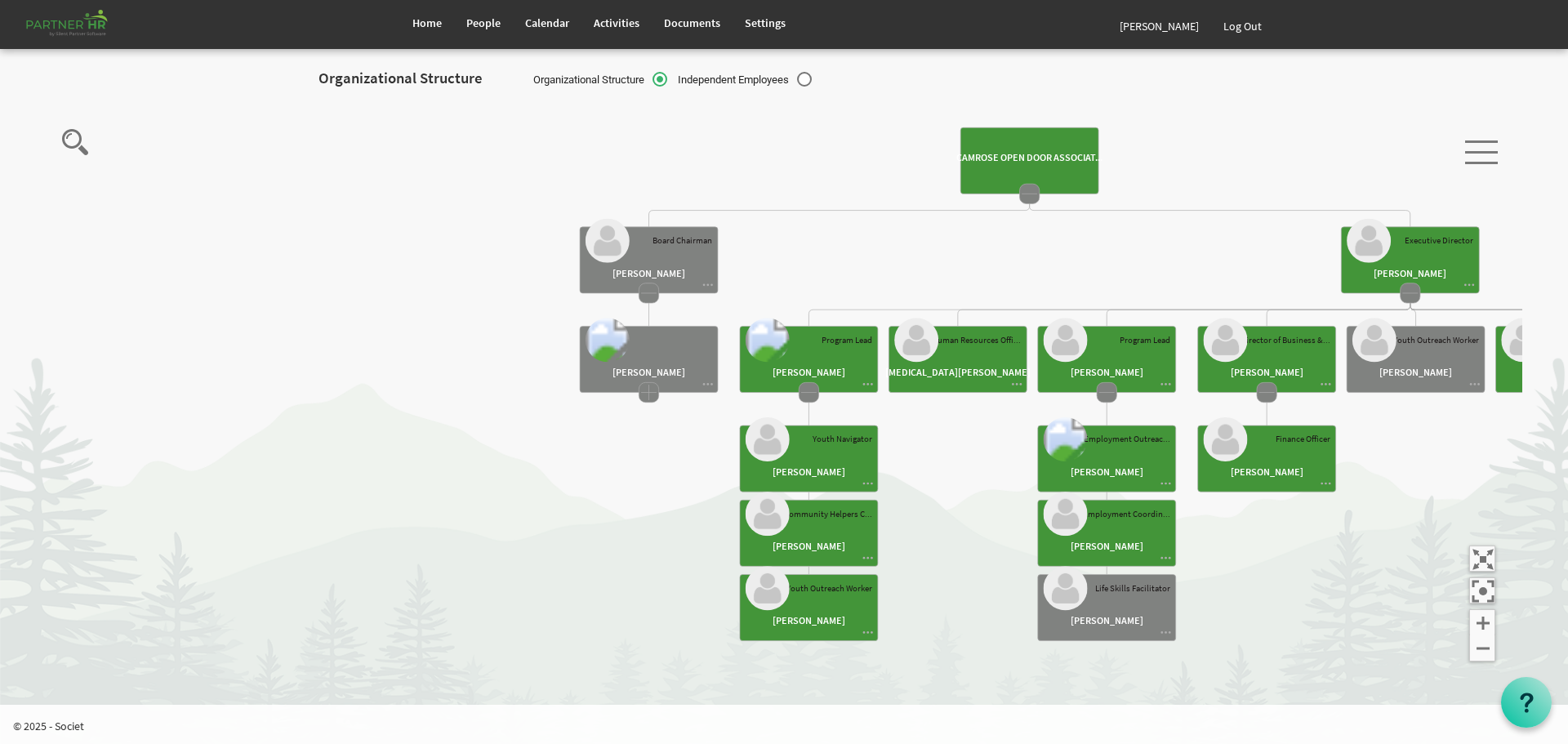
click at [648, 293] on rect at bounding box center [649, 293] width 20 height 20
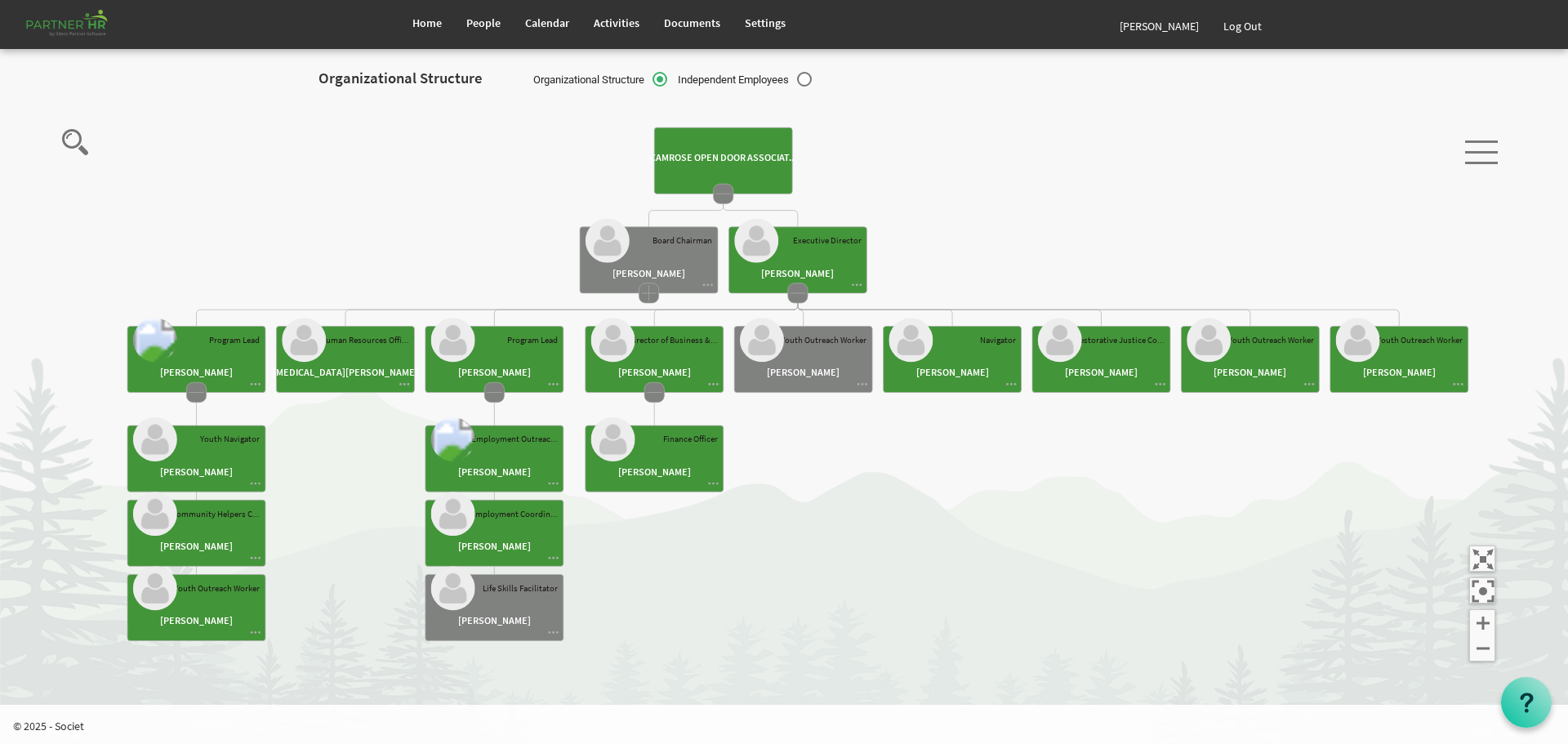
click at [720, 196] on rect at bounding box center [723, 194] width 20 height 20
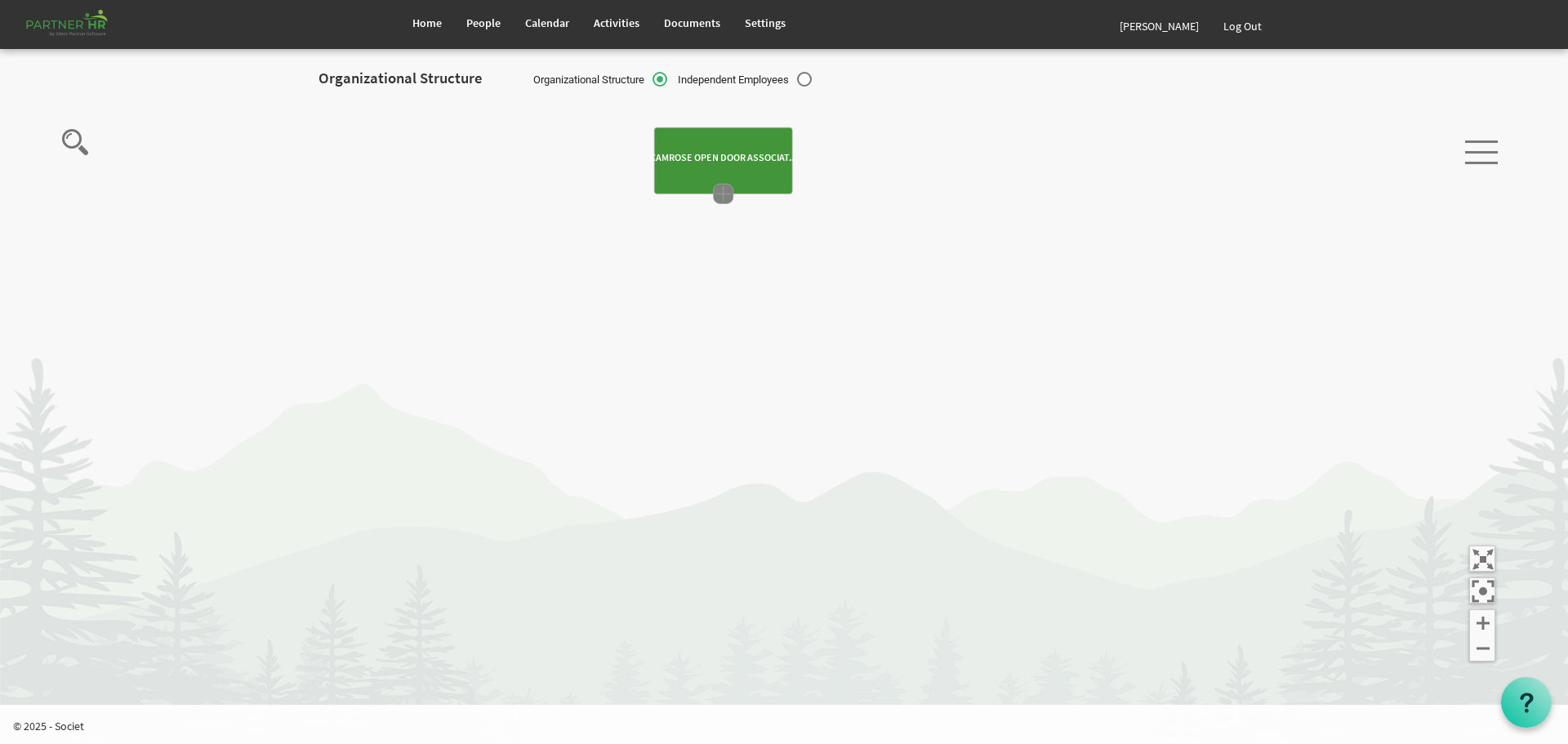
click at [722, 192] on rect at bounding box center [723, 194] width 20 height 20
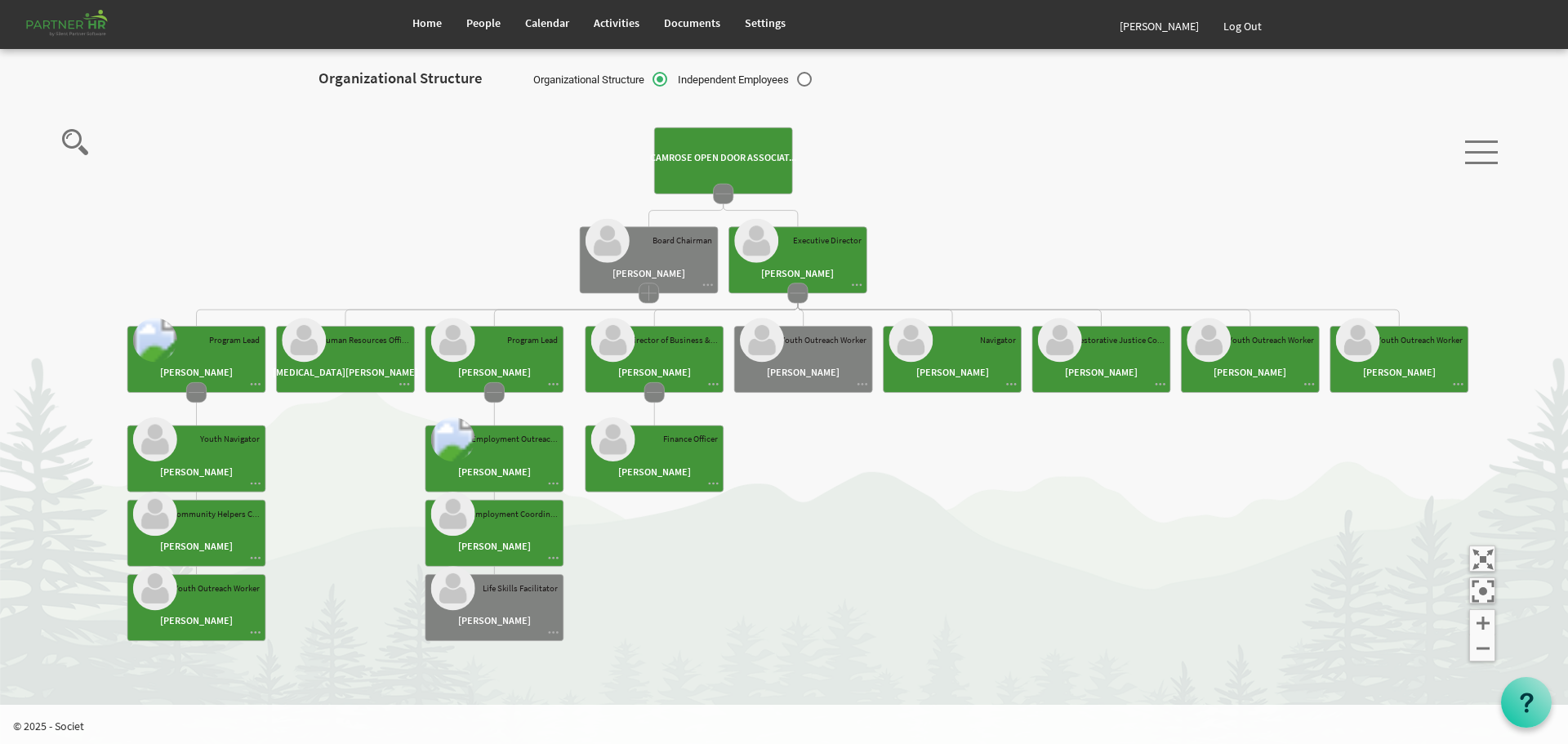
click at [708, 291] on rect at bounding box center [649, 260] width 138 height 66
click at [650, 291] on rect at bounding box center [649, 293] width 20 height 20
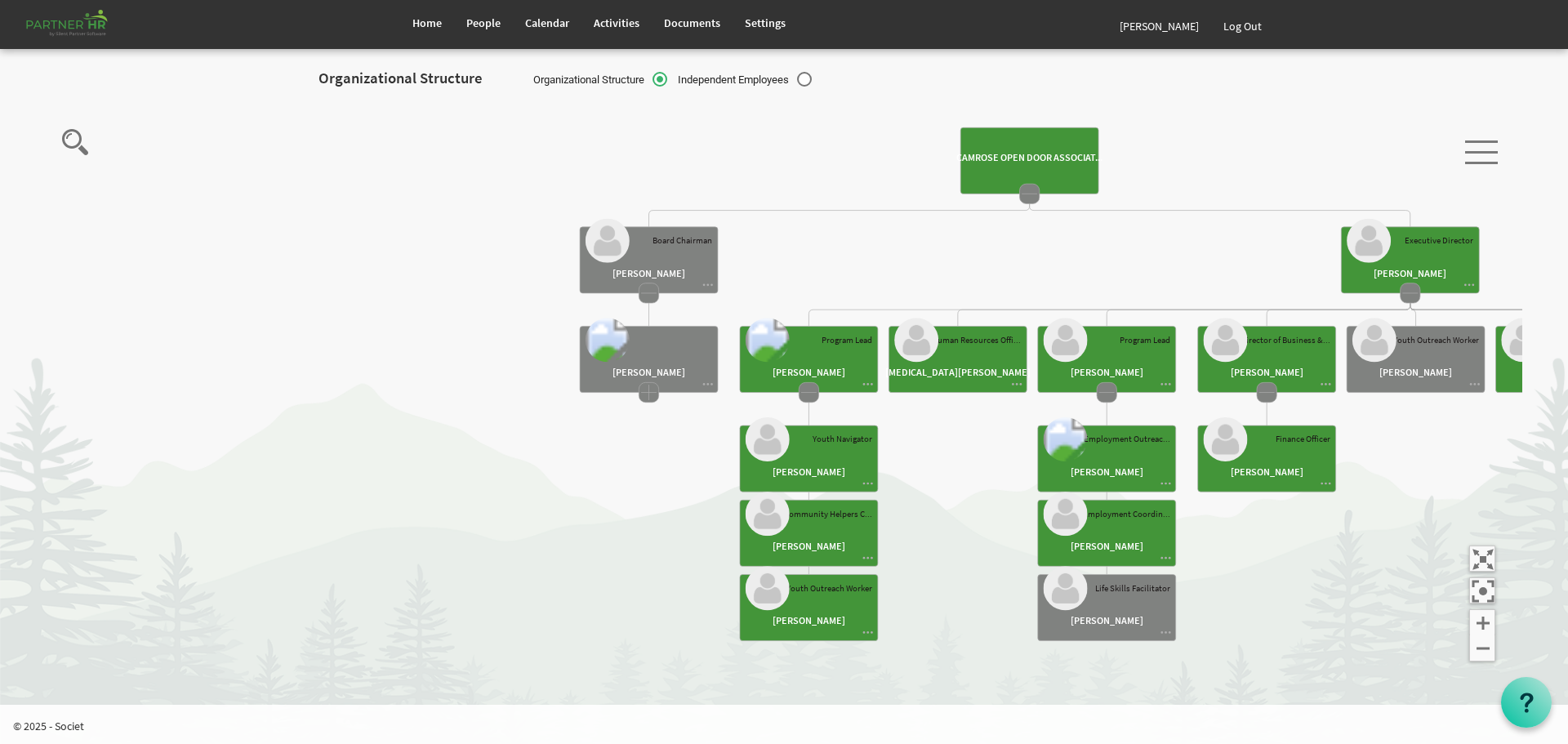
click at [646, 292] on rect at bounding box center [649, 293] width 20 height 20
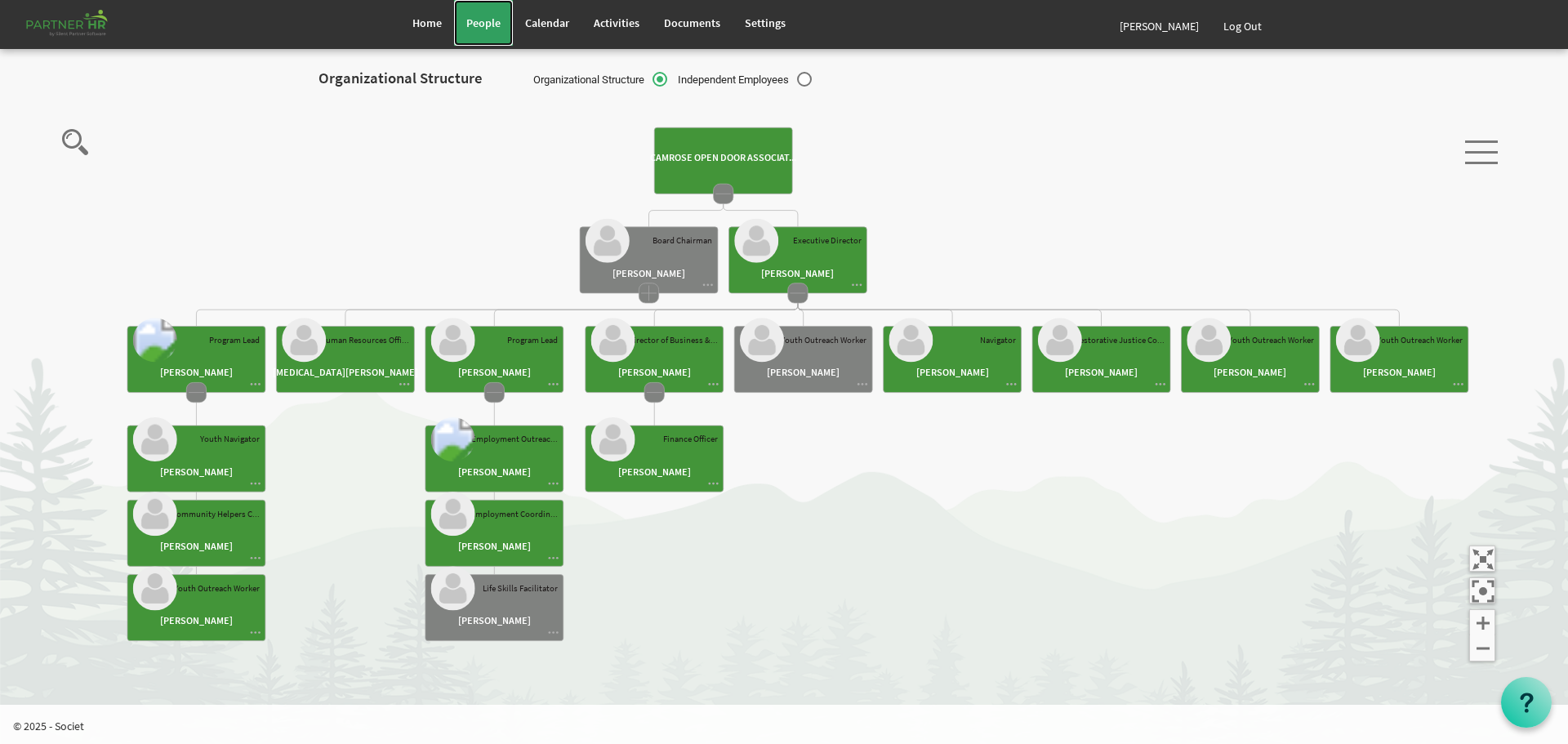
click at [473, 21] on span "People" at bounding box center [483, 23] width 34 height 15
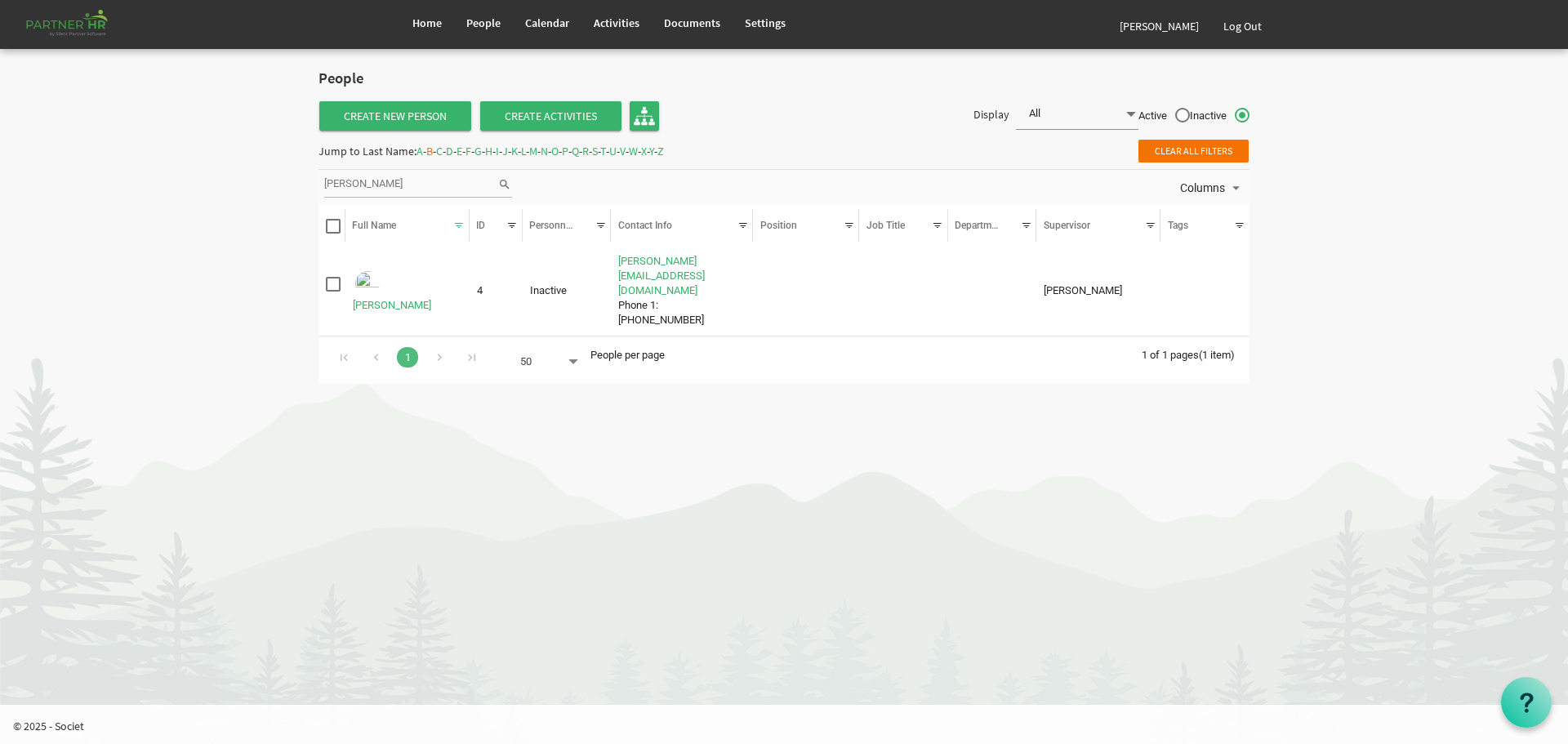
click at [443, 149] on span "C" at bounding box center [440, 151] width 7 height 15
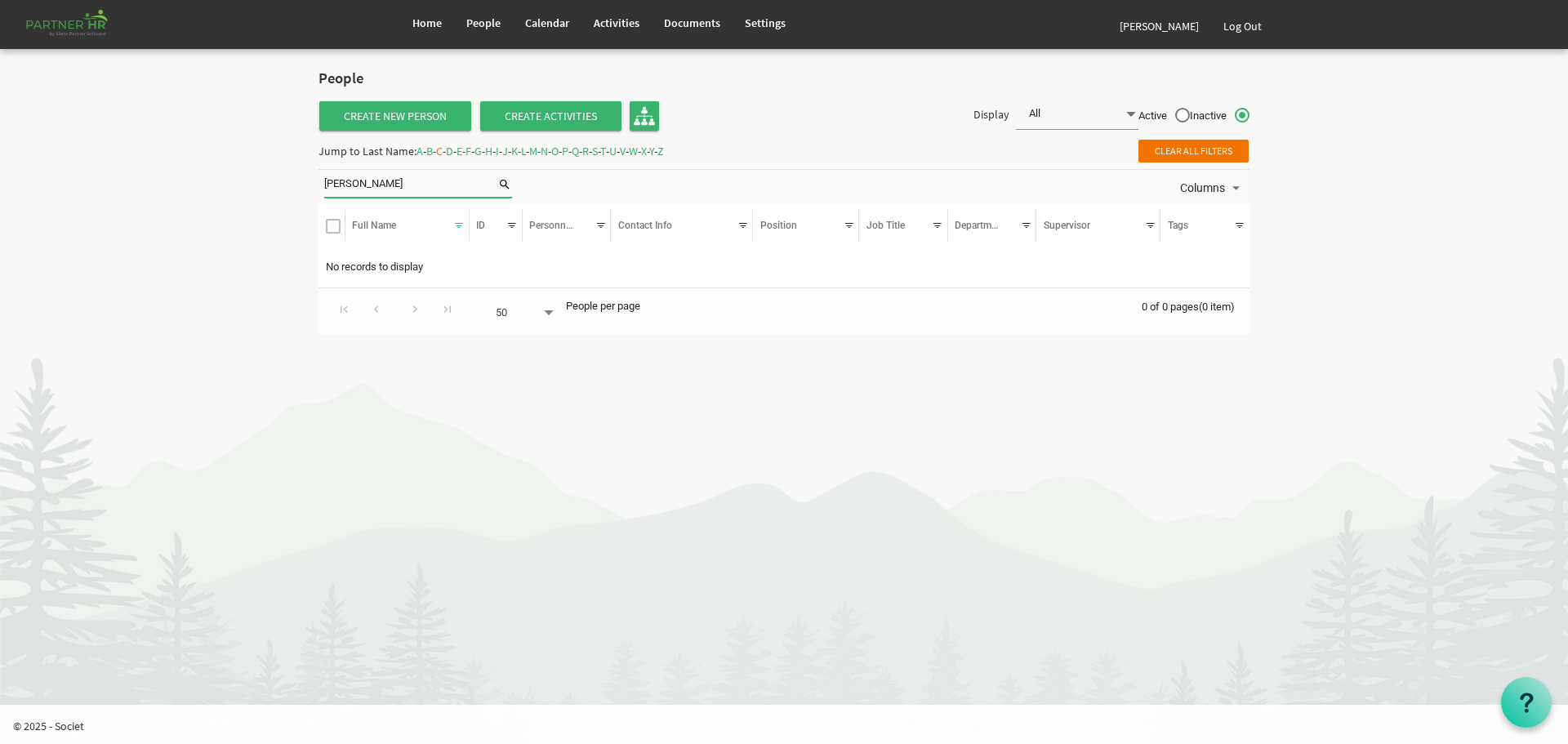
drag, startPoint x: 381, startPoint y: 185, endPoint x: 265, endPoint y: 174, distance: 116.5
click at [265, 174] on body "Home People Calendar" at bounding box center [784, 175] width 1568 height 351
click at [443, 150] on span "C" at bounding box center [440, 151] width 7 height 15
click at [397, 185] on input "search" at bounding box center [411, 185] width 173 height 25
type input "cardiff"
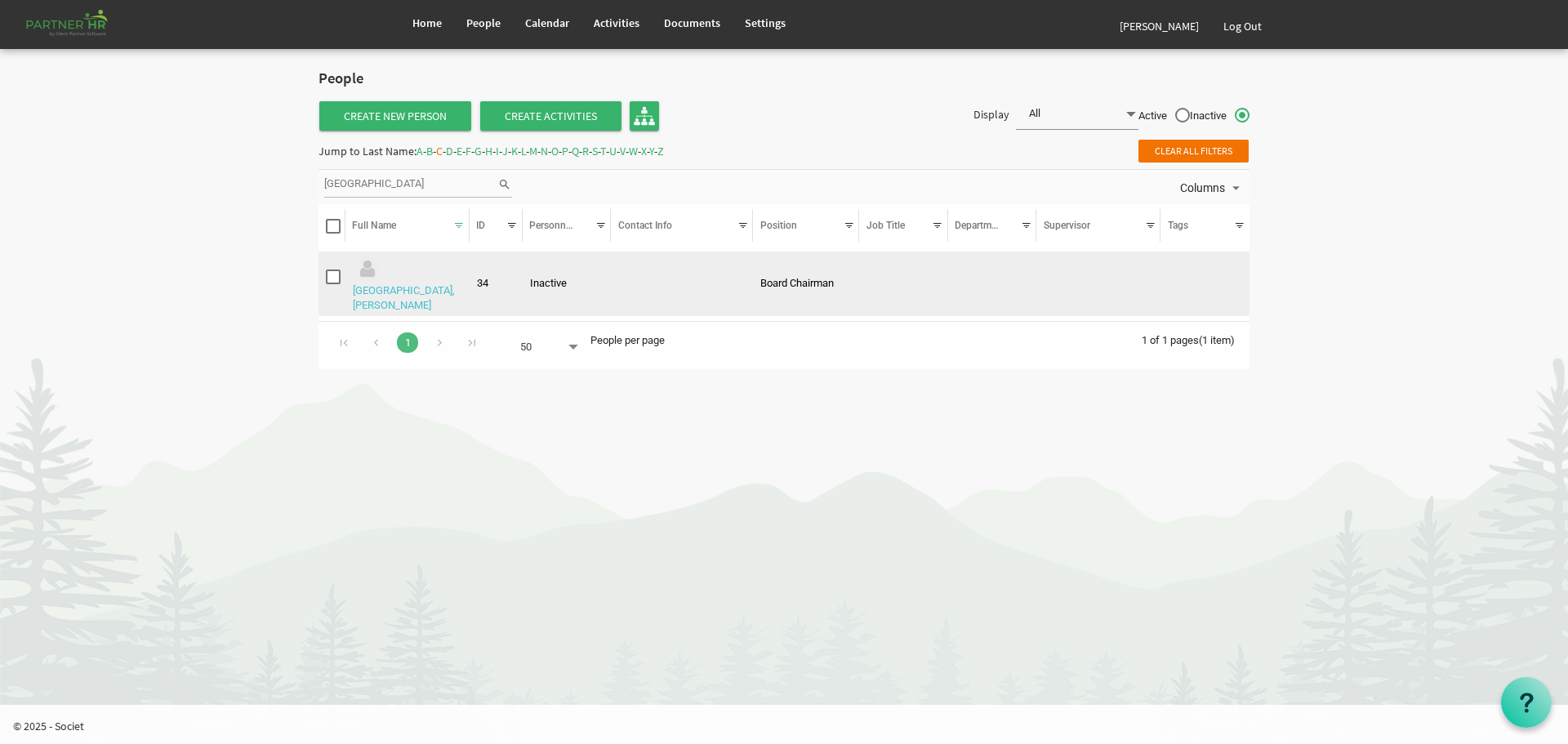
click at [418, 284] on link "Cardiff, James" at bounding box center [403, 298] width 102 height 27
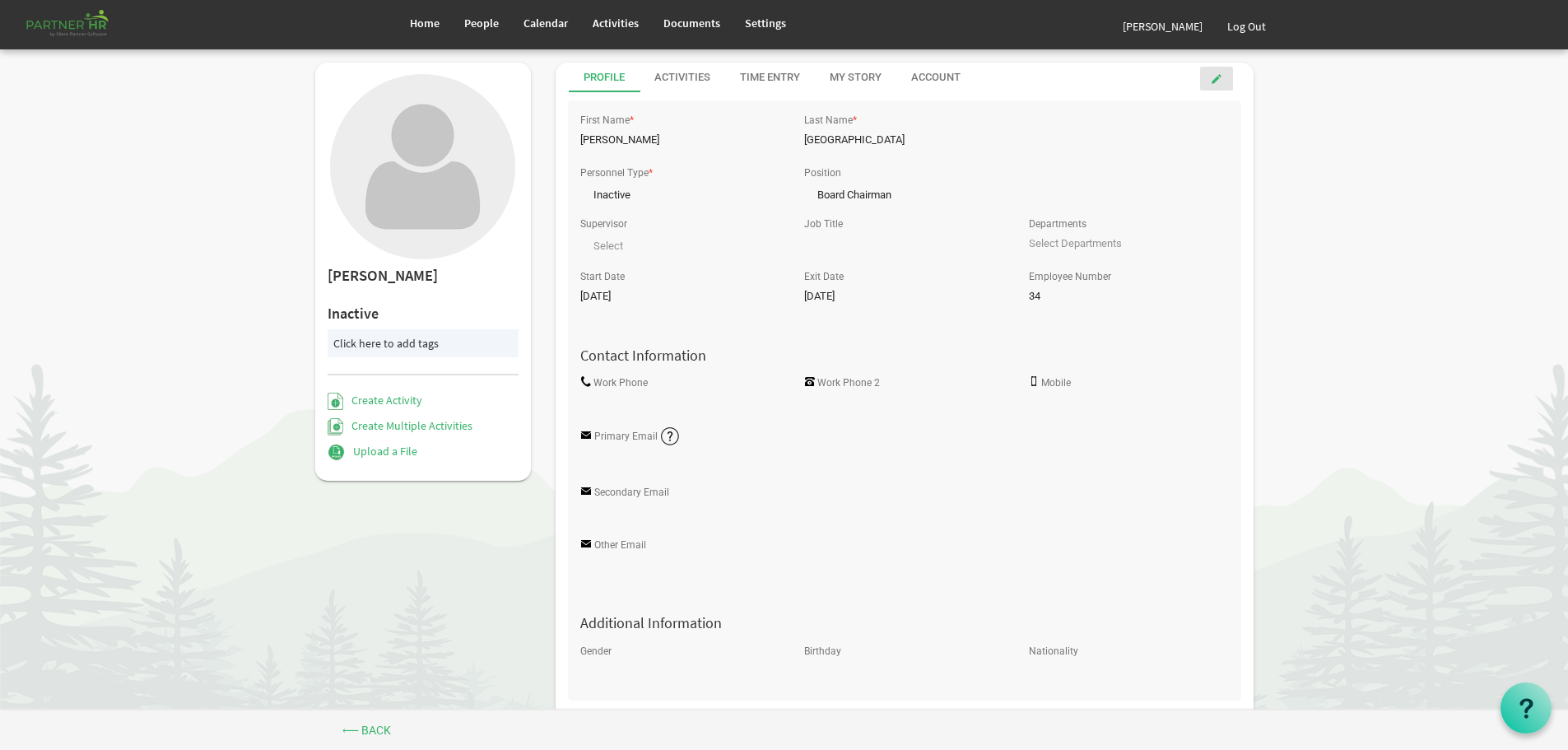
click at [1216, 78] on span at bounding box center [1216, 79] width 12 height 12
click at [992, 188] on span at bounding box center [996, 192] width 15 height 16
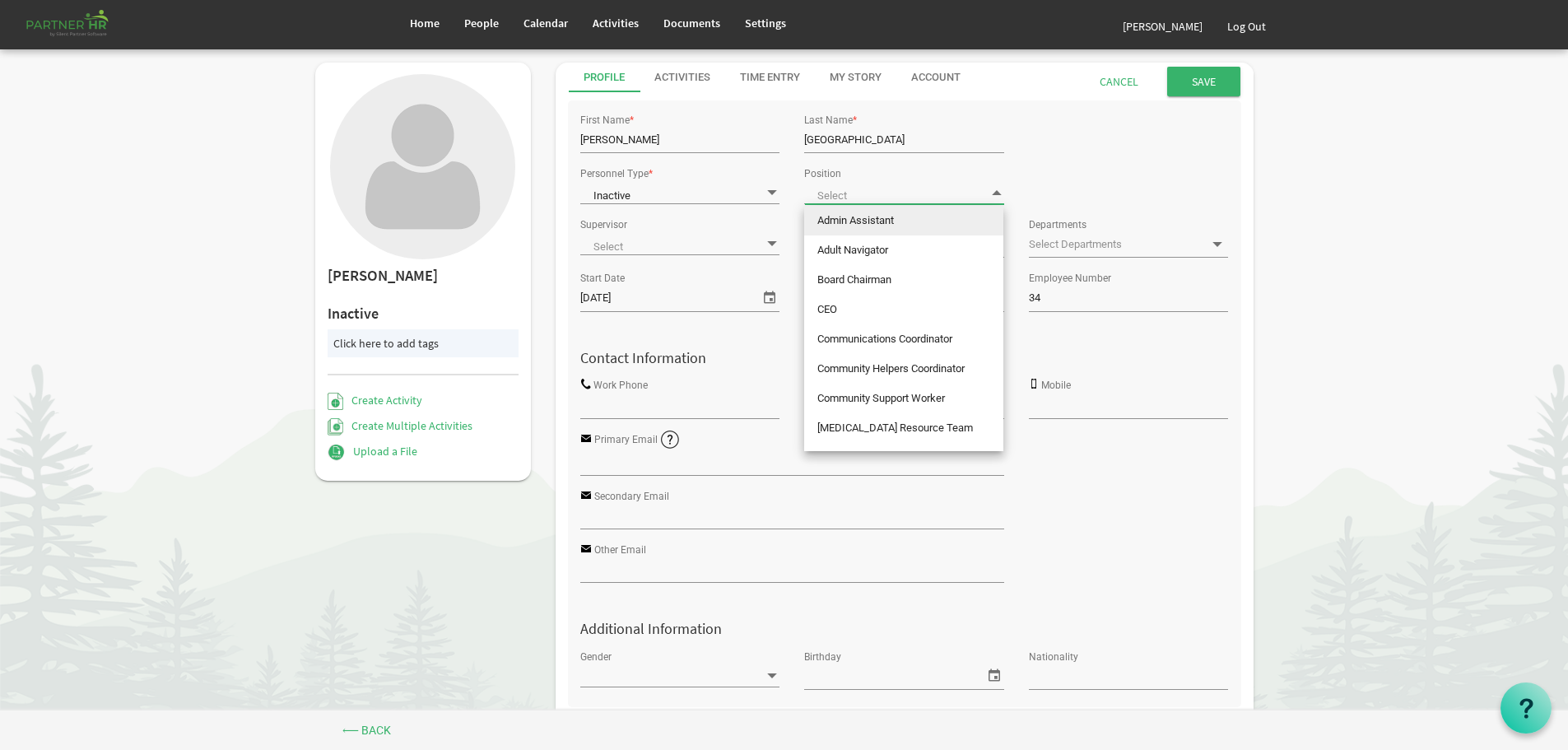
click at [984, 190] on span at bounding box center [904, 193] width 199 height 23
click at [1125, 175] on div "Personnel Type * Inactive Inactive Position" at bounding box center [904, 187] width 673 height 51
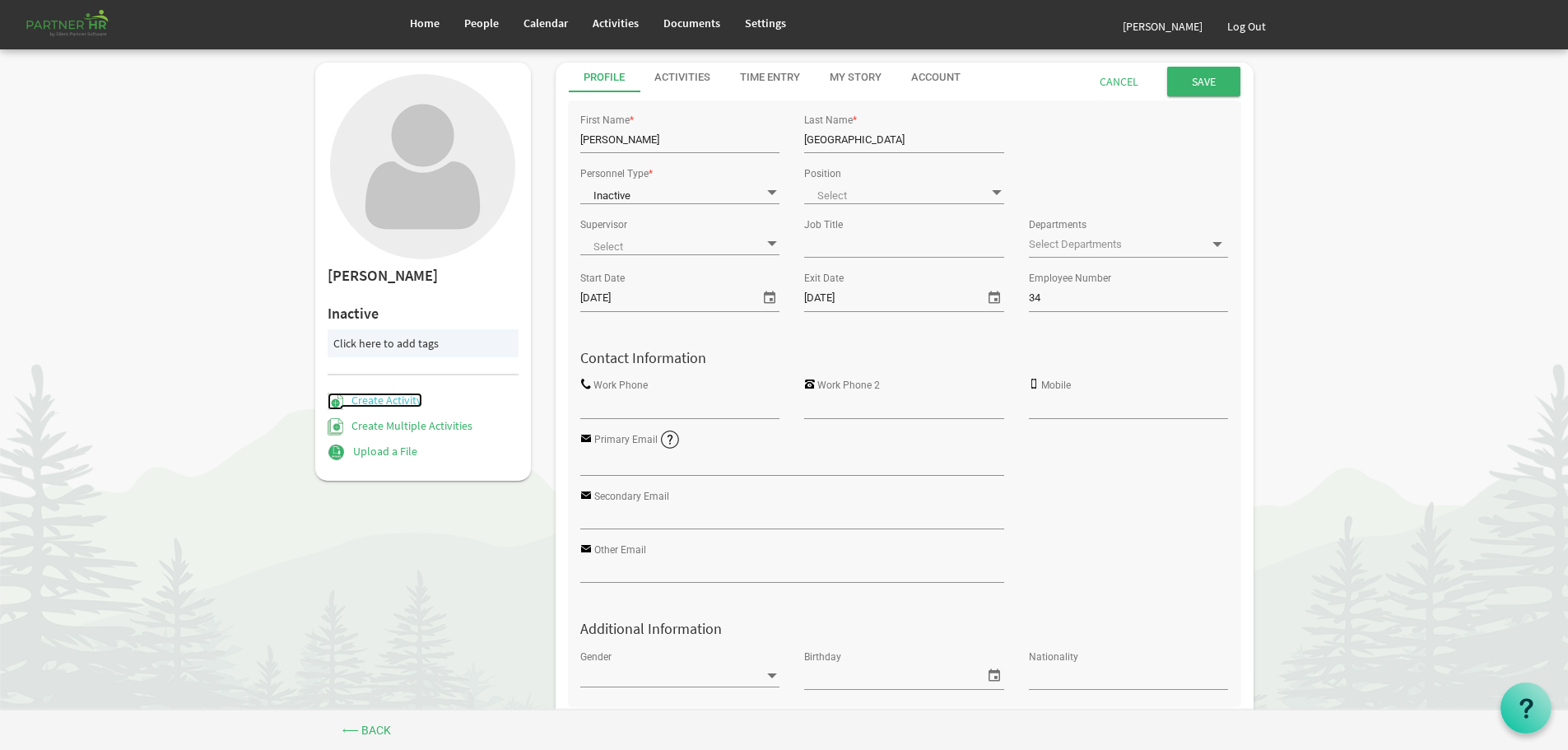
click at [389, 398] on link "Create Activity" at bounding box center [374, 401] width 94 height 15
click at [934, 73] on div "Account" at bounding box center [935, 78] width 49 height 16
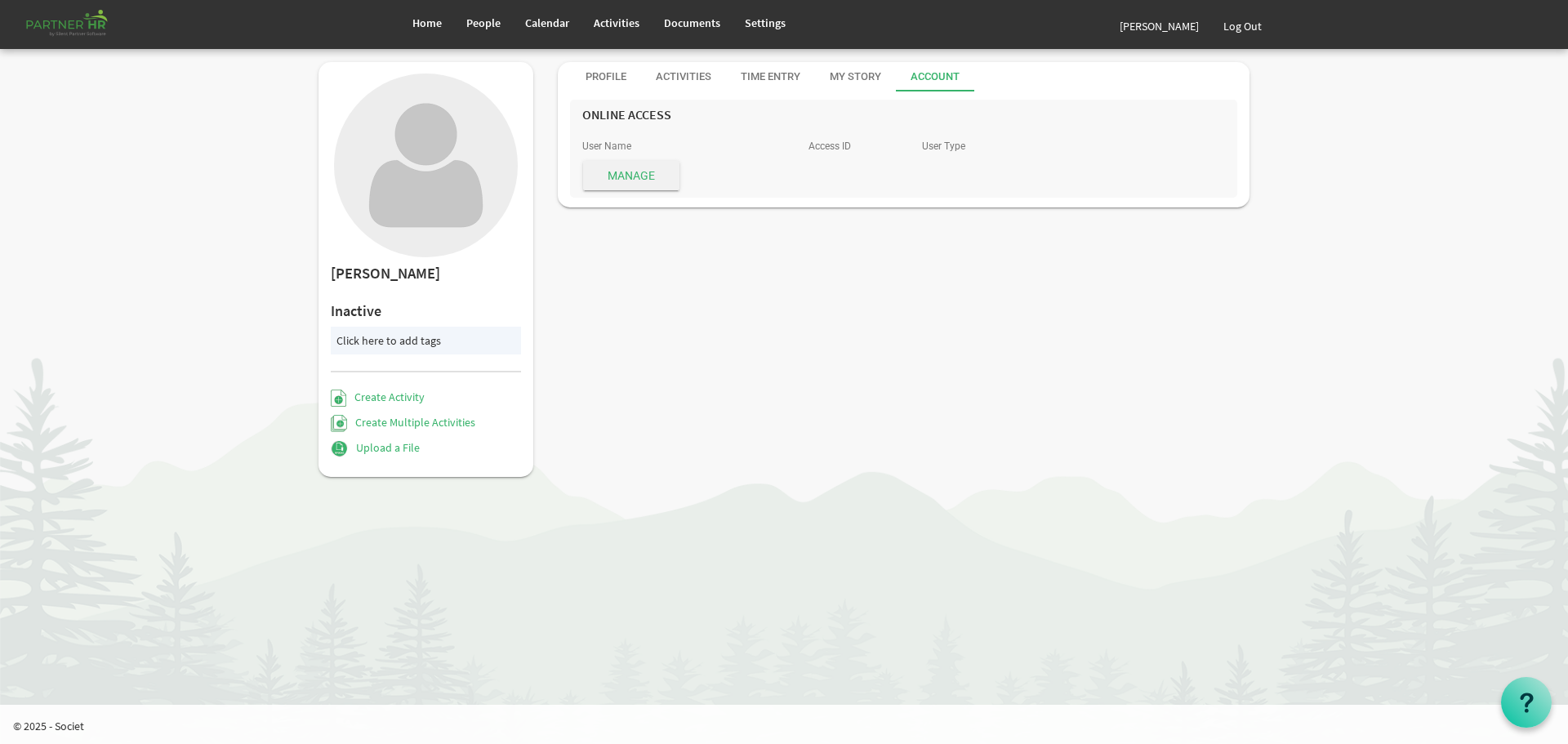
click at [631, 173] on span "Manage" at bounding box center [631, 175] width 96 height 29
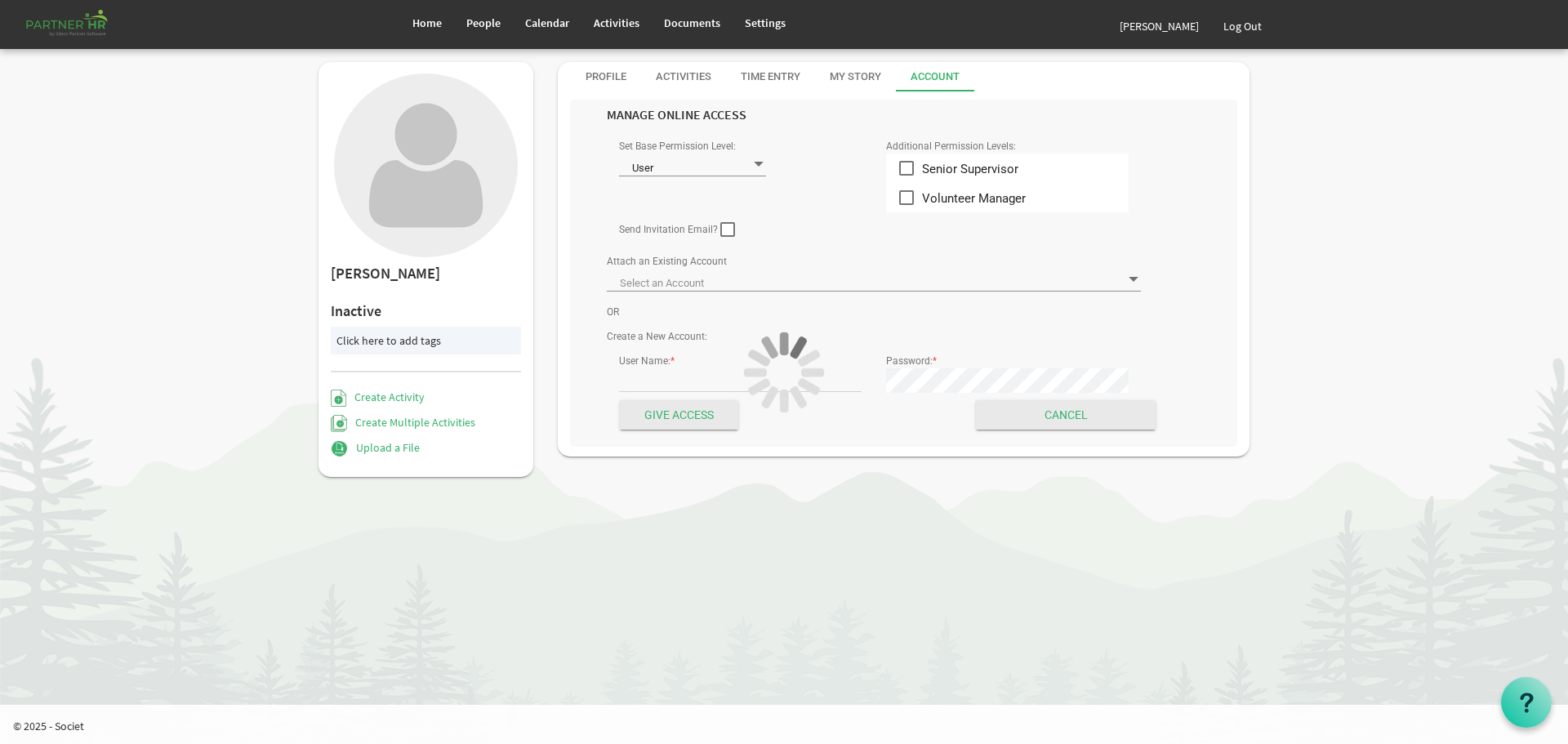
type input "No Matches"
click at [757, 160] on span at bounding box center [759, 164] width 15 height 16
click at [759, 163] on span at bounding box center [759, 164] width 15 height 16
click at [843, 74] on div "My Story" at bounding box center [855, 77] width 51 height 16
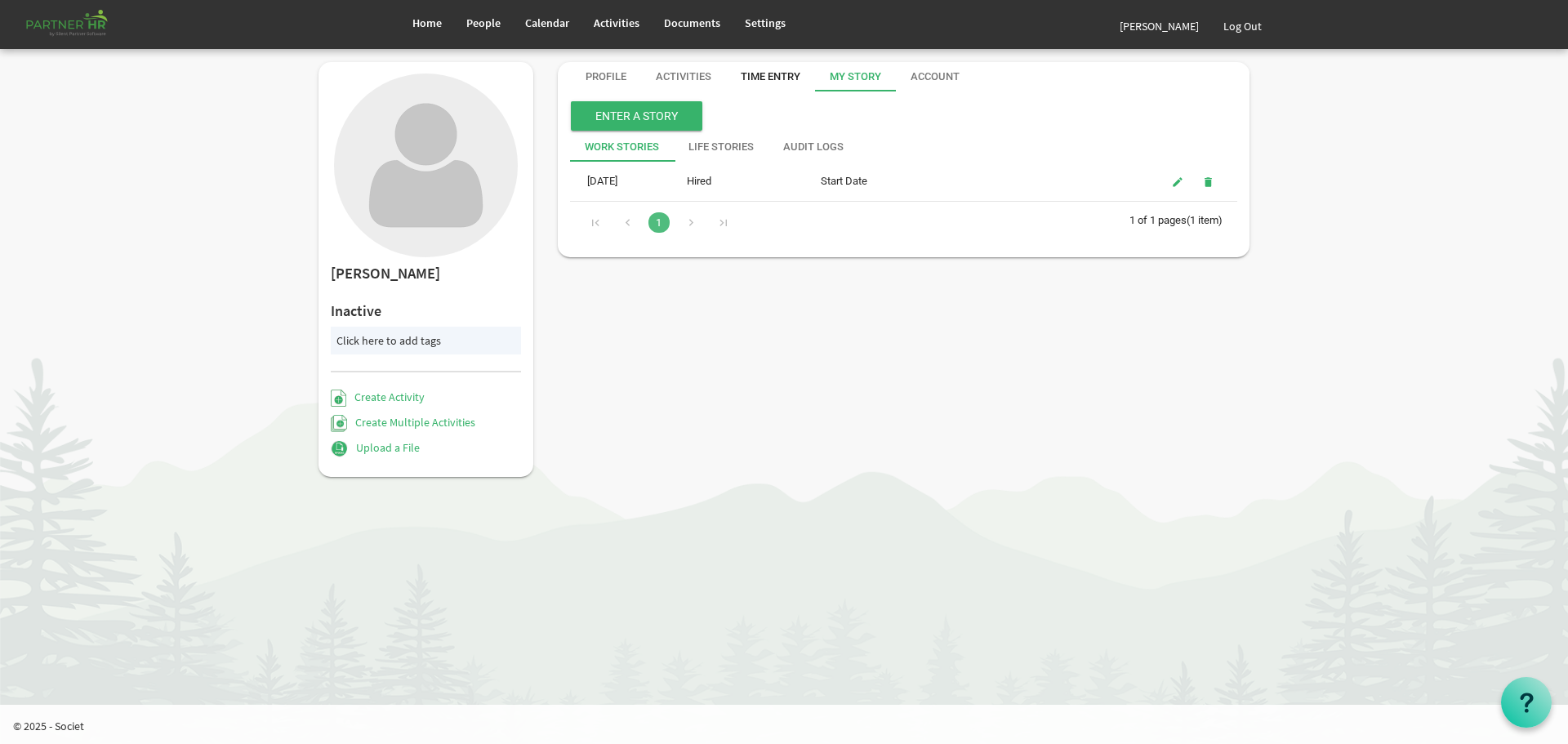
click at [769, 73] on div "Time Entry" at bounding box center [771, 77] width 60 height 16
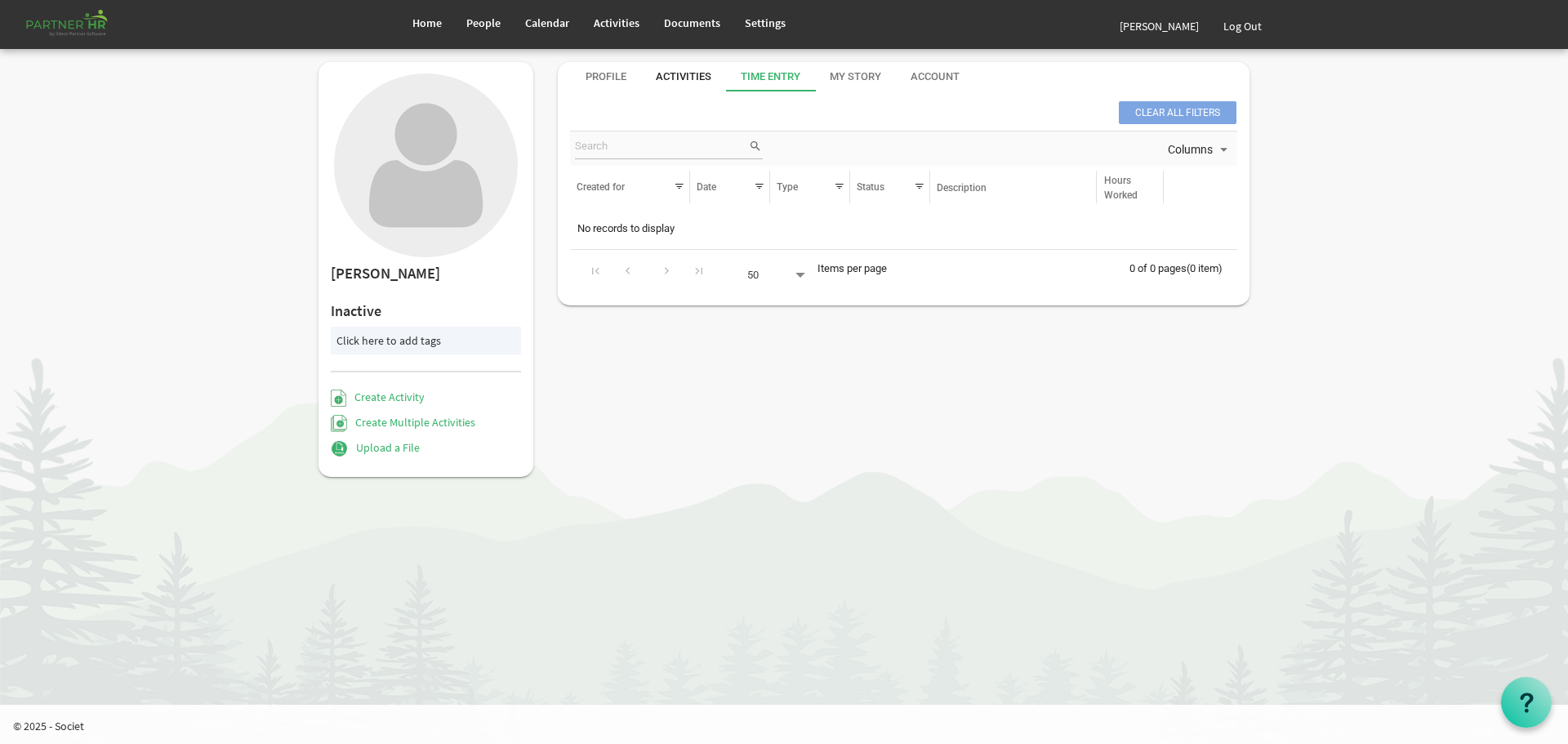
click at [680, 73] on div "Activities" at bounding box center [684, 77] width 56 height 16
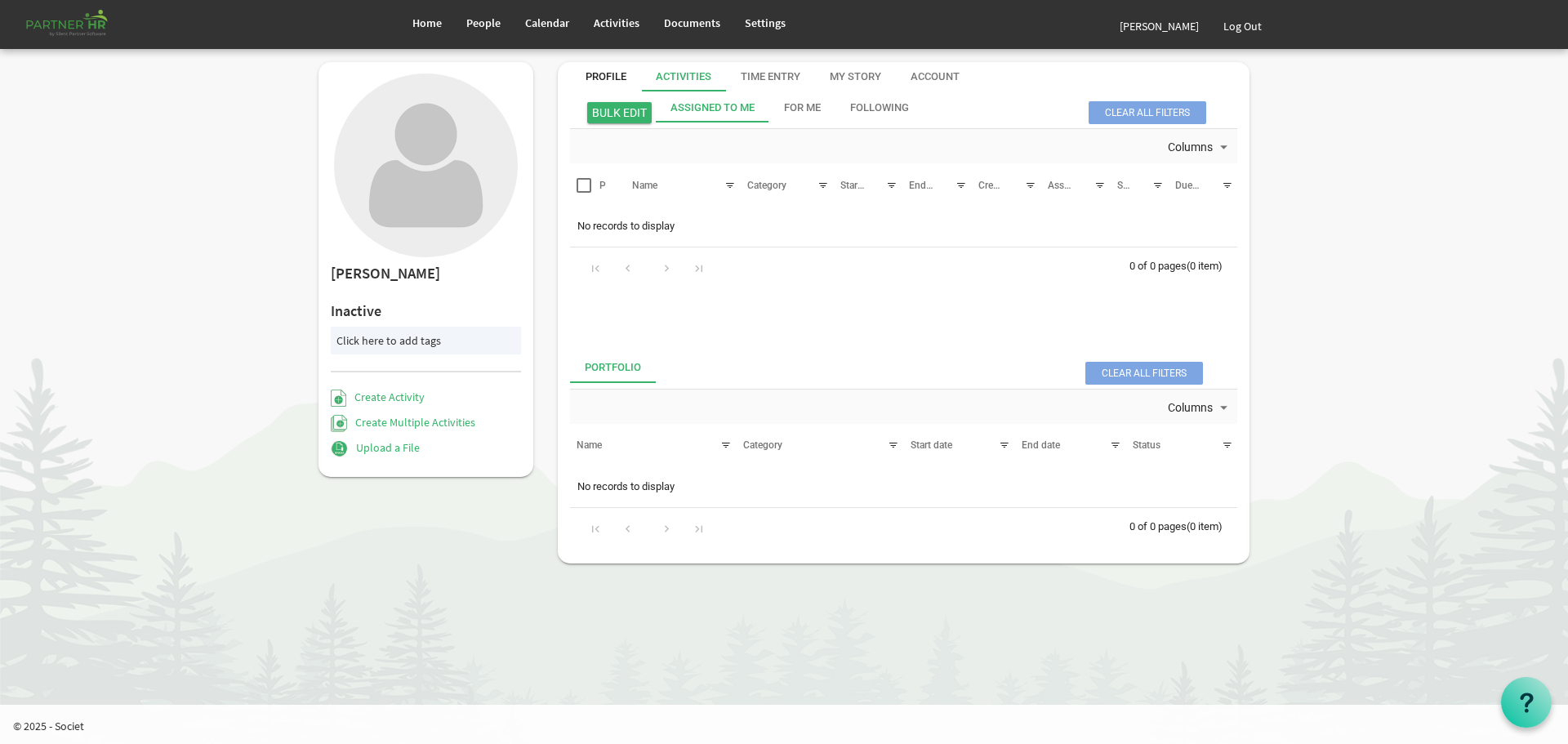
click at [606, 75] on div "Profile" at bounding box center [606, 77] width 41 height 16
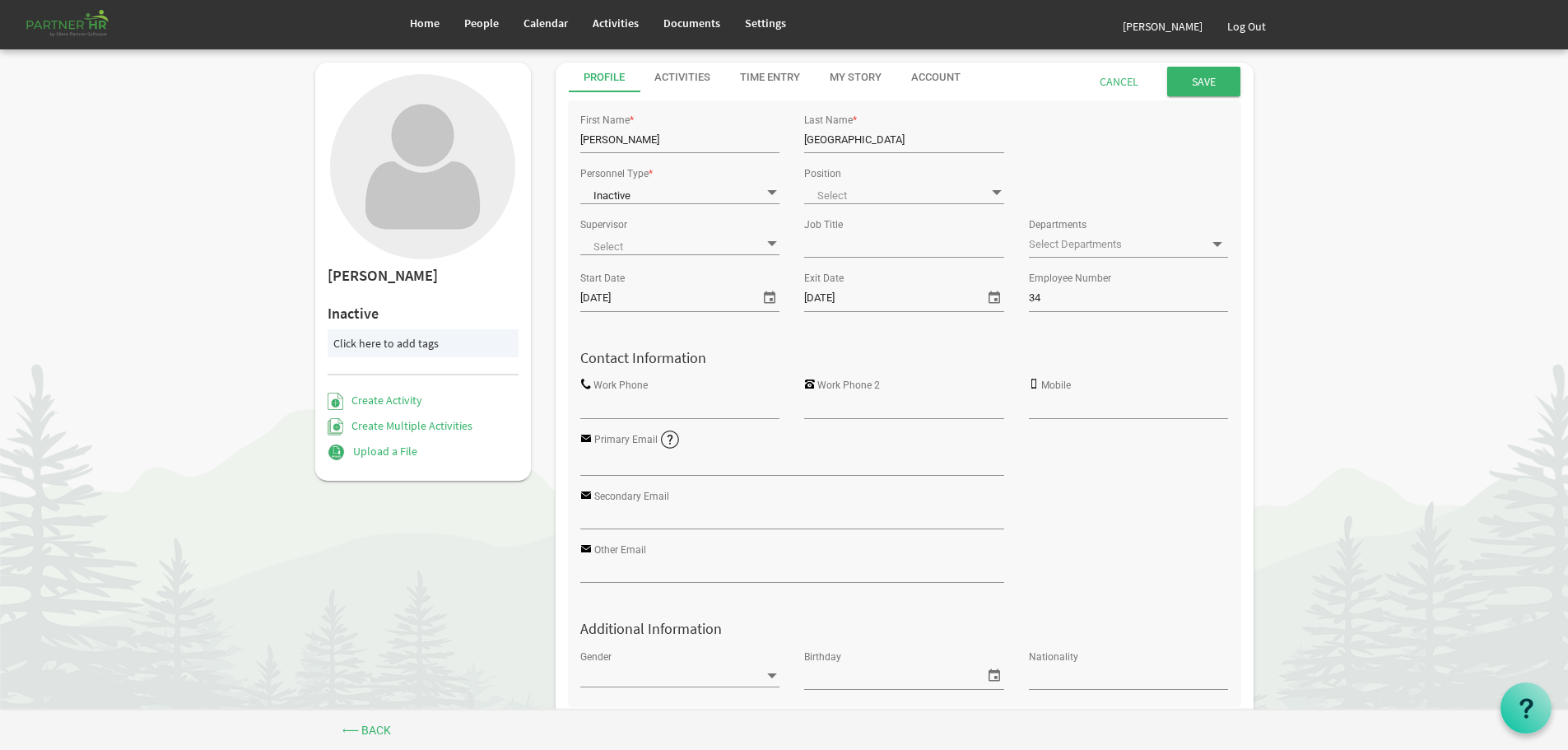
click at [772, 240] on span at bounding box center [772, 243] width 15 height 16
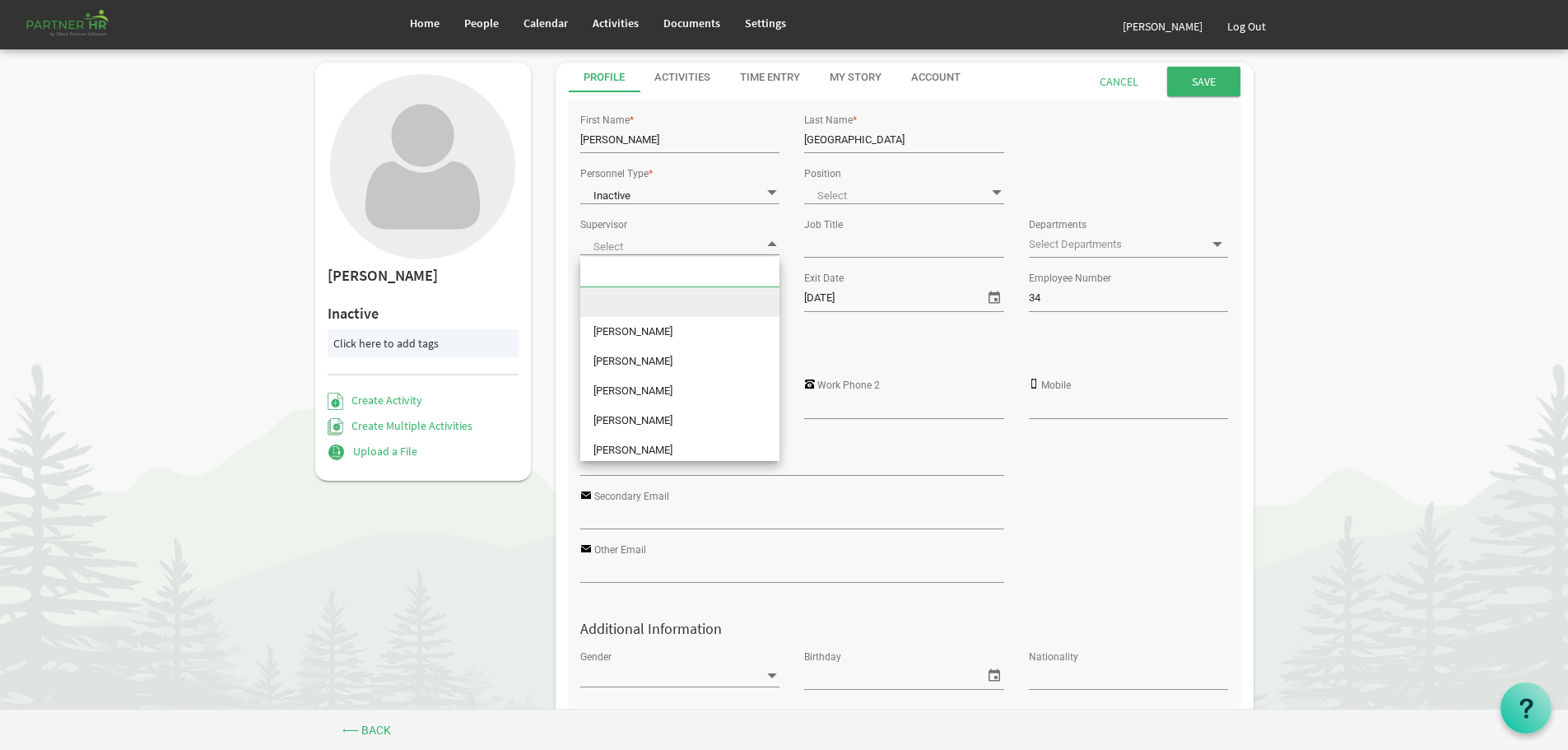
click at [716, 244] on span at bounding box center [680, 244] width 199 height 23
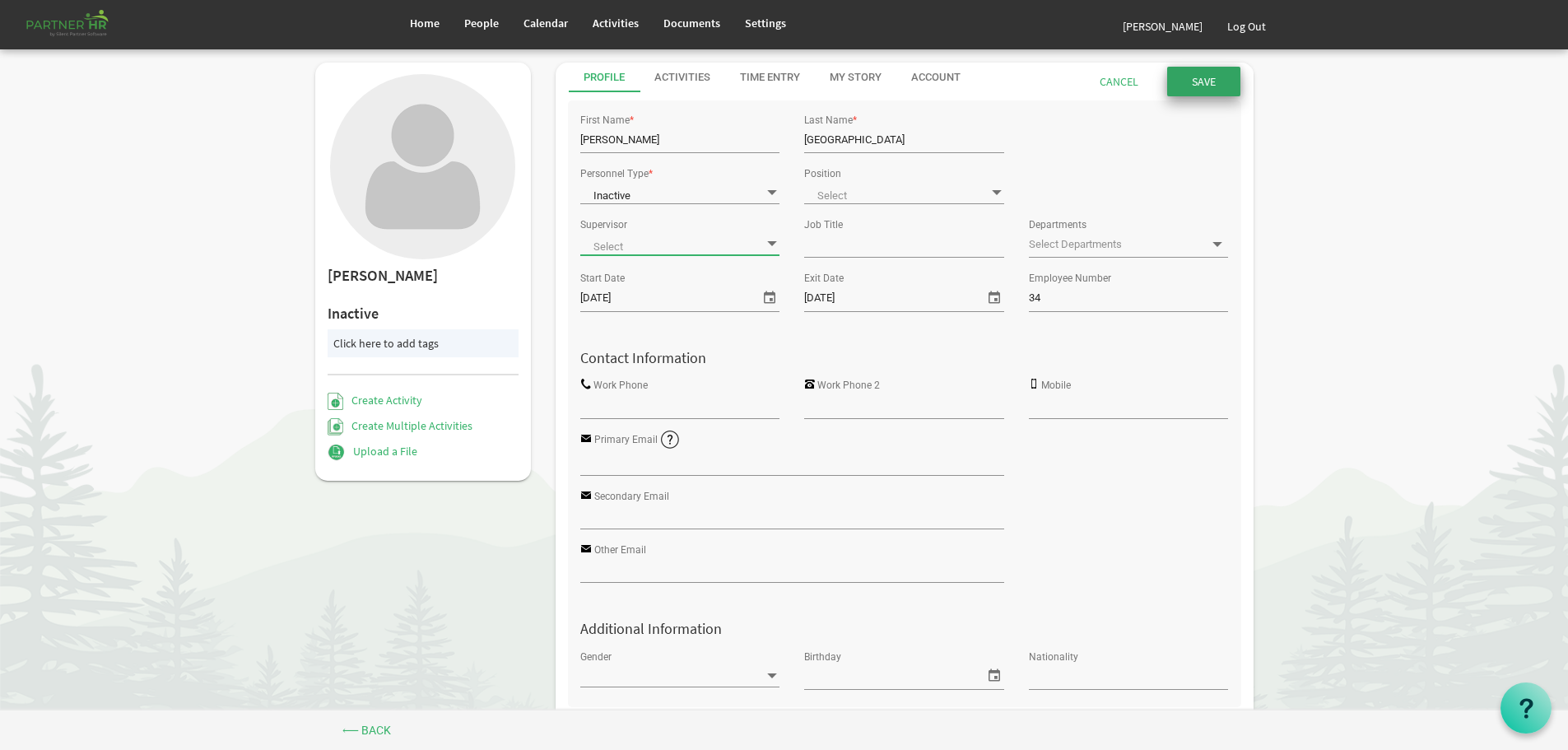
click at [1208, 76] on input "Save" at bounding box center [1204, 81] width 74 height 29
